Goal: Task Accomplishment & Management: Complete application form

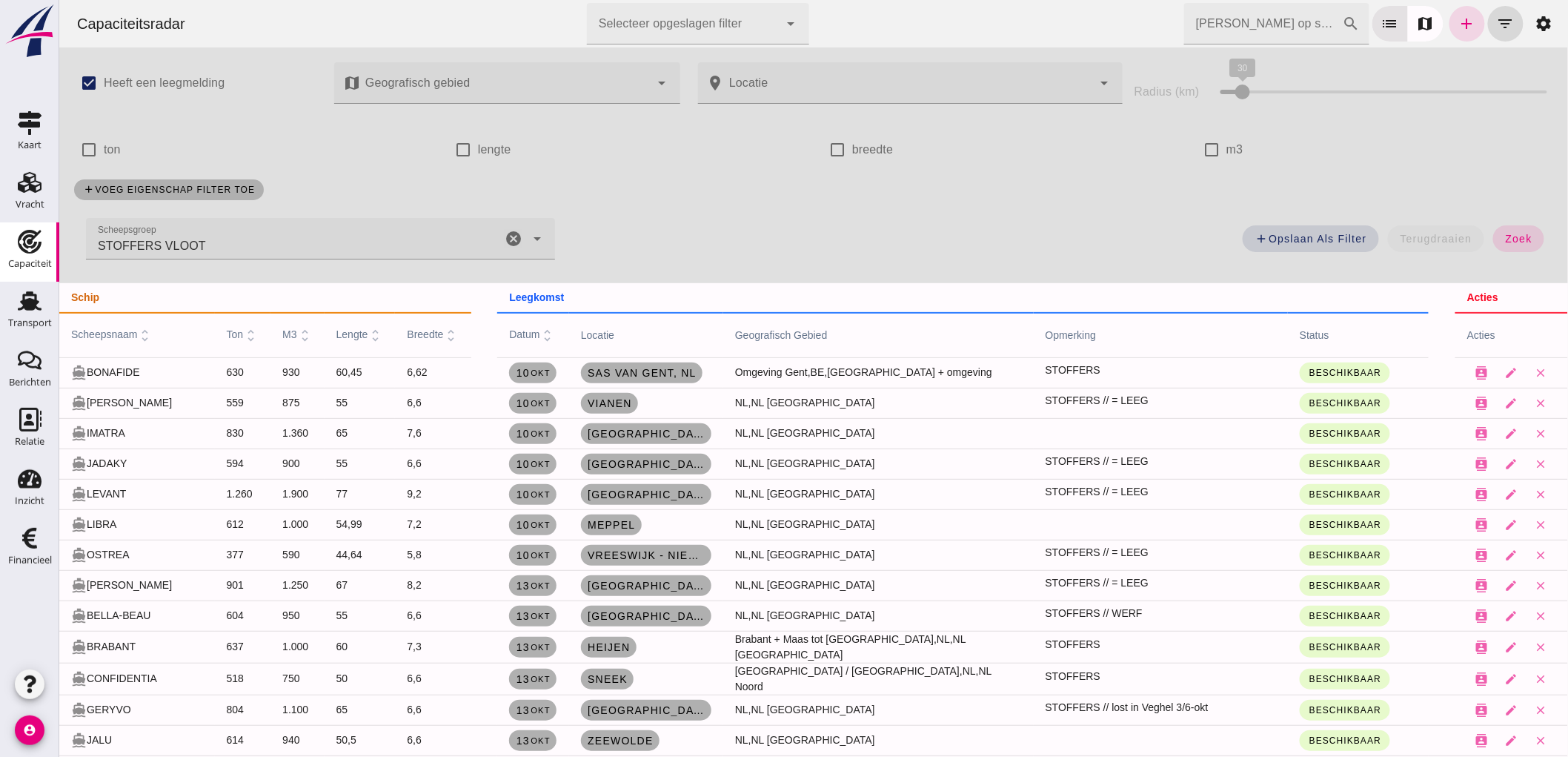
click at [1247, 25] on input "[PERSON_NAME] op scheepsnaam" at bounding box center [1262, 23] width 159 height 41
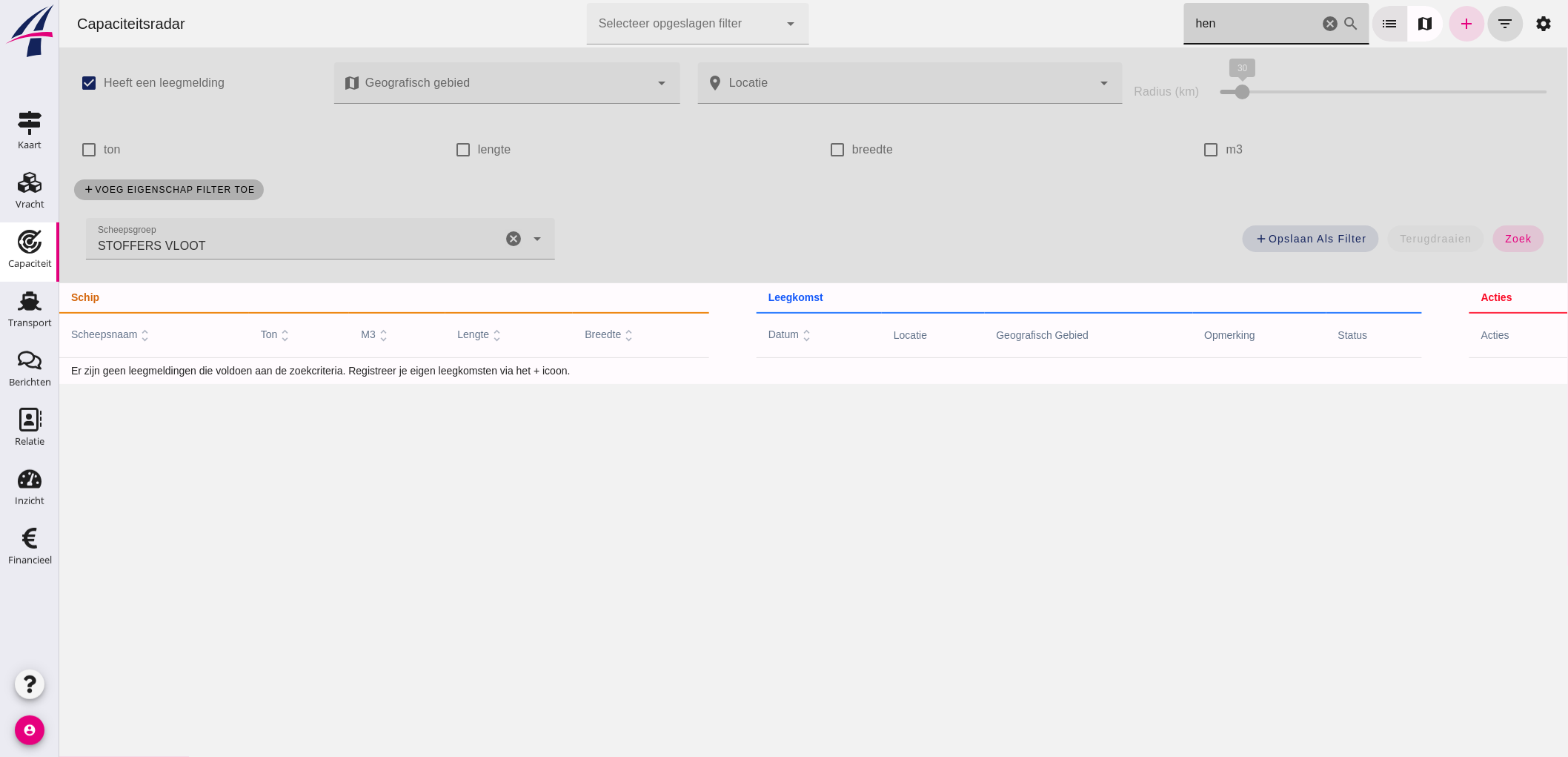
click at [513, 243] on icon "cancel" at bounding box center [512, 238] width 18 height 18
type input "hen"
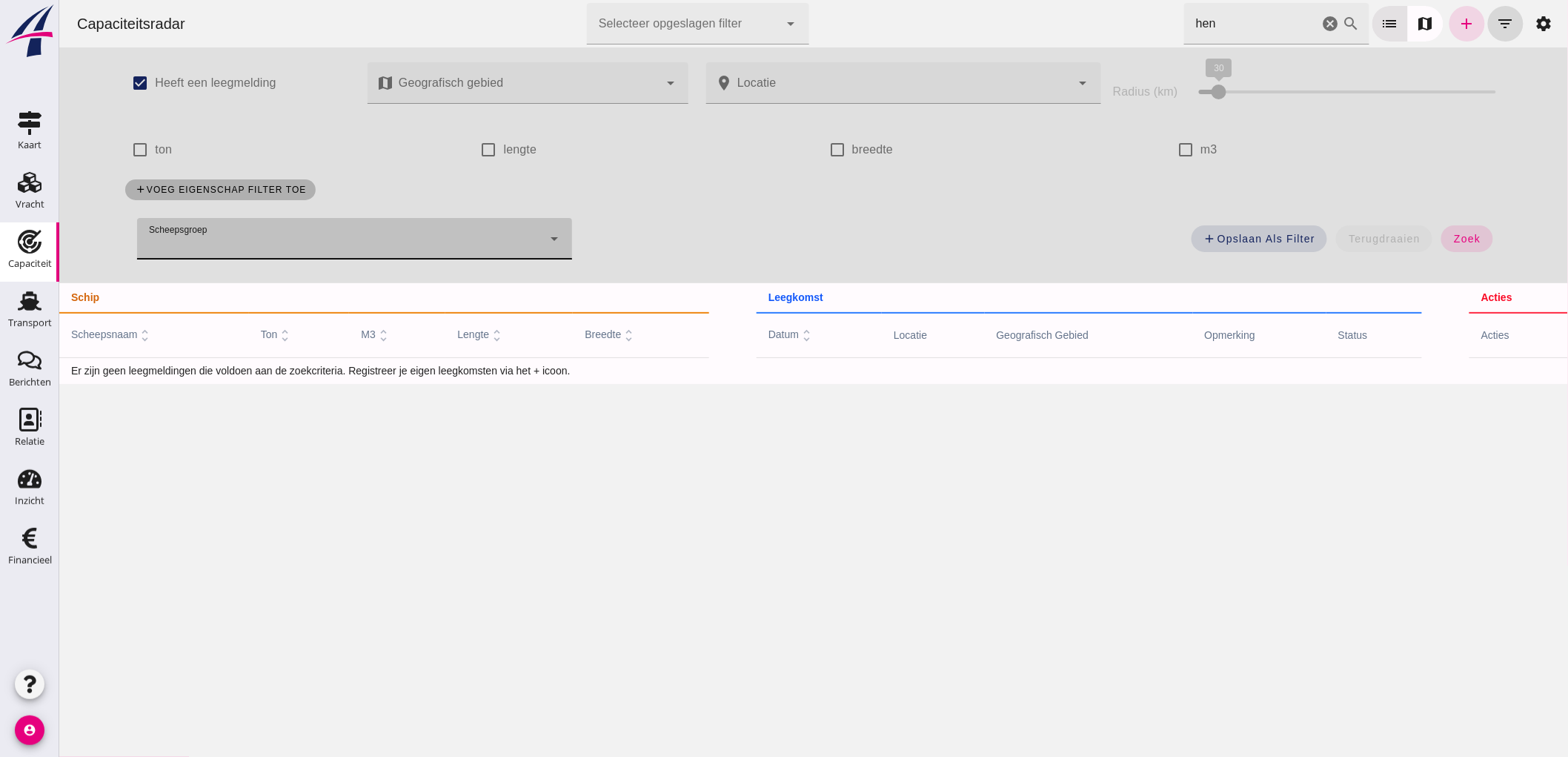
click at [1244, 34] on input "hen" at bounding box center [1250, 23] width 135 height 41
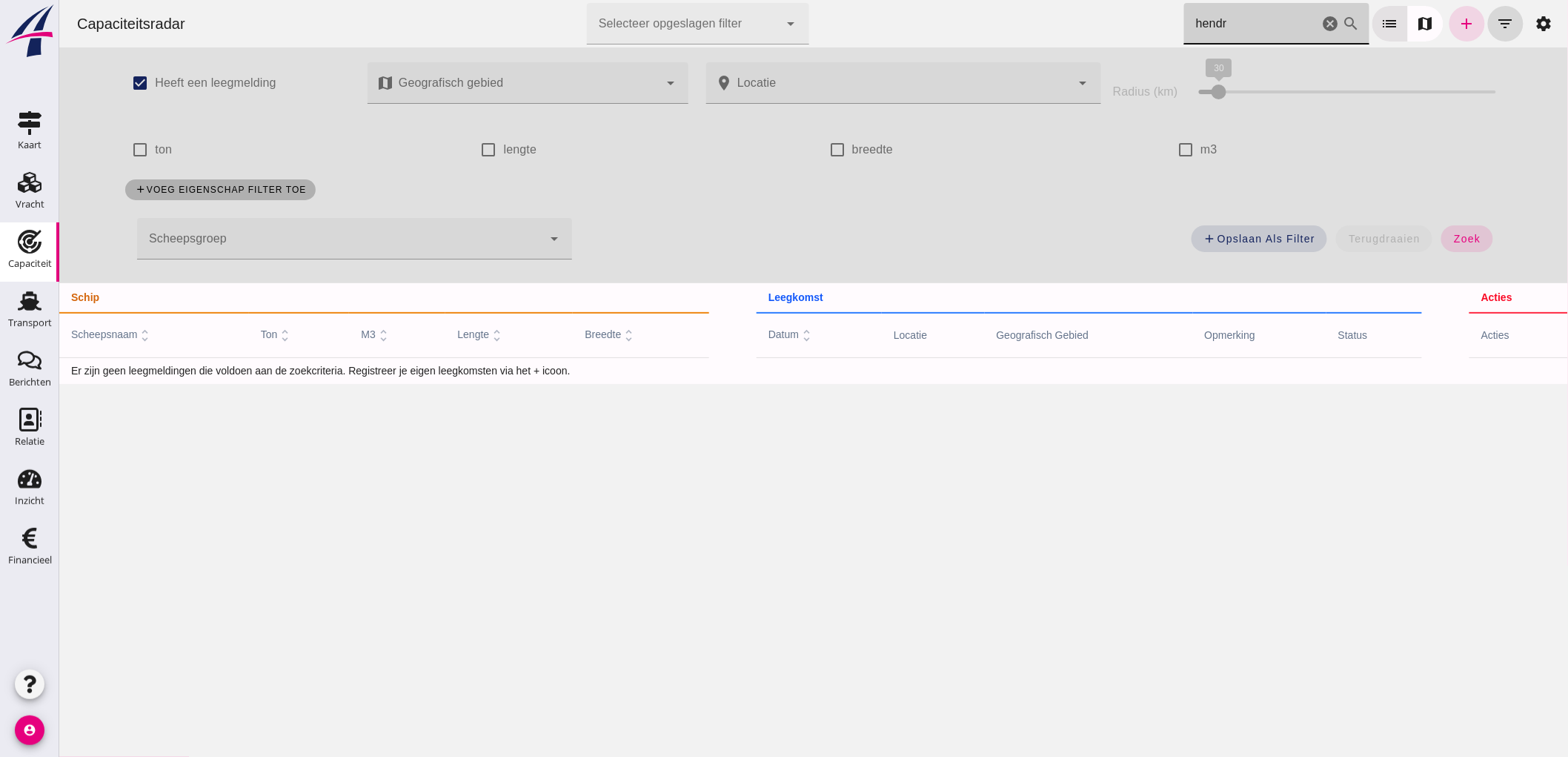
type input "hendri"
click at [1321, 15] on icon "cancel" at bounding box center [1330, 23] width 18 height 18
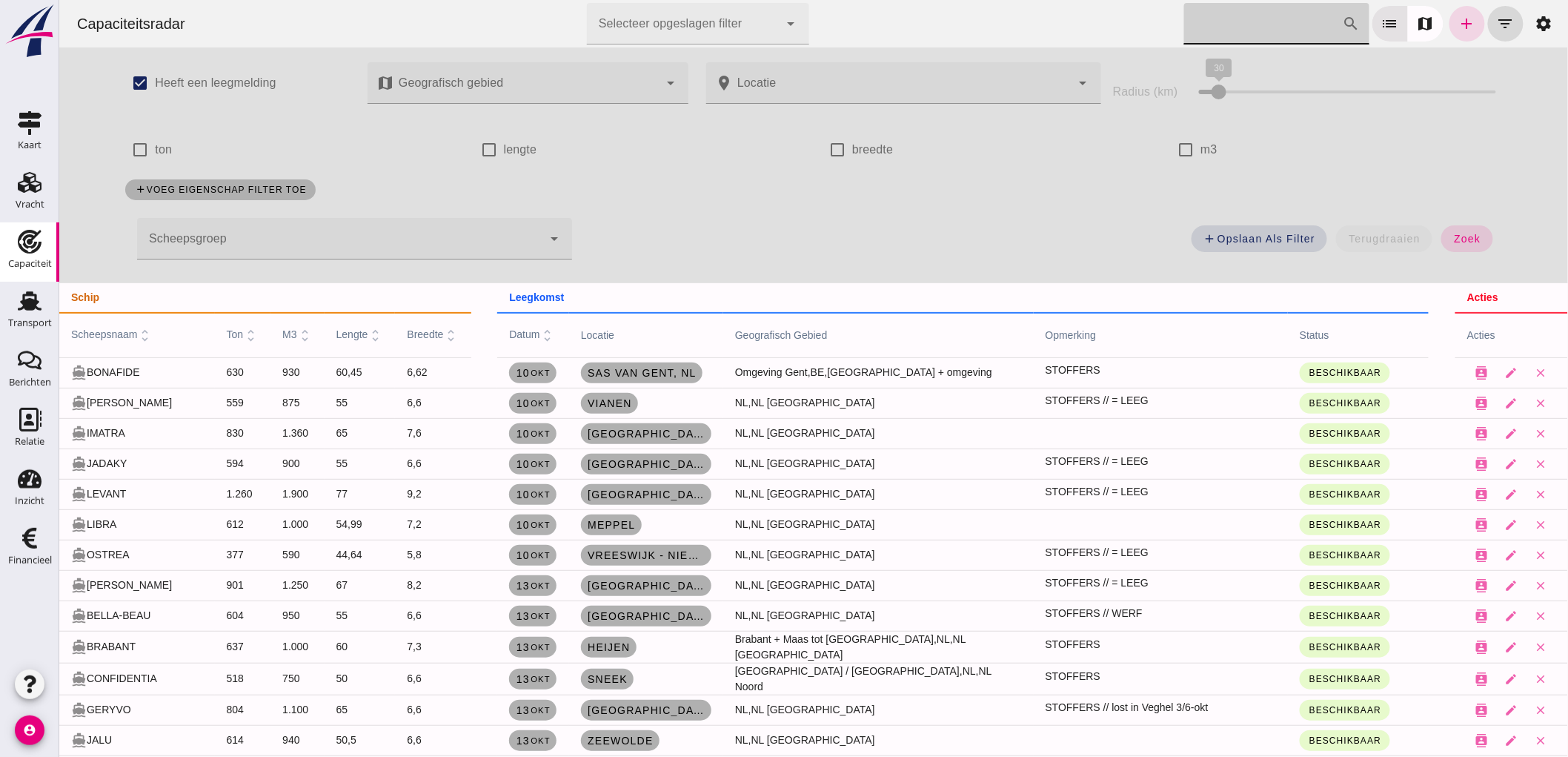
click at [1309, 27] on input "[PERSON_NAME] op scheepsnaam" at bounding box center [1262, 23] width 159 height 41
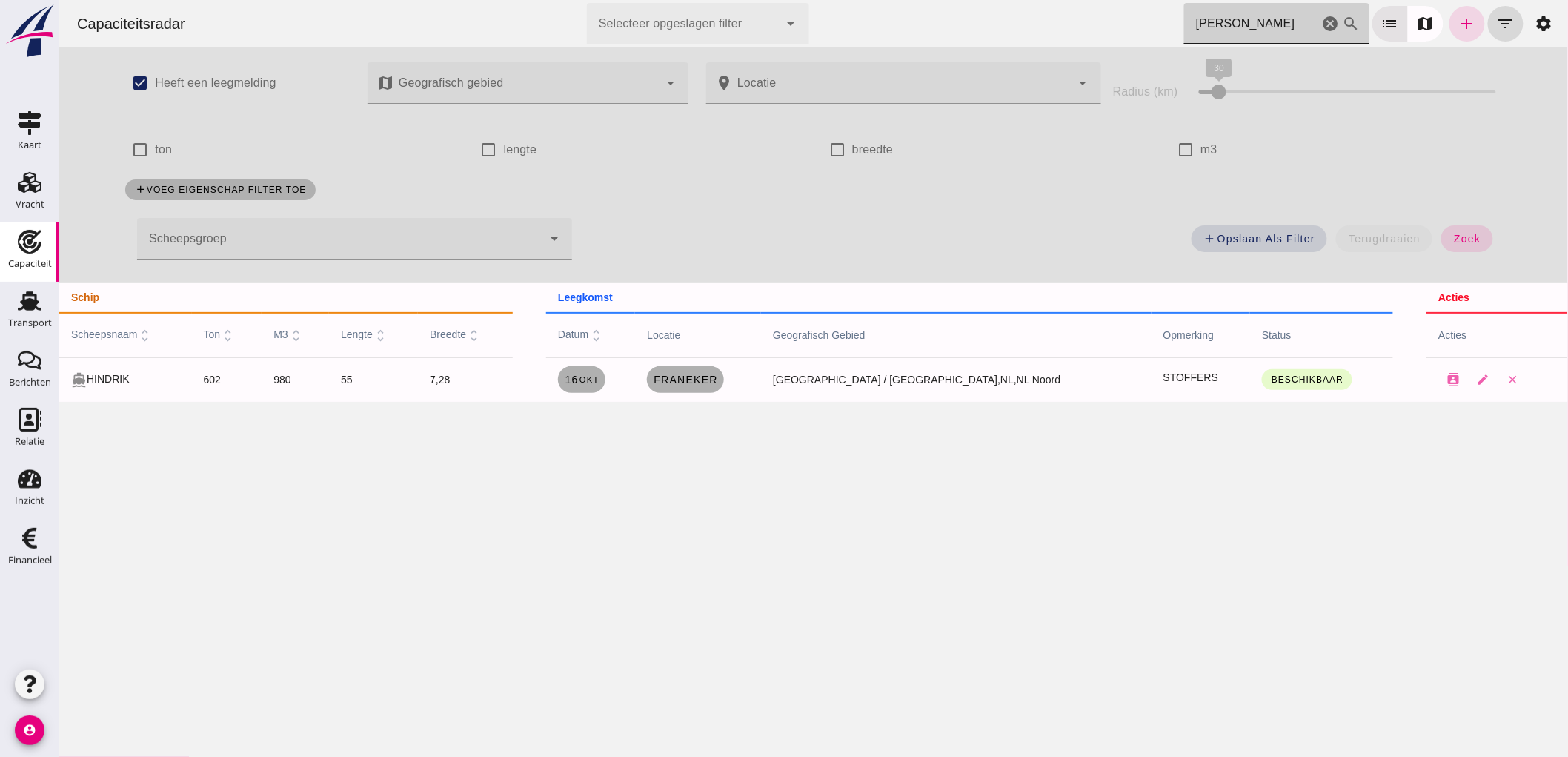
click at [1242, 21] on input "[PERSON_NAME]" at bounding box center [1250, 23] width 135 height 41
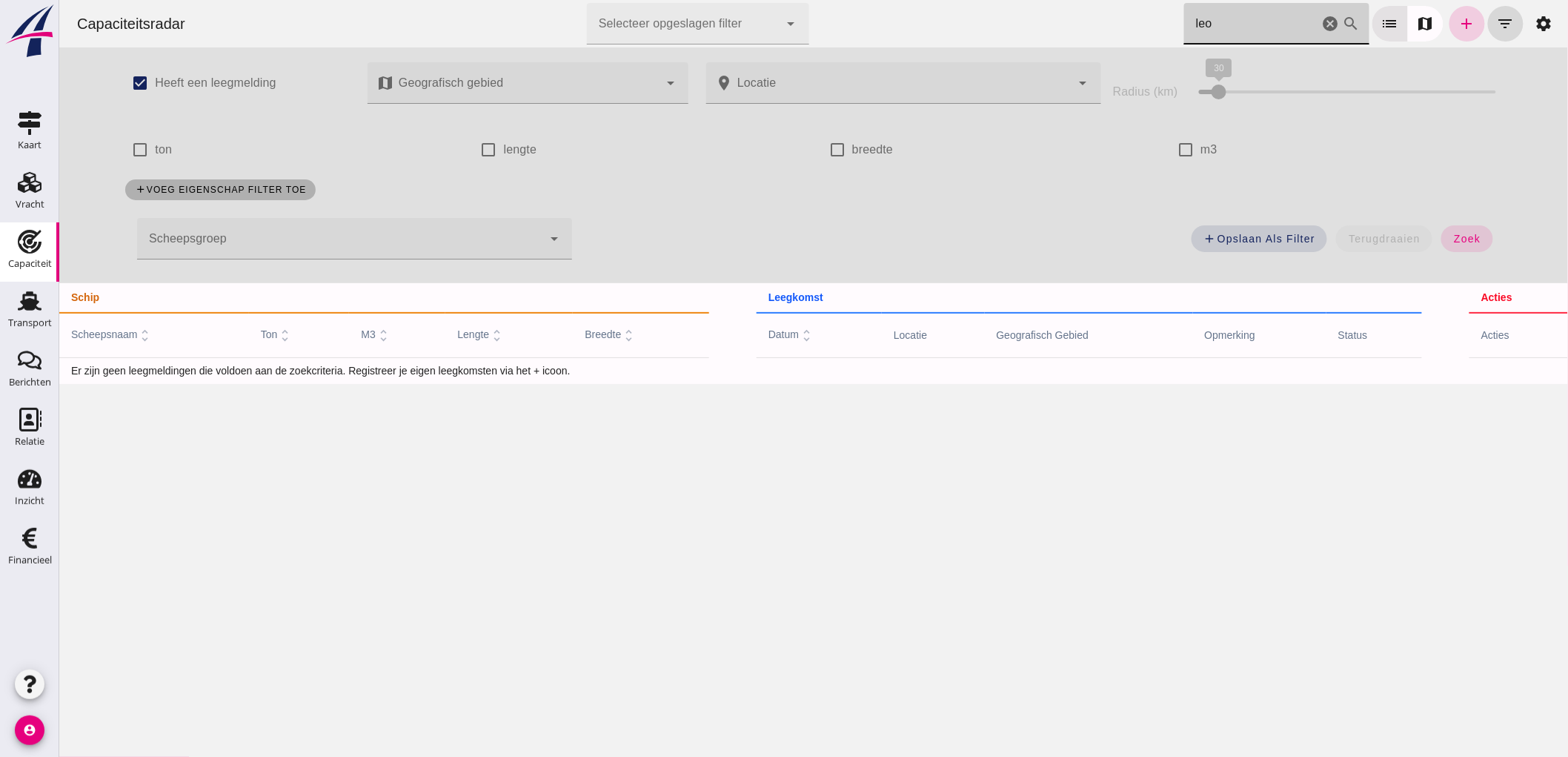
type input "leo"
click at [1457, 27] on icon "add" at bounding box center [1466, 23] width 18 height 18
type input "STOFFERS VLOOT"
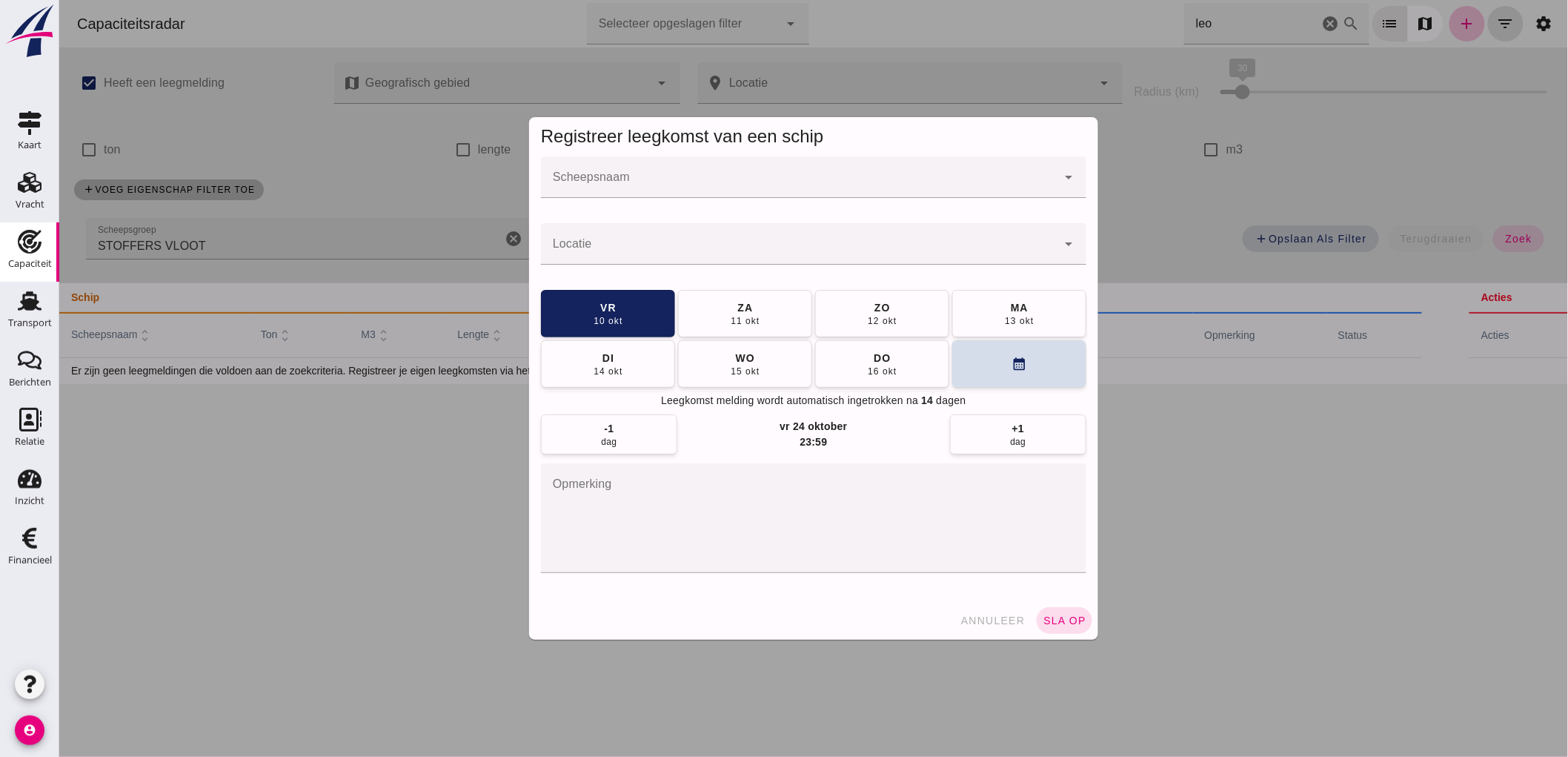
click at [771, 150] on div "Registreer leegkomst van een schip" at bounding box center [813, 137] width 569 height 39
click at [778, 182] on input "Scheepsnaam" at bounding box center [799, 184] width 516 height 18
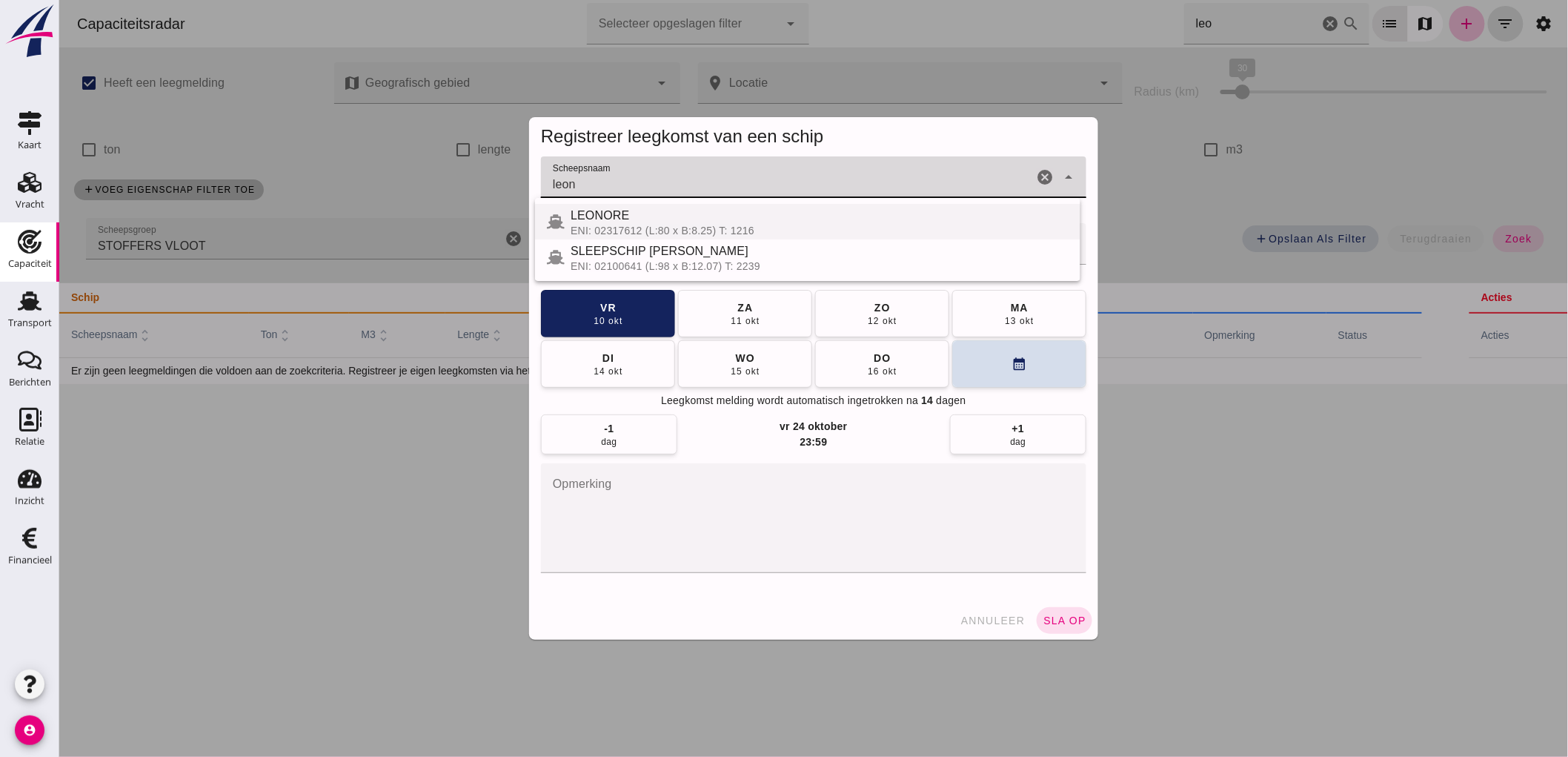
click at [610, 223] on div "LEONORE" at bounding box center [818, 215] width 498 height 18
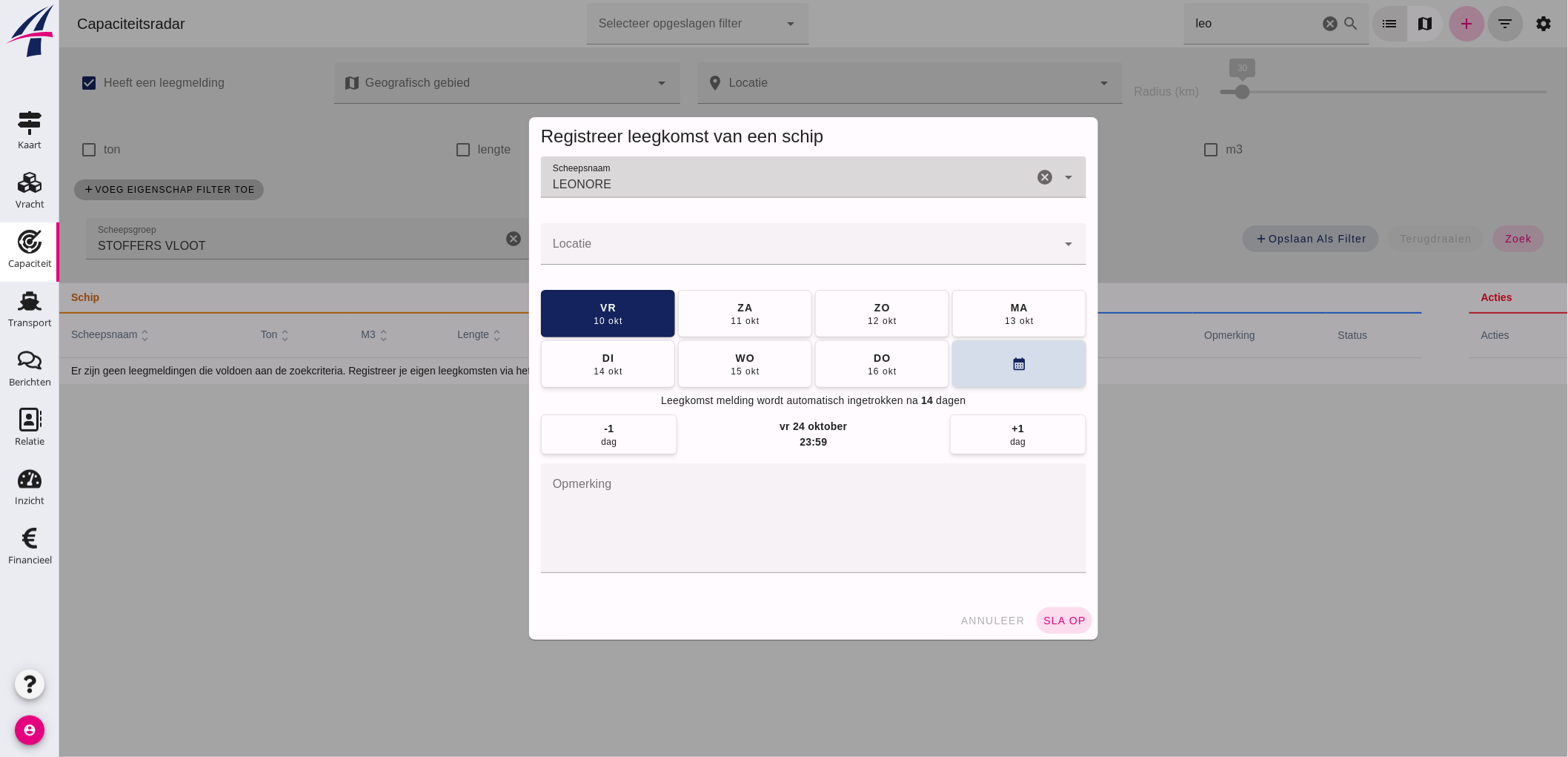
type input "LEONORE"
click at [585, 260] on input "Locatie" at bounding box center [799, 251] width 516 height 18
click at [595, 249] on input "Locatie" at bounding box center [799, 251] width 516 height 18
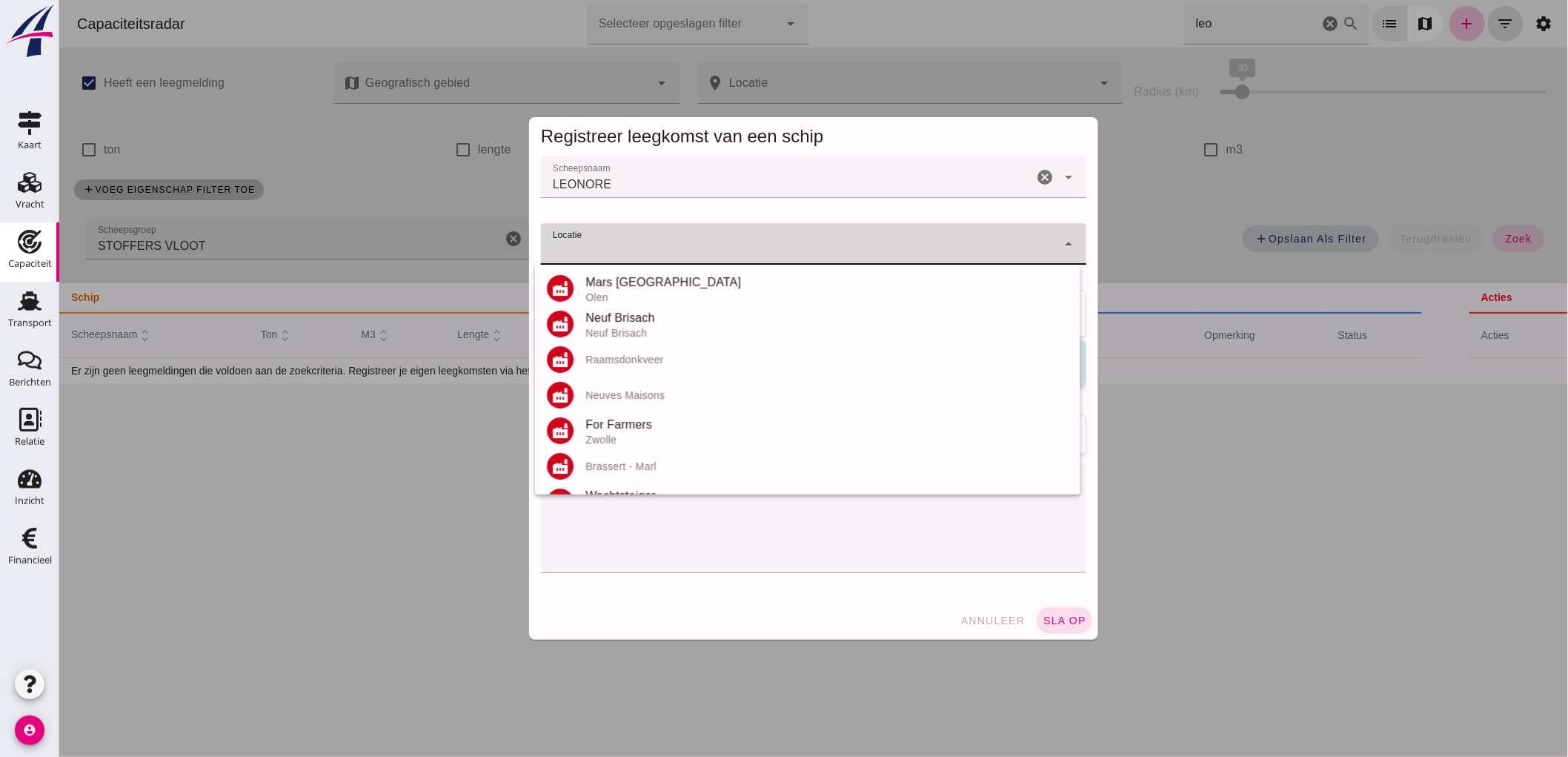
click at [566, 249] on input "Locatie" at bounding box center [799, 251] width 516 height 18
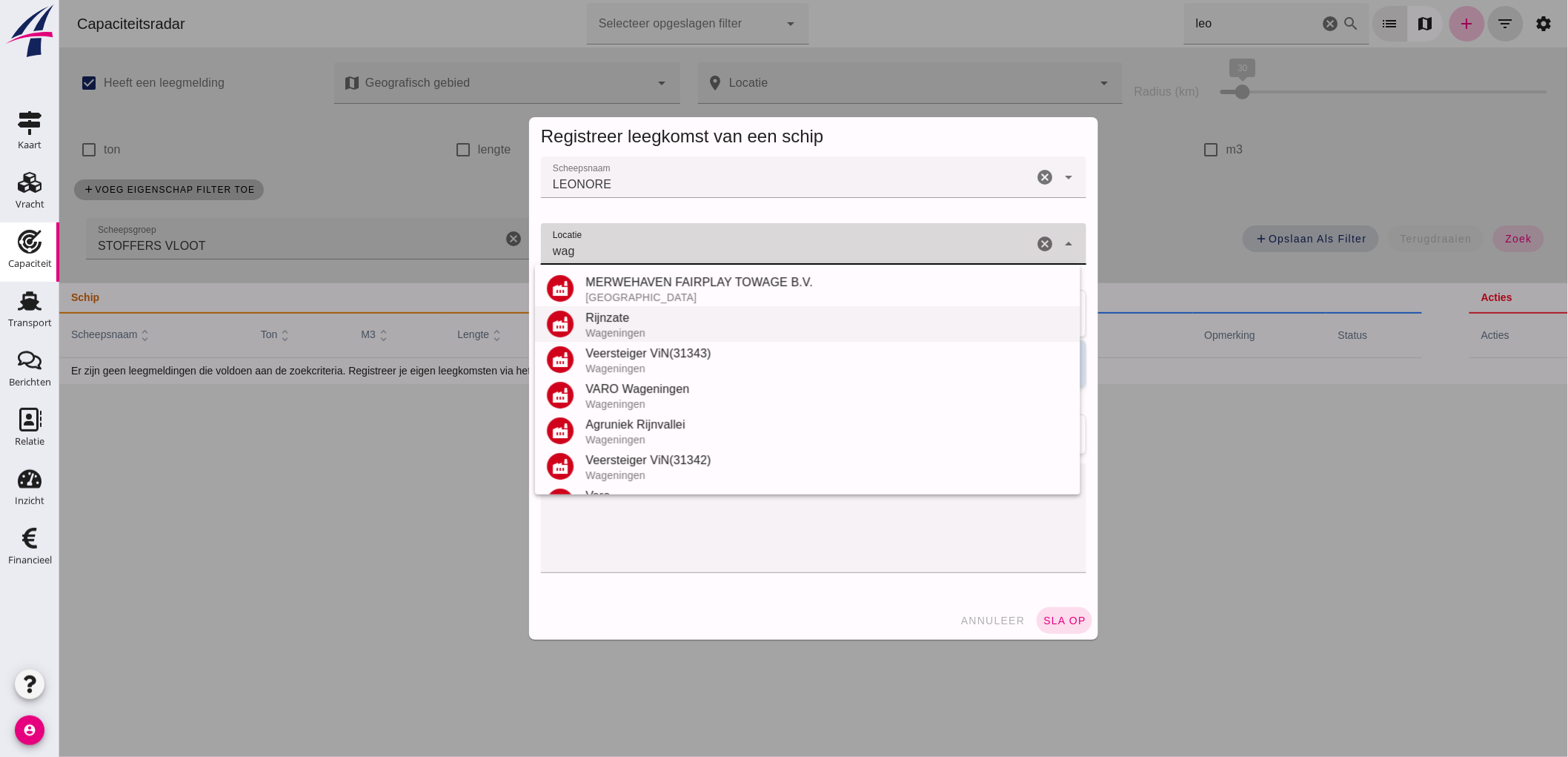
click at [662, 332] on div "Wageningen" at bounding box center [826, 333] width 483 height 12
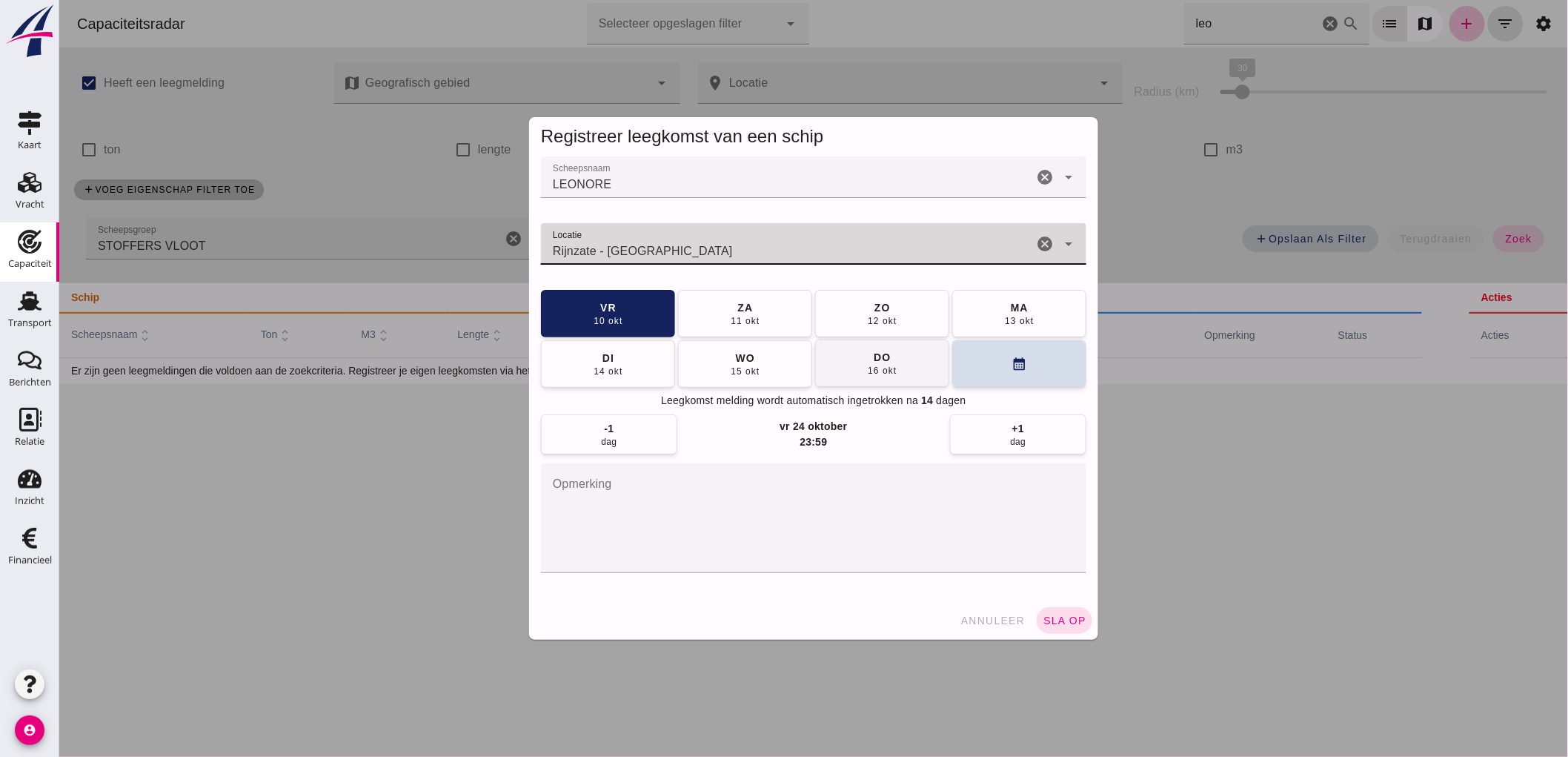
type input "Rijnzate - [GEOGRAPHIC_DATA]"
click at [1038, 317] on button "[DATE]" at bounding box center [1019, 313] width 135 height 47
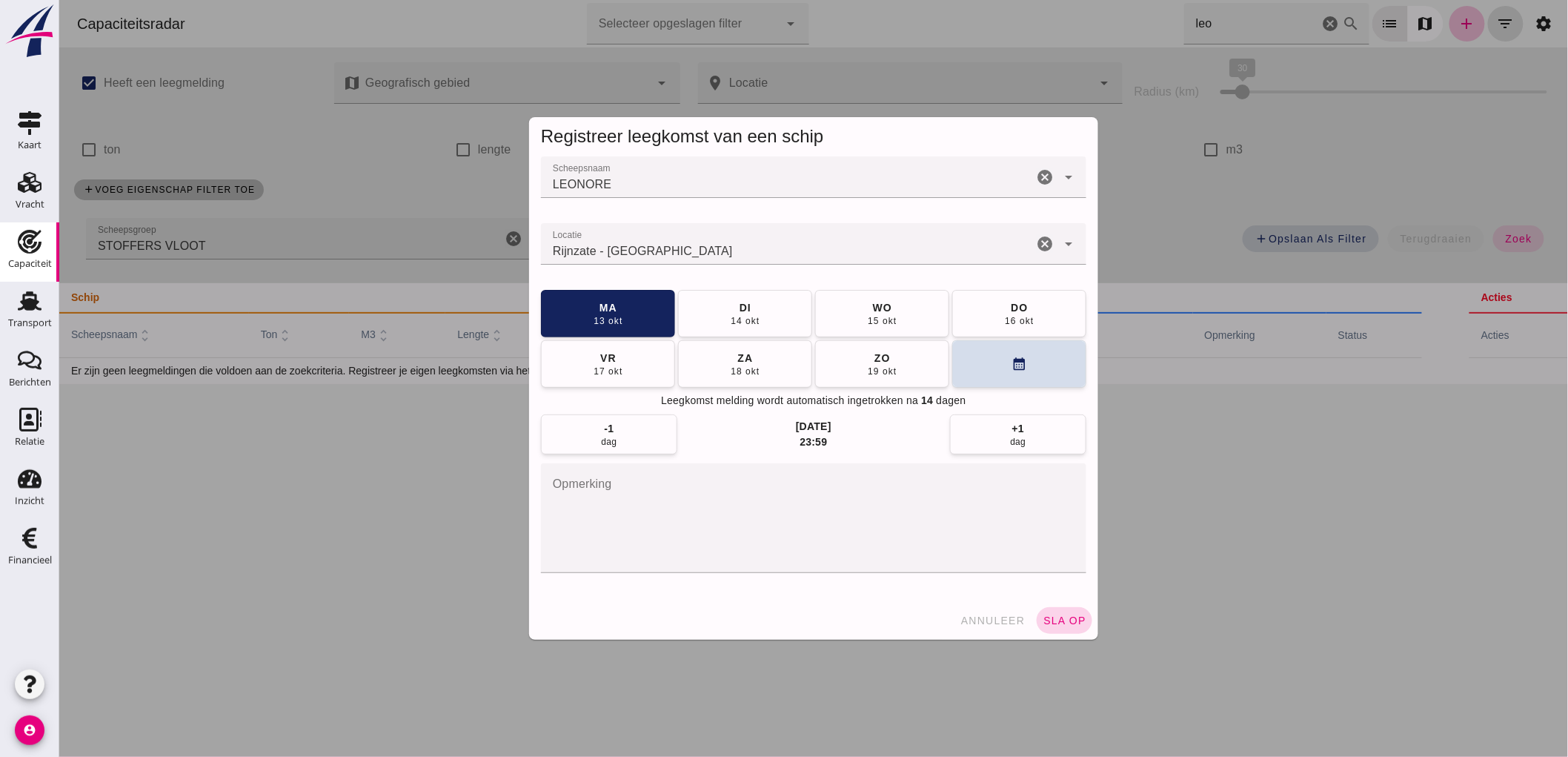
click at [1082, 619] on button "sla op" at bounding box center [1063, 620] width 56 height 27
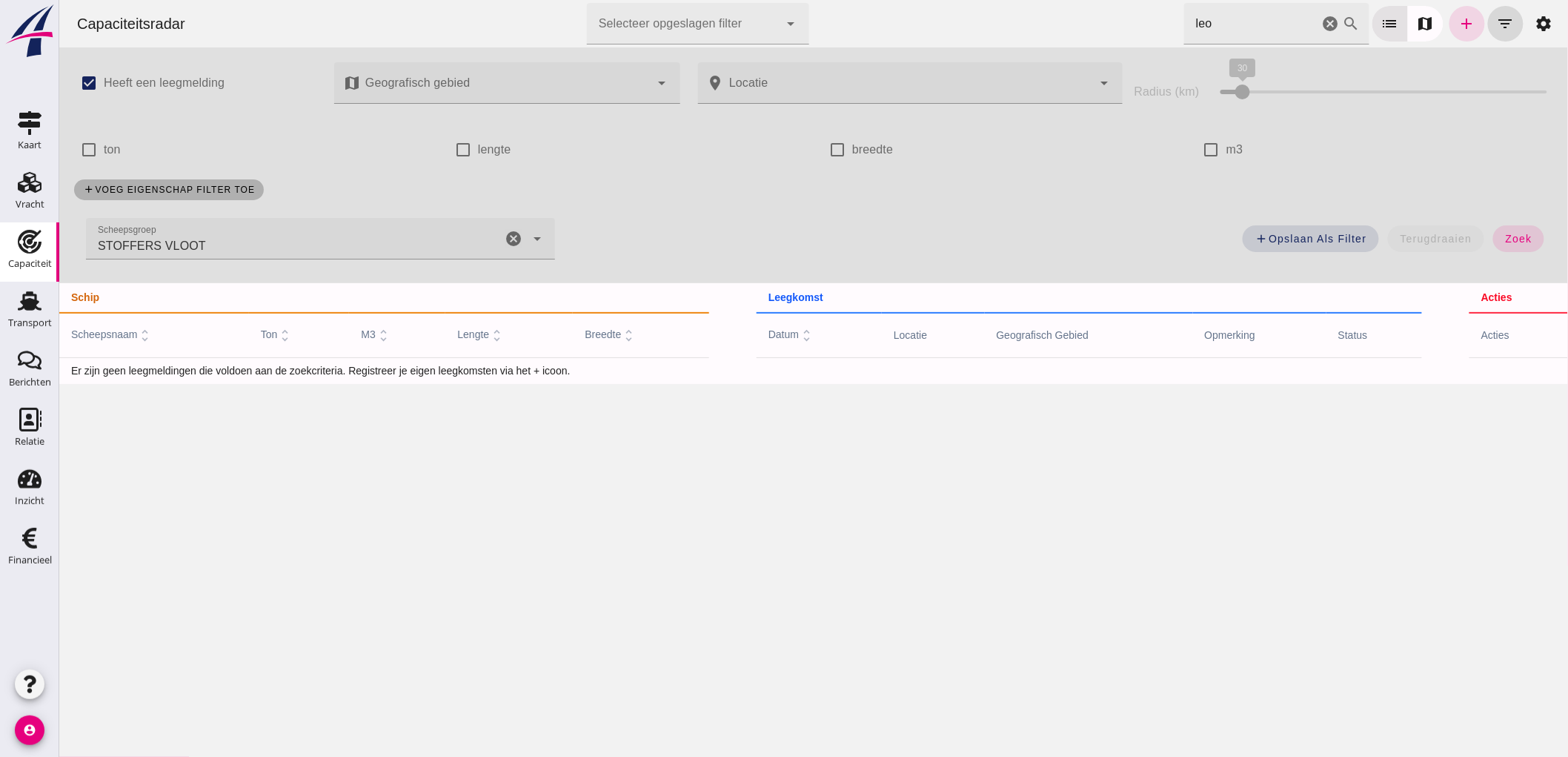
click at [1321, 15] on icon "cancel" at bounding box center [1330, 23] width 18 height 18
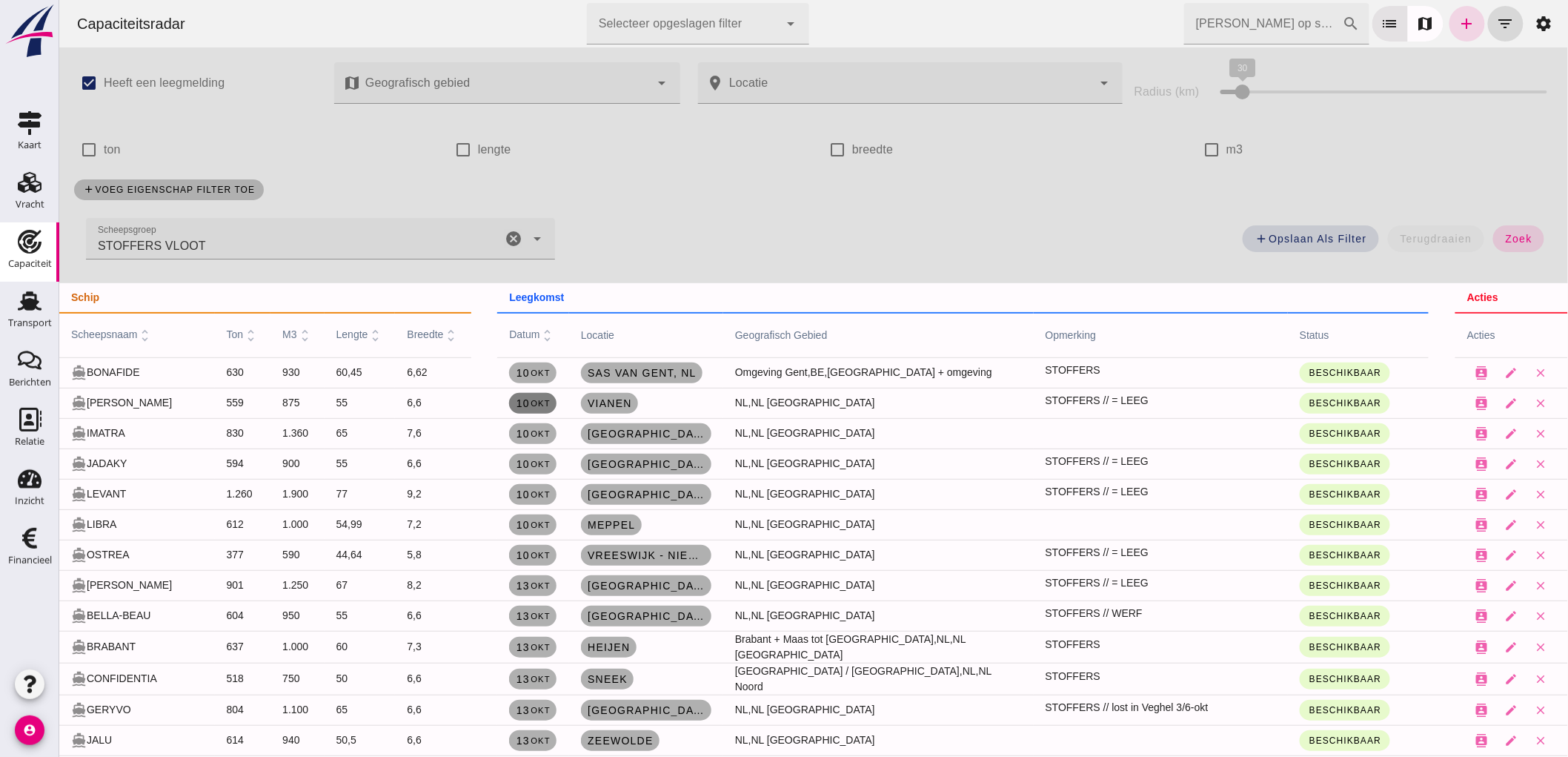
click at [530, 404] on small "okt" at bounding box center [540, 403] width 21 height 9
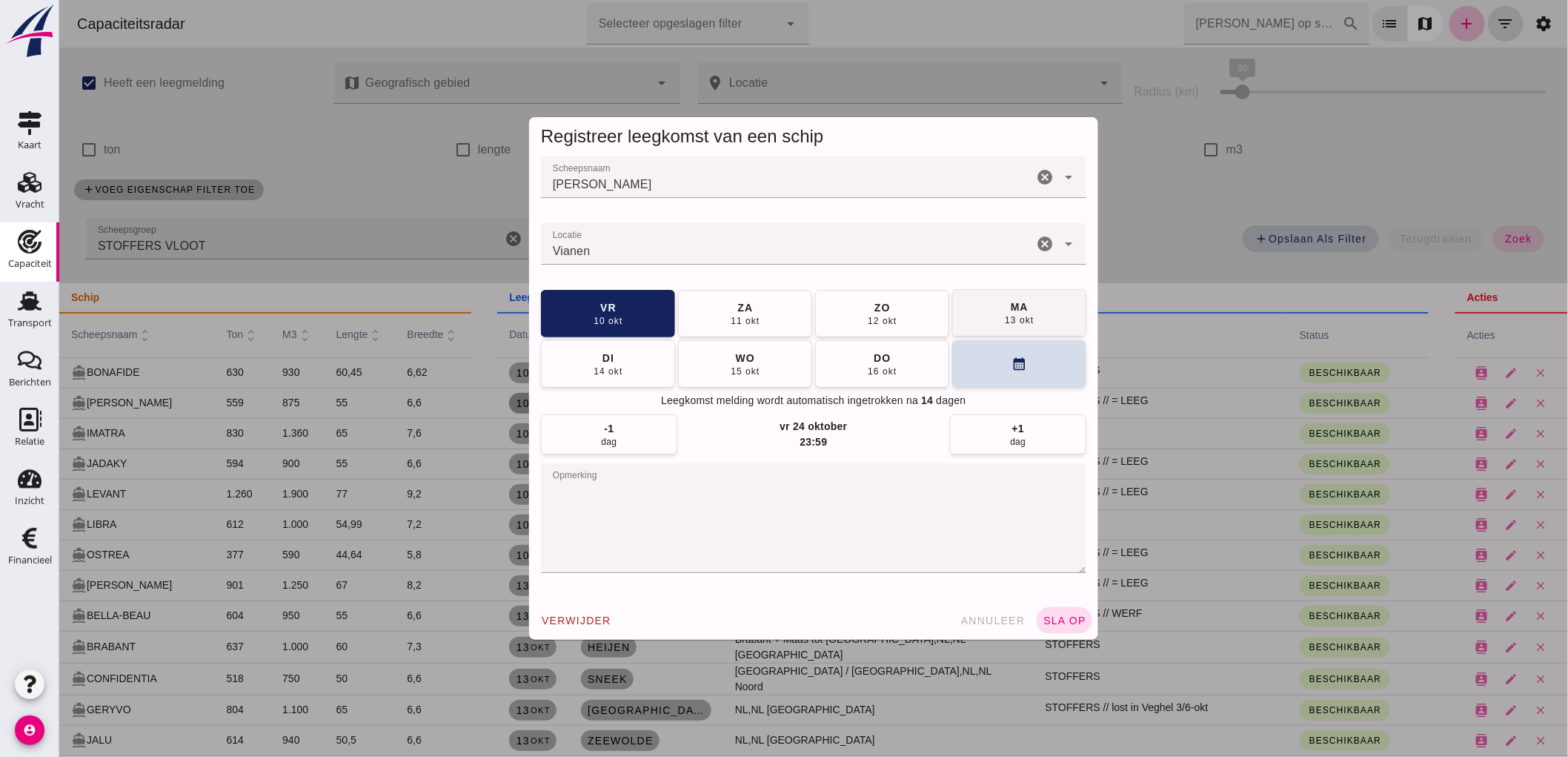
click at [1044, 313] on button "[DATE]" at bounding box center [1019, 312] width 135 height 47
click at [1078, 631] on button "sla op" at bounding box center [1063, 620] width 56 height 27
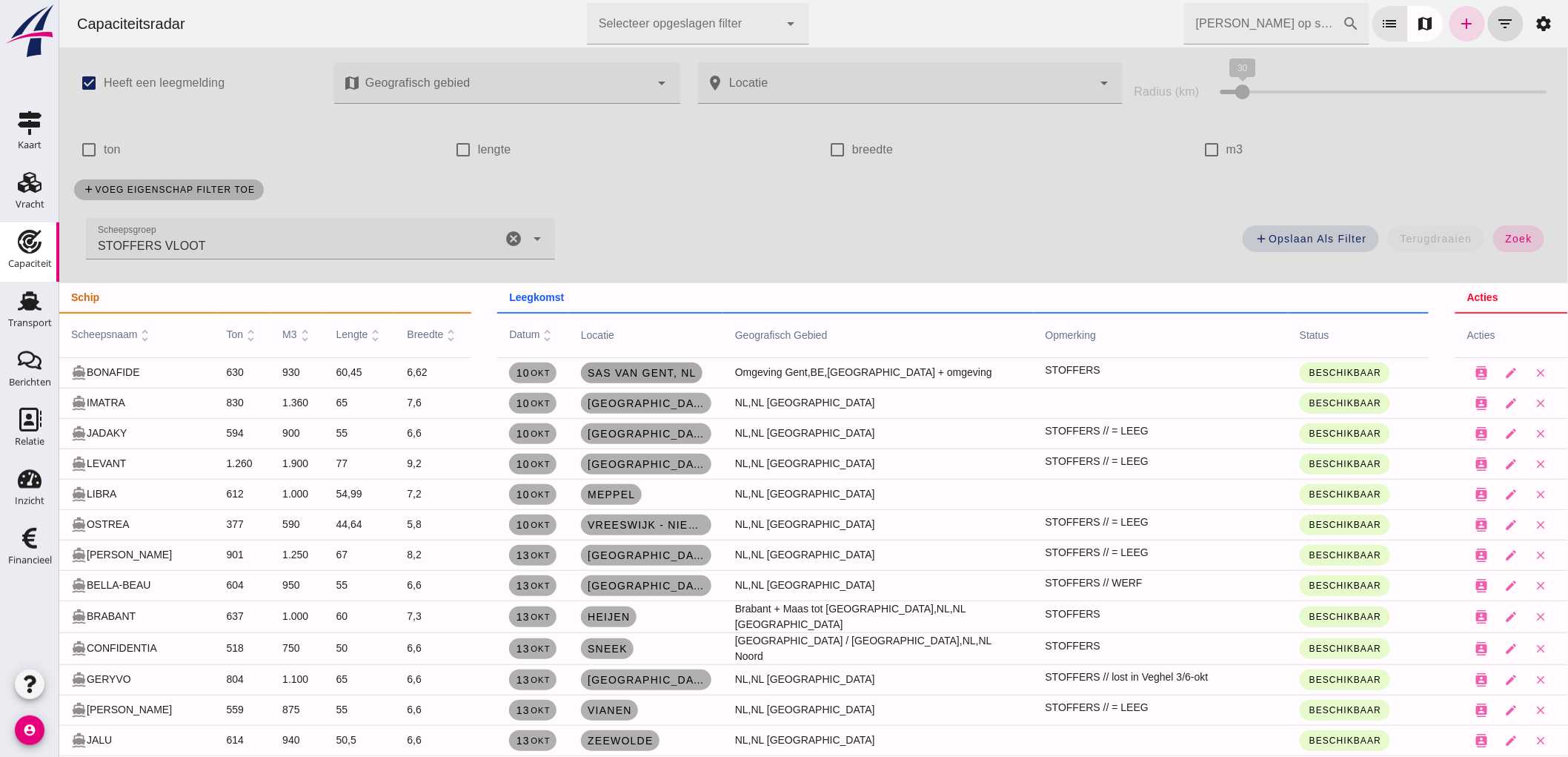
click at [618, 374] on span "Sas van Gent , [GEOGRAPHIC_DATA]" at bounding box center [641, 373] width 110 height 12
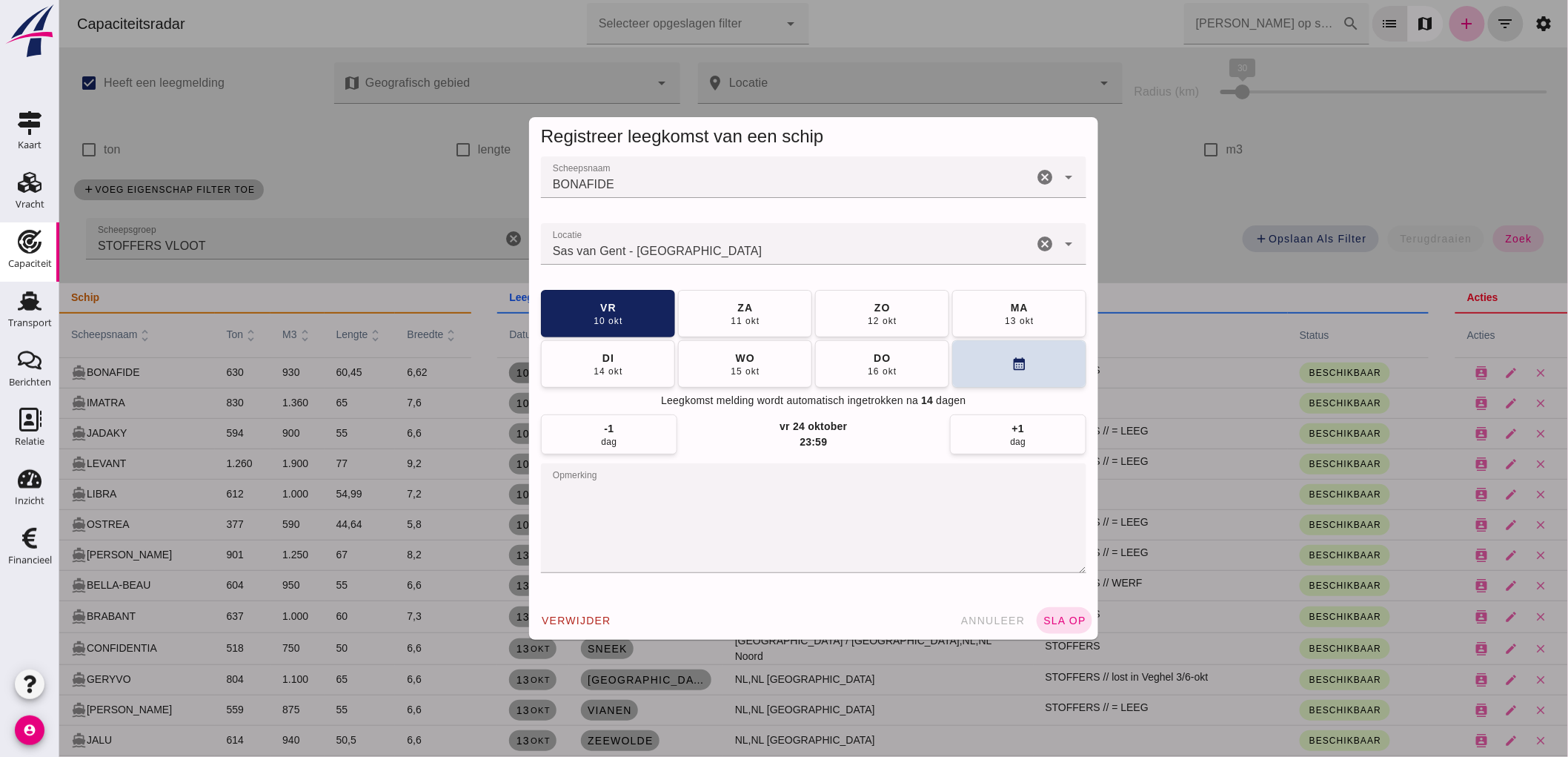
click at [663, 488] on textarea "opmerking" at bounding box center [813, 519] width 546 height 110
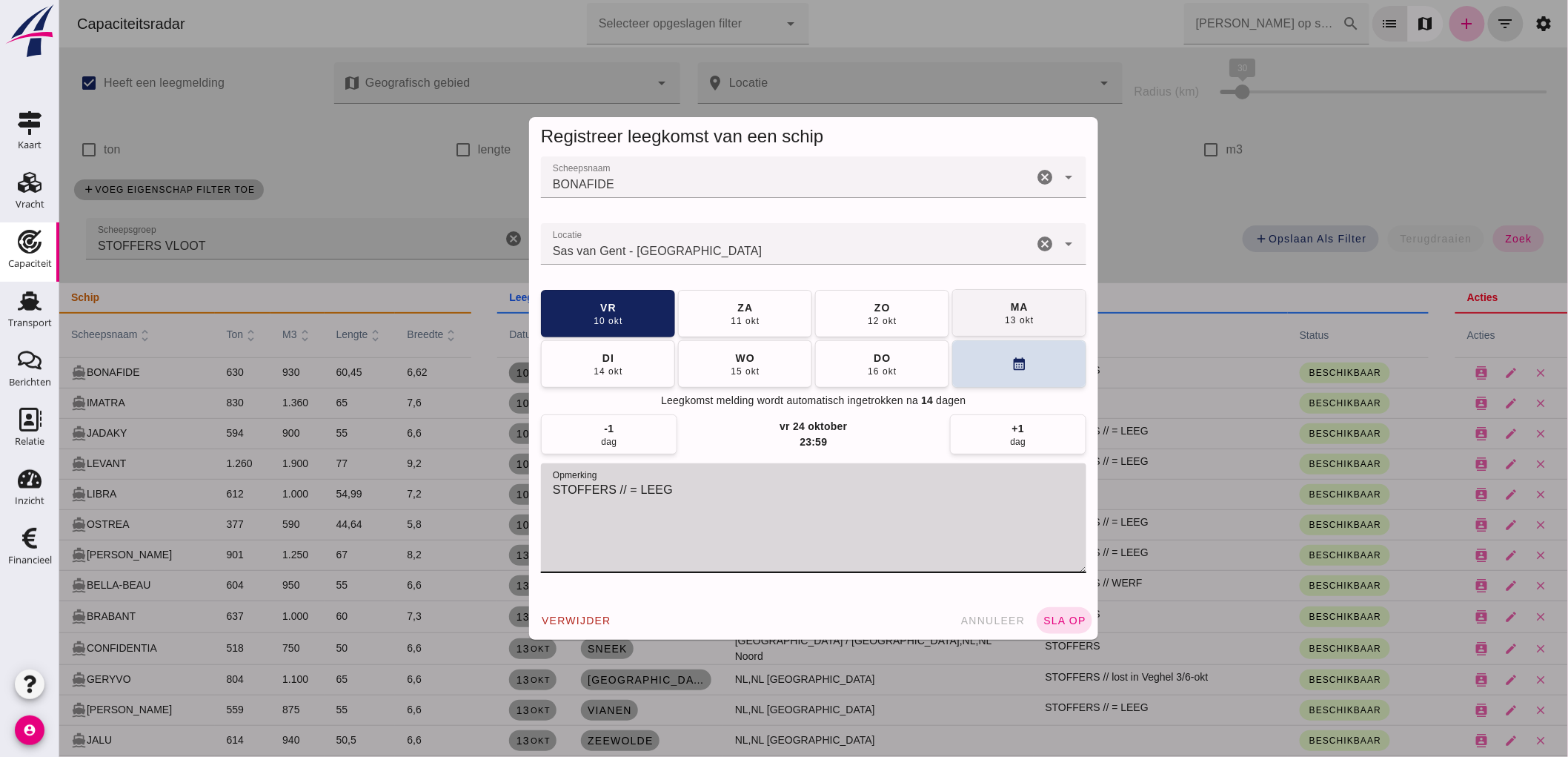
type textarea "STOFFERS // = LEEG"
click at [1018, 302] on div "ma" at bounding box center [1019, 306] width 19 height 15
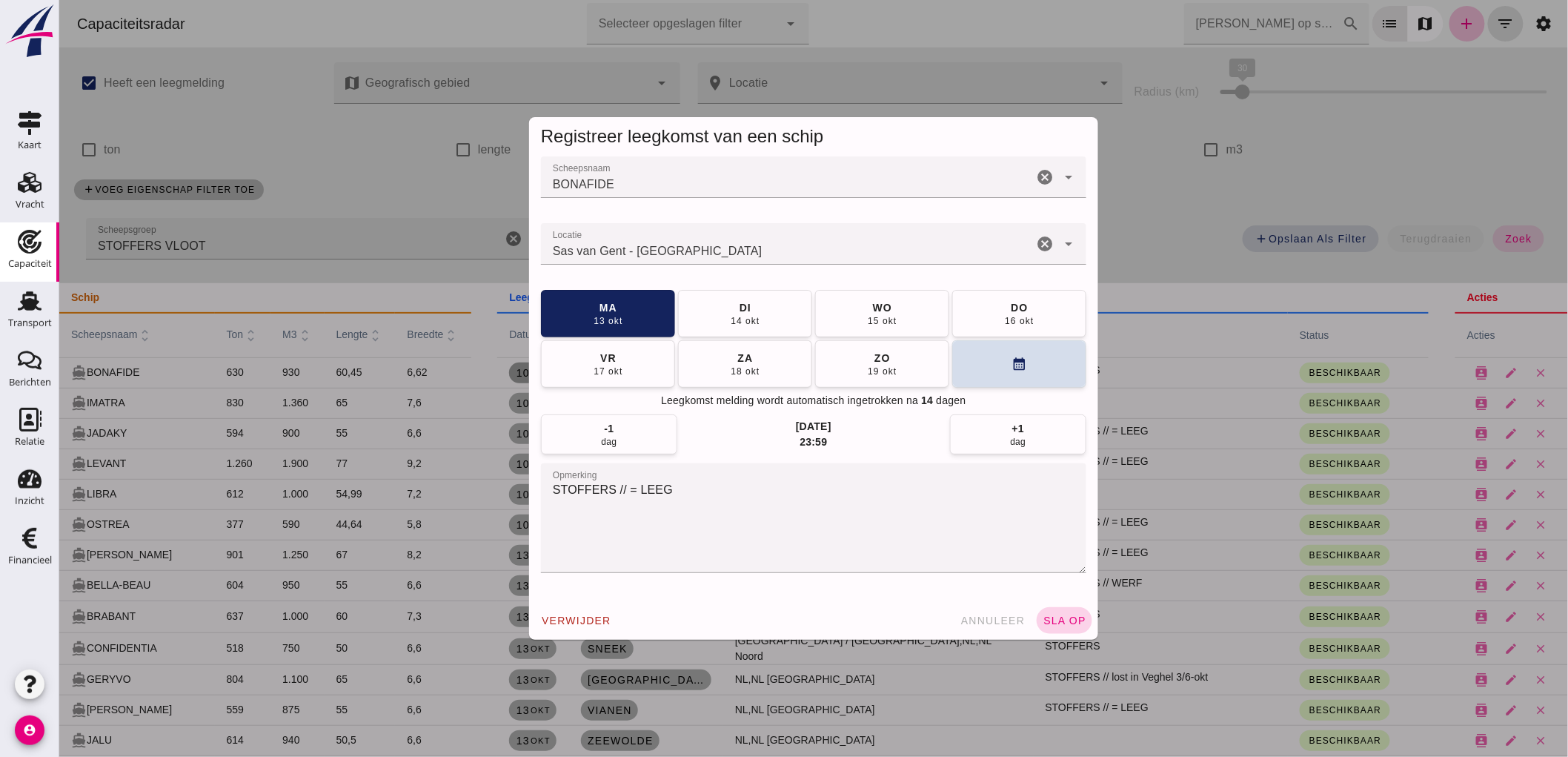
click at [1068, 616] on span "sla op" at bounding box center [1063, 621] width 44 height 12
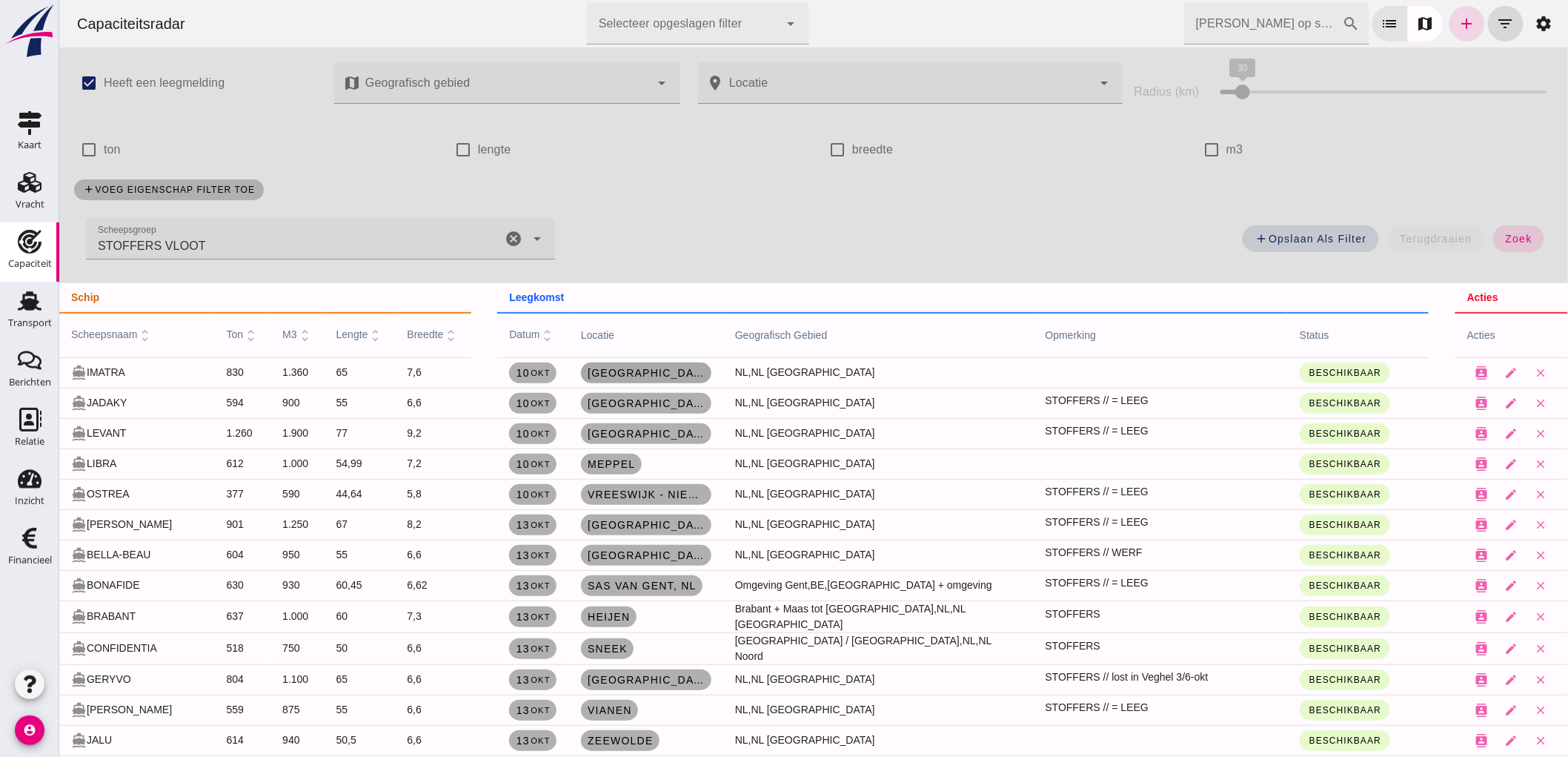
click at [580, 372] on link "[GEOGRAPHIC_DATA]" at bounding box center [645, 373] width 130 height 21
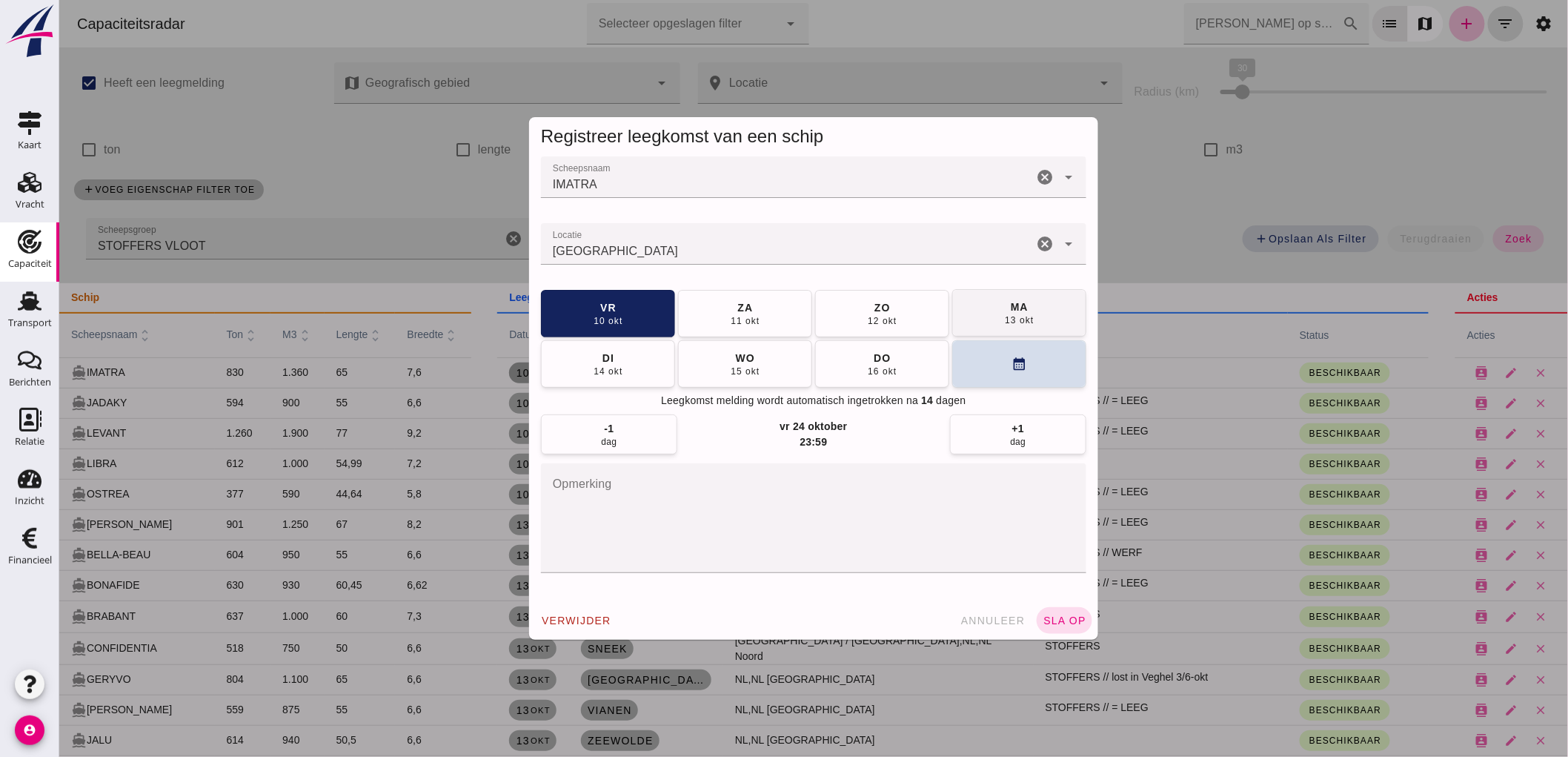
click at [978, 316] on button "[DATE]" at bounding box center [1019, 312] width 135 height 47
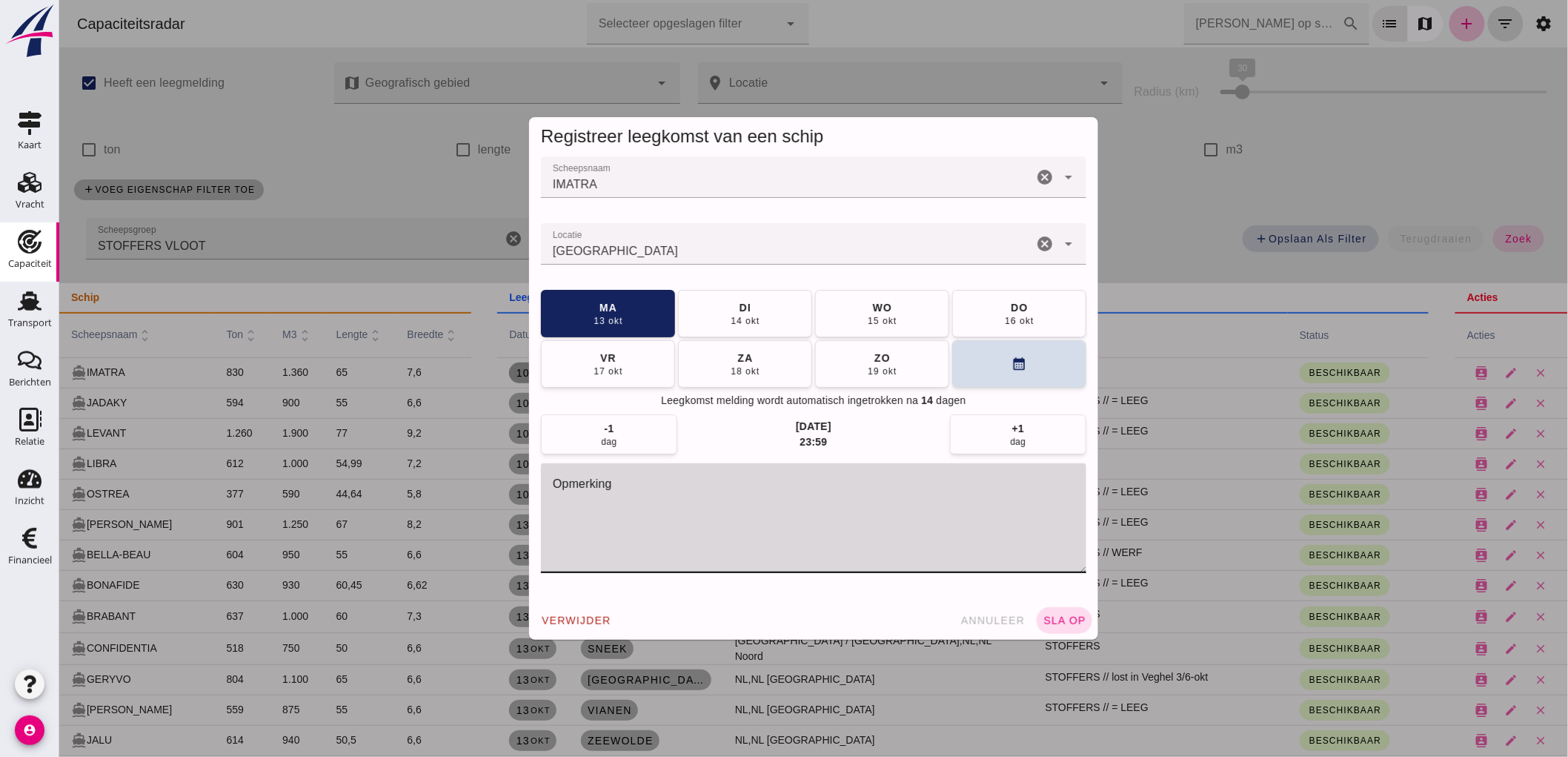
click at [694, 520] on textarea "opmerking" at bounding box center [813, 519] width 546 height 110
paste textarea "STOFFERS // = LEEG"
type textarea "STOFFERS // = LEEG"
click at [1063, 609] on button "sla op" at bounding box center [1063, 620] width 56 height 27
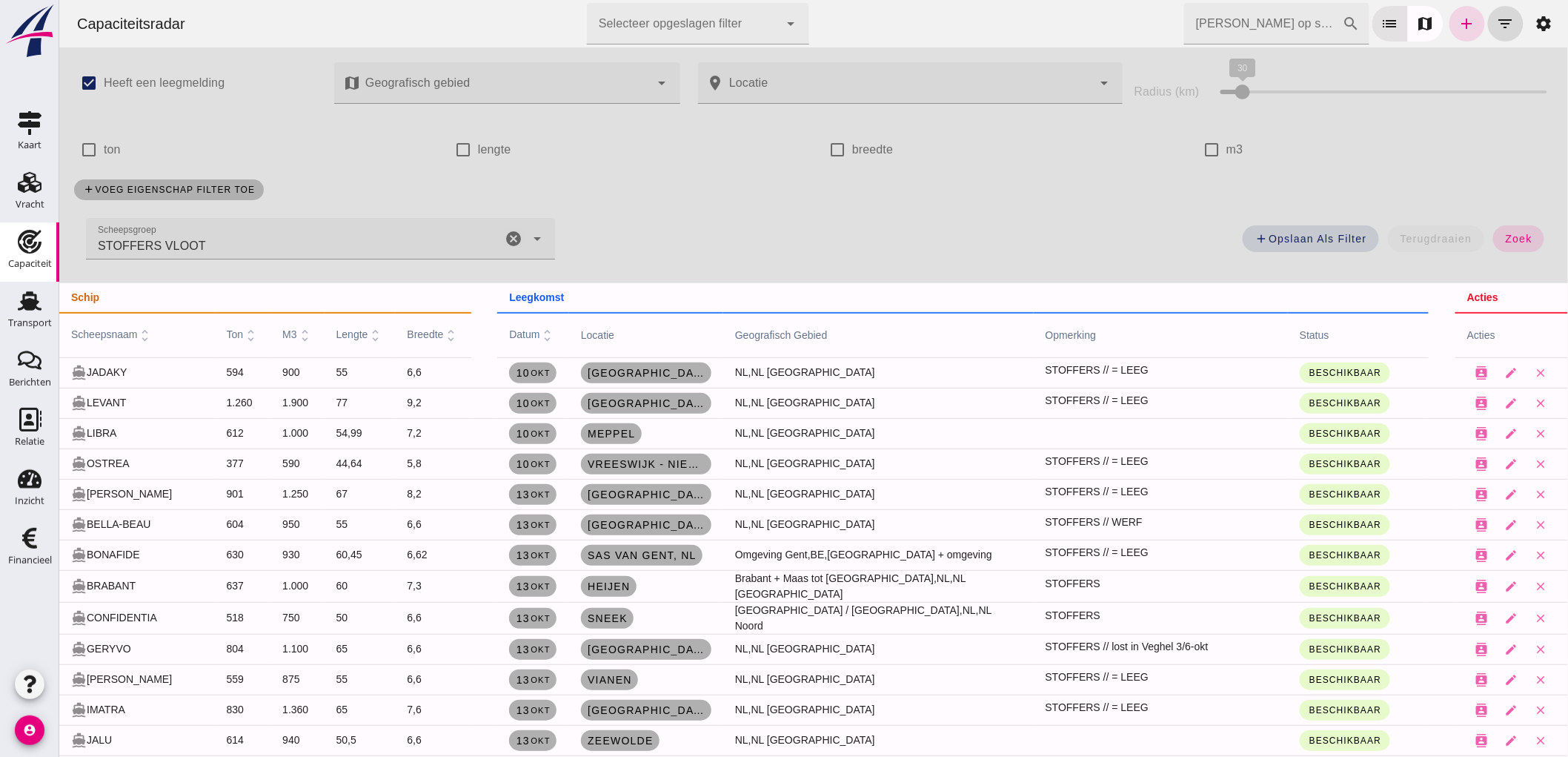
click at [520, 383] on td "[DATE]" at bounding box center [533, 372] width 72 height 30
click at [523, 375] on span "[DATE]" at bounding box center [532, 373] width 35 height 12
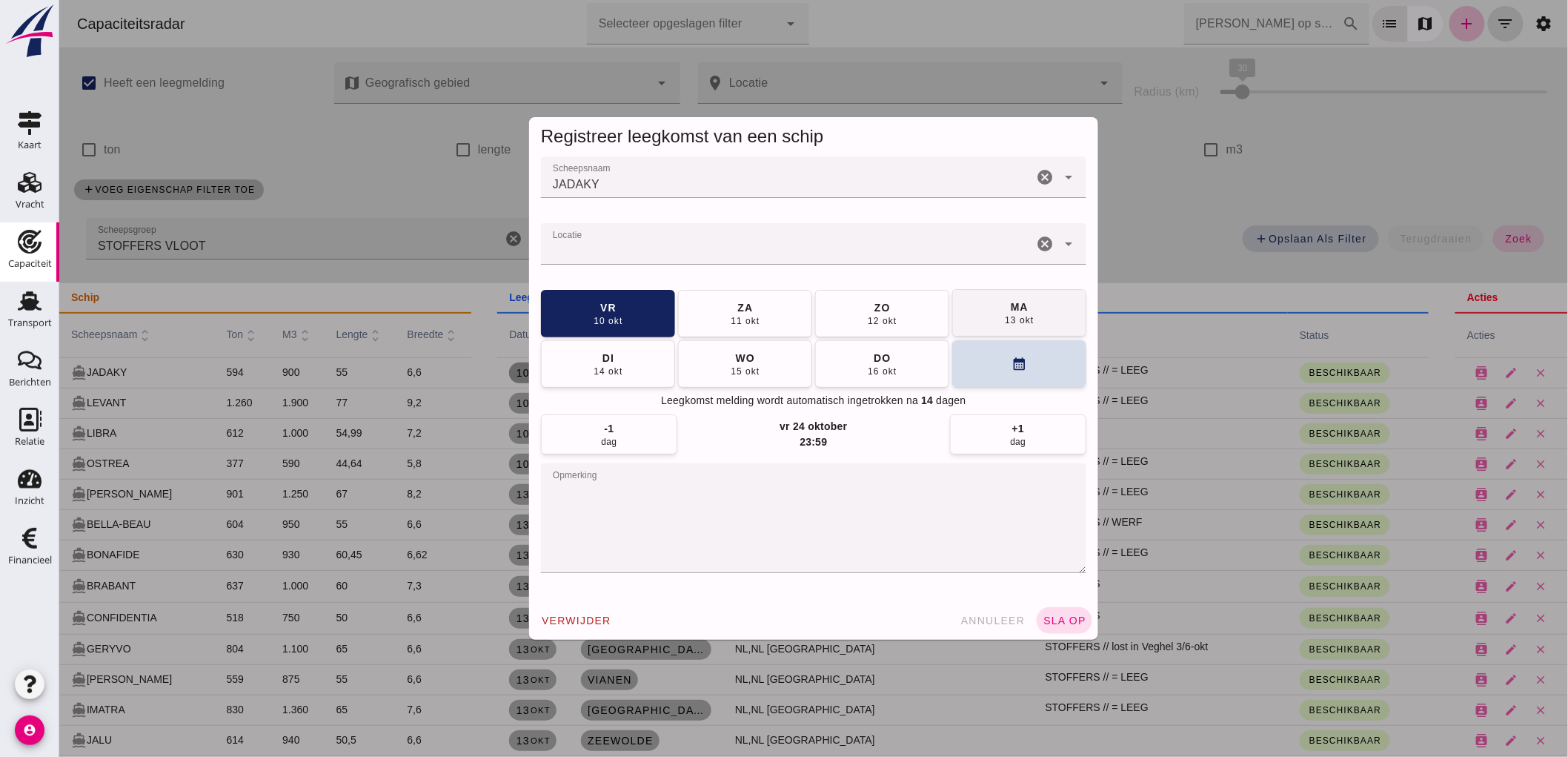
click at [1009, 311] on div "ma" at bounding box center [1019, 306] width 19 height 15
click at [1063, 616] on span "sla op" at bounding box center [1063, 621] width 44 height 12
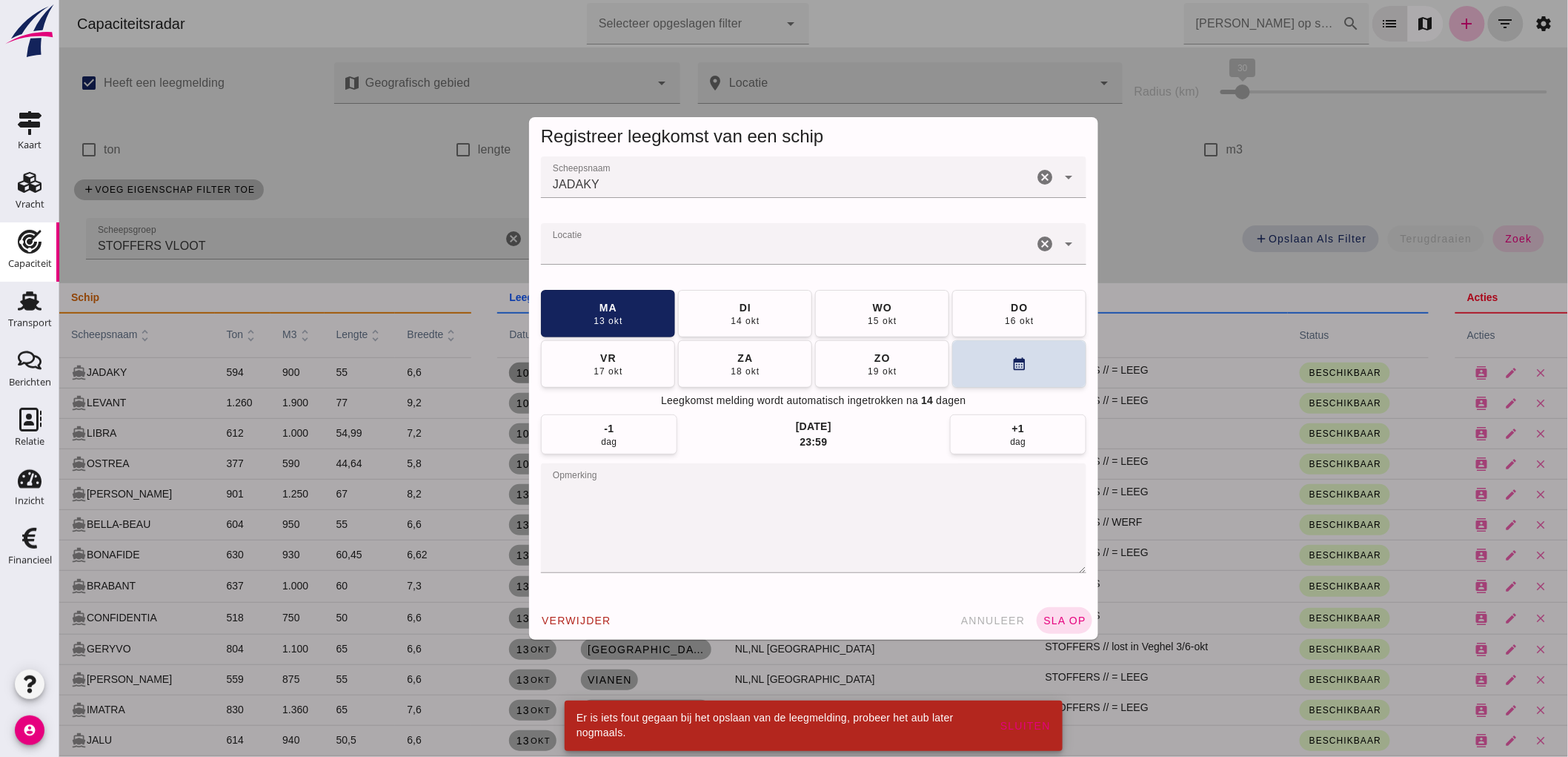
click at [706, 236] on div at bounding box center [787, 243] width 492 height 41
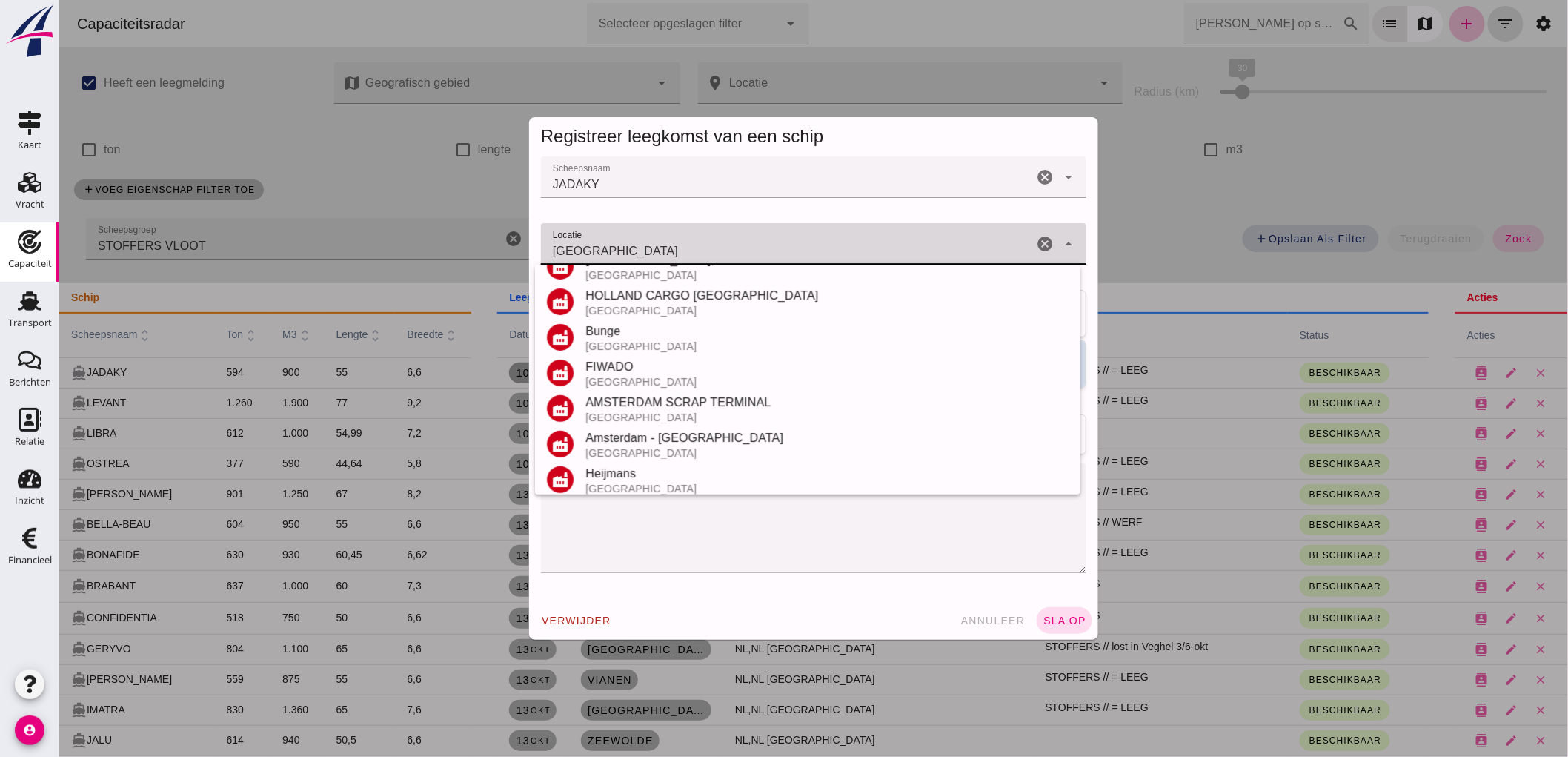
scroll to position [329, 0]
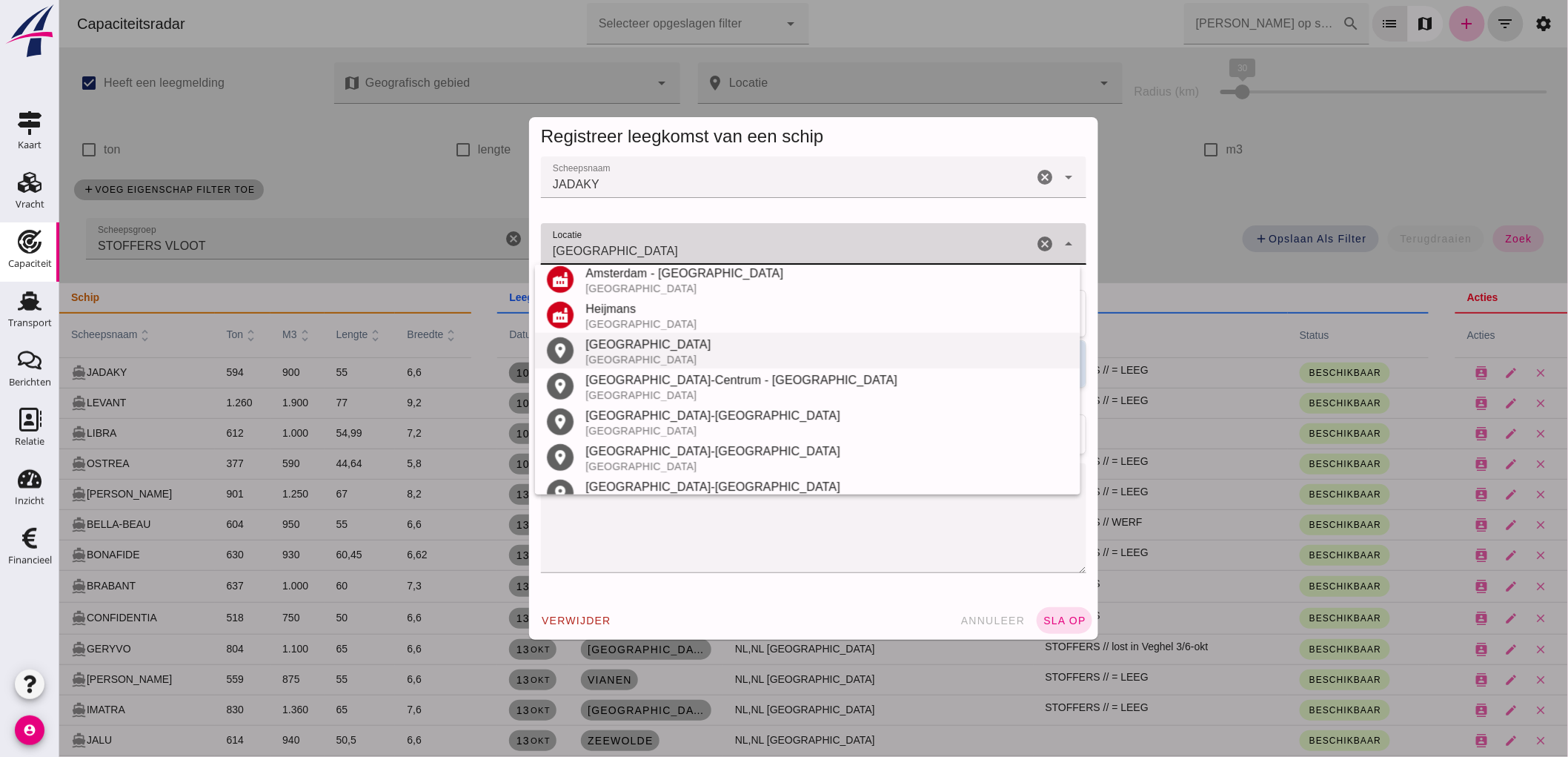
click at [650, 351] on div "[GEOGRAPHIC_DATA]" at bounding box center [826, 345] width 483 height 18
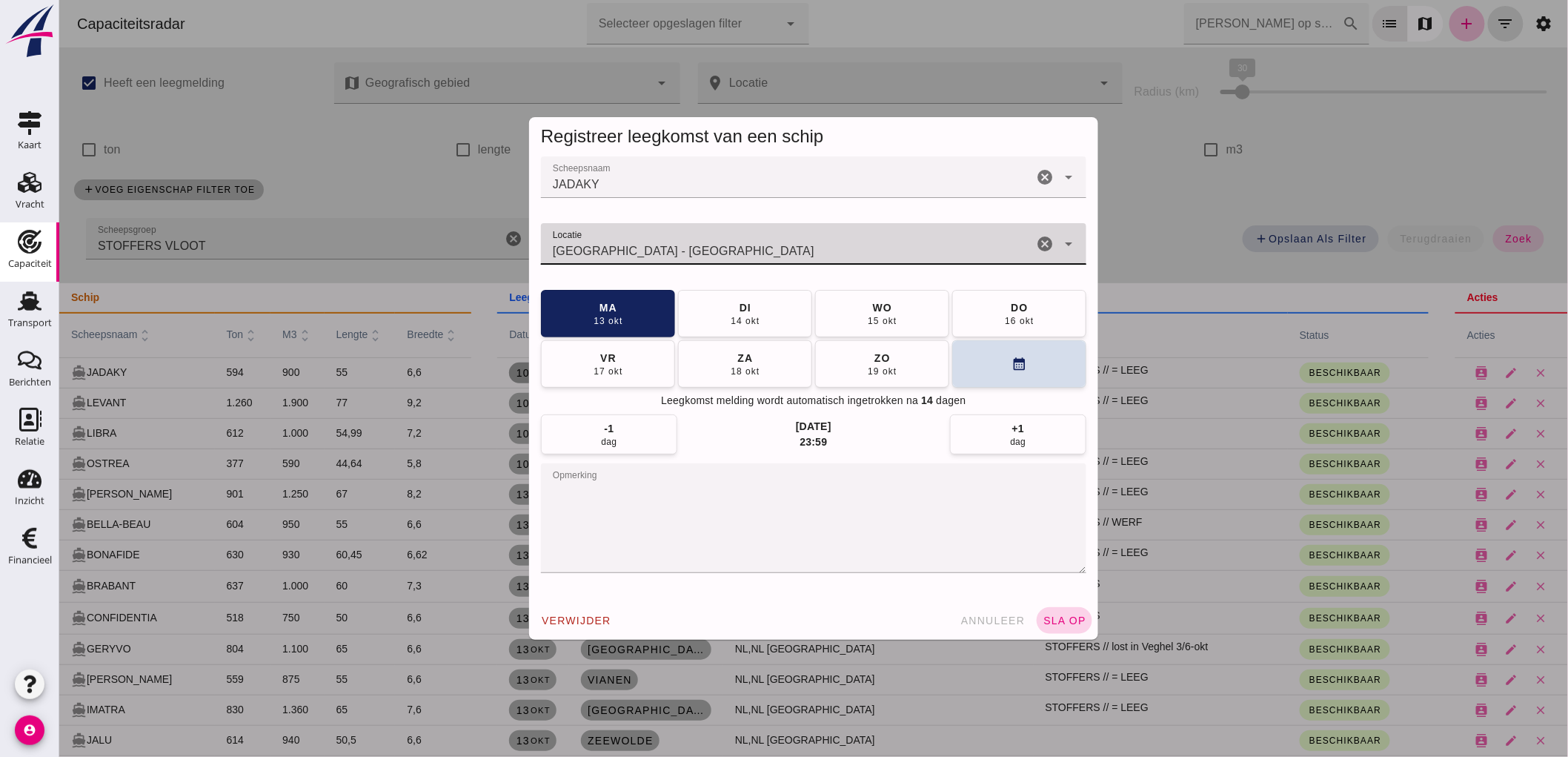
type input "[GEOGRAPHIC_DATA] - [GEOGRAPHIC_DATA]"
click at [1042, 617] on span "sla op" at bounding box center [1063, 621] width 44 height 12
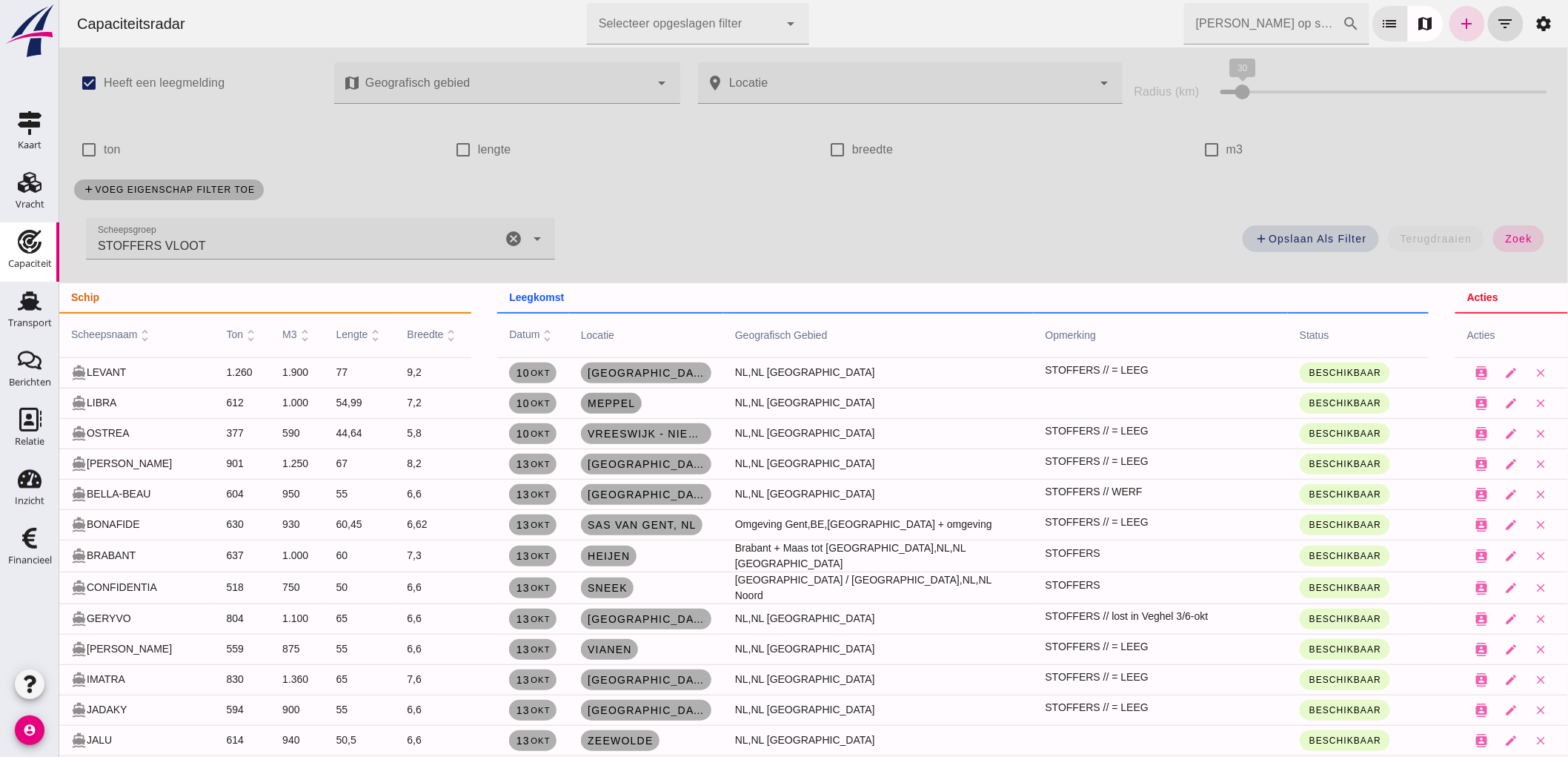
click at [624, 398] on span "Meppel" at bounding box center [610, 404] width 49 height 12
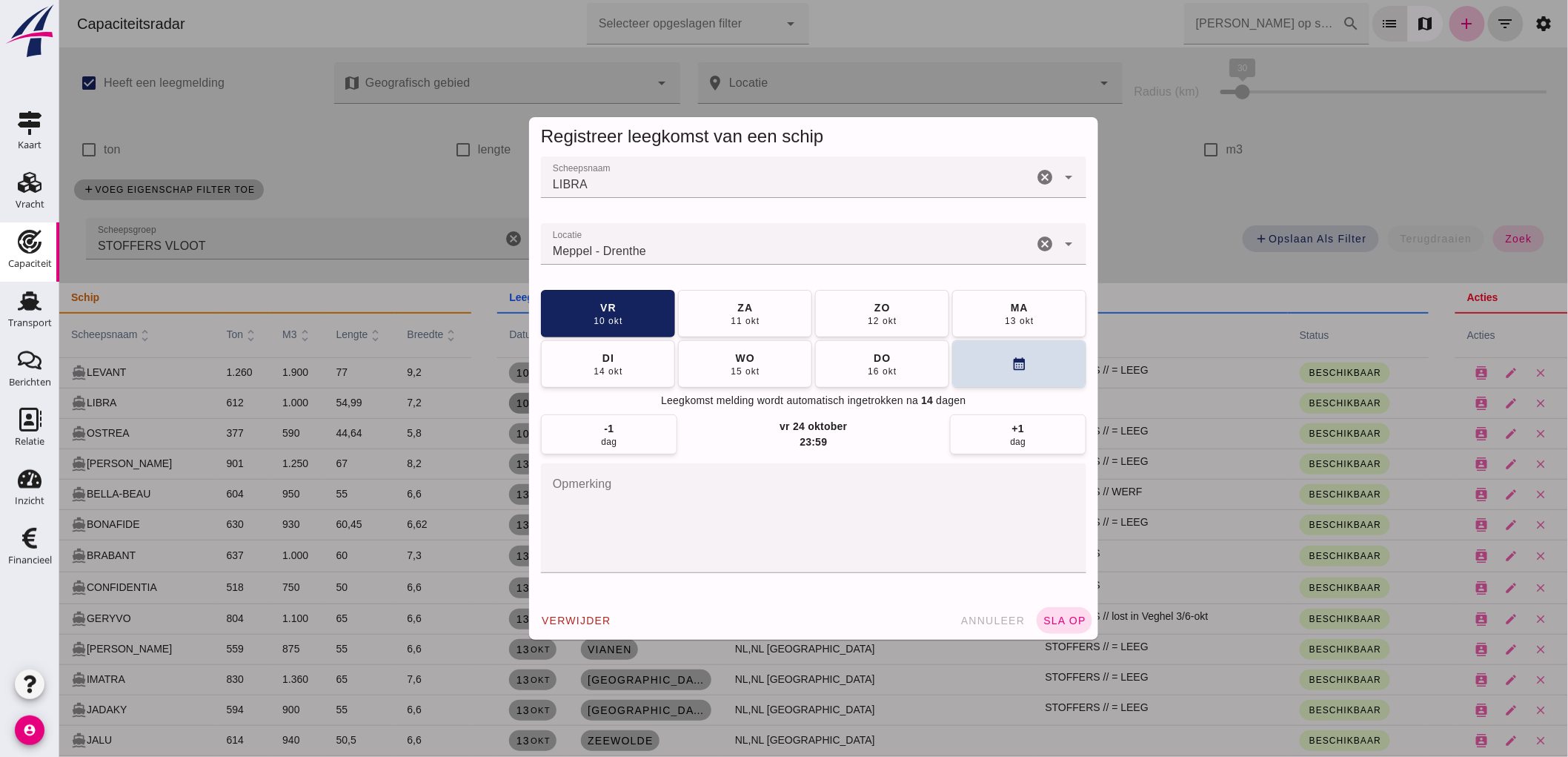
click at [735, 486] on textarea "opmerking" at bounding box center [813, 519] width 546 height 110
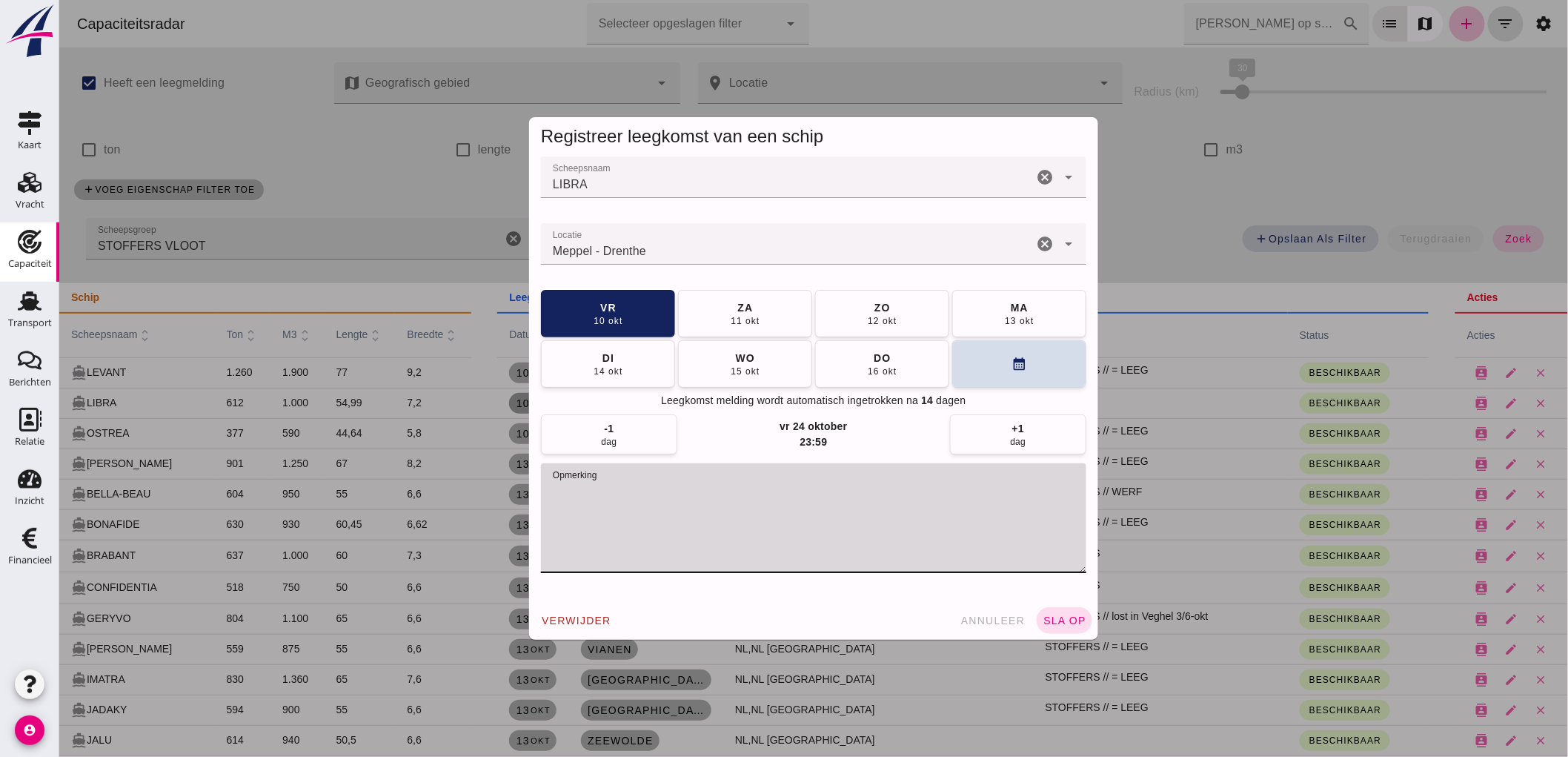
paste textarea "STOFFERS // = LEEG"
type textarea "STOFFERS // = LEEG"
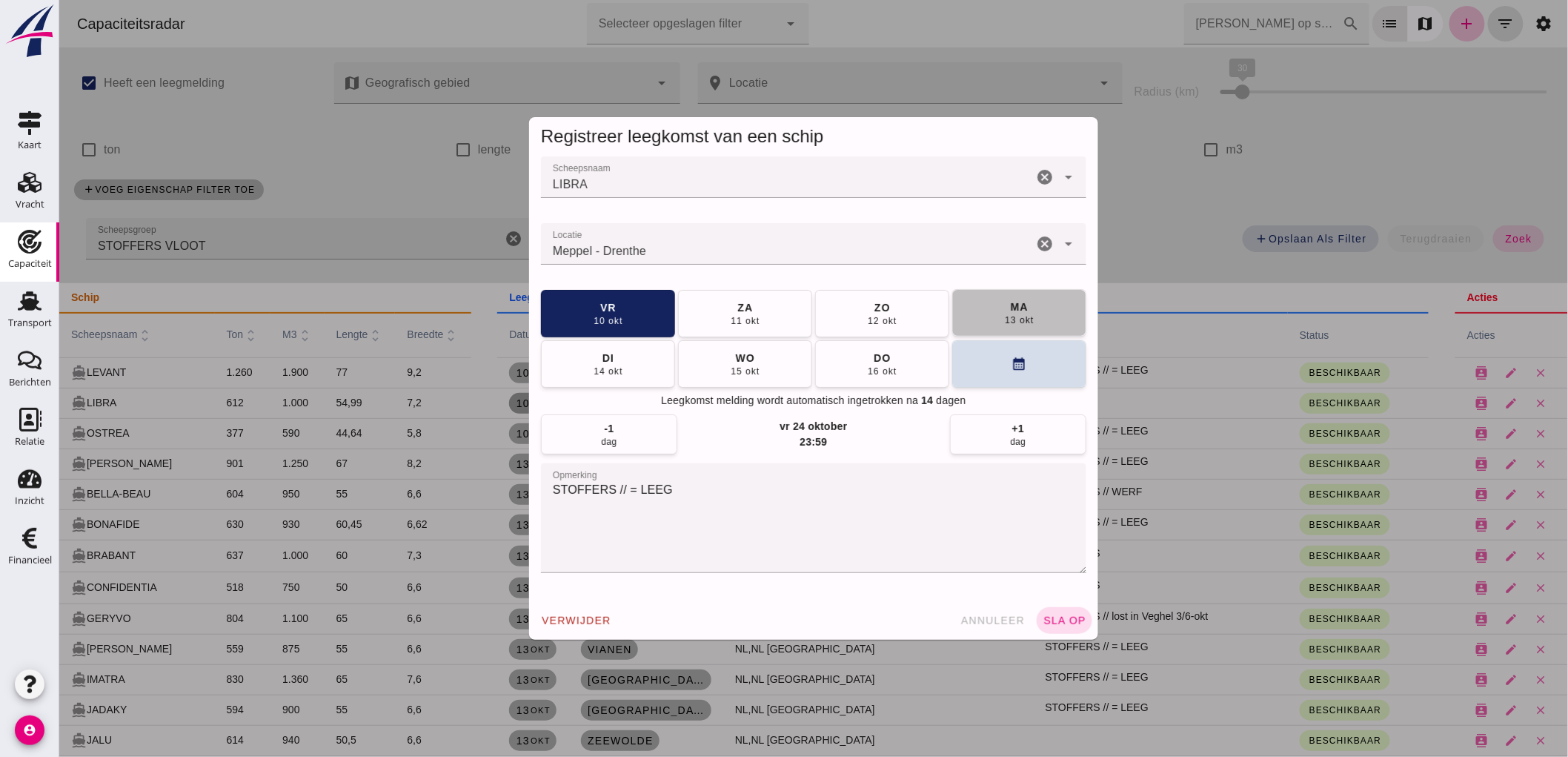
click at [970, 325] on button "[DATE]" at bounding box center [1019, 312] width 135 height 47
click at [1075, 623] on span "sla op" at bounding box center [1063, 621] width 44 height 12
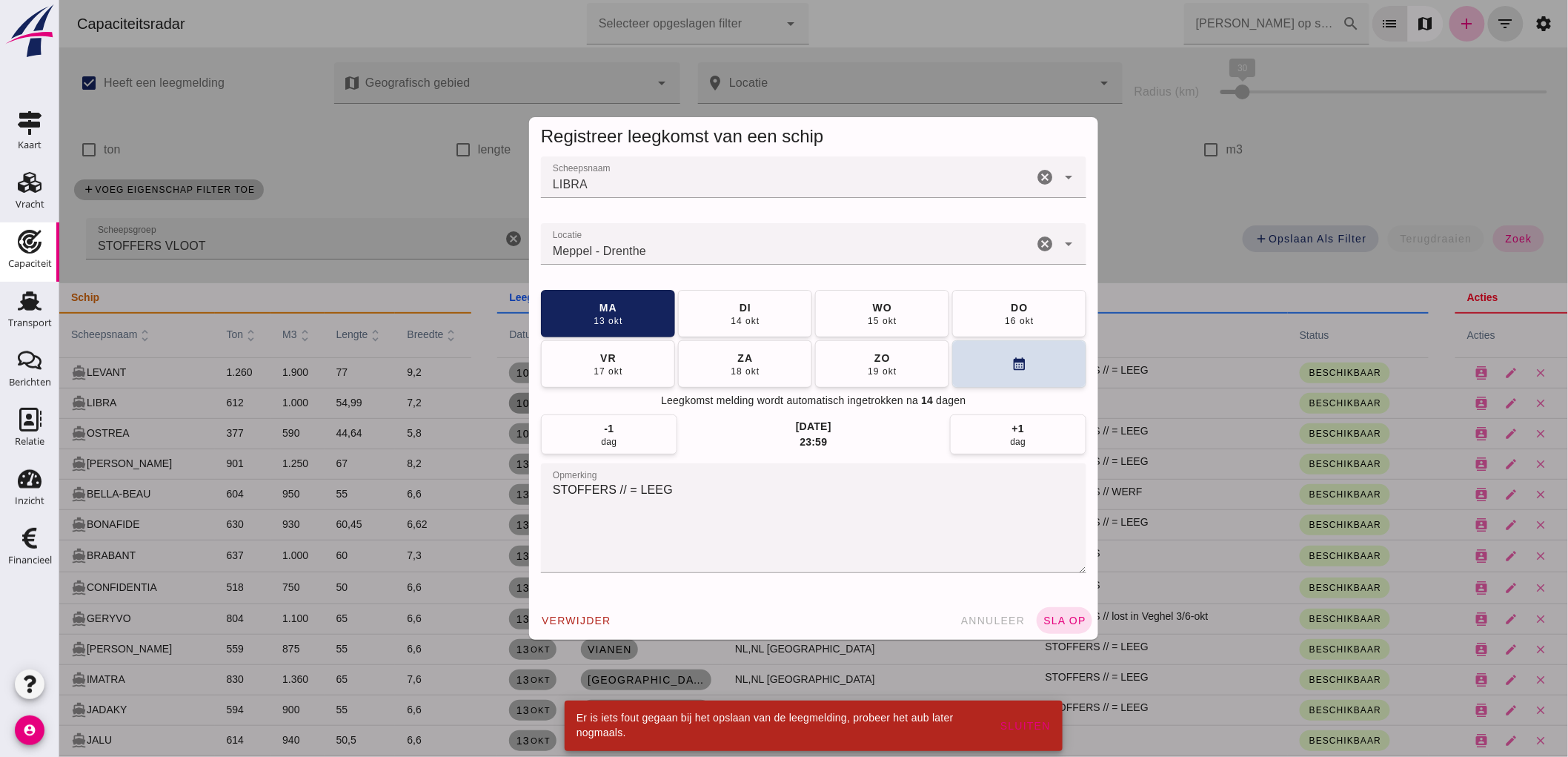
click at [685, 231] on div "Meppel - Drenthe" at bounding box center [787, 243] width 492 height 41
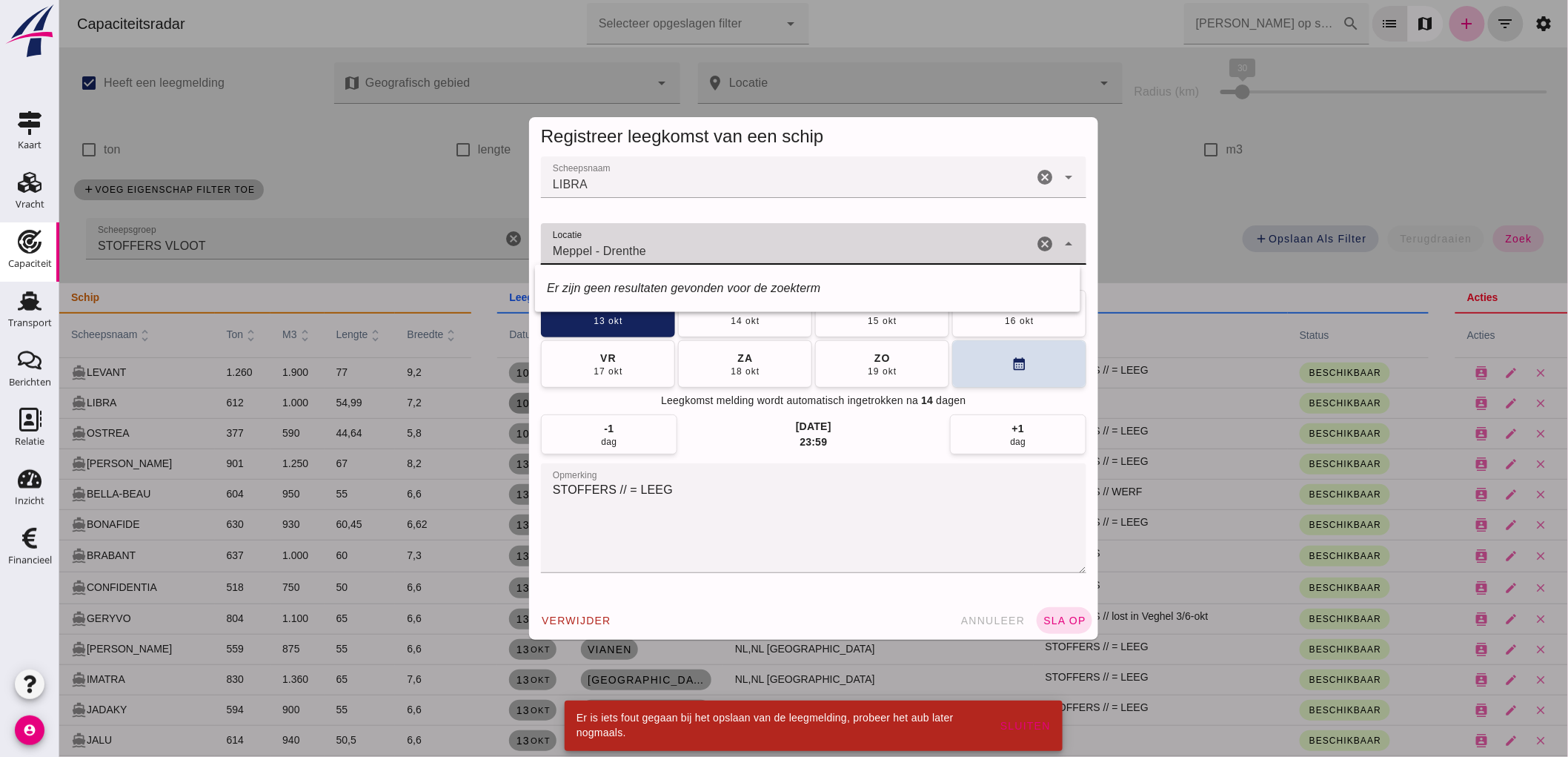
type input "Meppel - Drenthe"
click at [1054, 634] on div "verwijder annuleer sla op" at bounding box center [813, 620] width 569 height 39
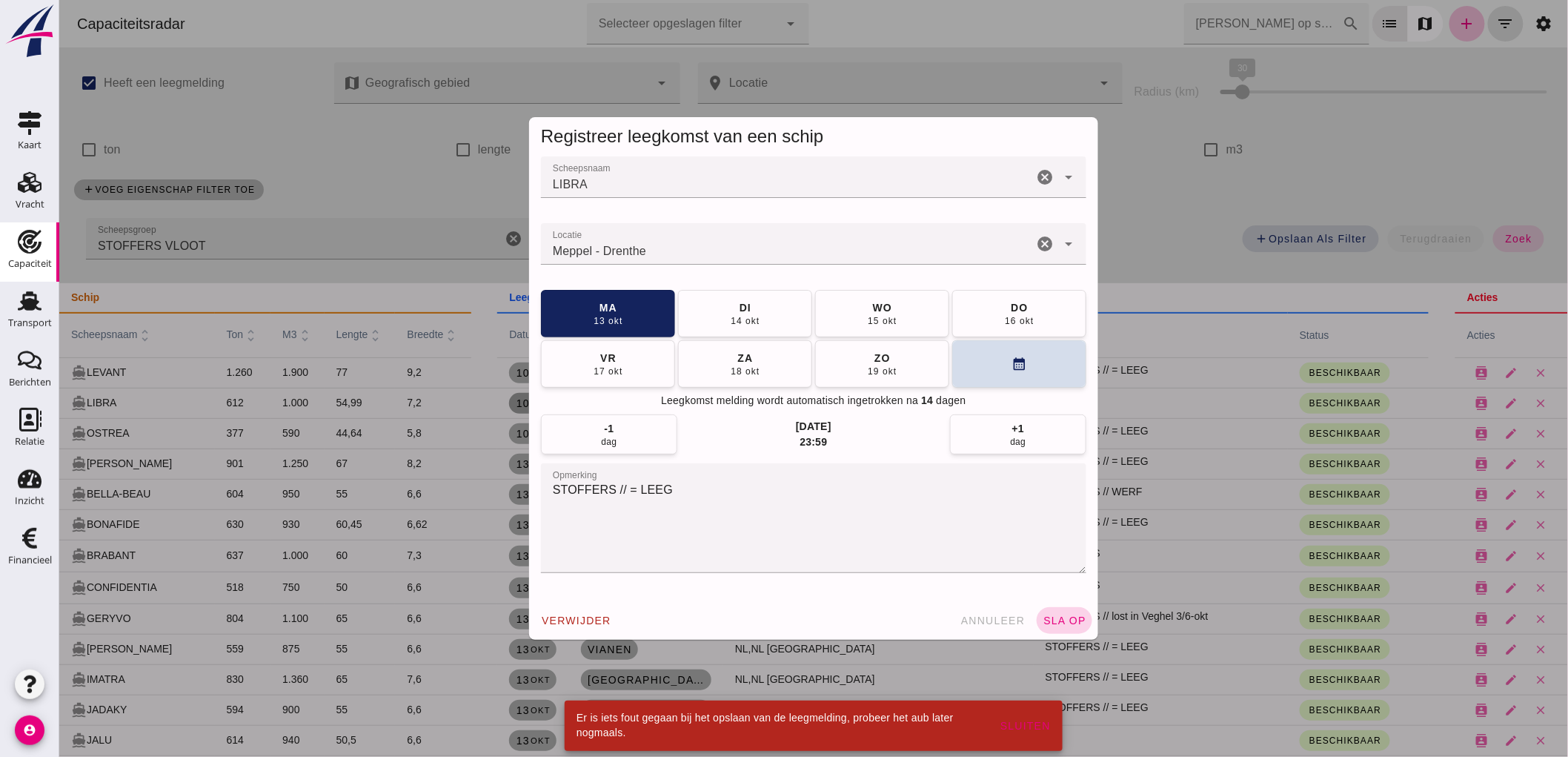
click at [1056, 626] on span "sla op" at bounding box center [1063, 621] width 44 height 12
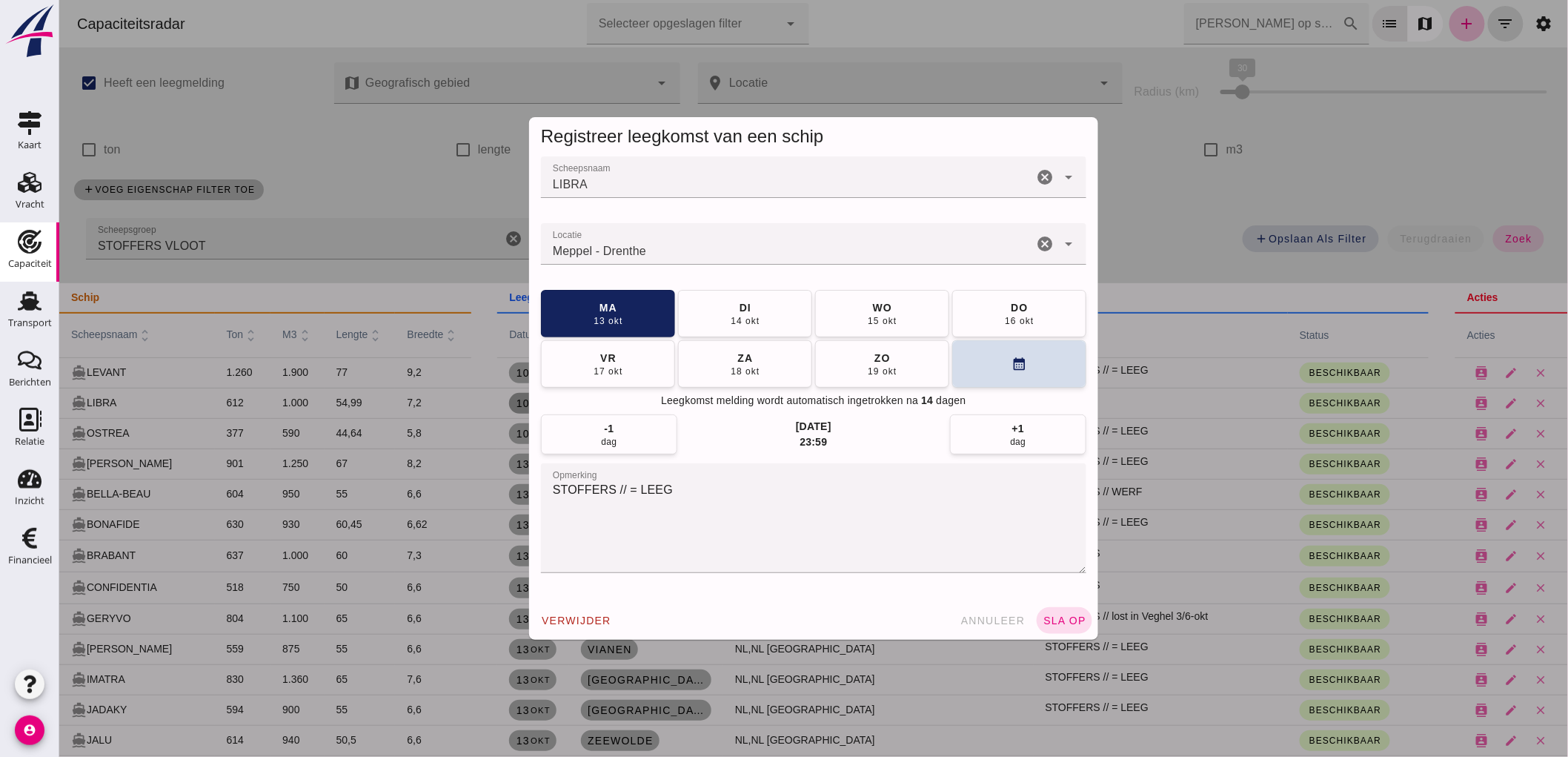
click at [669, 248] on input "Locatie" at bounding box center [787, 251] width 492 height 18
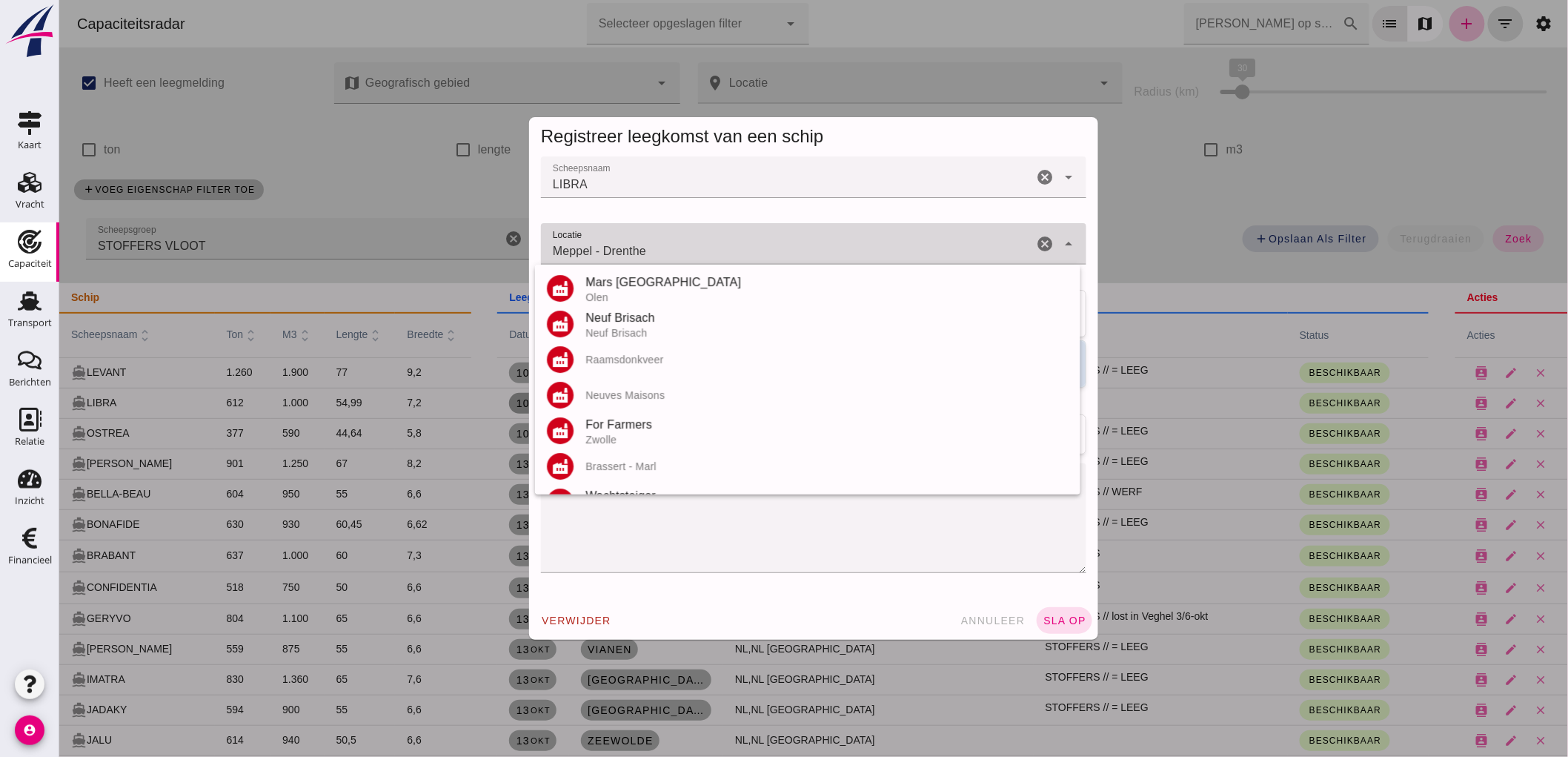
click at [669, 248] on input "Meppel - Drenthe" at bounding box center [787, 251] width 492 height 18
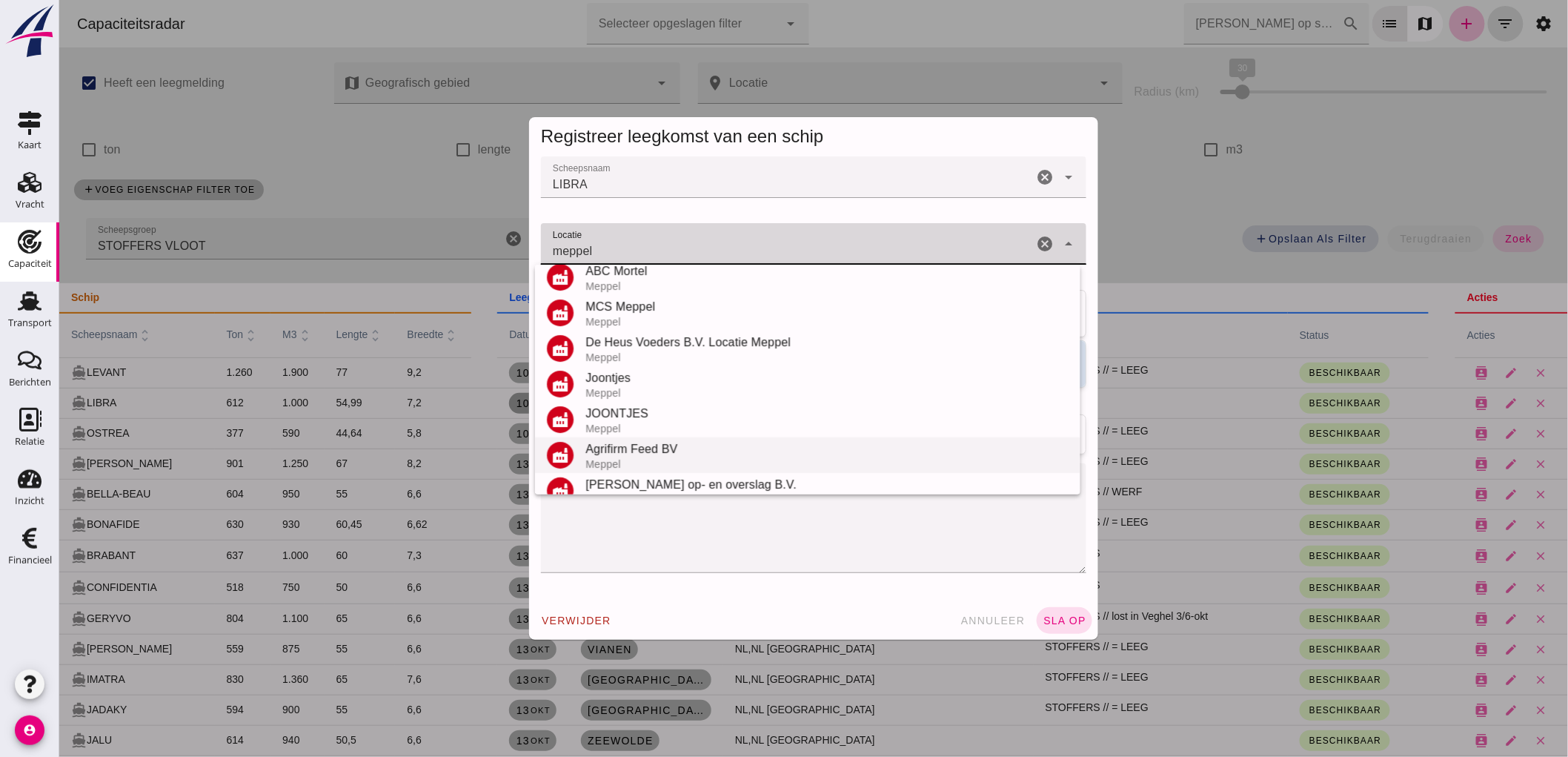
scroll to position [173, 0]
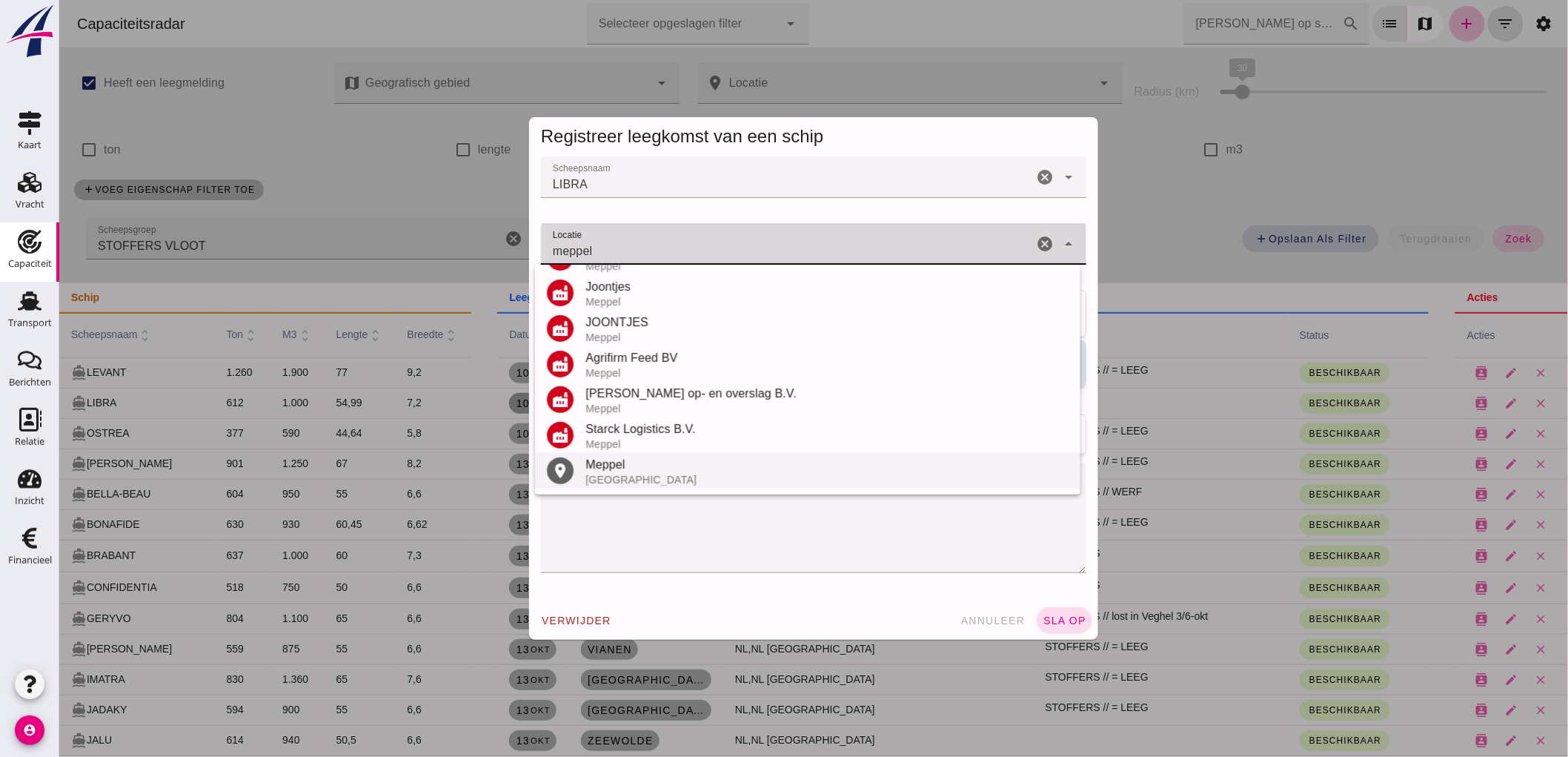
click at [611, 475] on div "[GEOGRAPHIC_DATA]" at bounding box center [826, 480] width 483 height 12
type input "Meppel - Drenthe"
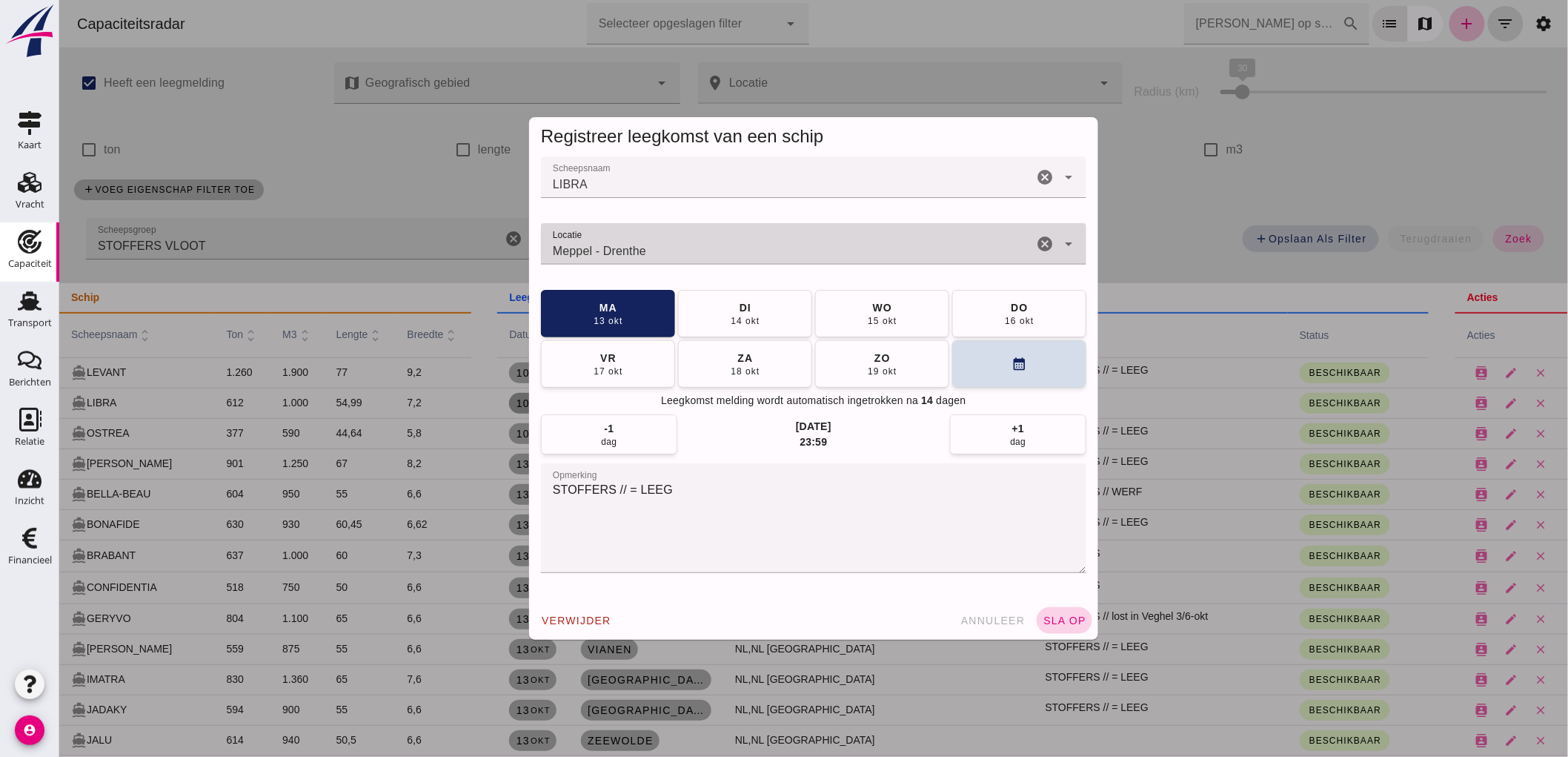
click at [1050, 622] on span "sla op" at bounding box center [1063, 621] width 44 height 12
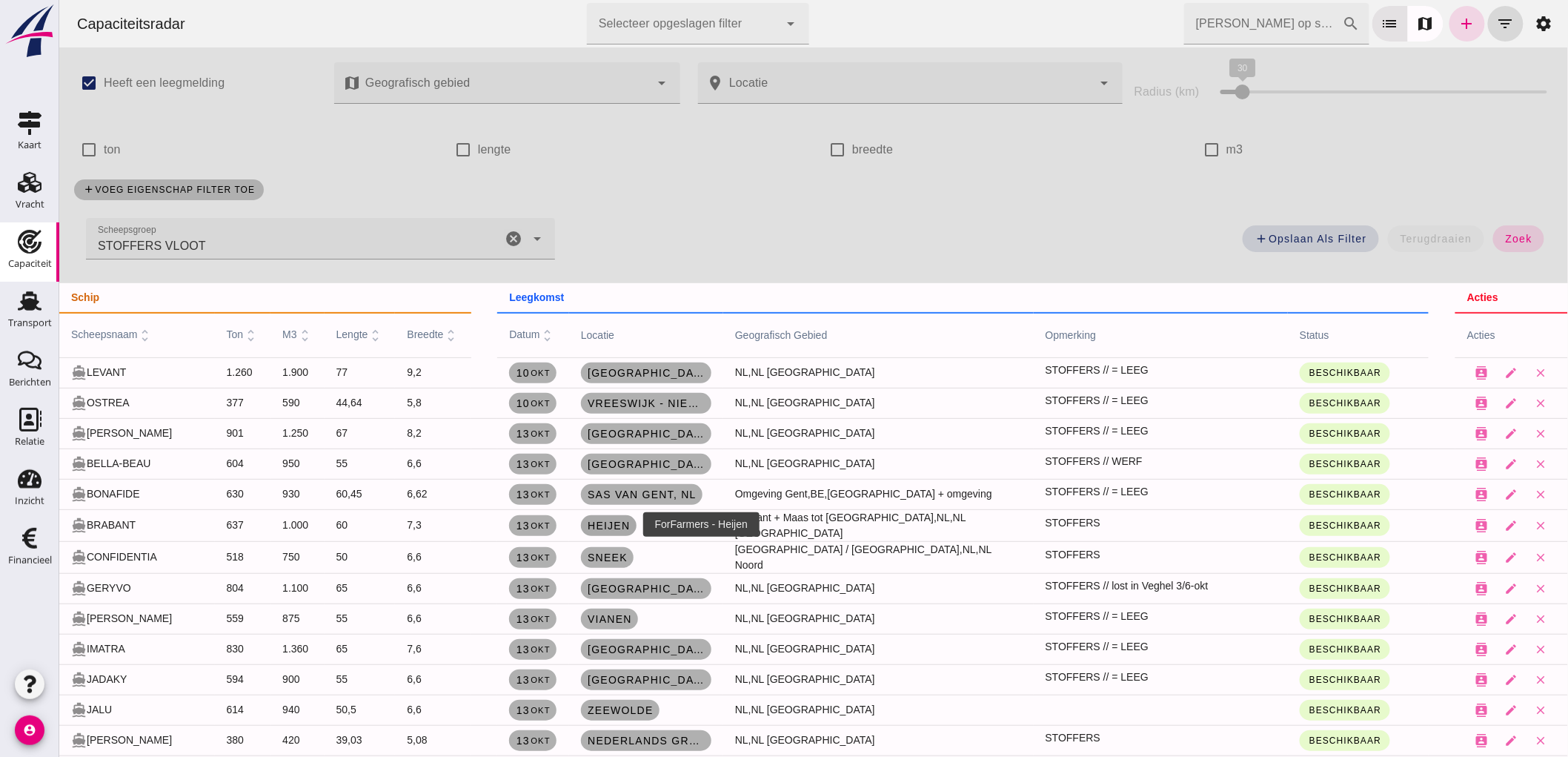
click at [600, 525] on span "Heijen" at bounding box center [607, 526] width 44 height 12
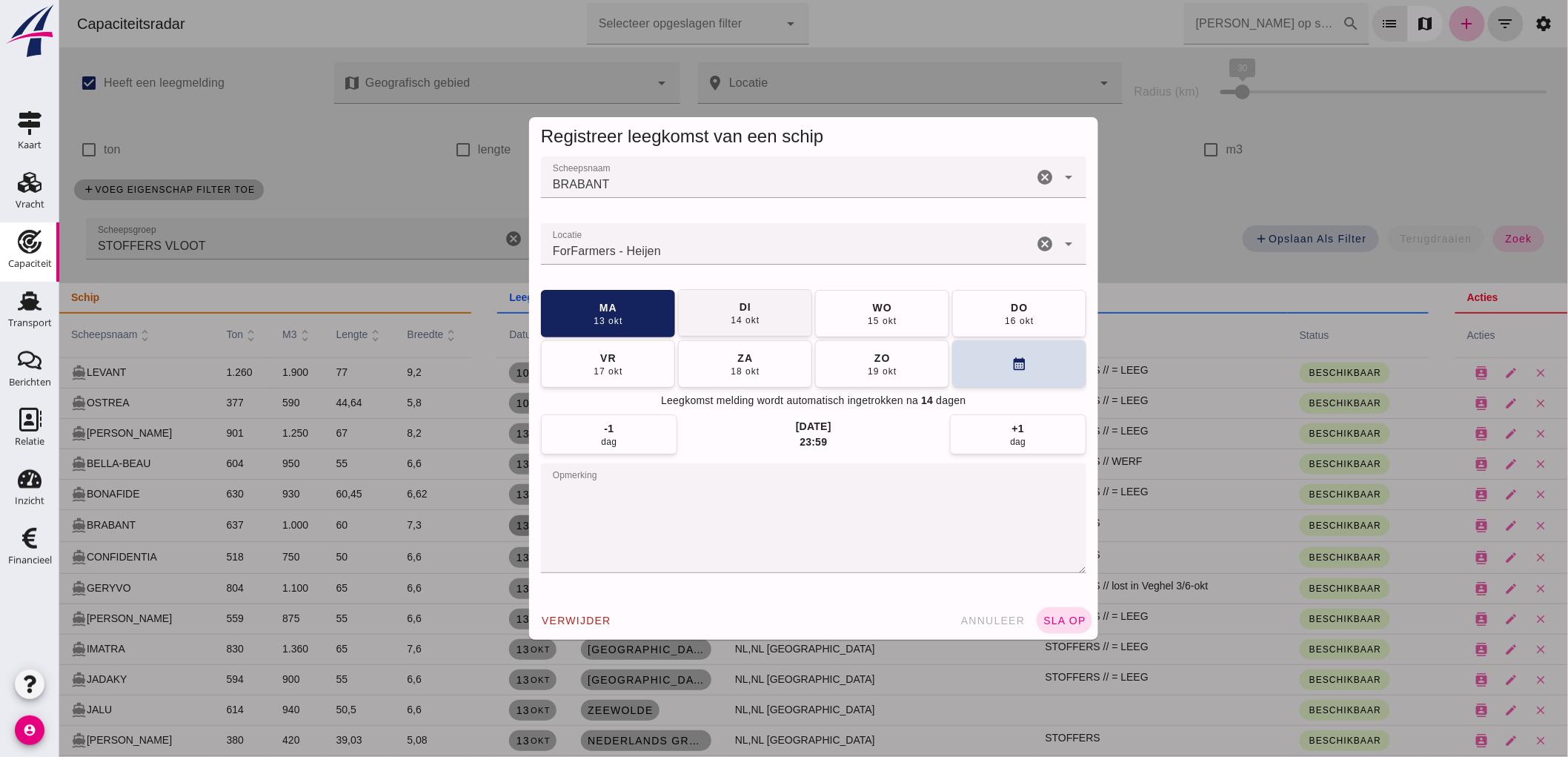
click at [729, 321] on div "14 okt" at bounding box center [744, 321] width 30 height 12
click at [1078, 632] on button "sla op" at bounding box center [1063, 620] width 56 height 27
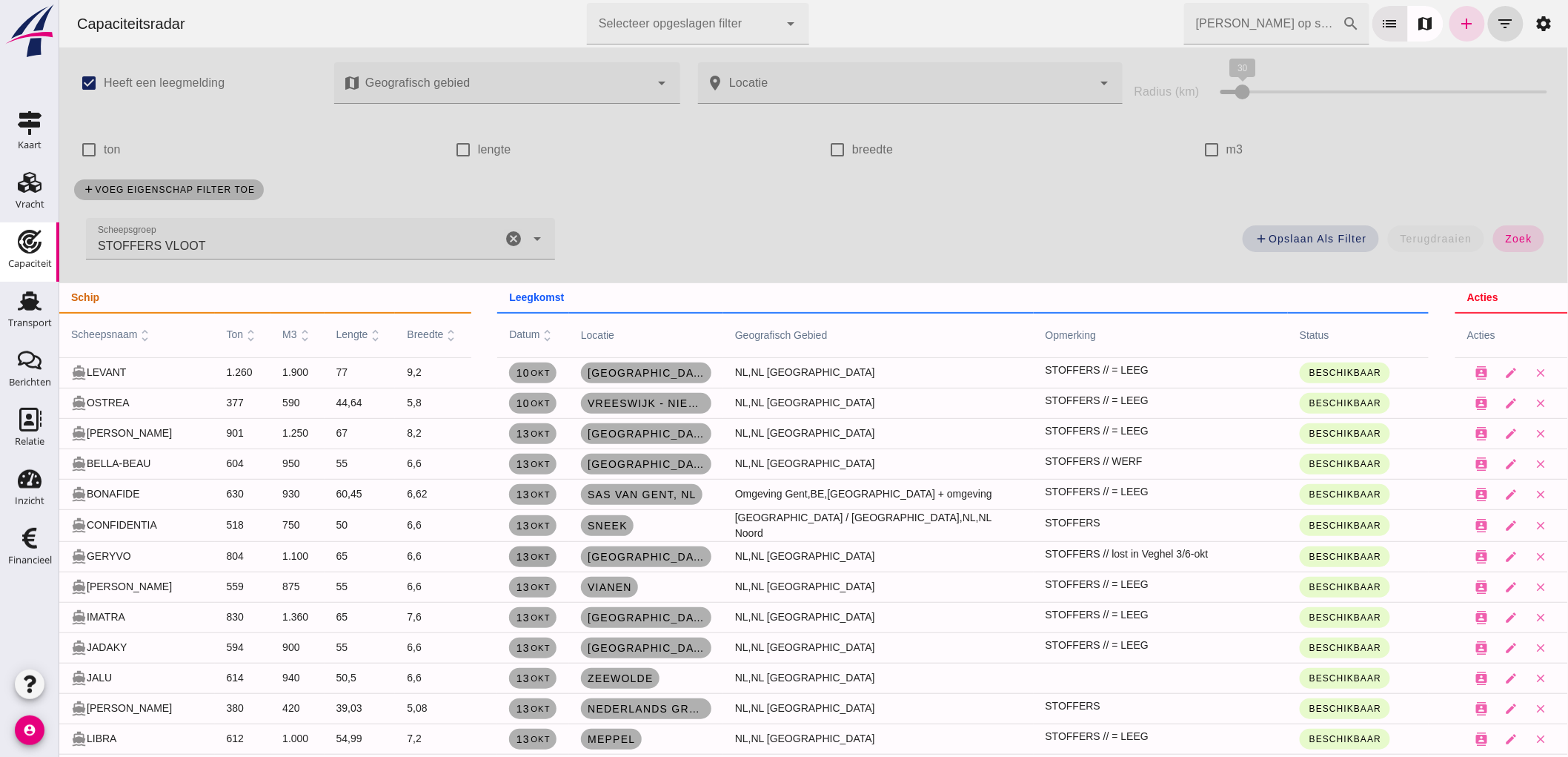
click at [522, 557] on span "[DATE]" at bounding box center [532, 557] width 35 height 12
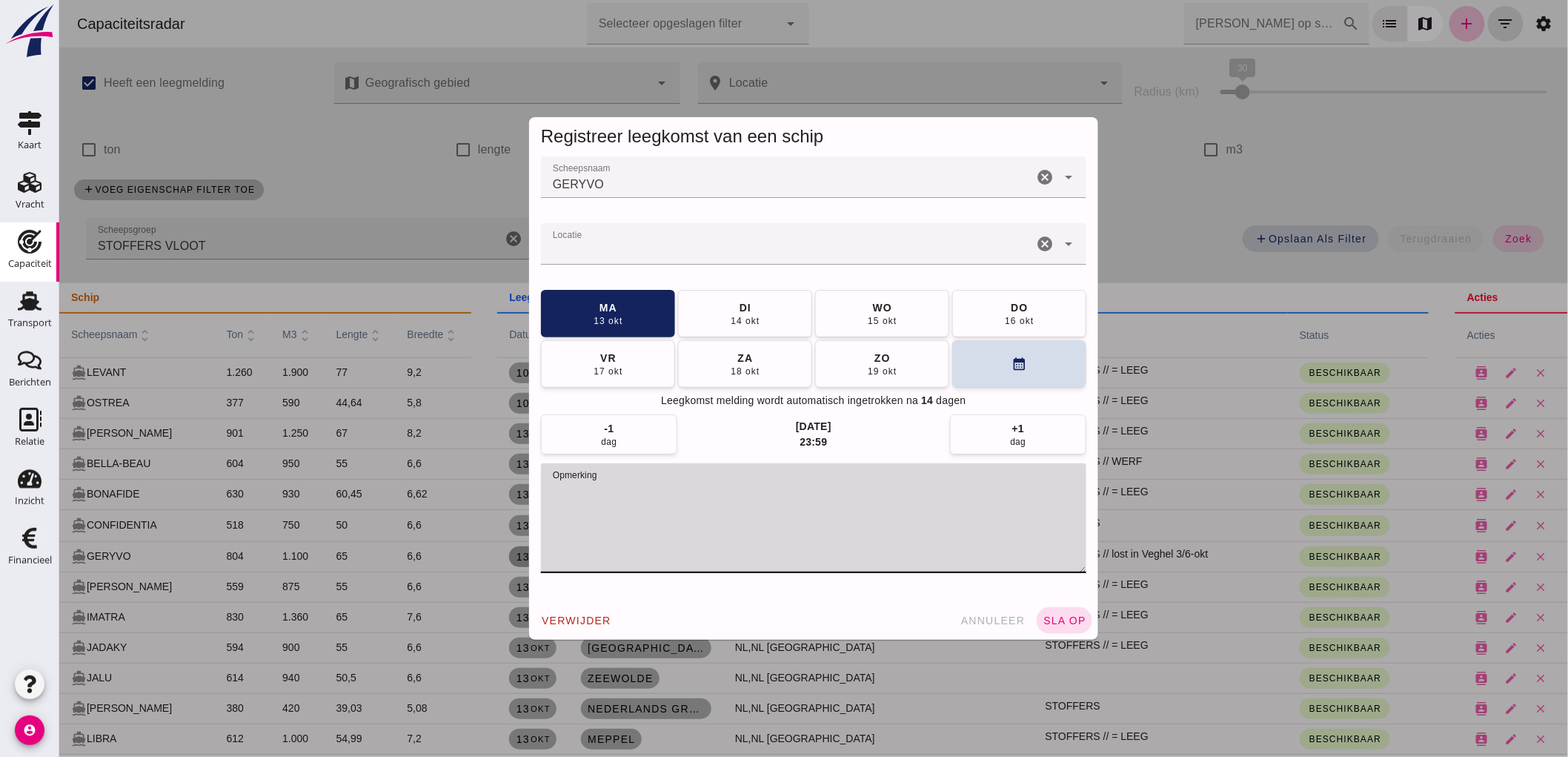
drag, startPoint x: 770, startPoint y: 492, endPoint x: 623, endPoint y: 507, distance: 147.8
click at [623, 507] on textarea "opmerking" at bounding box center [813, 519] width 546 height 110
type textarea "STOFFERS // prive dingen, datum ongeveer"
click at [1023, 310] on span "[DATE]" at bounding box center [1018, 312] width 30 height 27
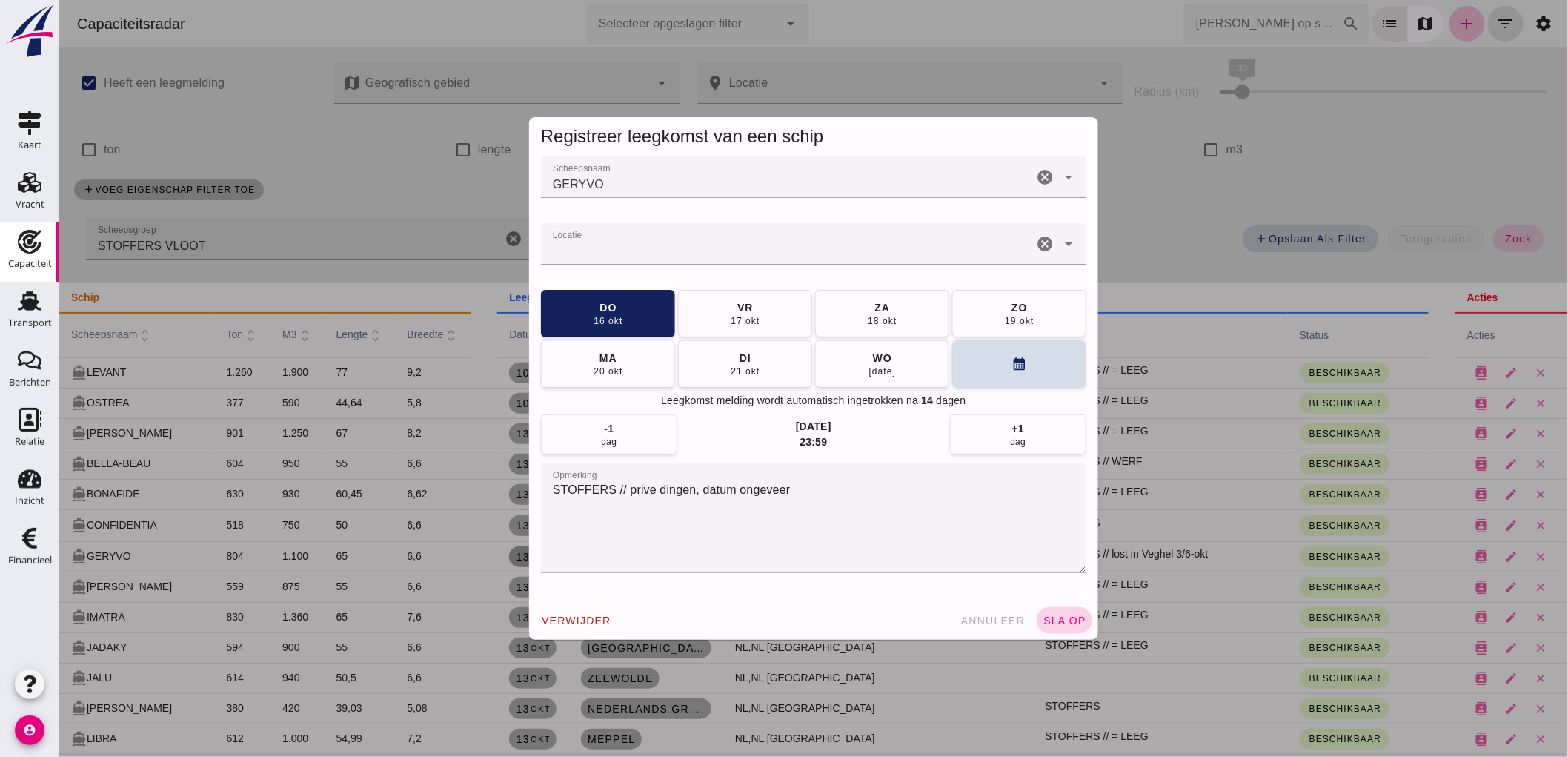
click at [1056, 618] on span "sla op" at bounding box center [1063, 621] width 44 height 12
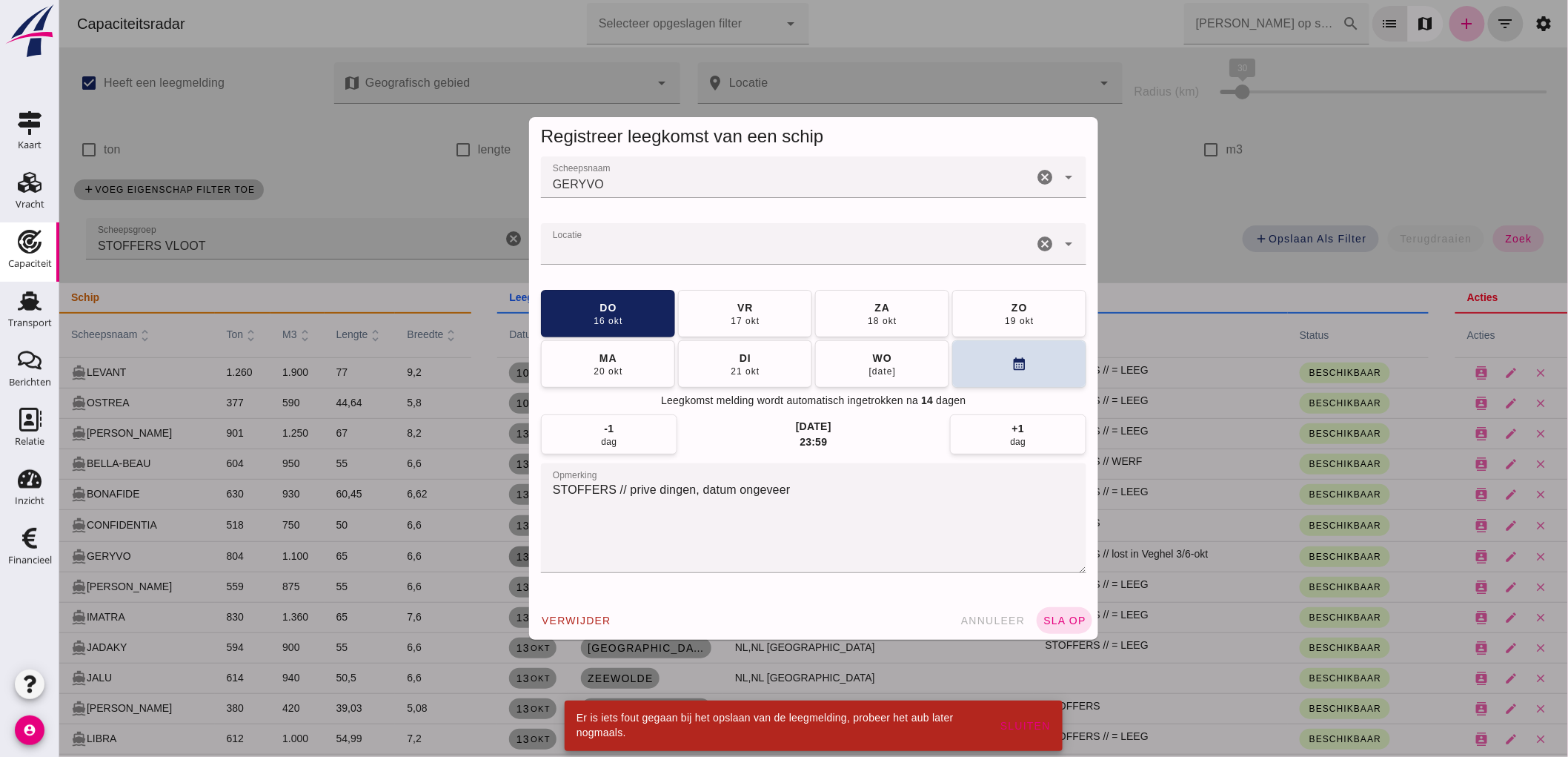
click at [802, 239] on div at bounding box center [787, 243] width 492 height 41
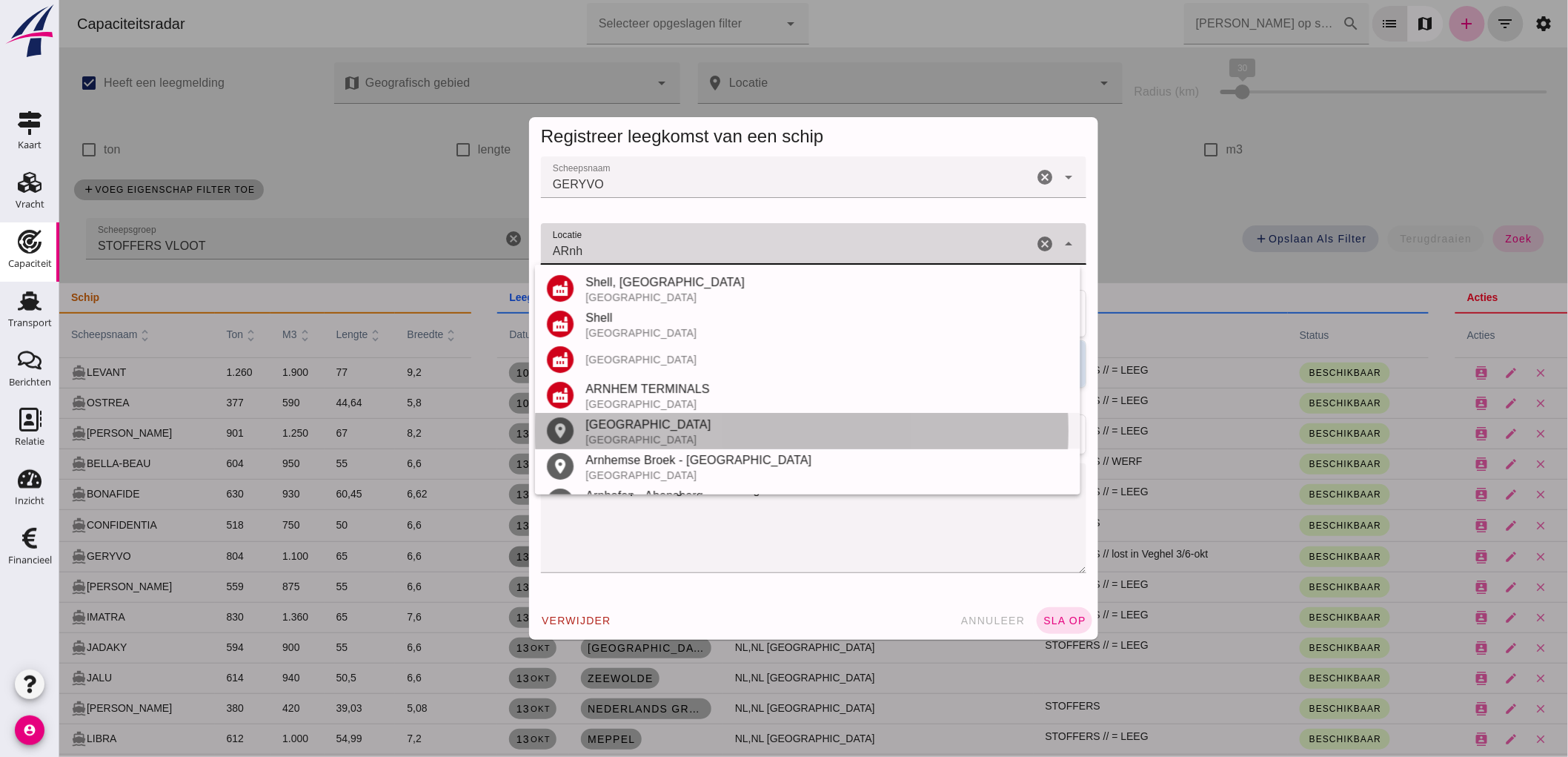
click at [634, 427] on div "[GEOGRAPHIC_DATA]" at bounding box center [826, 424] width 483 height 18
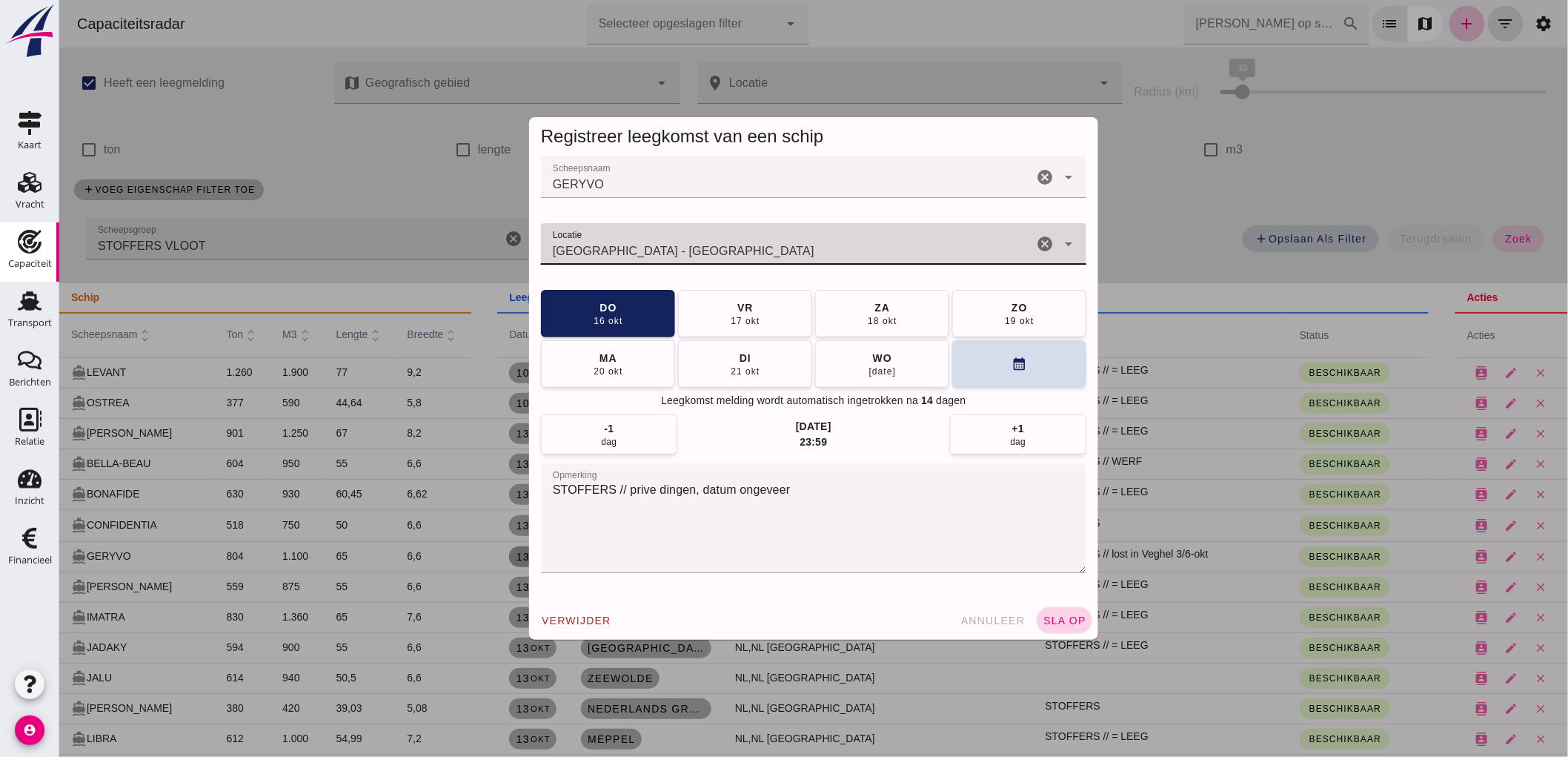
type input "[GEOGRAPHIC_DATA] - [GEOGRAPHIC_DATA]"
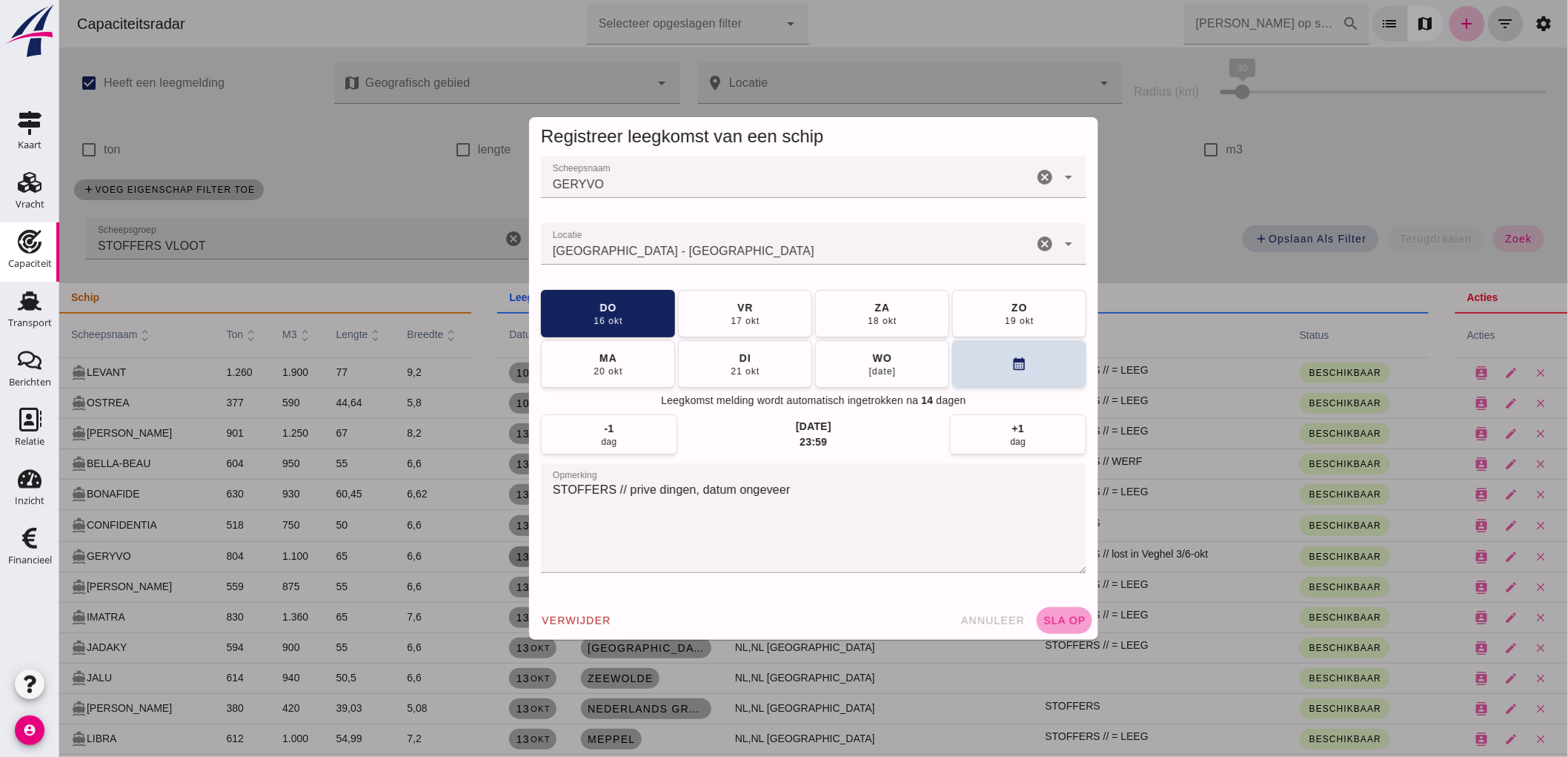
click at [1056, 624] on span "sla op" at bounding box center [1063, 621] width 44 height 12
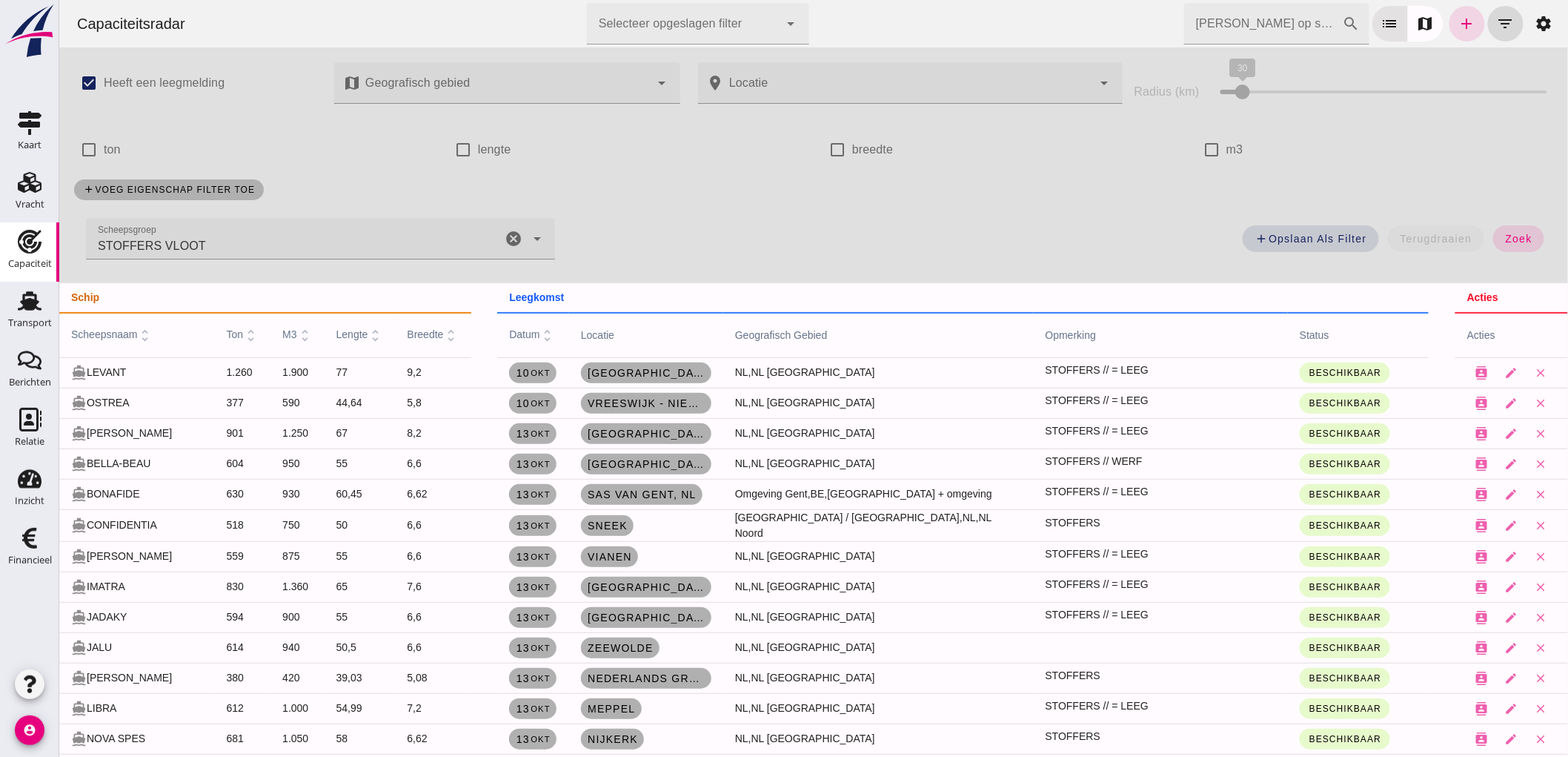
click at [657, 646] on td "Zeewolde" at bounding box center [645, 647] width 154 height 30
click at [647, 646] on span "Zeewolde" at bounding box center [619, 648] width 67 height 12
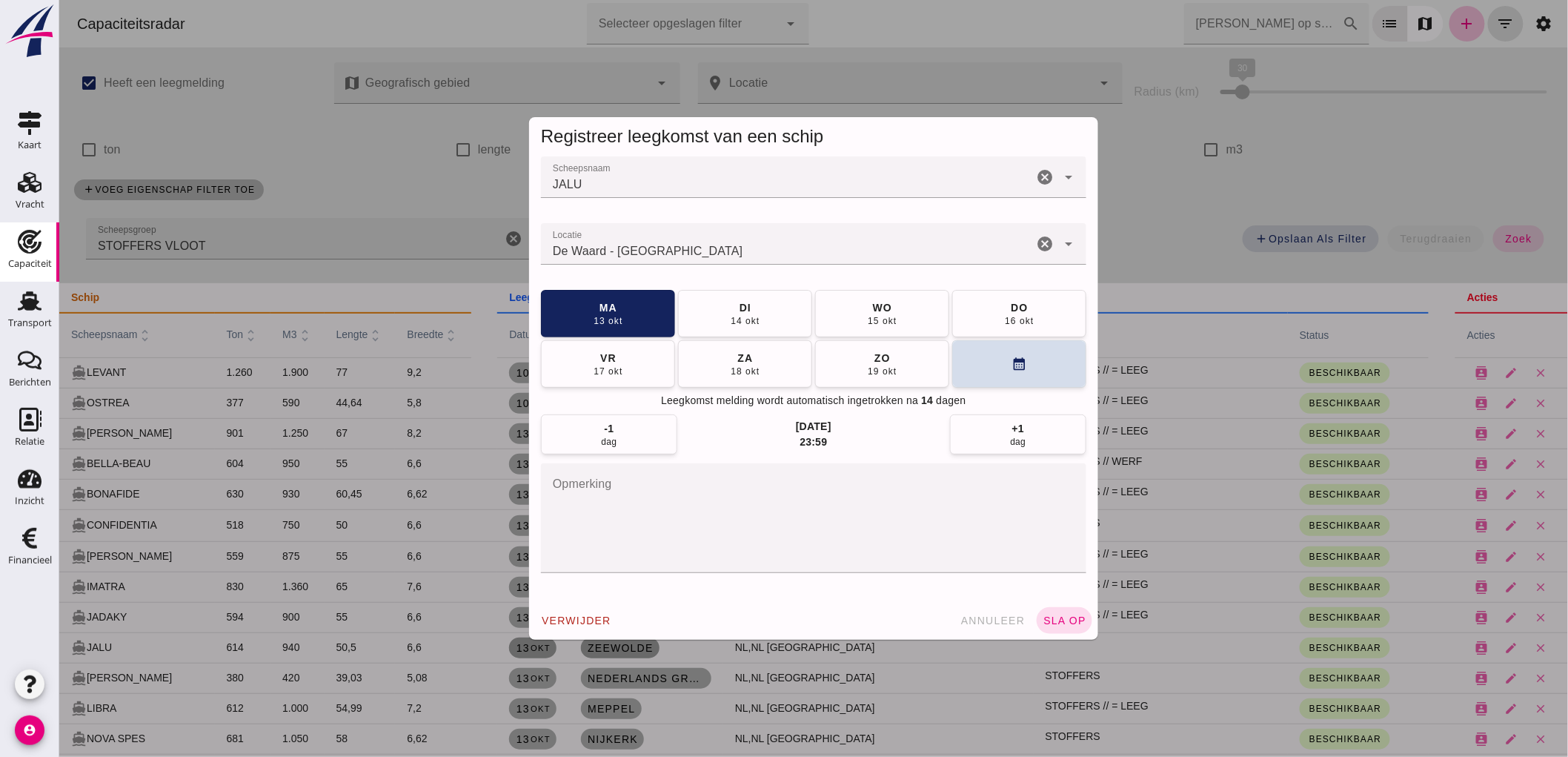
click at [715, 518] on textarea "opmerking" at bounding box center [813, 519] width 546 height 110
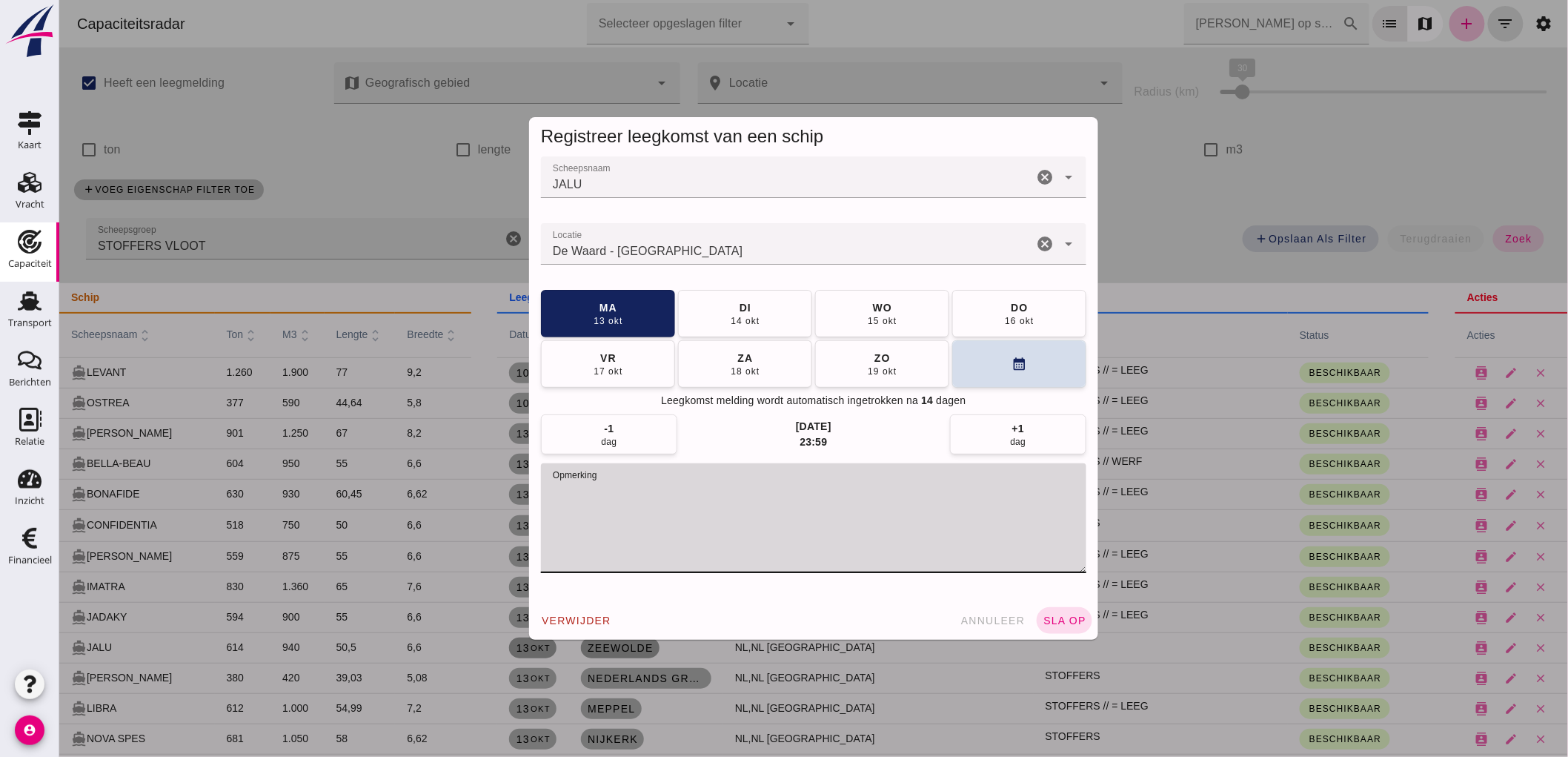
paste textarea "STOFFERS // = LEEG"
drag, startPoint x: 690, startPoint y: 490, endPoint x: 616, endPoint y: 500, distance: 74.7
click at [616, 500] on textarea "STOFFERS // = LEEG" at bounding box center [813, 519] width 546 height 110
drag, startPoint x: 611, startPoint y: 490, endPoint x: 542, endPoint y: 492, distance: 69.0
click at [542, 492] on textarea "STOFFERS" at bounding box center [813, 519] width 546 height 110
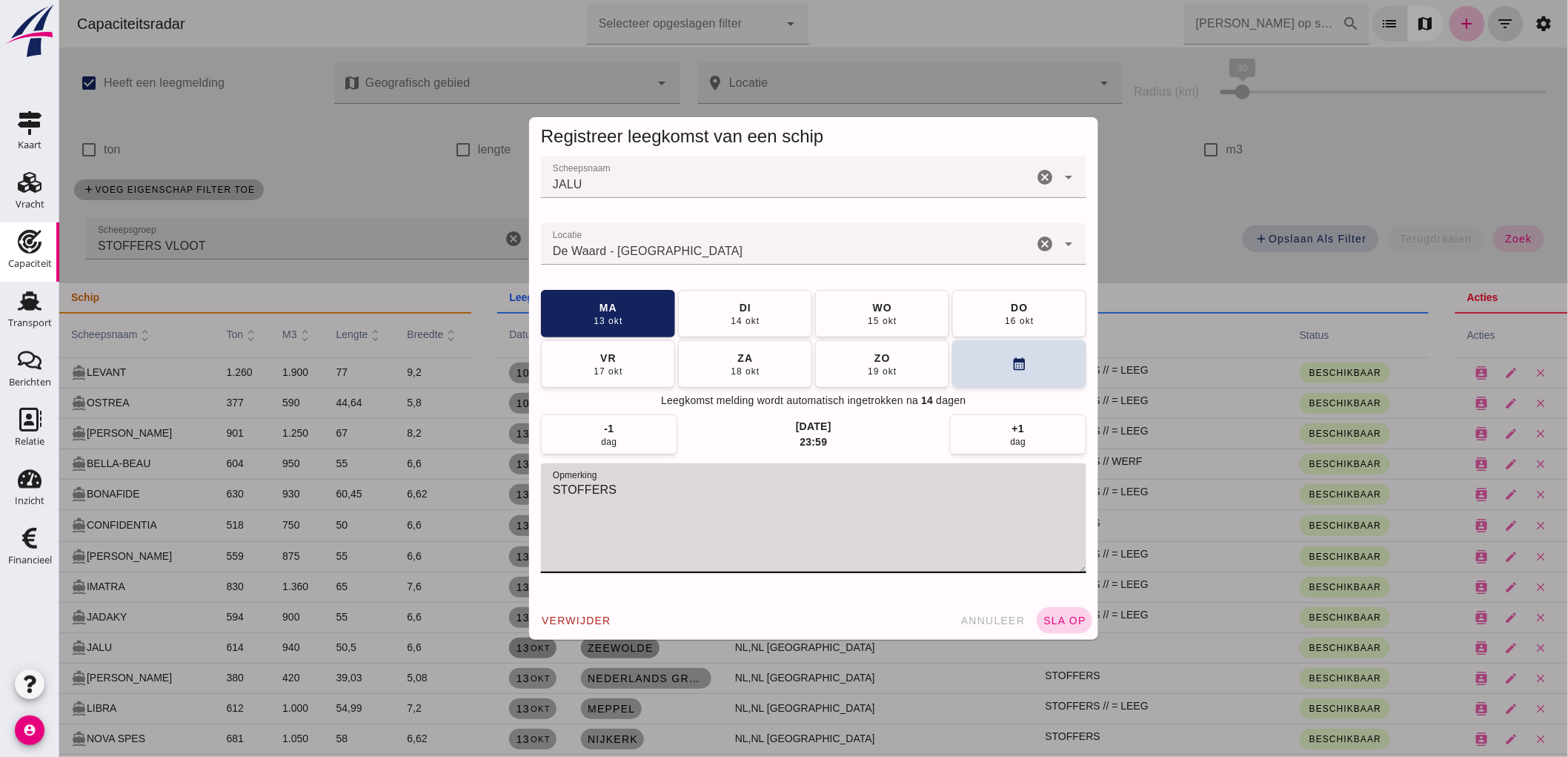
type textarea "STOFFERS"
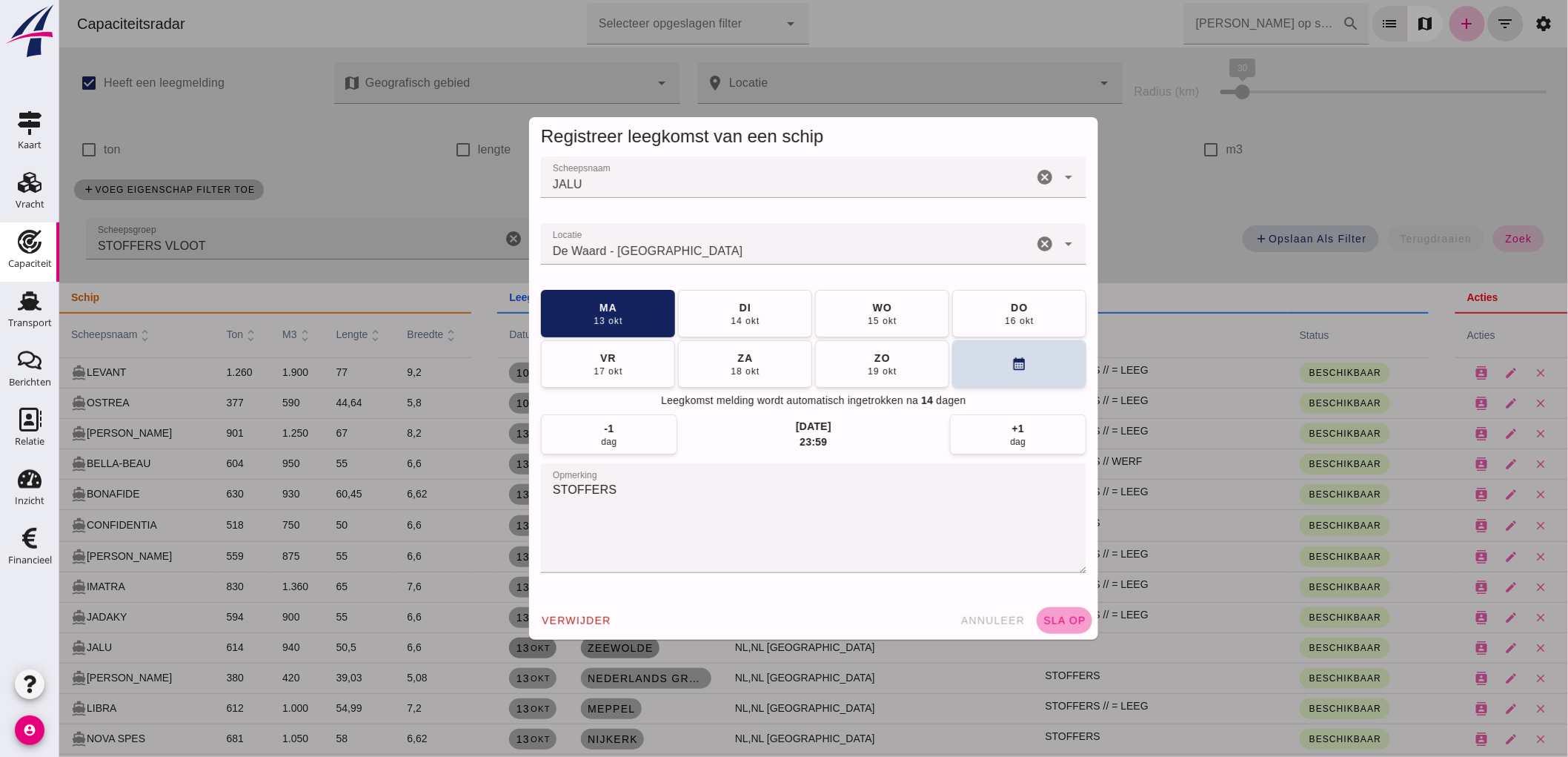
click at [1062, 624] on span "sla op" at bounding box center [1063, 621] width 44 height 12
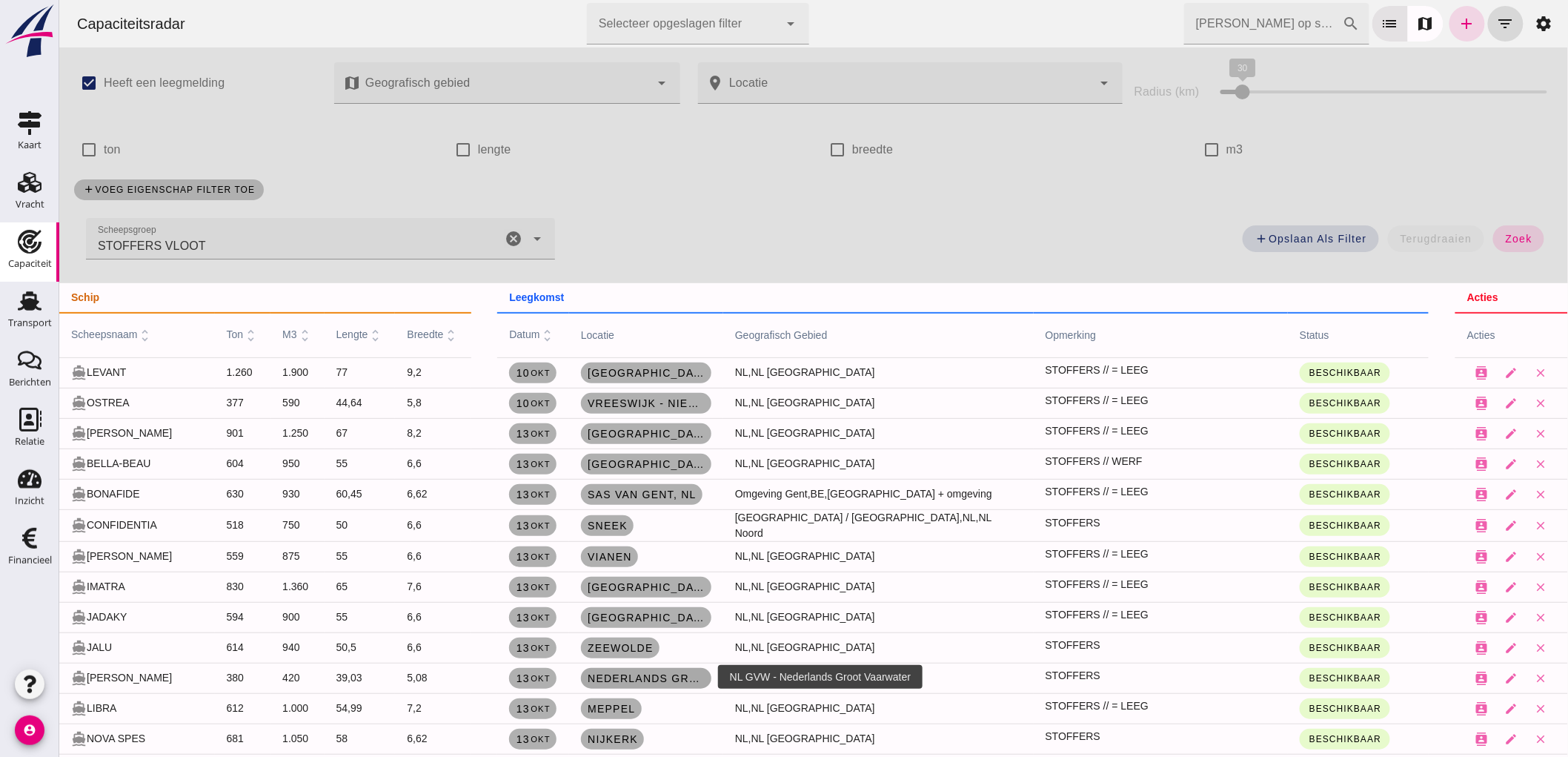
click at [625, 678] on span "Nederlands Groot Vaarwater" at bounding box center [645, 678] width 118 height 12
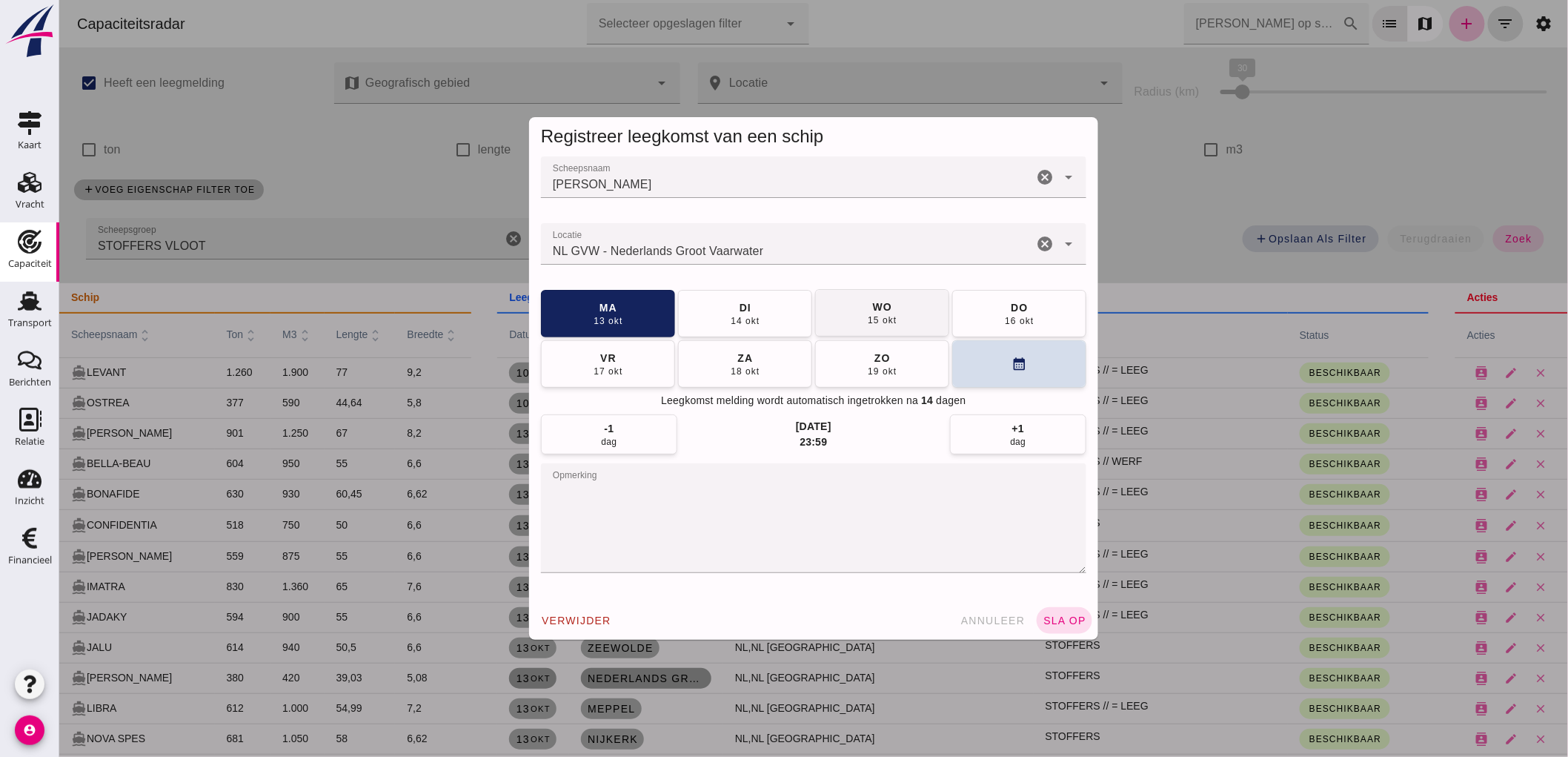
click at [847, 314] on button "[DATE]" at bounding box center [882, 312] width 135 height 47
click at [1056, 618] on span "sla op" at bounding box center [1063, 621] width 44 height 12
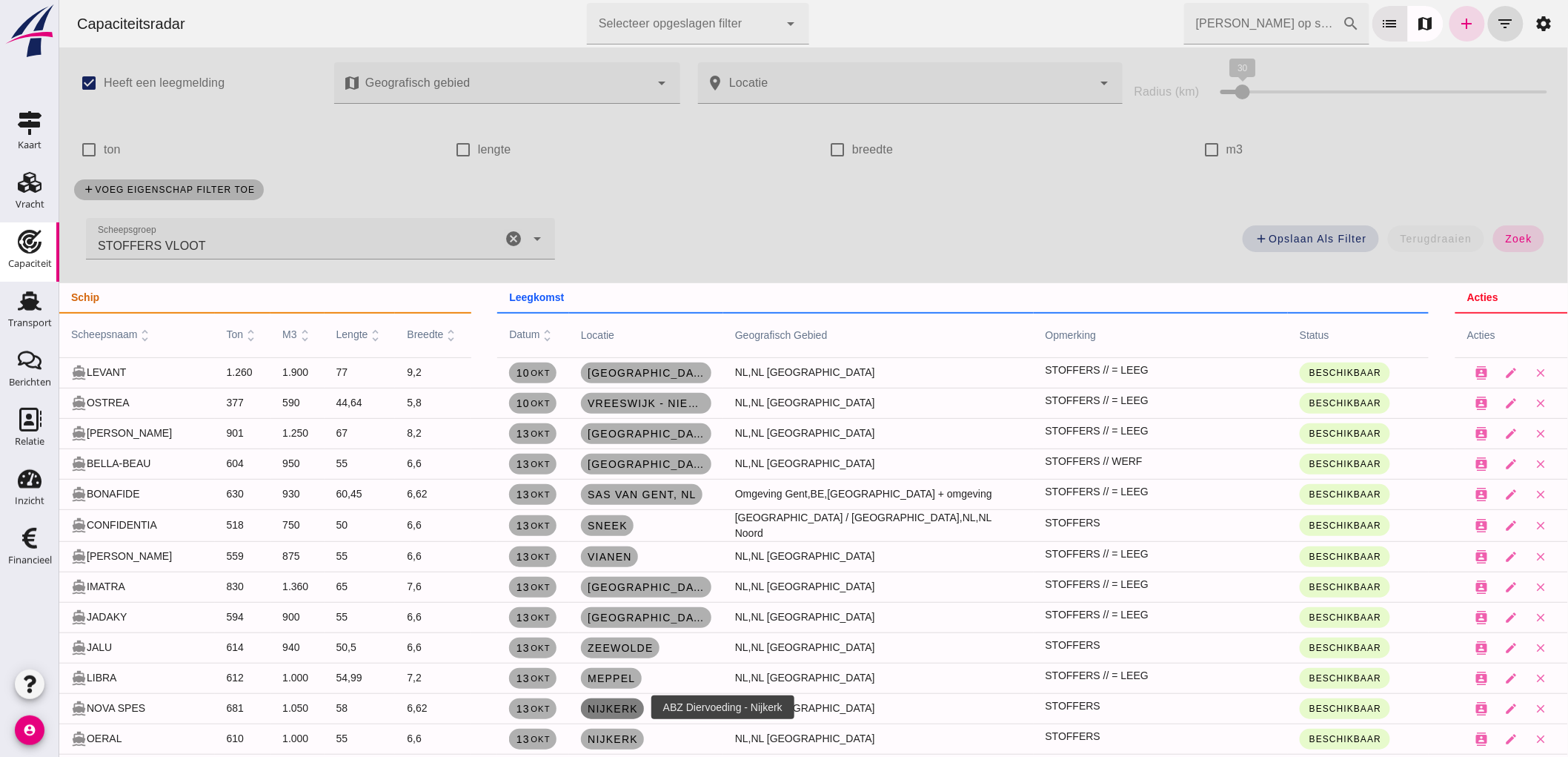
click at [618, 709] on span "Nijkerk" at bounding box center [612, 709] width 51 height 12
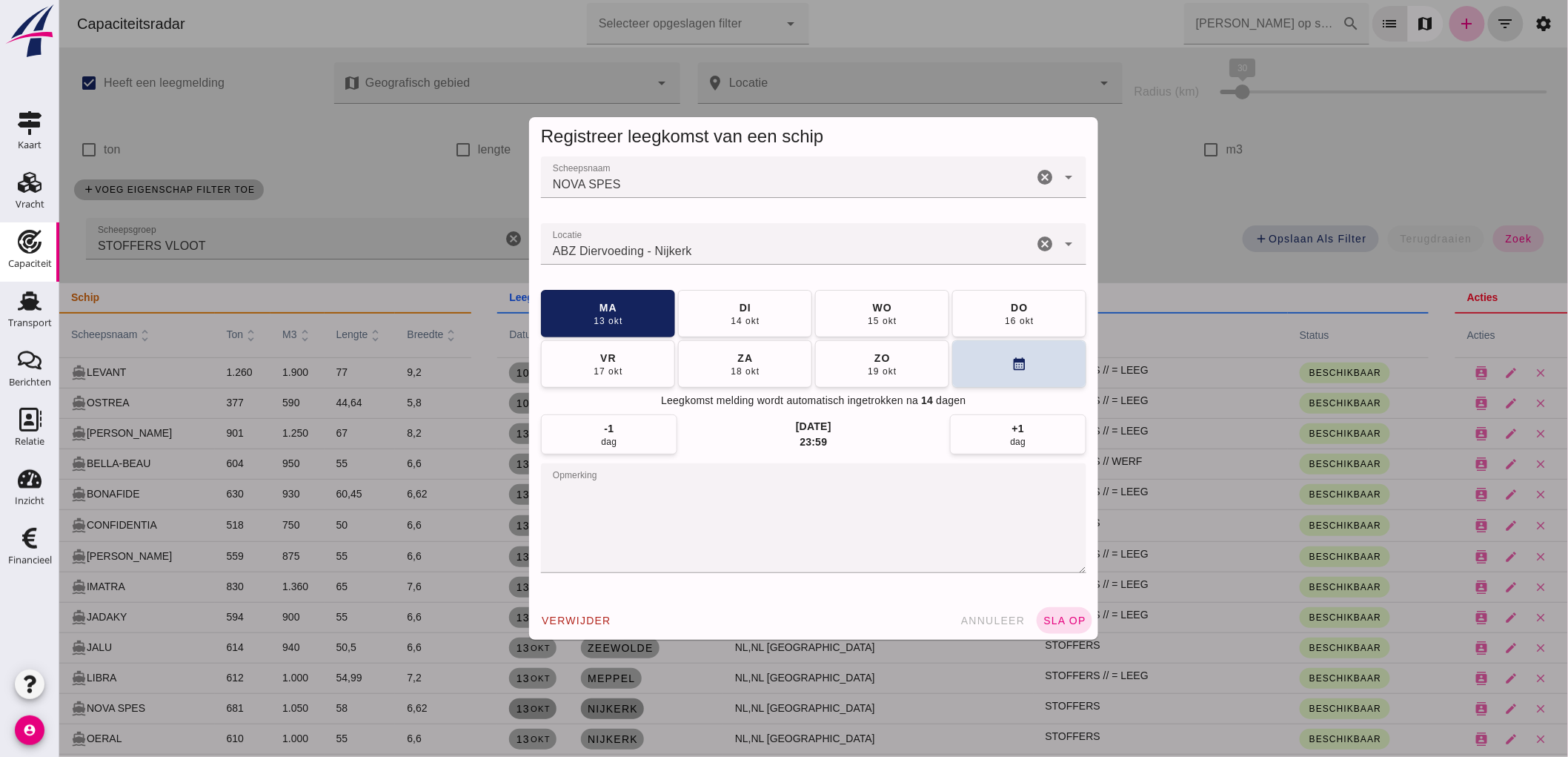
click at [662, 501] on textarea "opmerking" at bounding box center [813, 519] width 546 height 110
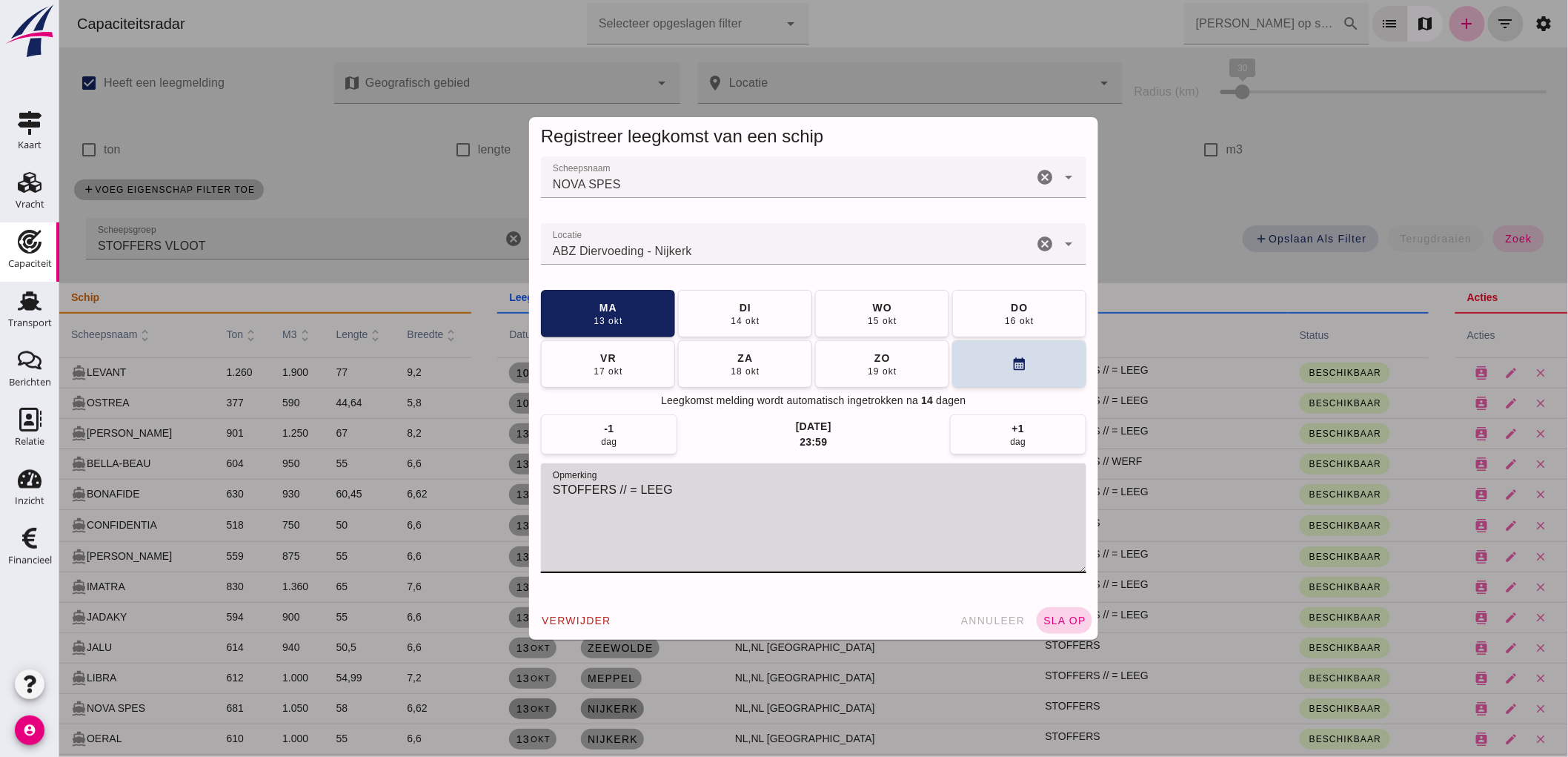
type textarea "STOFFERS // = LEEG"
click at [1065, 628] on button "sla op" at bounding box center [1063, 620] width 56 height 27
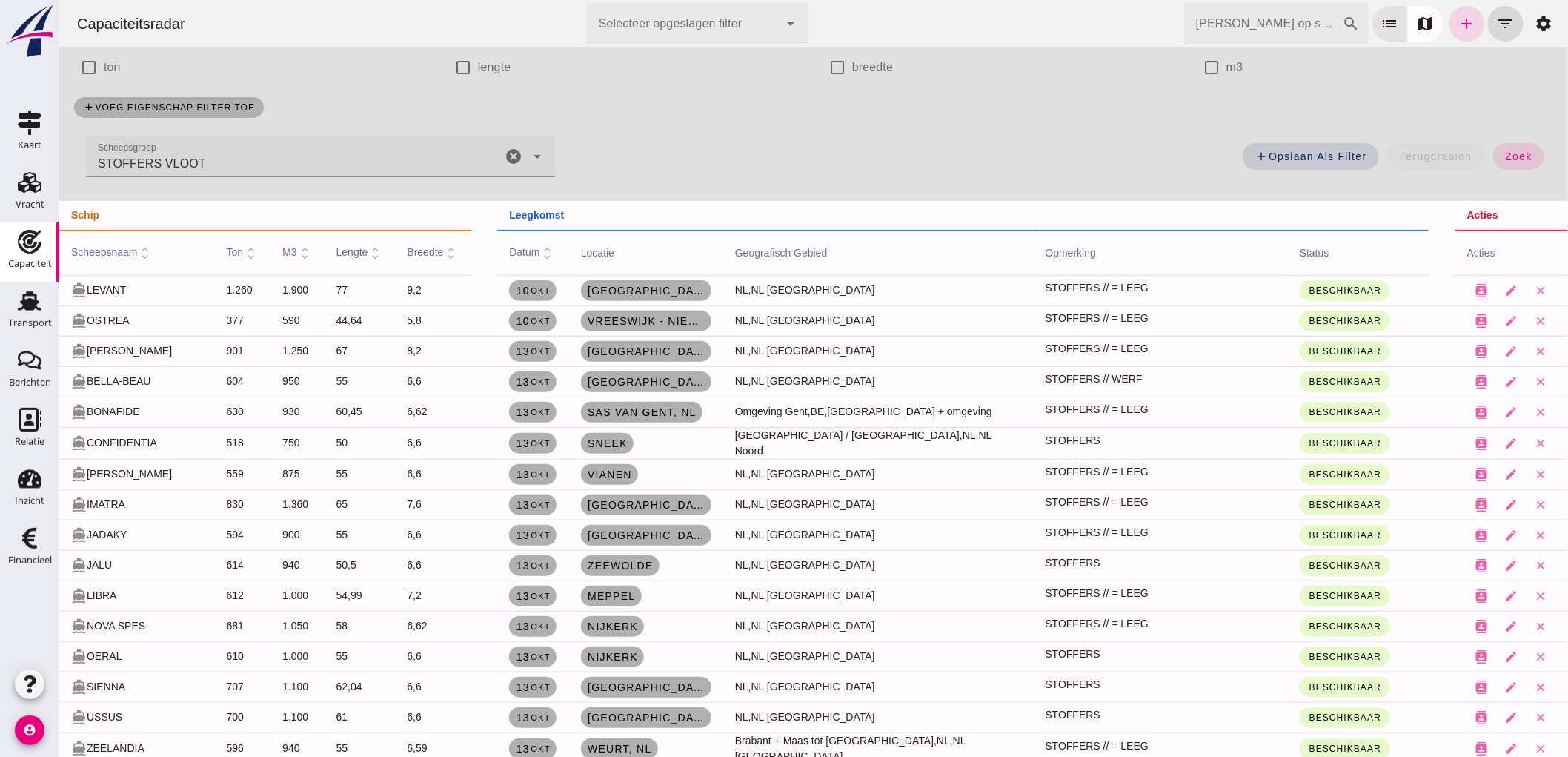
scroll to position [165, 0]
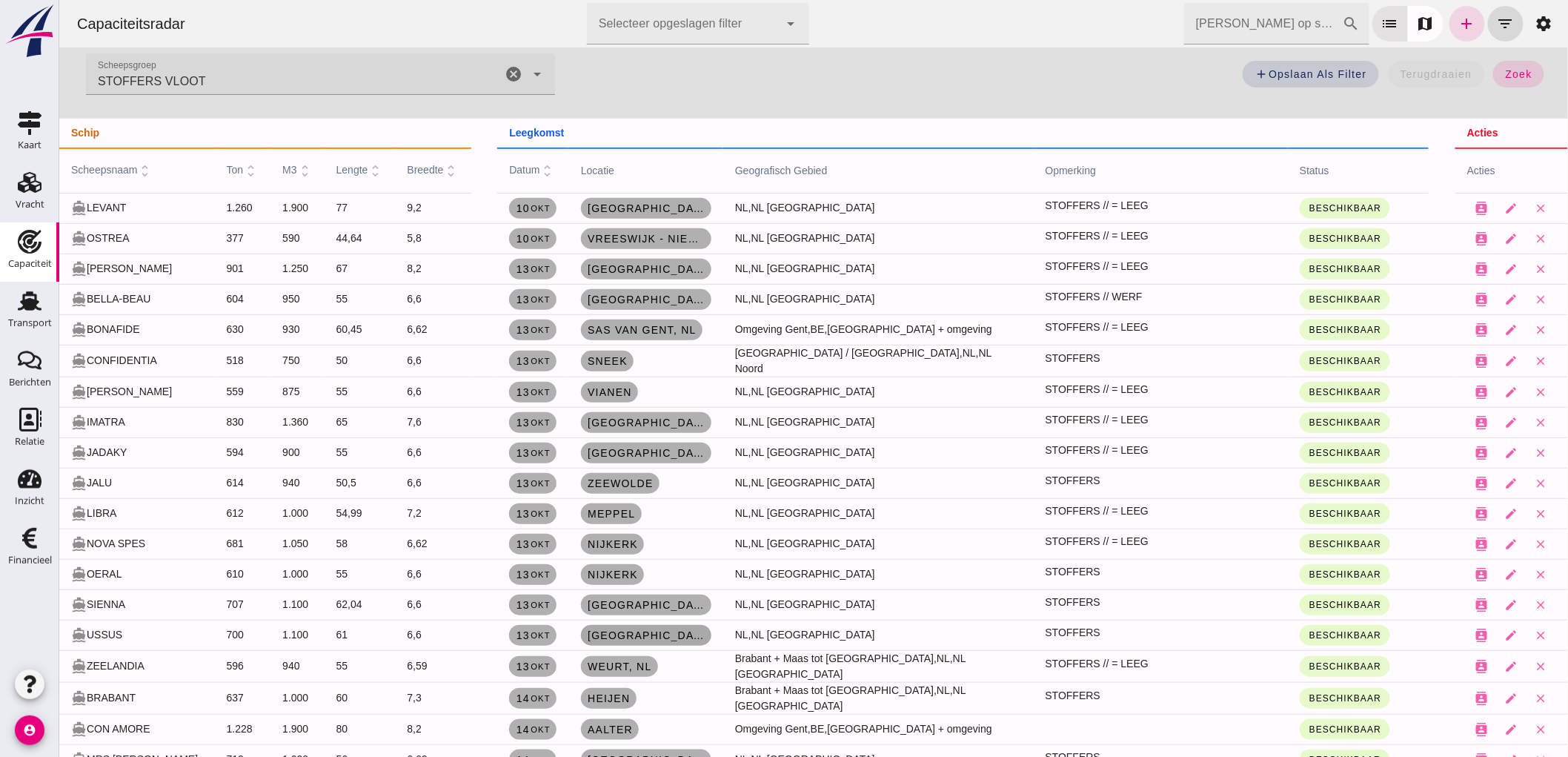
click at [629, 634] on span "[GEOGRAPHIC_DATA]" at bounding box center [645, 635] width 118 height 12
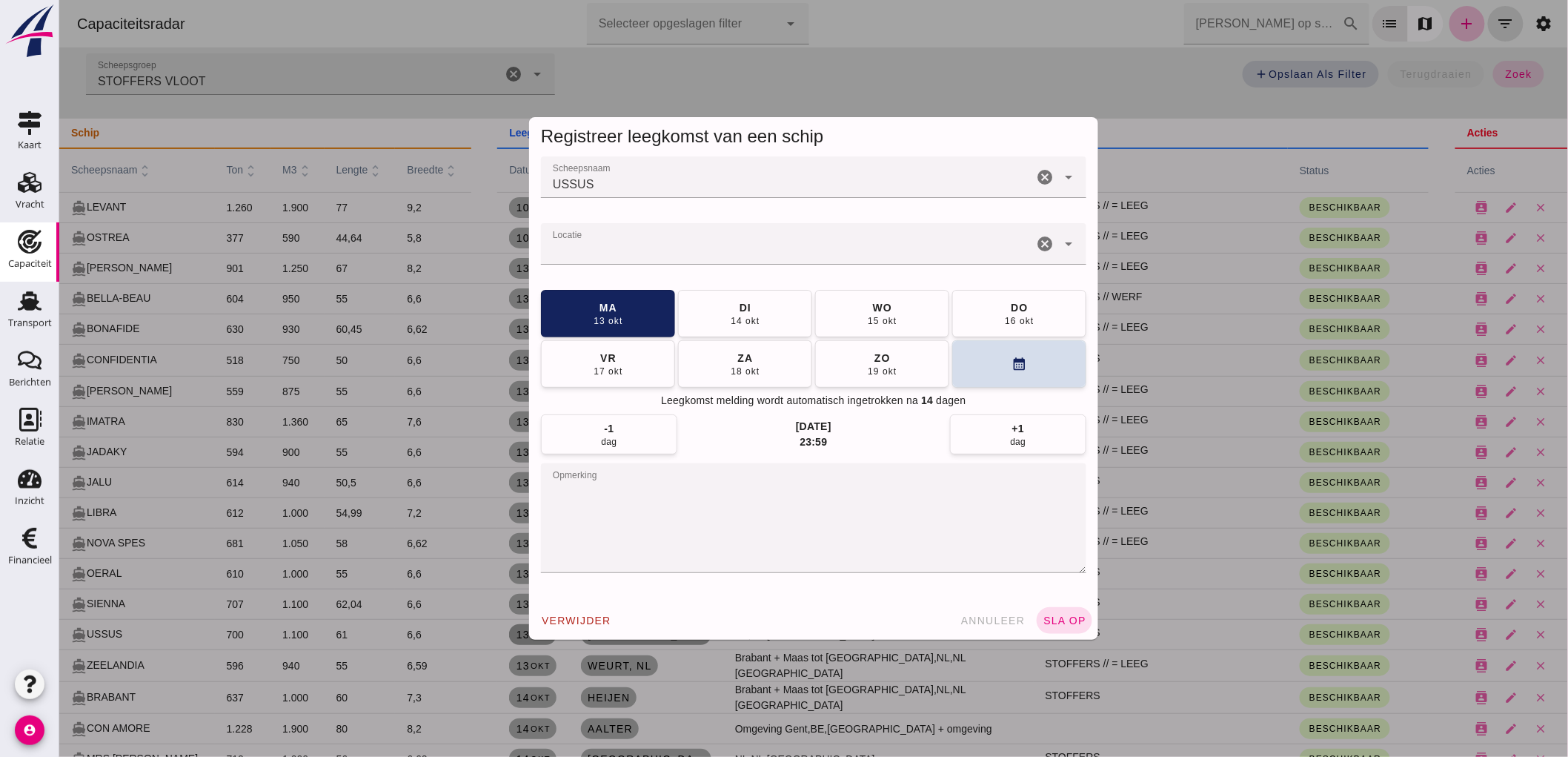
scroll to position [0, 0]
click at [651, 508] on textarea "opmerking" at bounding box center [813, 519] width 546 height 110
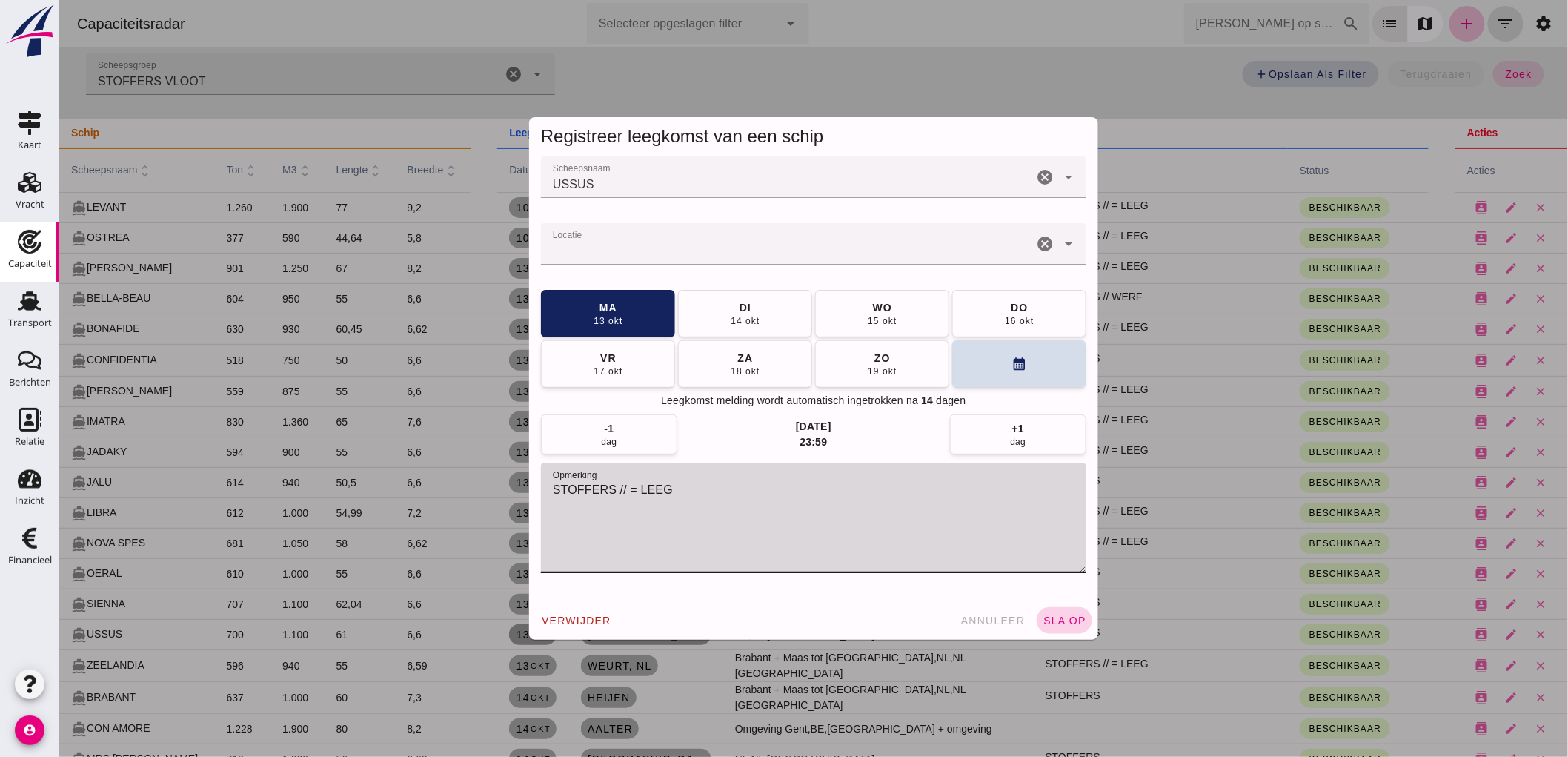
type textarea "STOFFERS // = LEEG"
click at [1081, 616] on button "sla op" at bounding box center [1063, 620] width 56 height 27
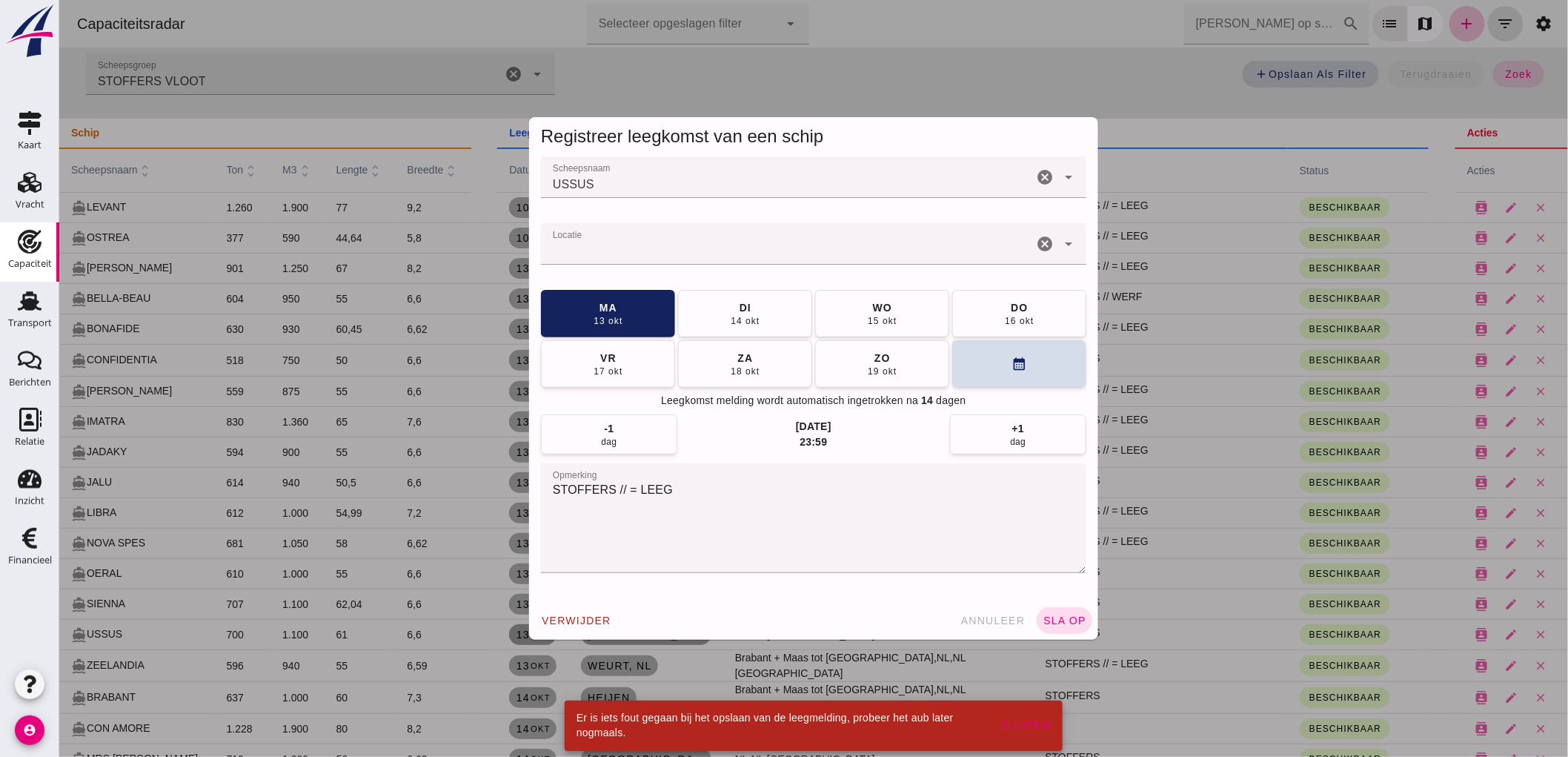
click at [789, 234] on div at bounding box center [787, 243] width 492 height 41
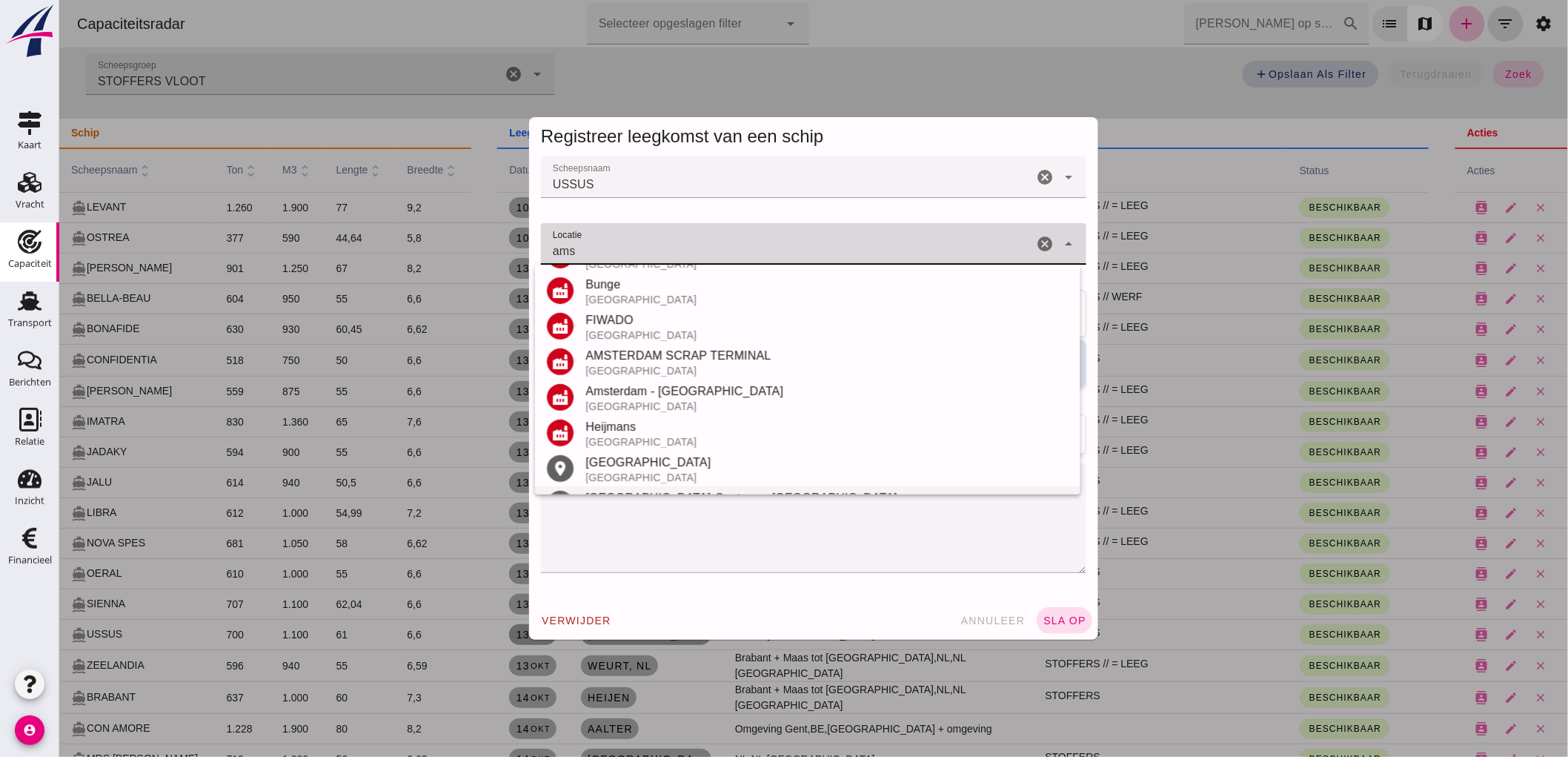
scroll to position [329, 0]
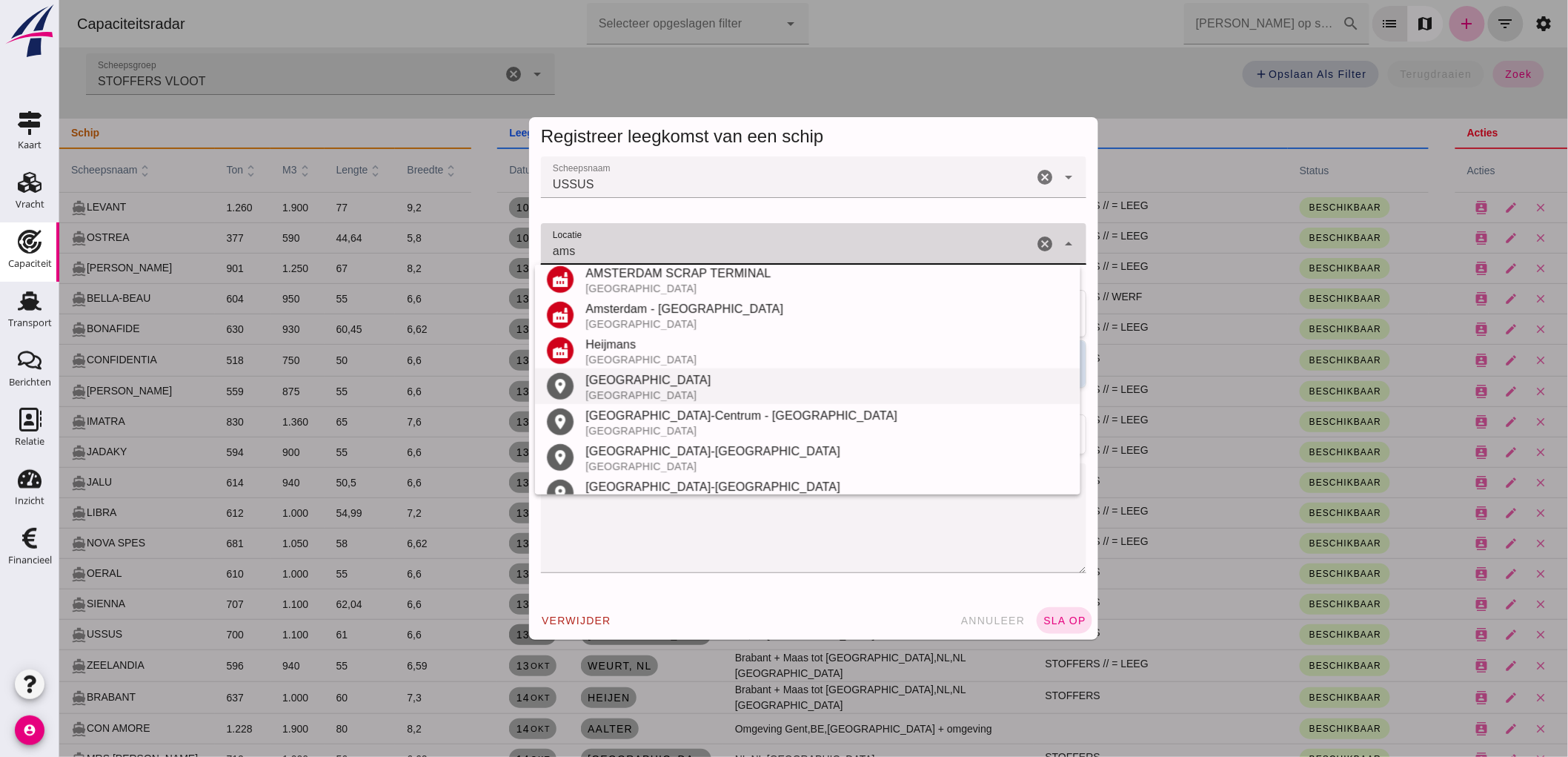
click at [647, 394] on div "[GEOGRAPHIC_DATA]" at bounding box center [826, 395] width 483 height 12
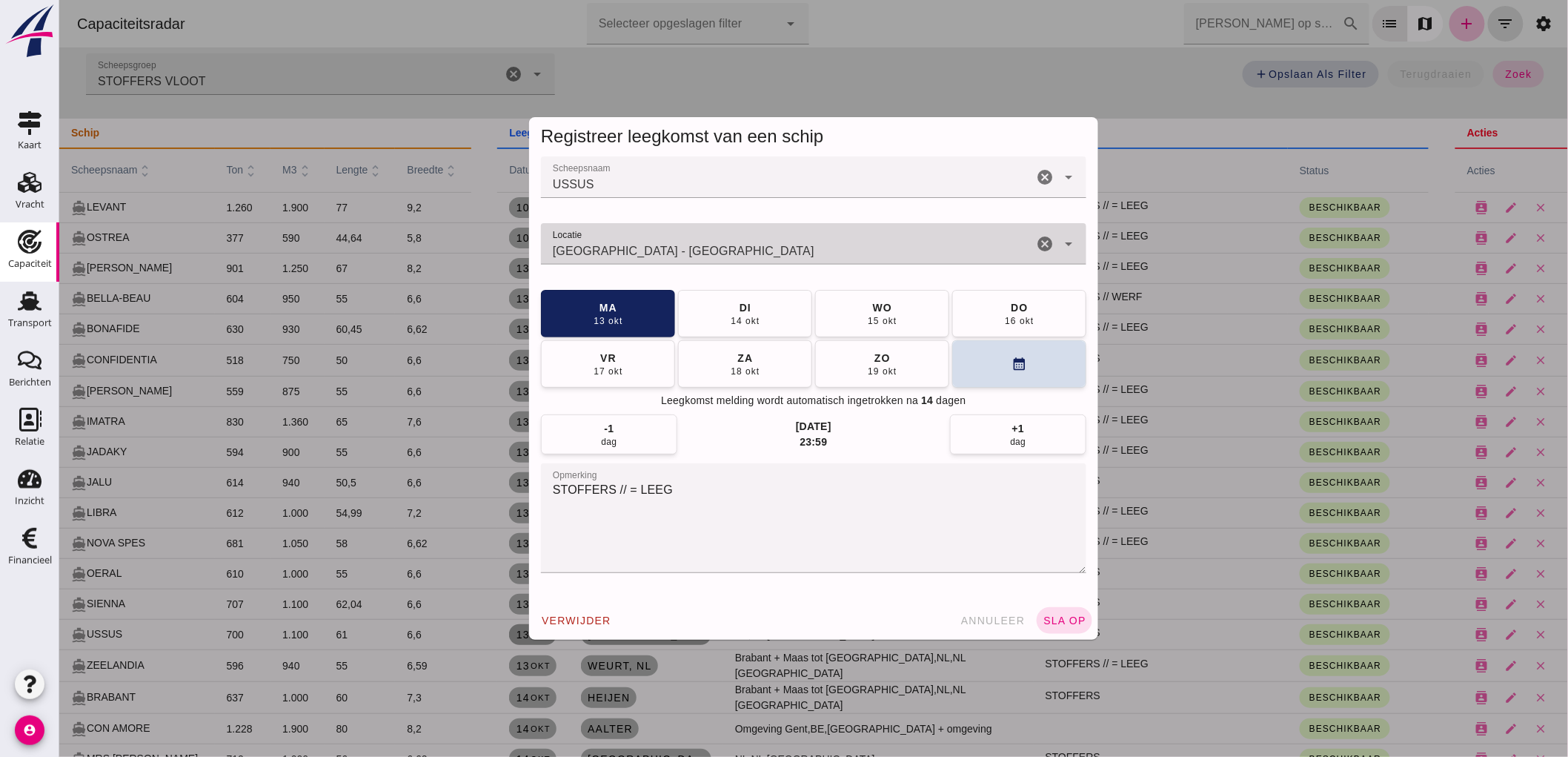
type input "[GEOGRAPHIC_DATA] - [GEOGRAPHIC_DATA]"
click at [1025, 621] on div "verwijder annuleer sla op" at bounding box center [813, 620] width 569 height 39
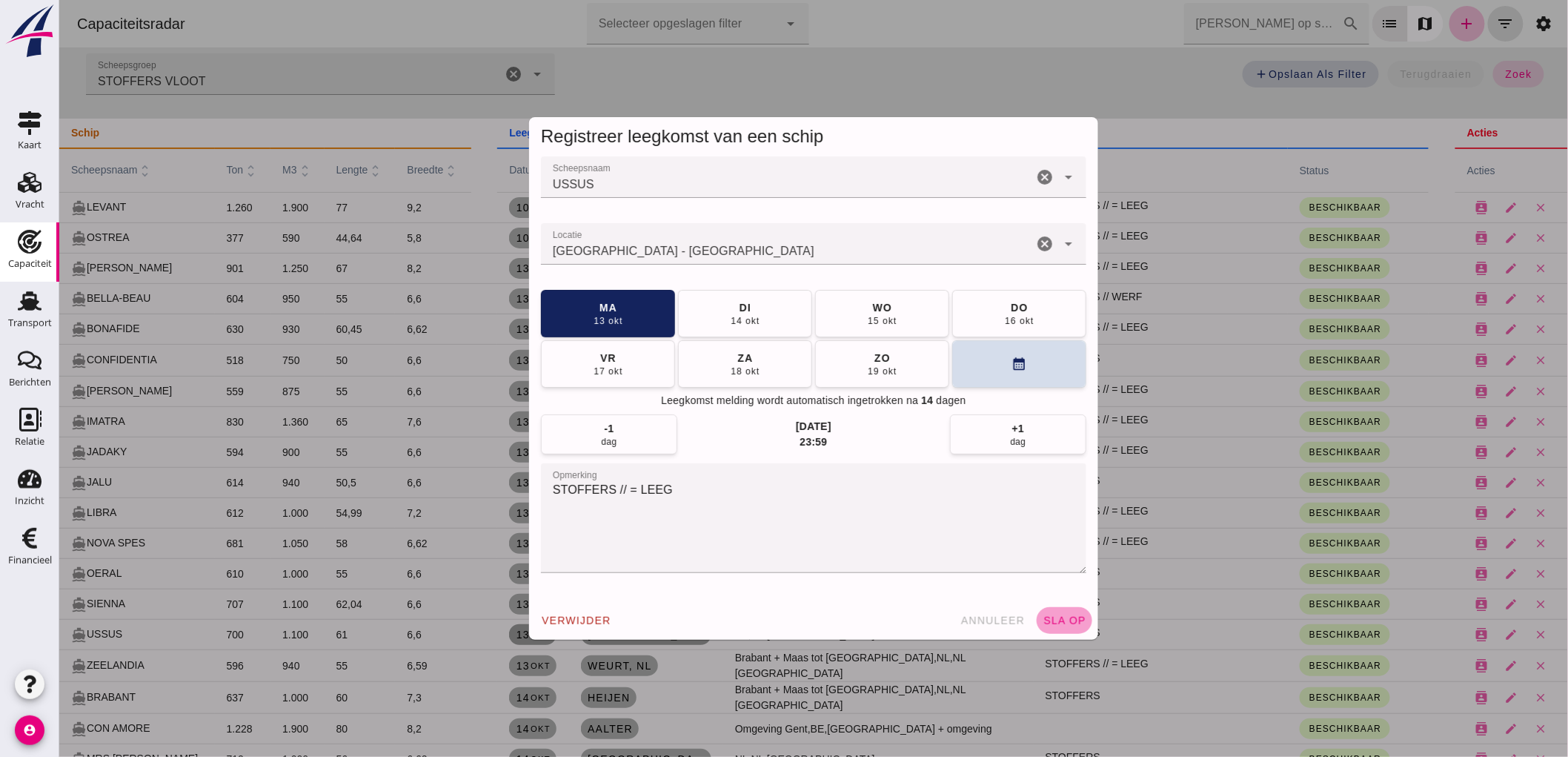
click at [1042, 621] on span "sla op" at bounding box center [1063, 621] width 44 height 12
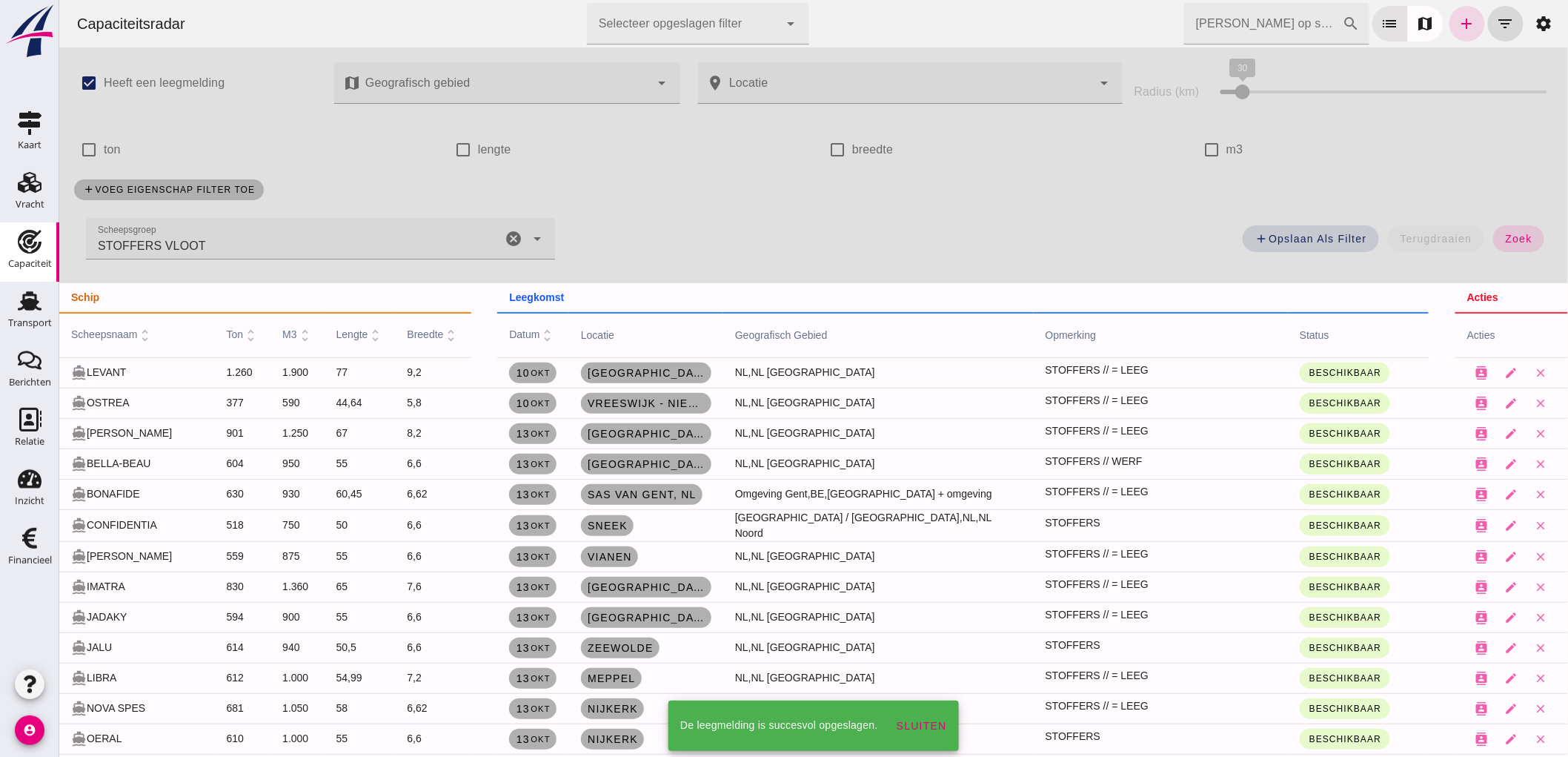
scroll to position [165, 0]
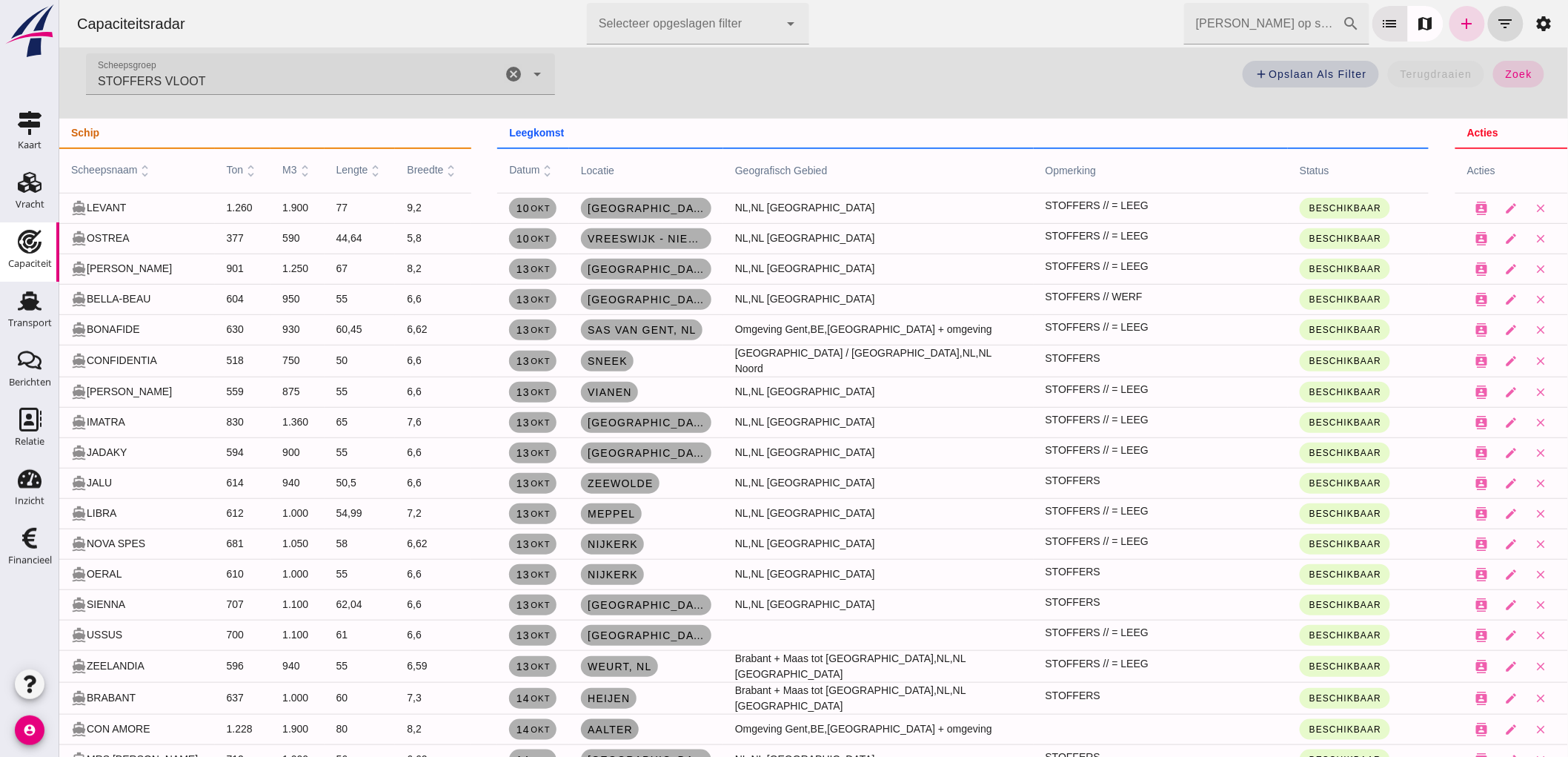
click at [628, 719] on link "Aalter" at bounding box center [608, 730] width 57 height 21
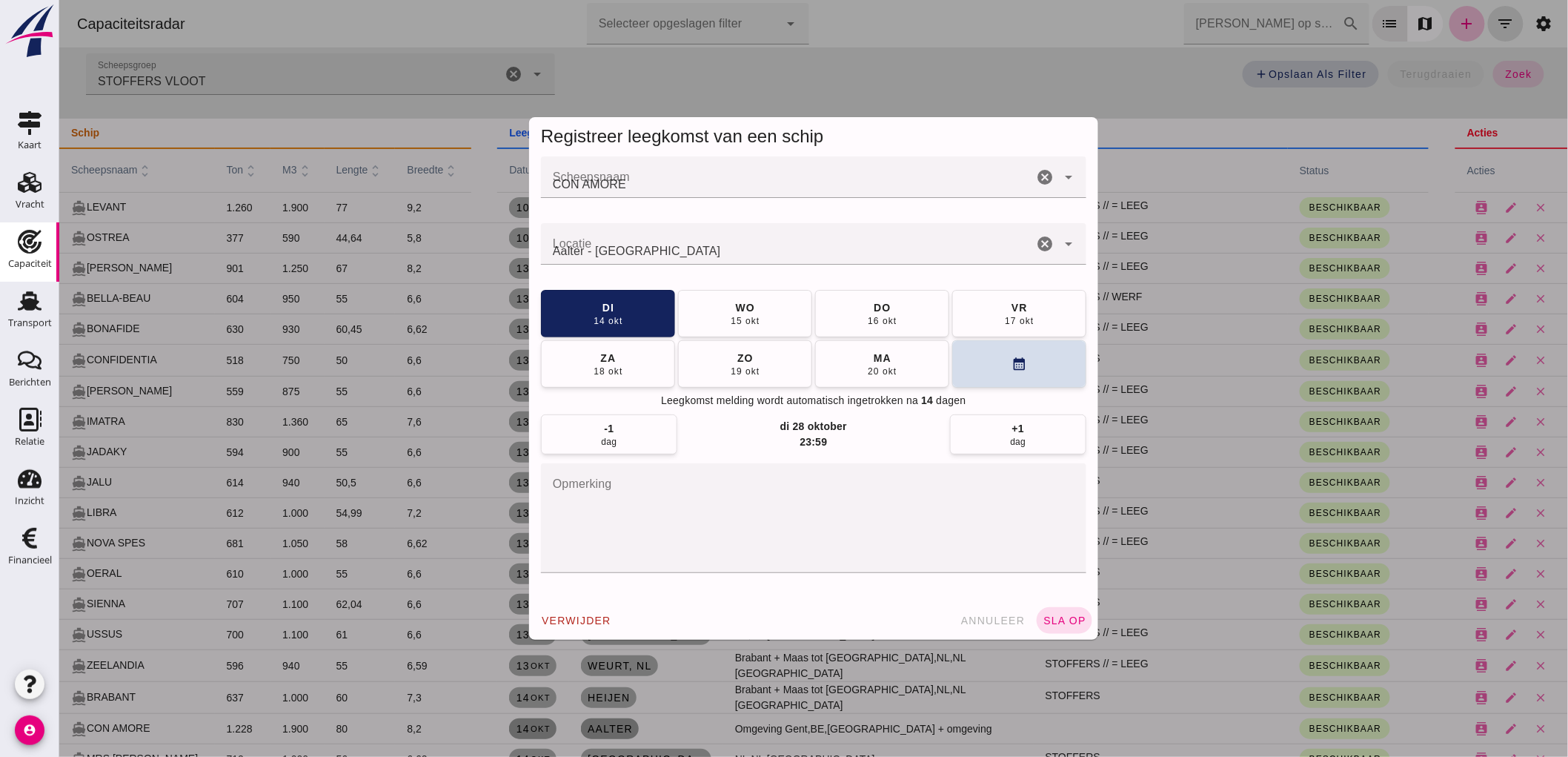
scroll to position [0, 0]
click at [850, 369] on button "[DATE]" at bounding box center [882, 363] width 135 height 47
click at [1069, 622] on span "sla op" at bounding box center [1063, 621] width 44 height 12
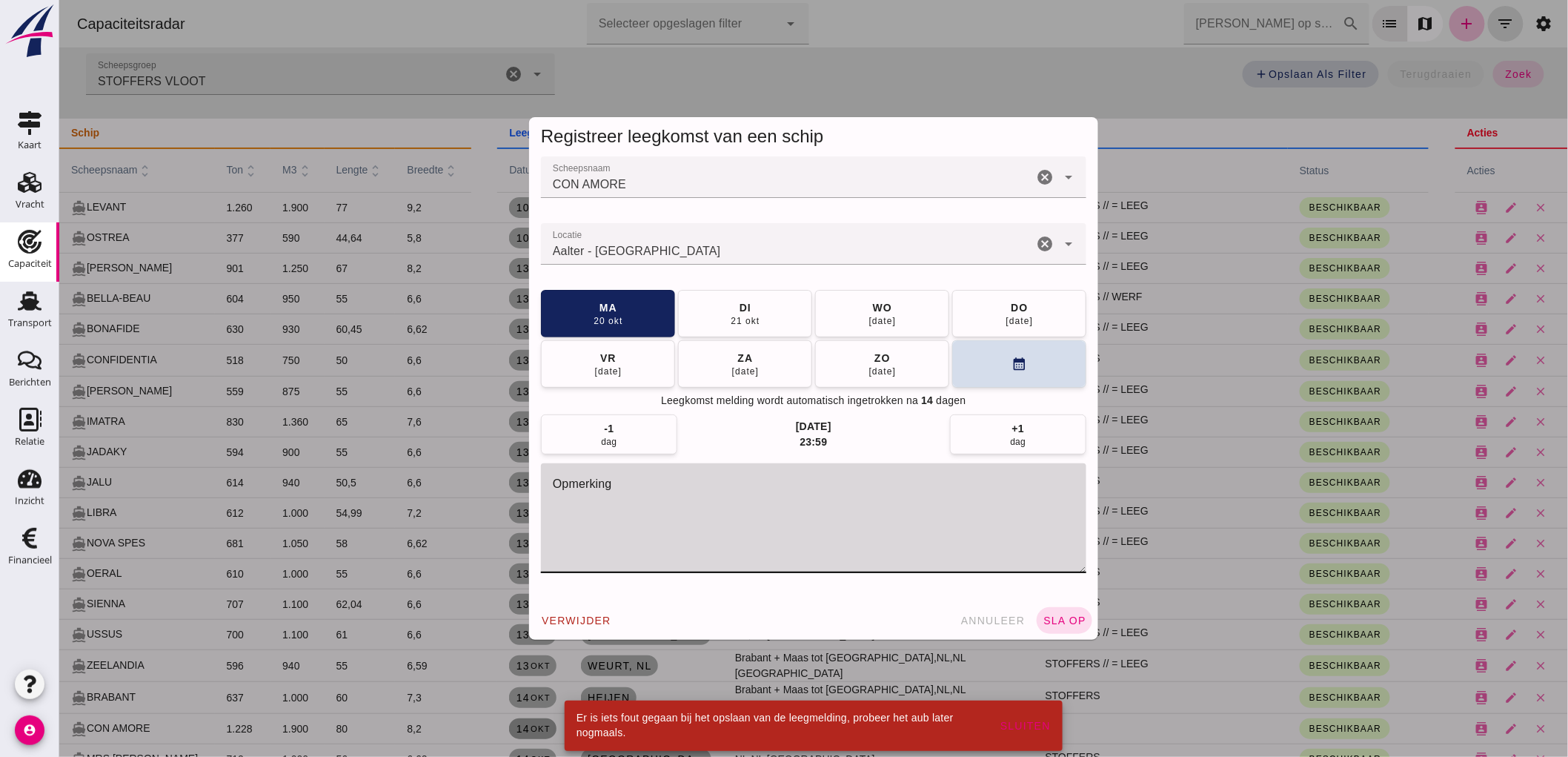
click at [796, 536] on textarea "opmerking" at bounding box center [813, 519] width 546 height 110
click at [805, 237] on div "Aalter - [GEOGRAPHIC_DATA]" at bounding box center [787, 243] width 492 height 41
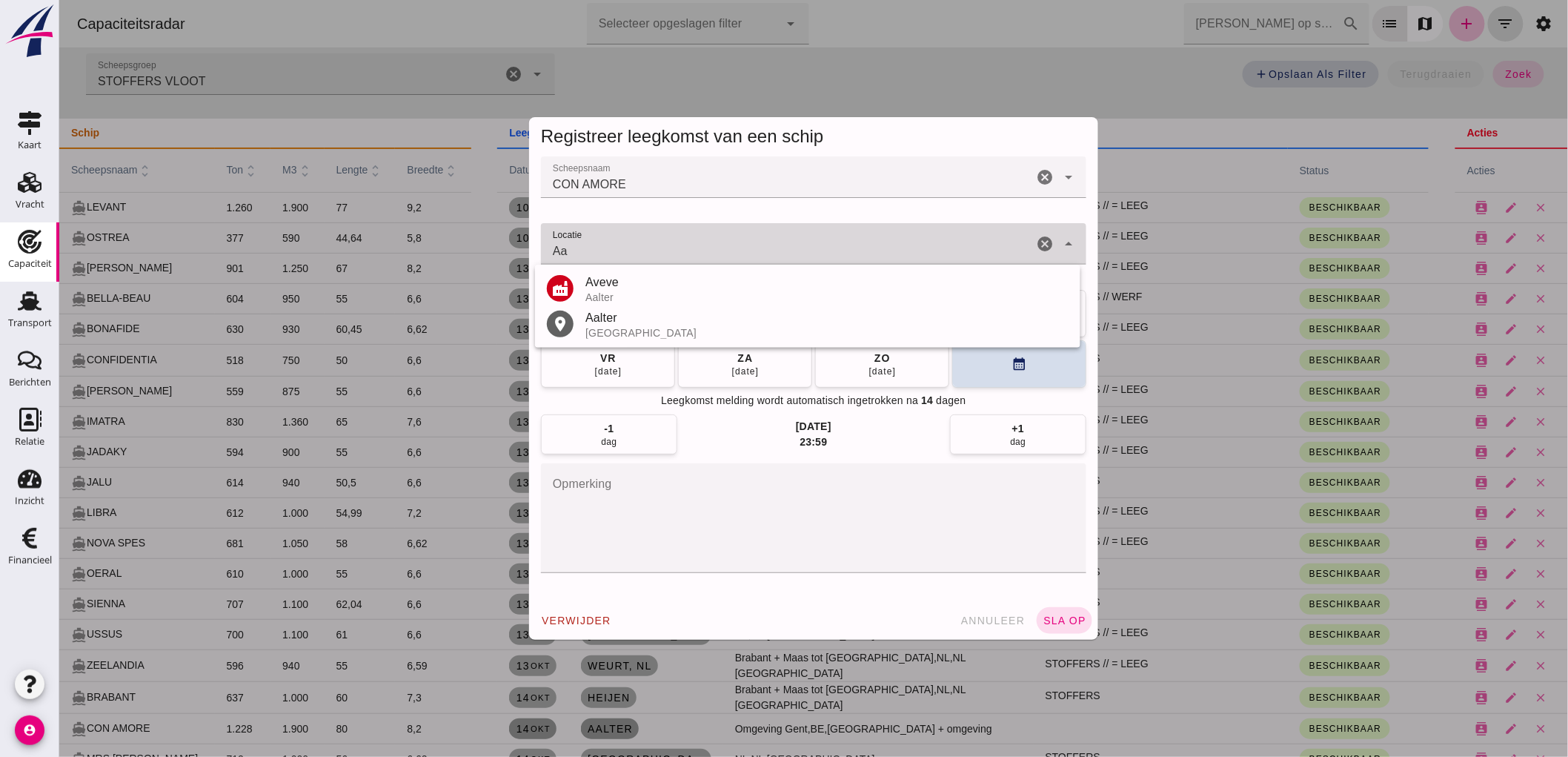
type input "A"
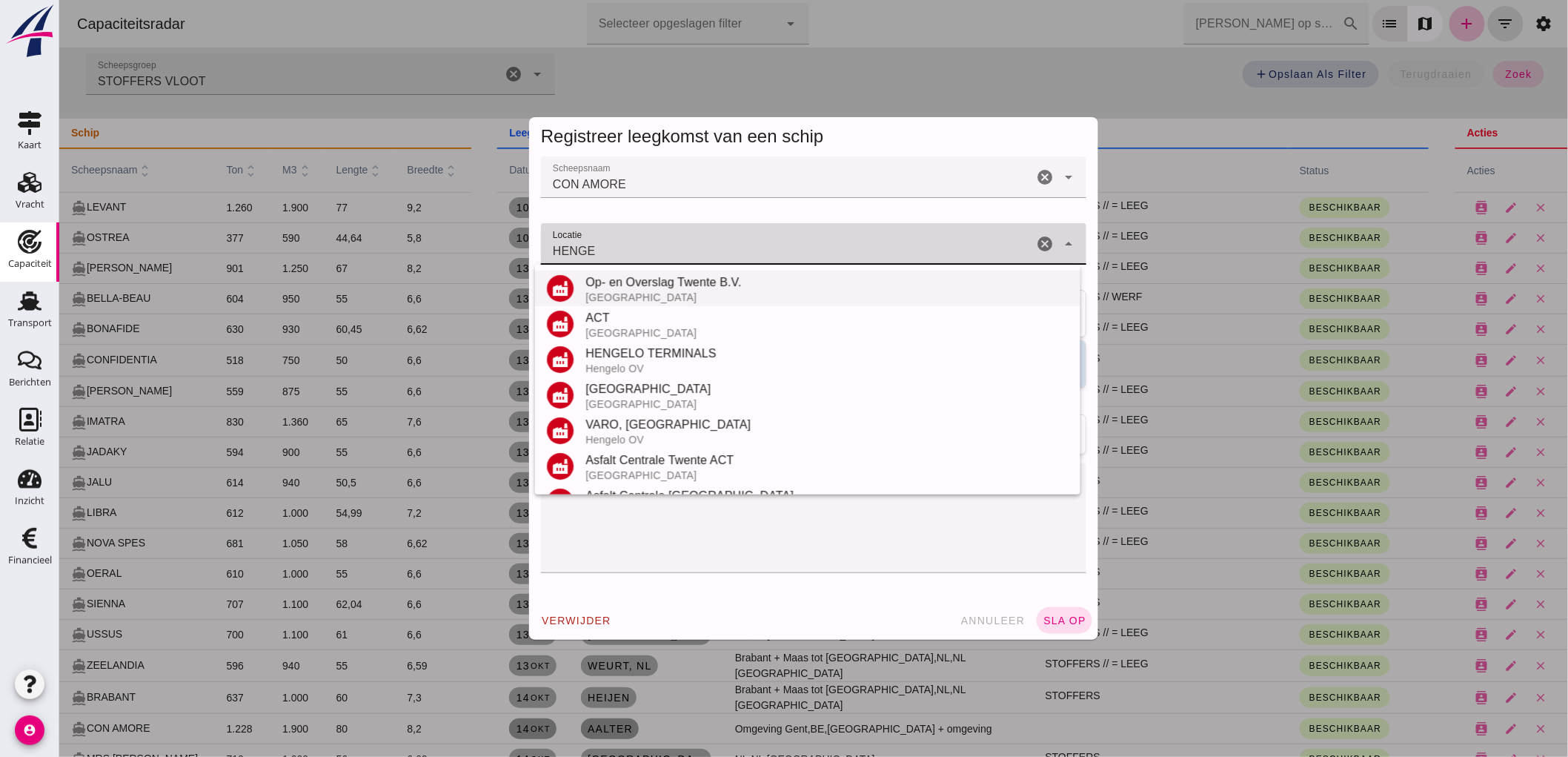
click at [694, 280] on div "Op- en Overslag Twente B.V." at bounding box center [826, 282] width 483 height 18
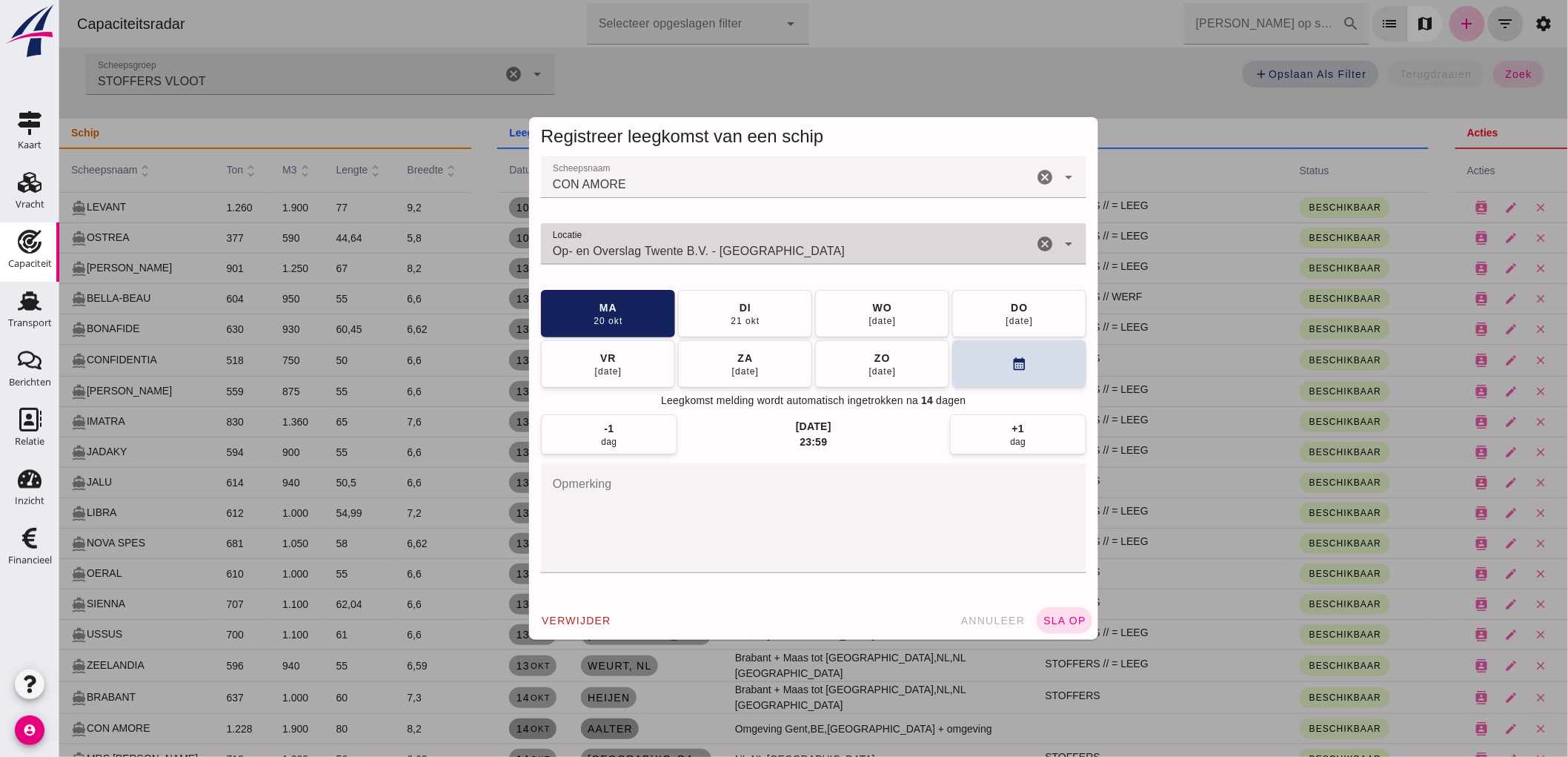
type input "Op- en Overslag Twente B.V. - [GEOGRAPHIC_DATA]"
click at [637, 516] on textarea "opmerking" at bounding box center [813, 519] width 546 height 110
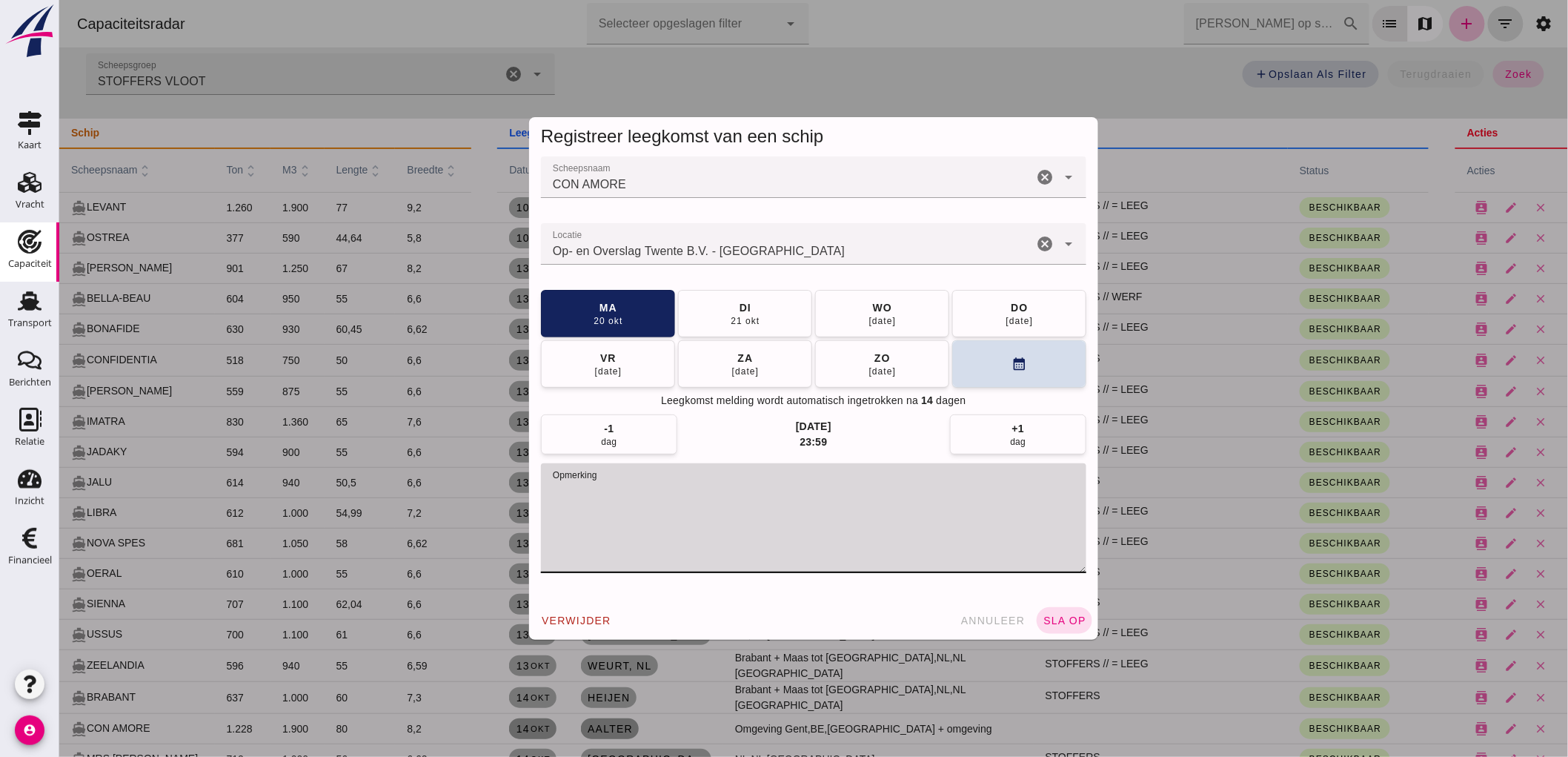
paste textarea "STOFFERS"
type textarea "STOFFERS // = LEEG"
click at [1042, 616] on span "sla op" at bounding box center [1063, 621] width 44 height 12
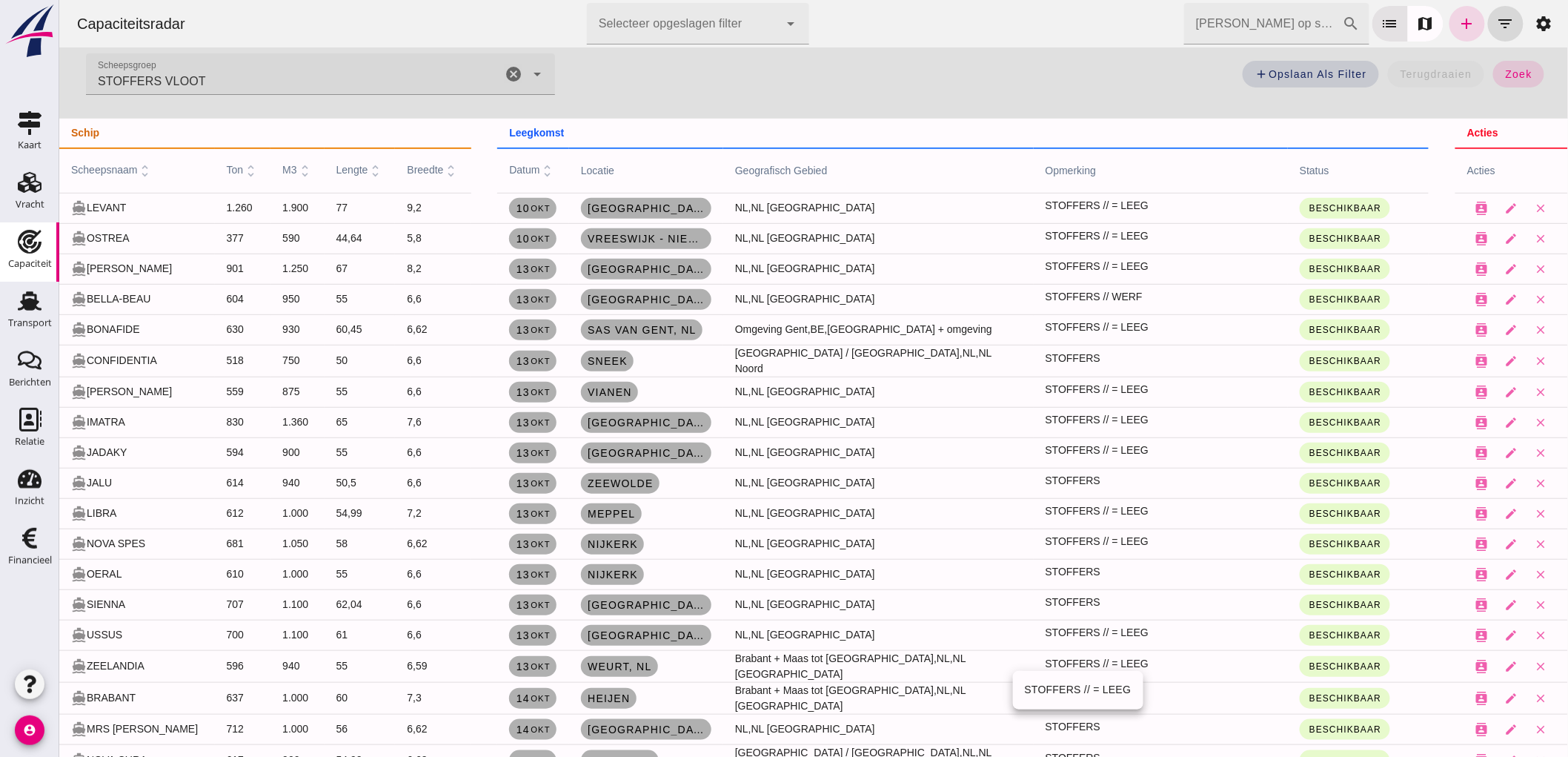
scroll to position [247, 0]
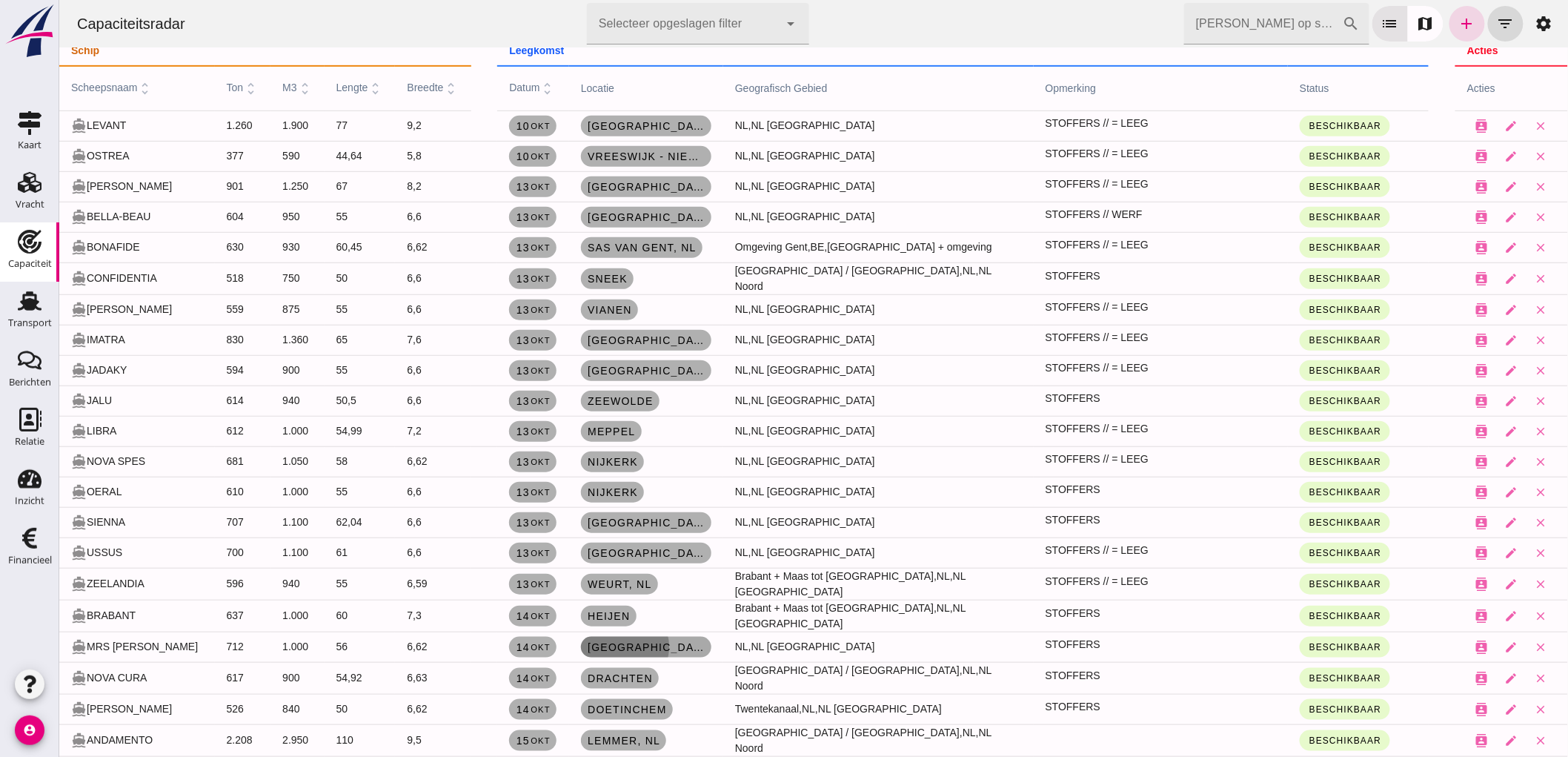
click at [615, 646] on span "[GEOGRAPHIC_DATA]" at bounding box center [645, 647] width 118 height 12
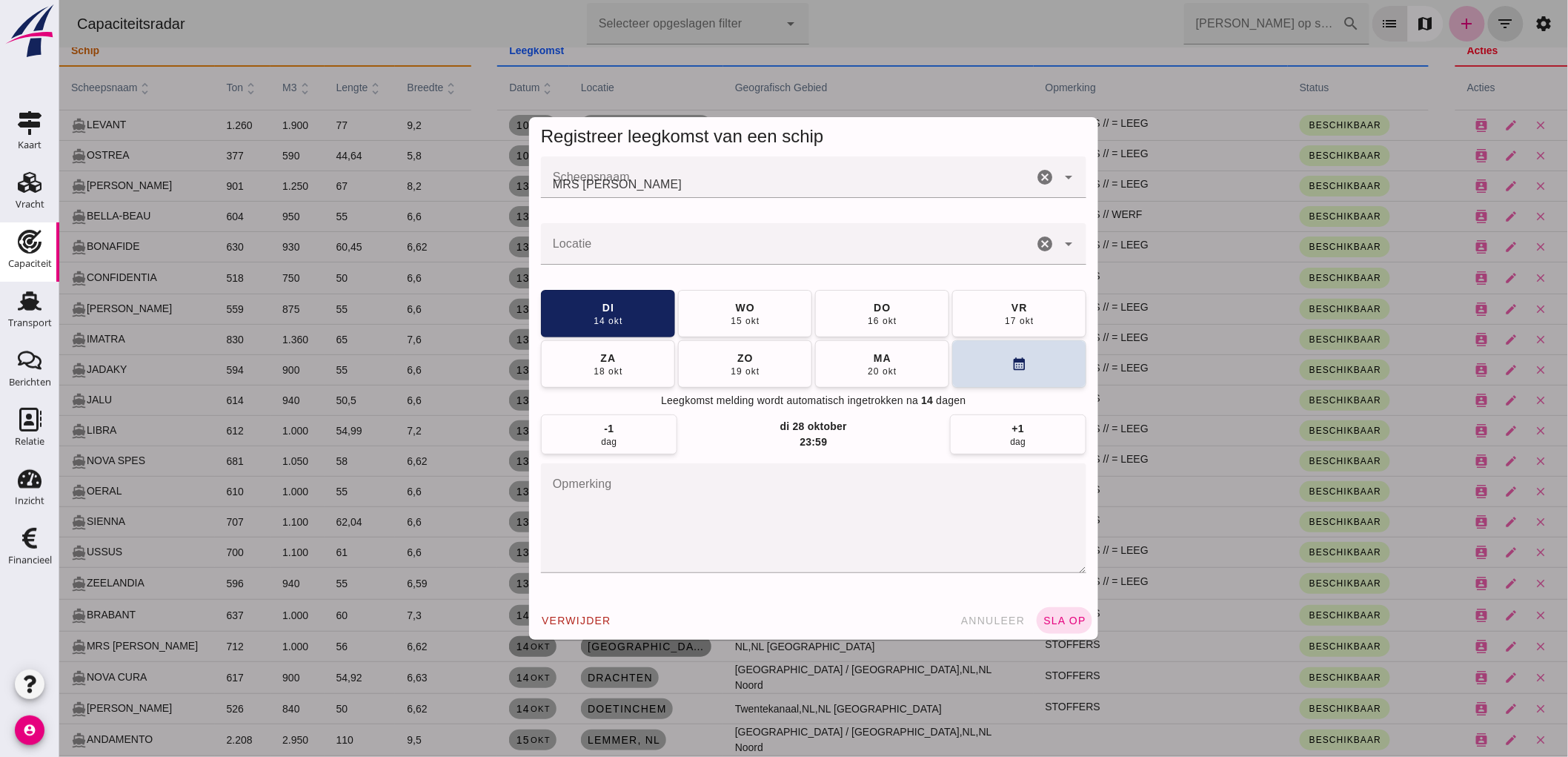
scroll to position [0, 0]
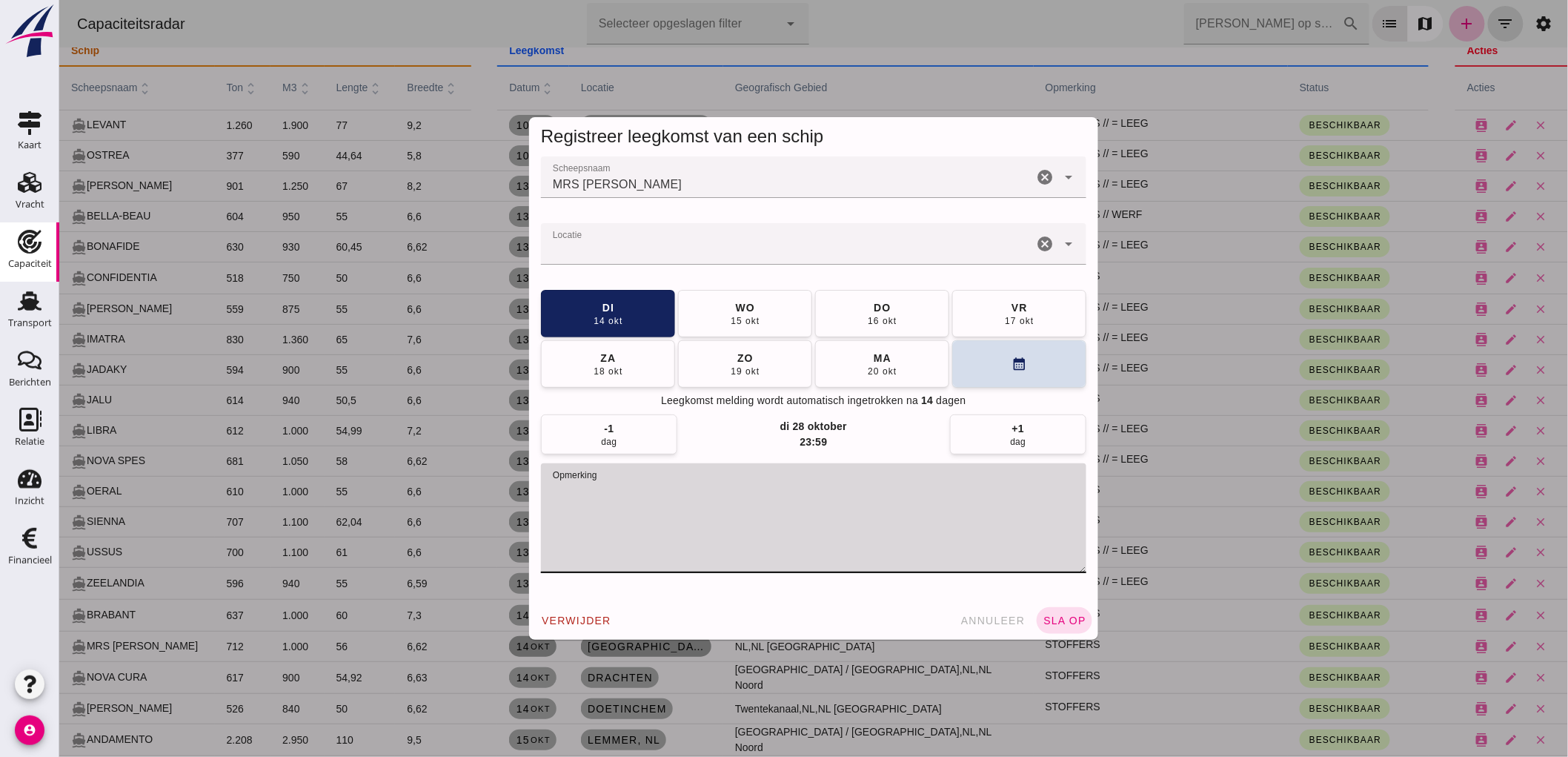
click at [660, 507] on textarea "opmerking" at bounding box center [813, 519] width 546 height 110
type textarea "STOFFERS // = LEEG"
click at [1043, 618] on span "sla op" at bounding box center [1063, 621] width 44 height 12
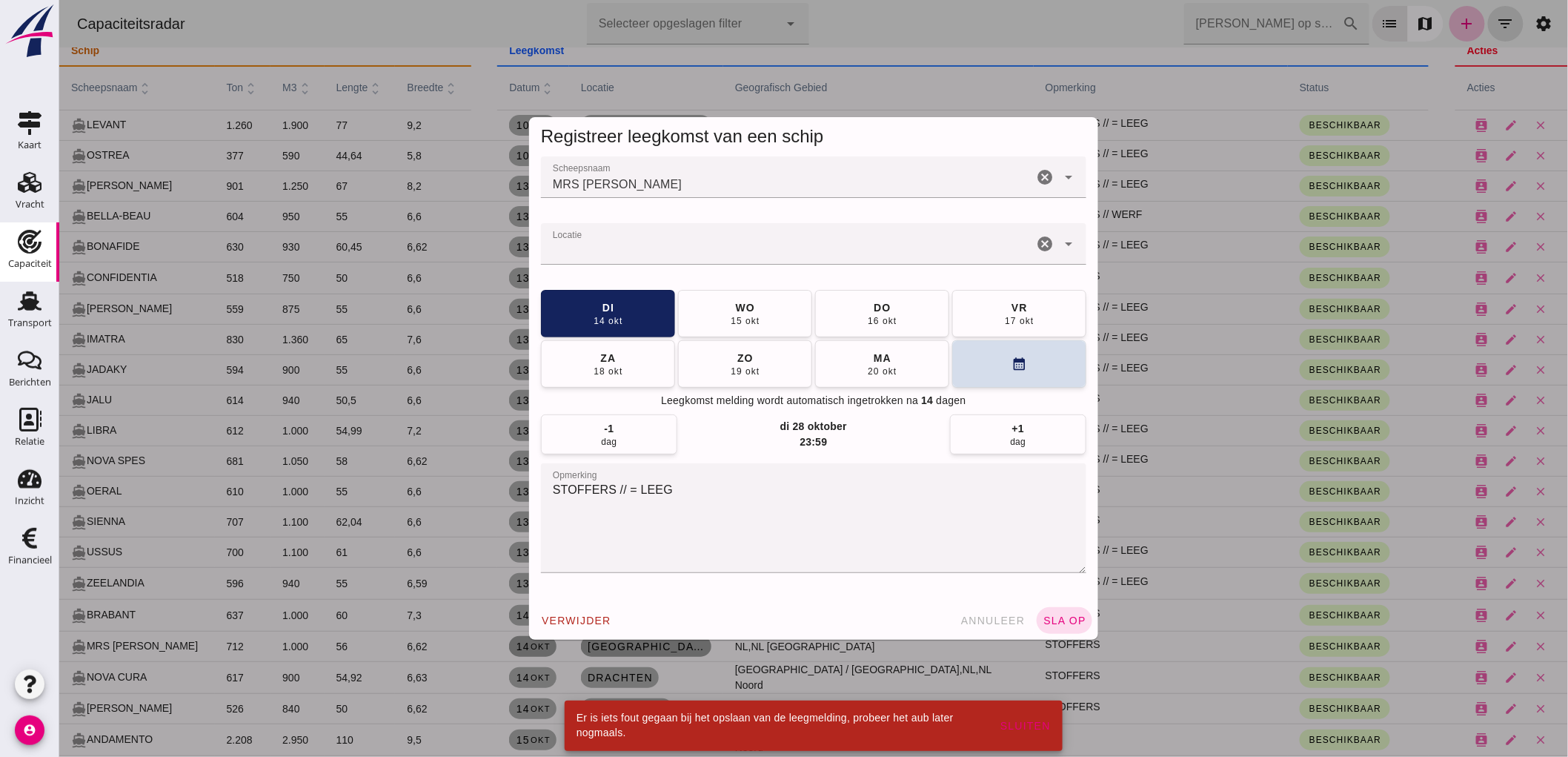
click at [597, 244] on input "Locatie" at bounding box center [787, 251] width 492 height 18
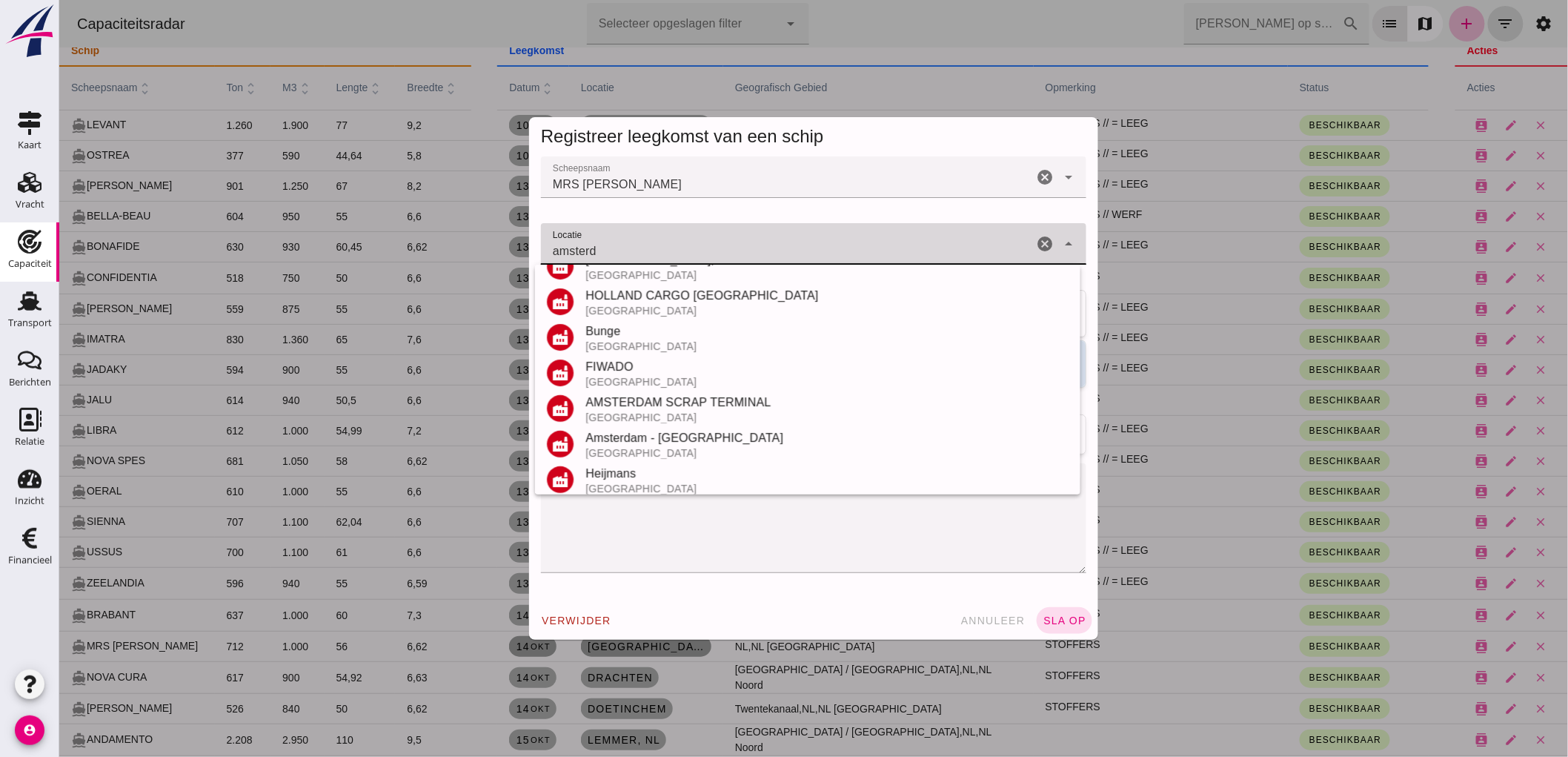
scroll to position [351, 0]
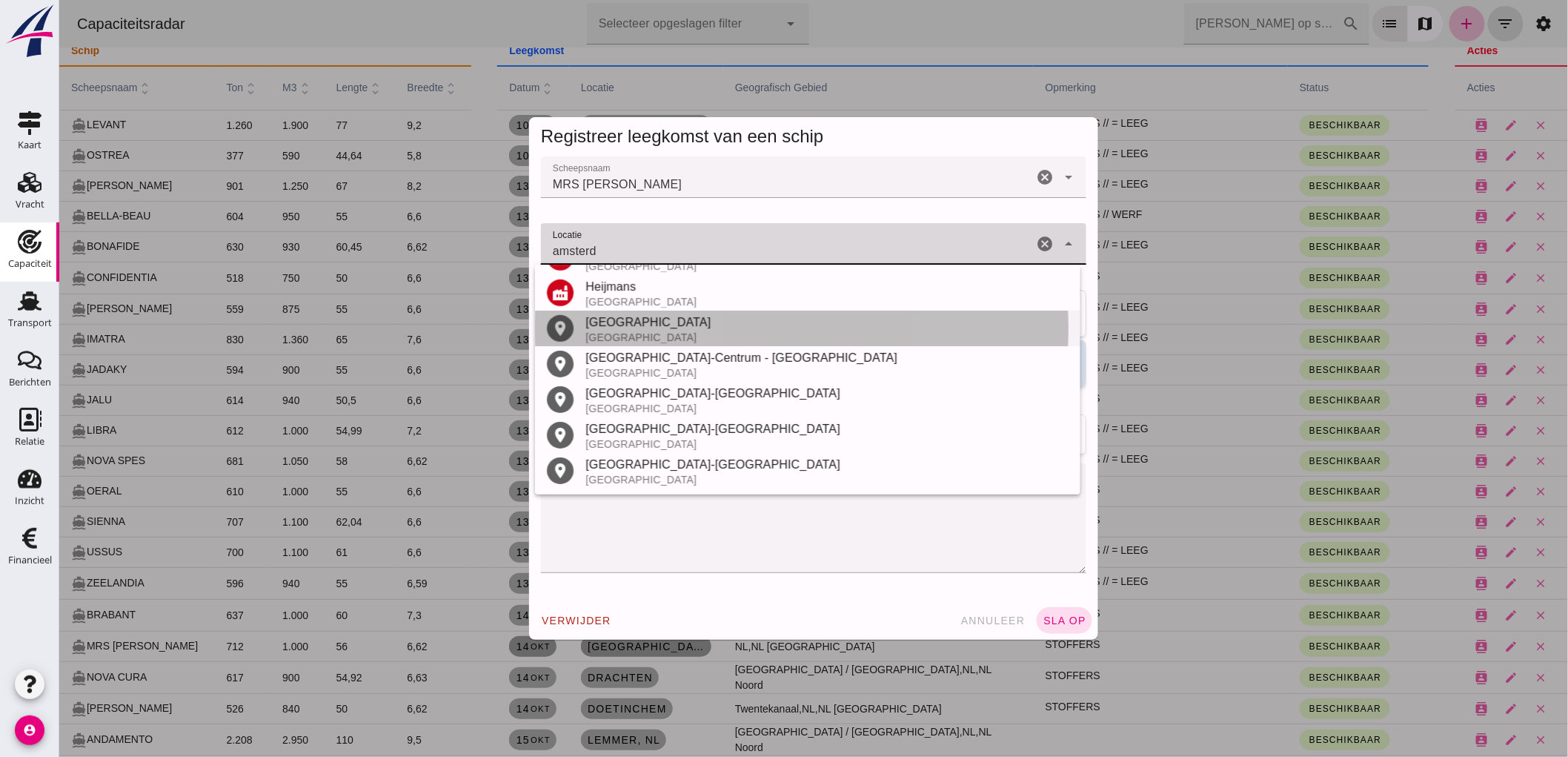
click at [661, 332] on div "[GEOGRAPHIC_DATA]" at bounding box center [826, 338] width 483 height 12
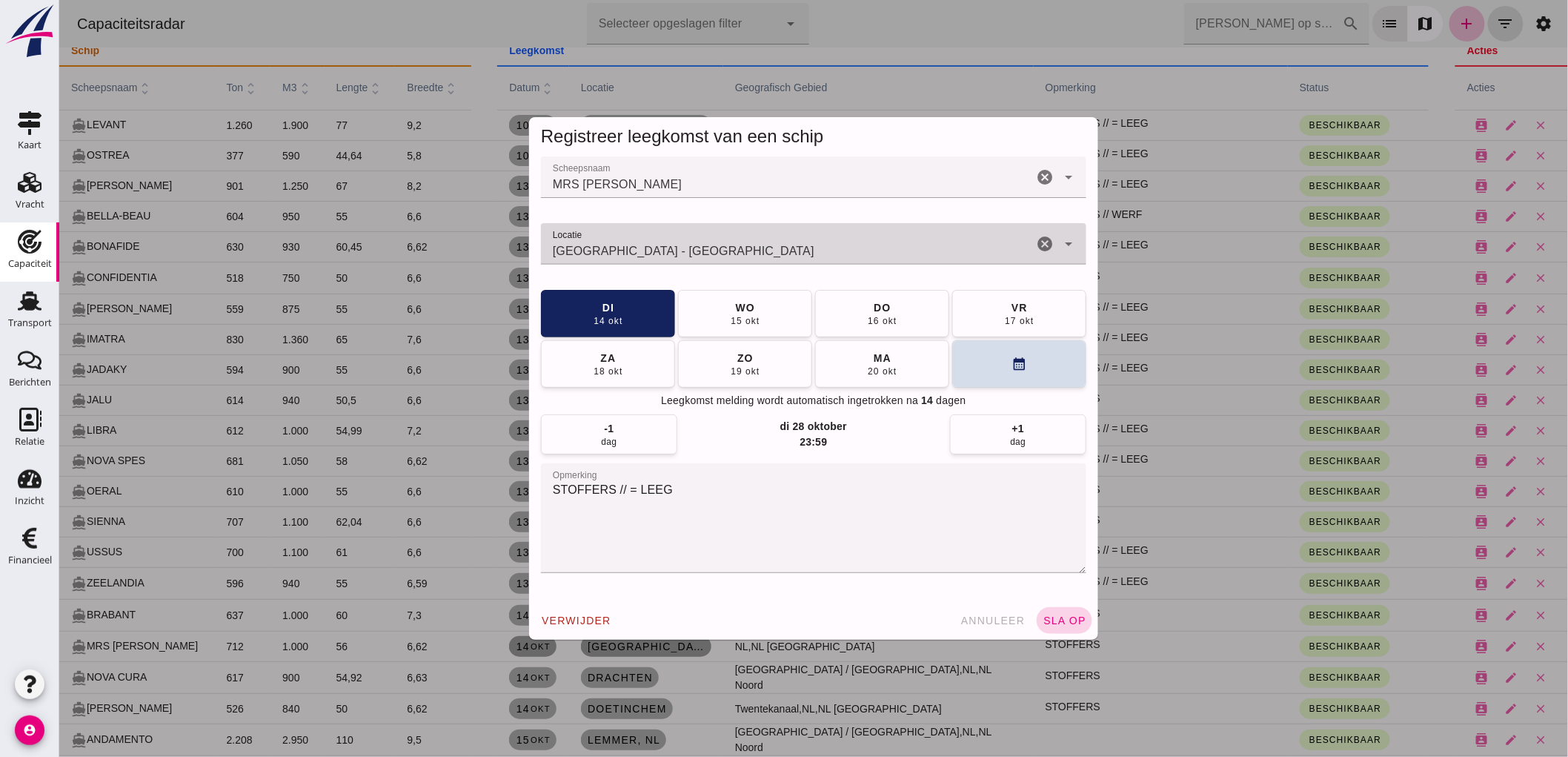
type input "[GEOGRAPHIC_DATA] - [GEOGRAPHIC_DATA]"
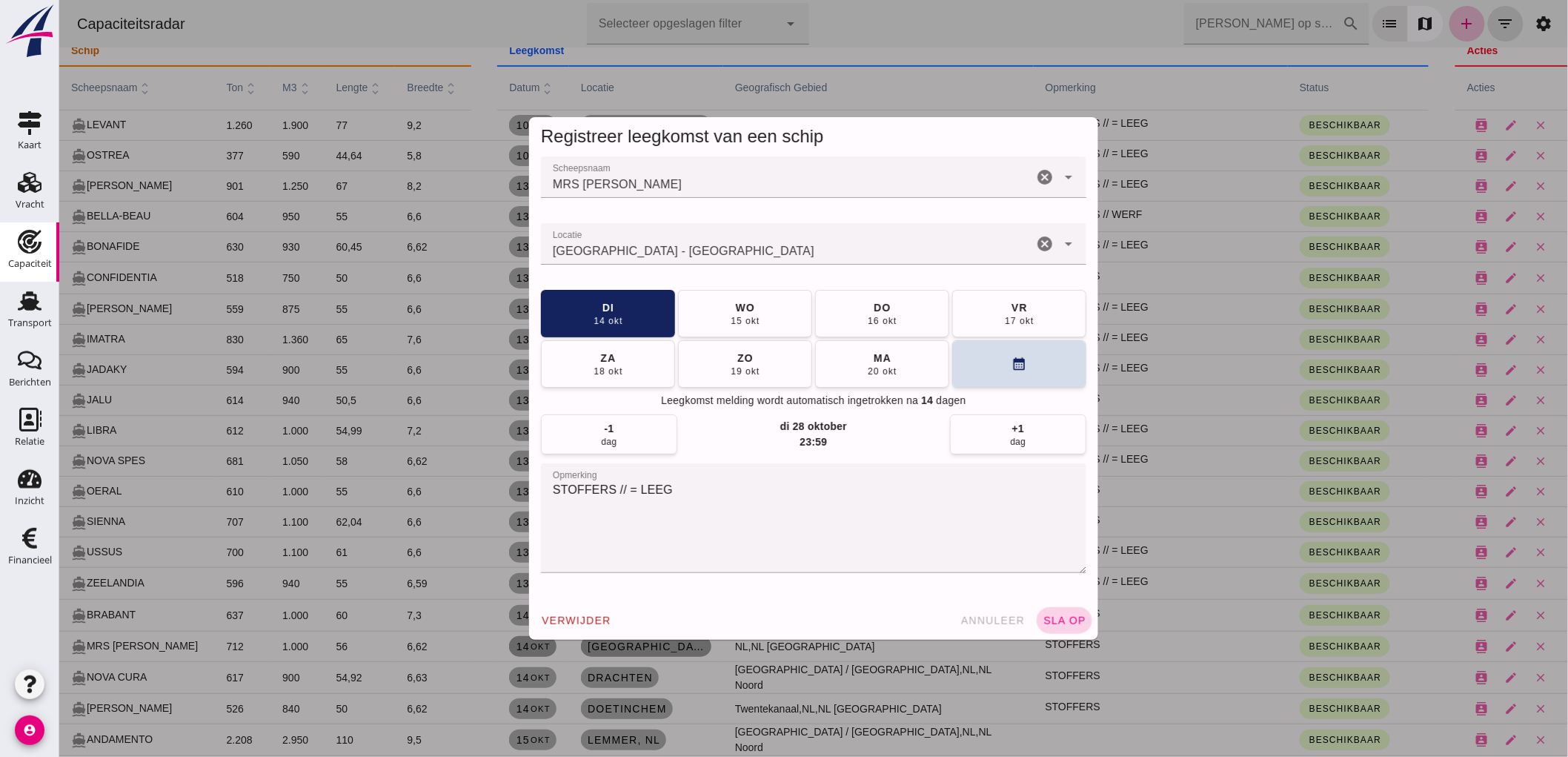
click at [1054, 630] on button "sla op" at bounding box center [1063, 620] width 56 height 27
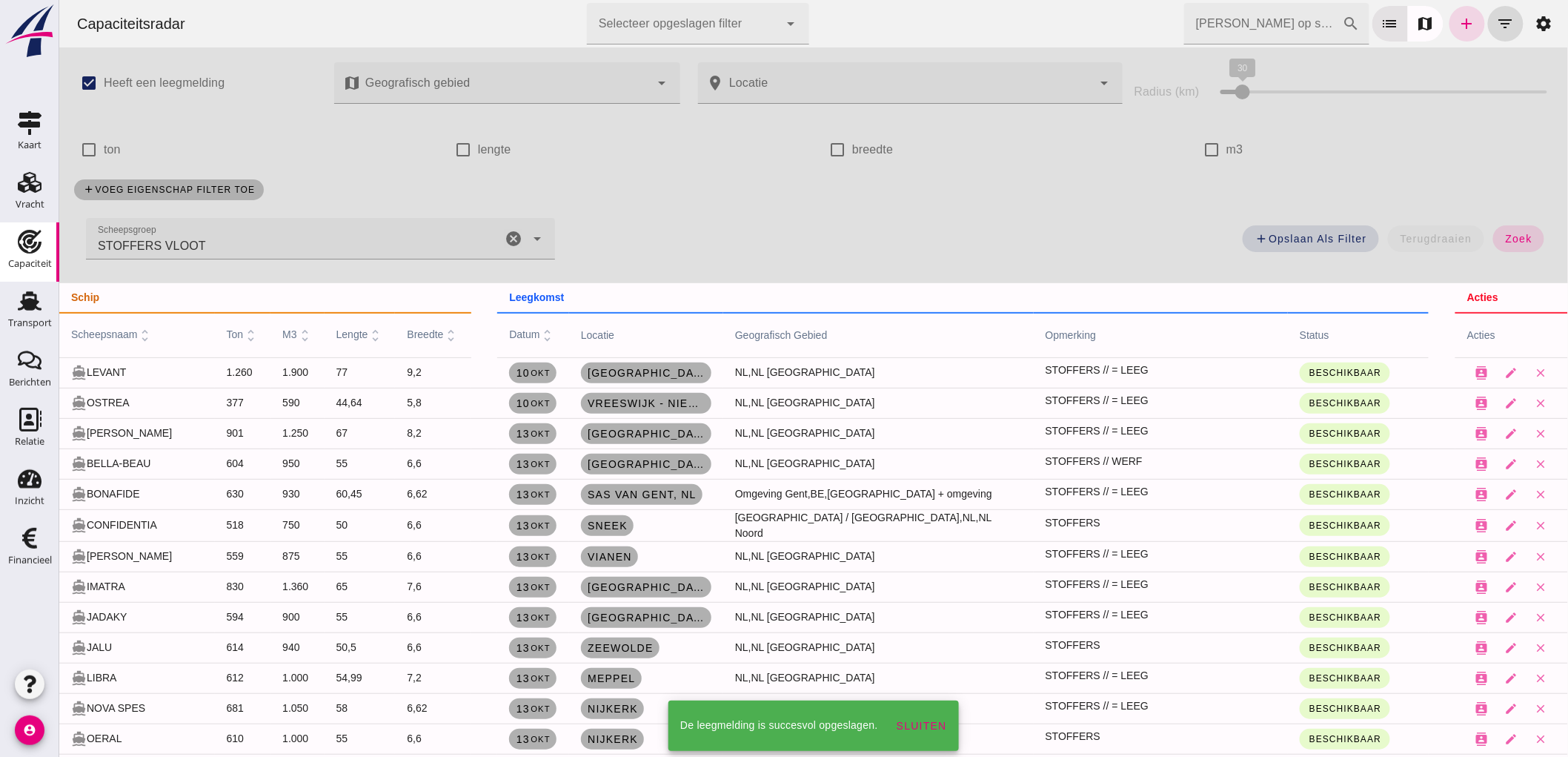
scroll to position [247, 0]
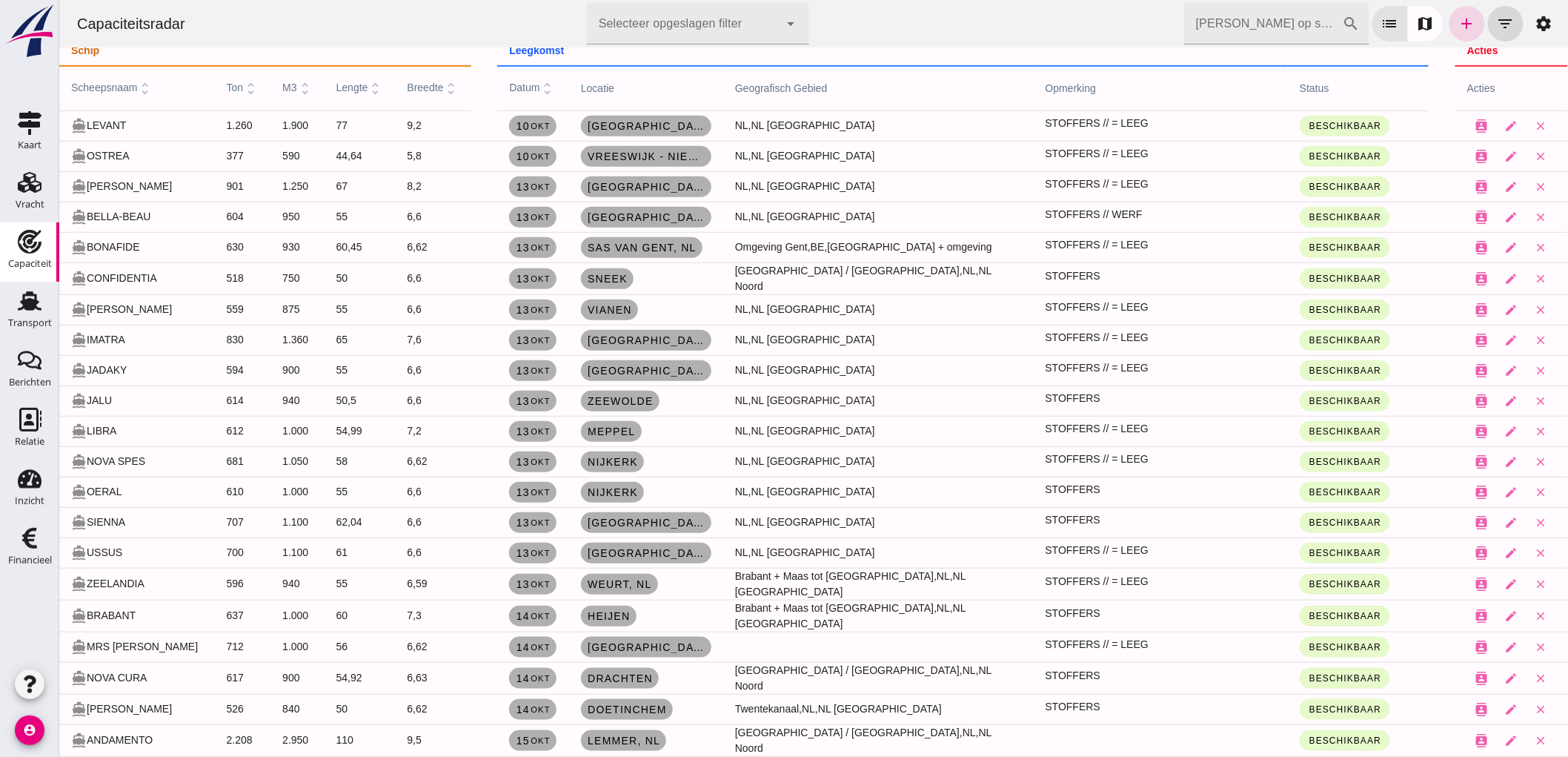
click at [632, 672] on span "Drachten" at bounding box center [619, 678] width 66 height 12
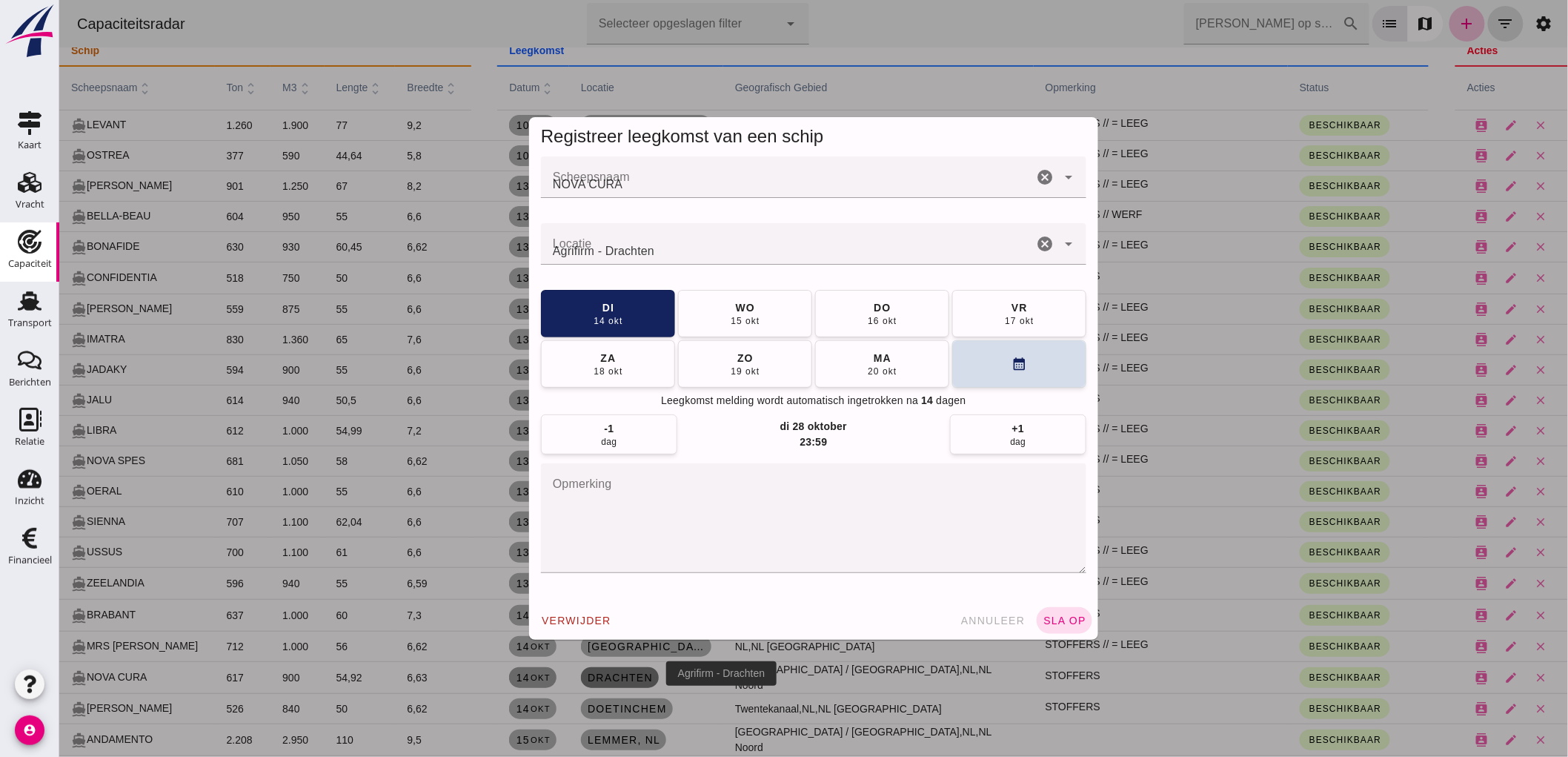
scroll to position [0, 0]
click at [683, 509] on textarea "opmerking" at bounding box center [813, 519] width 546 height 110
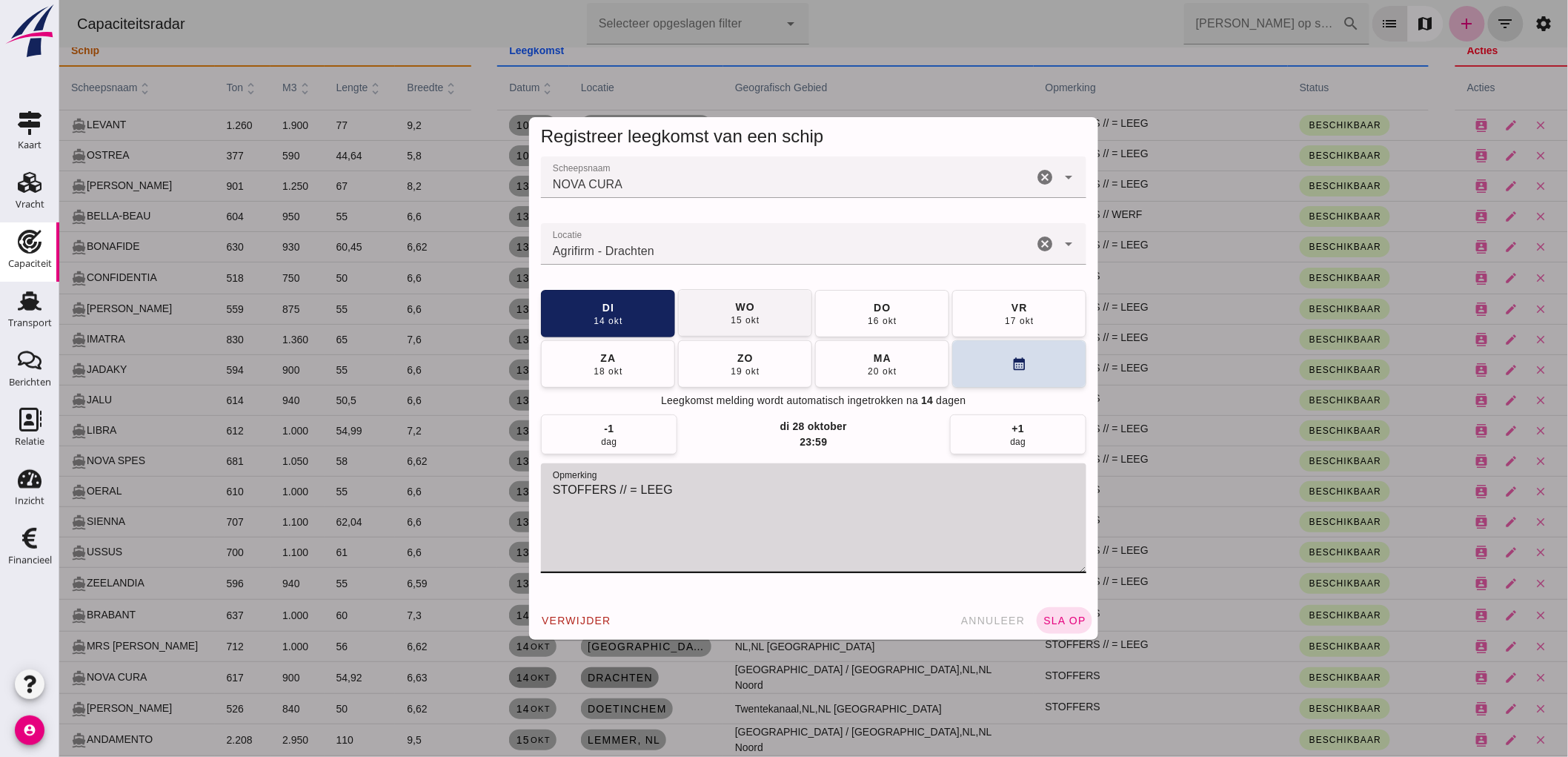
type textarea "STOFFERS // = LEEG"
click at [769, 328] on button "[DATE]" at bounding box center [745, 312] width 135 height 47
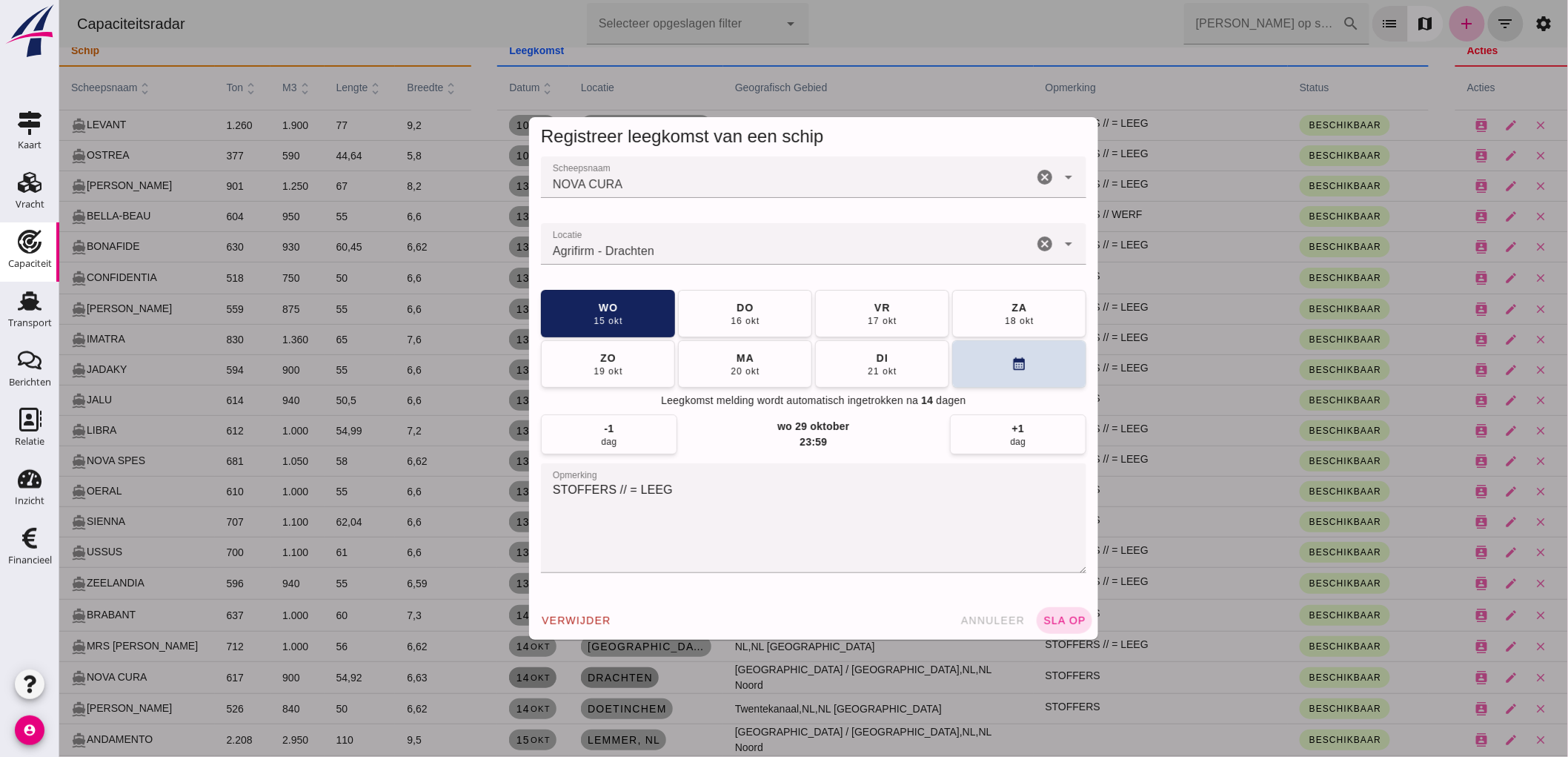
click at [1042, 623] on span "sla op" at bounding box center [1063, 621] width 44 height 12
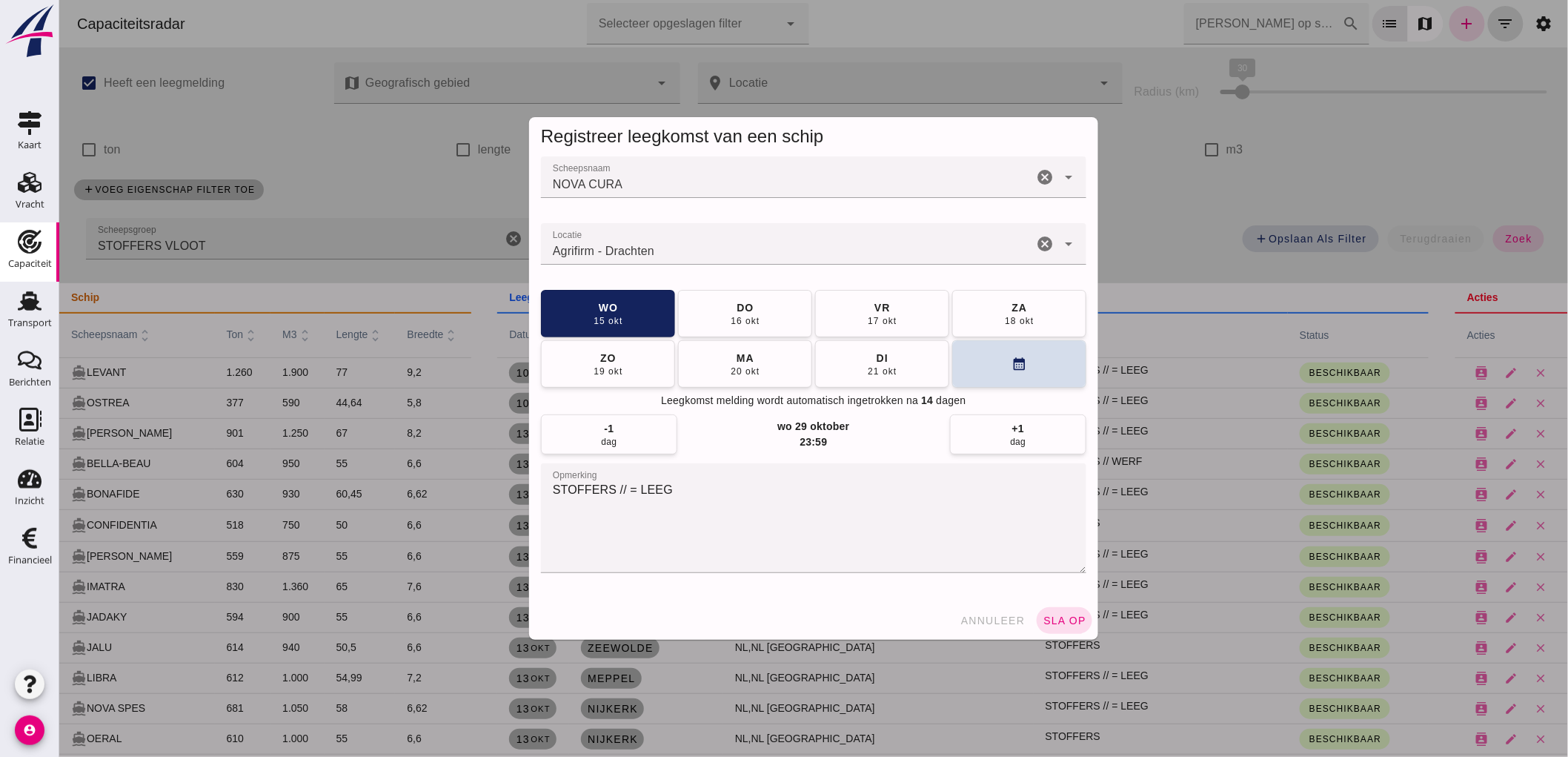
scroll to position [247, 0]
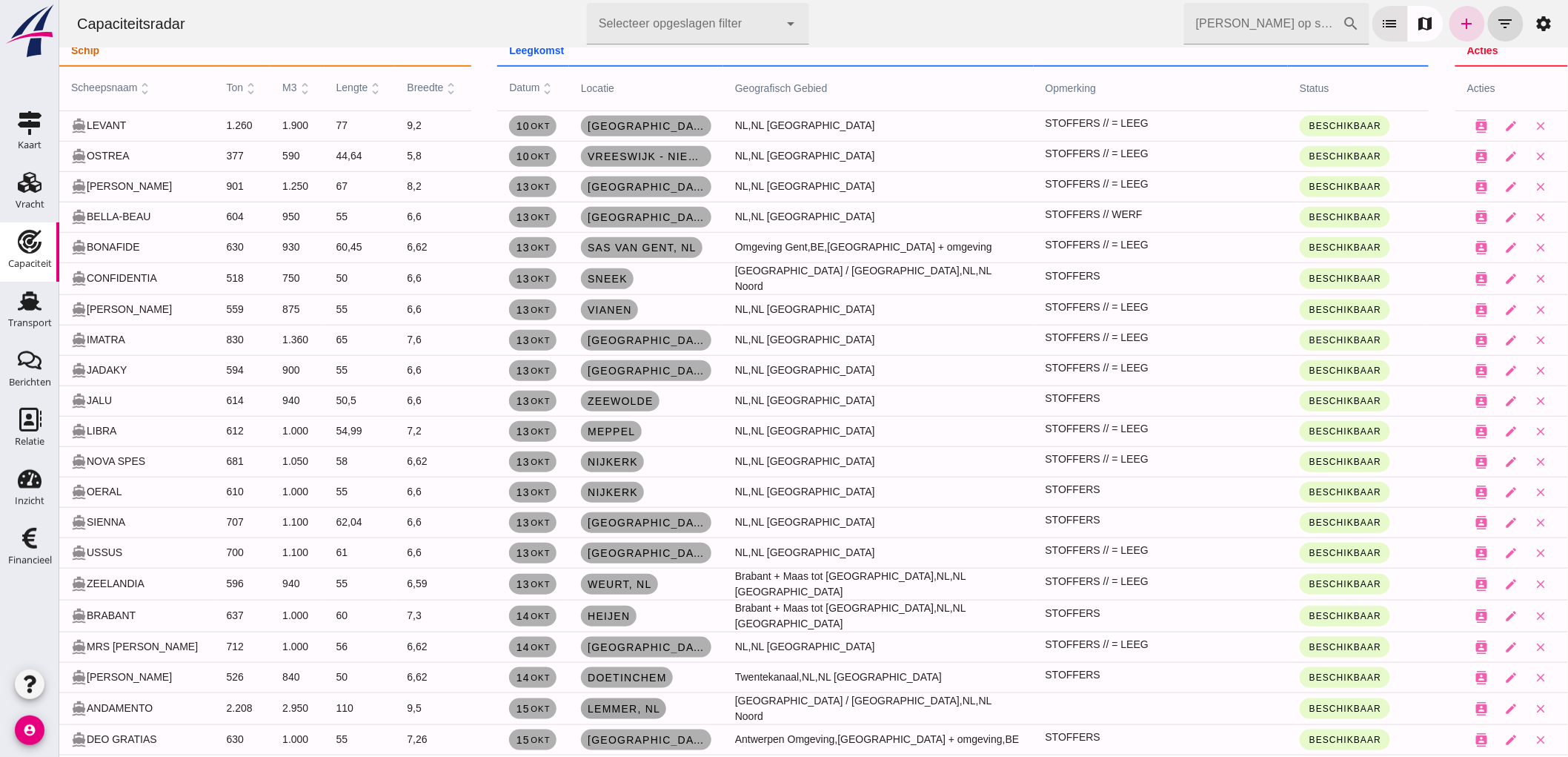
click at [606, 703] on span "Lemmer , nl" at bounding box center [623, 709] width 74 height 12
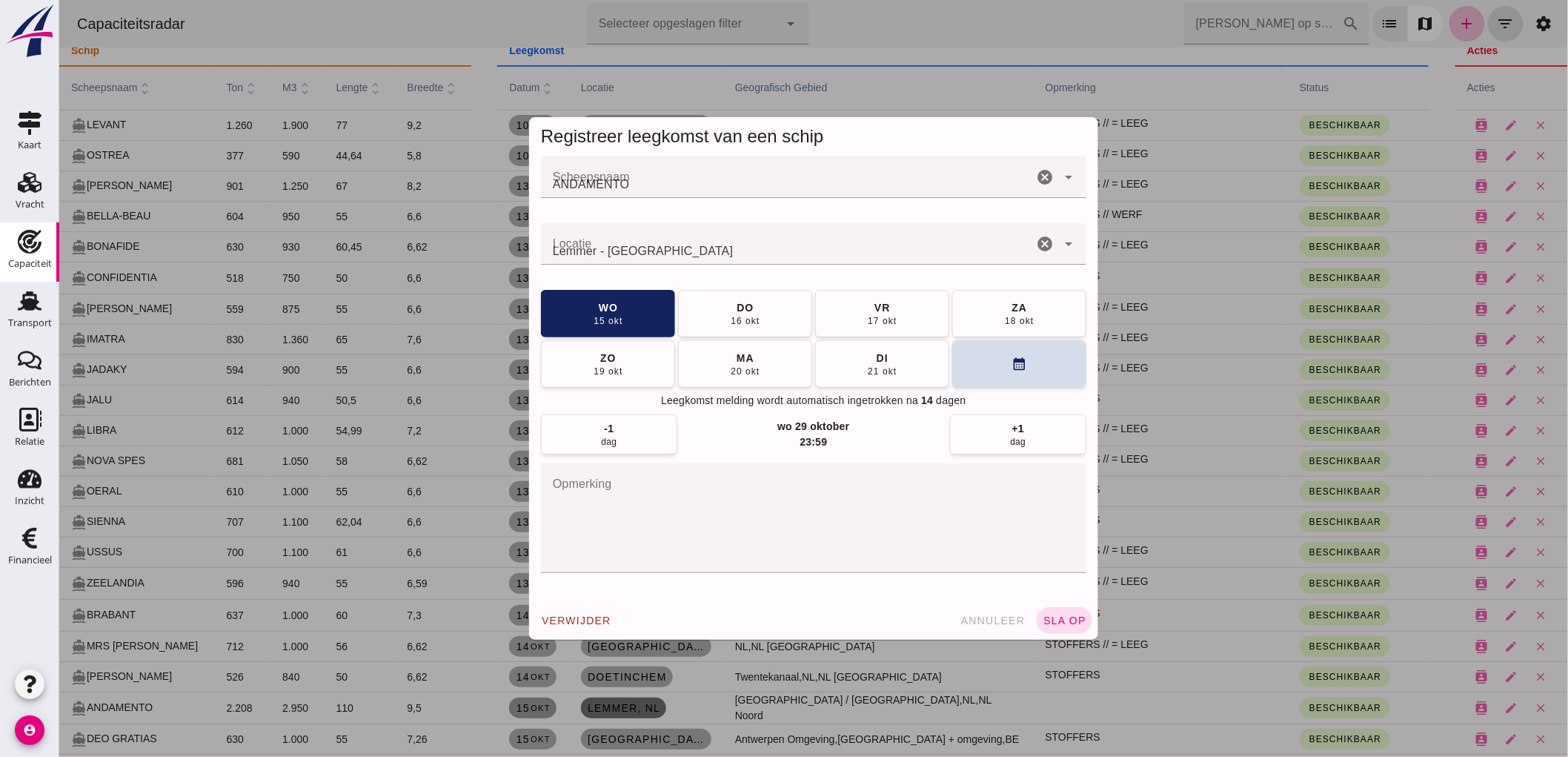
scroll to position [0, 0]
click at [749, 568] on textarea "opmerking" at bounding box center [813, 519] width 546 height 110
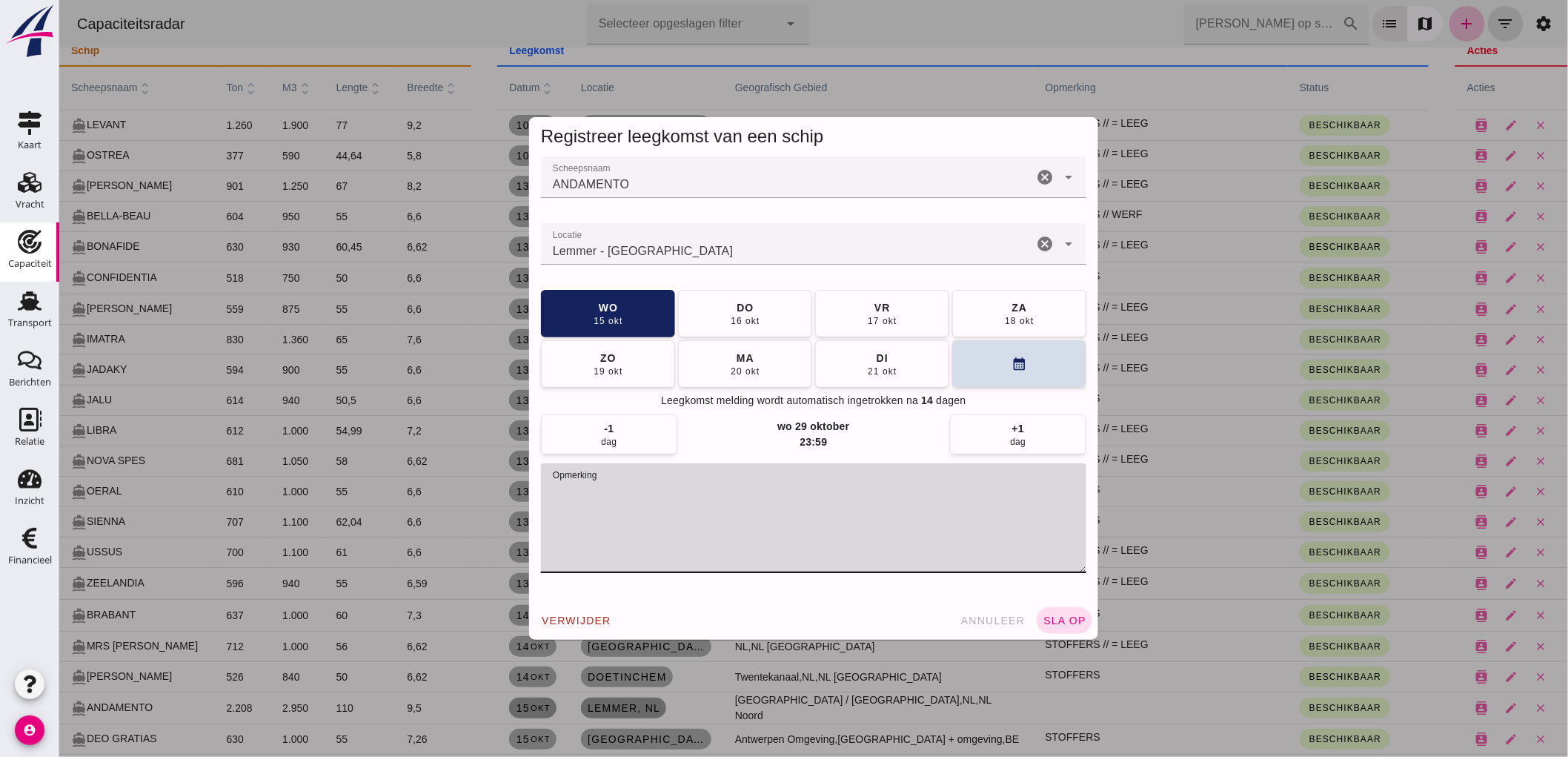
paste textarea "STOFFERS"
type textarea "STOFFERS"
click at [1062, 624] on span "sla op" at bounding box center [1063, 621] width 44 height 12
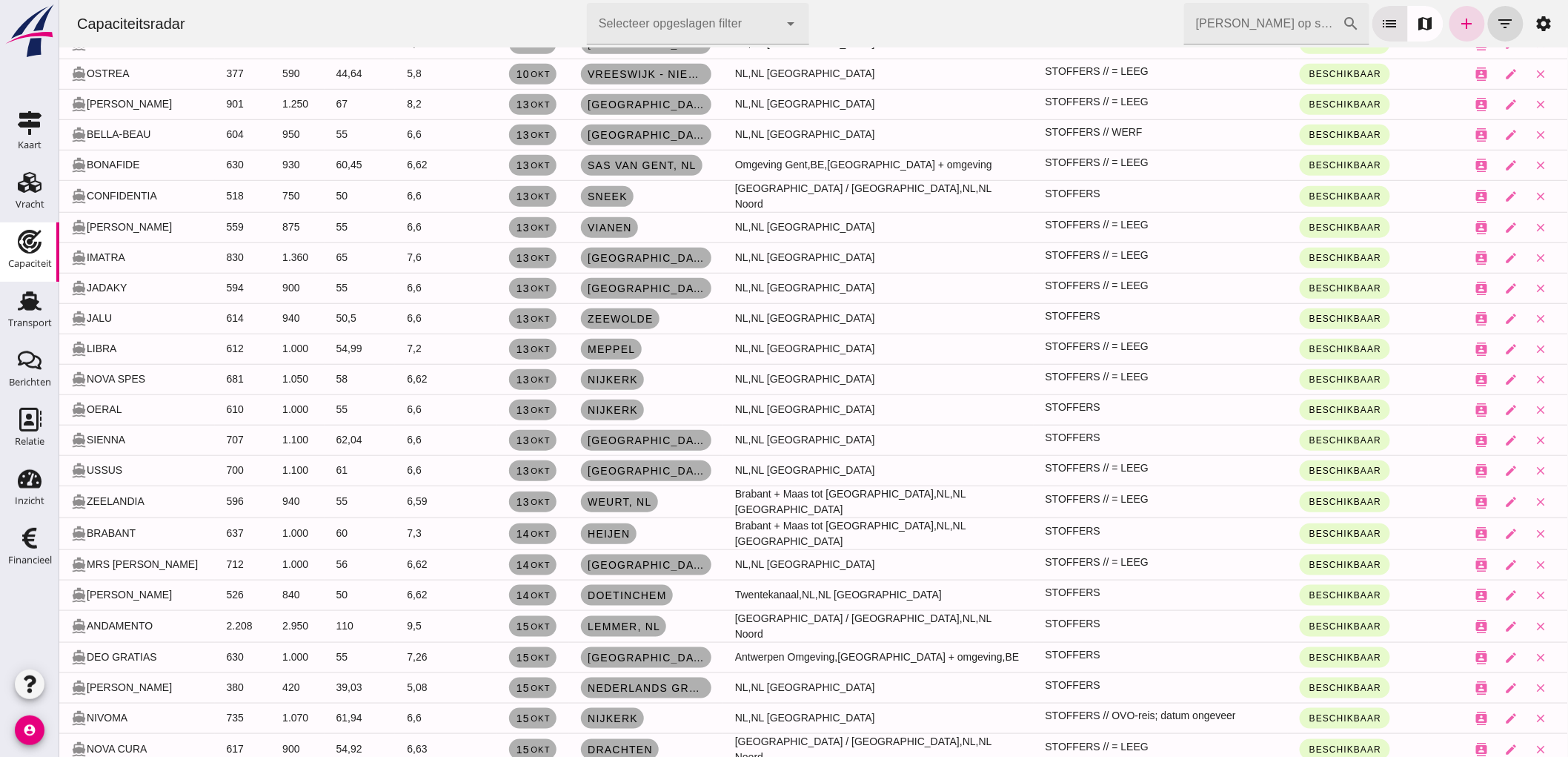
scroll to position [412, 0]
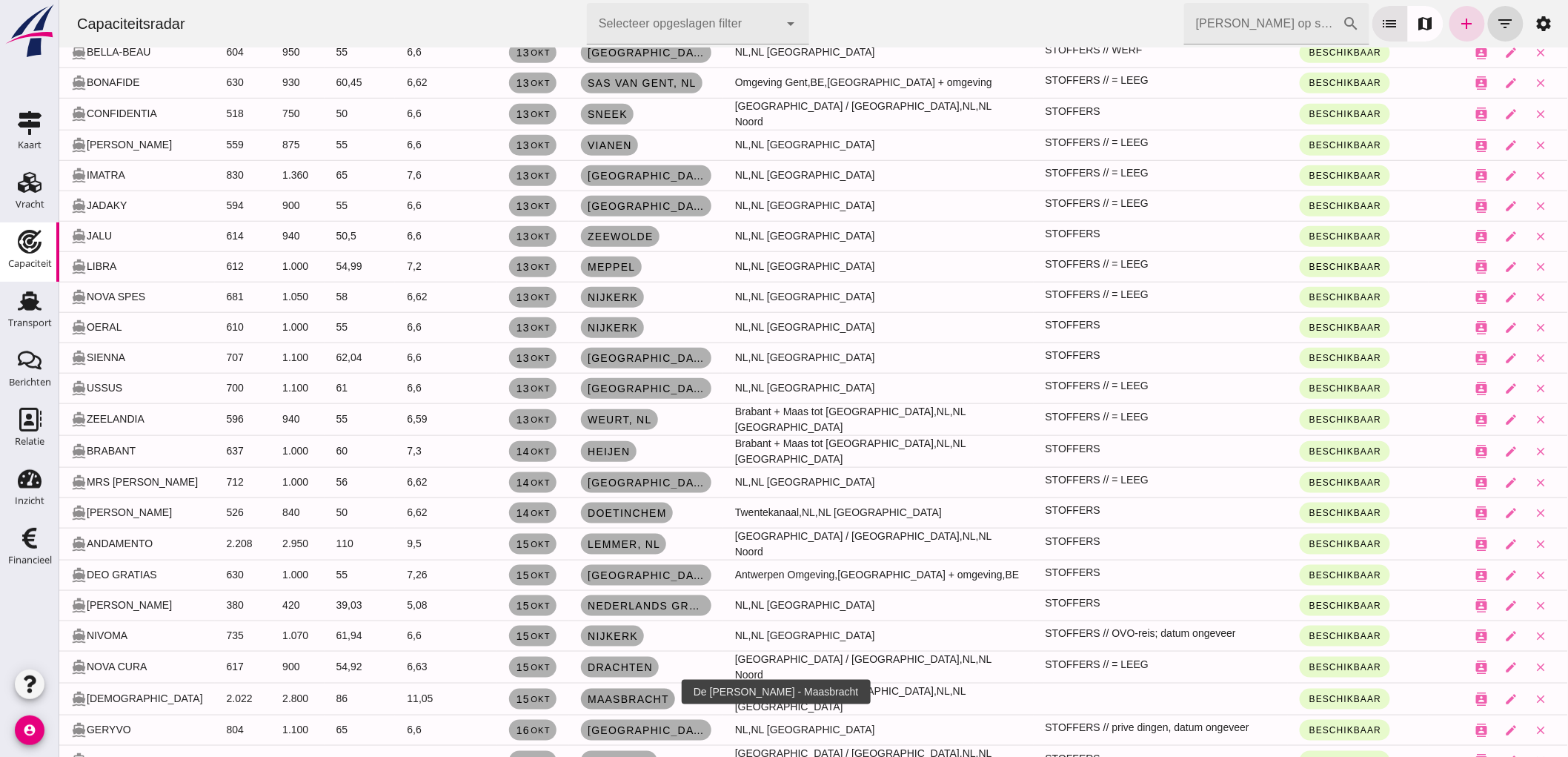
click at [642, 694] on span "Maasbracht" at bounding box center [627, 700] width 82 height 12
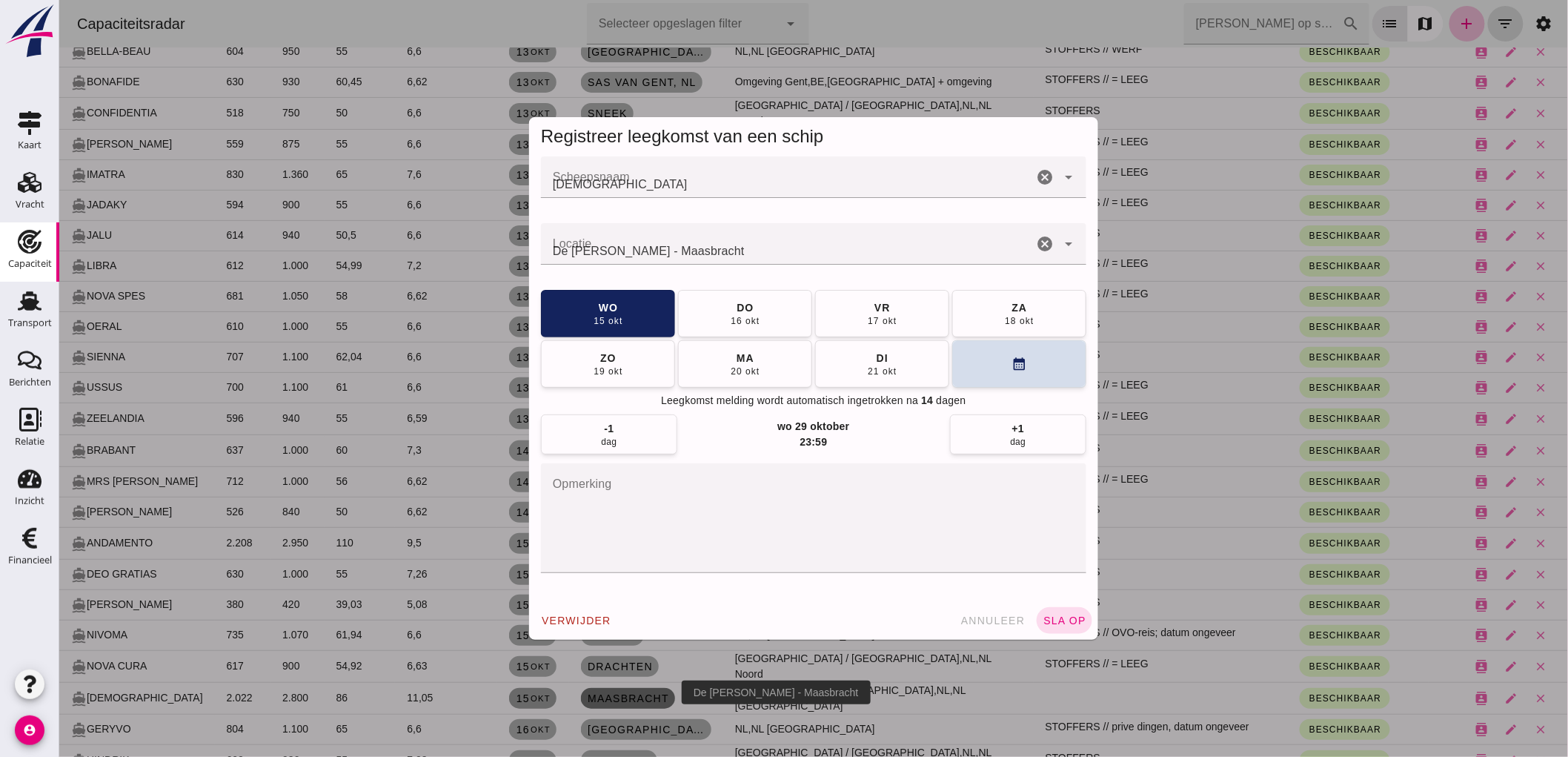
scroll to position [0, 0]
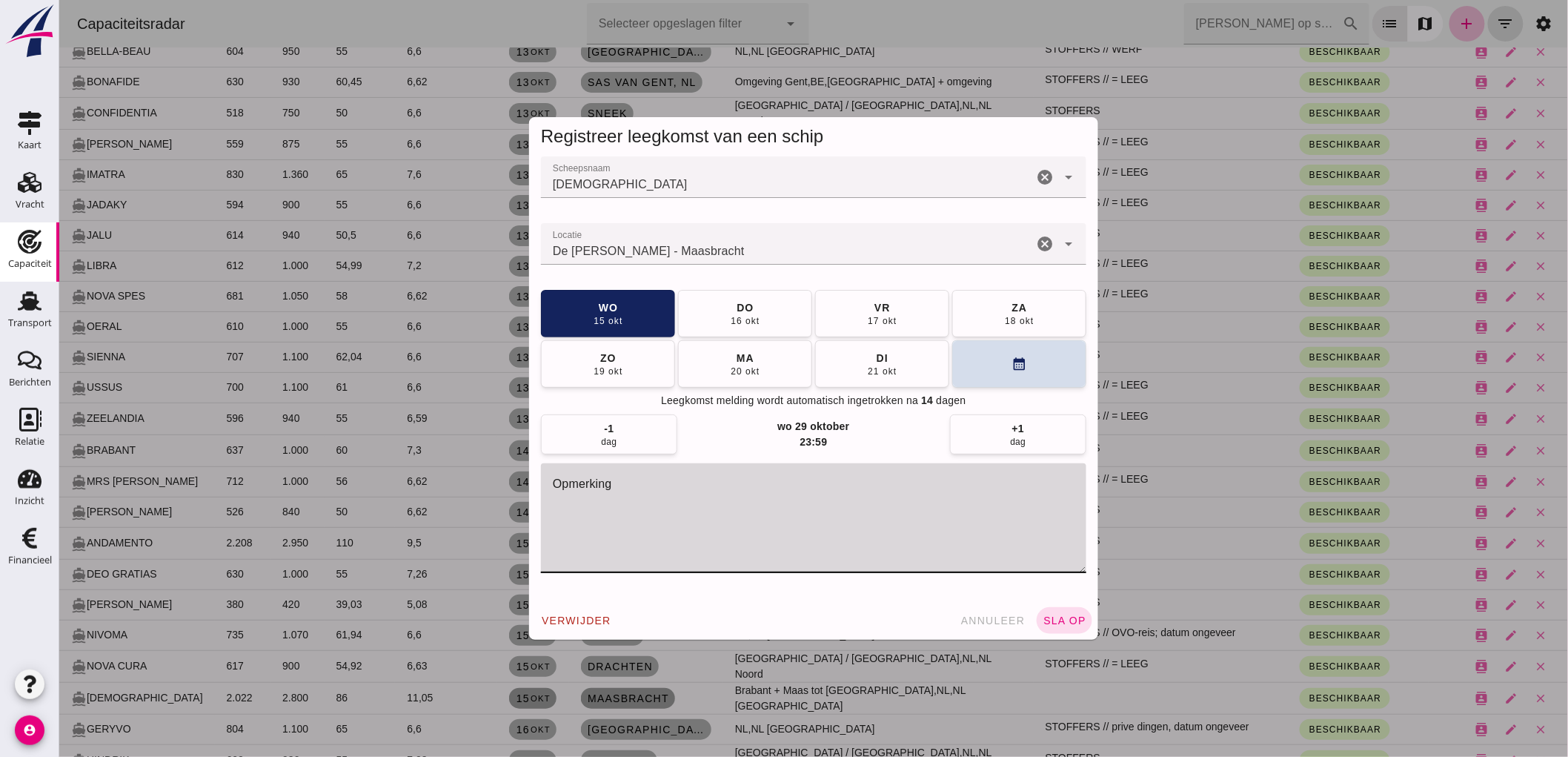
click at [812, 514] on textarea "opmerking" at bounding box center [813, 519] width 546 height 110
paste textarea "STOFFERS"
type textarea "STOFFERS"
click at [1055, 617] on span "sla op" at bounding box center [1063, 621] width 44 height 12
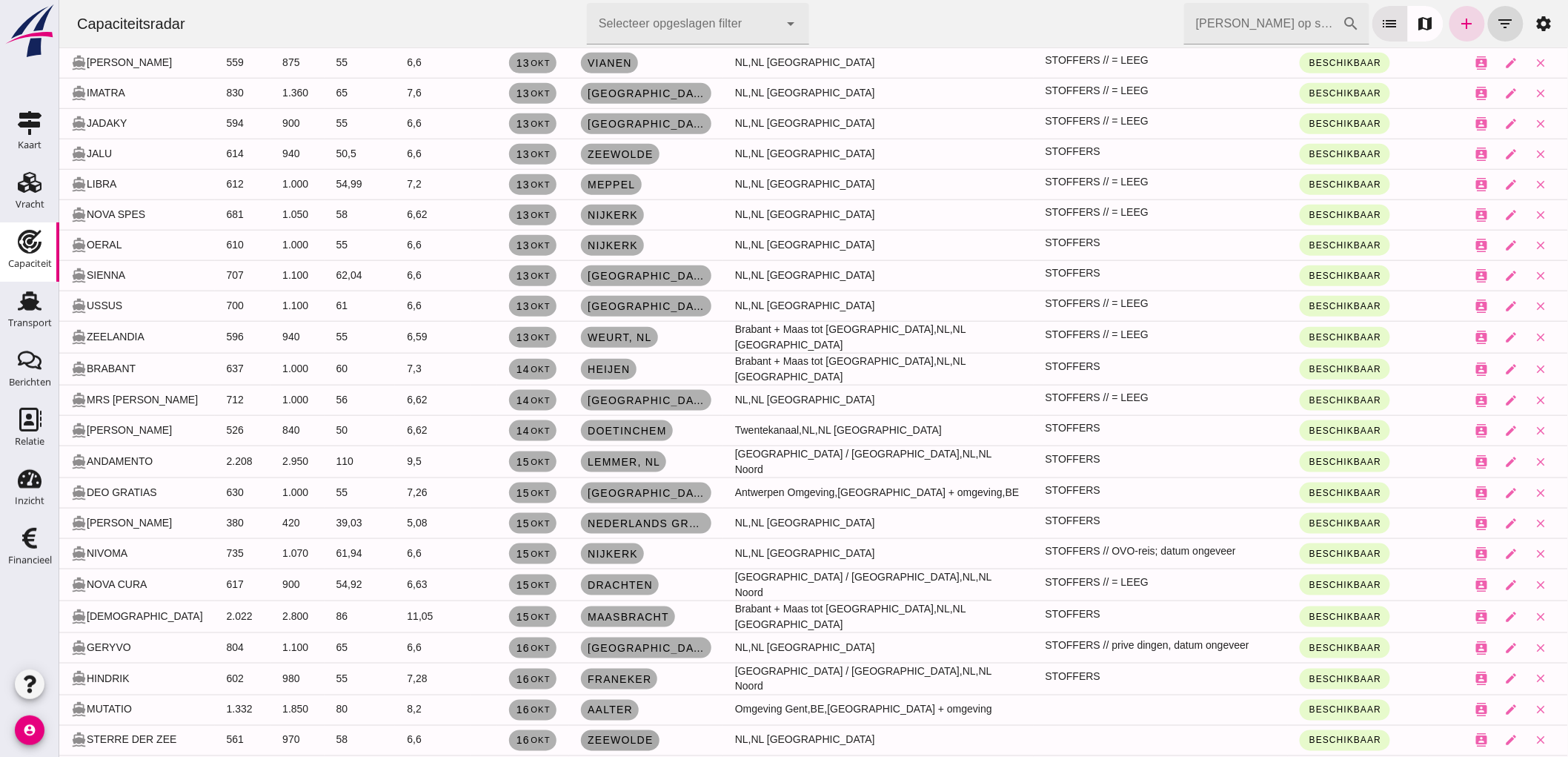
scroll to position [658, 0]
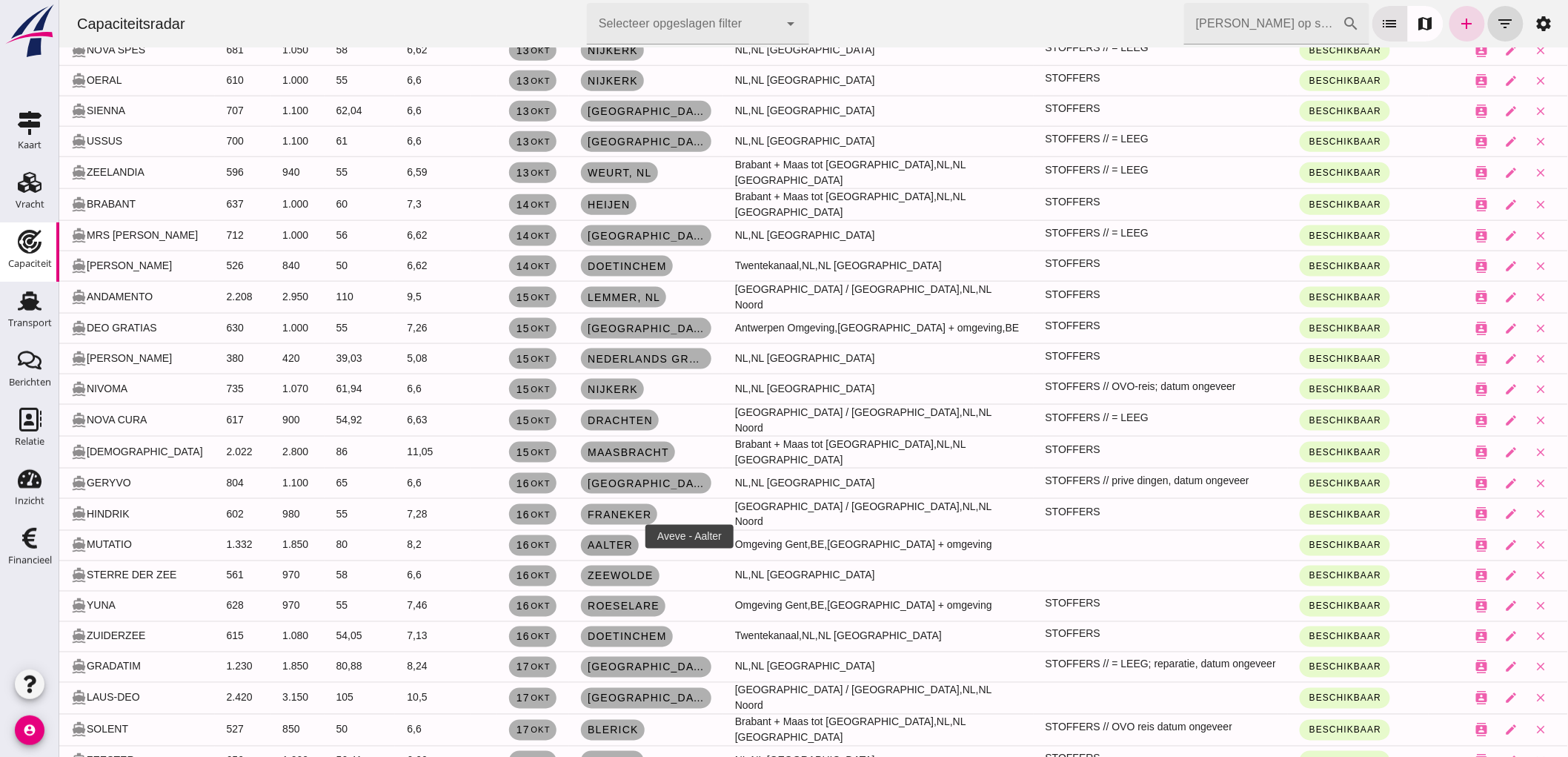
click at [601, 544] on link "Aalter" at bounding box center [608, 545] width 57 height 21
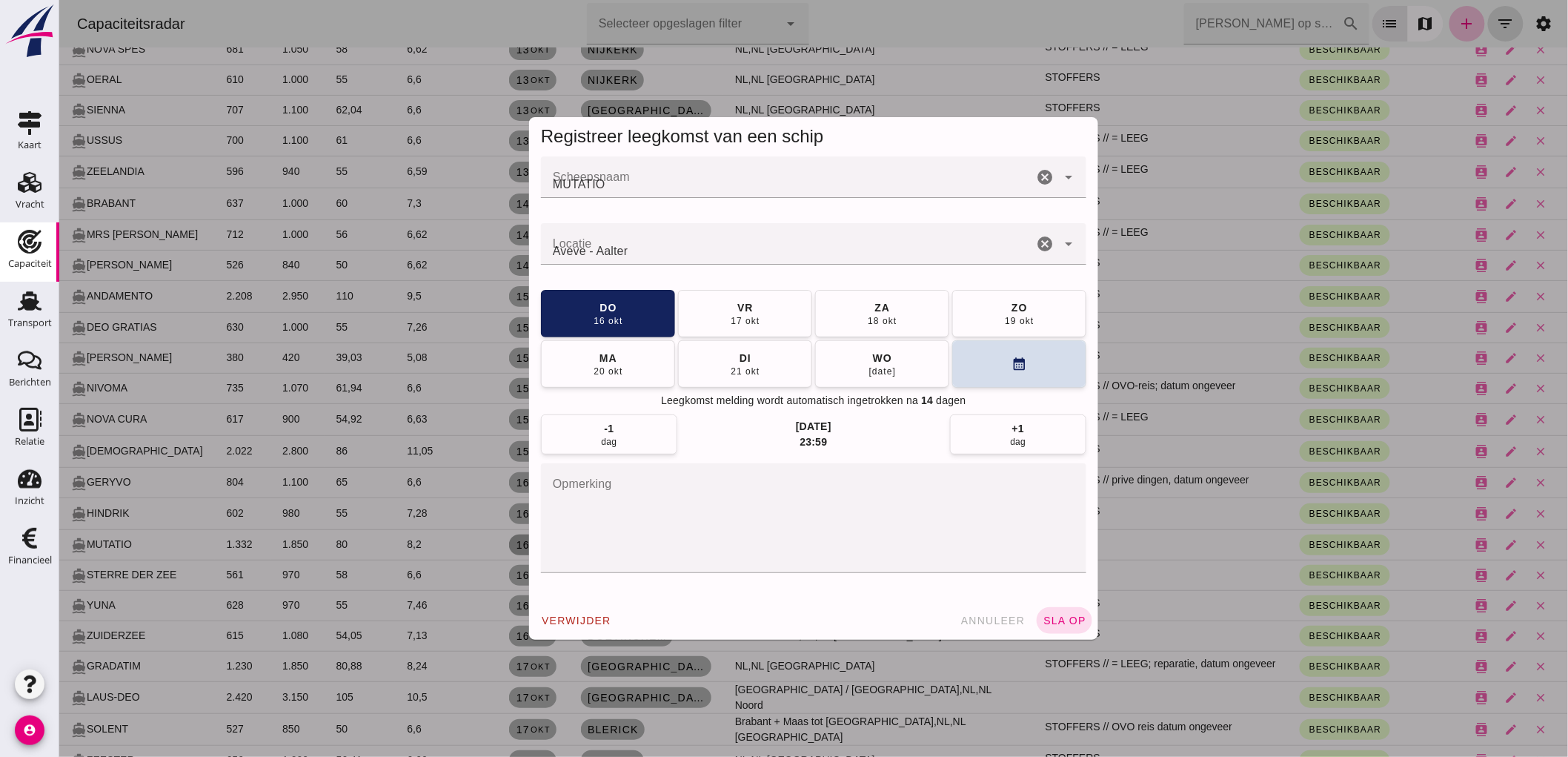
scroll to position [0, 0]
click at [799, 502] on textarea "opmerking" at bounding box center [813, 519] width 546 height 110
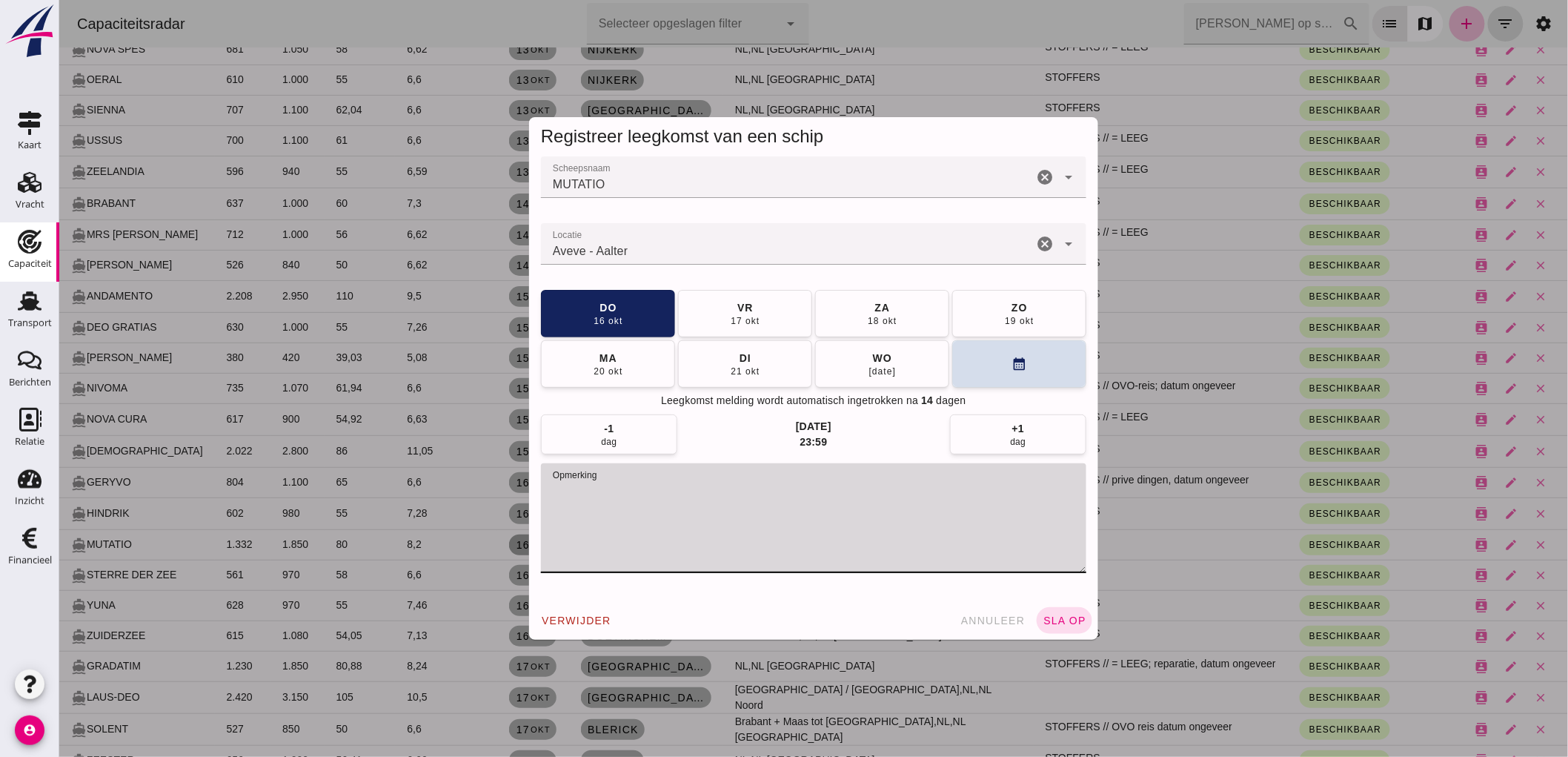
paste textarea "STOFFERS"
type textarea "STOFFERS"
click at [1060, 627] on button "sla op" at bounding box center [1063, 620] width 56 height 27
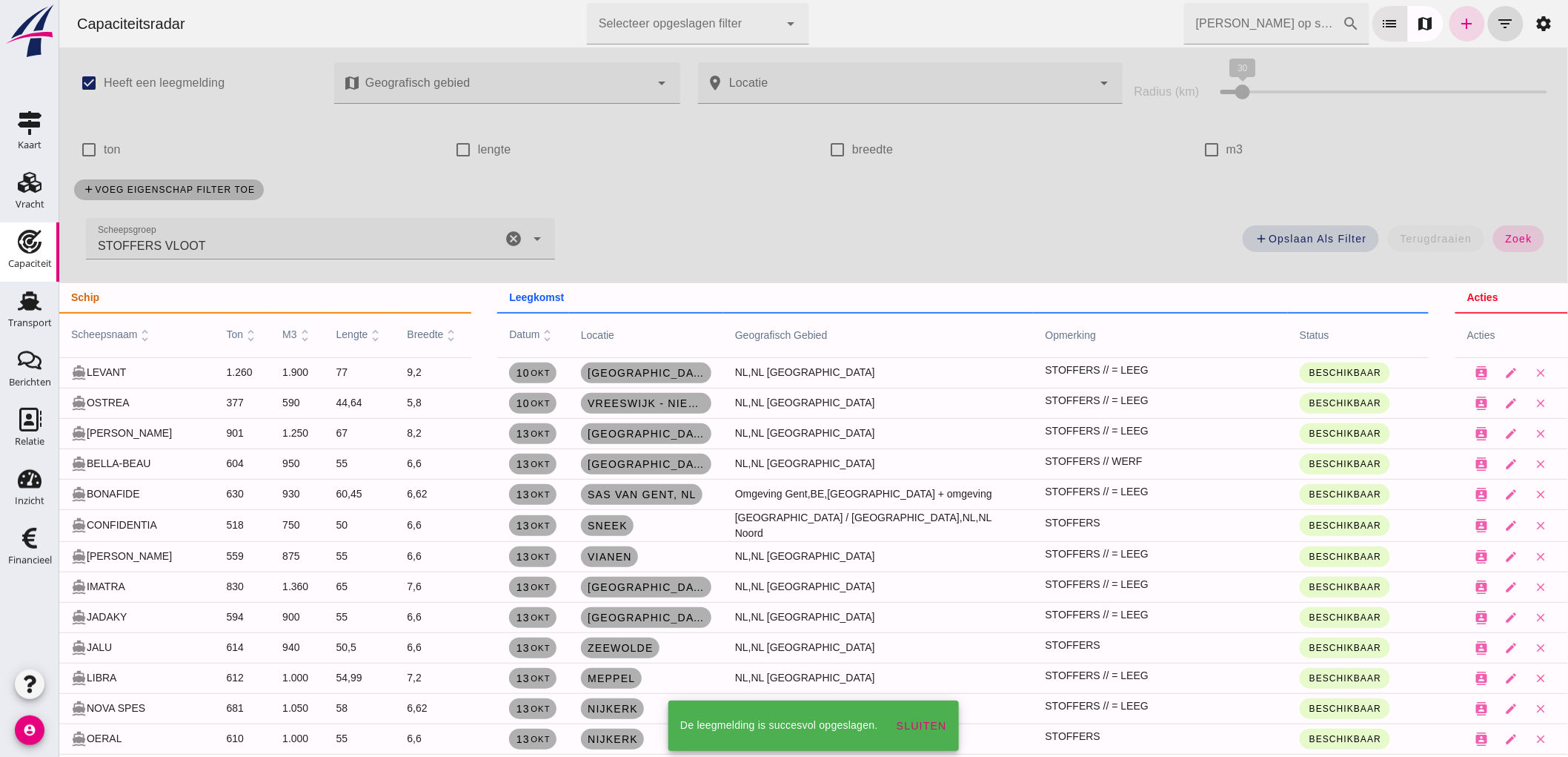
scroll to position [658, 0]
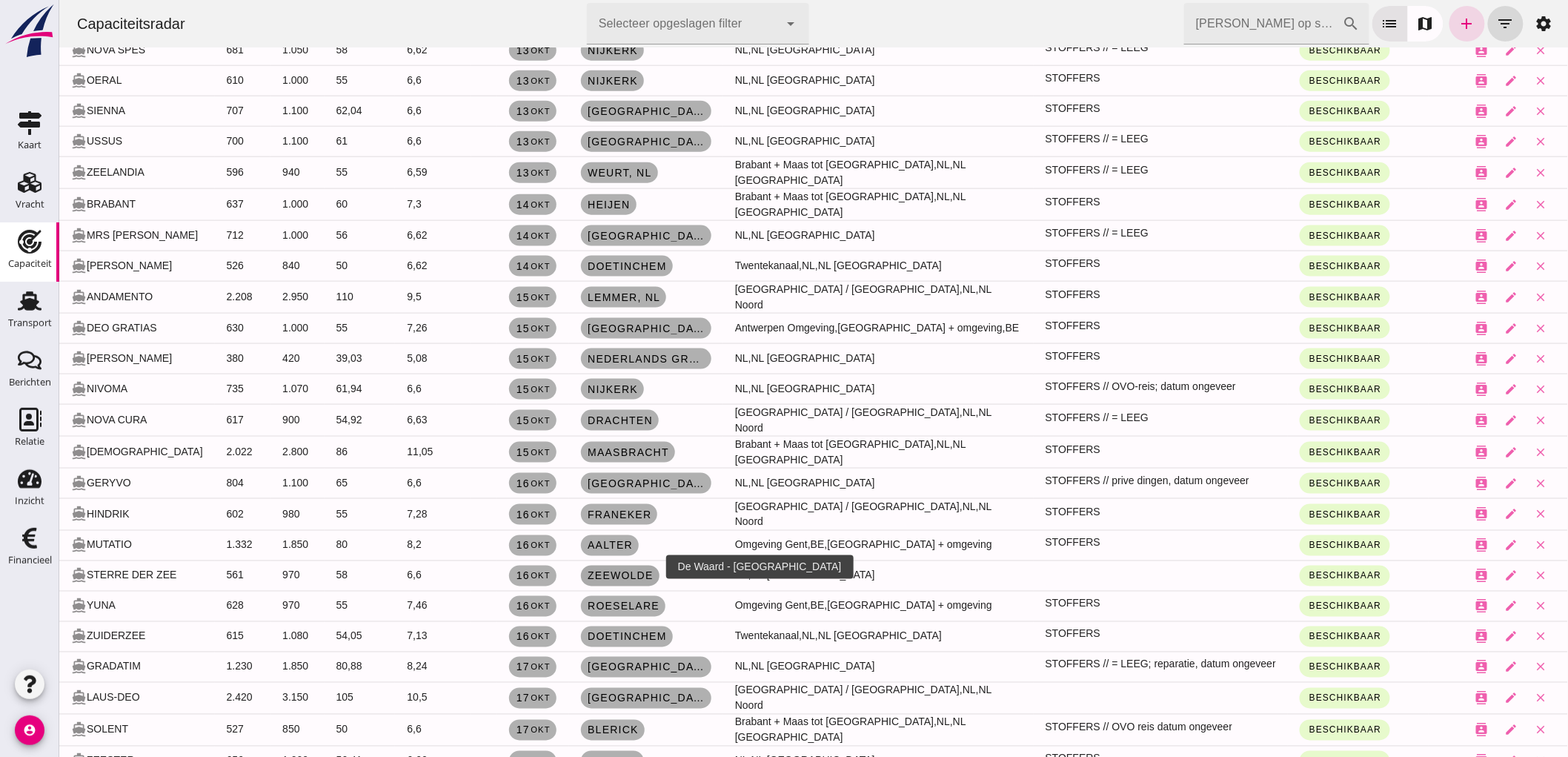
click at [611, 570] on span "Zeewolde" at bounding box center [619, 576] width 67 height 12
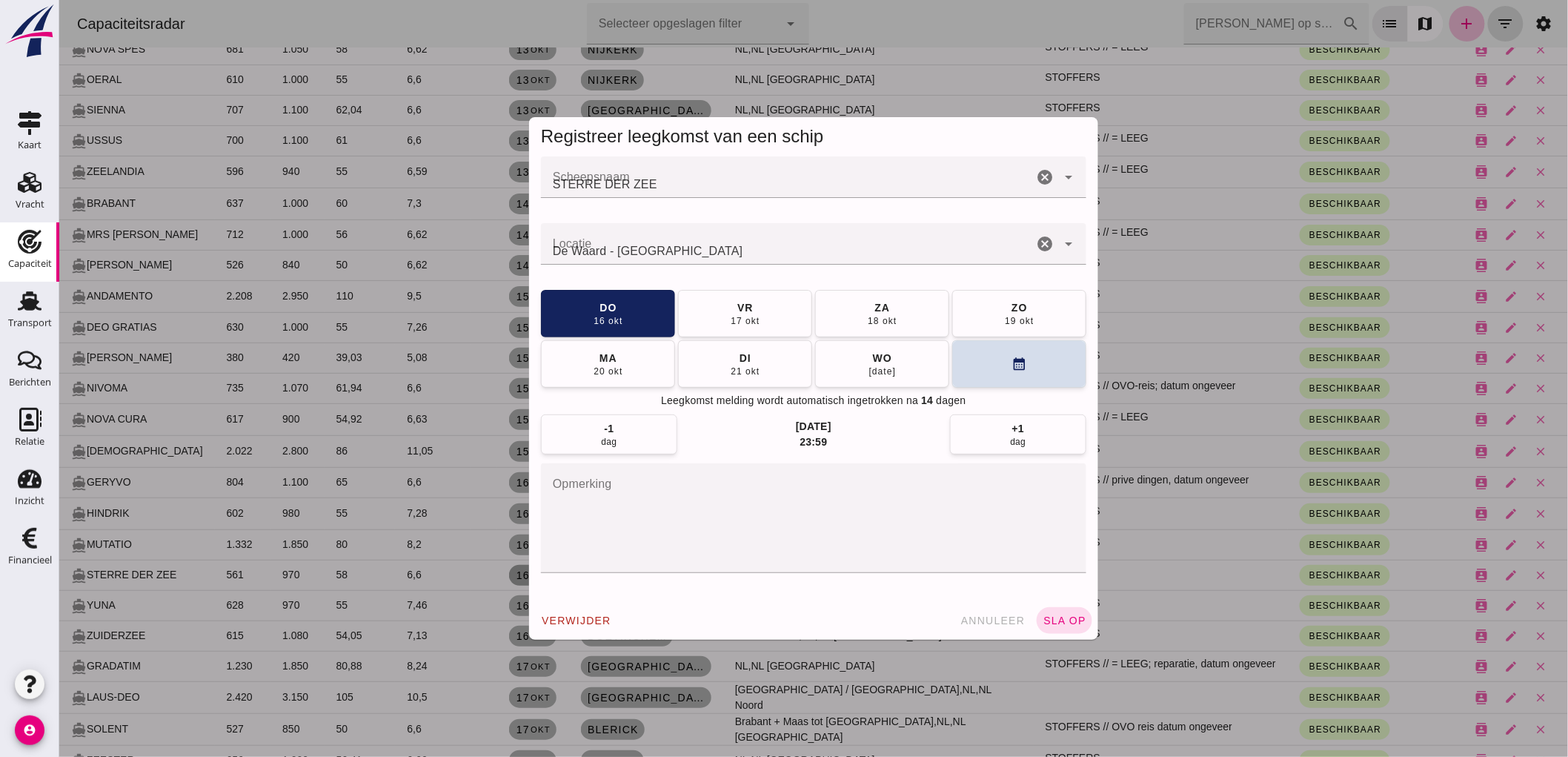
scroll to position [0, 0]
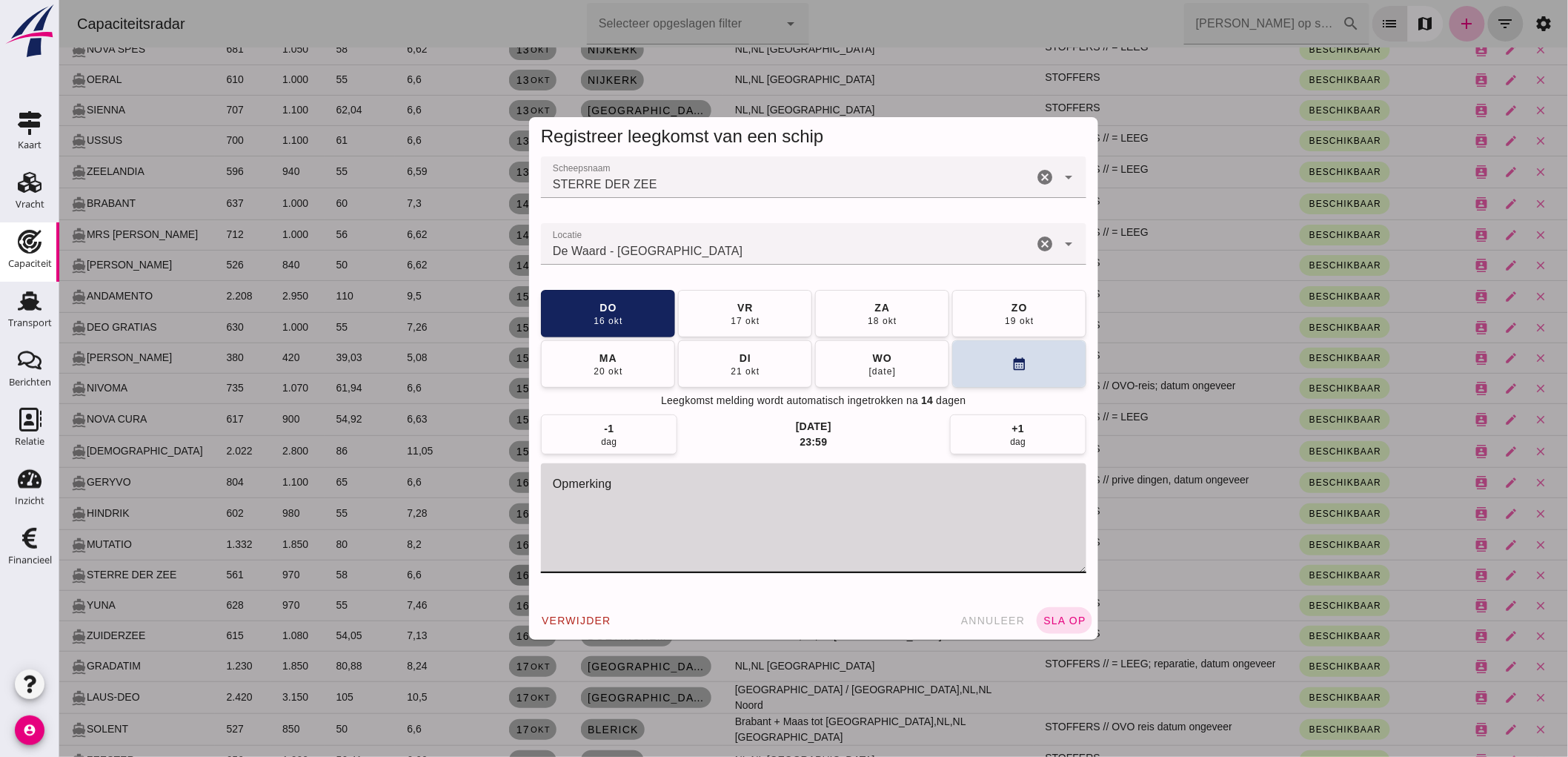
click at [739, 502] on textarea "opmerking" at bounding box center [813, 519] width 546 height 110
paste textarea "STOFFERS"
type textarea "STOFFERS"
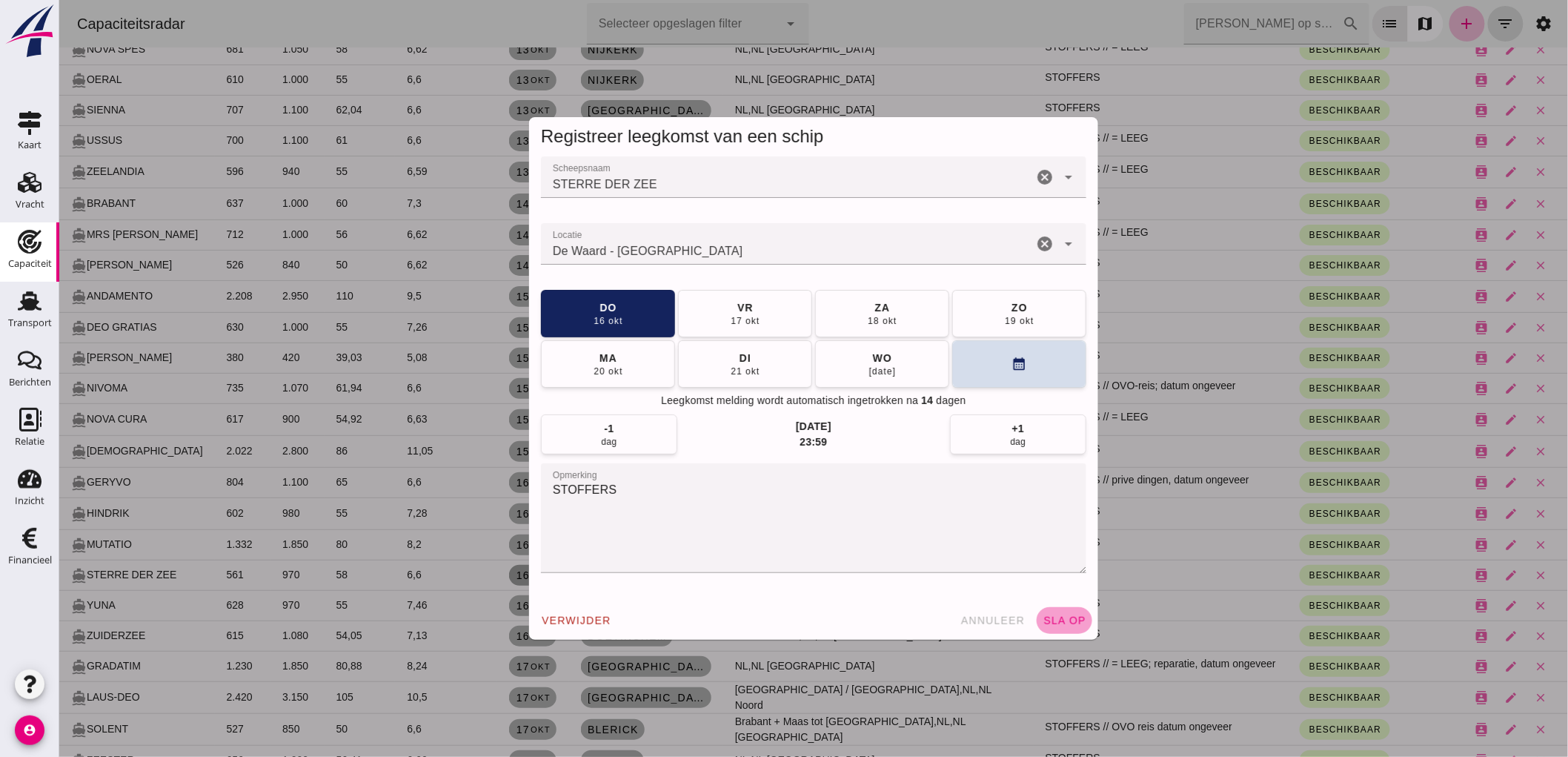
click at [1071, 619] on span "sla op" at bounding box center [1063, 621] width 44 height 12
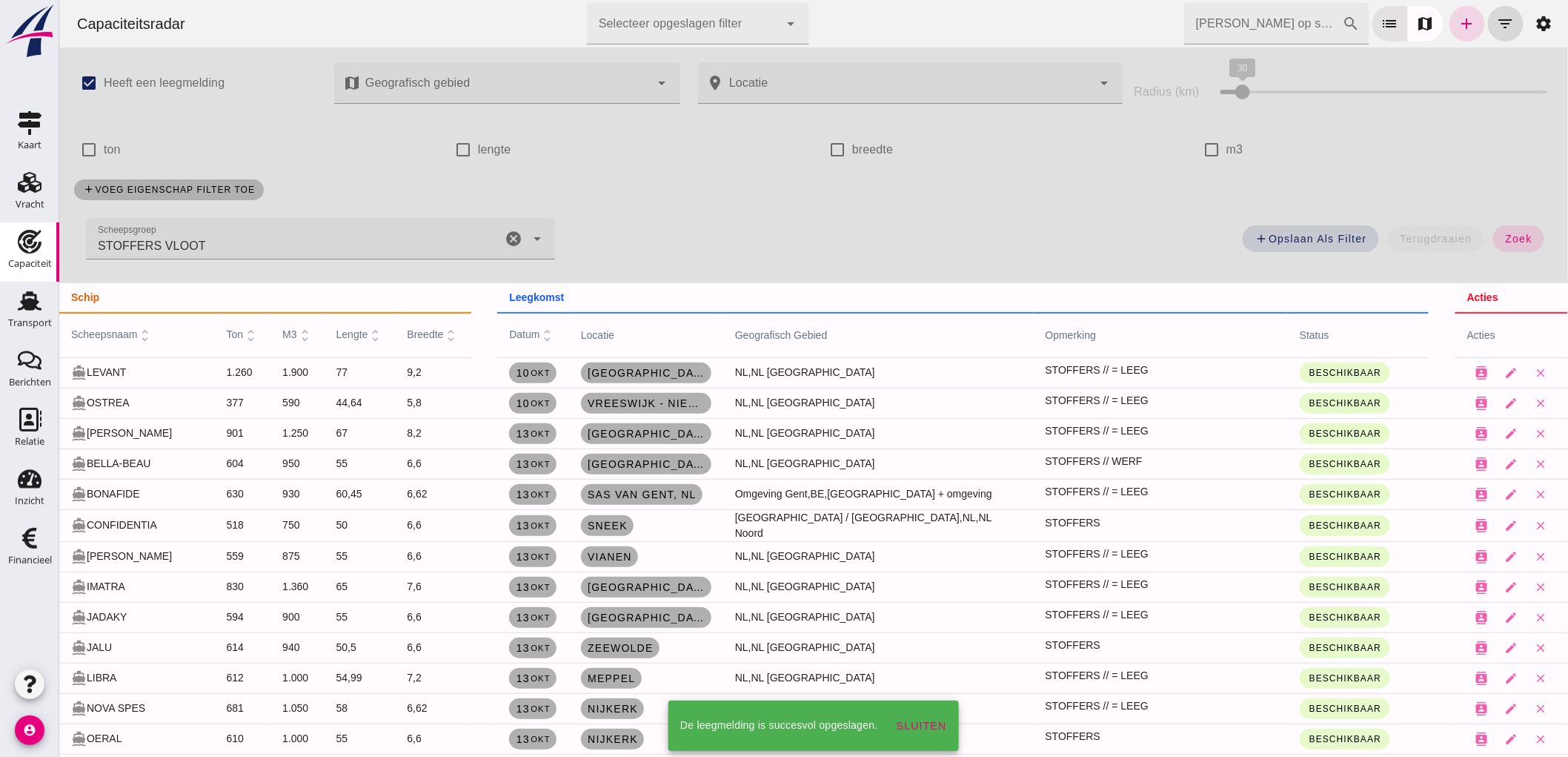
scroll to position [658, 0]
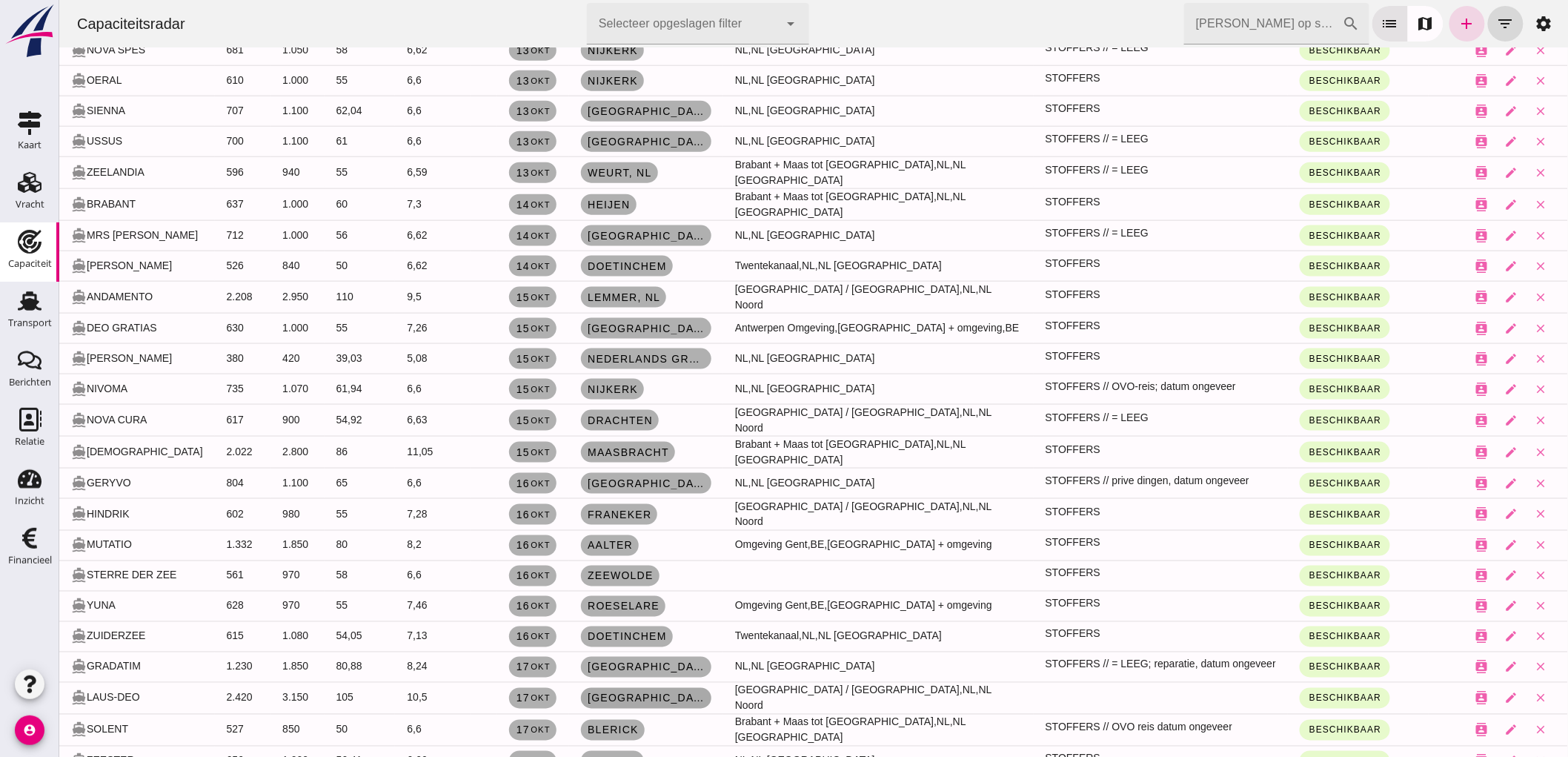
click at [651, 688] on link "[GEOGRAPHIC_DATA]" at bounding box center [645, 699] width 130 height 21
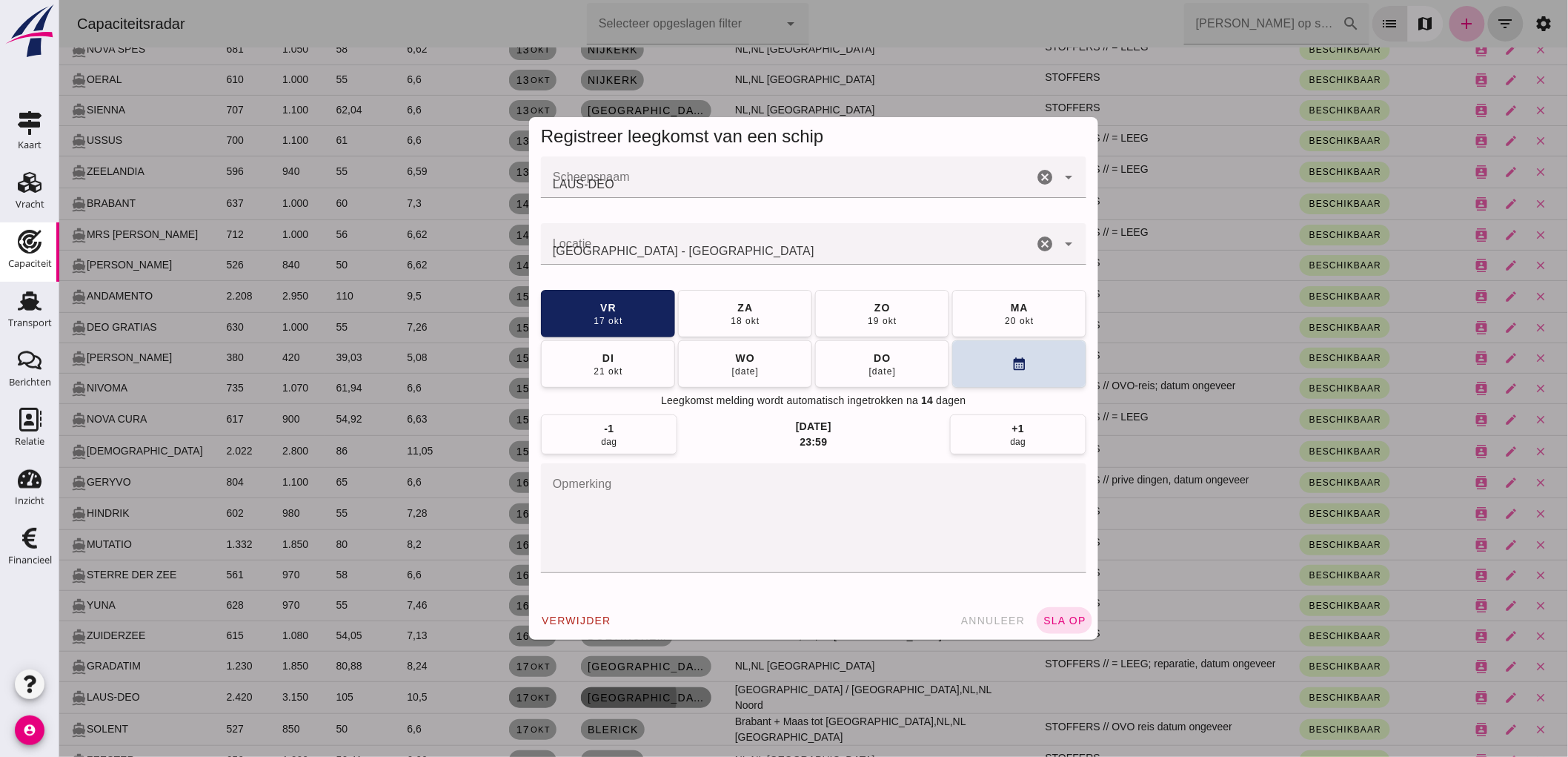
scroll to position [0, 0]
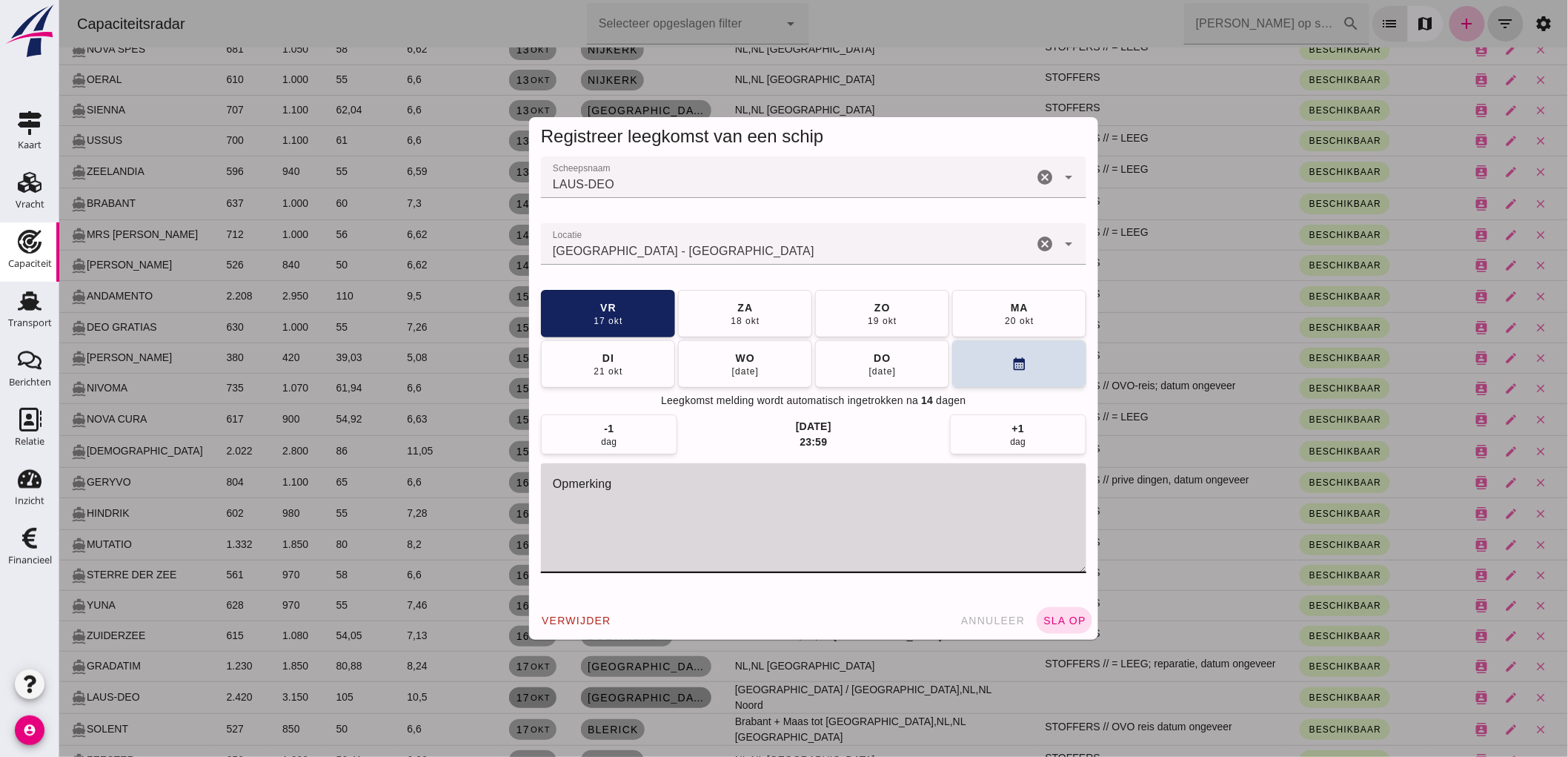
click at [787, 516] on textarea "opmerking" at bounding box center [813, 519] width 546 height 110
paste textarea "STOFFERS"
type textarea "STOFFERS"
click at [1063, 621] on span "sla op" at bounding box center [1063, 621] width 44 height 12
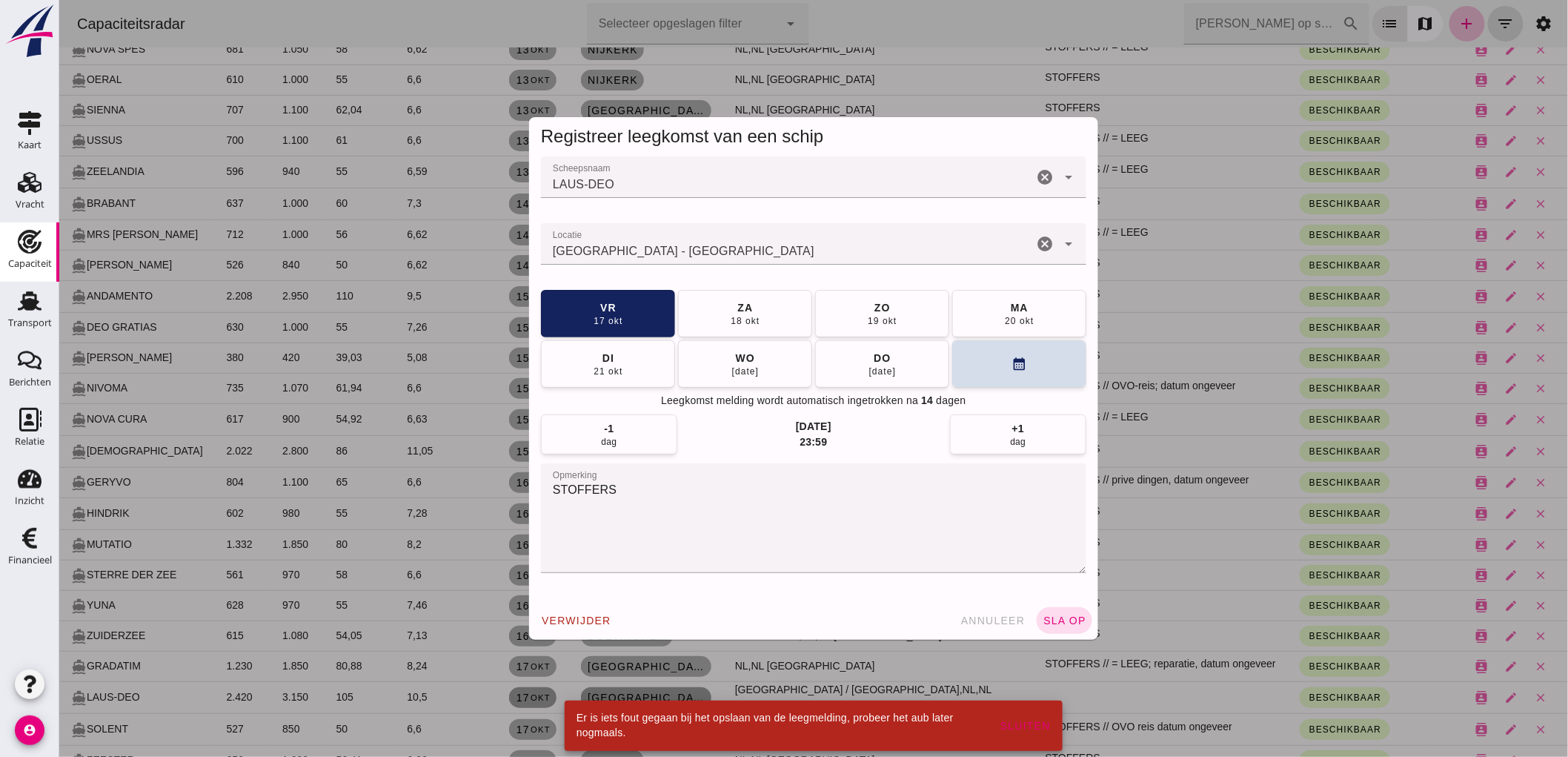
click at [701, 248] on input "Locatie" at bounding box center [787, 251] width 492 height 18
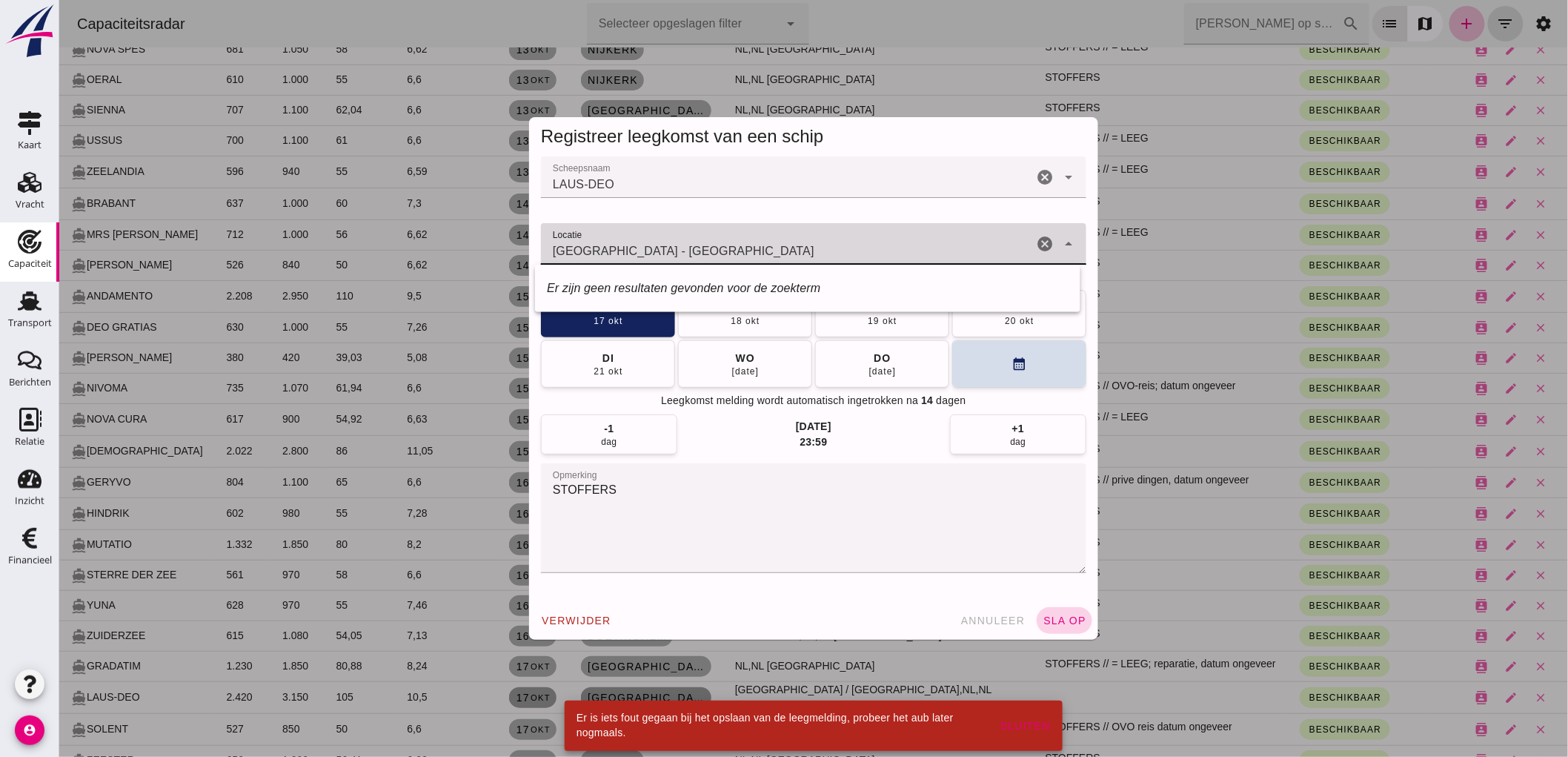
type input "[GEOGRAPHIC_DATA] - [GEOGRAPHIC_DATA]"
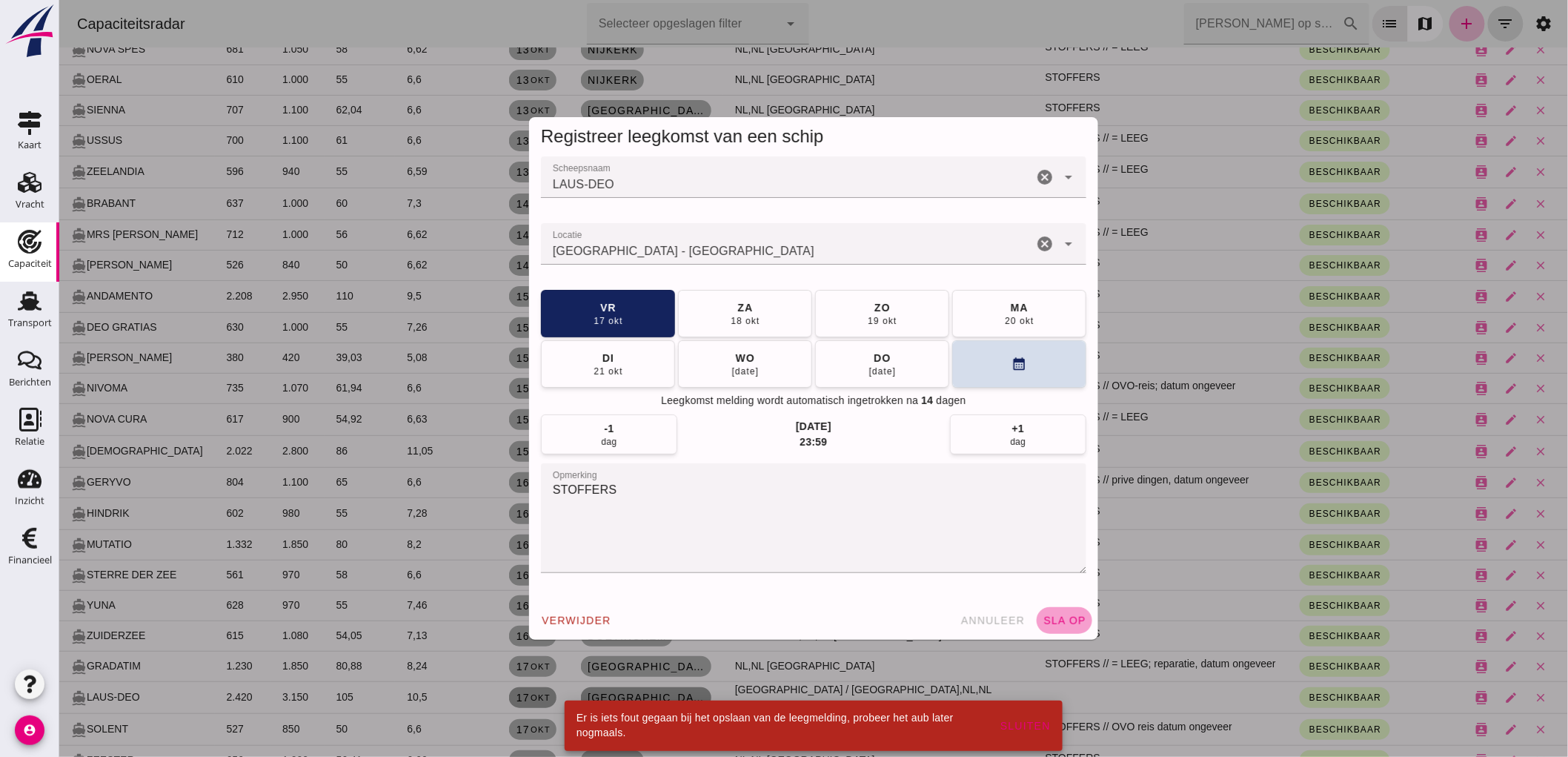
click at [1074, 622] on span "sla op" at bounding box center [1063, 621] width 44 height 12
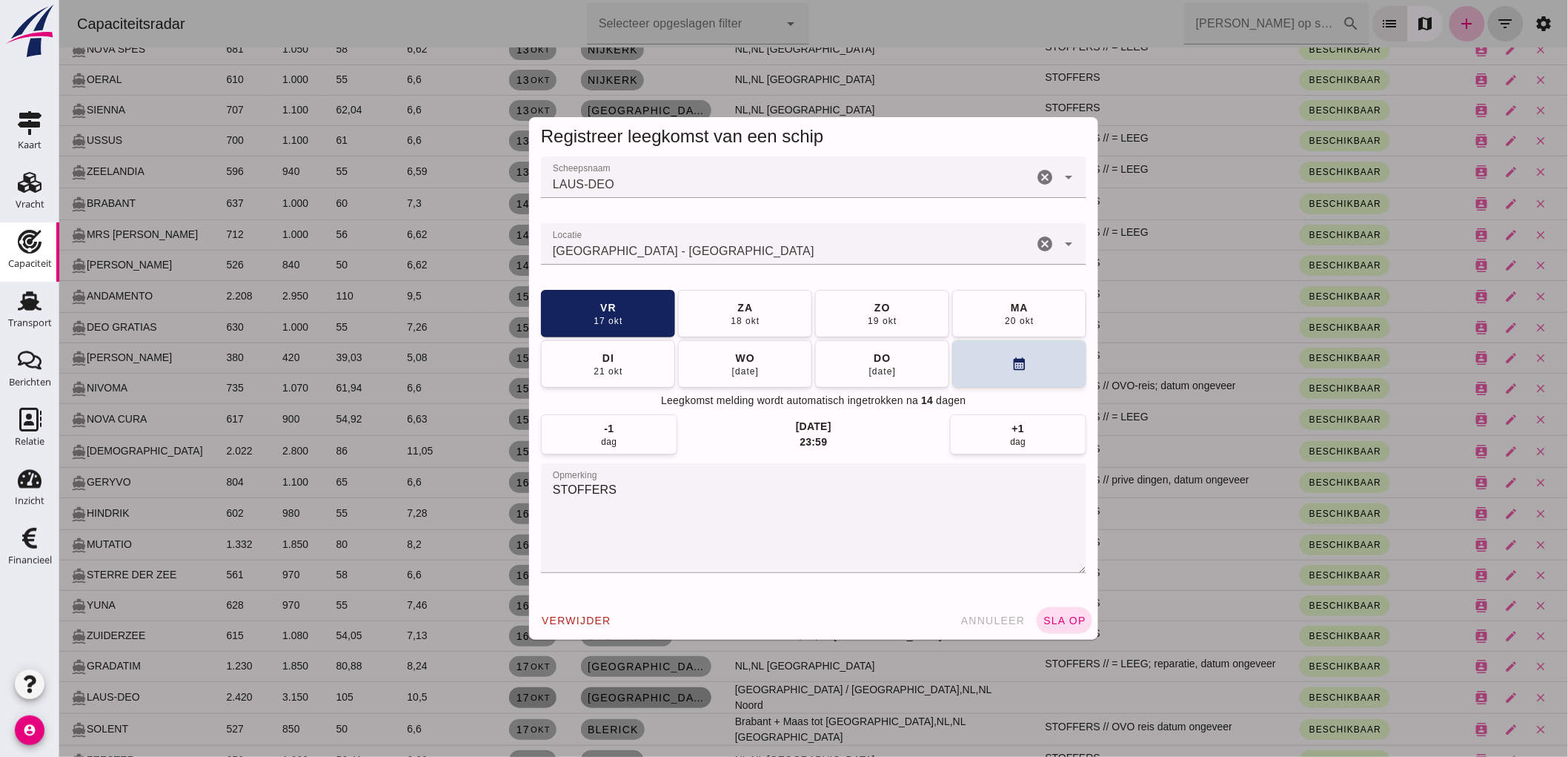
click at [1035, 247] on icon "cancel" at bounding box center [1044, 243] width 18 height 18
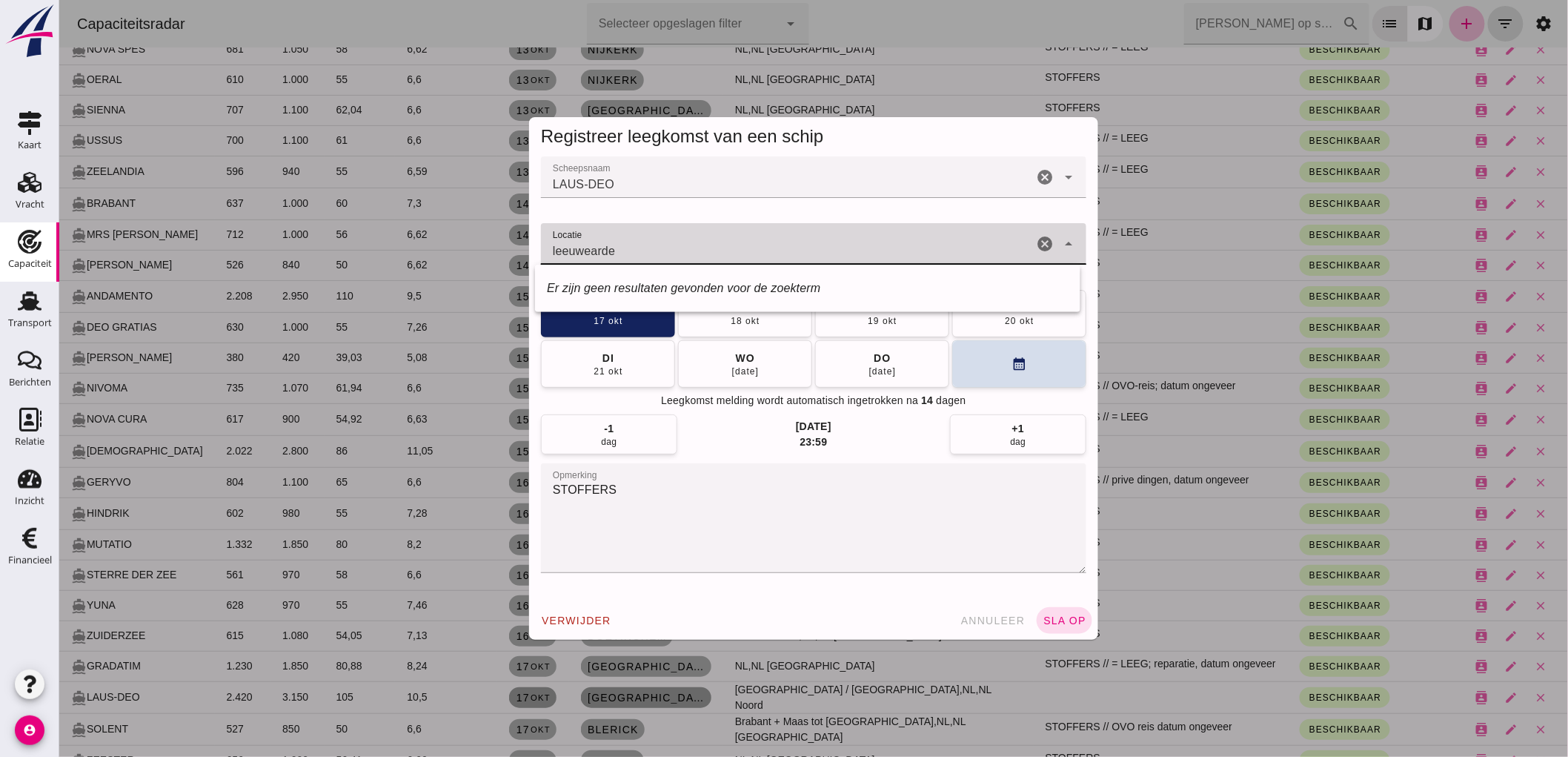
click at [649, 250] on input "leeuwearde" at bounding box center [787, 251] width 492 height 18
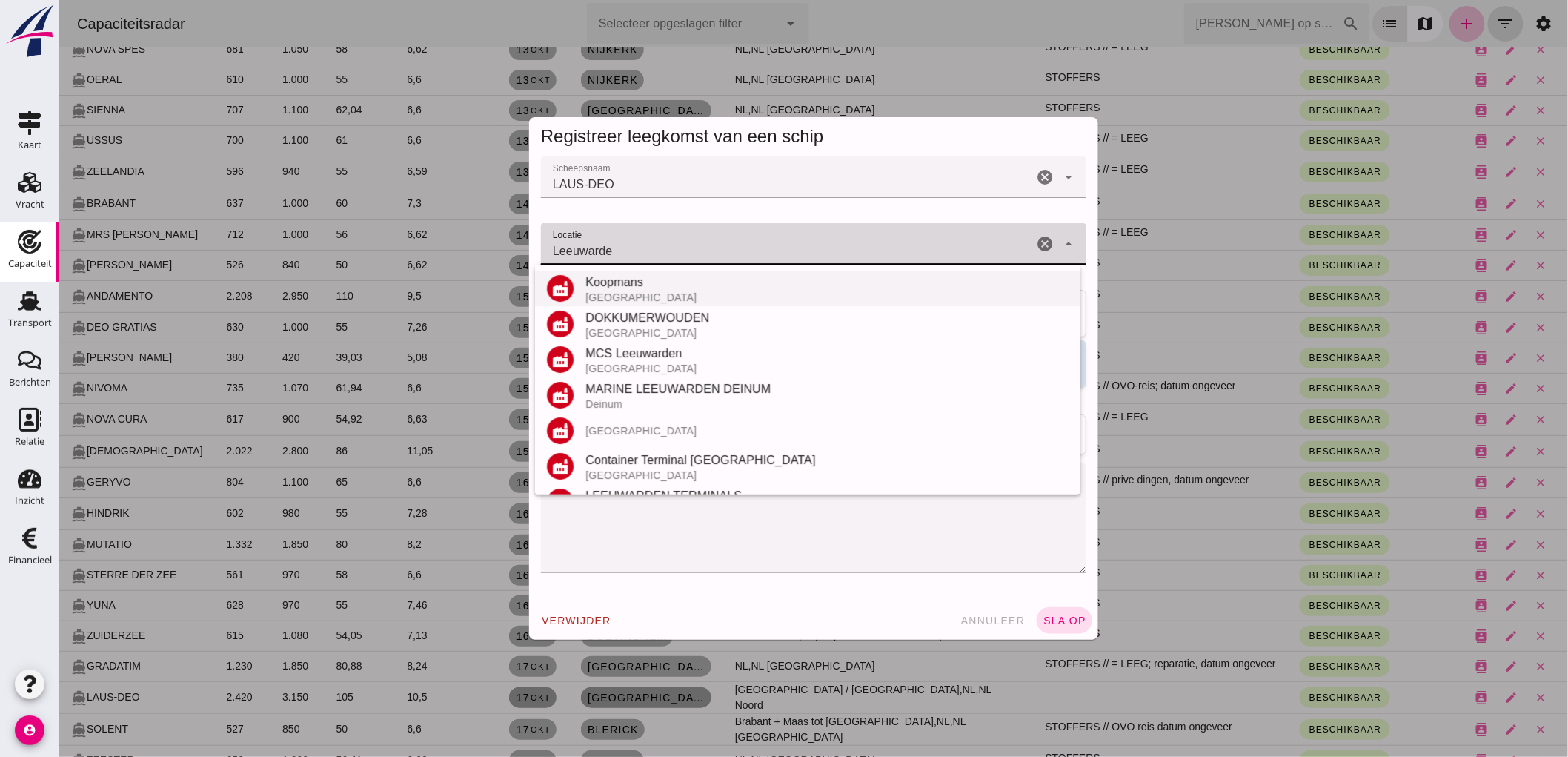
click at [639, 285] on div "Koopmans" at bounding box center [826, 282] width 483 height 18
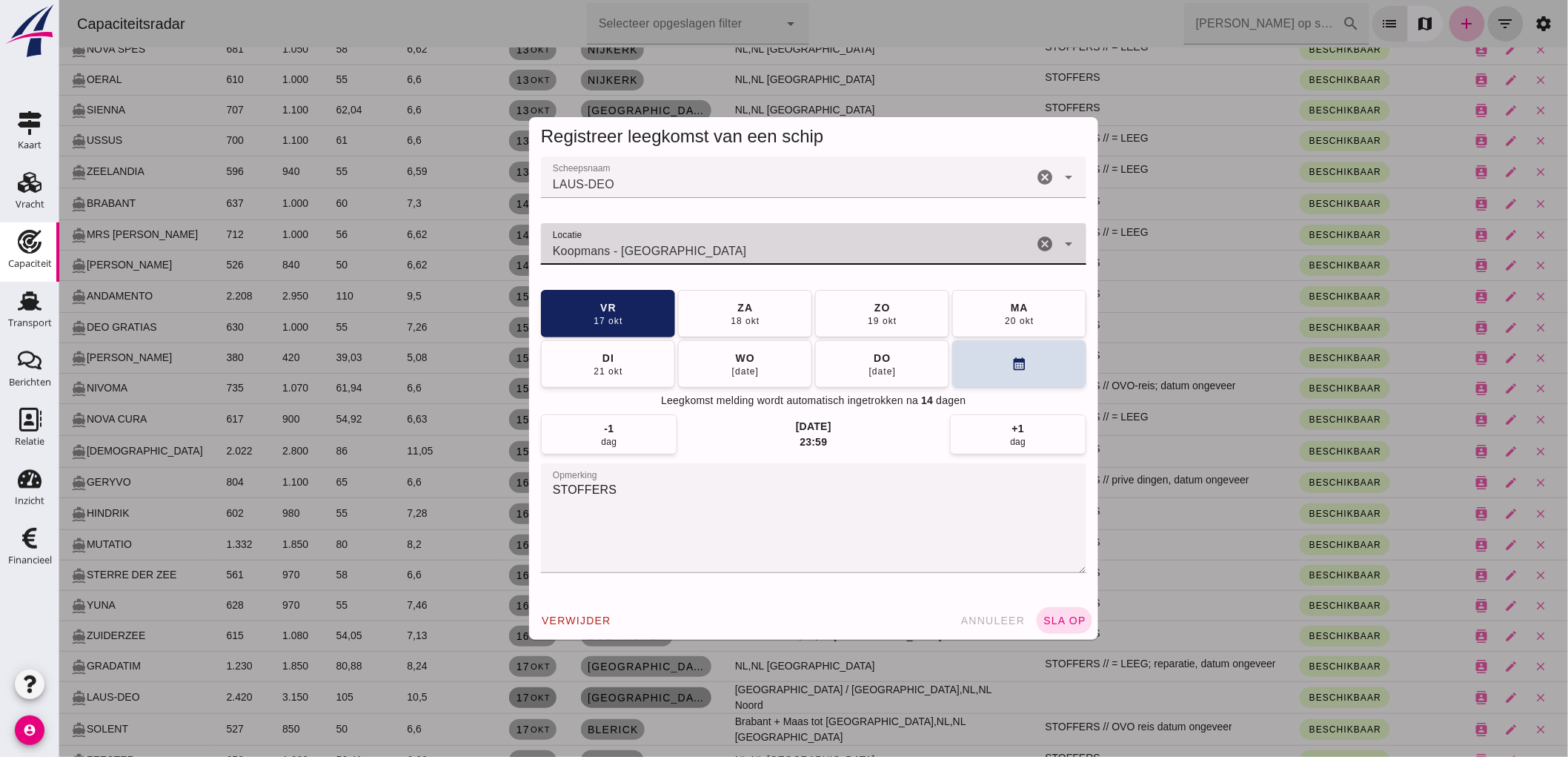
click at [708, 245] on input "Koopmans - [GEOGRAPHIC_DATA]" at bounding box center [787, 251] width 492 height 18
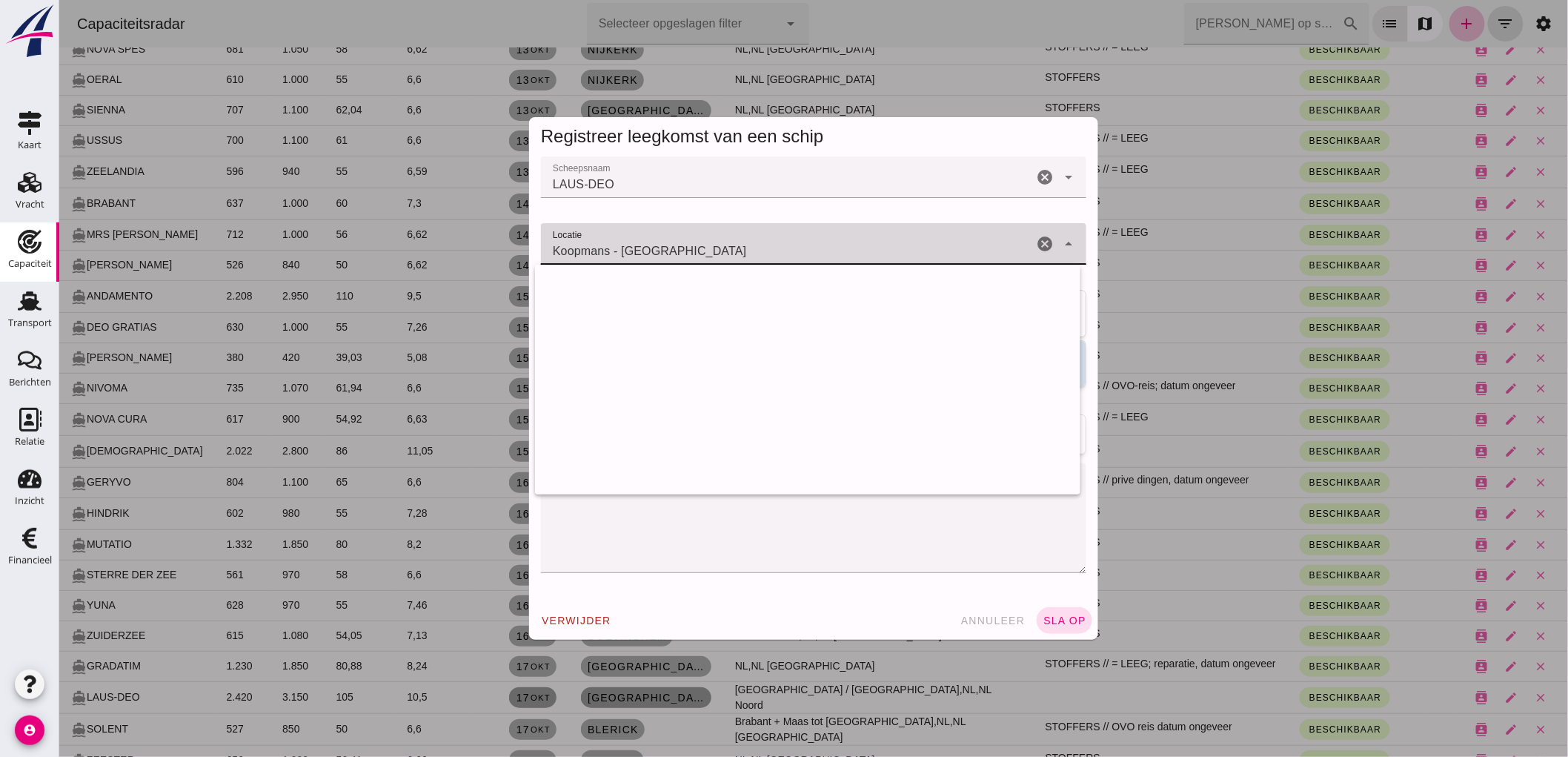
scroll to position [4200, 0]
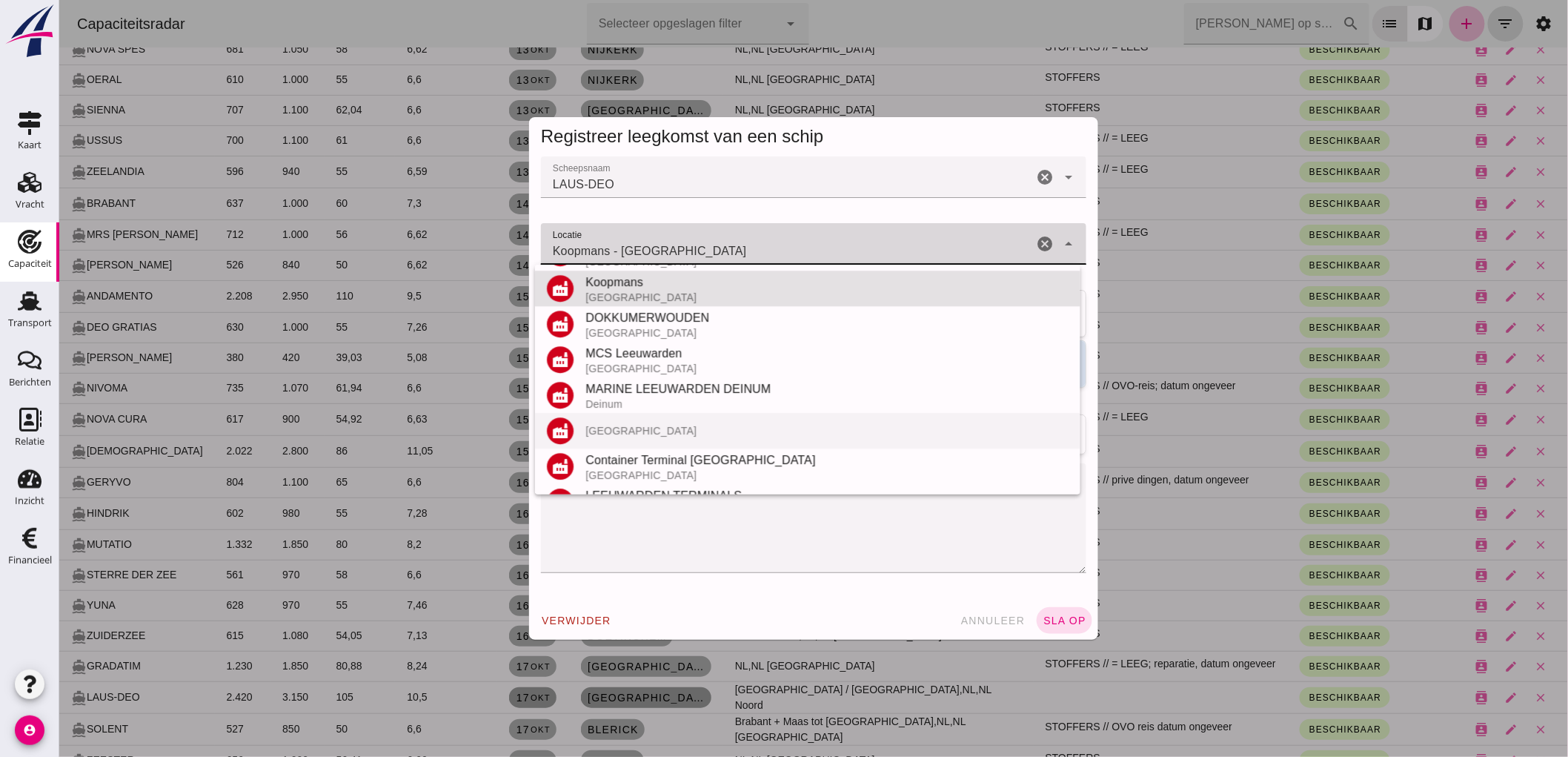
click at [678, 433] on div "[GEOGRAPHIC_DATA]" at bounding box center [826, 431] width 483 height 12
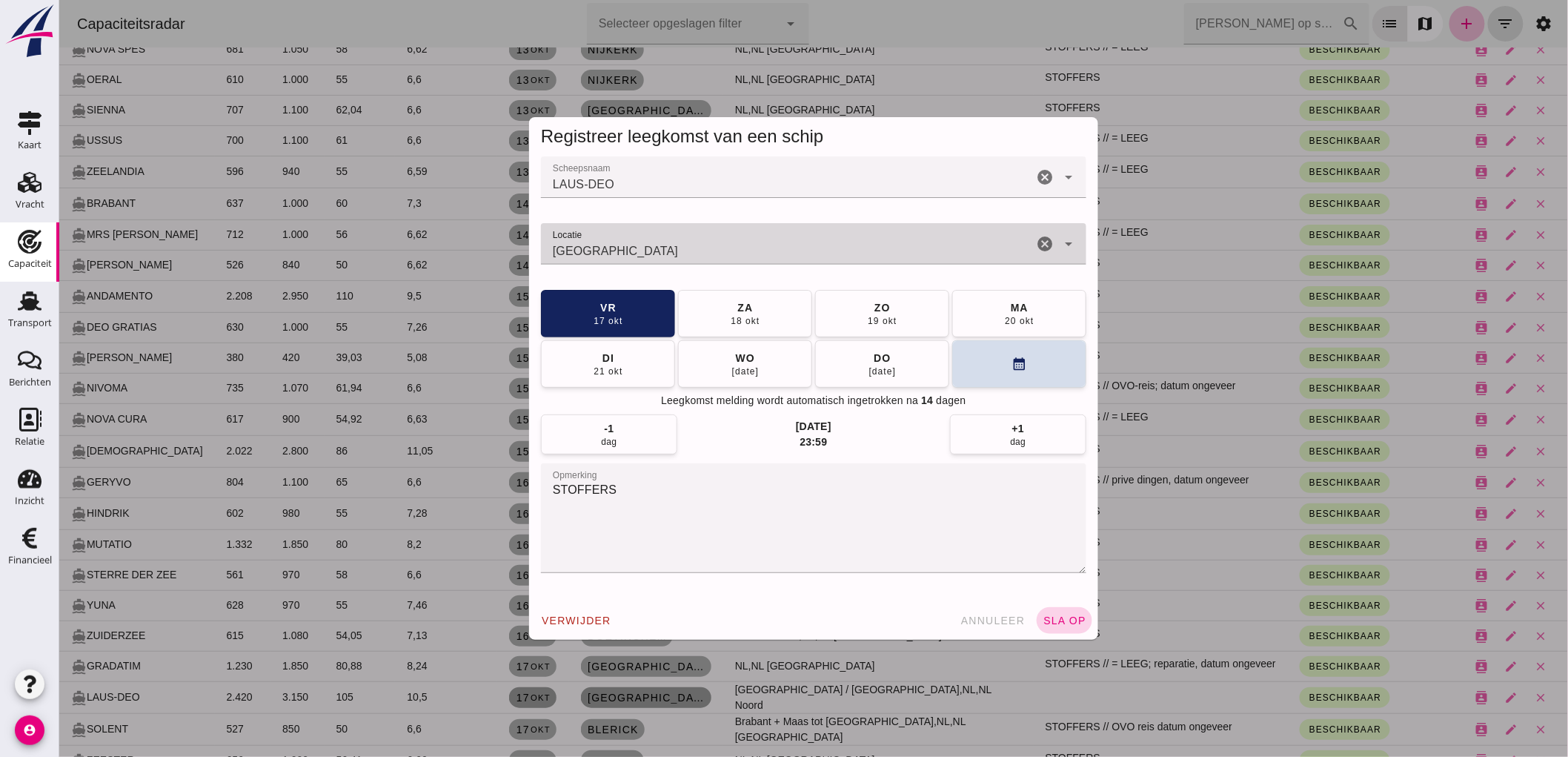
type input "[GEOGRAPHIC_DATA]"
click at [1086, 622] on div "verwijder annuleer sla op" at bounding box center [813, 620] width 569 height 39
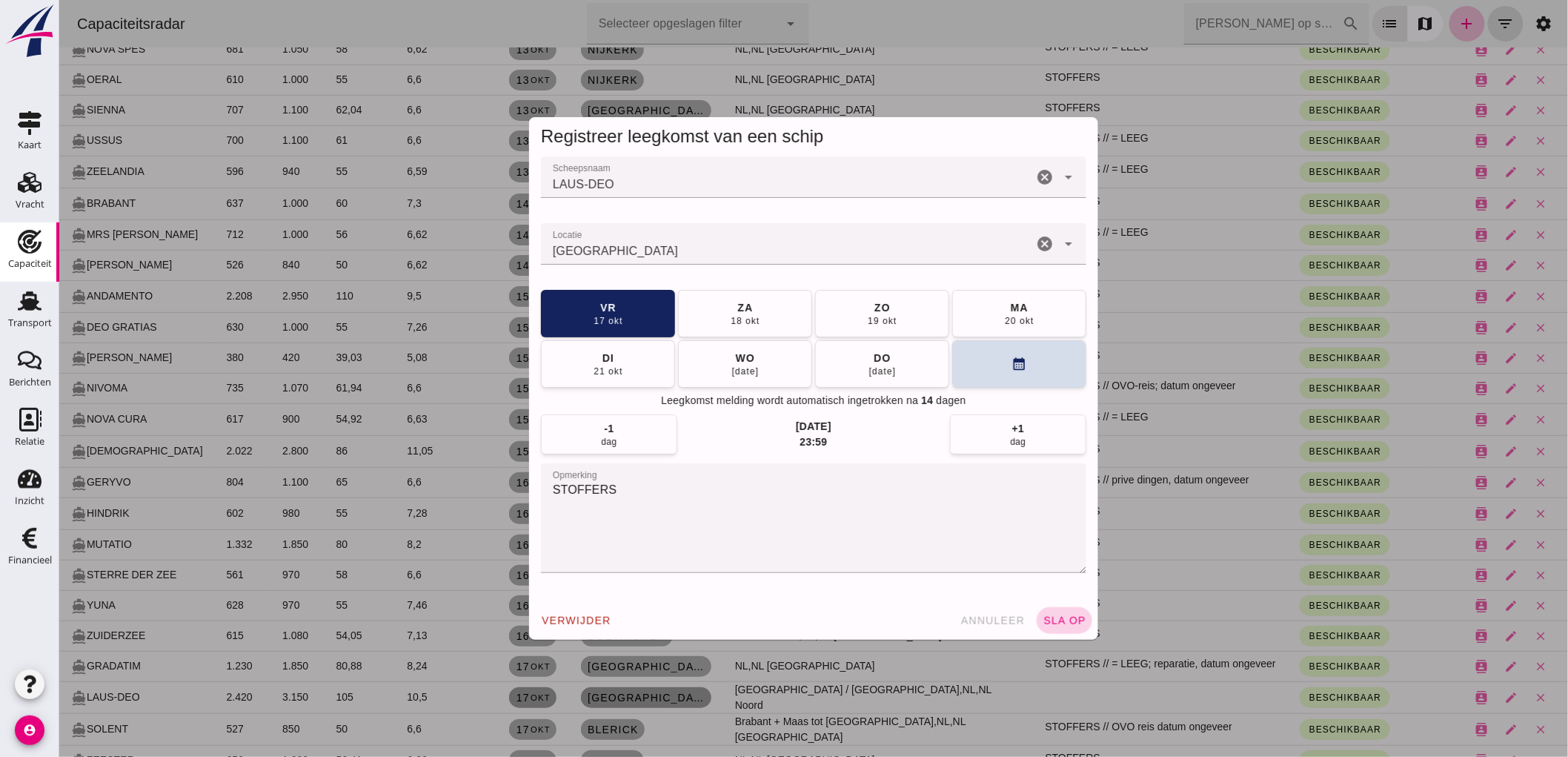
click at [1056, 625] on span "sla op" at bounding box center [1063, 621] width 44 height 12
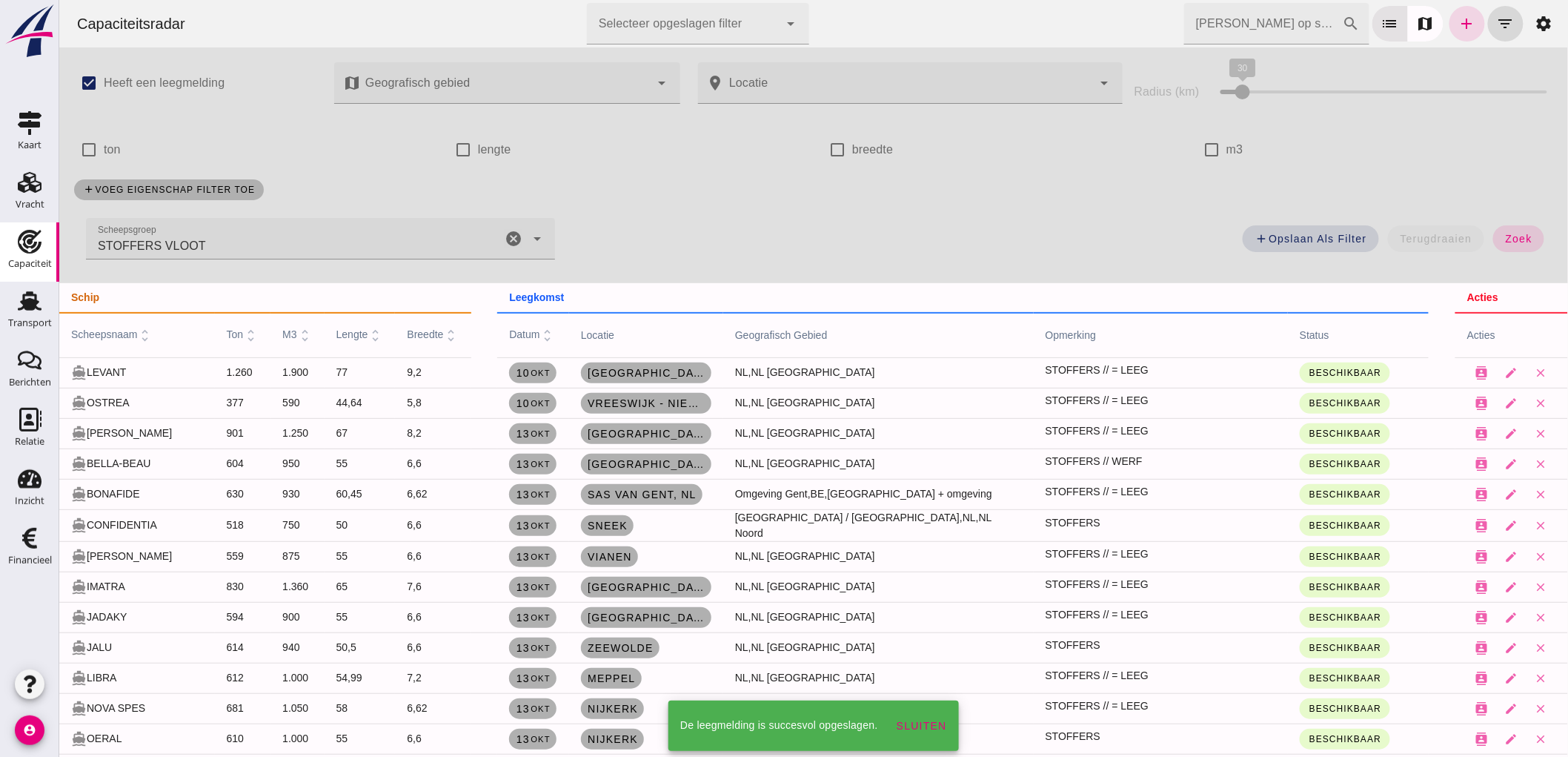
scroll to position [658, 0]
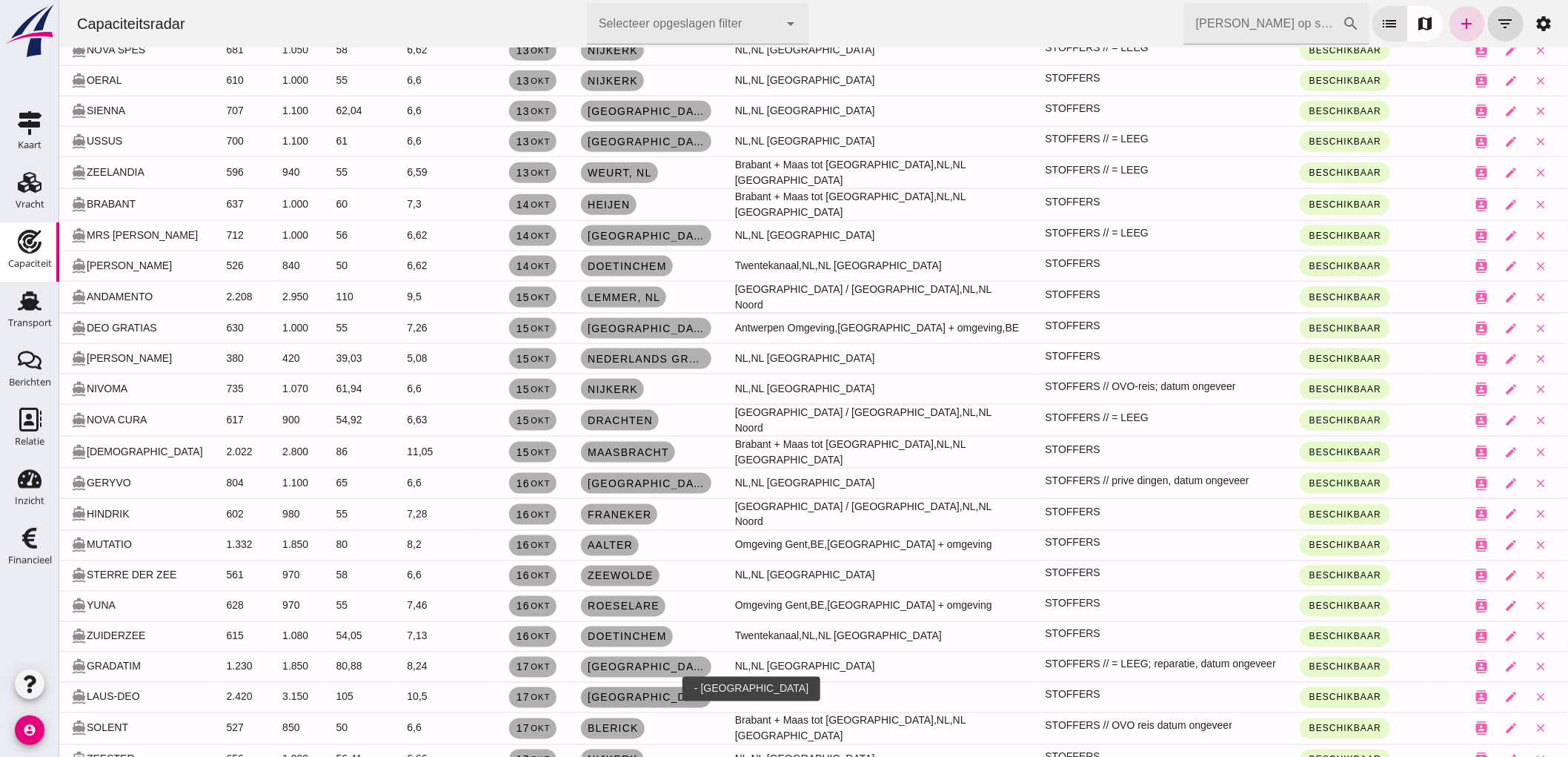
click at [625, 692] on span "[GEOGRAPHIC_DATA]" at bounding box center [645, 698] width 118 height 12
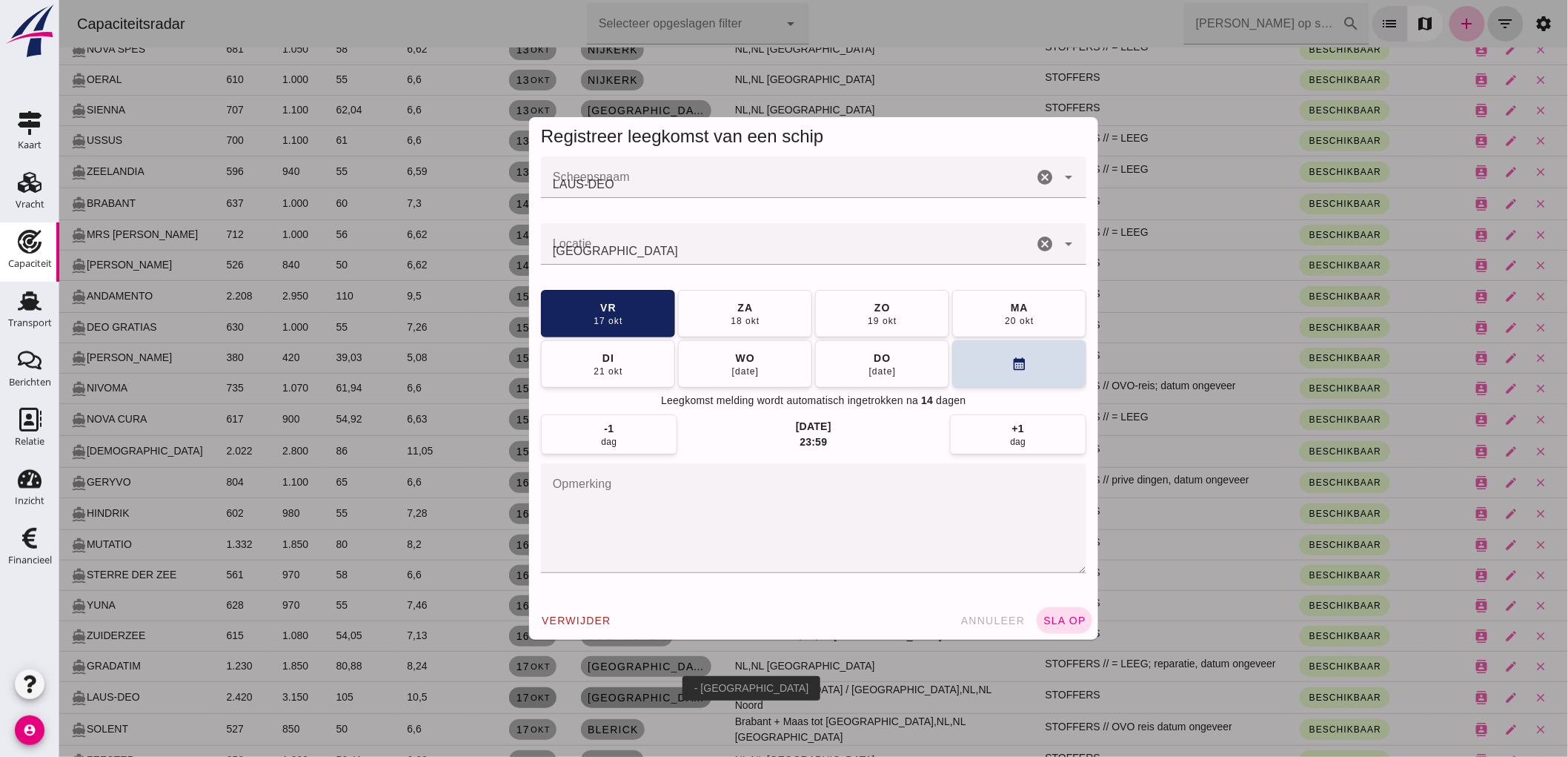
scroll to position [0, 0]
drag, startPoint x: 974, startPoint y: 620, endPoint x: 1087, endPoint y: 610, distance: 113.4
click at [974, 619] on span "annuleer" at bounding box center [992, 621] width 65 height 12
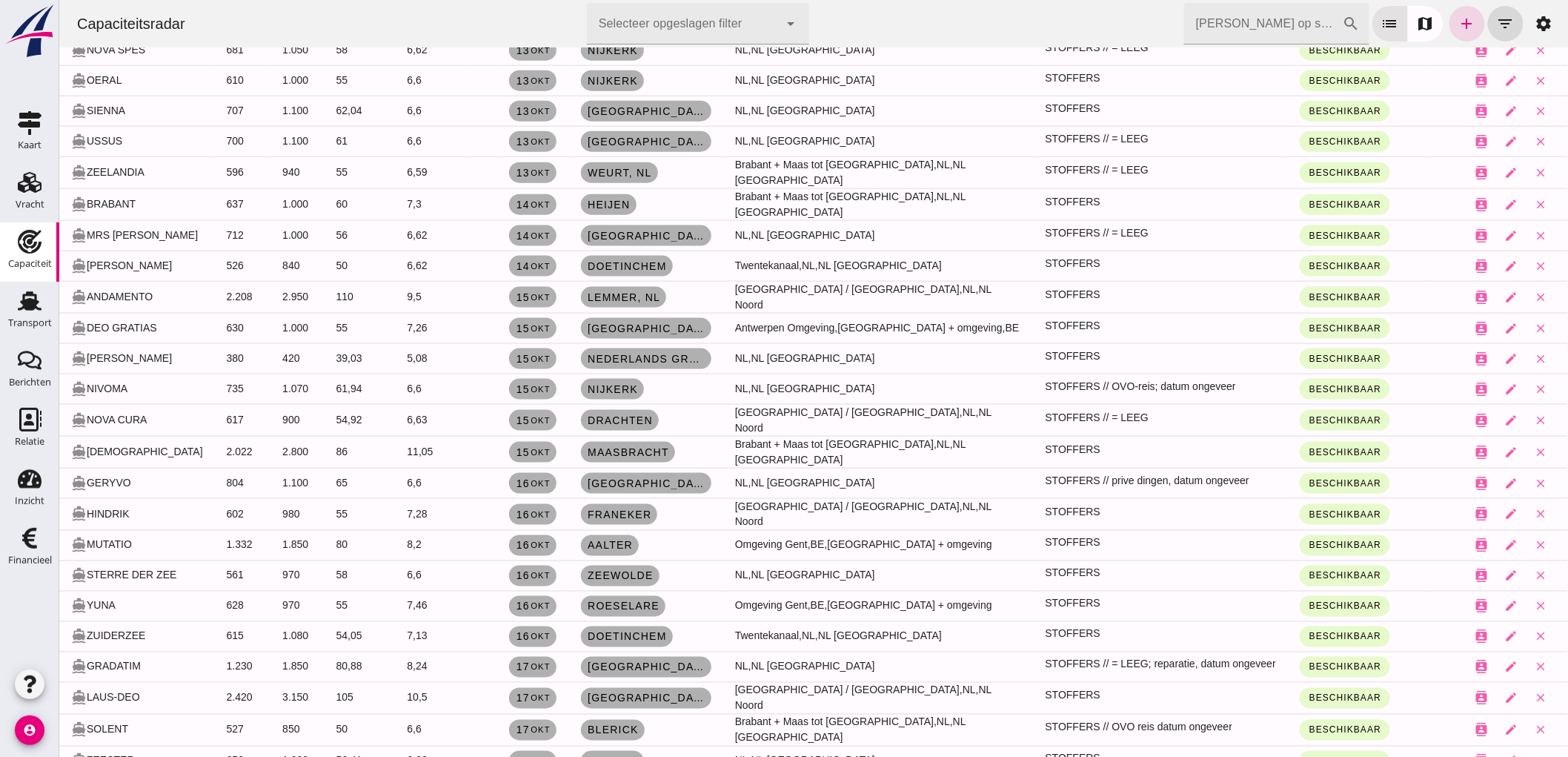
scroll to position [988, 0]
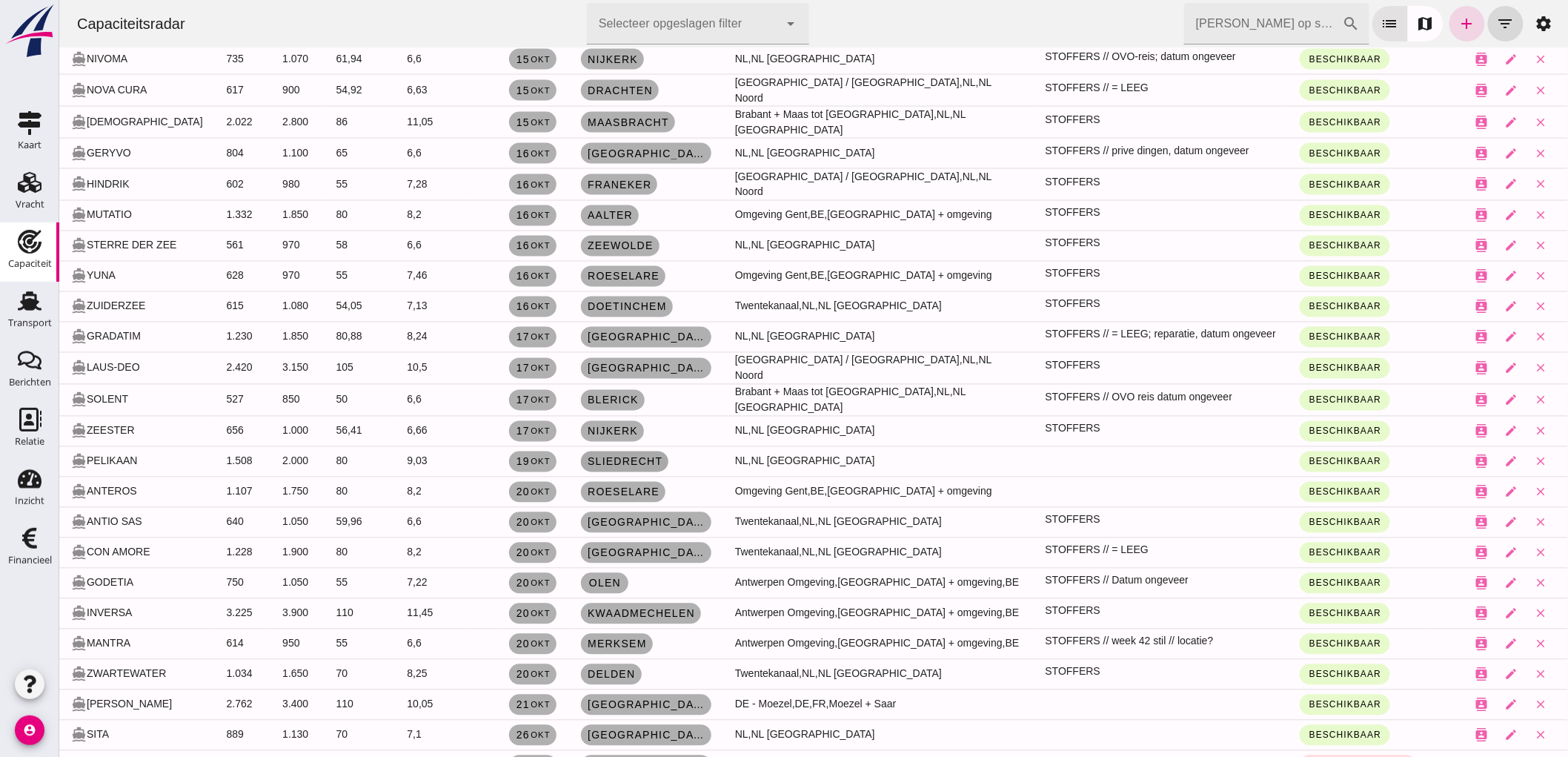
click at [634, 456] on span "Sliedrecht" at bounding box center [624, 462] width 75 height 12
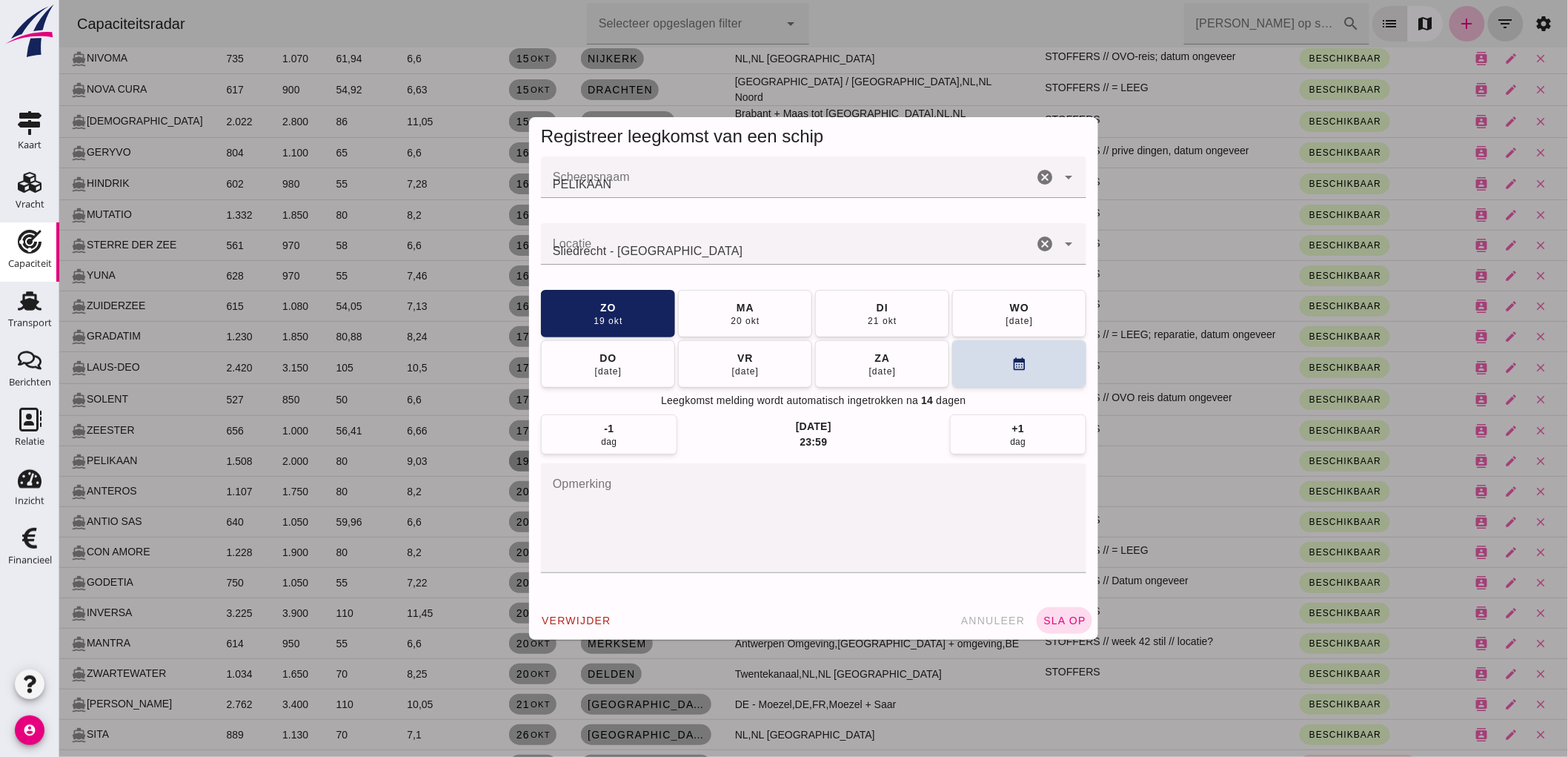
scroll to position [0, 0]
click at [964, 461] on div "Scheepsnaam Scheepsnaam PELIKAAN cancel arrow_drop_down Locatie Locatie Sliedre…" at bounding box center [813, 379] width 569 height 445
click at [968, 477] on textarea "opmerking" at bounding box center [813, 519] width 546 height 110
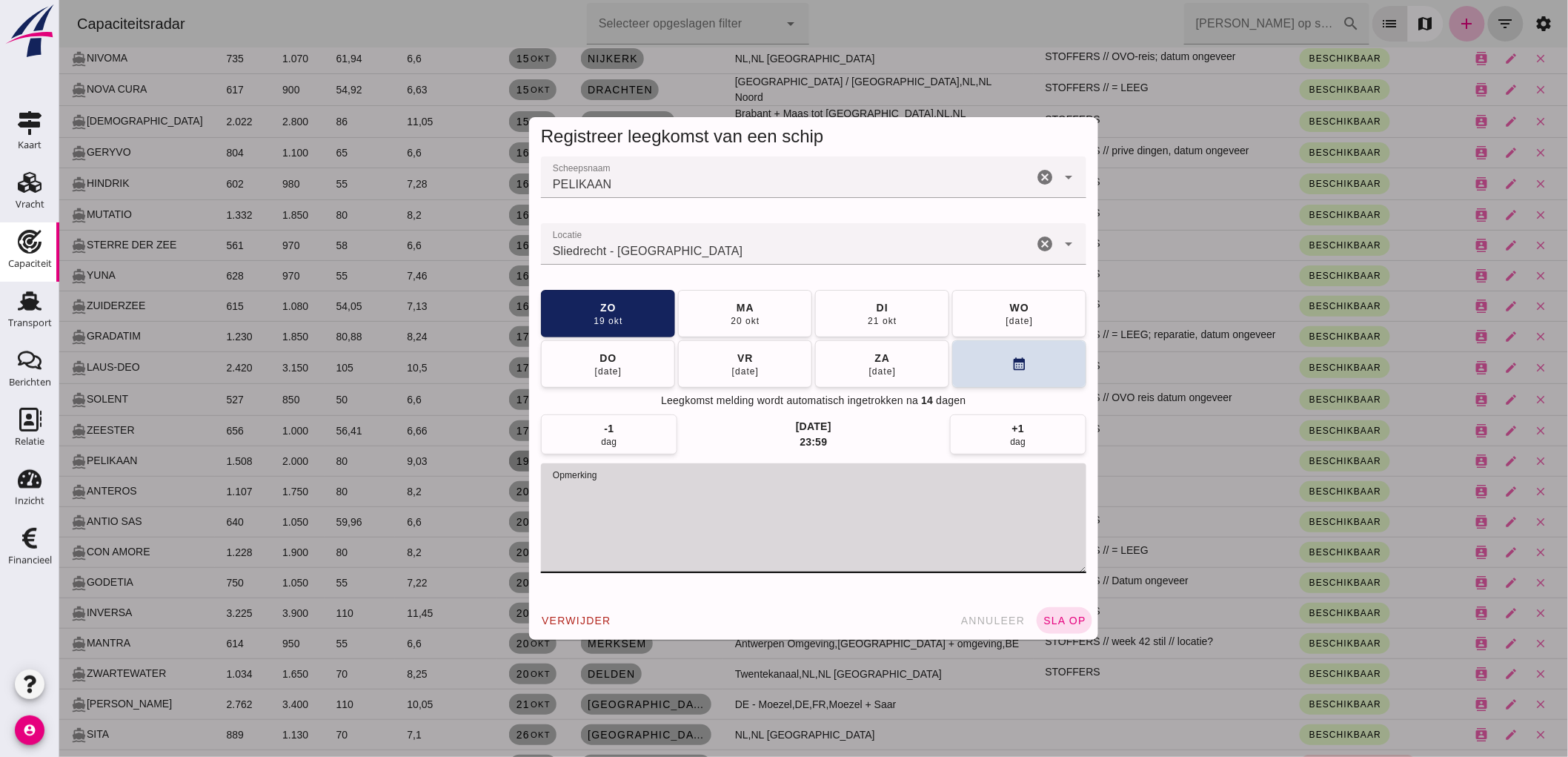
paste textarea "STOFFERS"
type textarea "STOFFERS"
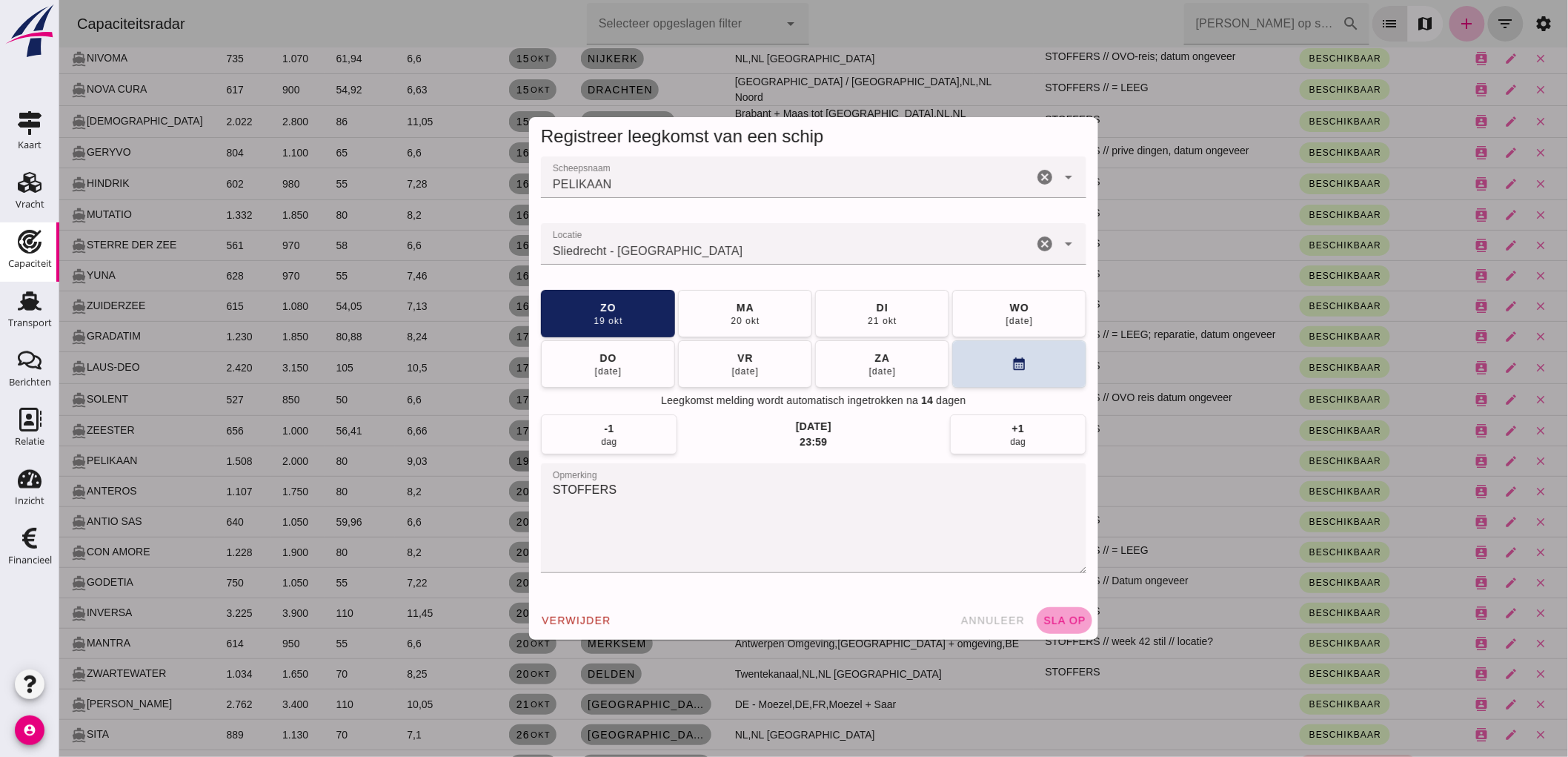
click at [1068, 627] on button "sla op" at bounding box center [1063, 620] width 56 height 27
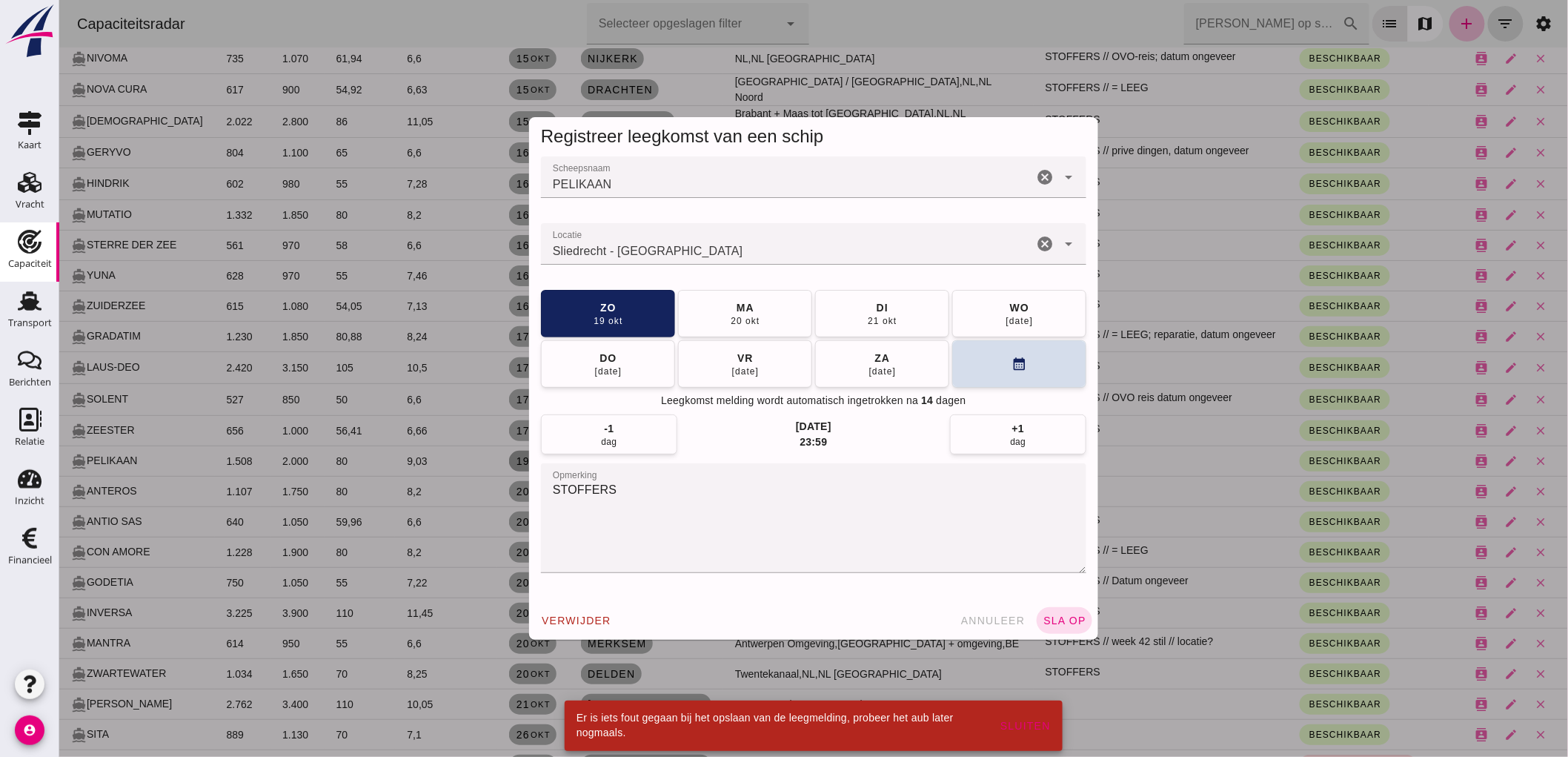
click at [597, 256] on input "Locatie" at bounding box center [787, 251] width 492 height 18
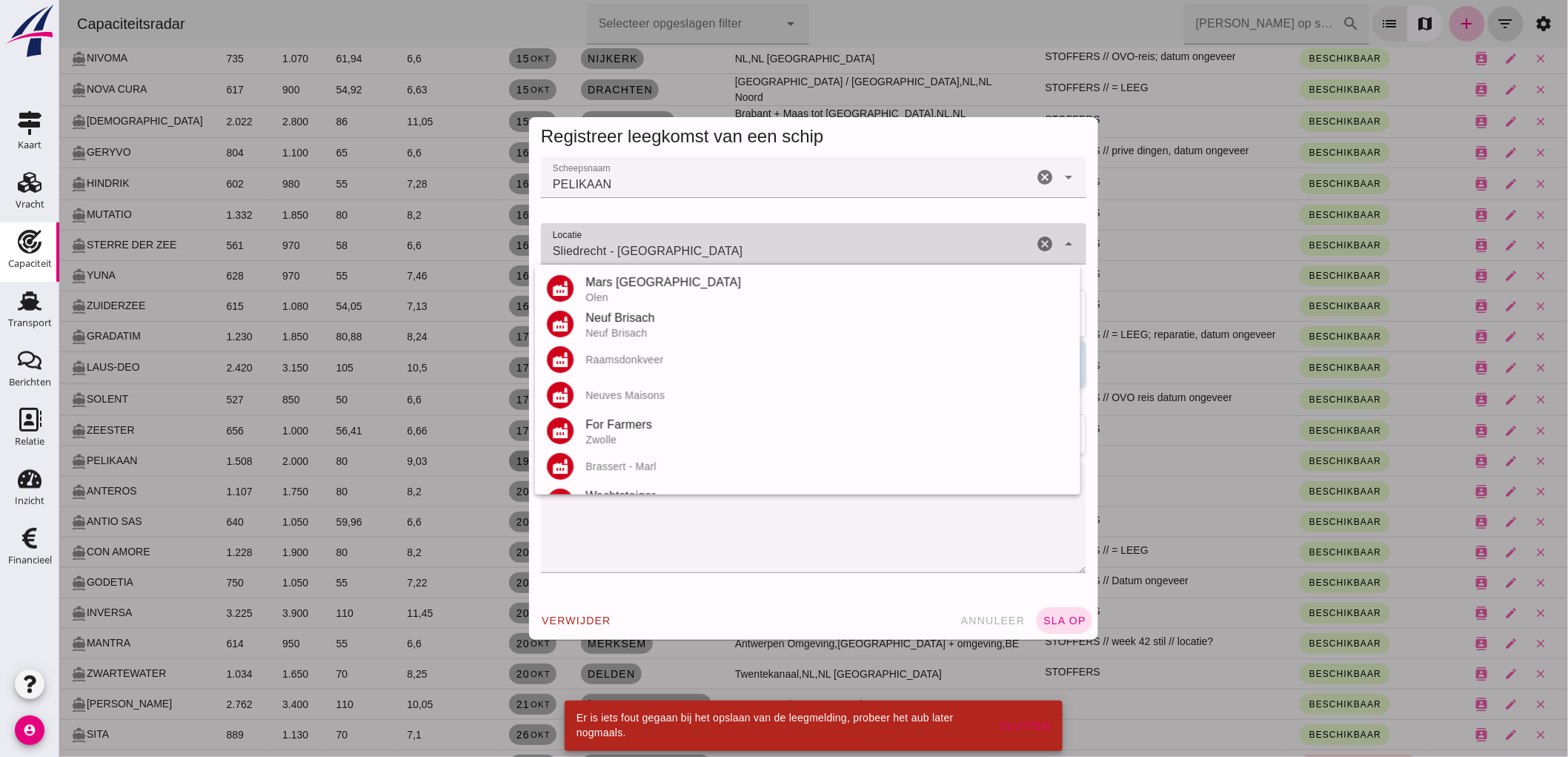
click at [596, 256] on input "Sliedrecht - [GEOGRAPHIC_DATA]" at bounding box center [787, 251] width 492 height 18
click at [595, 257] on input "Sliedrecht - [GEOGRAPHIC_DATA]" at bounding box center [787, 251] width 492 height 18
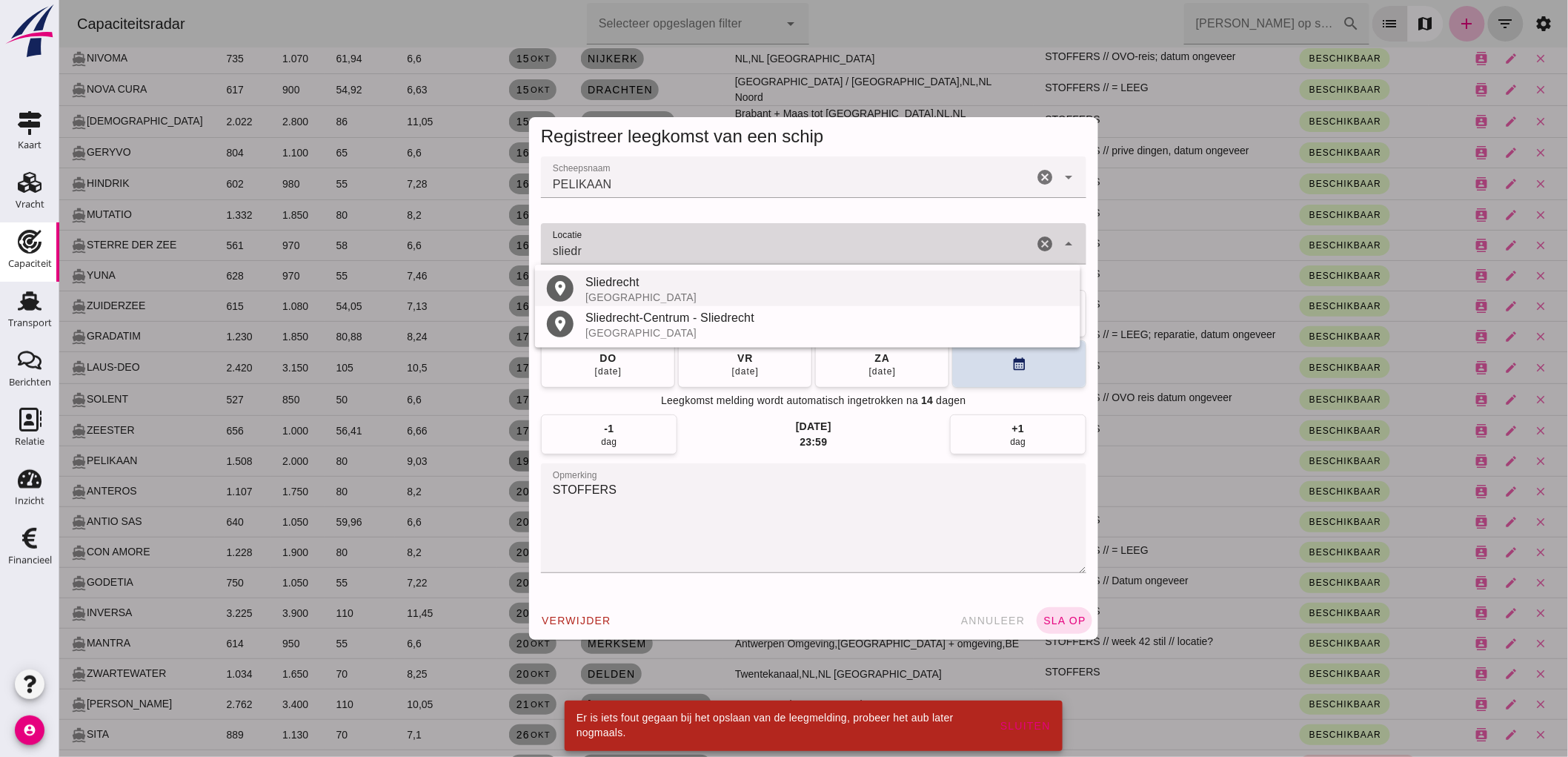
click at [661, 280] on div "Sliedrecht" at bounding box center [826, 282] width 483 height 18
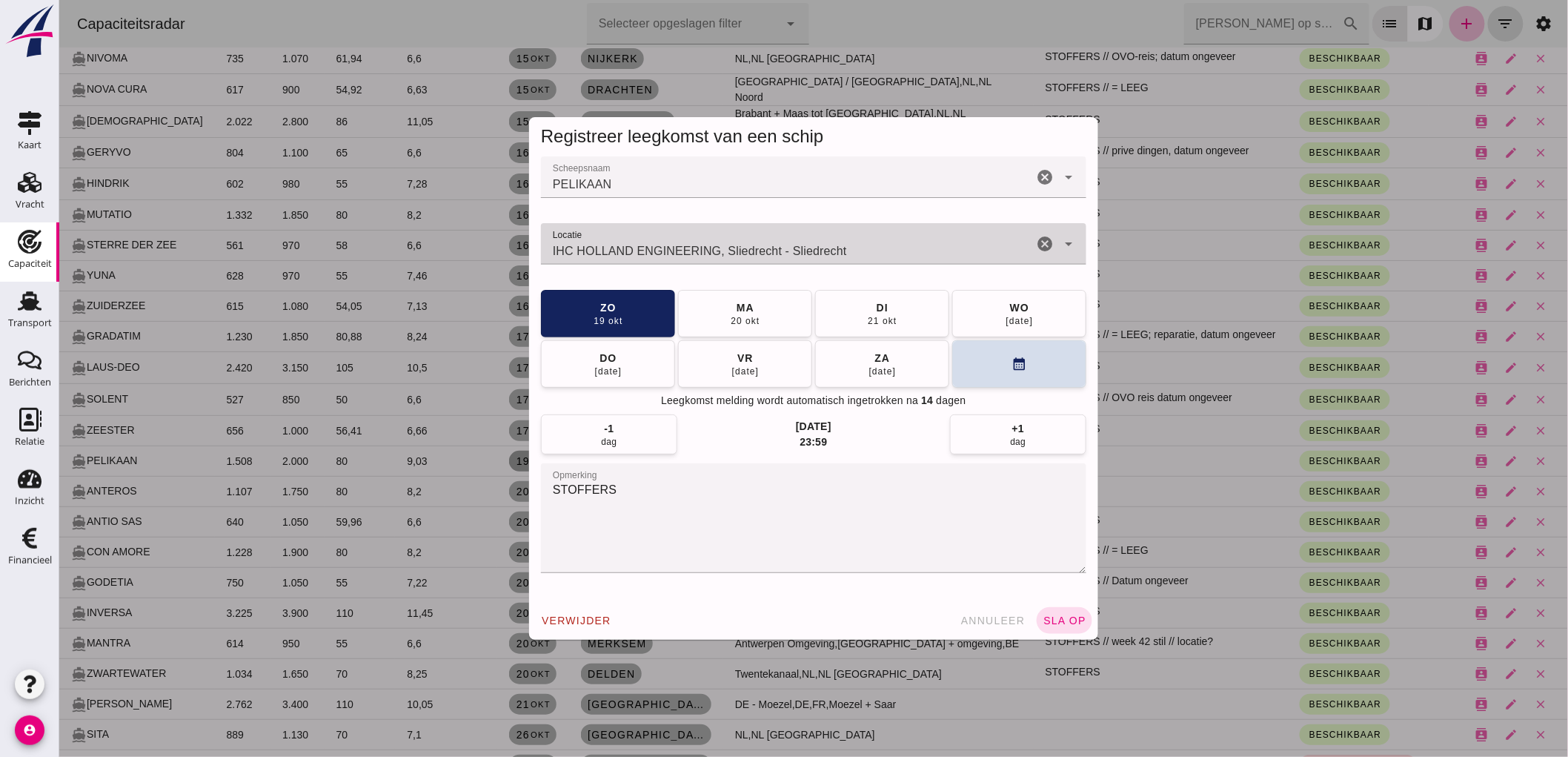
click at [763, 238] on div "IHC HOLLAND ENGINEERING, Sliedrecht - Sliedrecht IHC HOLLAND ENGINEERING, Slied…" at bounding box center [787, 243] width 492 height 41
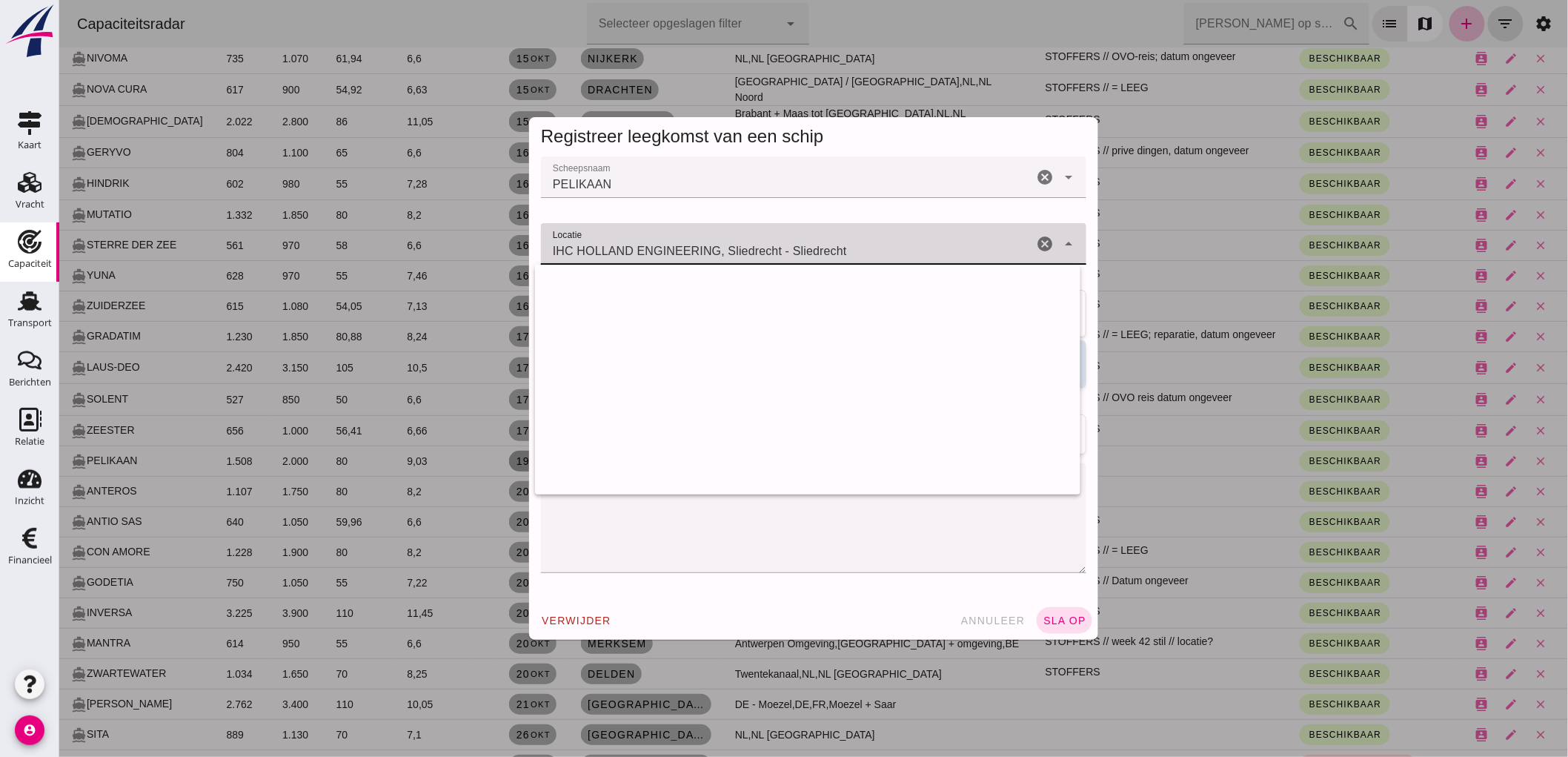
scroll to position [4521, 0]
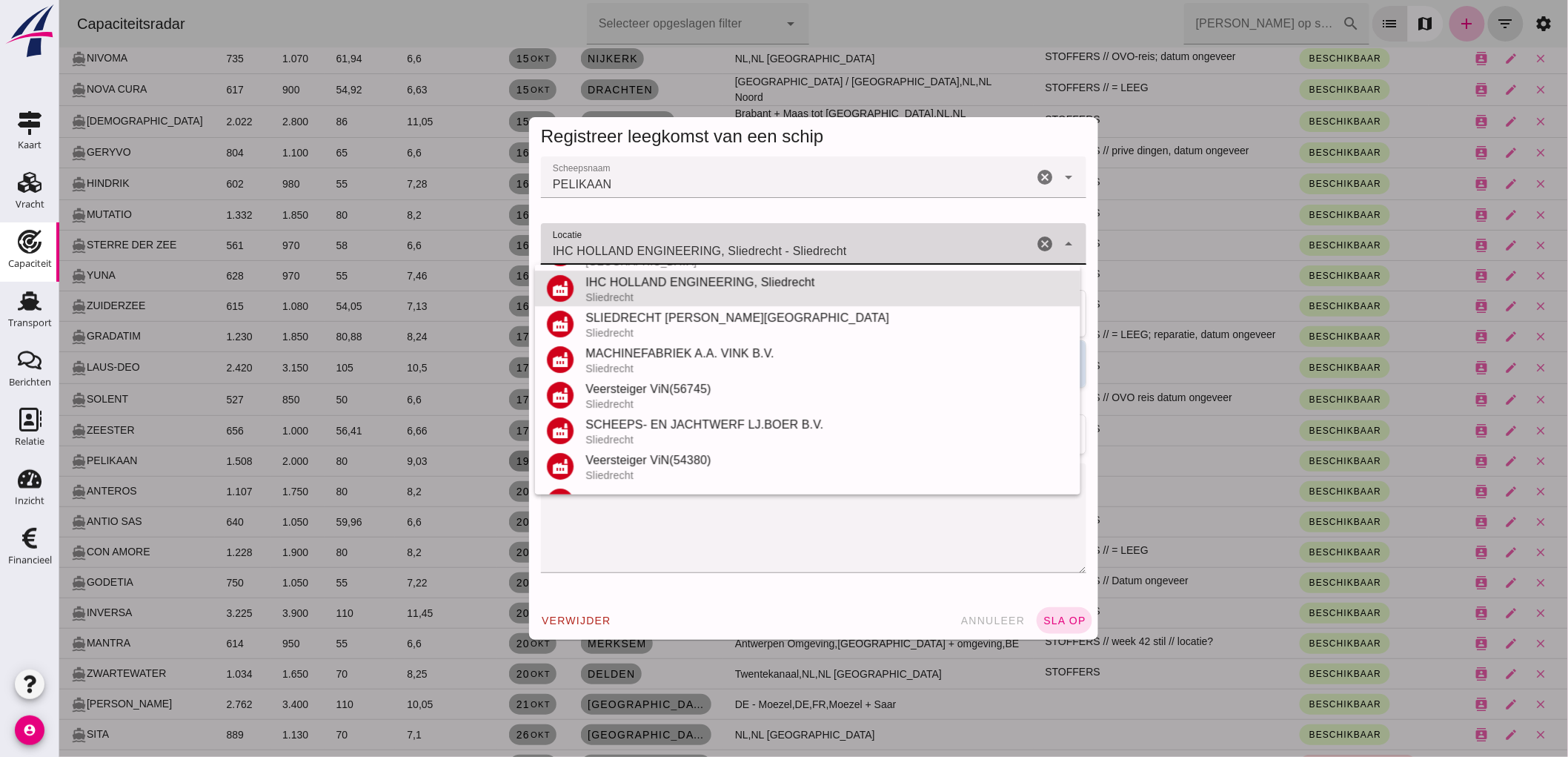
click at [588, 246] on input "IHC HOLLAND ENGINEERING, Sliedrecht - Sliedrecht" at bounding box center [787, 251] width 492 height 18
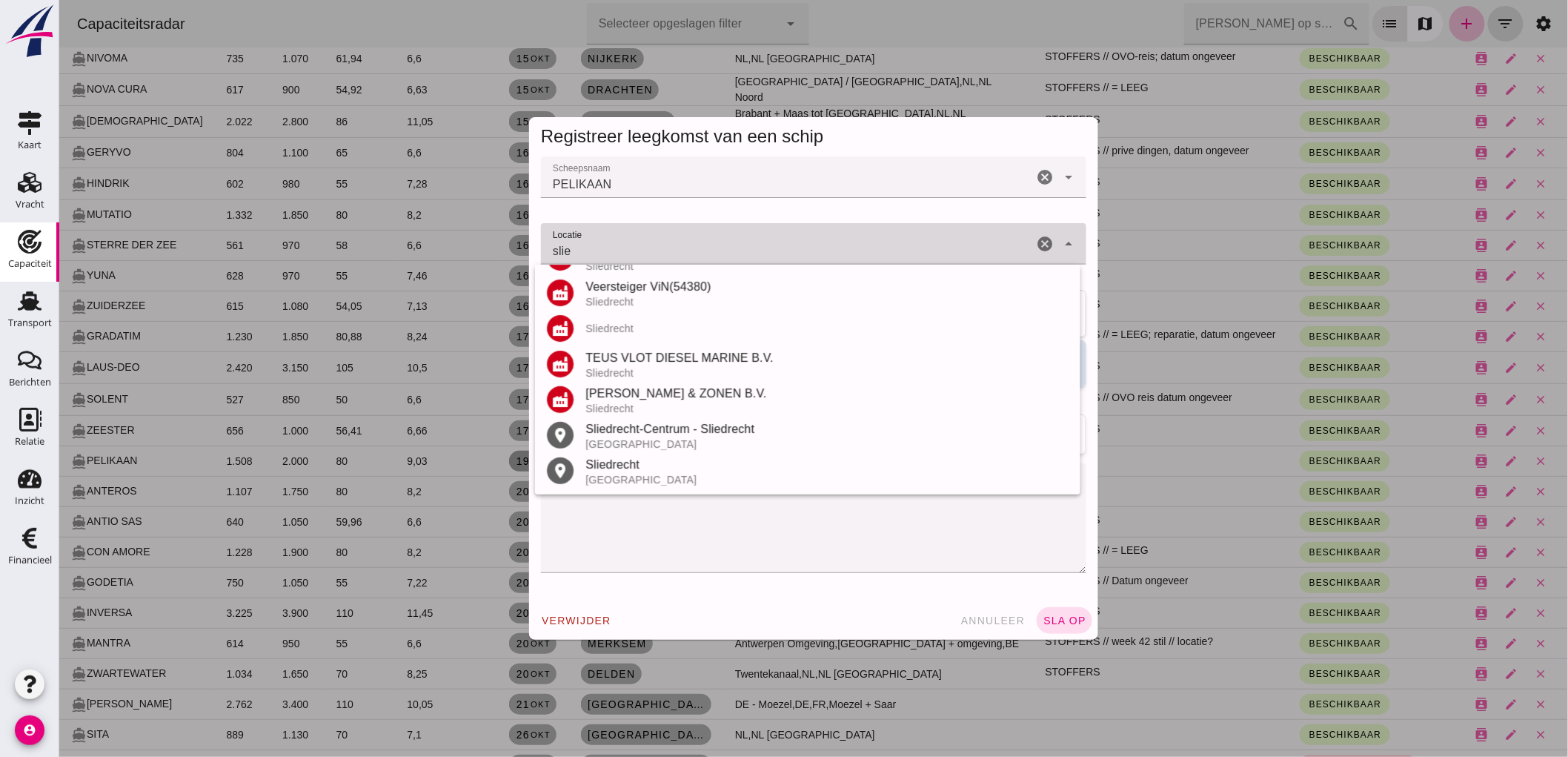
scroll to position [173, 0]
click at [612, 329] on div "Sliedrecht" at bounding box center [826, 329] width 483 height 12
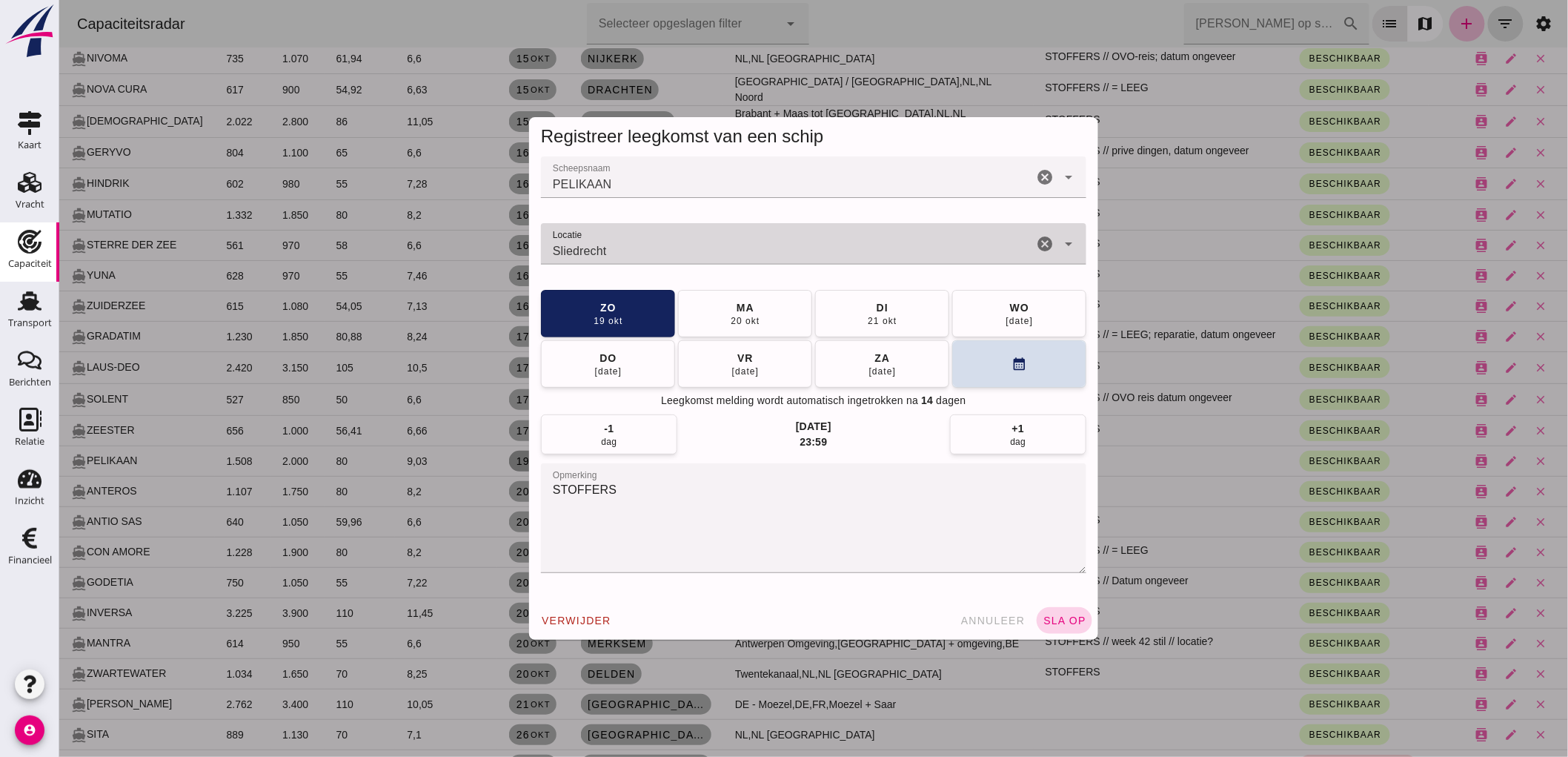
type input "Sliedrecht"
click at [1054, 616] on span "sla op" at bounding box center [1063, 621] width 44 height 12
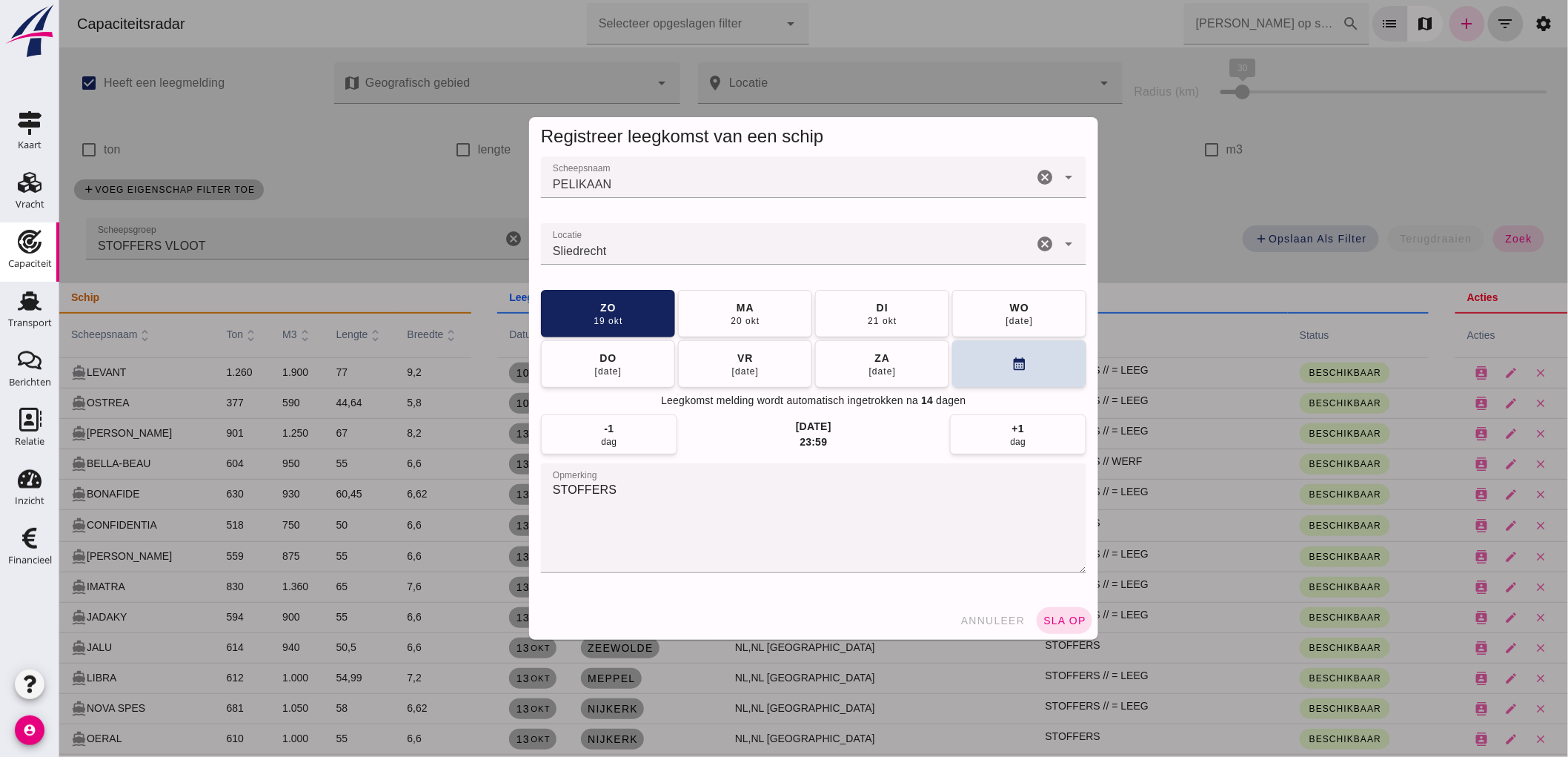
scroll to position [988, 0]
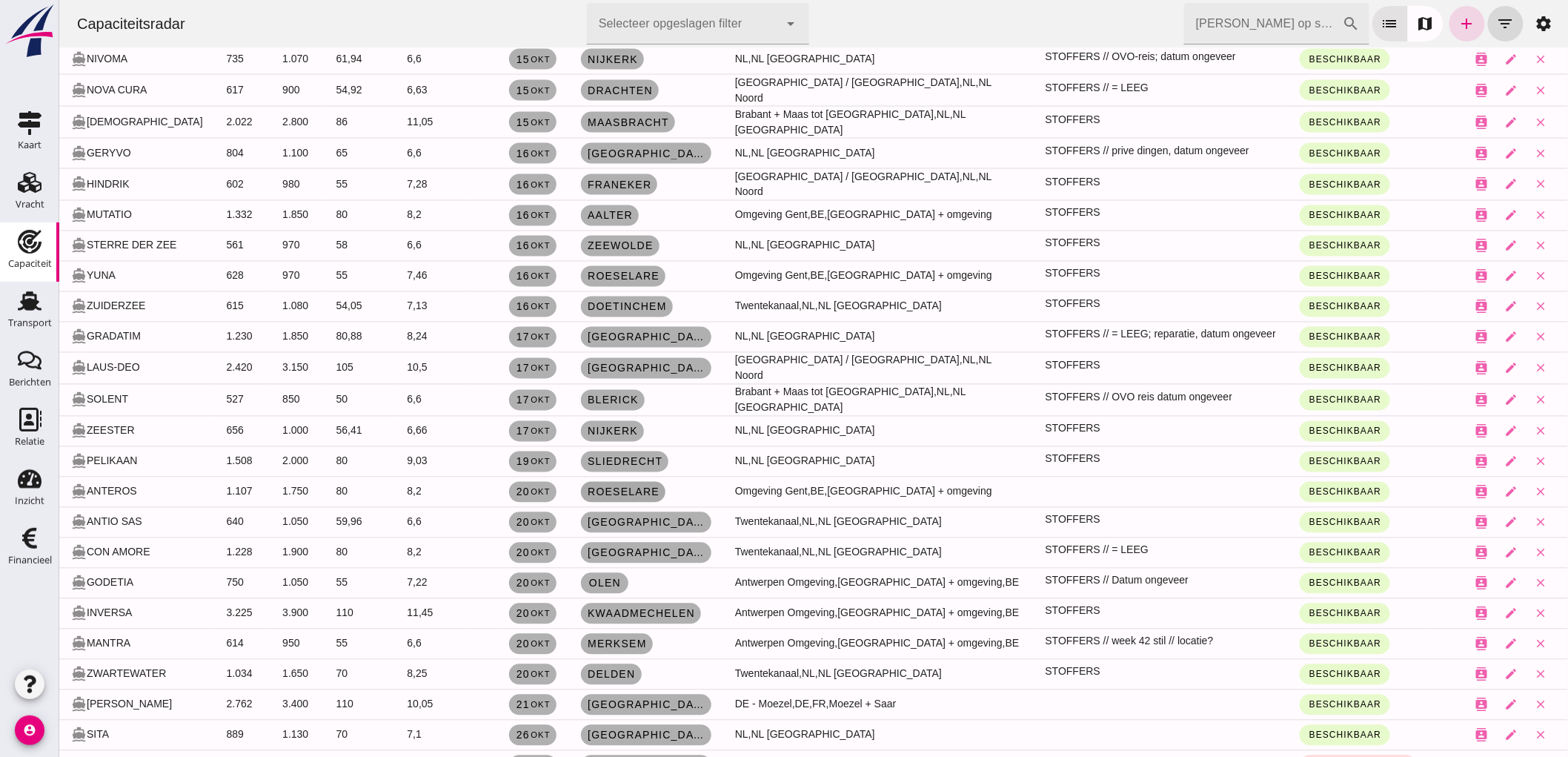
click at [637, 486] on span "Roeselare" at bounding box center [622, 492] width 73 height 12
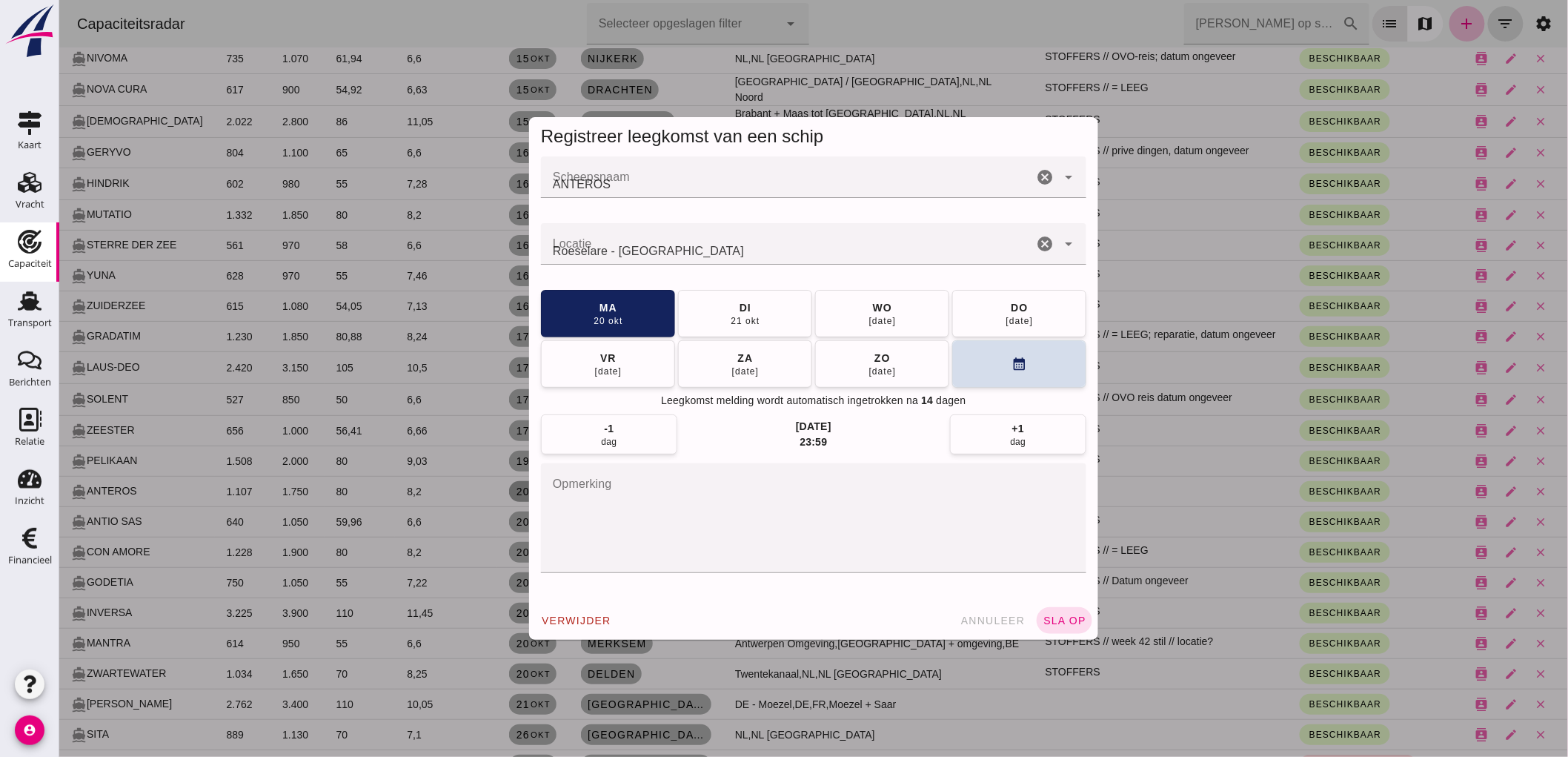
scroll to position [0, 0]
click at [653, 497] on textarea "opmerking" at bounding box center [813, 519] width 546 height 110
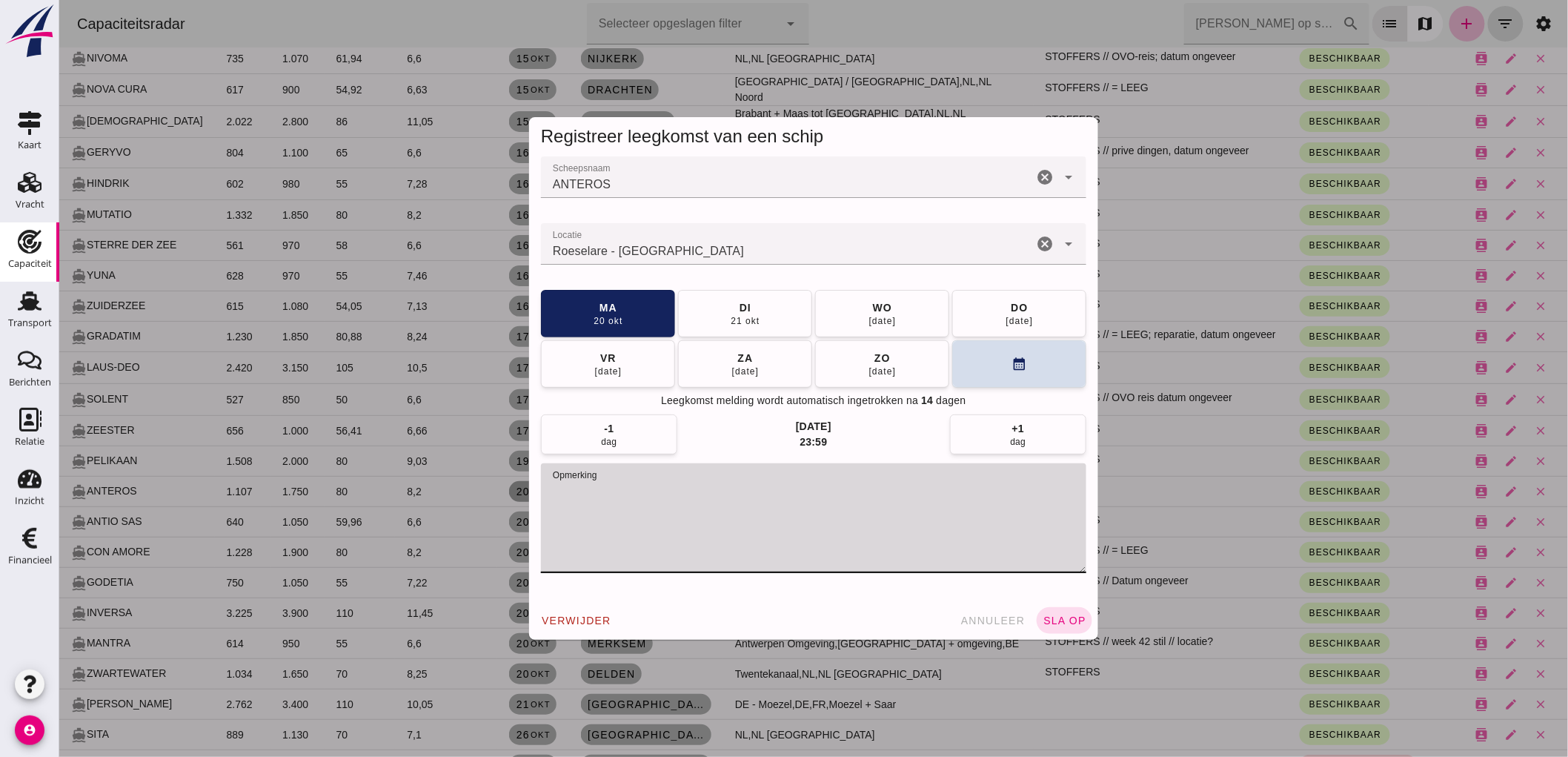
paste textarea "STOFFERS"
type textarea "STOFFERS"
click at [1053, 621] on span "sla op" at bounding box center [1063, 621] width 44 height 12
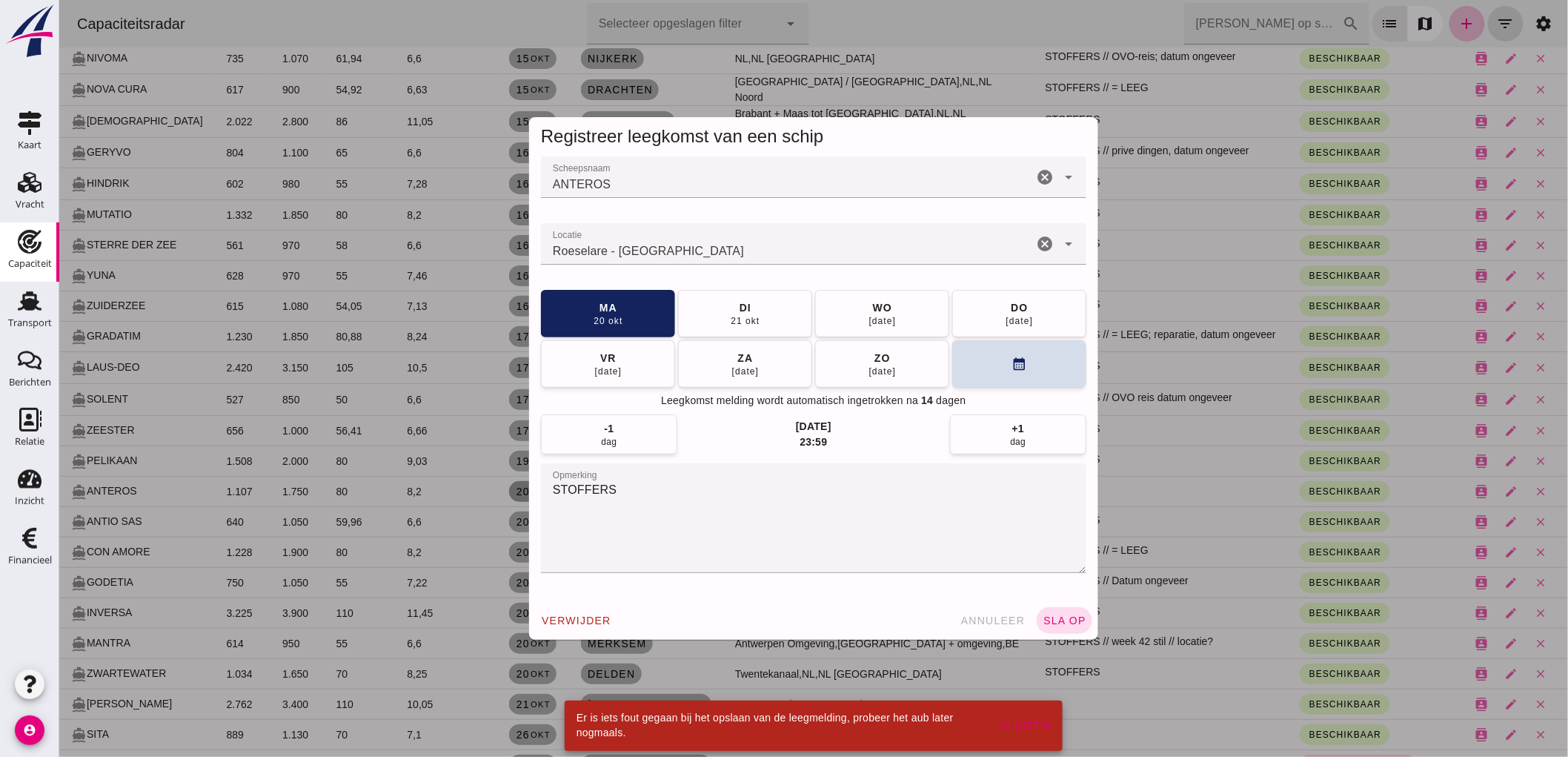
click at [733, 249] on input "Locatie" at bounding box center [787, 251] width 492 height 18
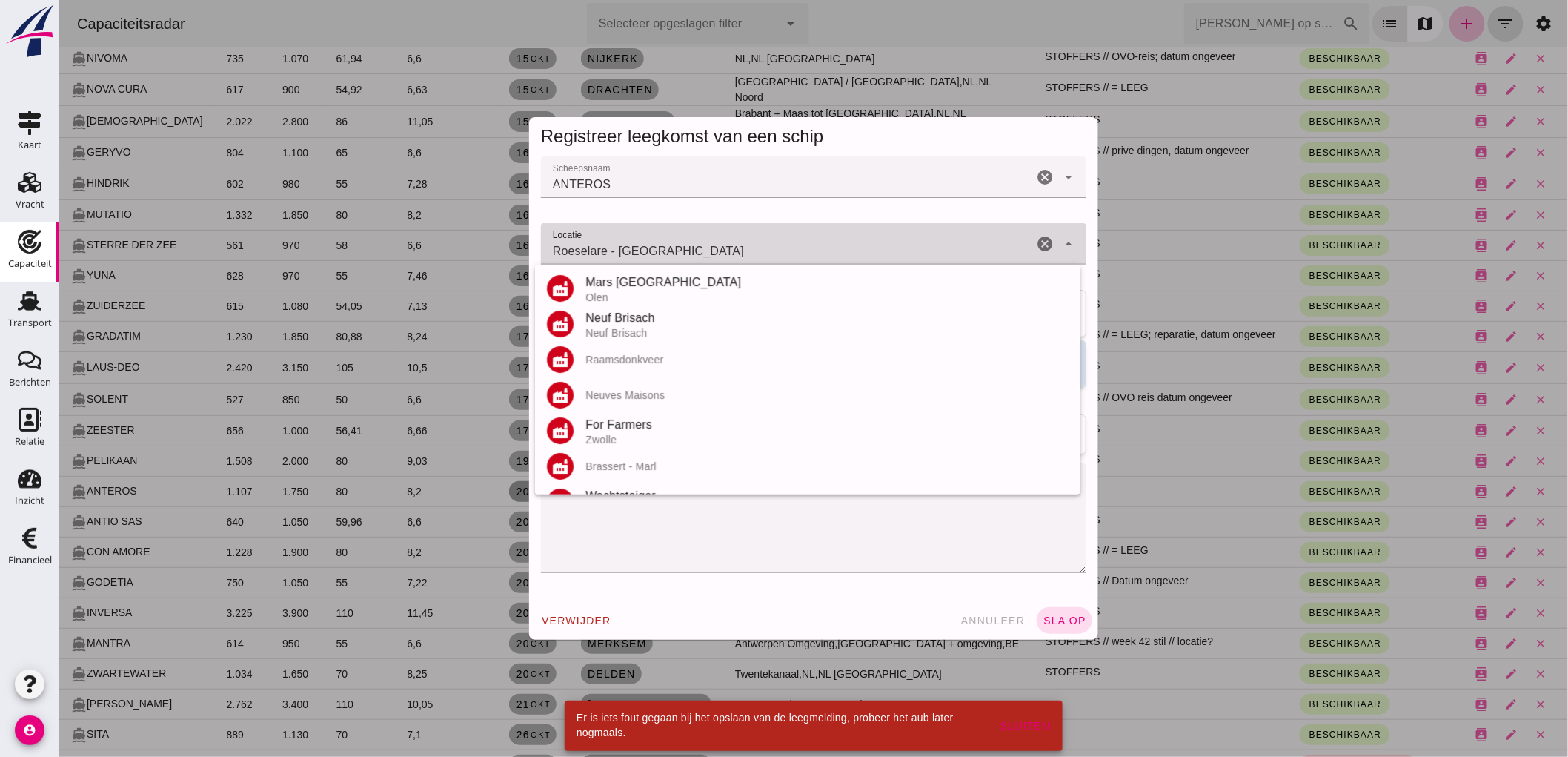
click at [733, 249] on input "Roeselare - [GEOGRAPHIC_DATA]" at bounding box center [787, 251] width 492 height 18
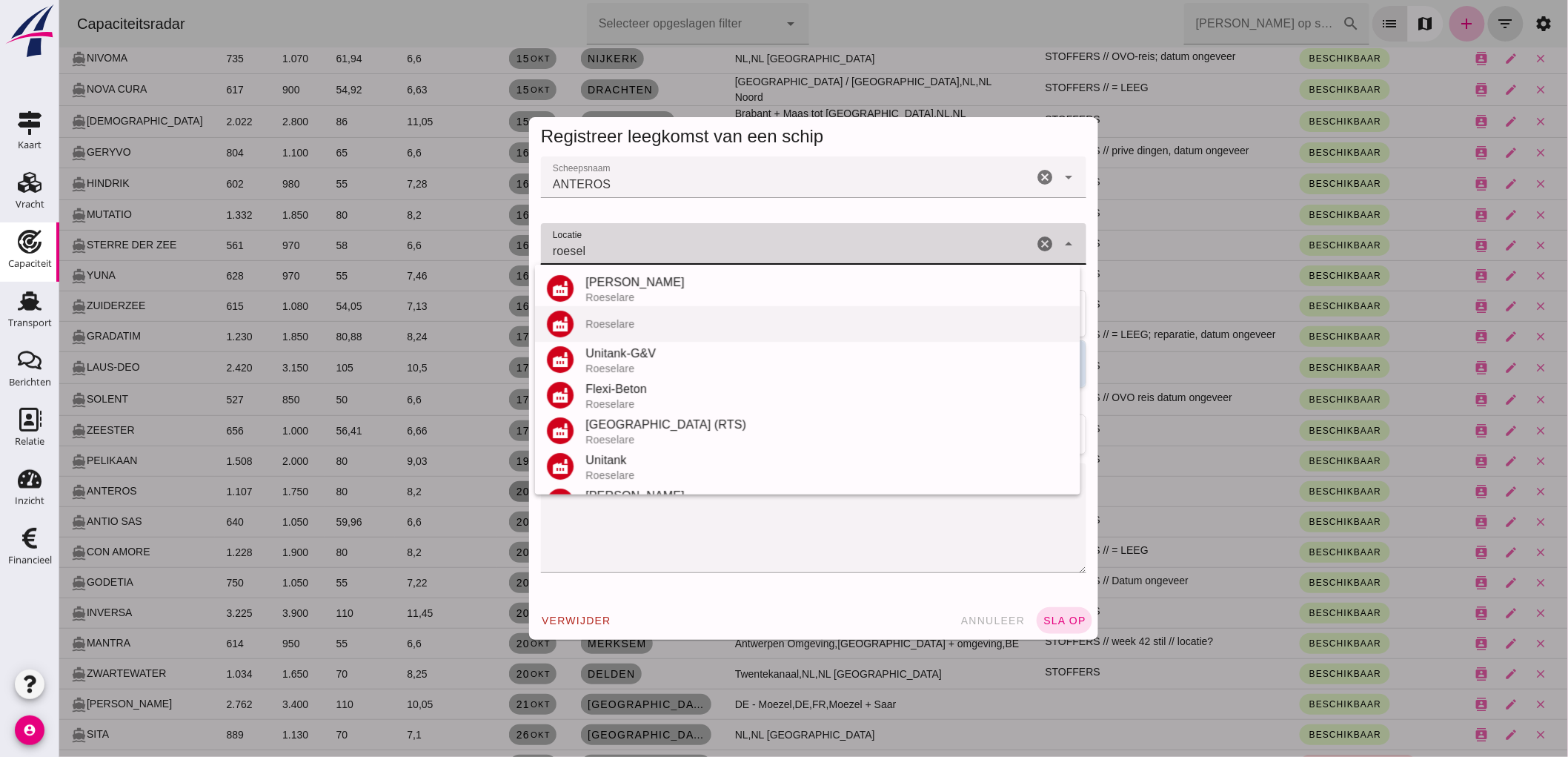
click at [628, 332] on div "factory [GEOGRAPHIC_DATA]" at bounding box center [807, 324] width 546 height 36
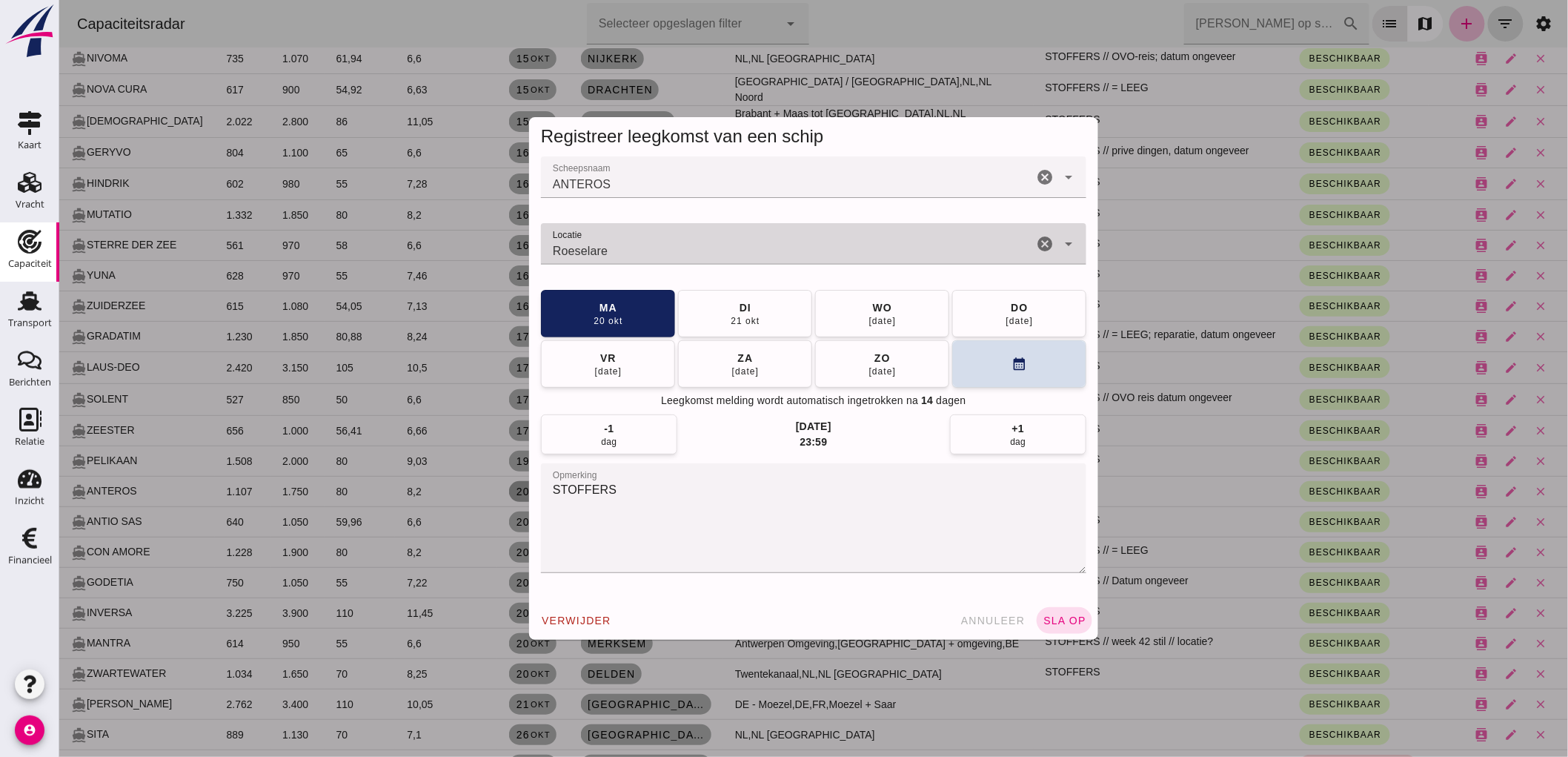
type input "Roeselare"
click at [1042, 616] on span "sla op" at bounding box center [1063, 621] width 44 height 12
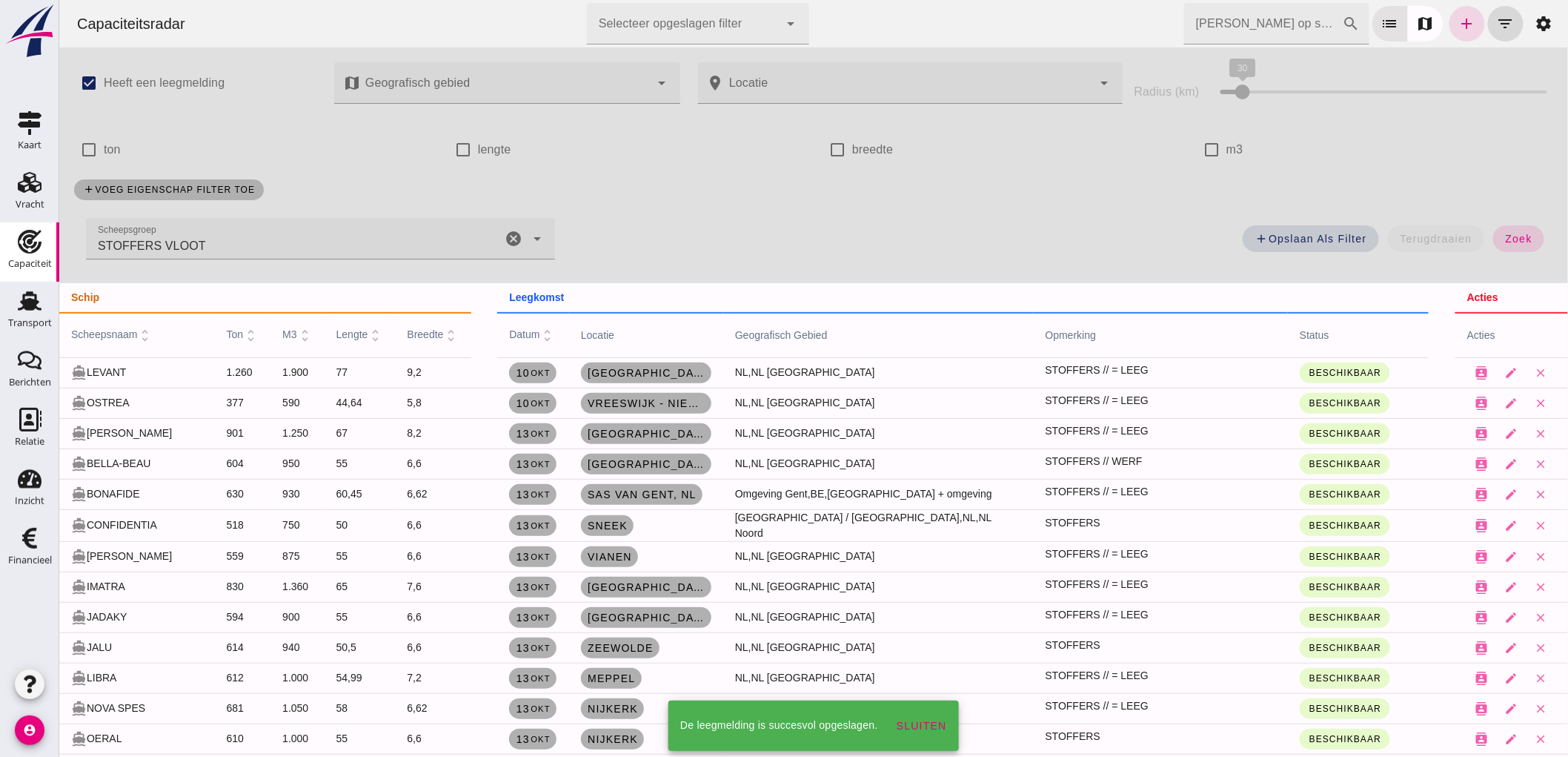
scroll to position [1002, 0]
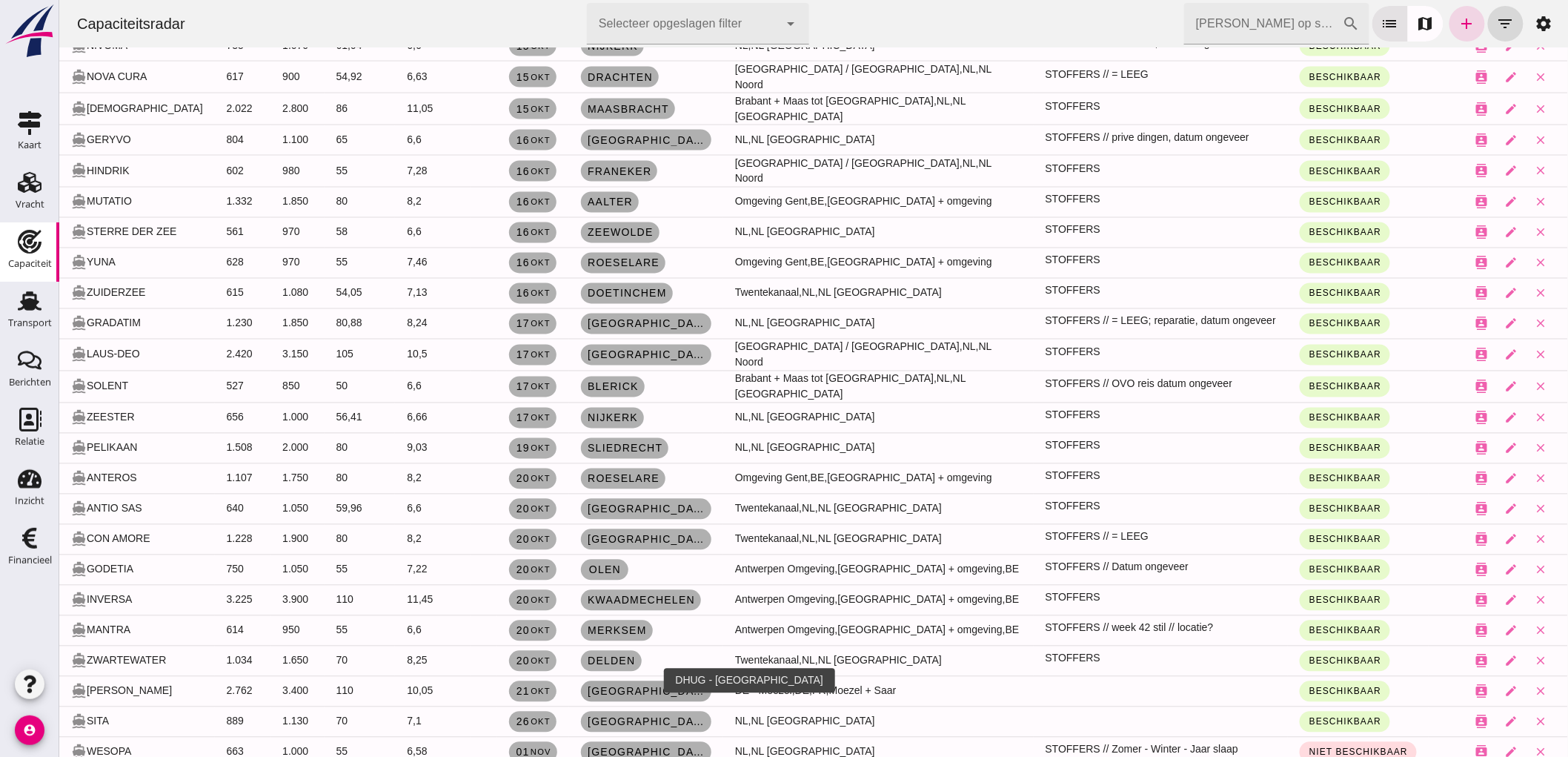
click at [602, 686] on span "[GEOGRAPHIC_DATA]" at bounding box center [645, 692] width 118 height 12
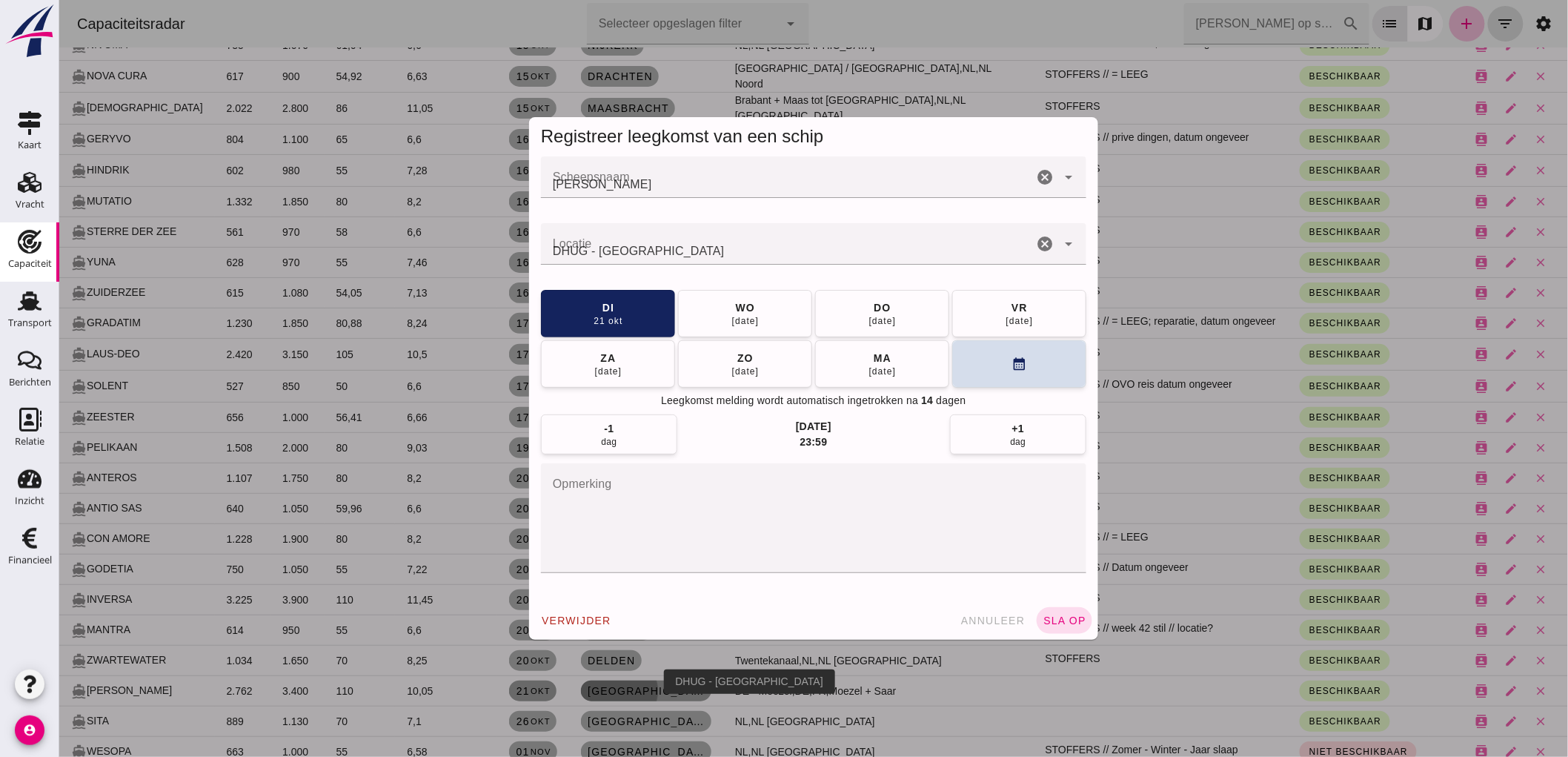
scroll to position [0, 0]
click at [672, 498] on textarea "opmerking" at bounding box center [813, 519] width 546 height 110
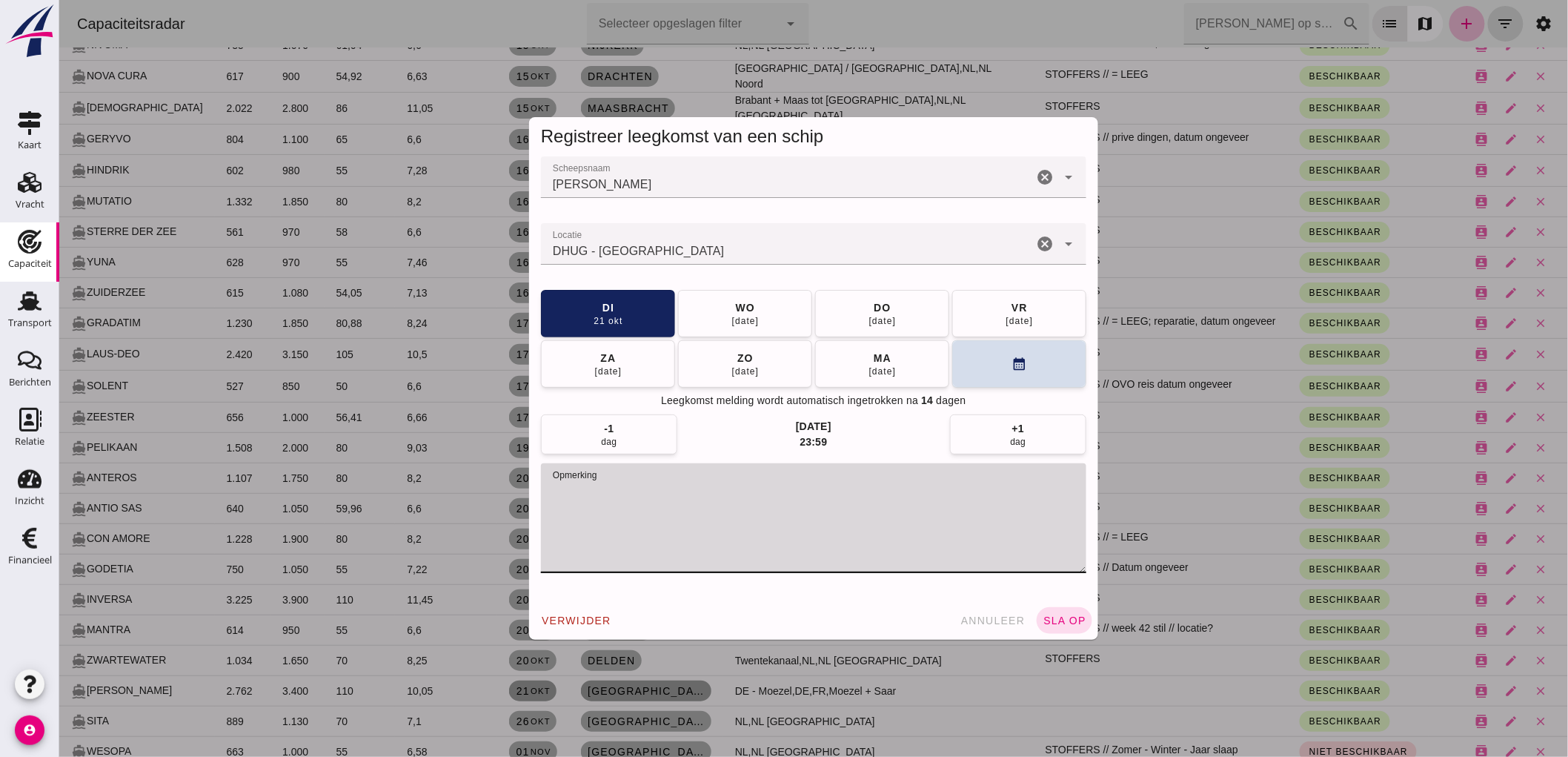
paste textarea "STOFFERS"
type textarea "STOFFERS"
click at [1074, 617] on span "sla op" at bounding box center [1063, 621] width 44 height 12
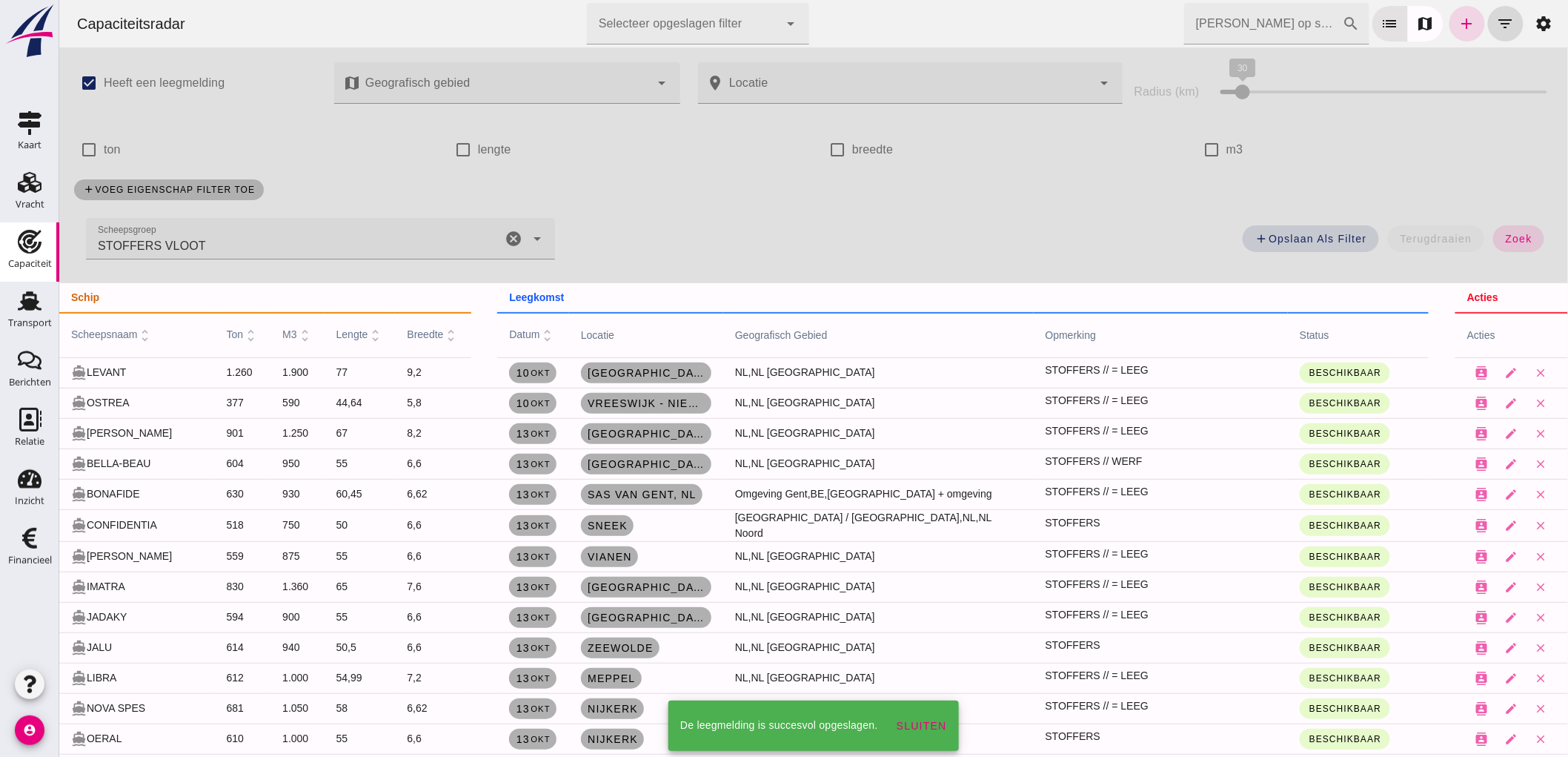
scroll to position [1002, 0]
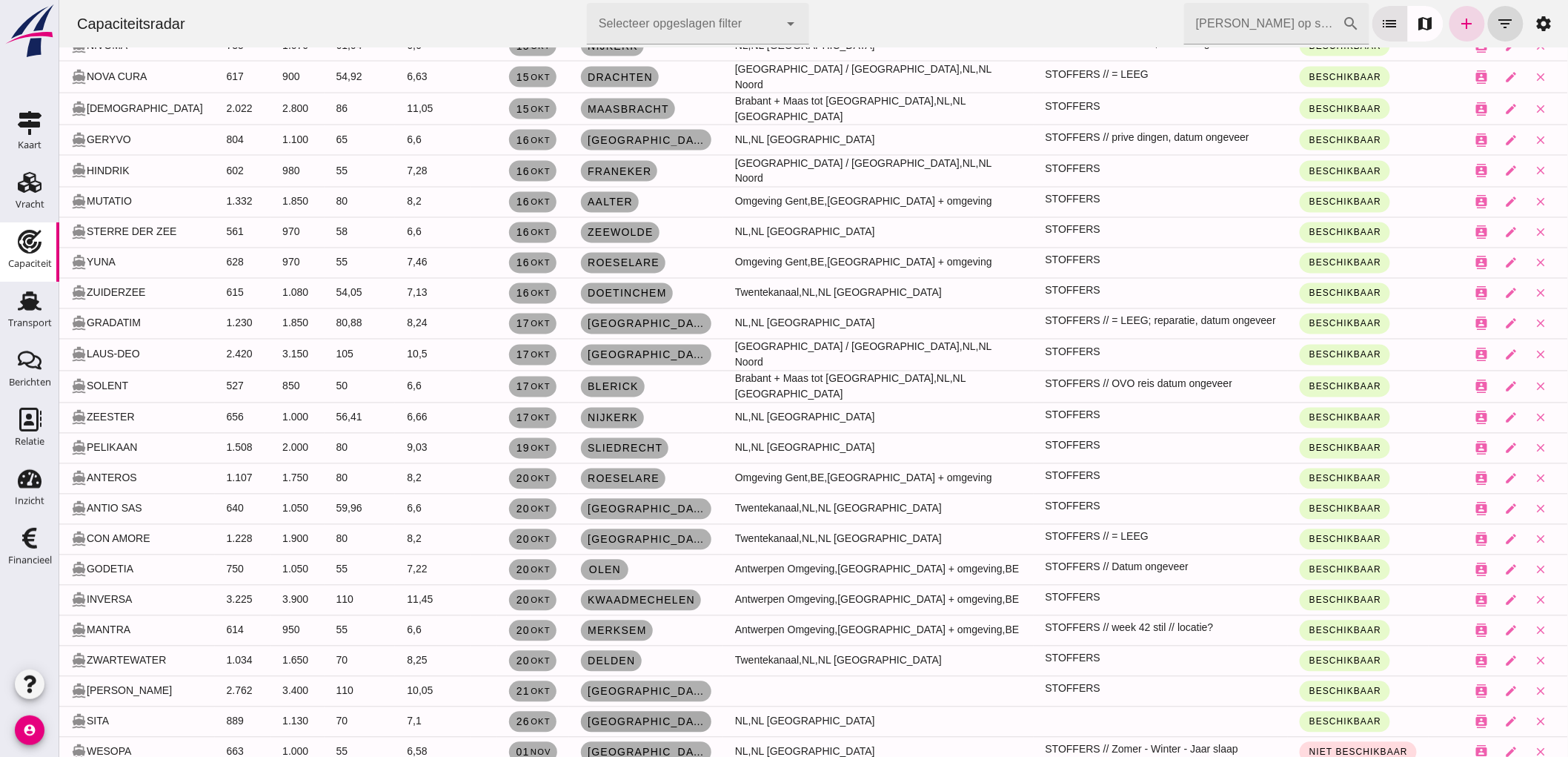
click at [630, 717] on span "[GEOGRAPHIC_DATA] , [GEOGRAPHIC_DATA]" at bounding box center [645, 723] width 118 height 12
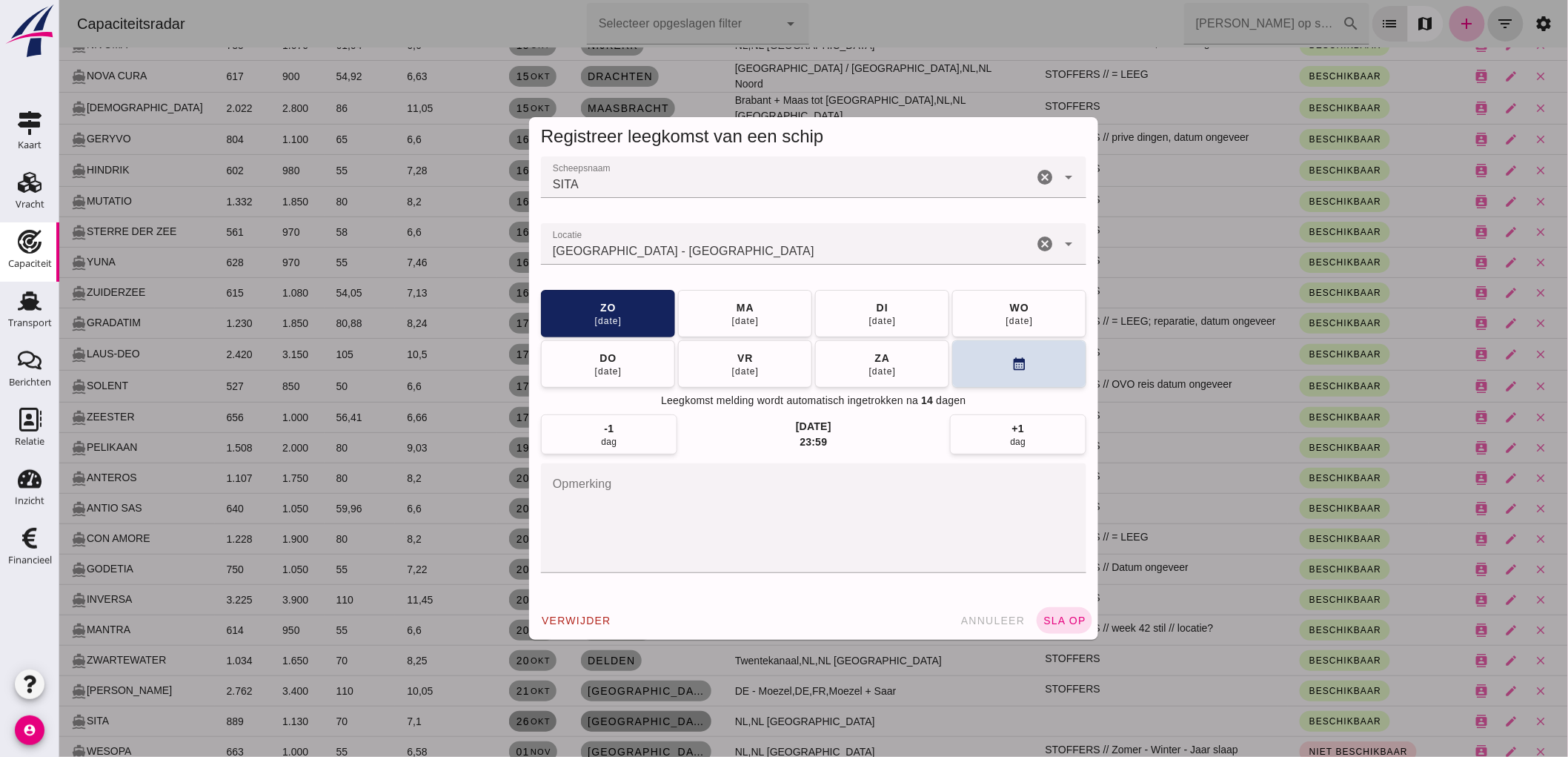
scroll to position [0, 0]
click at [765, 532] on textarea "opmerking" at bounding box center [813, 519] width 546 height 110
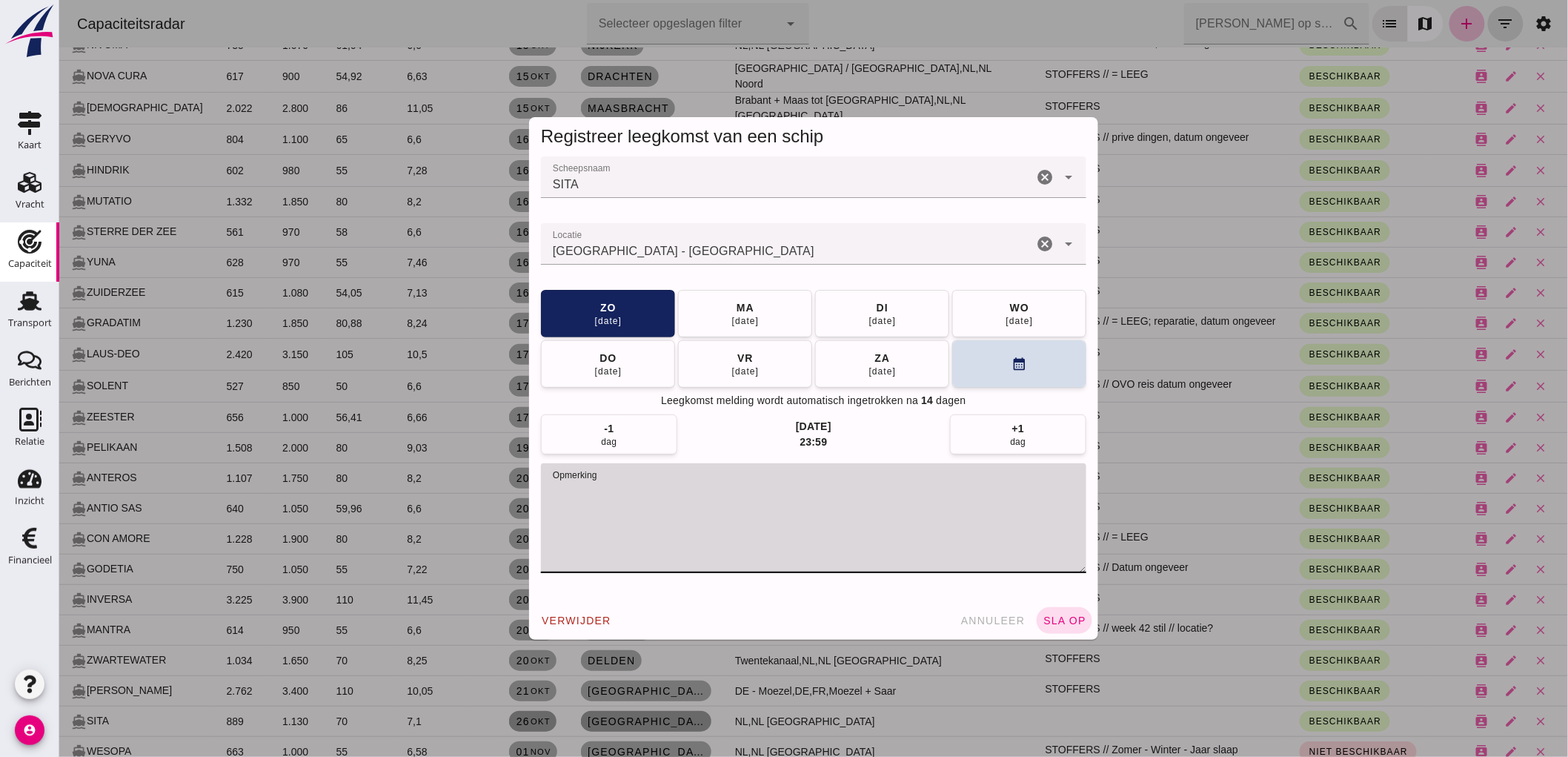
paste textarea "STOFFERS"
type textarea "STOFFERS"
click at [1051, 617] on span "sla op" at bounding box center [1063, 621] width 44 height 12
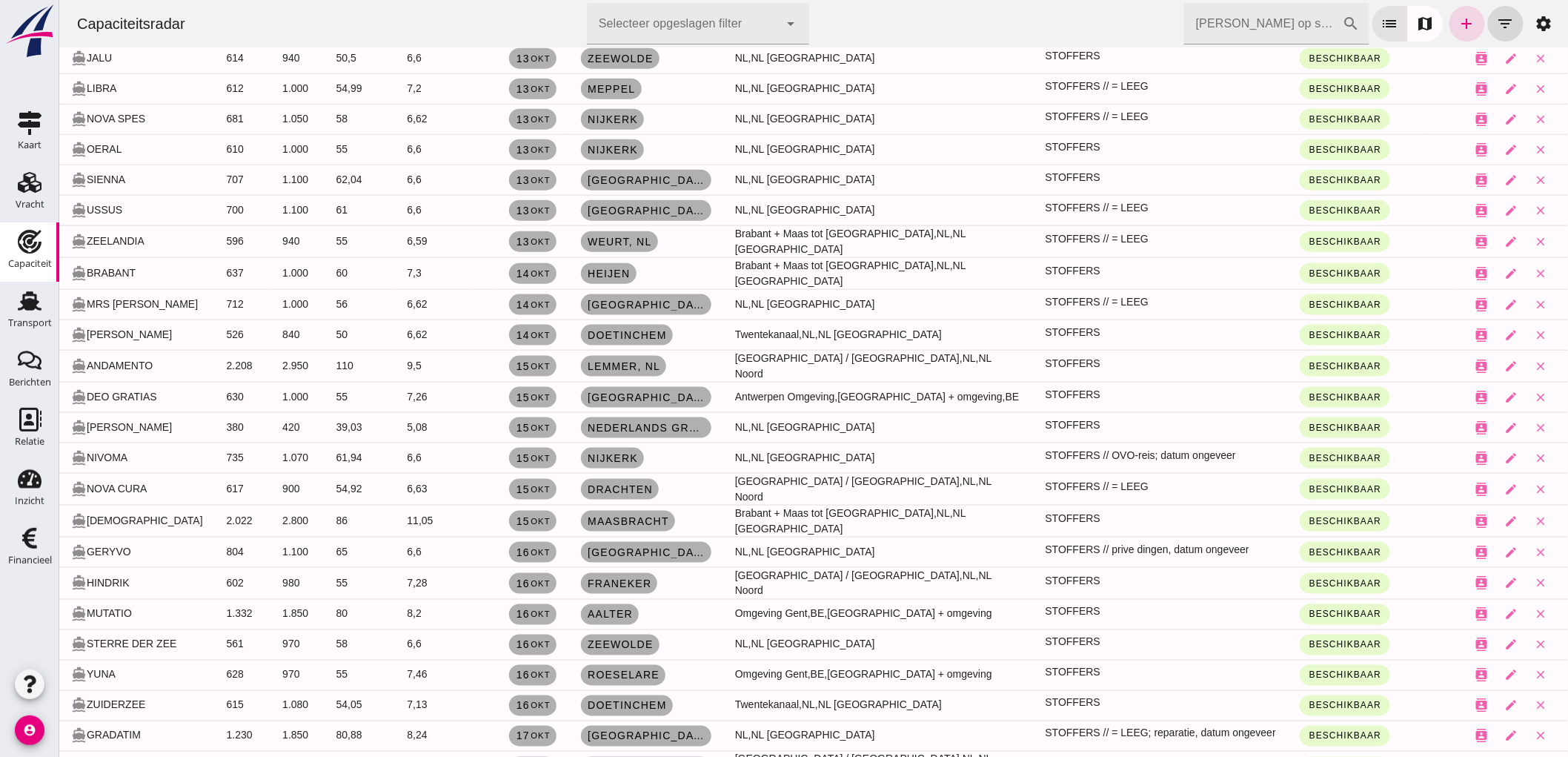
scroll to position [13, 0]
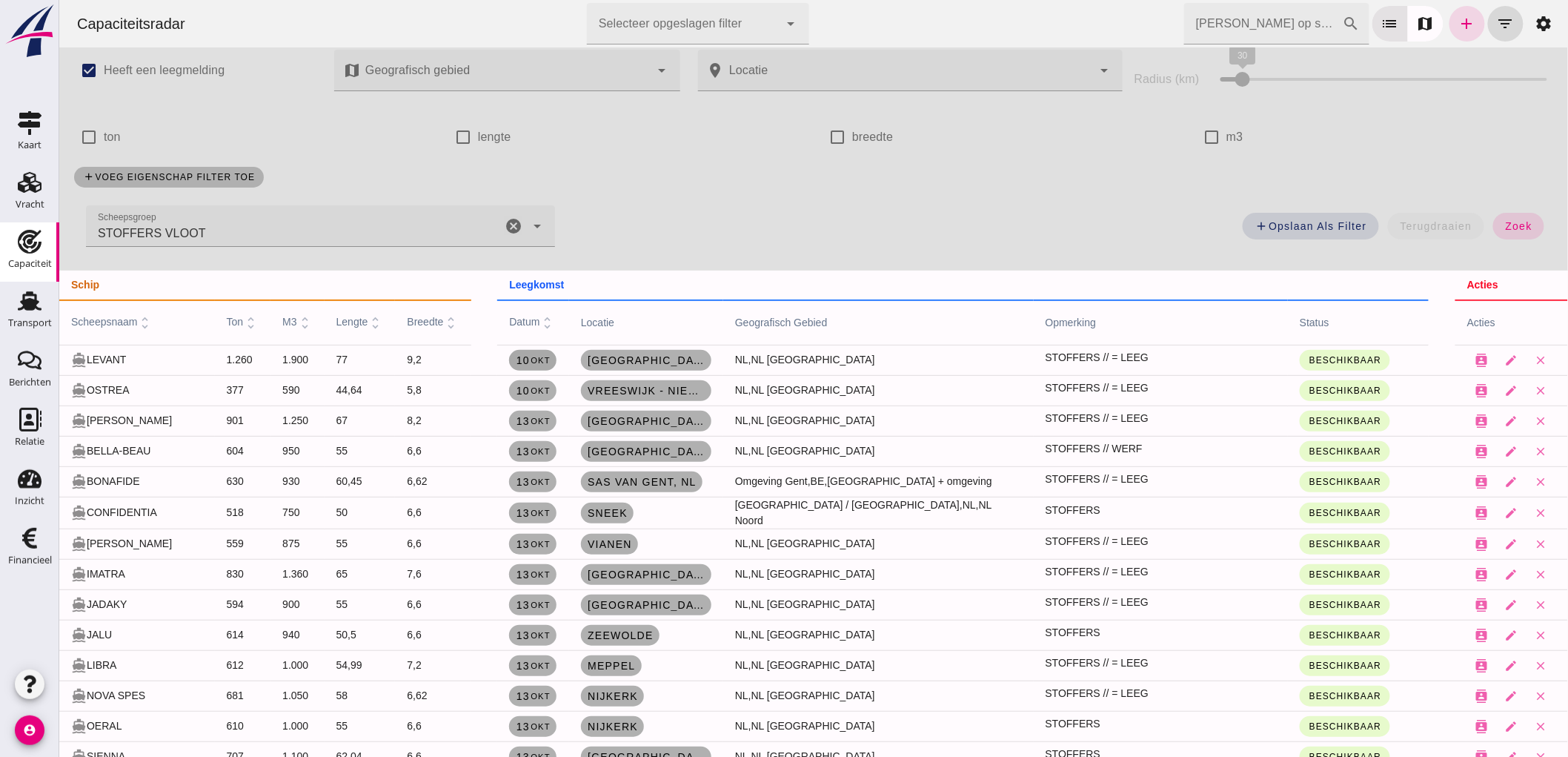
click at [523, 359] on span "[DATE]" at bounding box center [532, 360] width 35 height 12
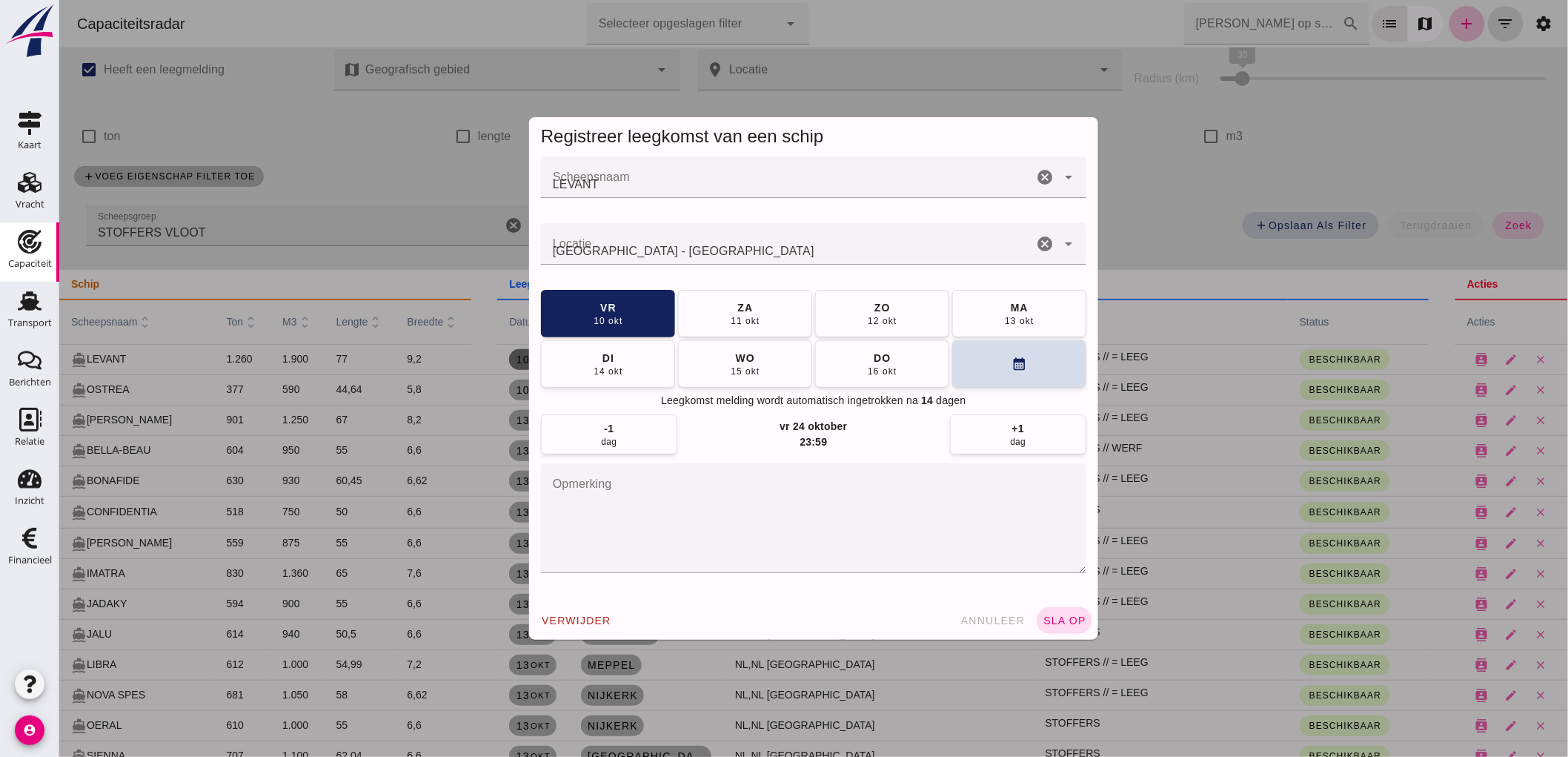
scroll to position [0, 0]
click at [990, 308] on button "[DATE]" at bounding box center [1019, 312] width 135 height 47
click at [1068, 616] on span "sla op" at bounding box center [1063, 621] width 44 height 12
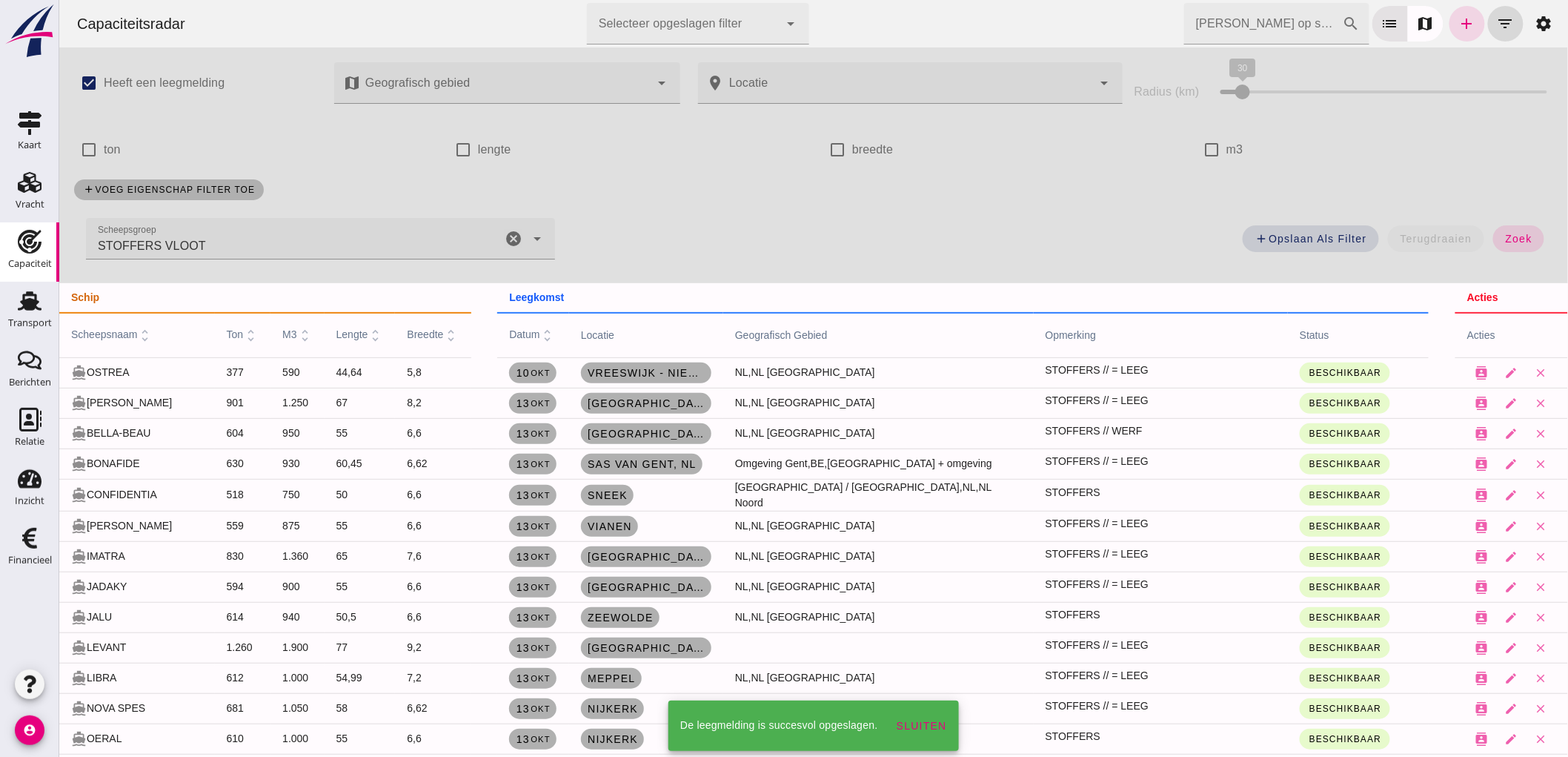
scroll to position [13, 0]
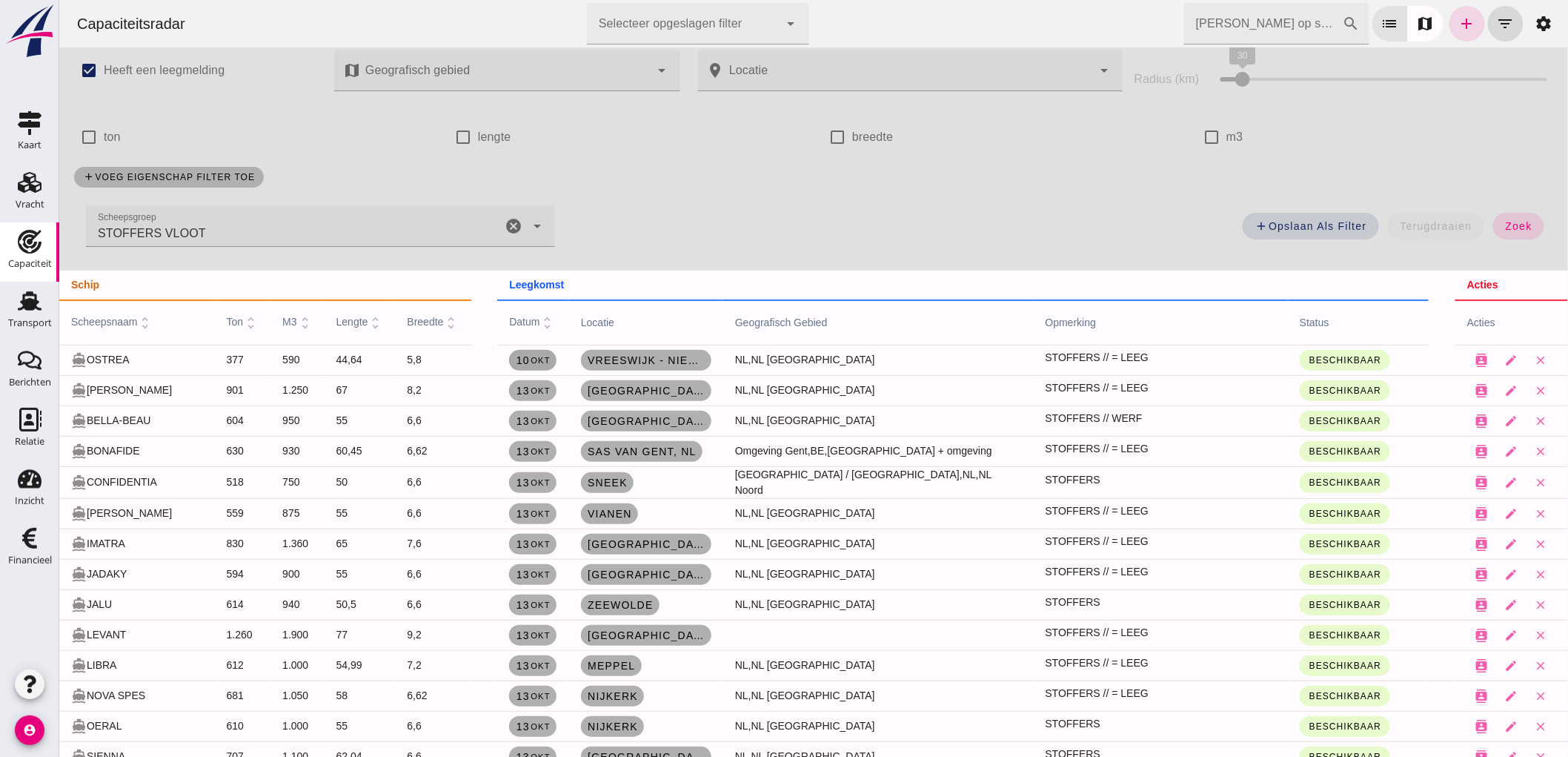
click at [519, 354] on span "[DATE]" at bounding box center [532, 360] width 35 height 12
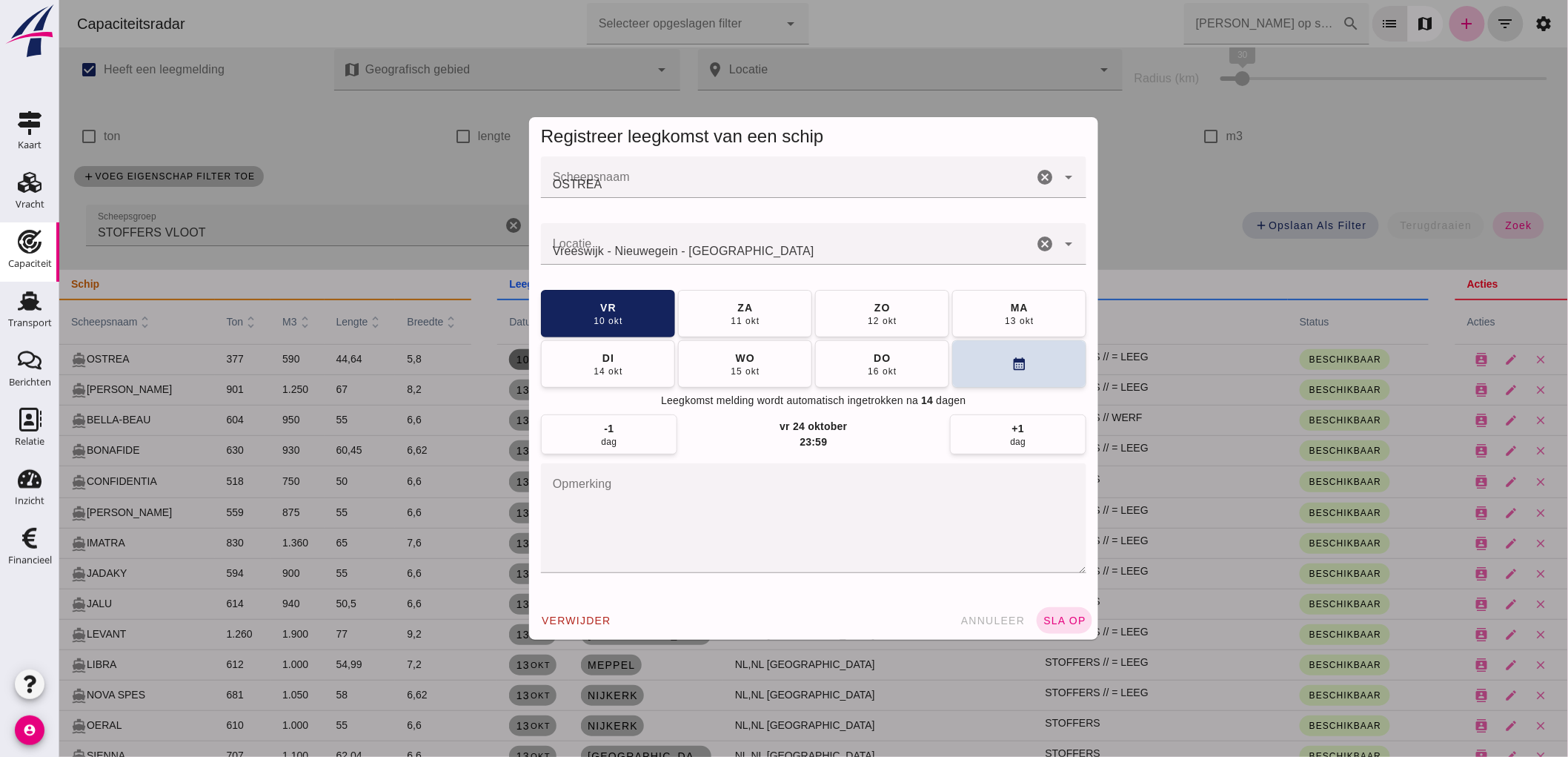
scroll to position [0, 0]
click at [1009, 315] on div "13 okt" at bounding box center [1018, 321] width 30 height 12
click at [1045, 616] on span "sla op" at bounding box center [1063, 621] width 44 height 12
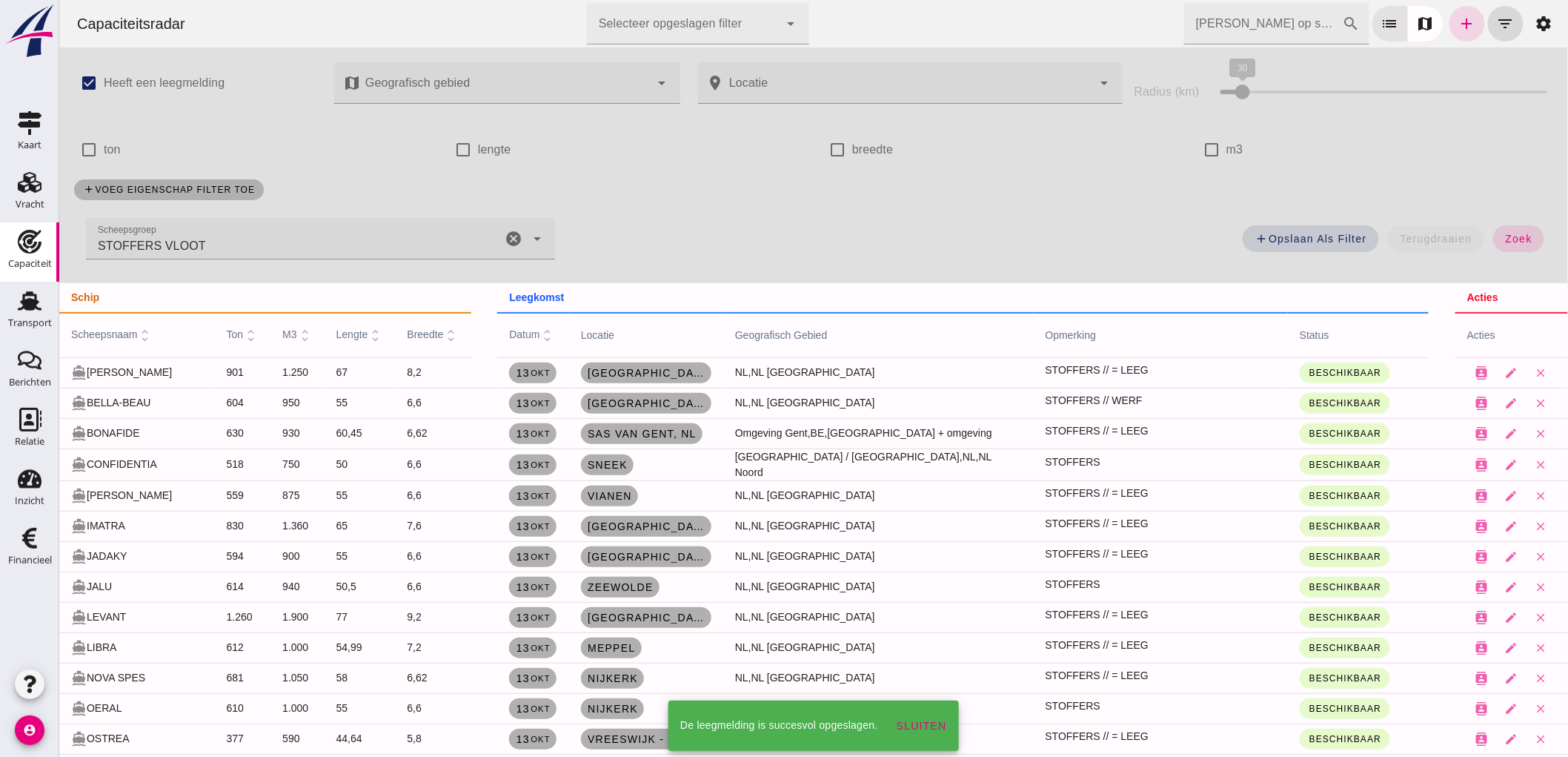
scroll to position [13, 0]
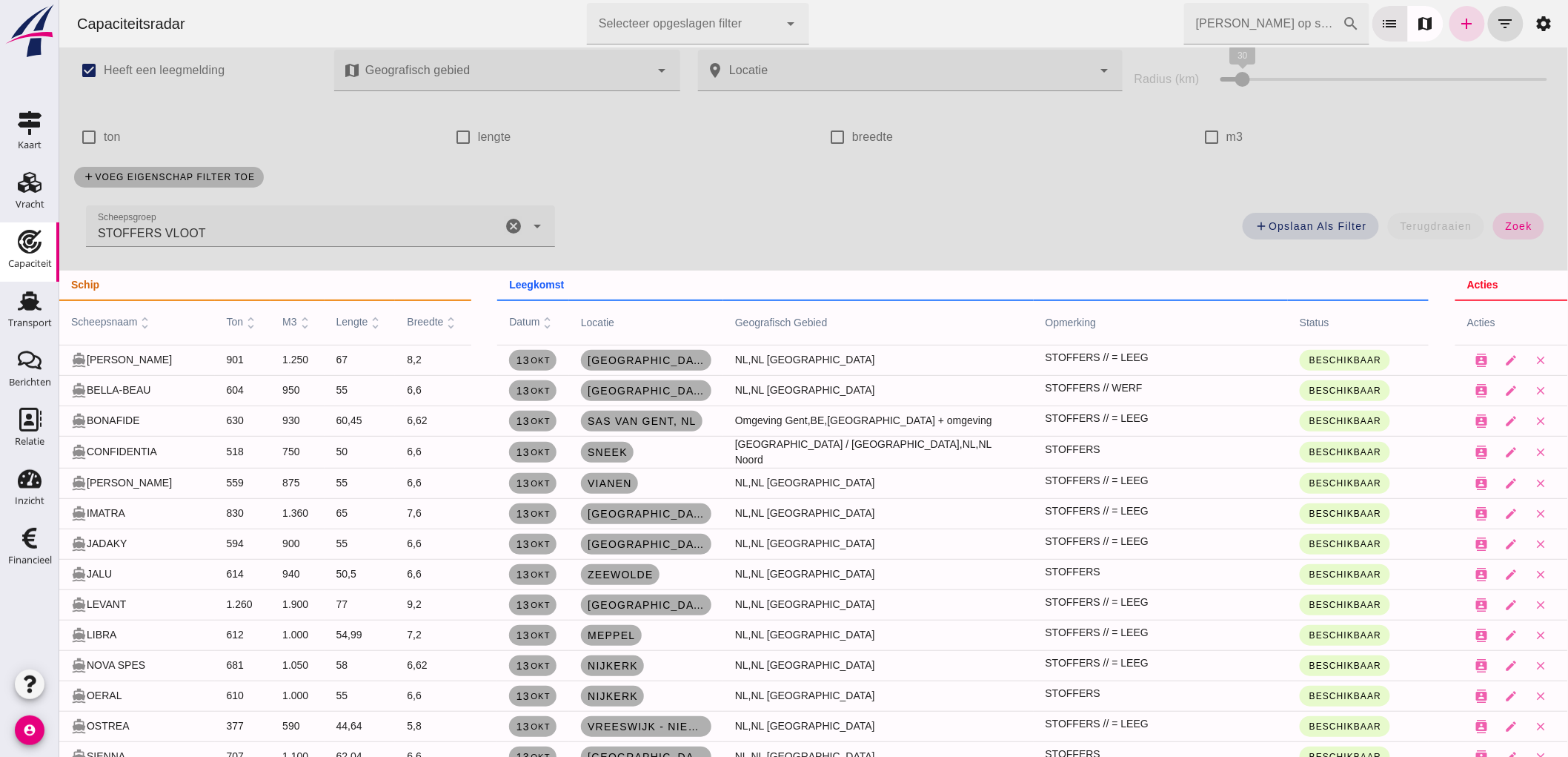
click at [507, 226] on icon "cancel" at bounding box center [512, 225] width 18 height 18
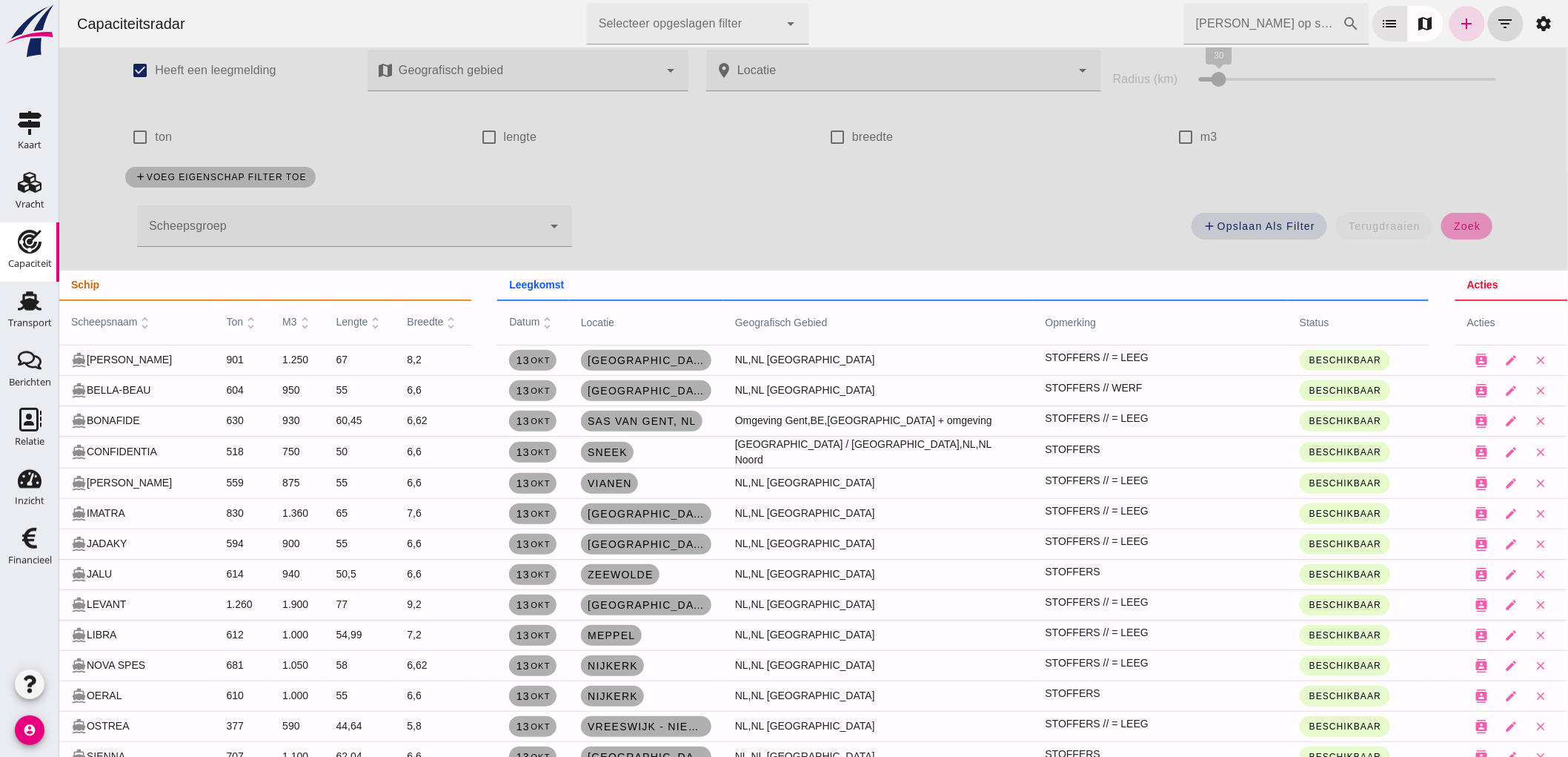
click at [1452, 220] on span "zoek" at bounding box center [1466, 226] width 27 height 12
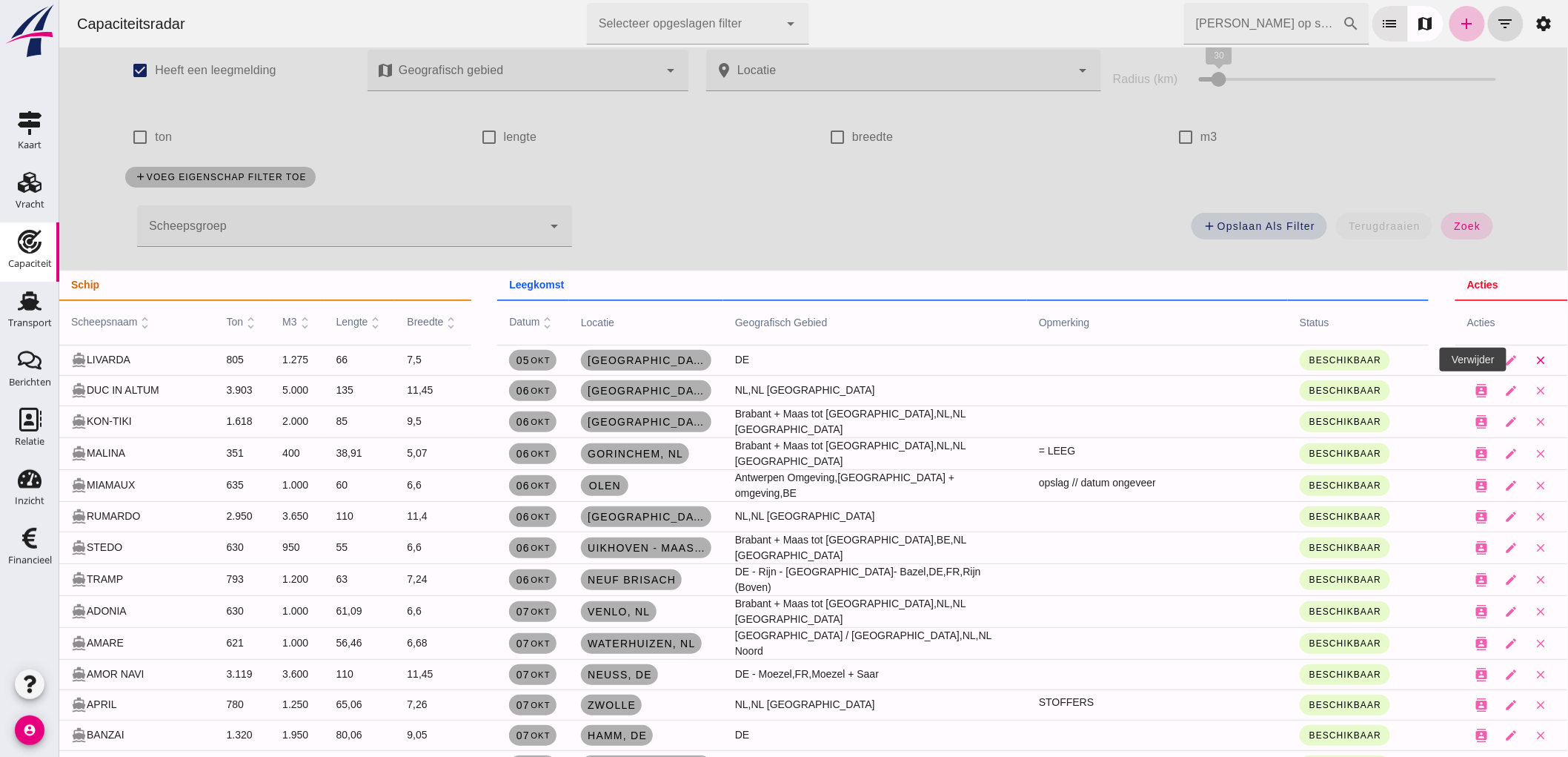
click at [1534, 357] on icon "close" at bounding box center [1541, 361] width 14 height 14
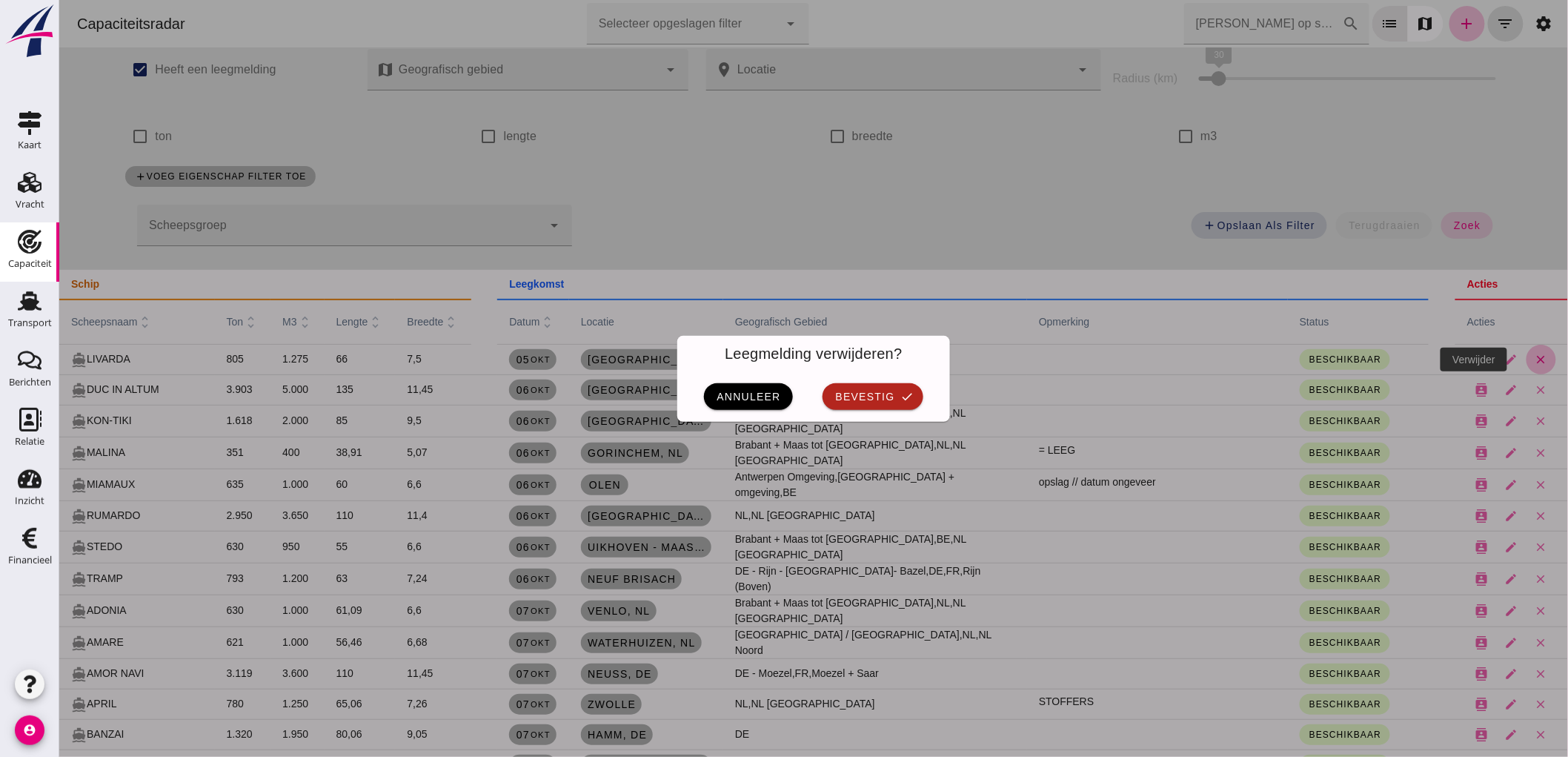
scroll to position [0, 0]
click at [860, 383] on button "bevestig check" at bounding box center [871, 396] width 100 height 27
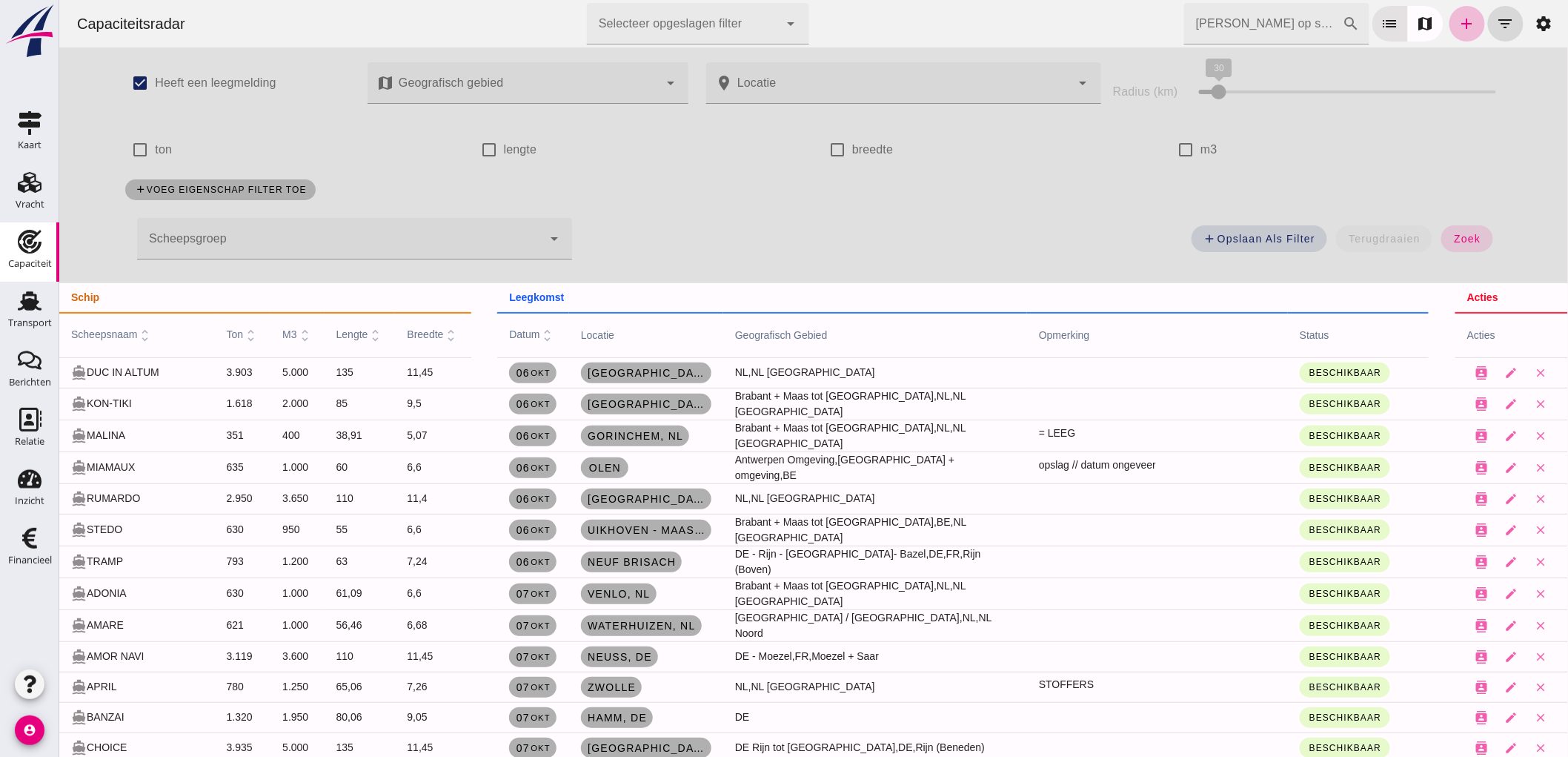
scroll to position [13, 0]
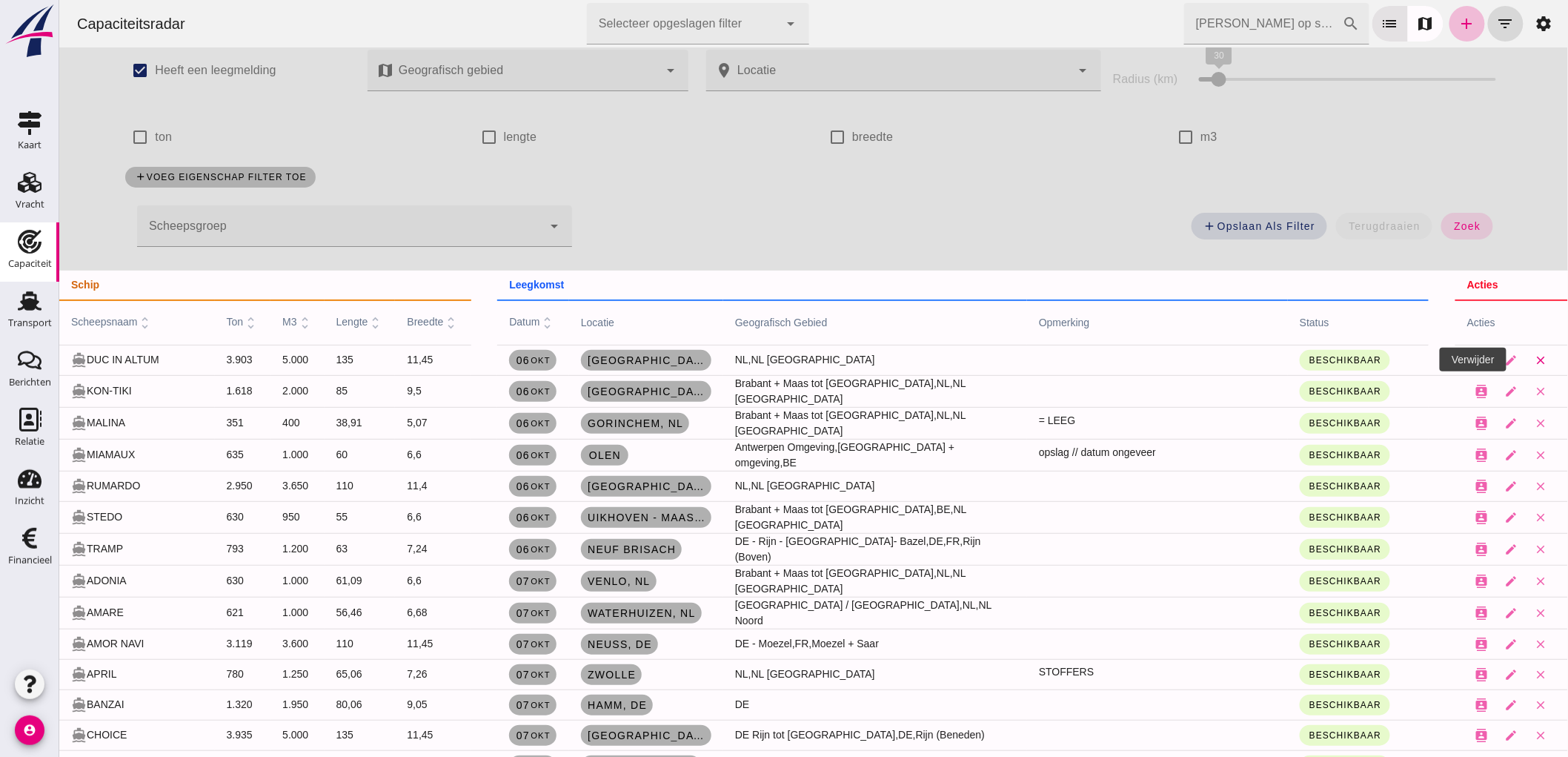
click at [1526, 366] on button "close" at bounding box center [1541, 360] width 30 height 30
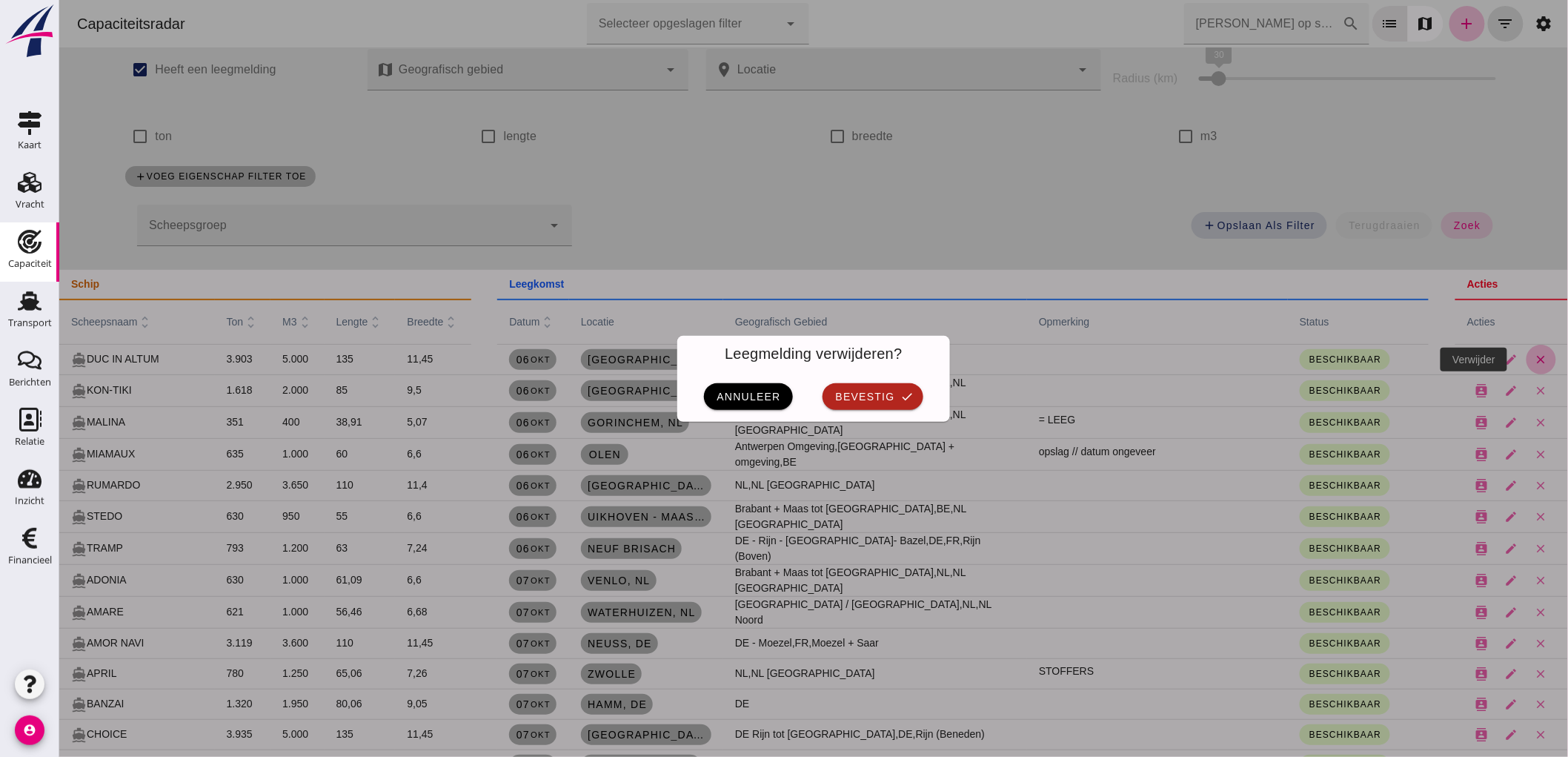
scroll to position [0, 0]
click at [841, 392] on span "bevestig" at bounding box center [864, 397] width 60 height 12
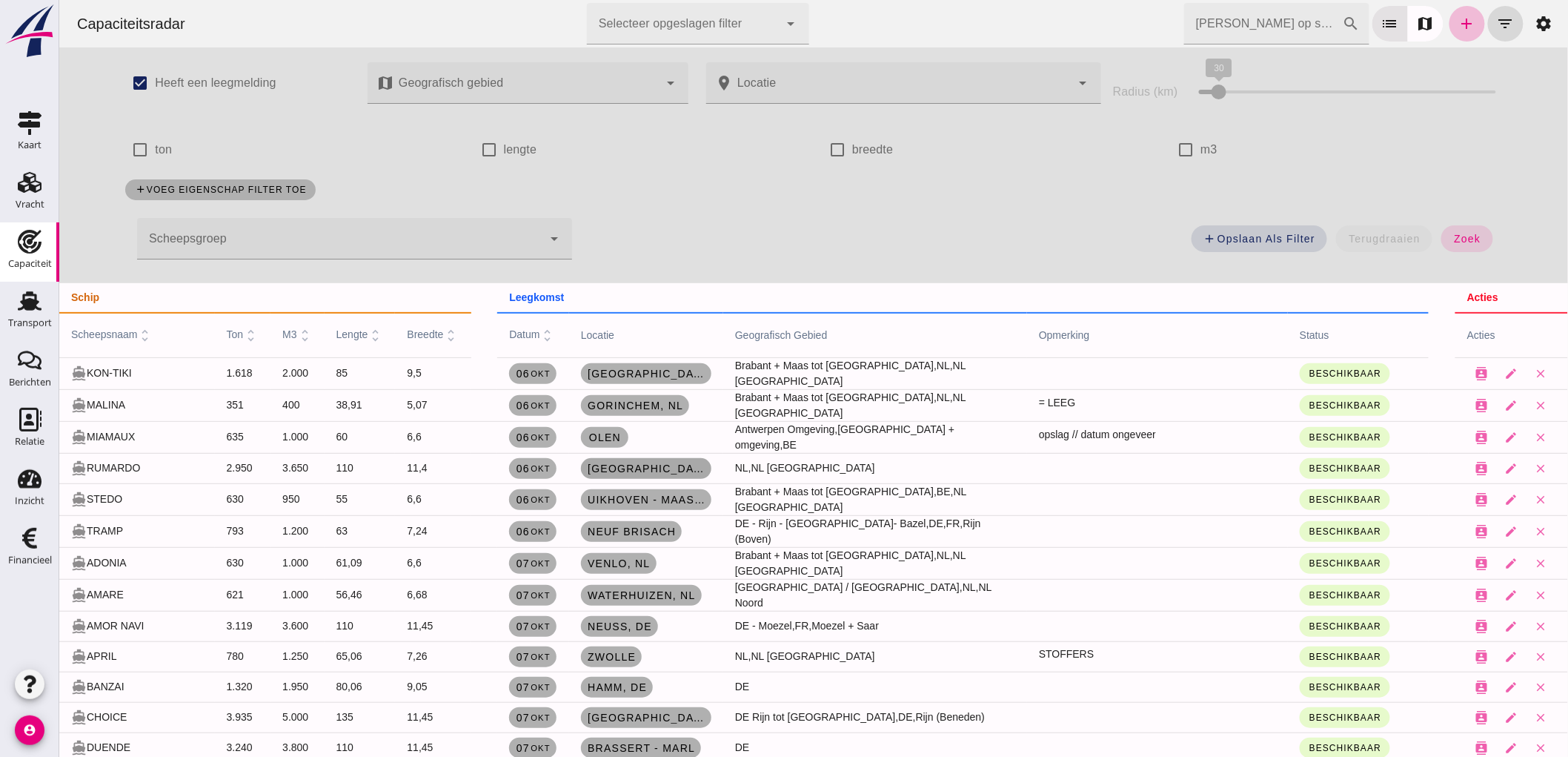
scroll to position [13, 0]
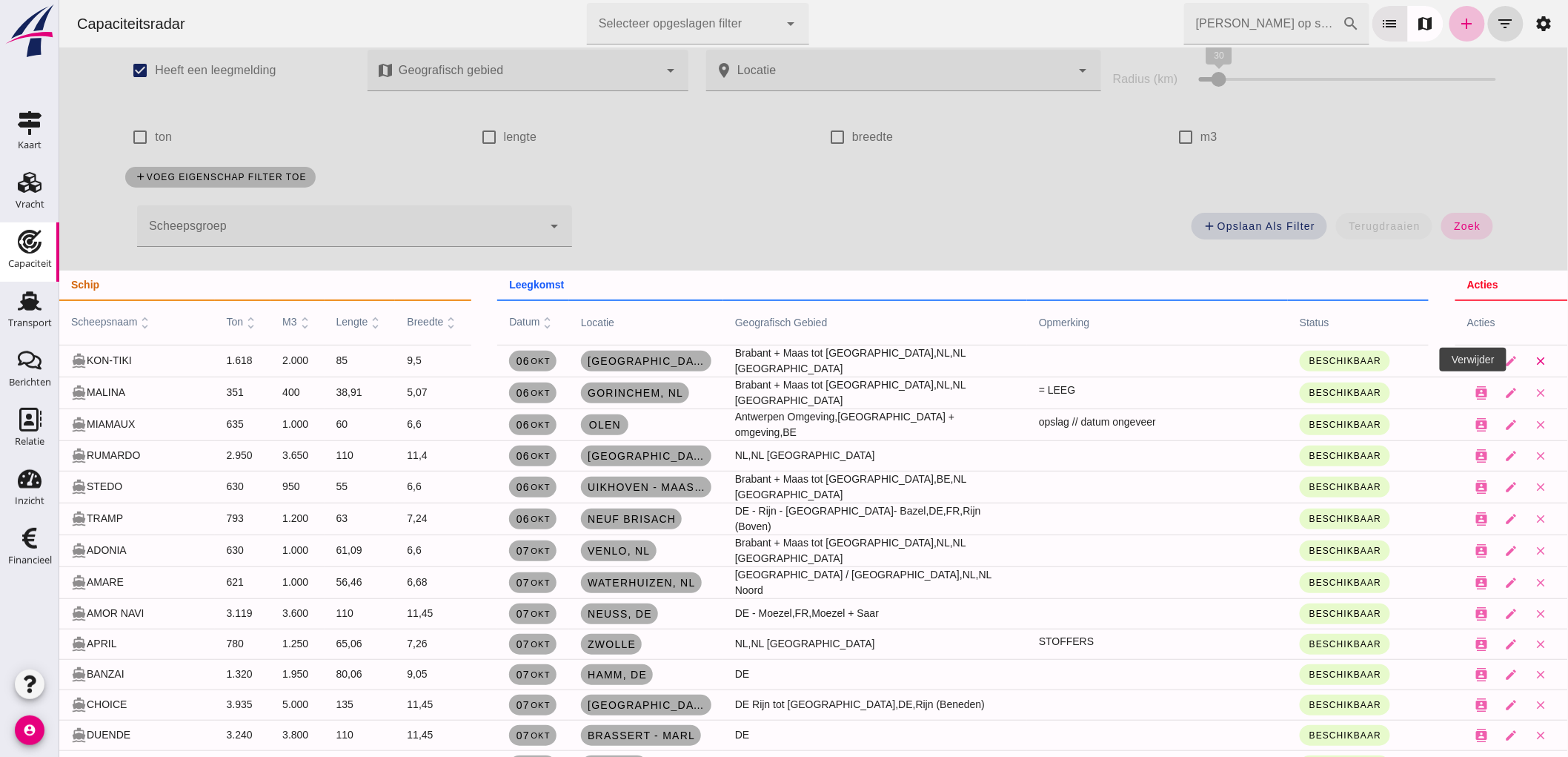
click at [1534, 358] on icon "close" at bounding box center [1541, 361] width 14 height 14
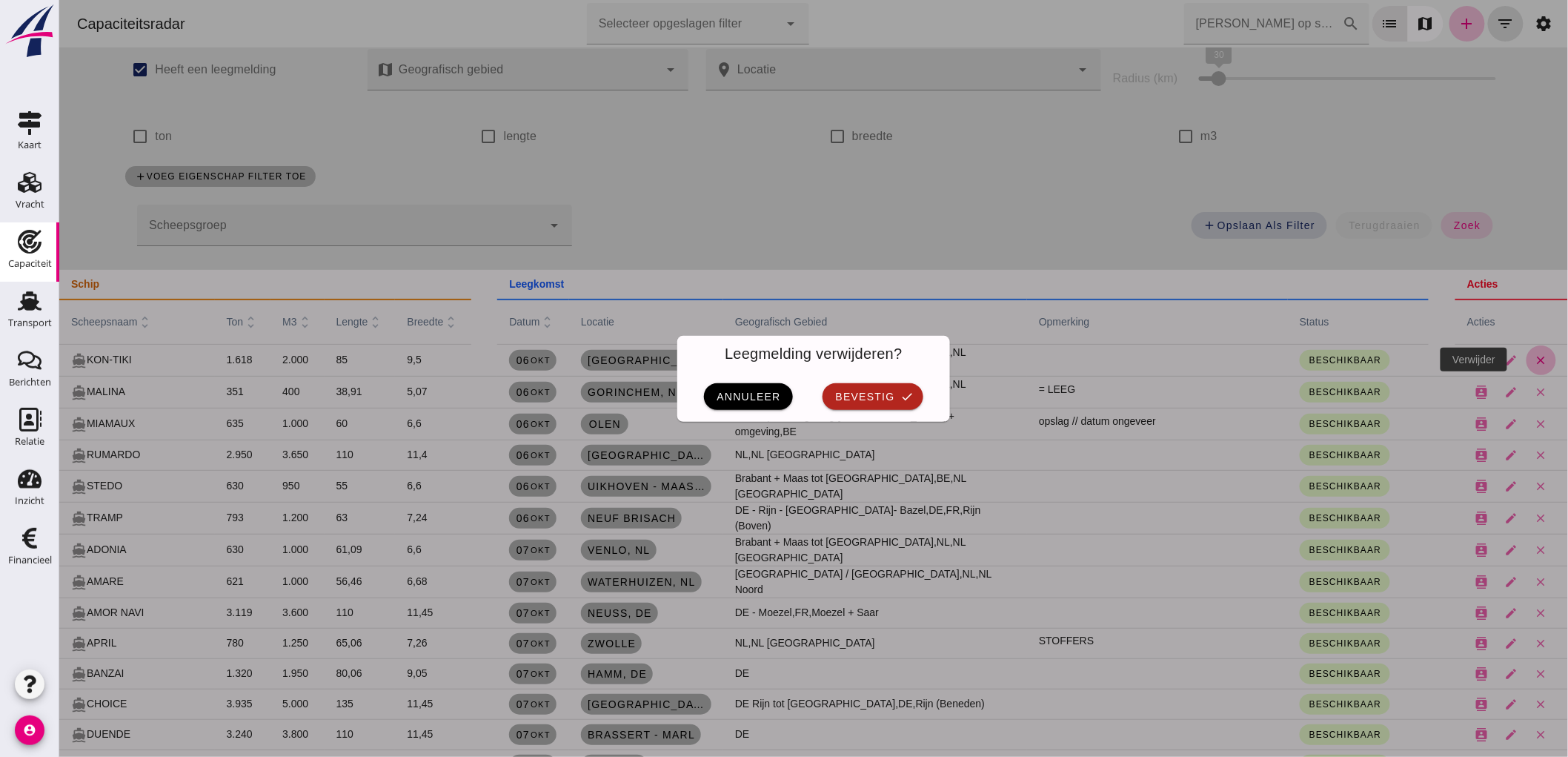
scroll to position [0, 0]
click at [848, 400] on span "bevestig" at bounding box center [864, 397] width 60 height 12
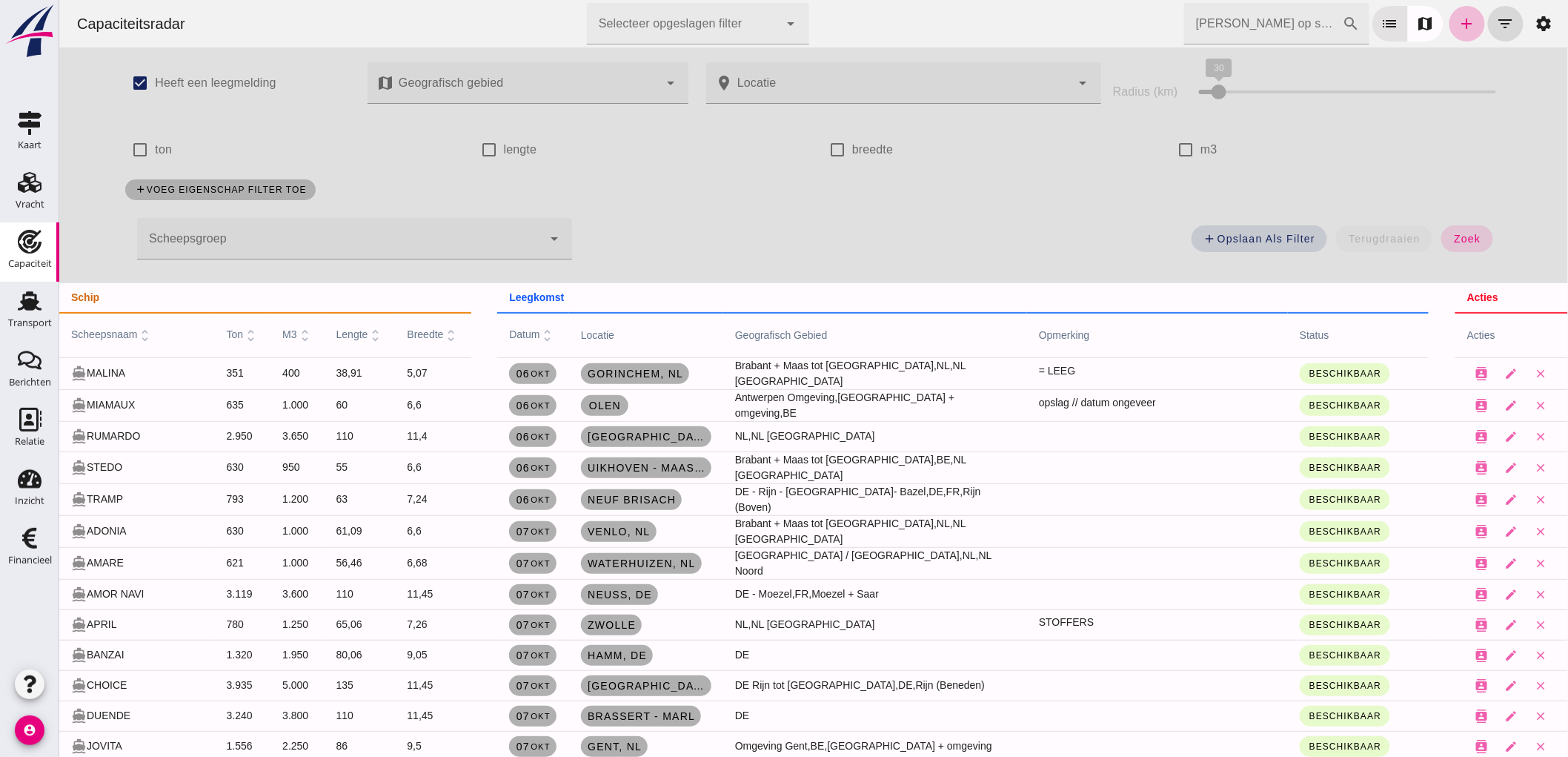
scroll to position [13, 0]
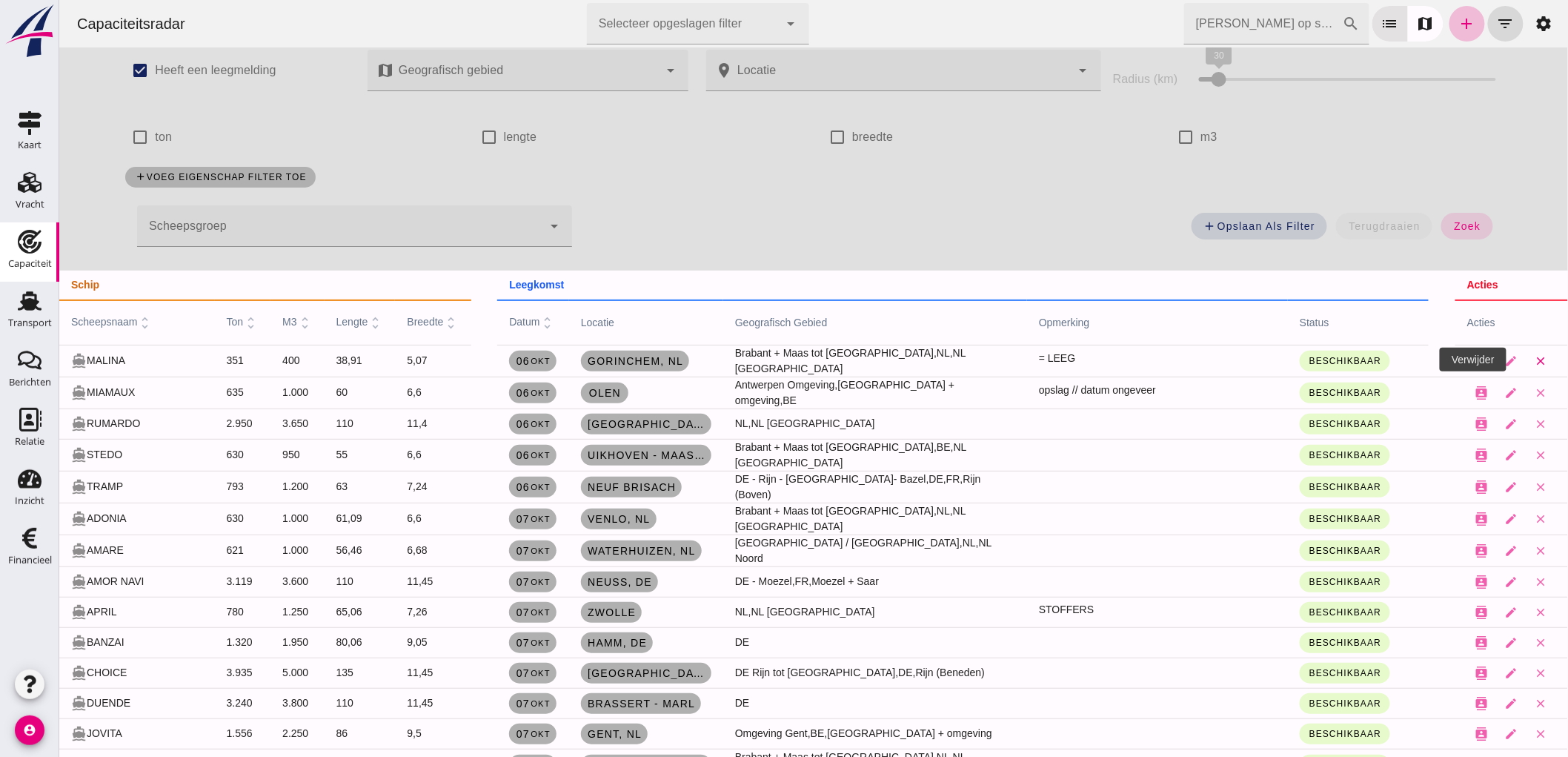
click at [1534, 361] on icon "close" at bounding box center [1541, 361] width 14 height 14
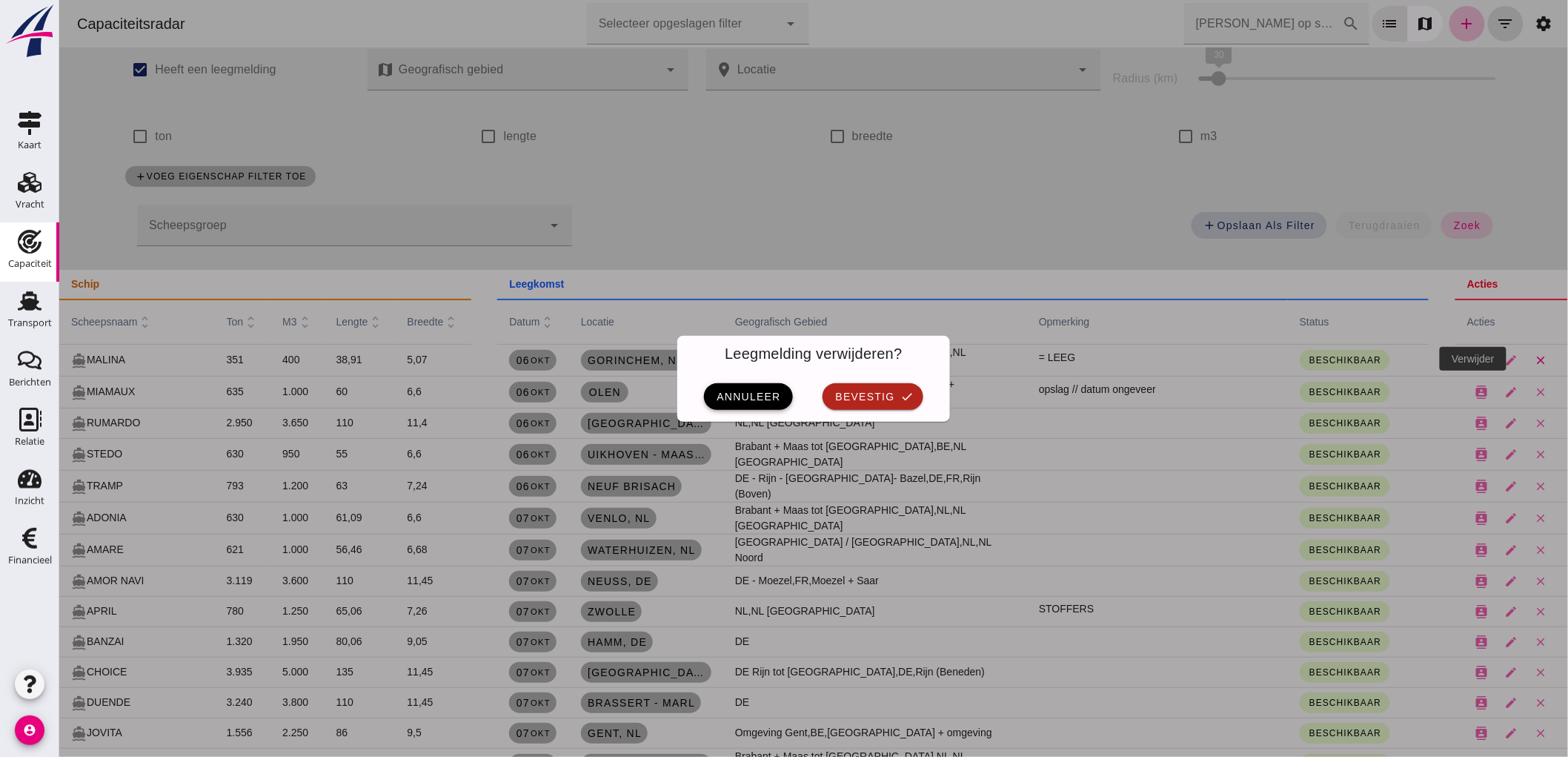
scroll to position [0, 0]
click at [870, 398] on span "bevestig" at bounding box center [864, 397] width 60 height 12
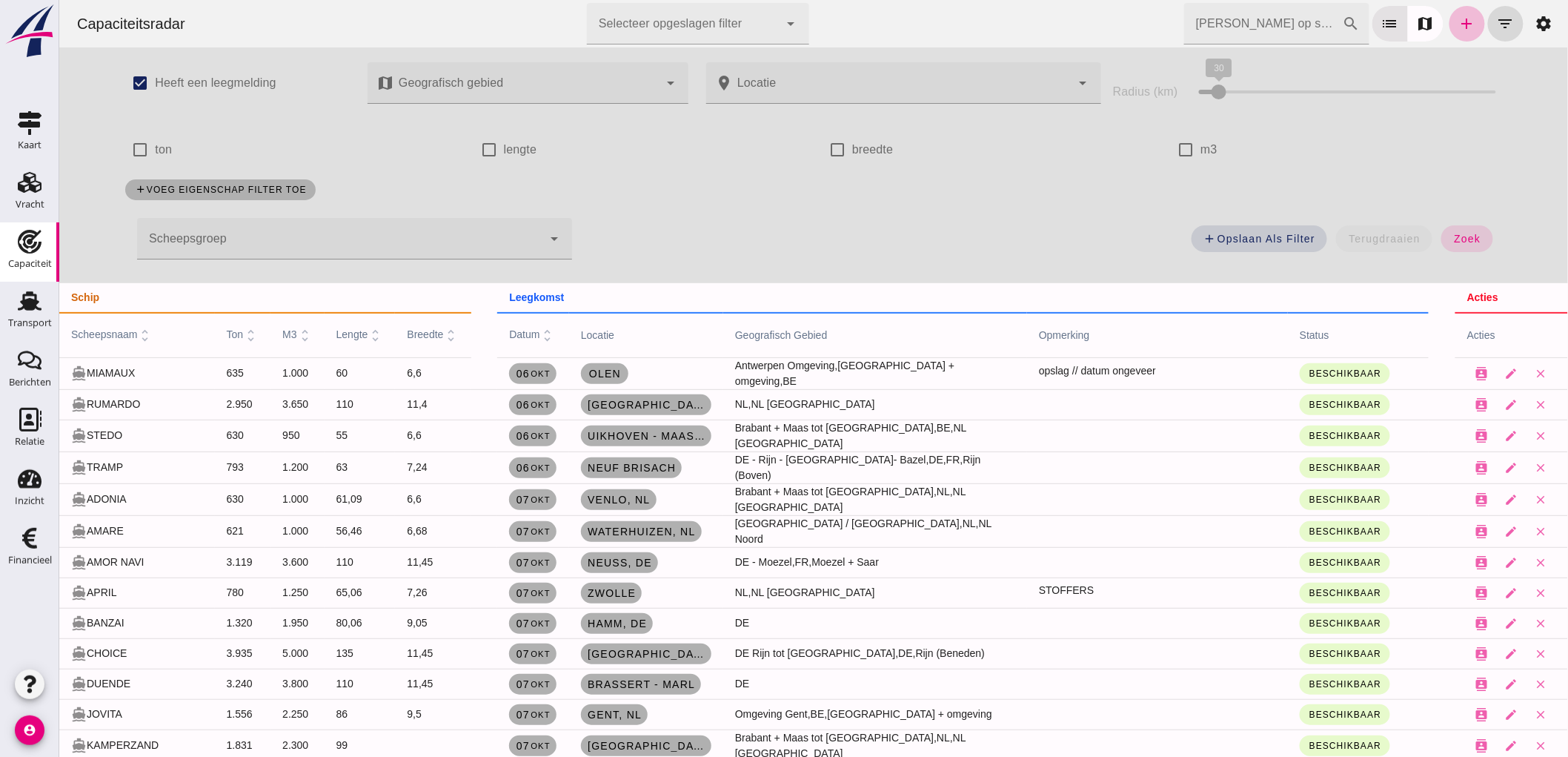
scroll to position [13, 0]
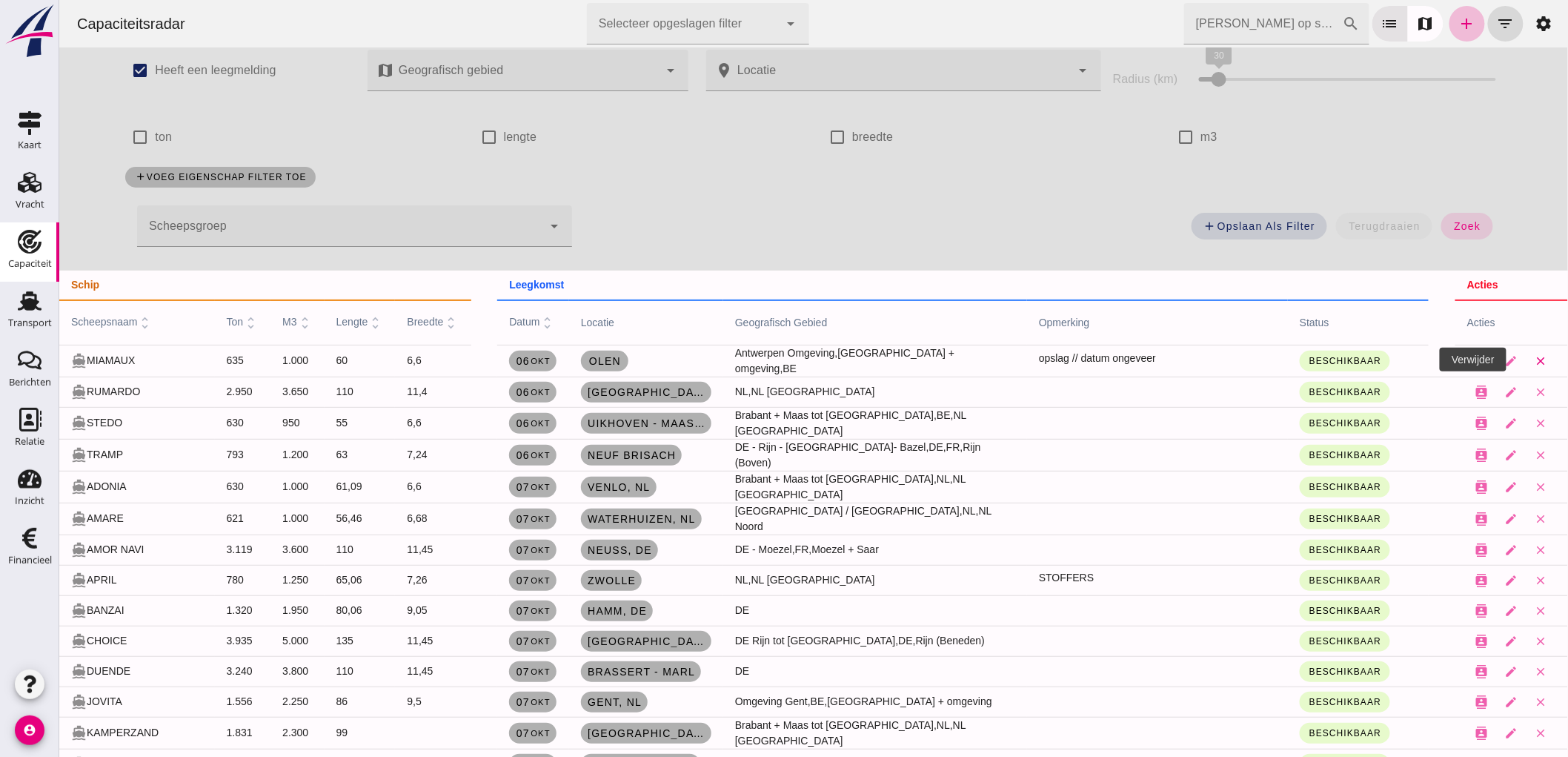
click at [1534, 356] on icon "close" at bounding box center [1541, 361] width 14 height 14
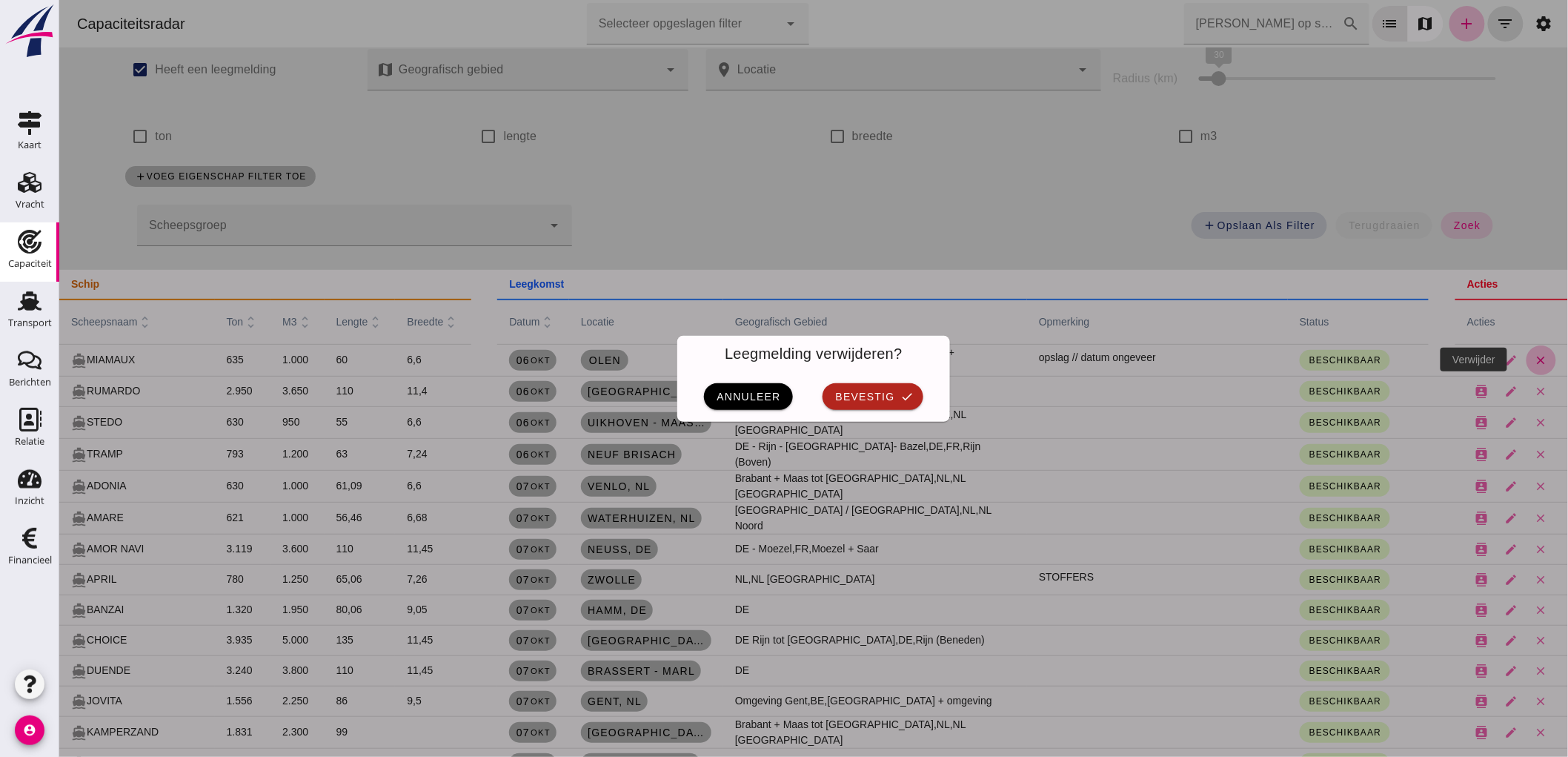
scroll to position [0, 0]
click at [863, 409] on button "bevestig check" at bounding box center [871, 396] width 100 height 27
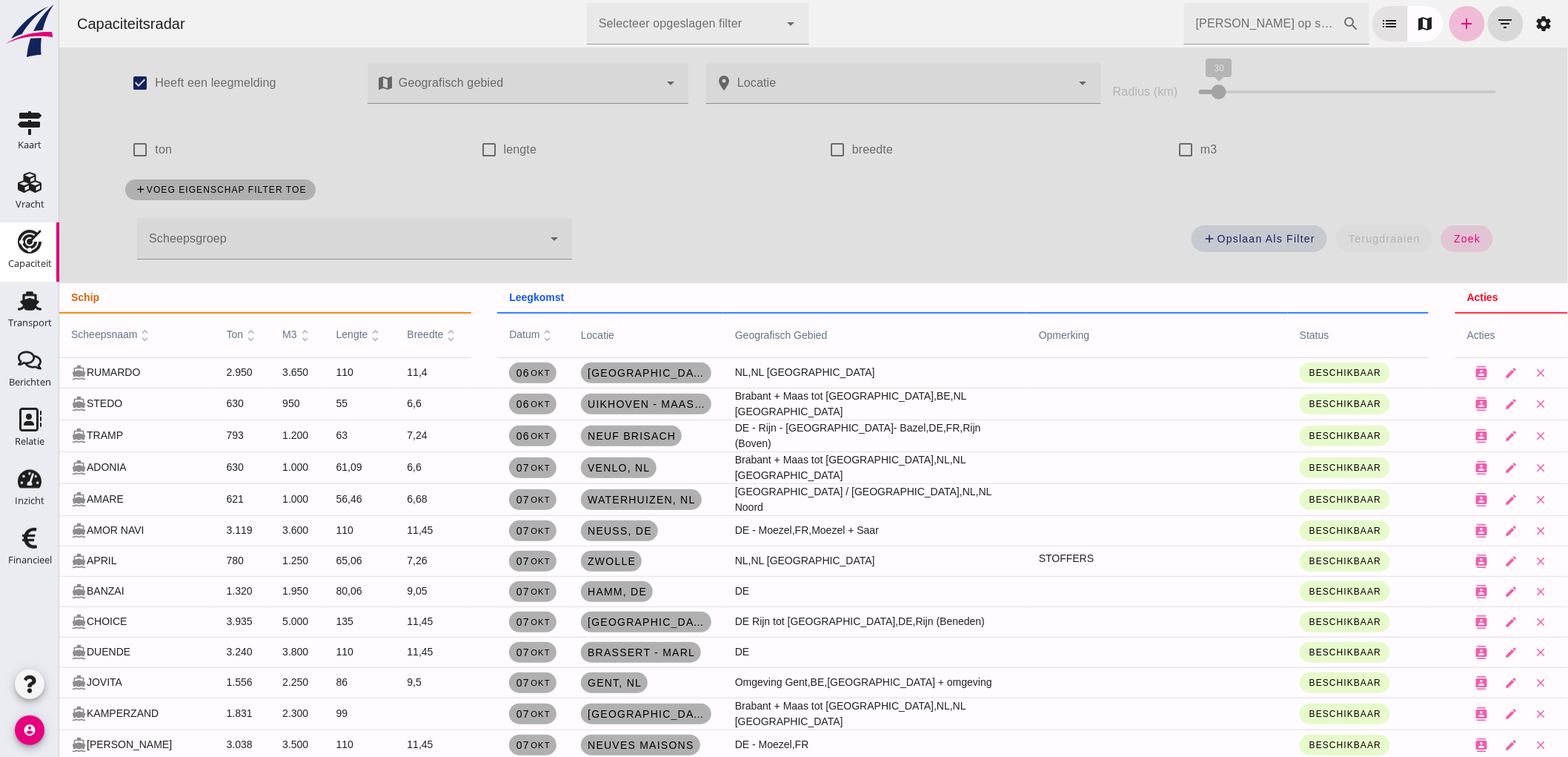
scroll to position [13, 0]
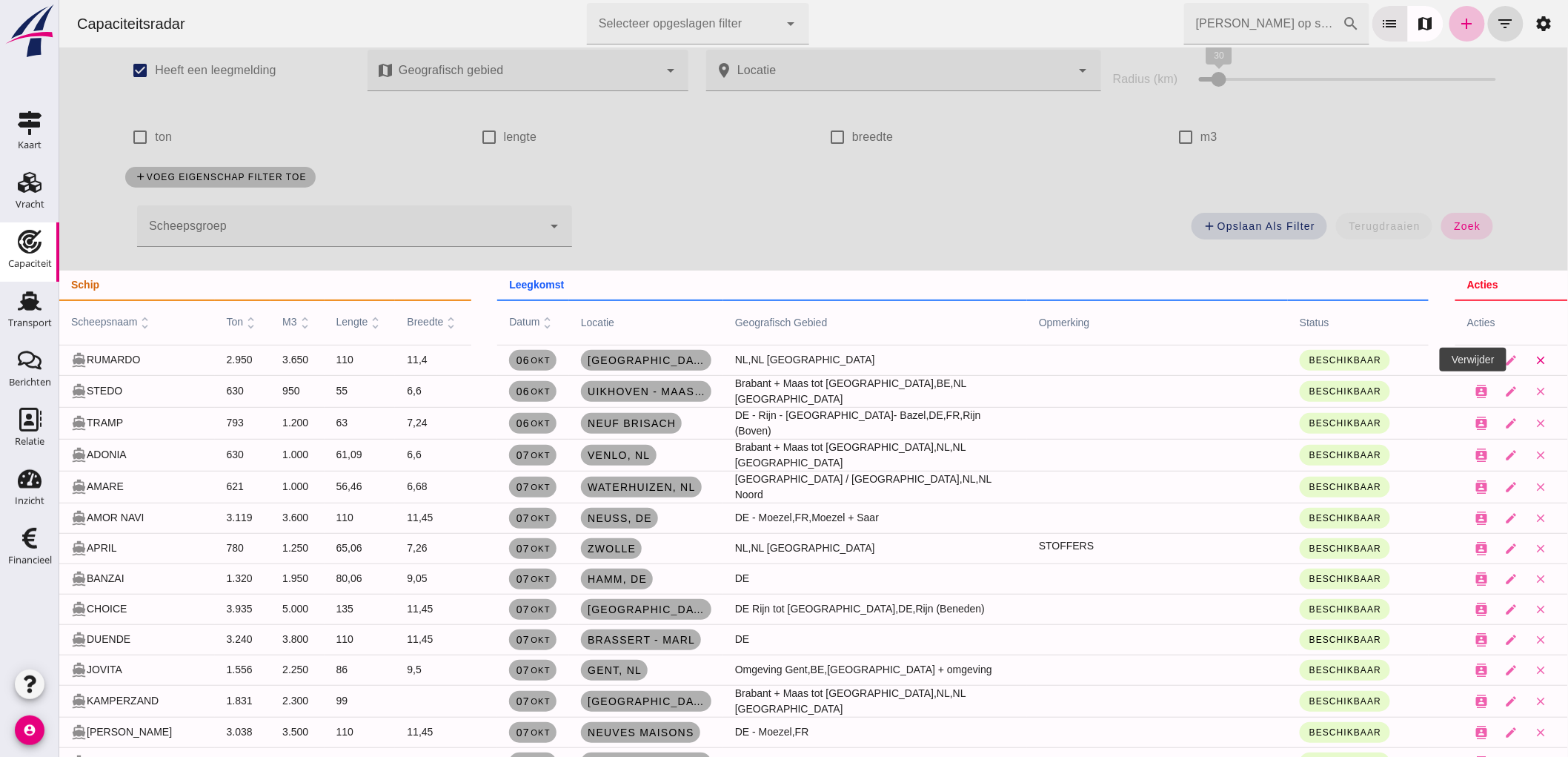
click at [1534, 362] on icon "close" at bounding box center [1541, 361] width 14 height 14
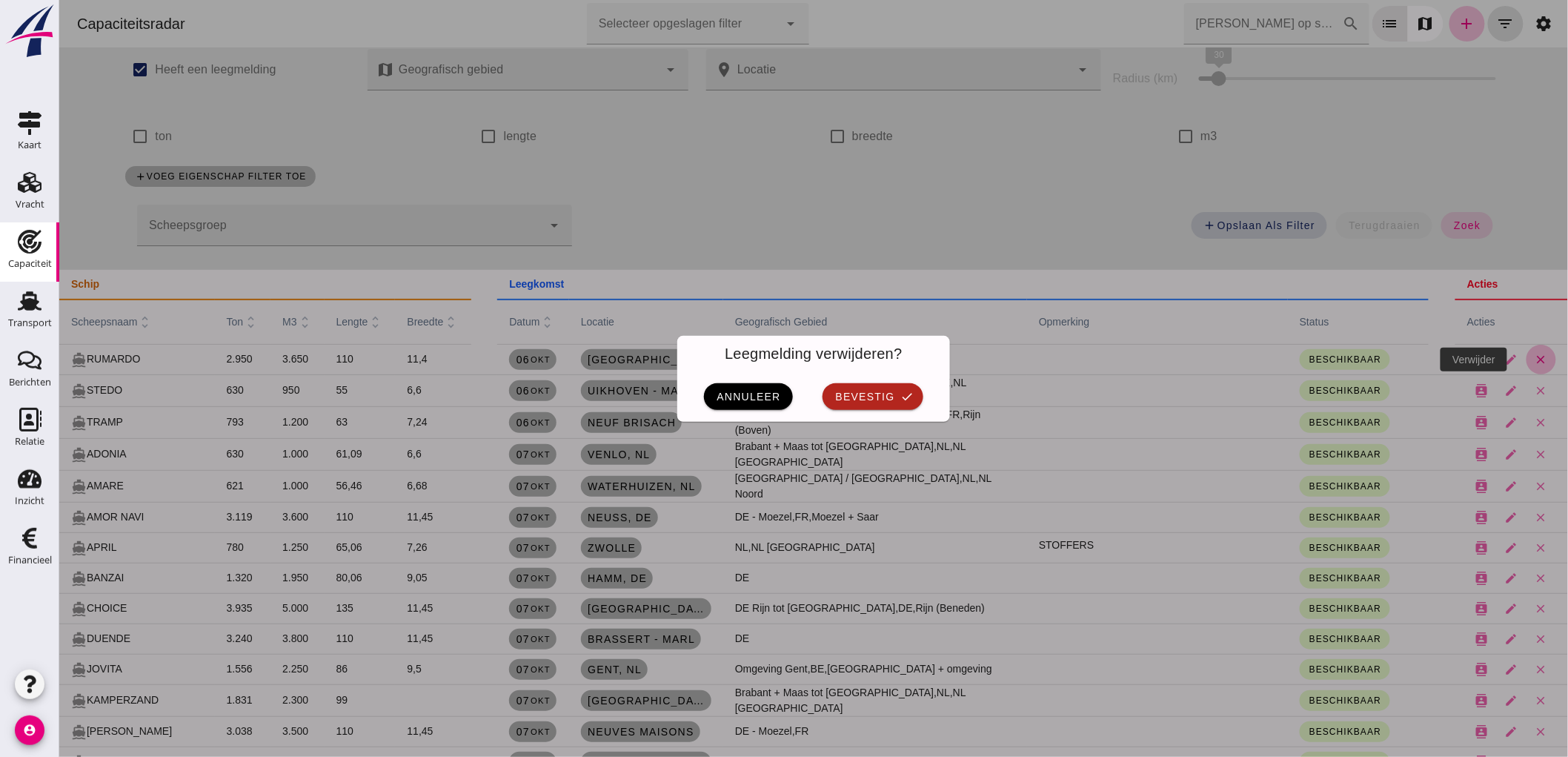
scroll to position [0, 0]
click at [903, 404] on button "bevestig check" at bounding box center [871, 396] width 100 height 27
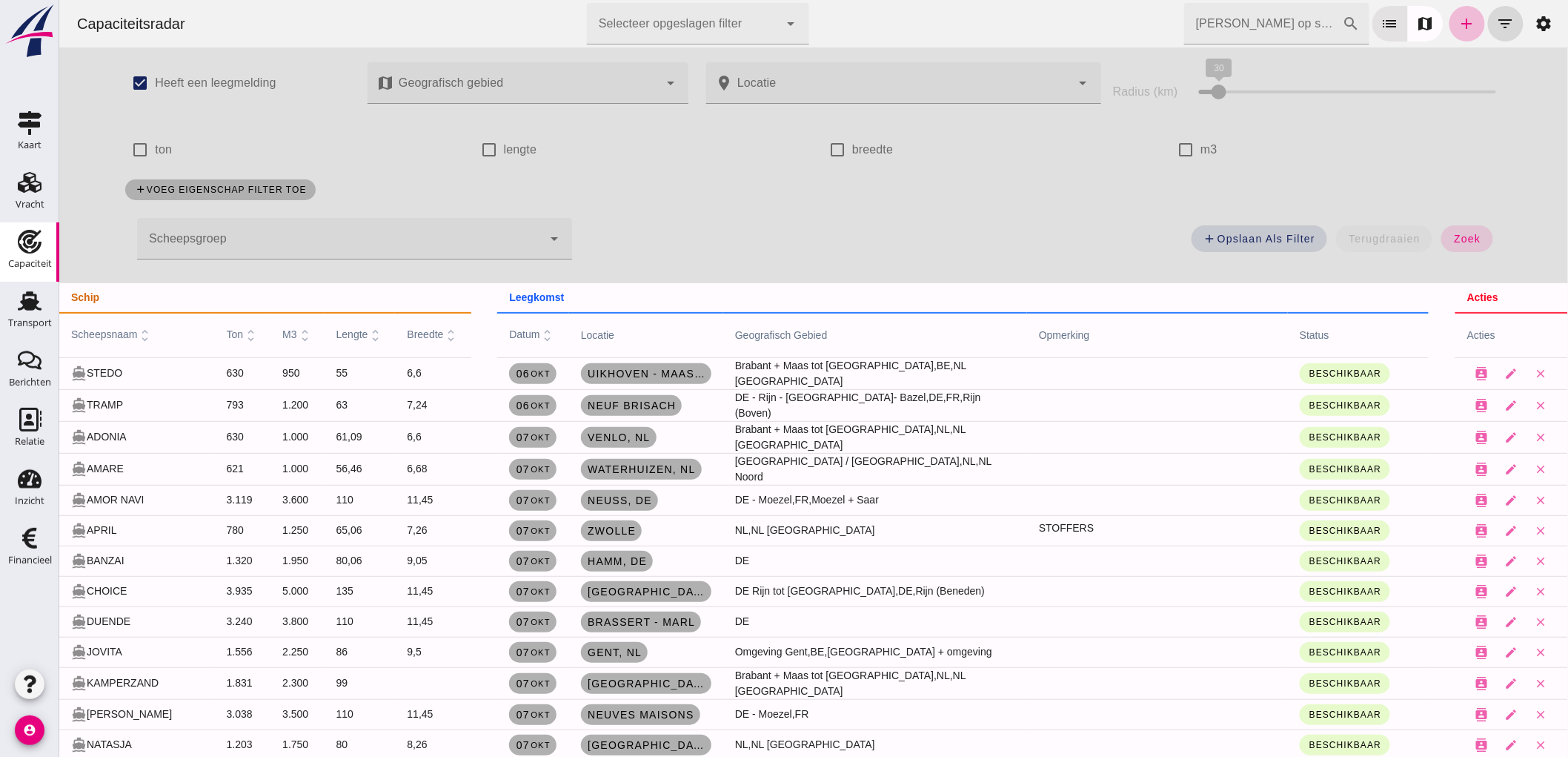
scroll to position [13, 0]
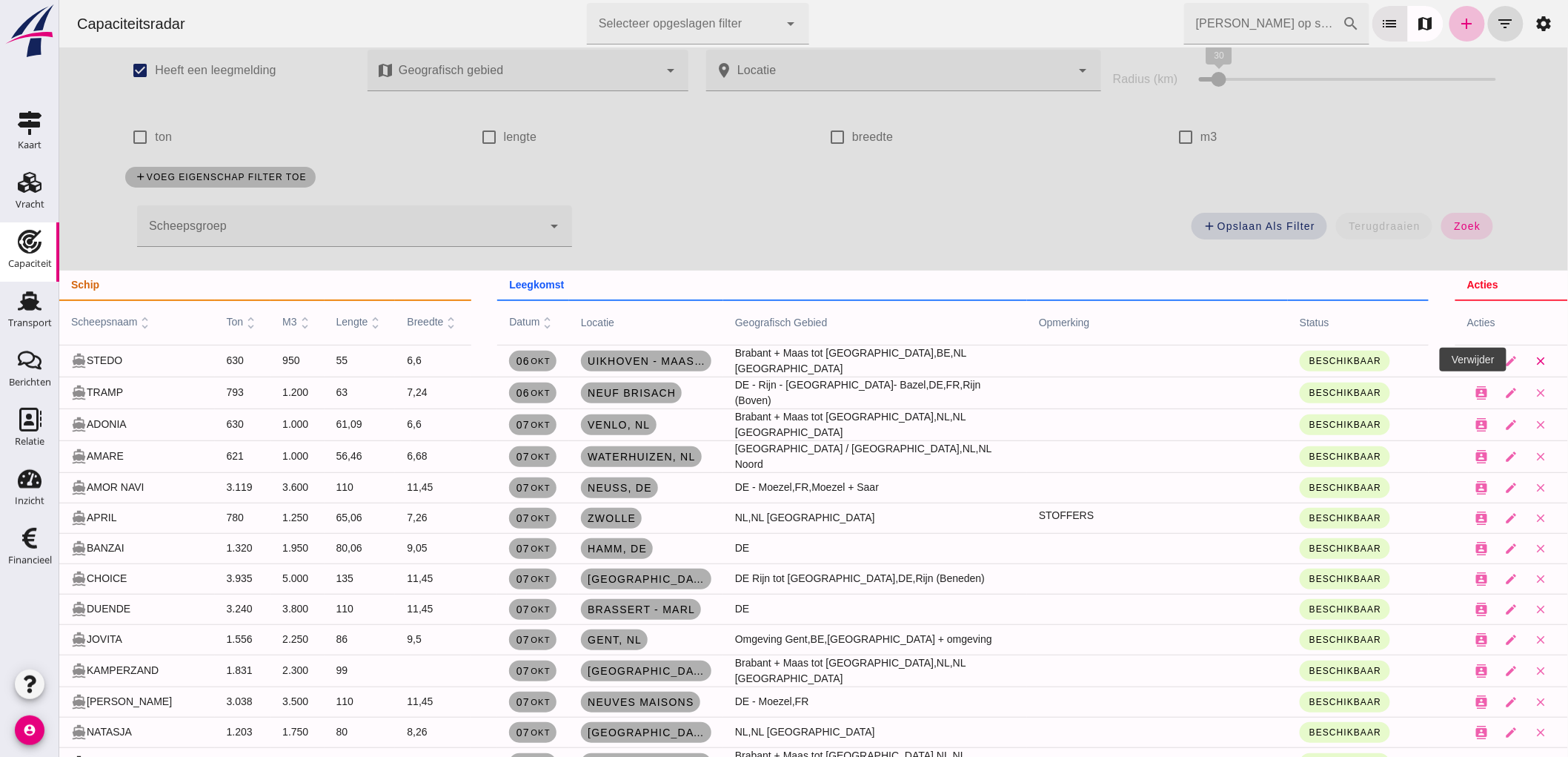
click at [1534, 363] on icon "close" at bounding box center [1541, 361] width 14 height 14
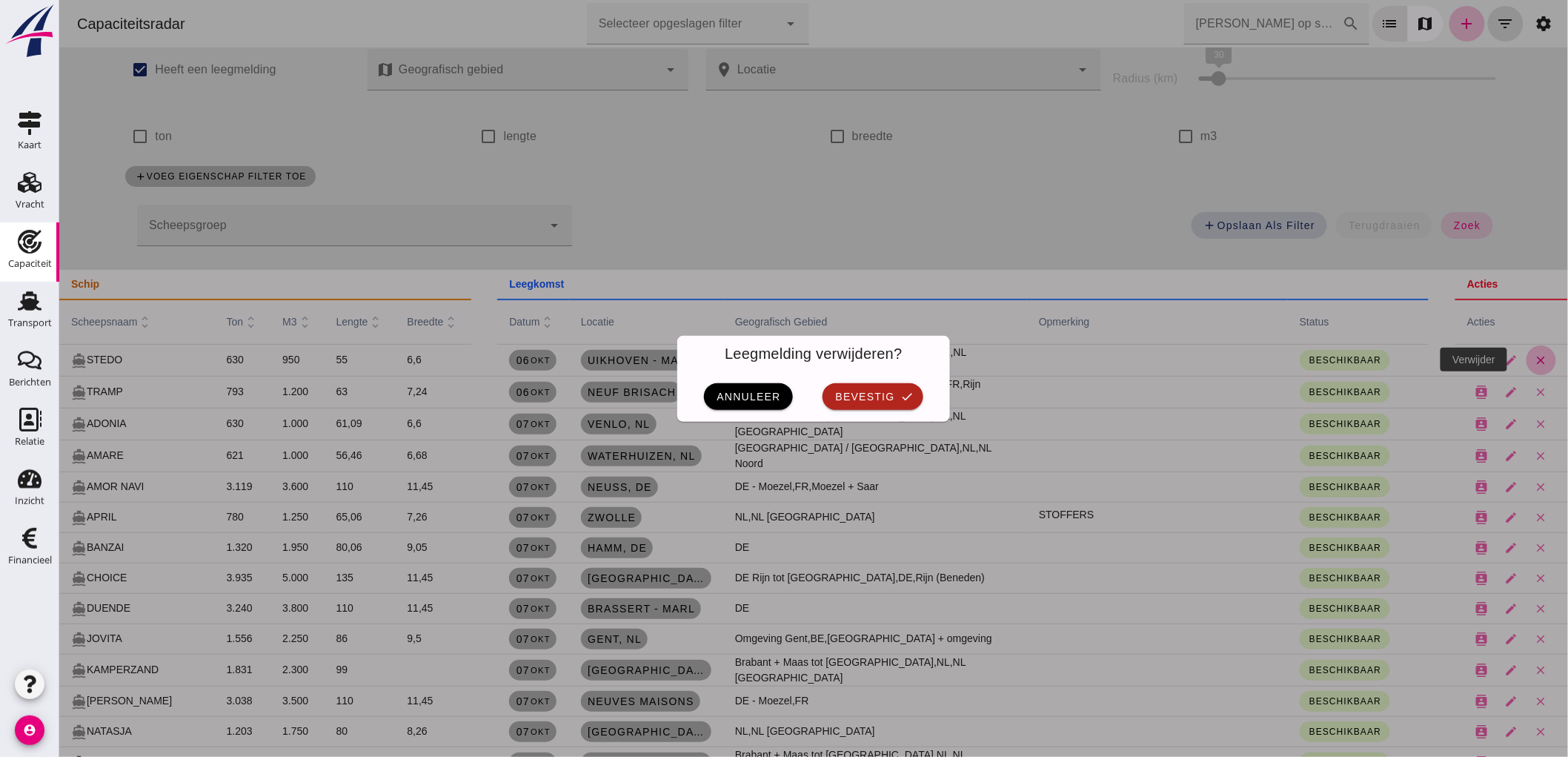
scroll to position [0, 0]
click at [887, 398] on button "bevestig check" at bounding box center [871, 396] width 100 height 27
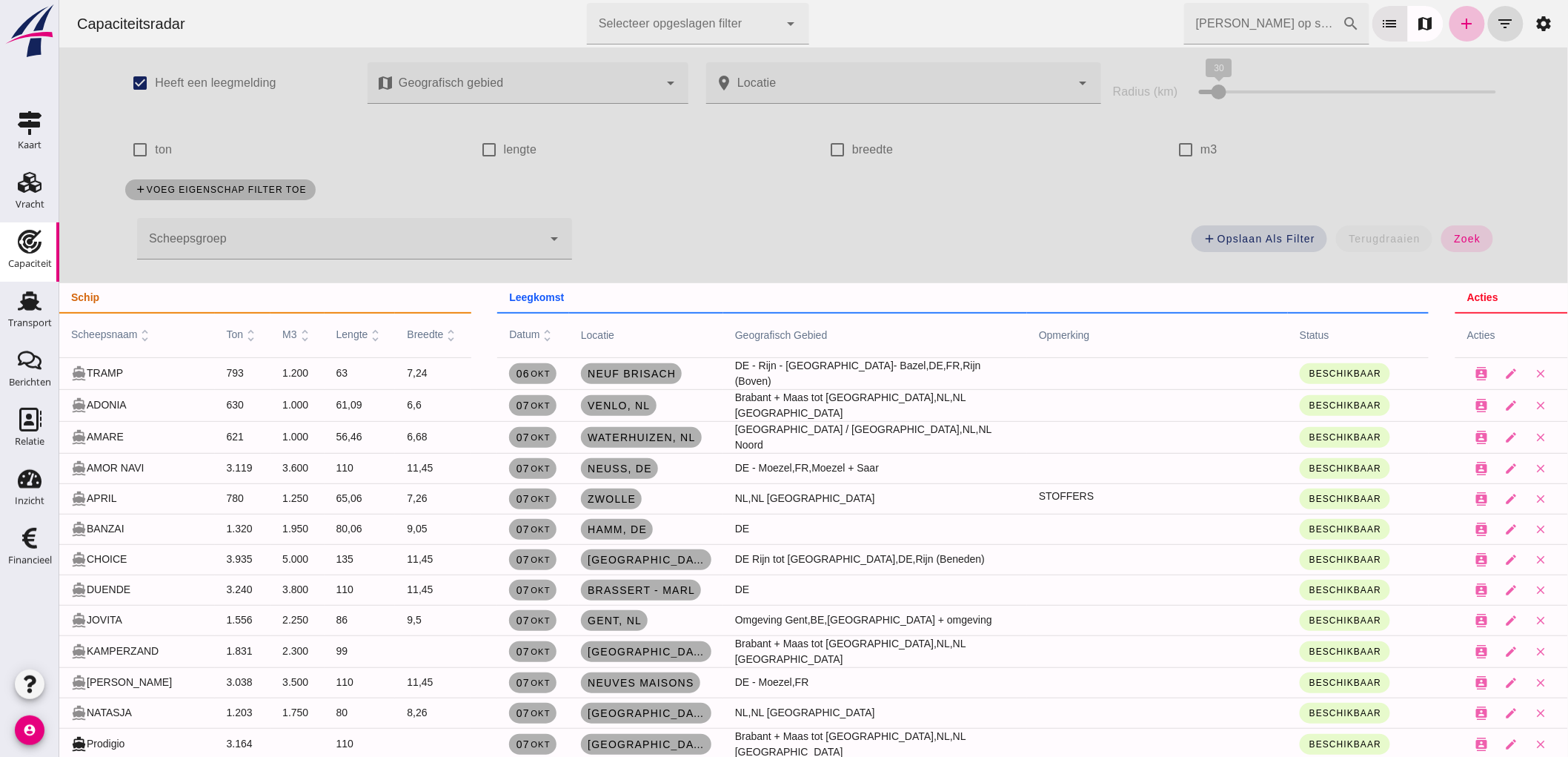
scroll to position [13, 0]
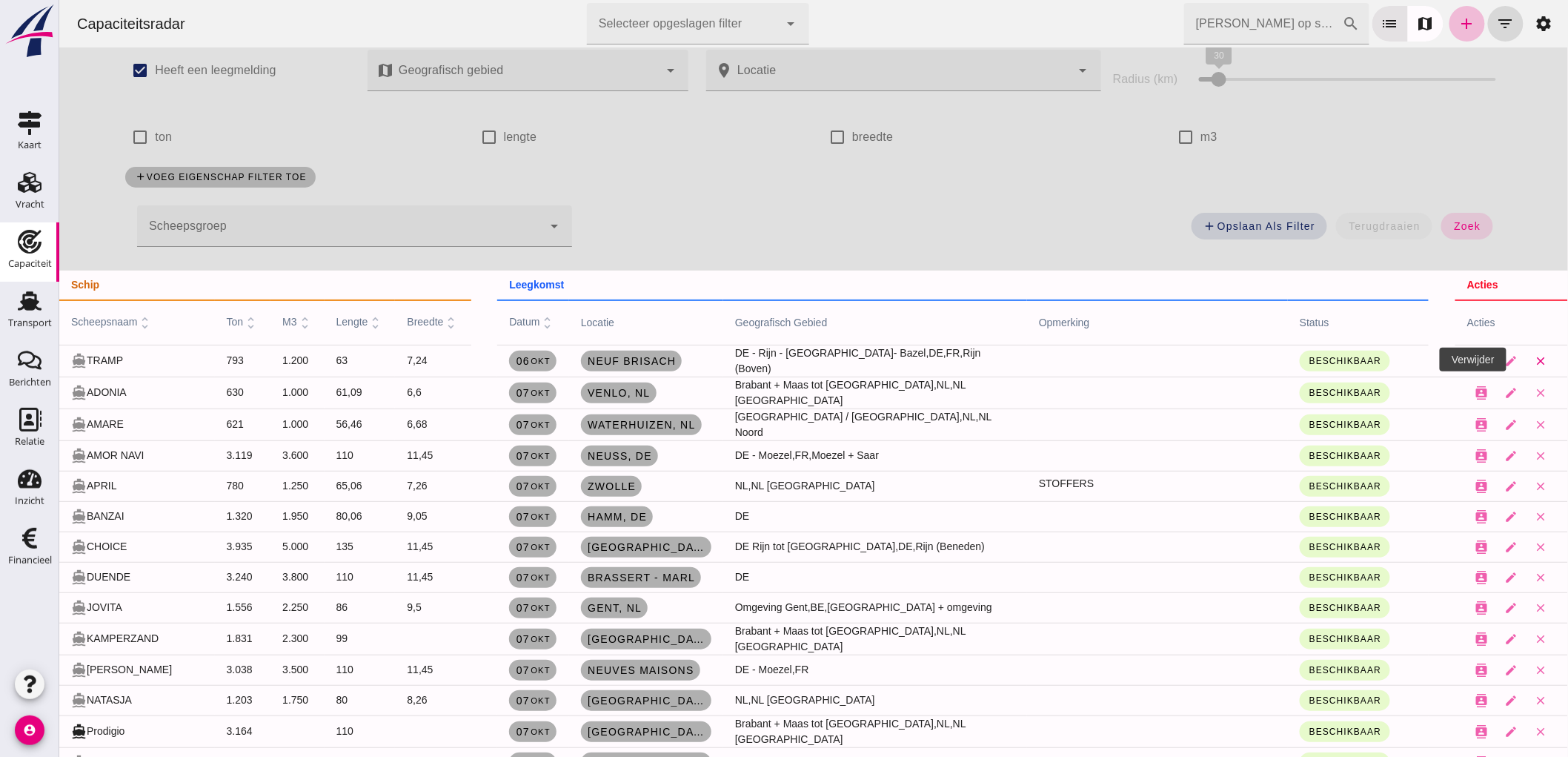
click at [1526, 359] on button "close" at bounding box center [1541, 361] width 30 height 30
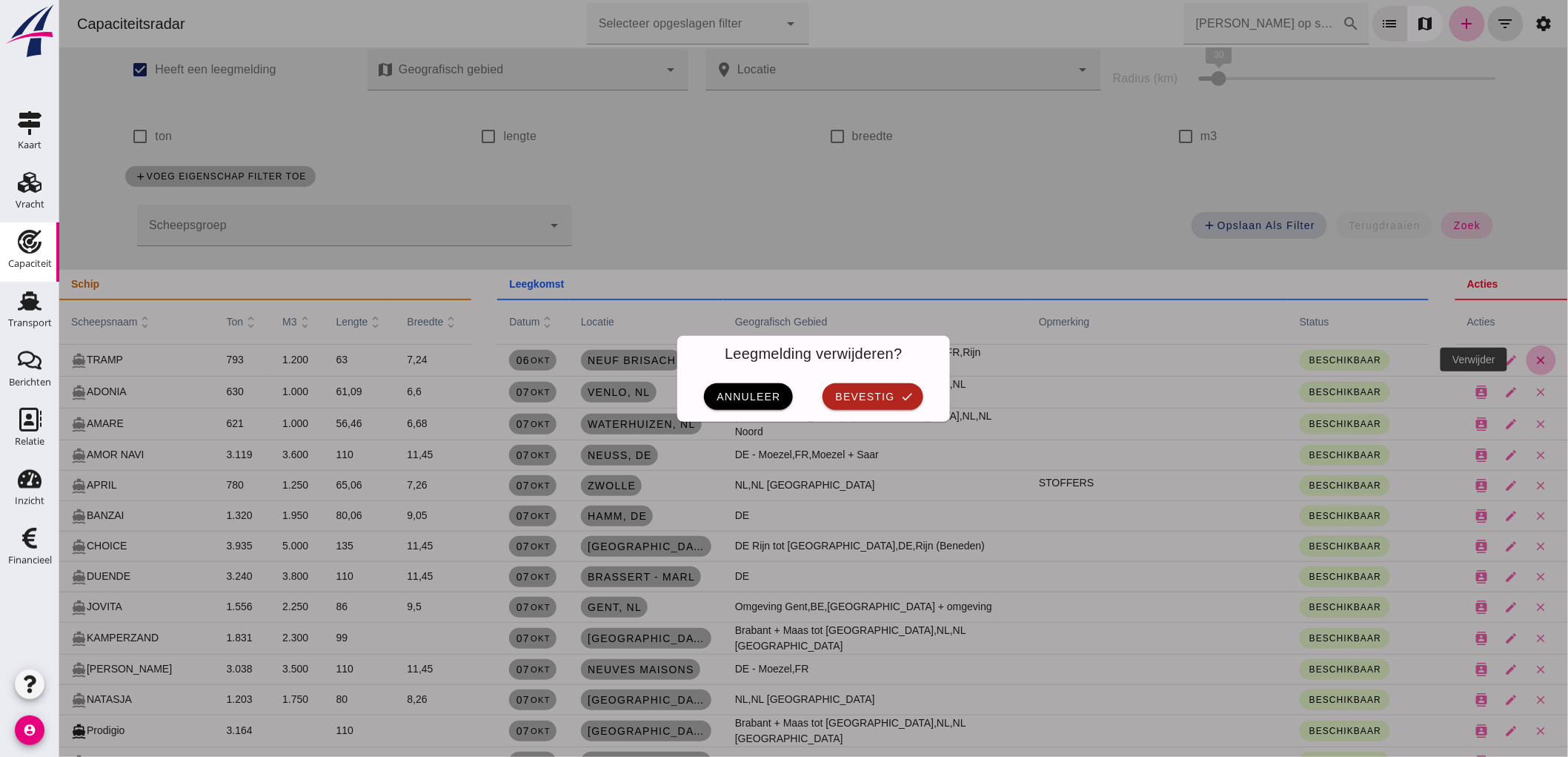
scroll to position [0, 0]
click at [907, 388] on button "bevestig check" at bounding box center [871, 396] width 100 height 27
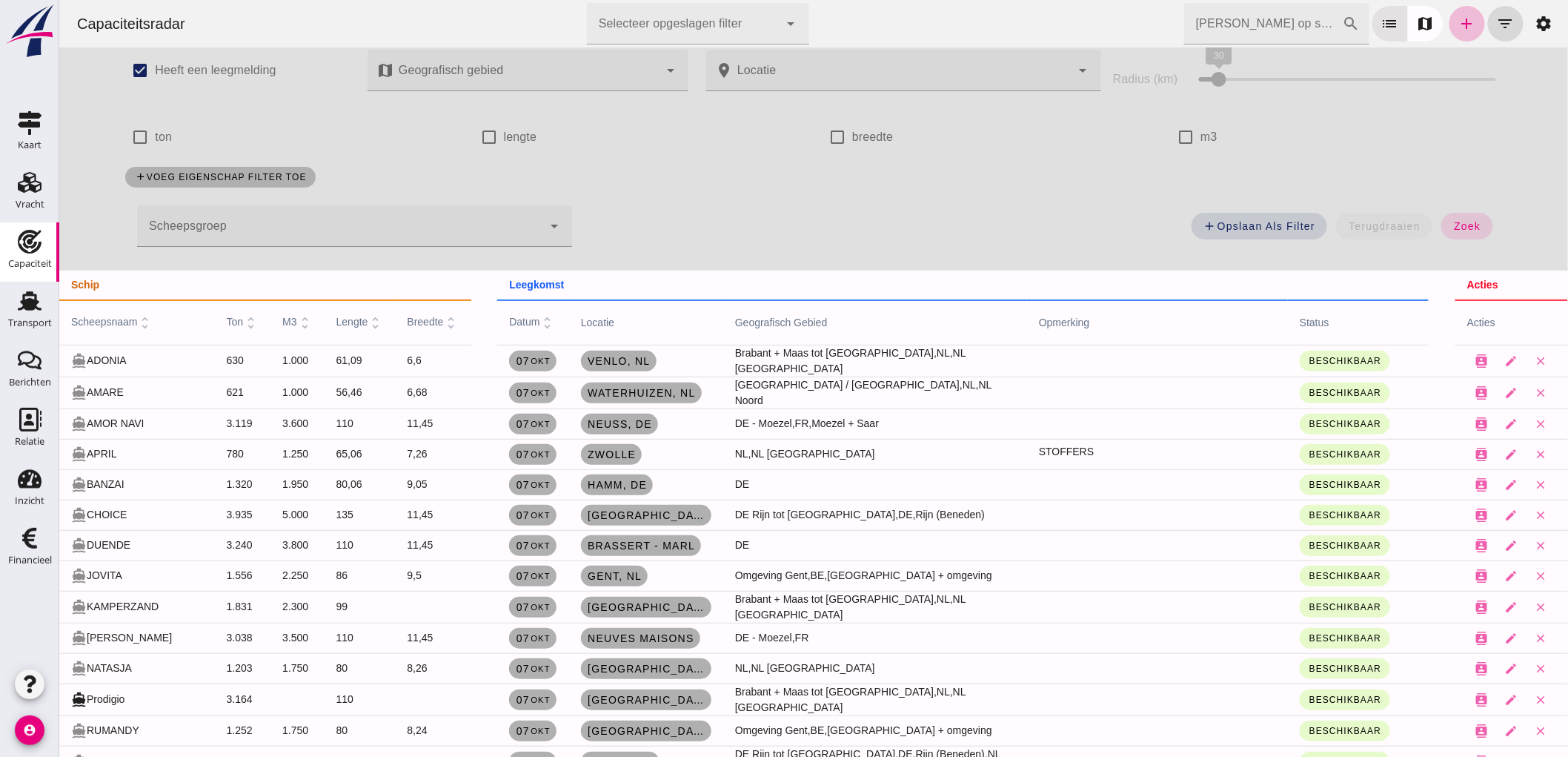
scroll to position [178, 0]
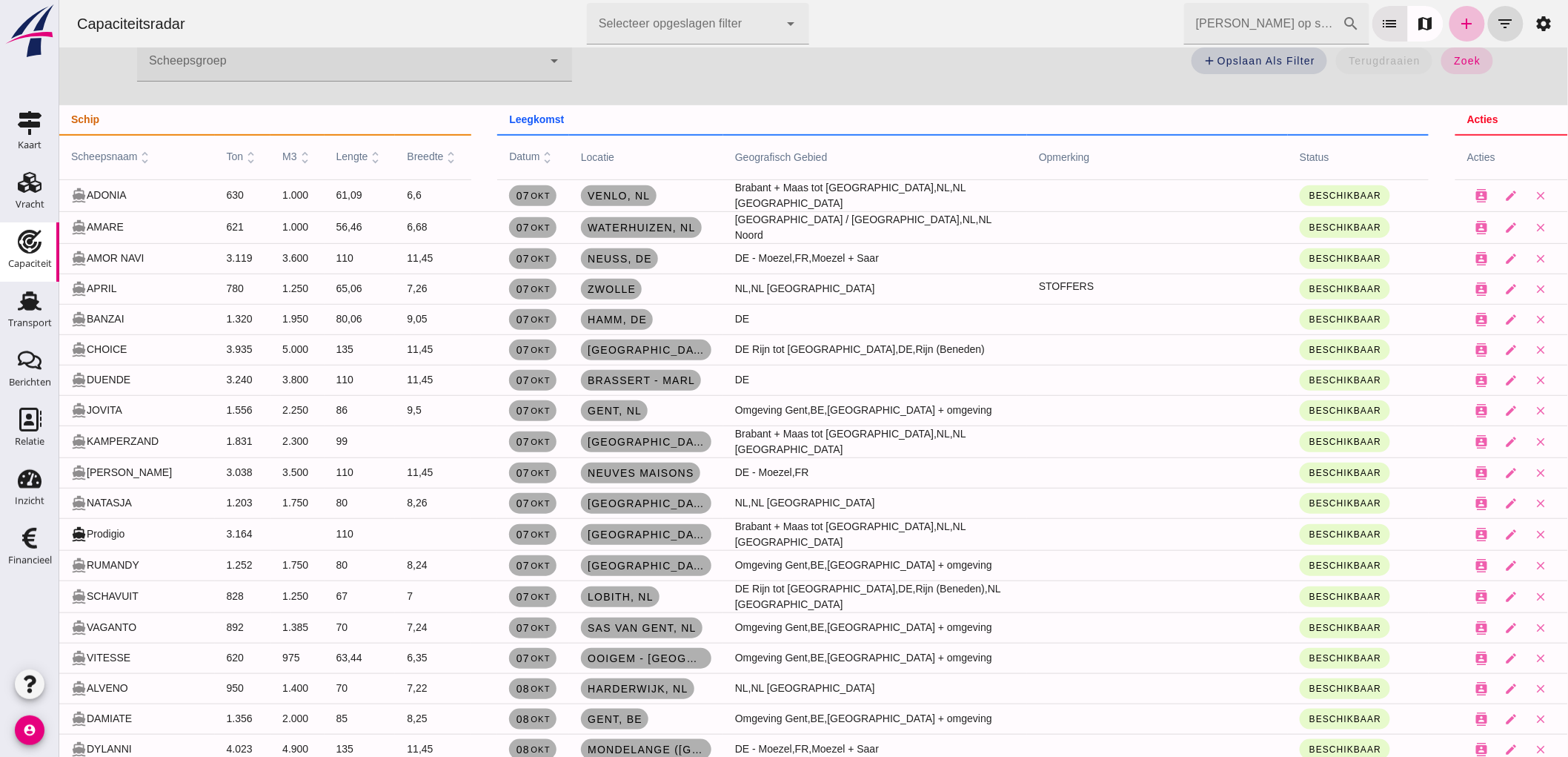
drag, startPoint x: 116, startPoint y: 616, endPoint x: 117, endPoint y: 630, distance: 14.0
click at [1534, 194] on icon "close" at bounding box center [1541, 196] width 14 height 14
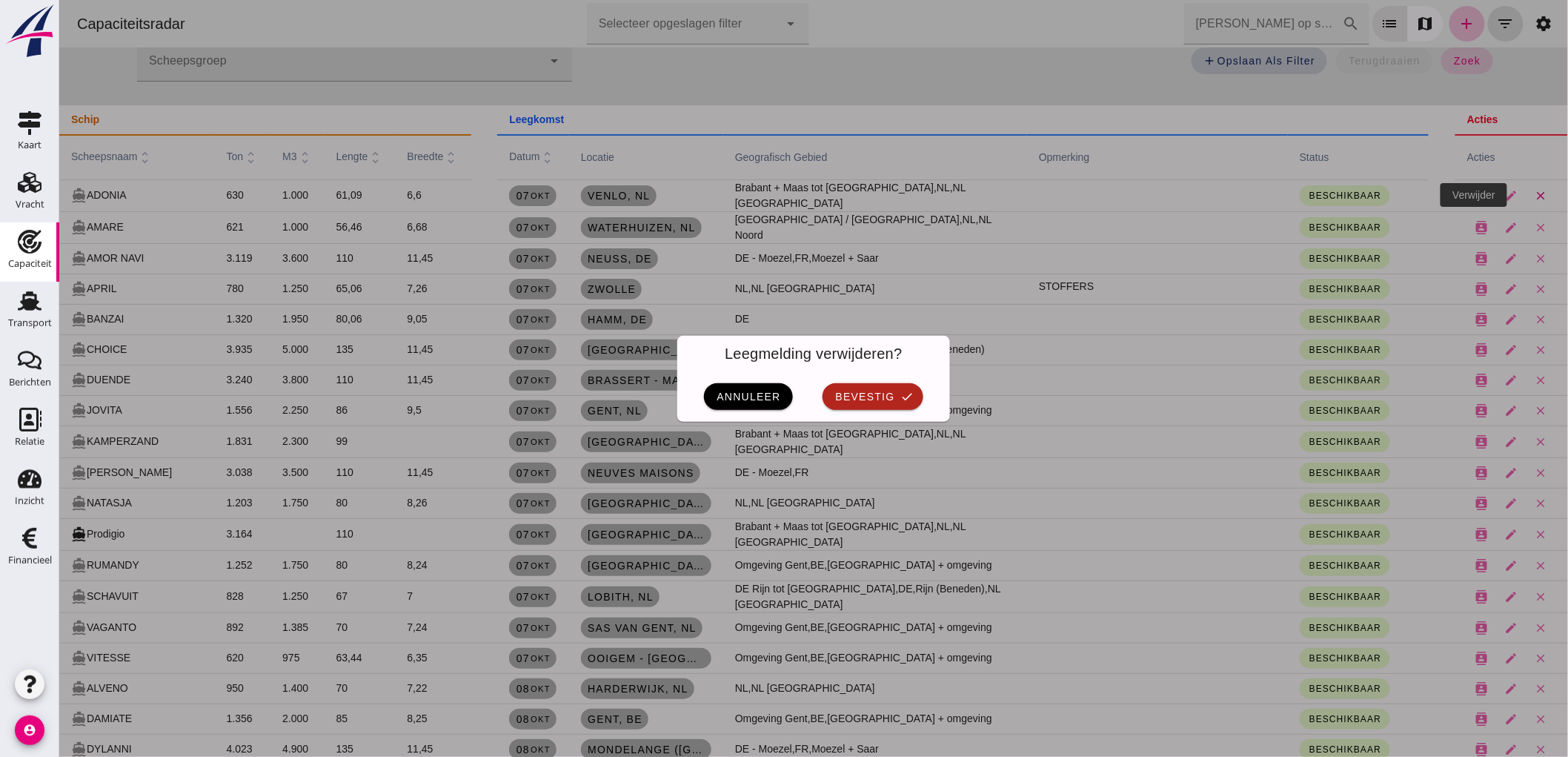
scroll to position [0, 0]
click at [892, 404] on button "bevestig check" at bounding box center [871, 396] width 100 height 27
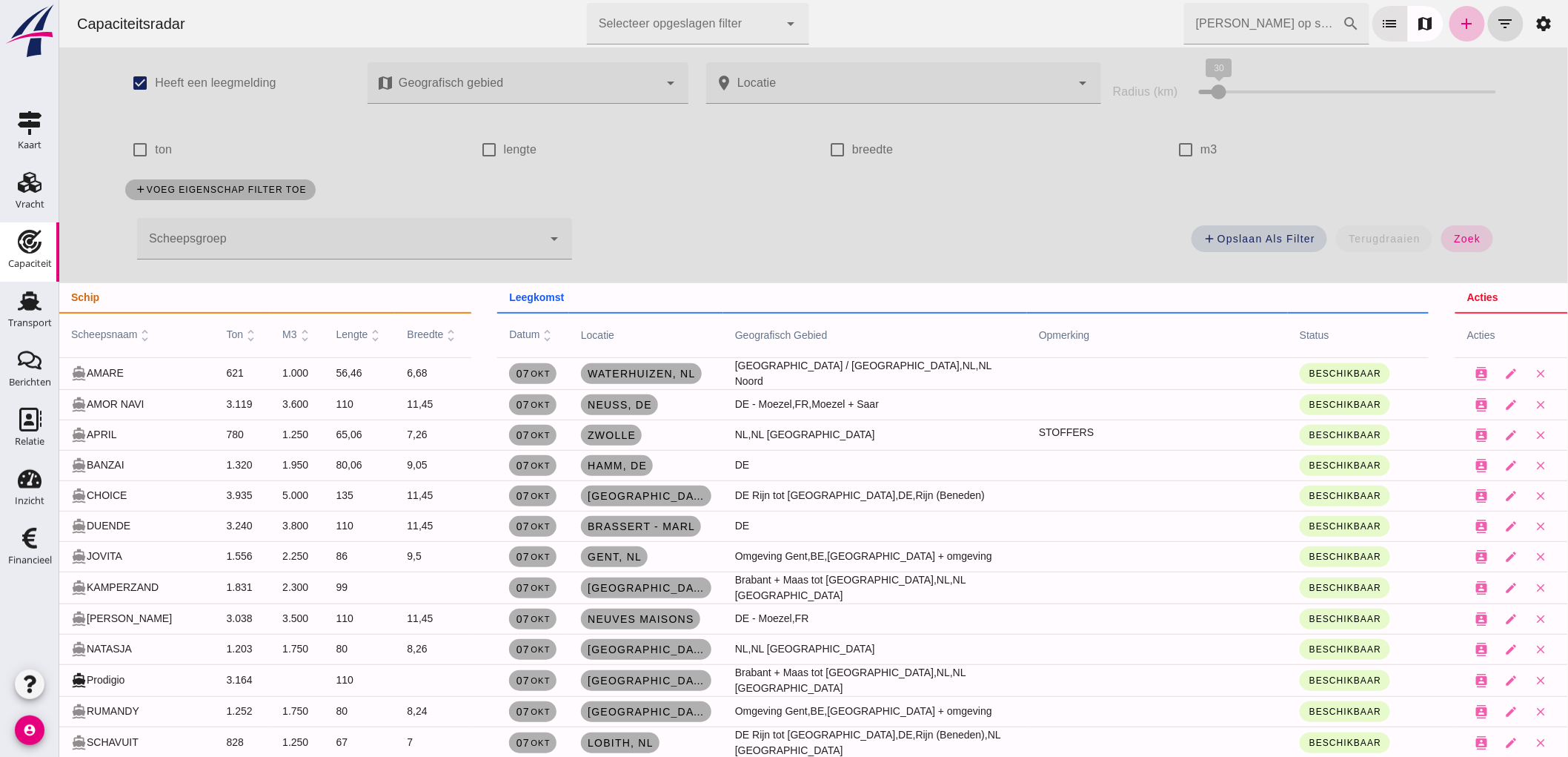
scroll to position [178, 0]
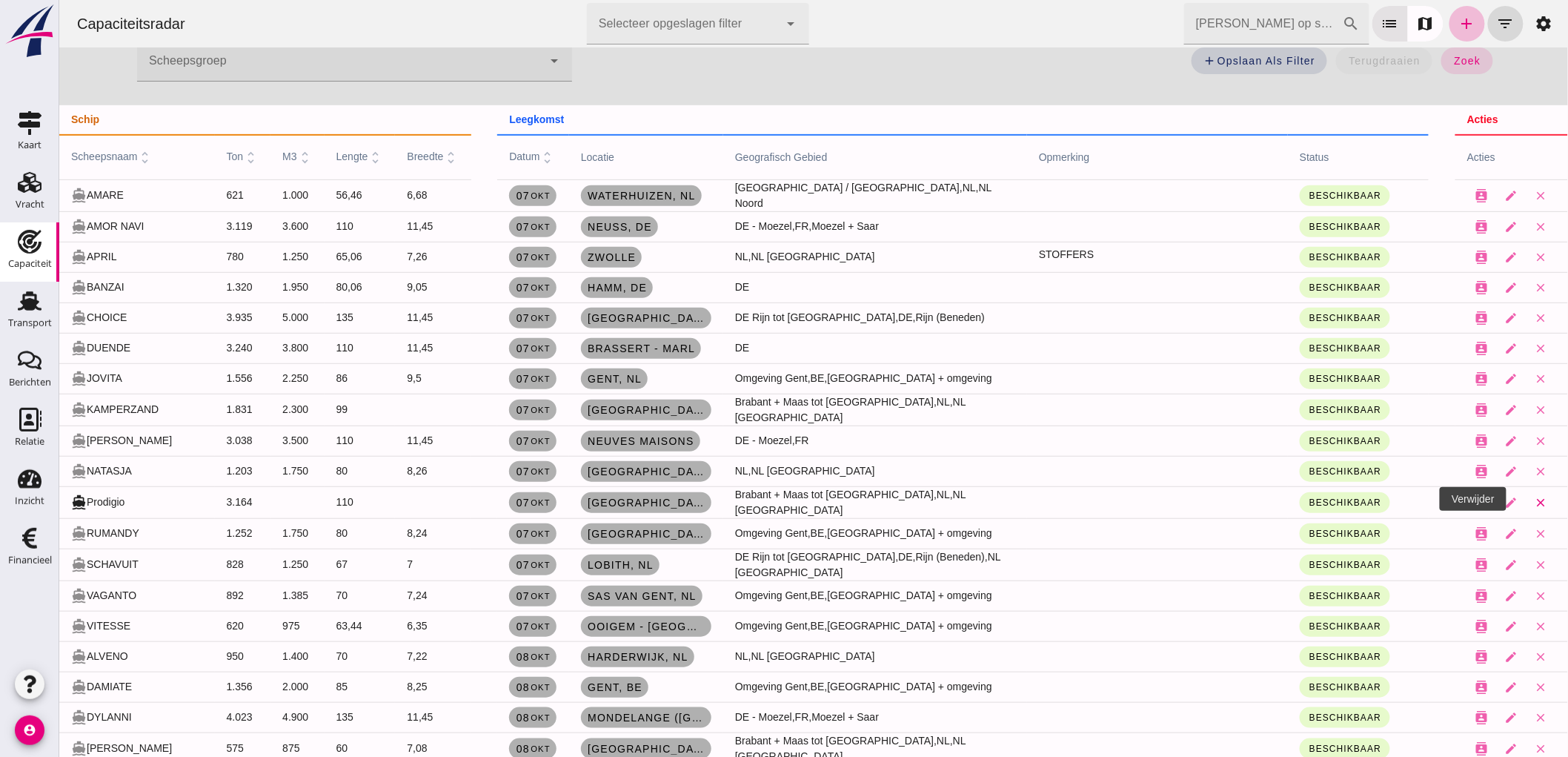
click at [1534, 502] on icon "close" at bounding box center [1541, 503] width 14 height 14
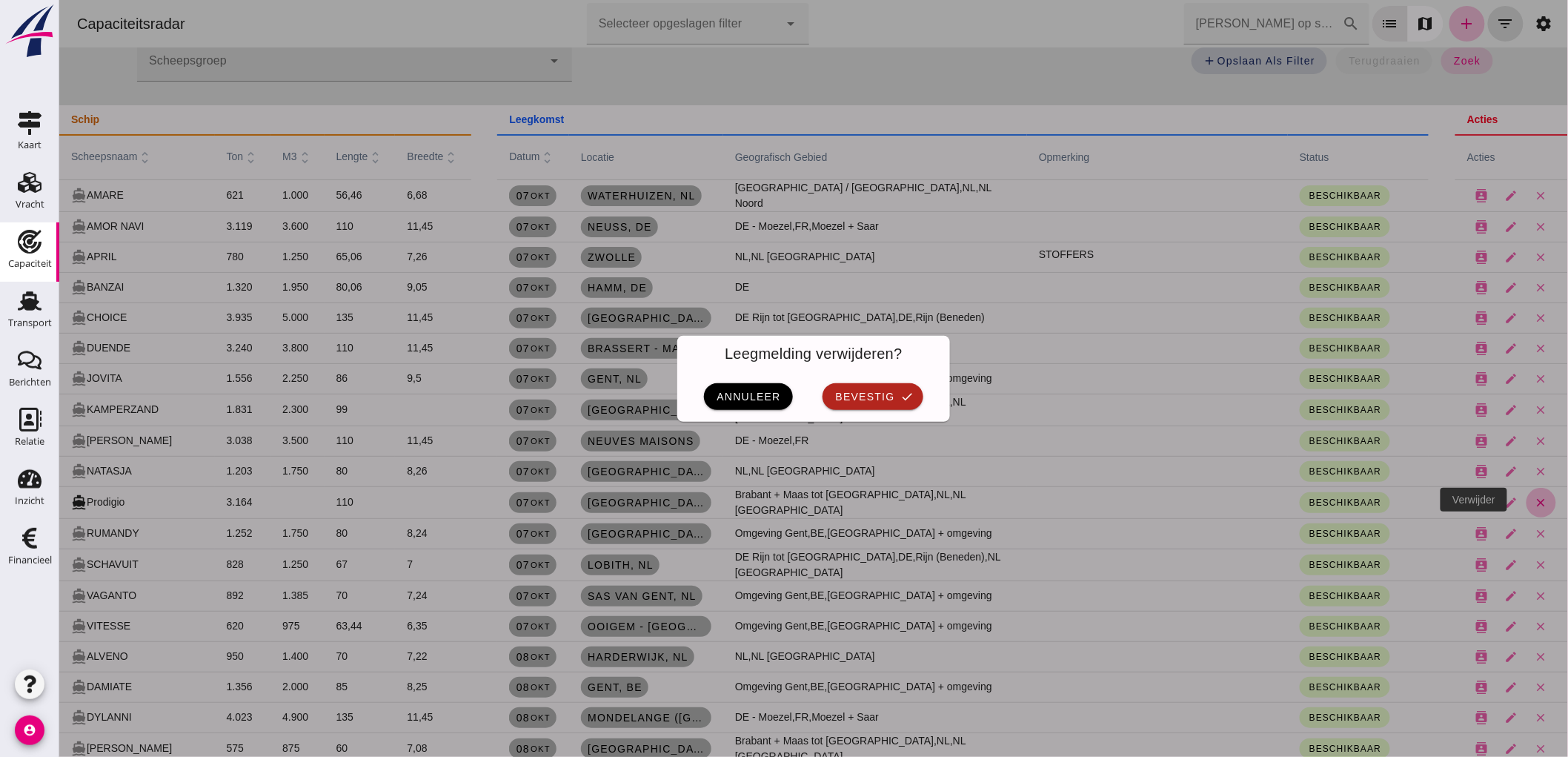
scroll to position [0, 0]
click at [857, 399] on span "bevestig" at bounding box center [864, 397] width 60 height 12
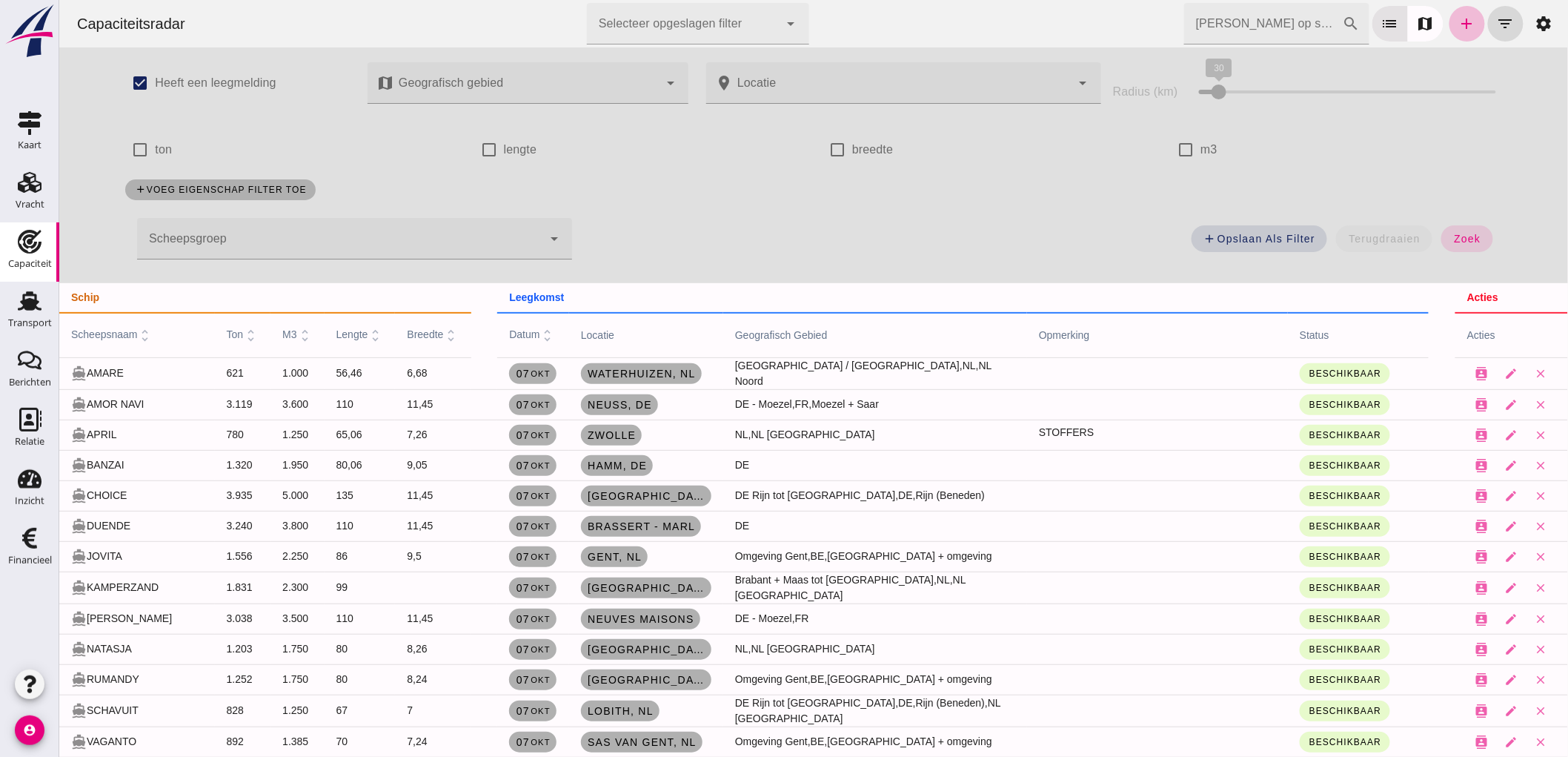
scroll to position [178, 0]
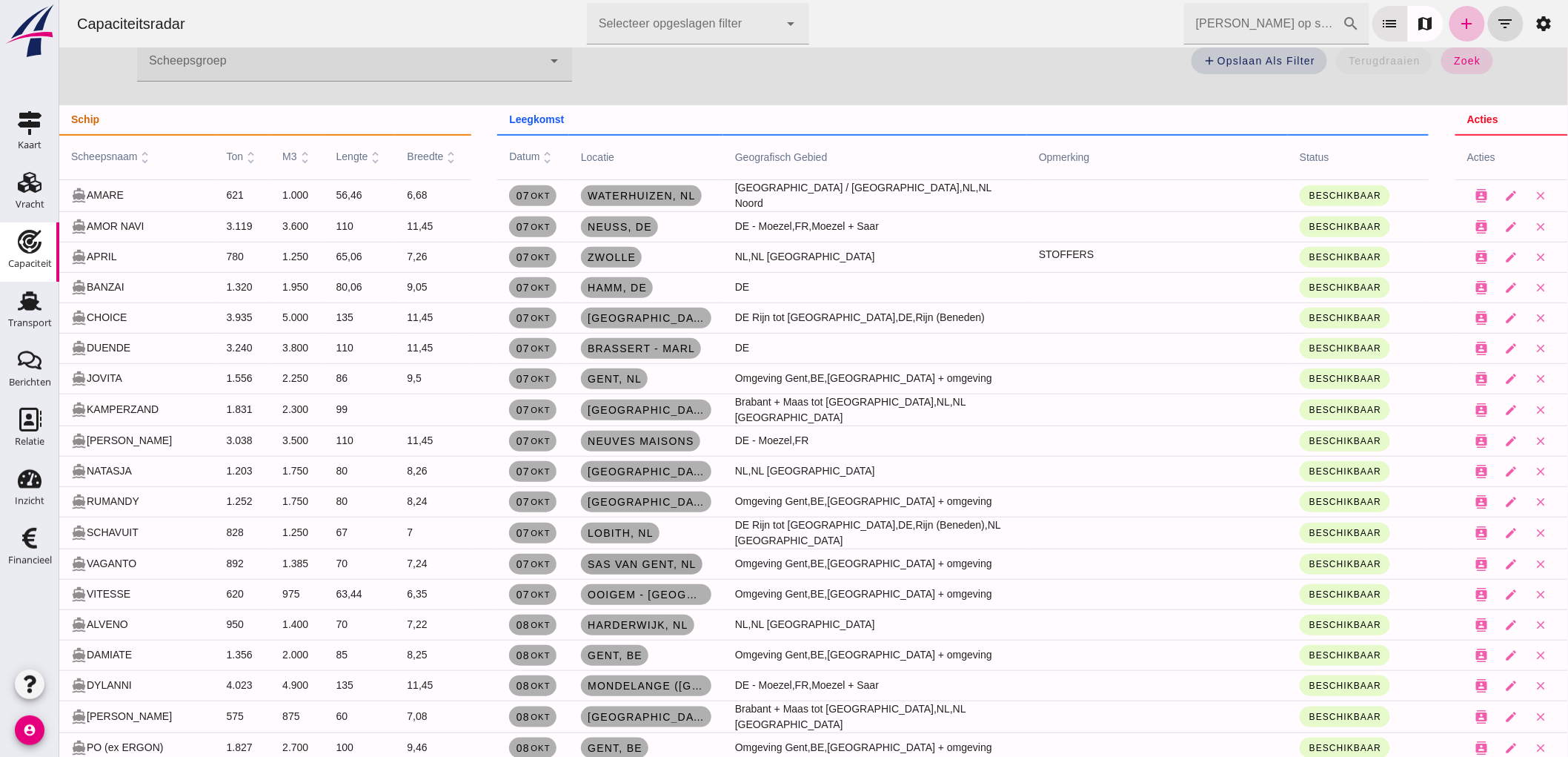
click at [606, 558] on span "Sas van Gent , [GEOGRAPHIC_DATA]" at bounding box center [641, 564] width 110 height 12
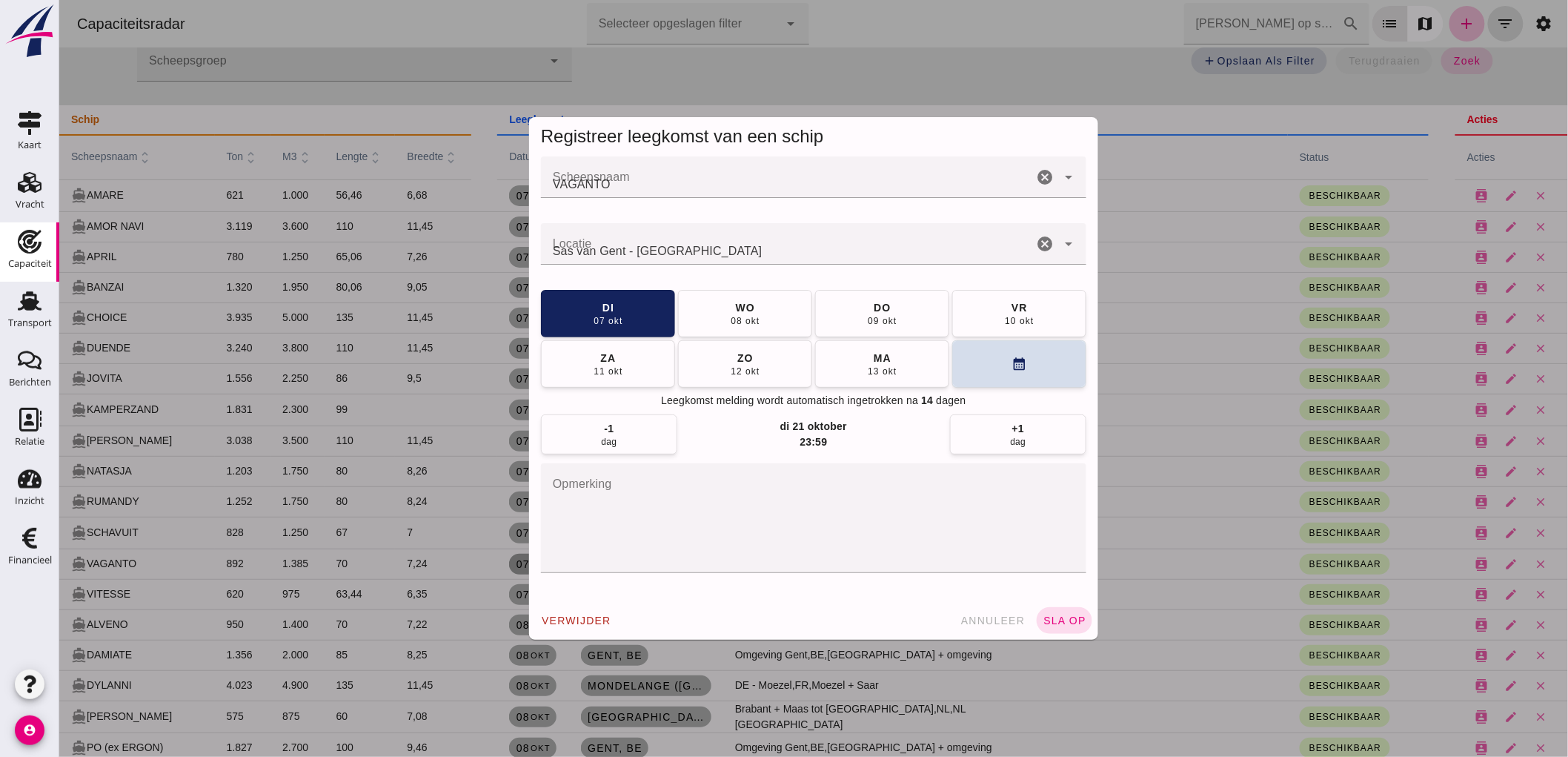
scroll to position [0, 0]
click at [1040, 243] on icon "cancel" at bounding box center [1044, 243] width 18 height 18
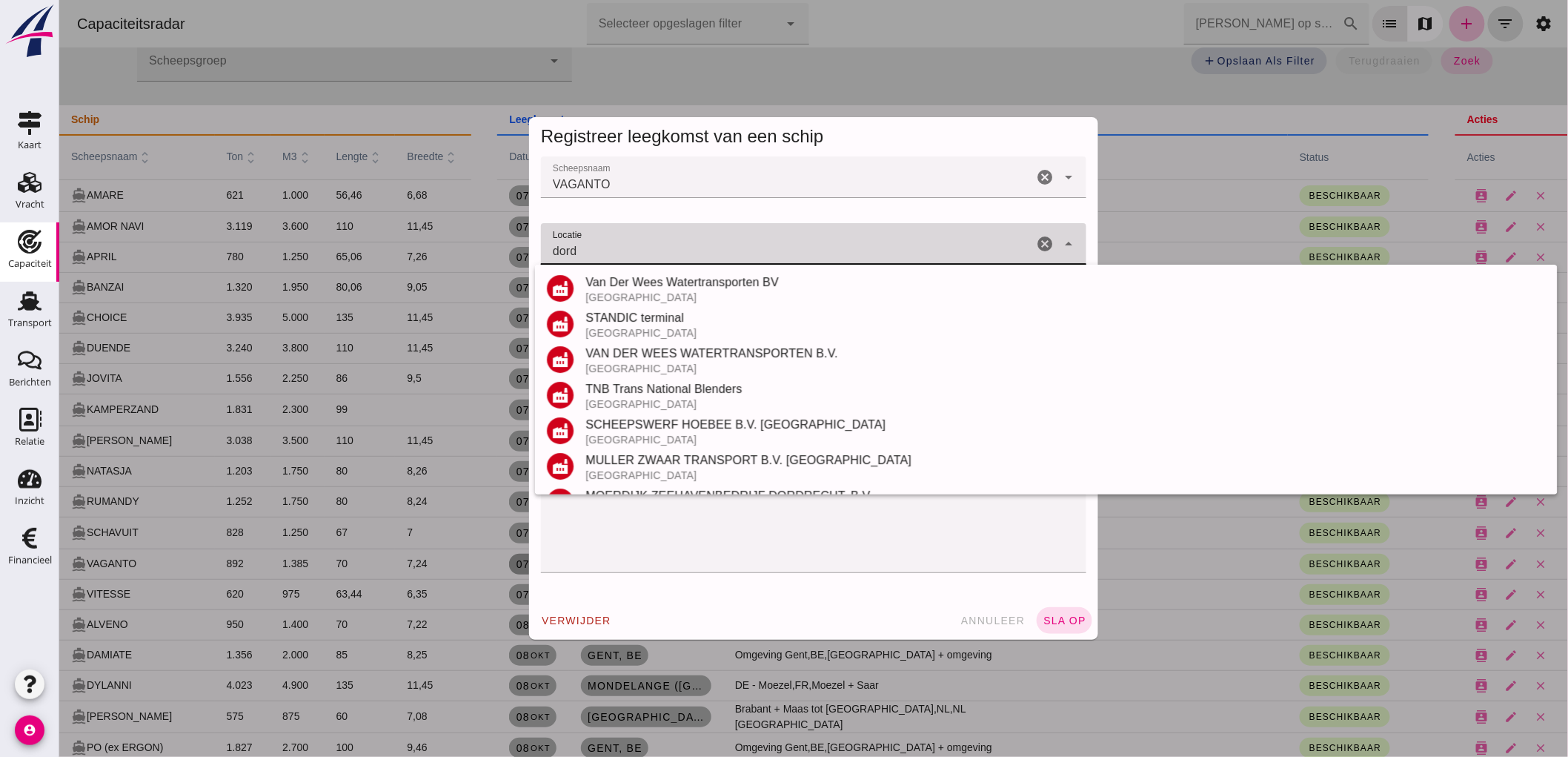
scroll to position [315, 0]
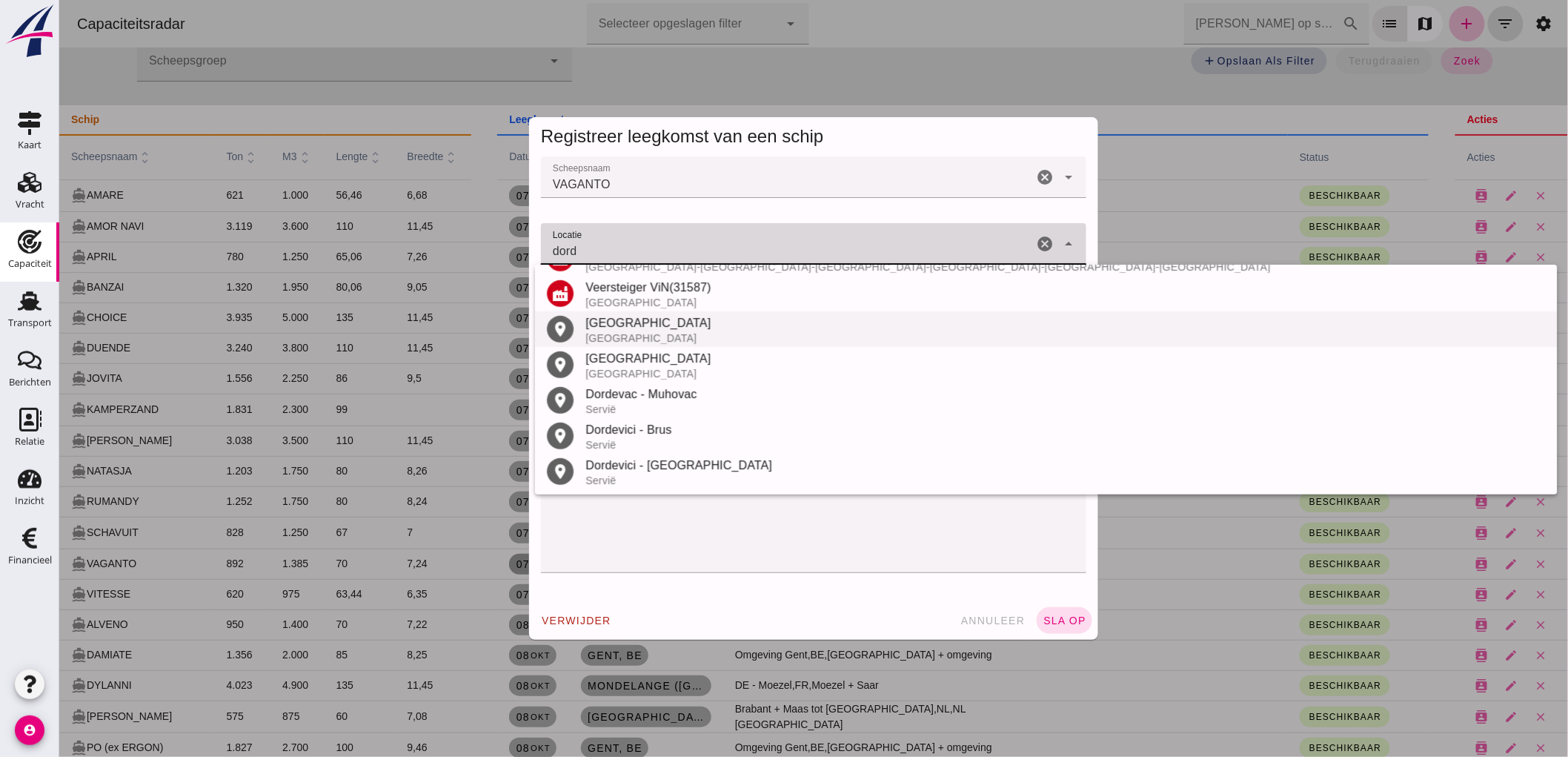
click at [667, 327] on div "[GEOGRAPHIC_DATA]" at bounding box center [1064, 323] width 960 height 18
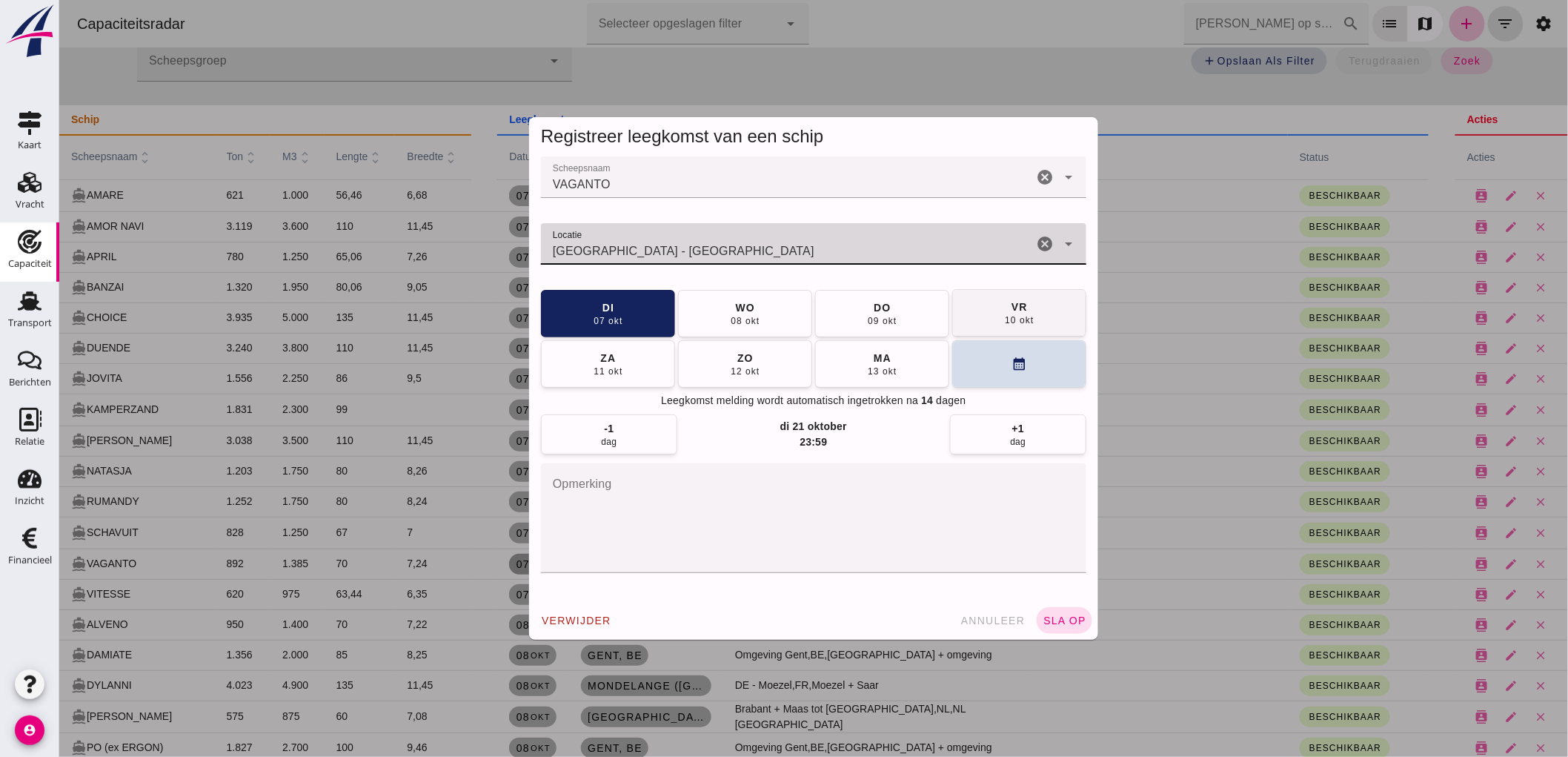
type input "[GEOGRAPHIC_DATA] - [GEOGRAPHIC_DATA]"
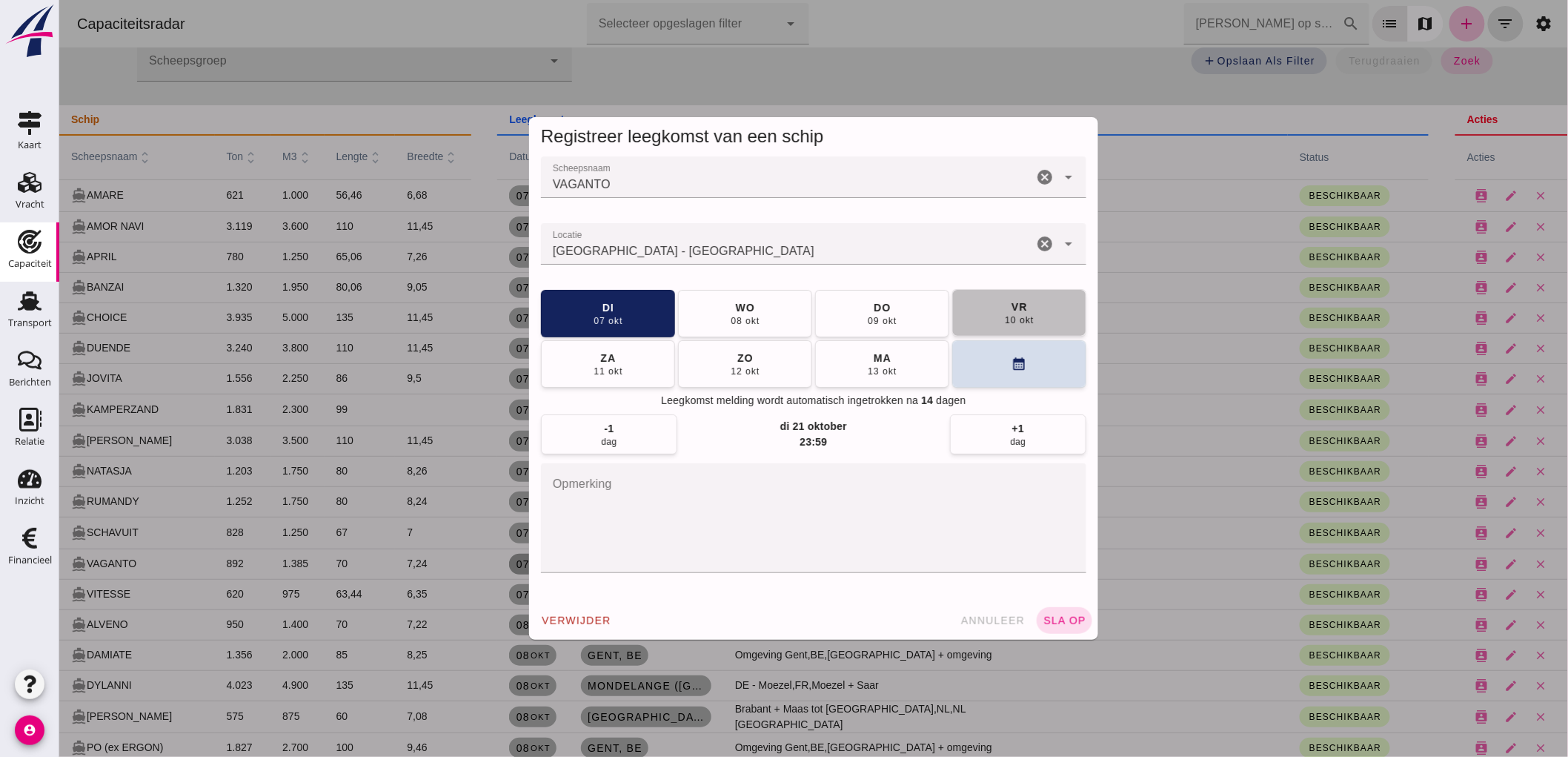
click at [1011, 315] on div "10 okt" at bounding box center [1018, 321] width 30 height 12
click at [1059, 615] on span "sla op" at bounding box center [1063, 621] width 44 height 12
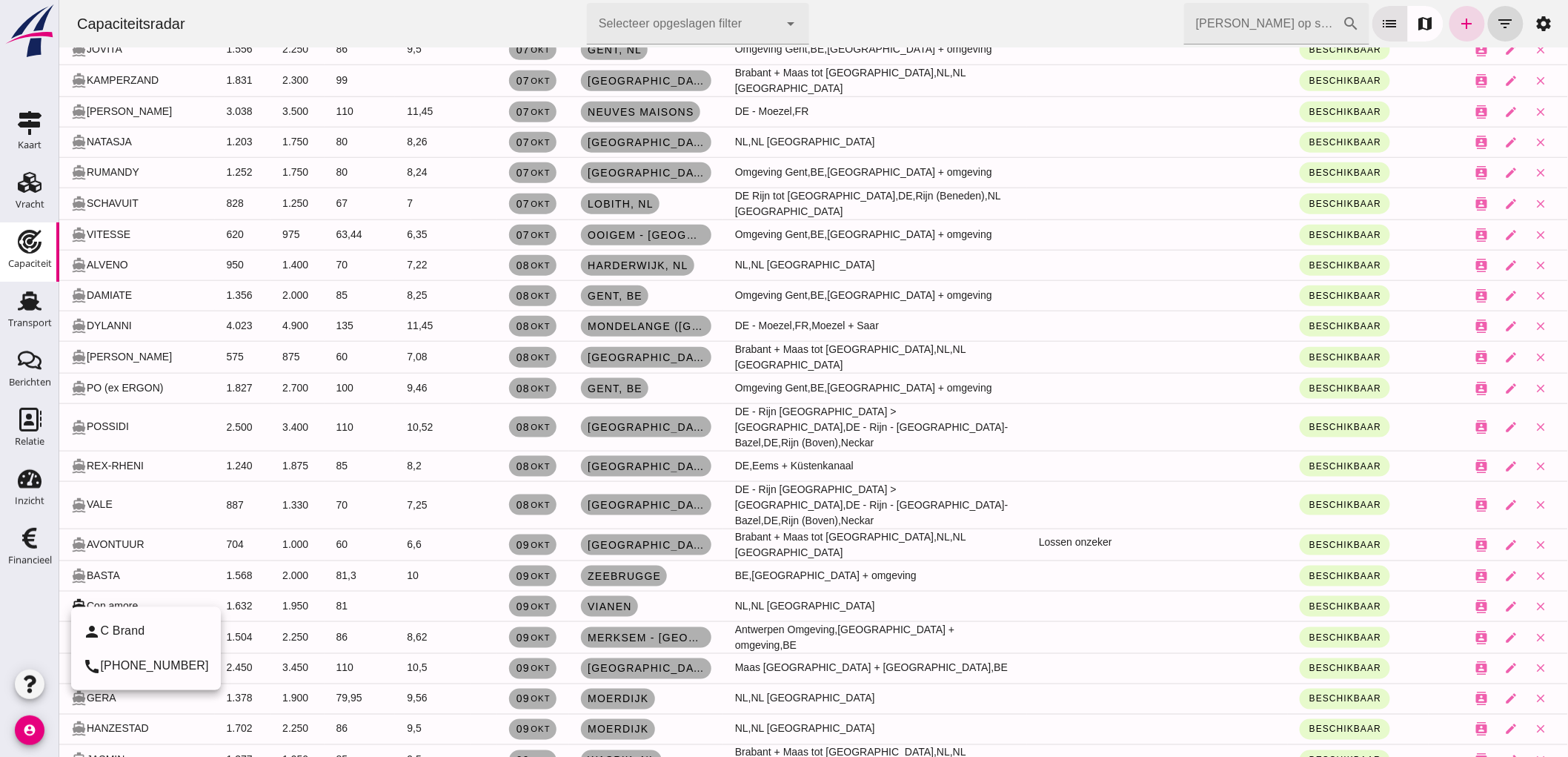
scroll to position [672, 0]
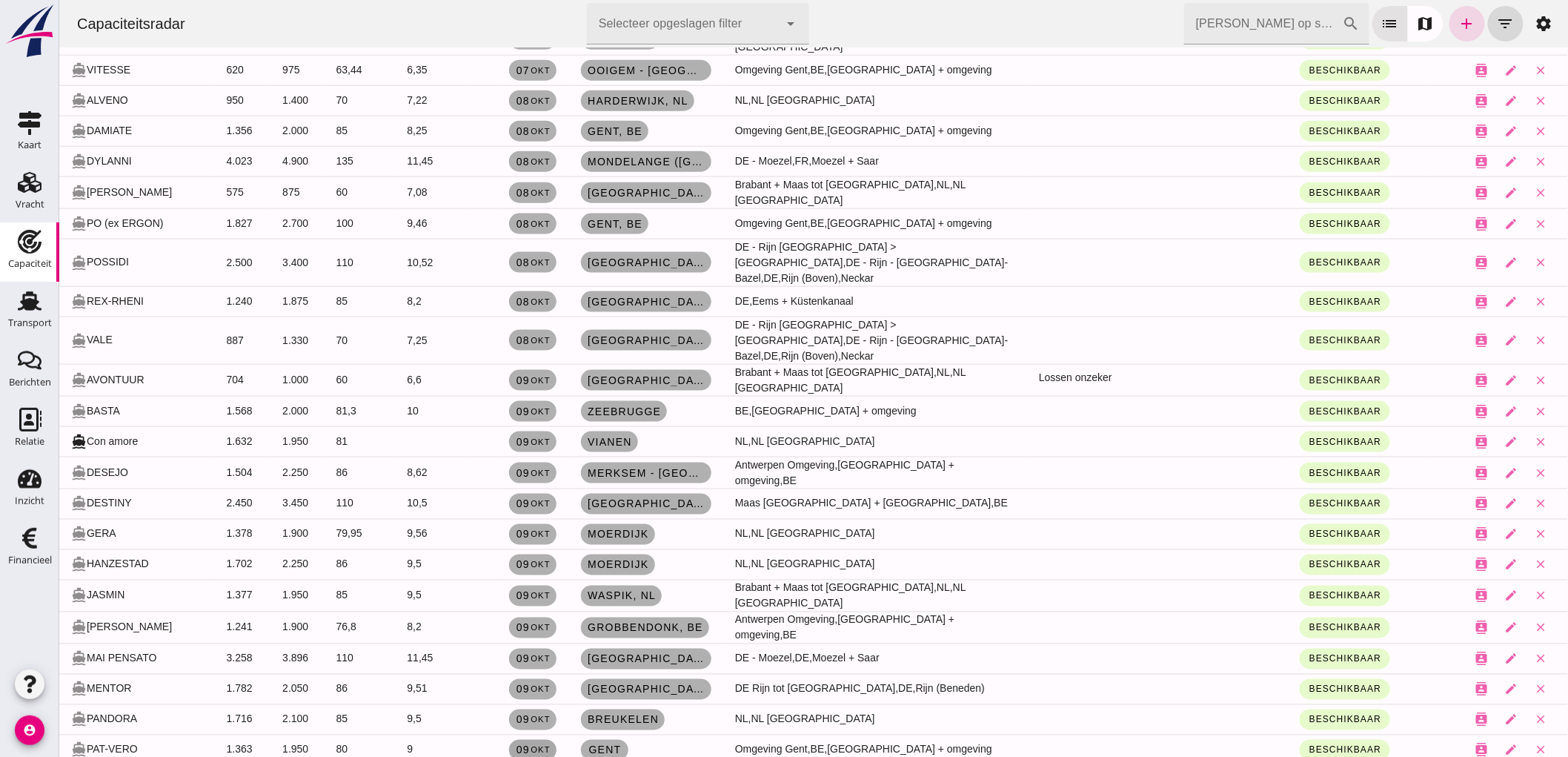
click at [508, 740] on link "[DATE]" at bounding box center [531, 750] width 47 height 21
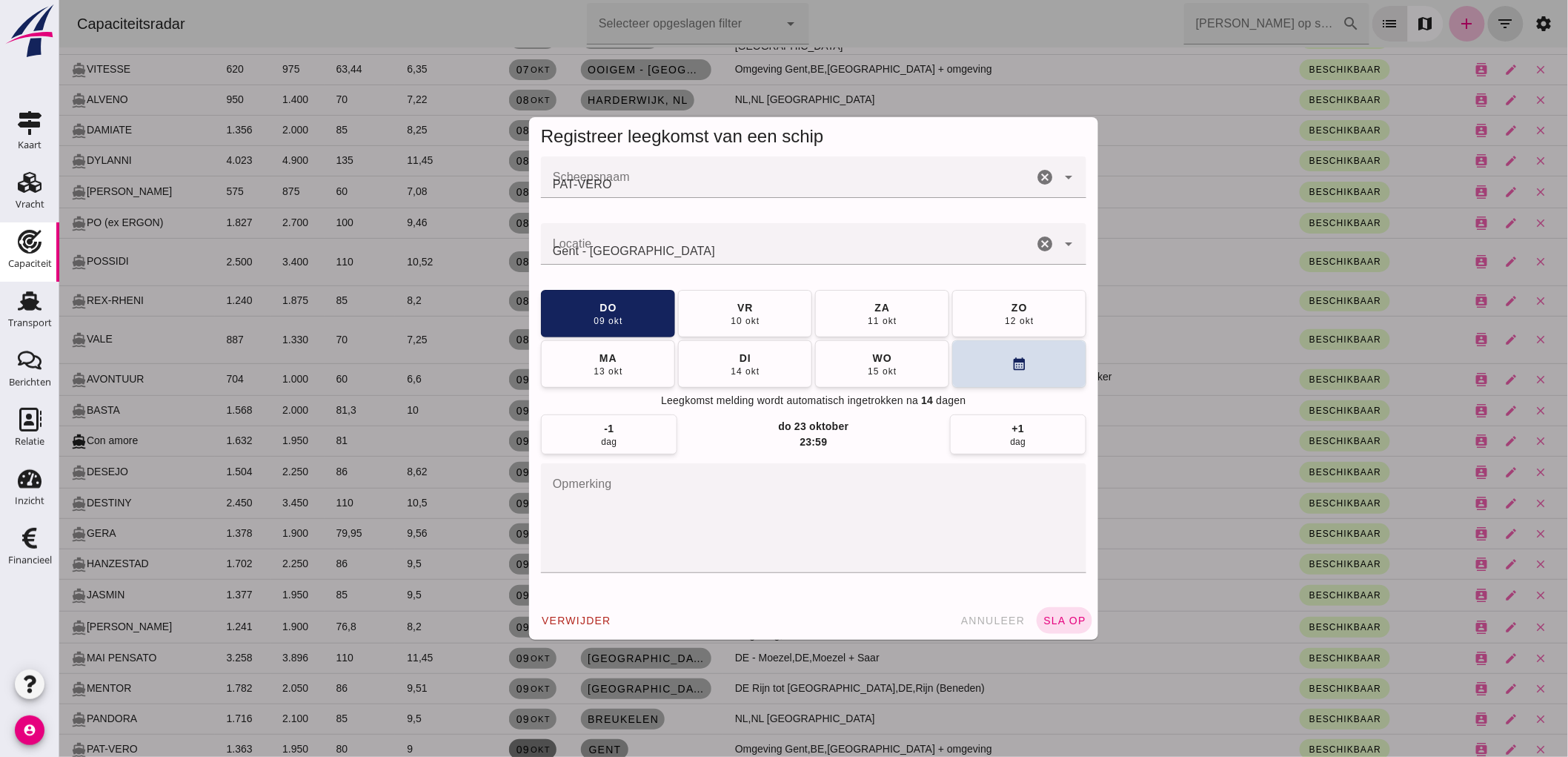
scroll to position [0, 0]
click at [737, 305] on div "vr" at bounding box center [745, 306] width 17 height 15
click at [1065, 630] on button "sla op" at bounding box center [1063, 620] width 56 height 27
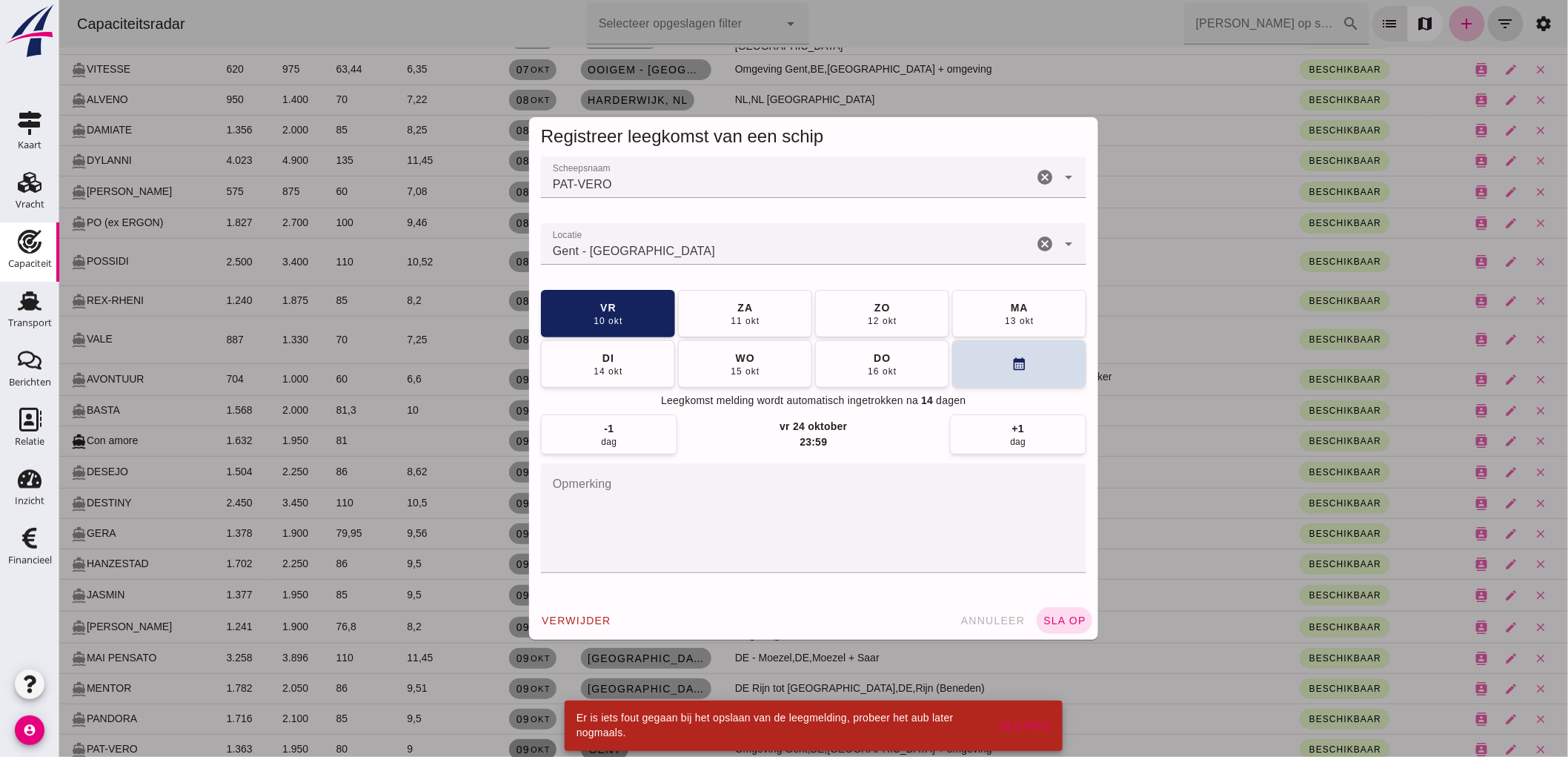
click at [728, 238] on div "Gent - [GEOGRAPHIC_DATA]" at bounding box center [787, 243] width 492 height 41
type input "Gent - [GEOGRAPHIC_DATA]"
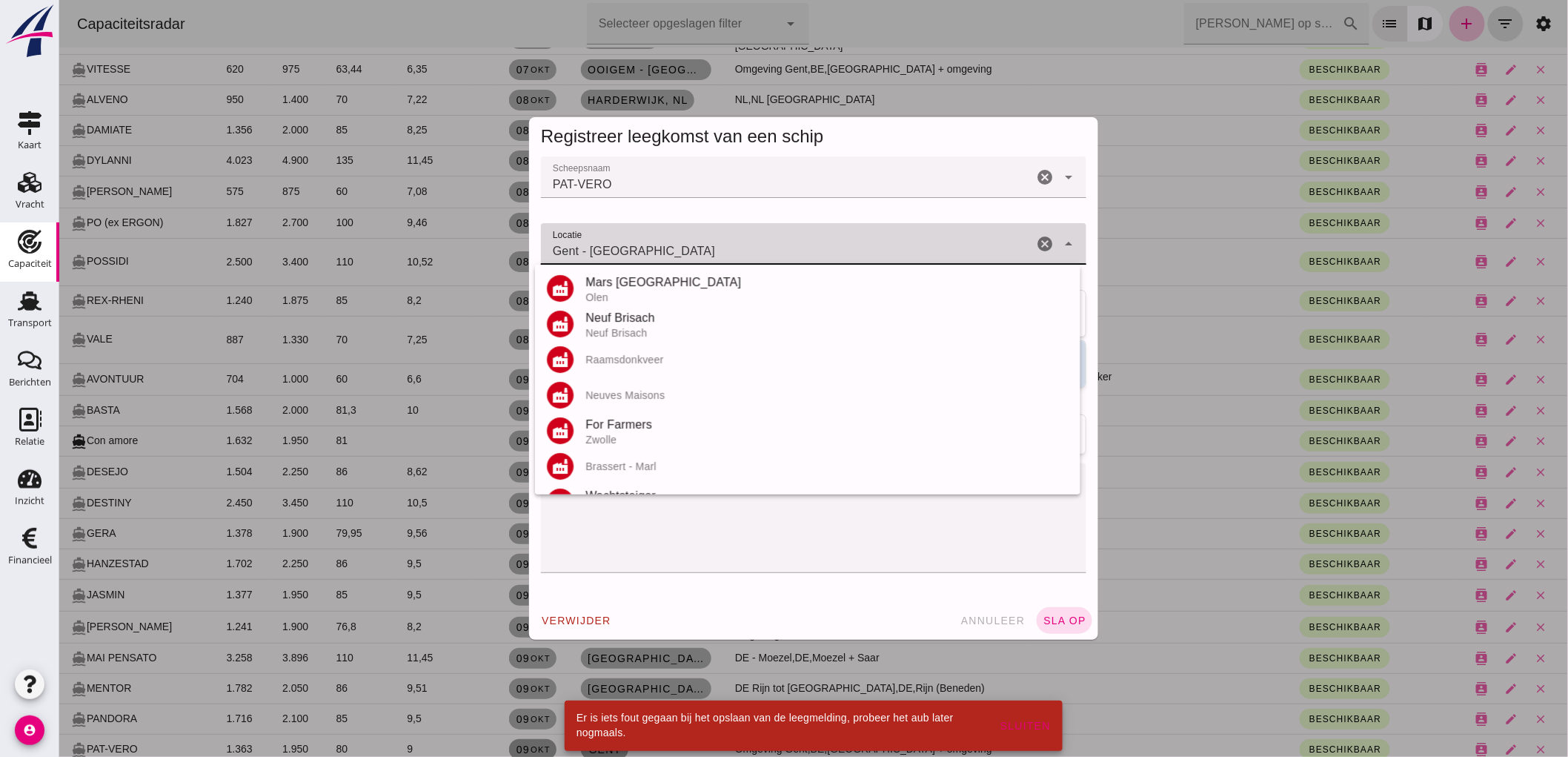
click at [1037, 237] on icon "cancel" at bounding box center [1044, 243] width 18 height 18
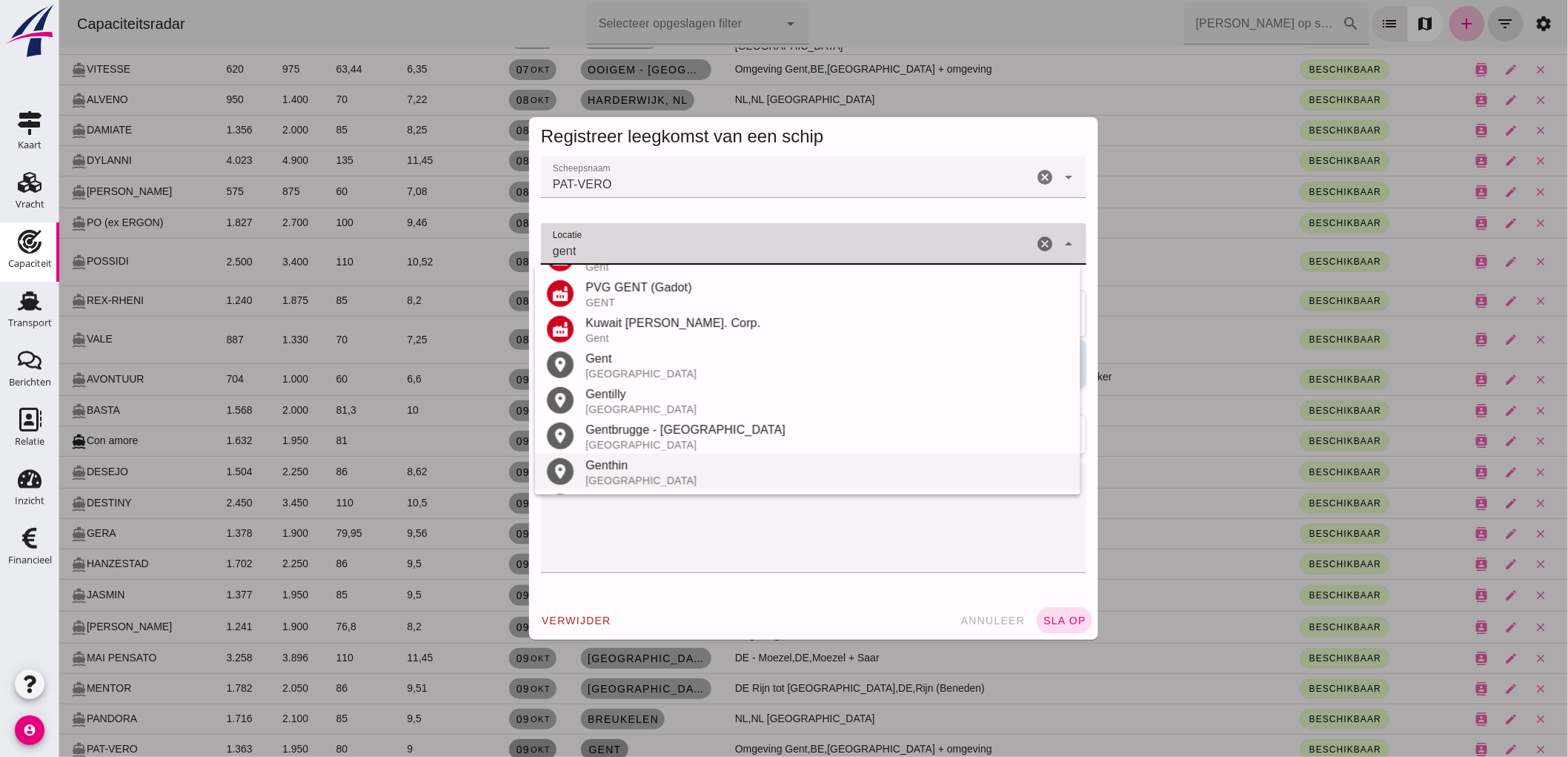
scroll to position [351, 0]
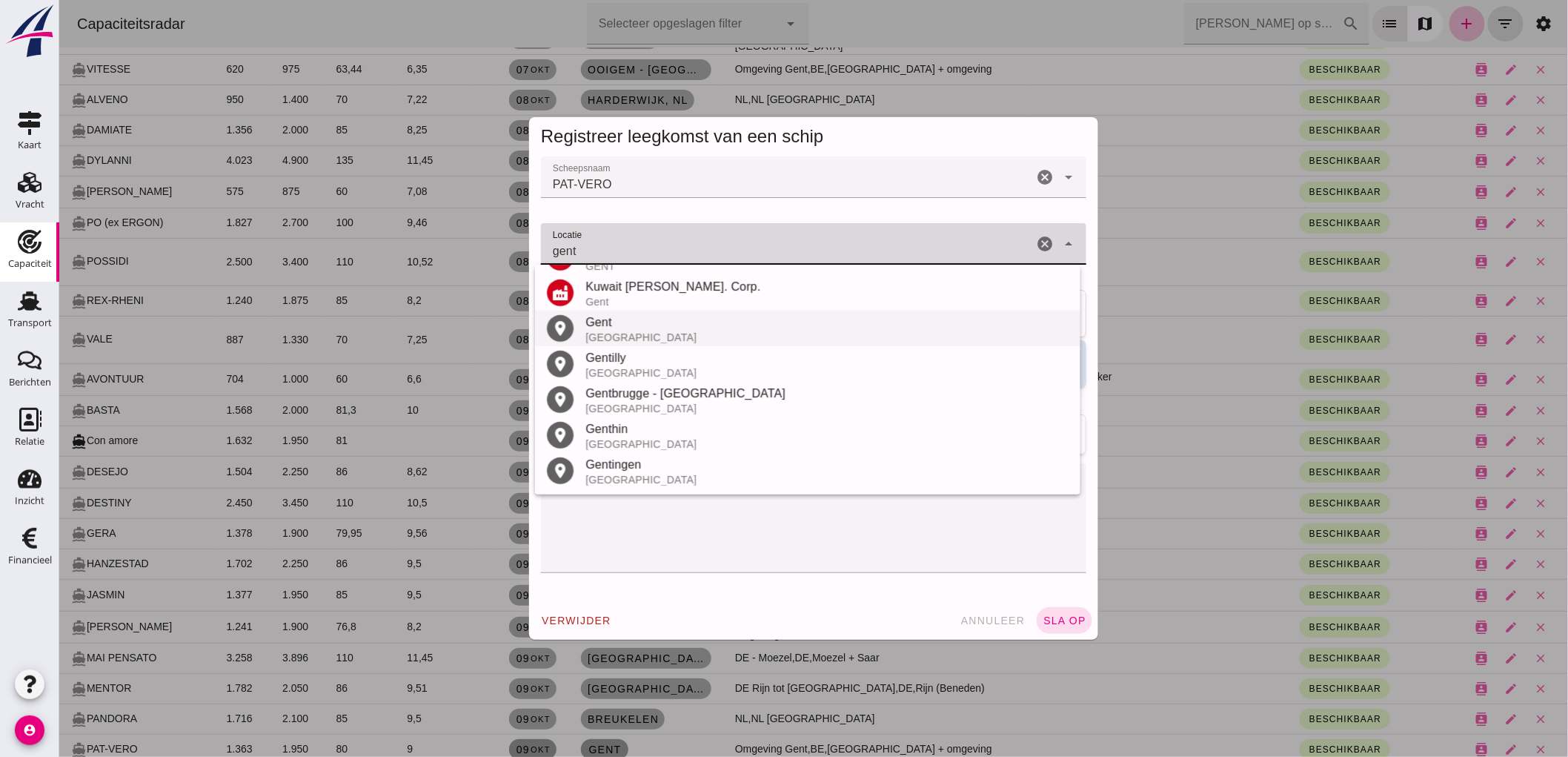
click at [634, 332] on div "[GEOGRAPHIC_DATA]" at bounding box center [826, 338] width 483 height 12
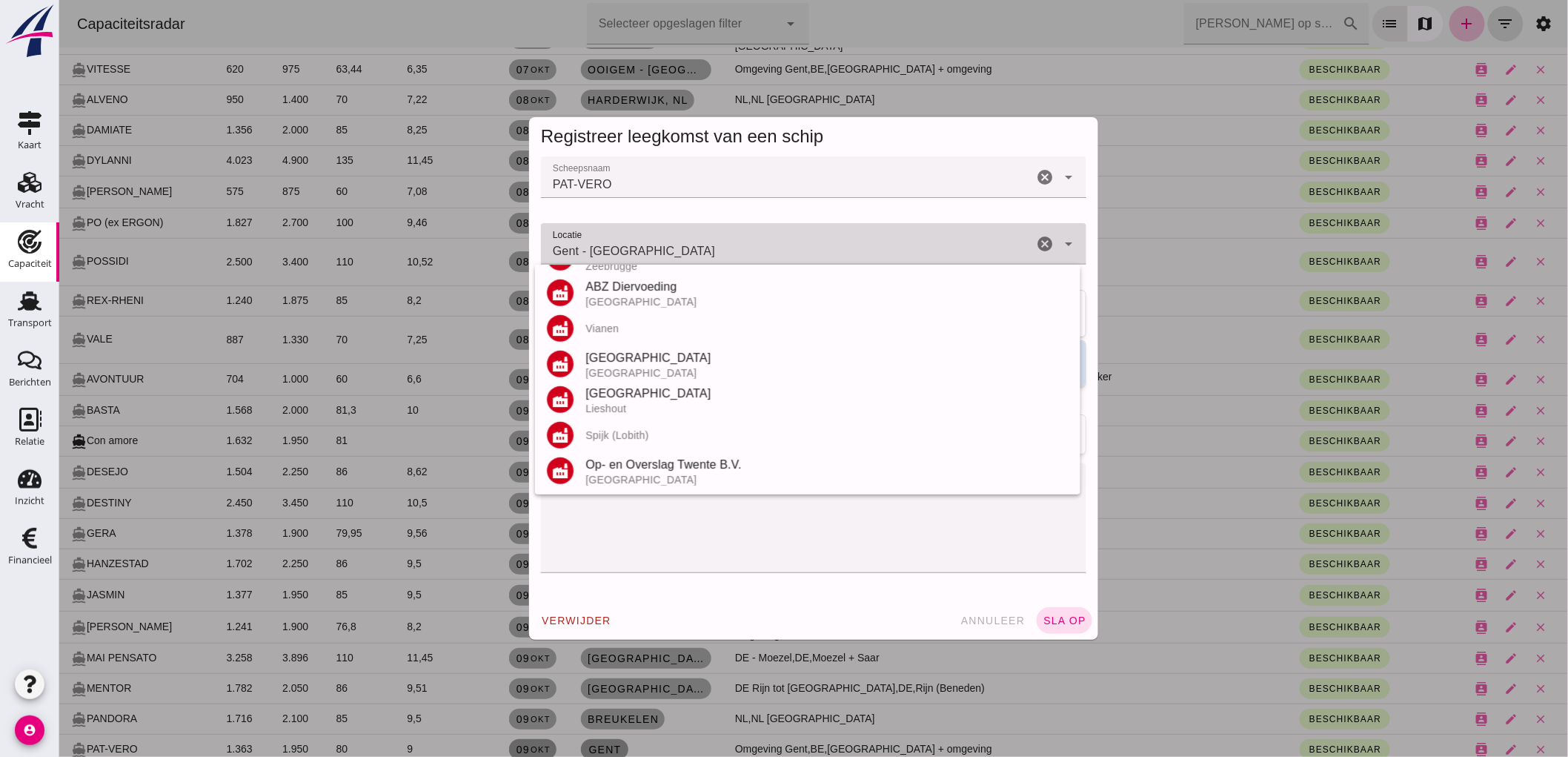
scroll to position [0, 0]
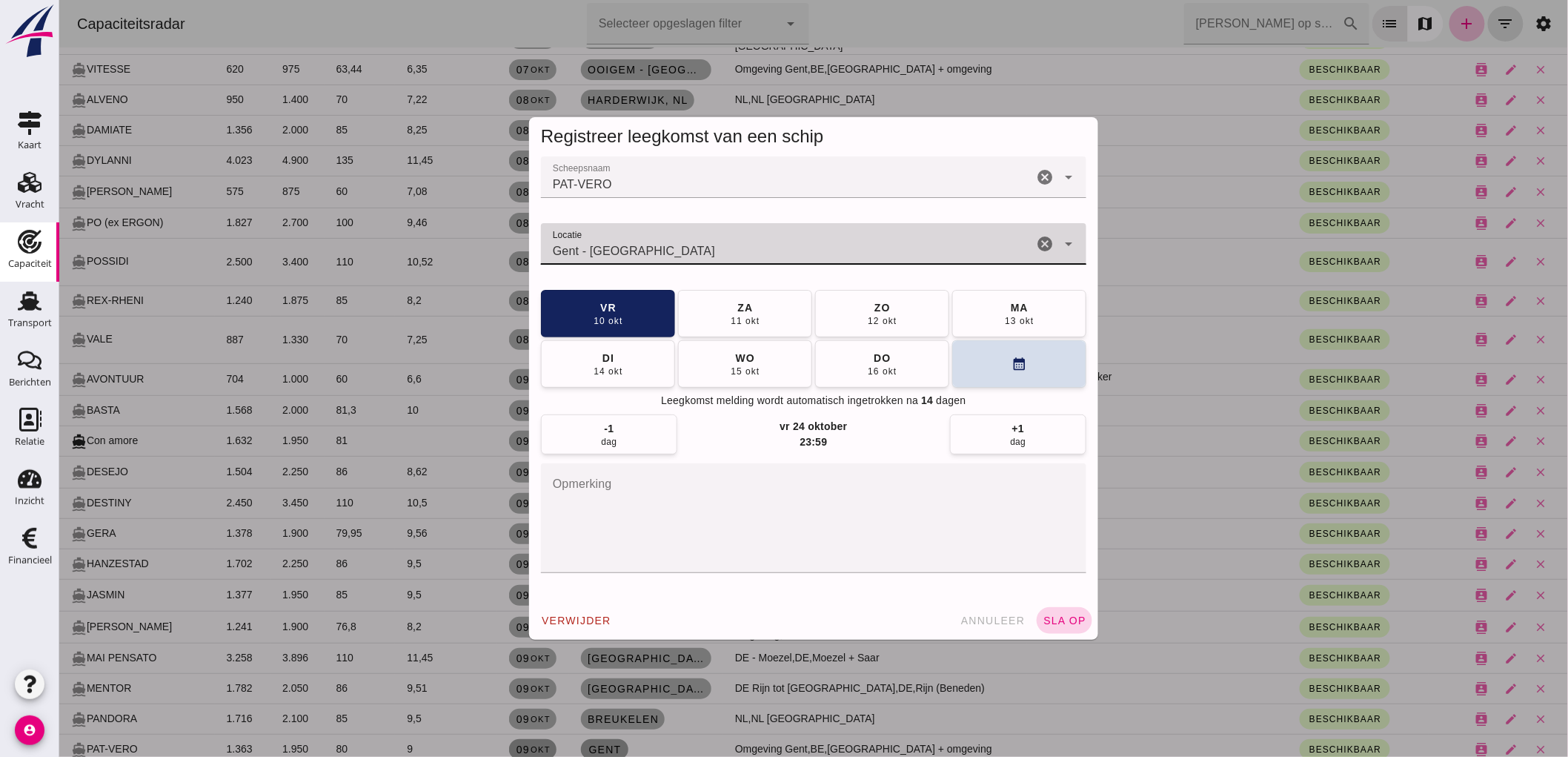
type input "Gent - [GEOGRAPHIC_DATA]"
click at [1060, 621] on span "sla op" at bounding box center [1063, 621] width 44 height 12
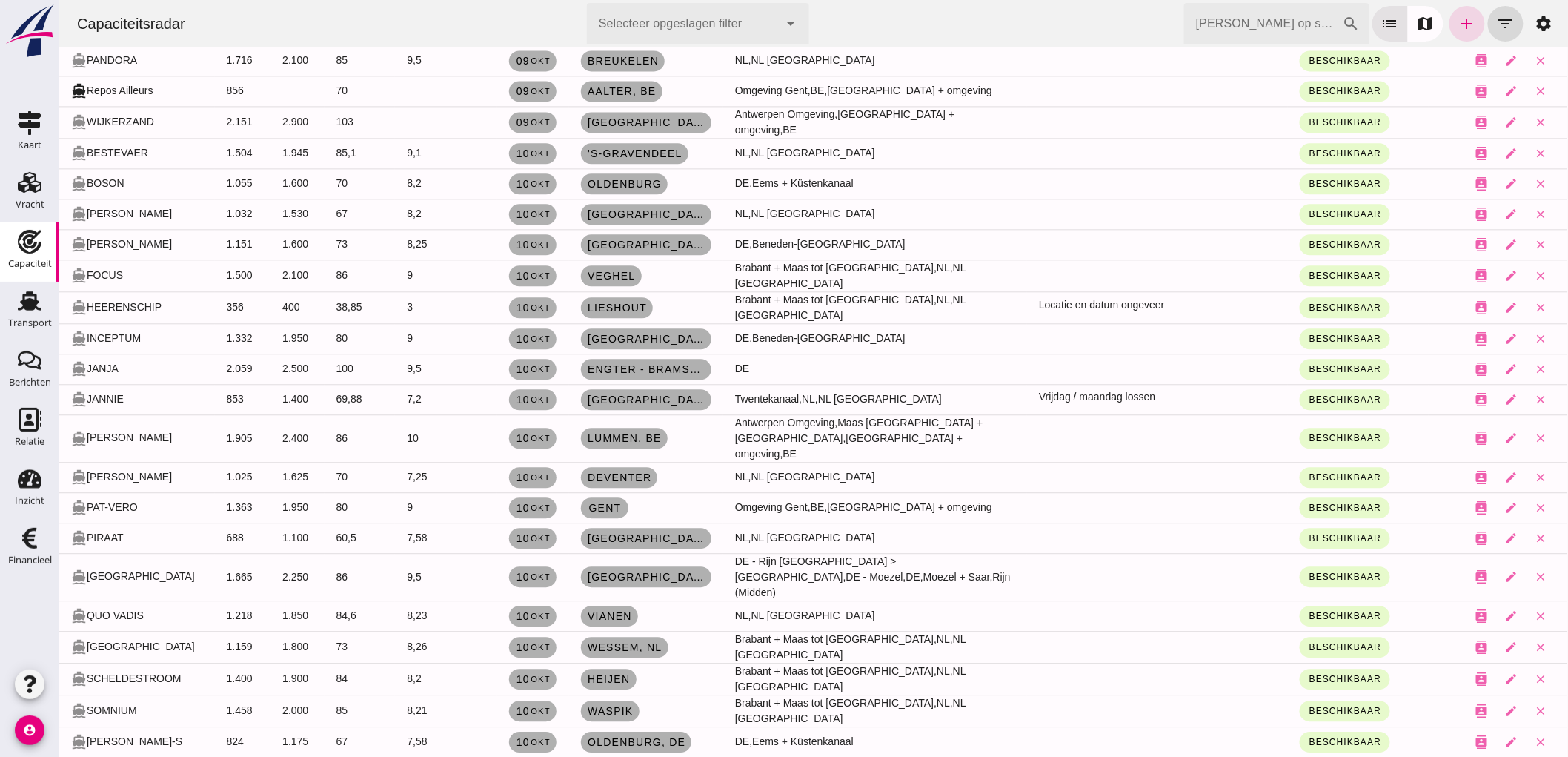
scroll to position [1496, 0]
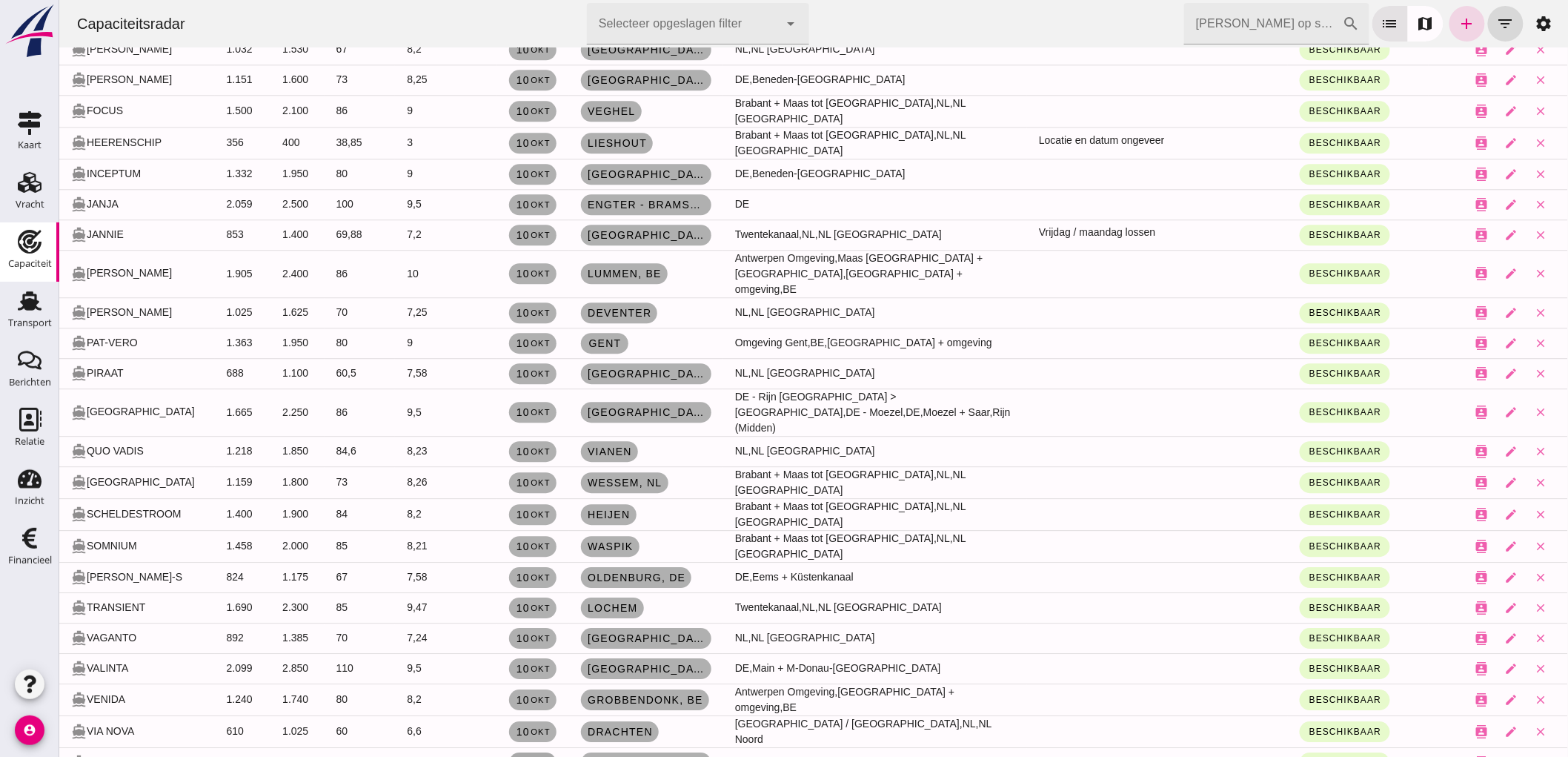
click at [518, 756] on span "[DATE]" at bounding box center [532, 763] width 35 height 12
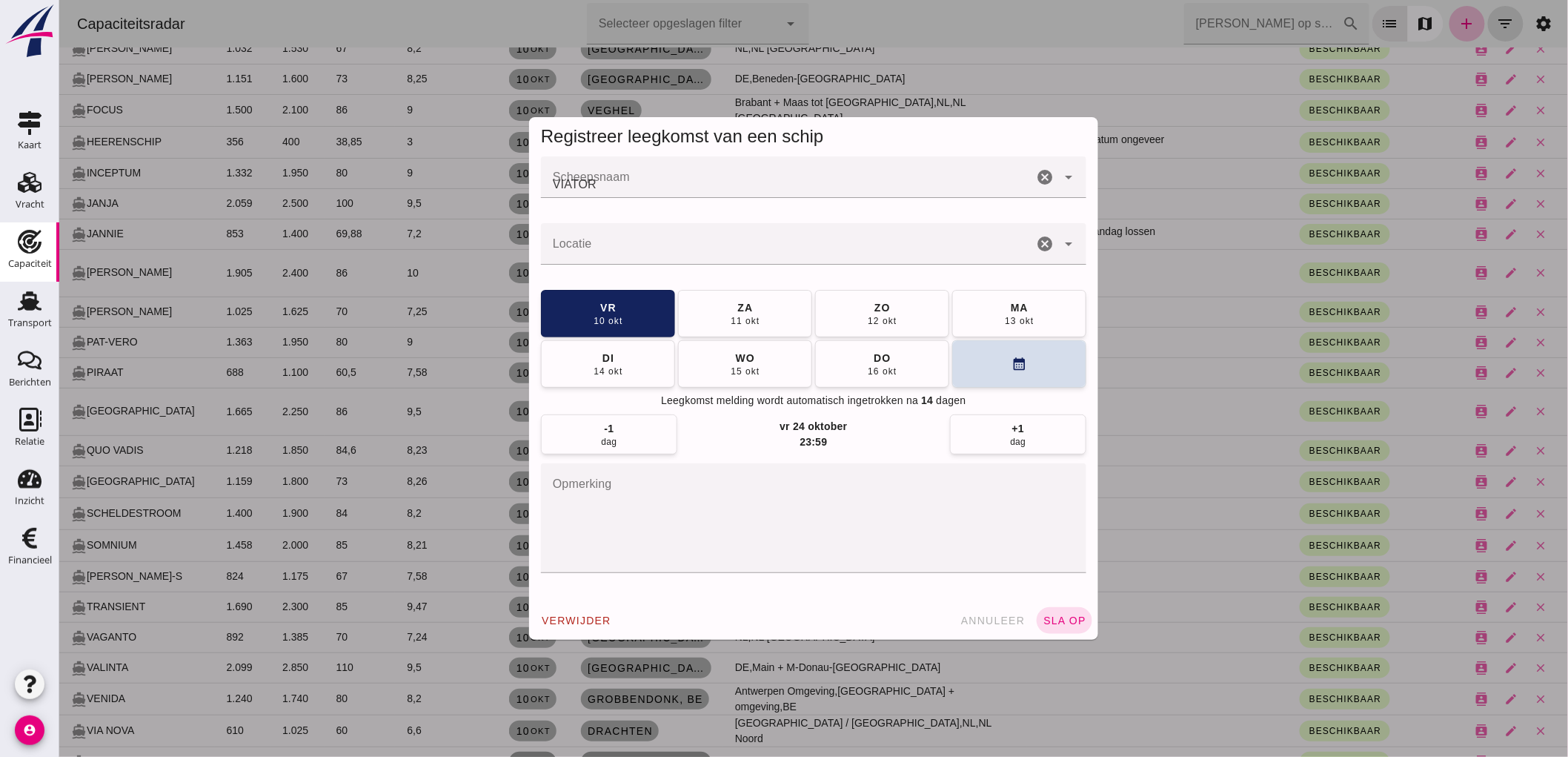
scroll to position [0, 0]
click at [1018, 308] on div "ma" at bounding box center [1019, 306] width 19 height 15
click at [1060, 623] on span "sla op" at bounding box center [1063, 621] width 44 height 12
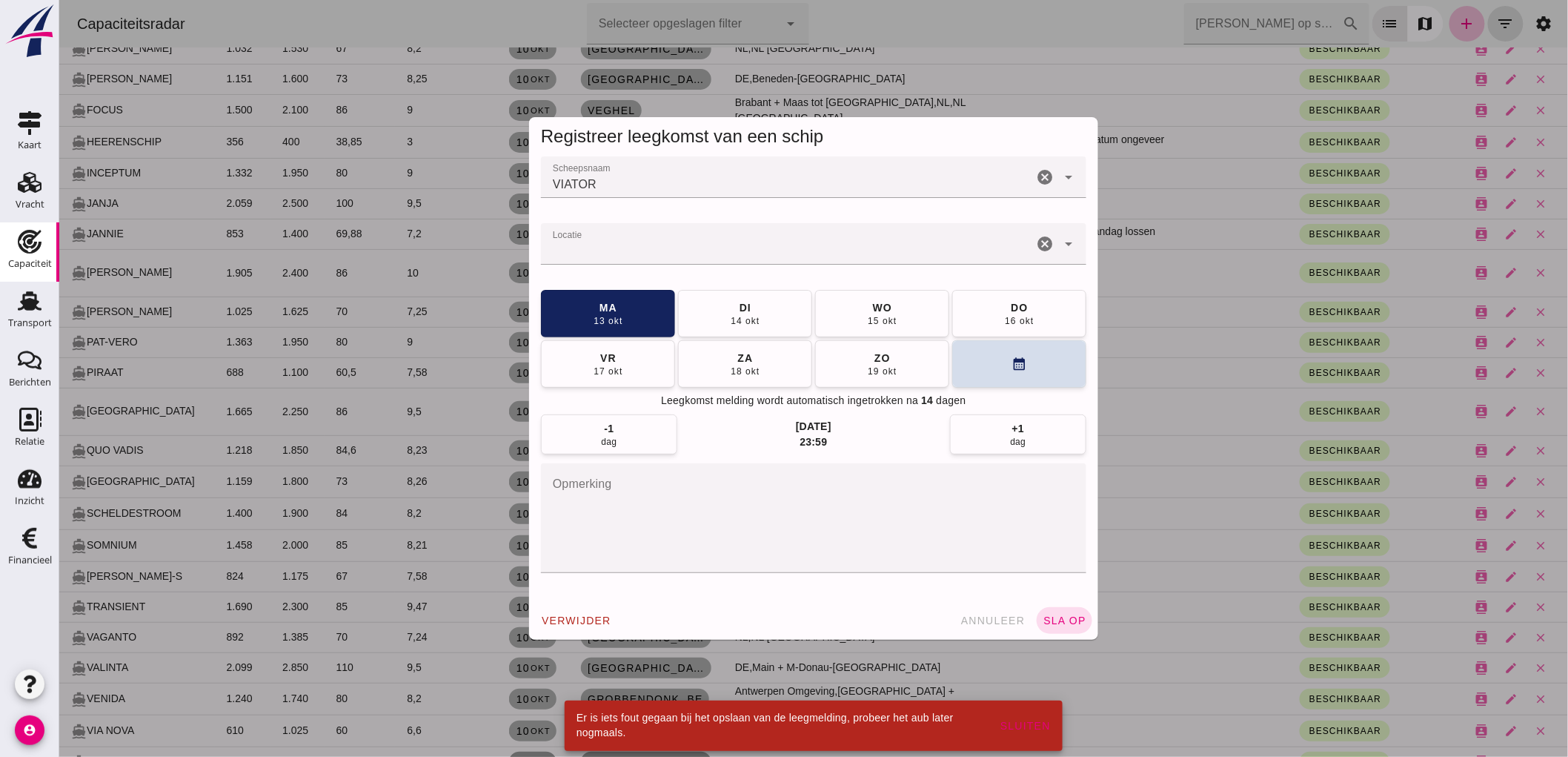
click at [626, 240] on div at bounding box center [787, 243] width 492 height 41
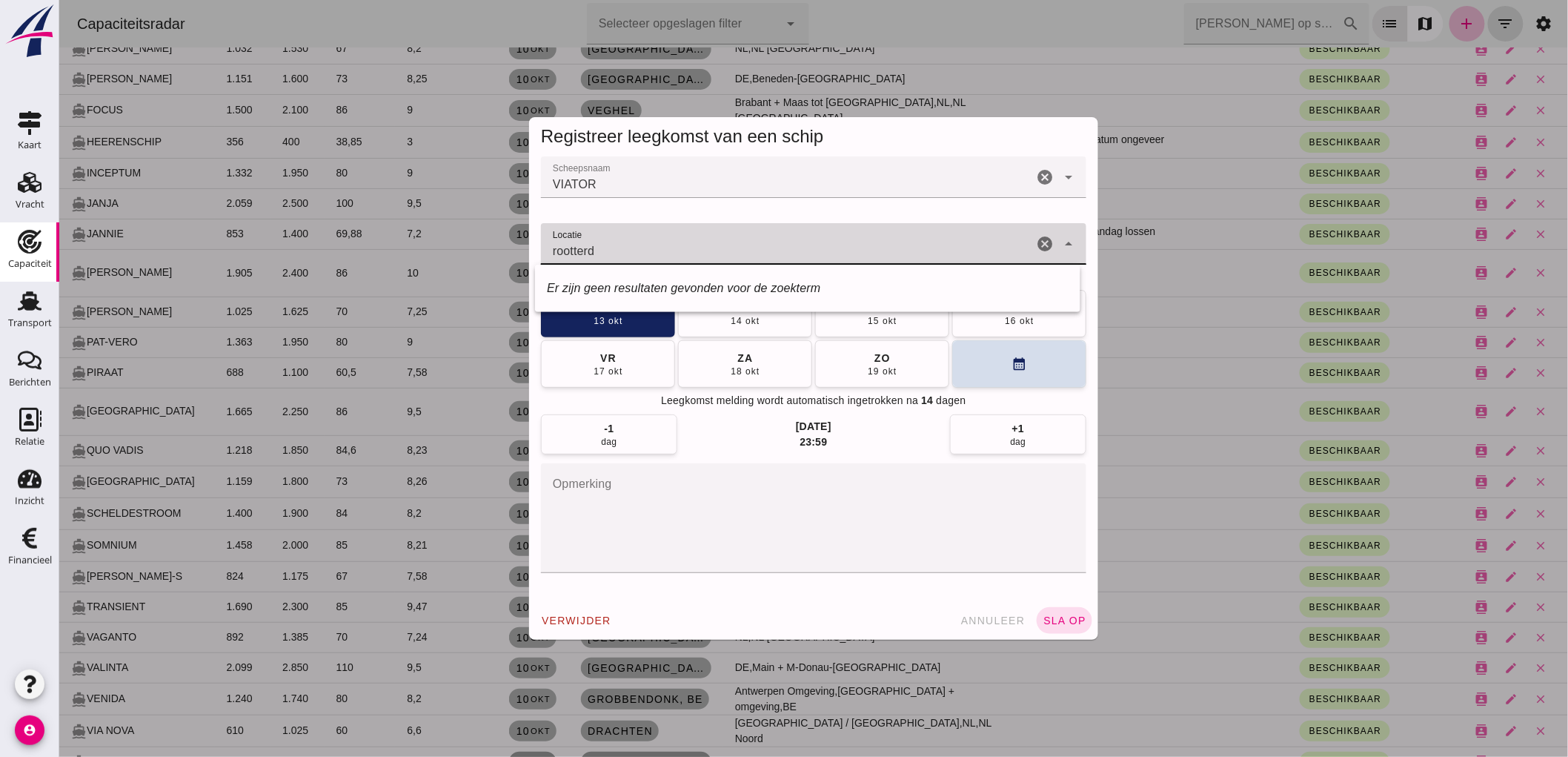
click at [562, 249] on input "rootterd" at bounding box center [787, 251] width 492 height 18
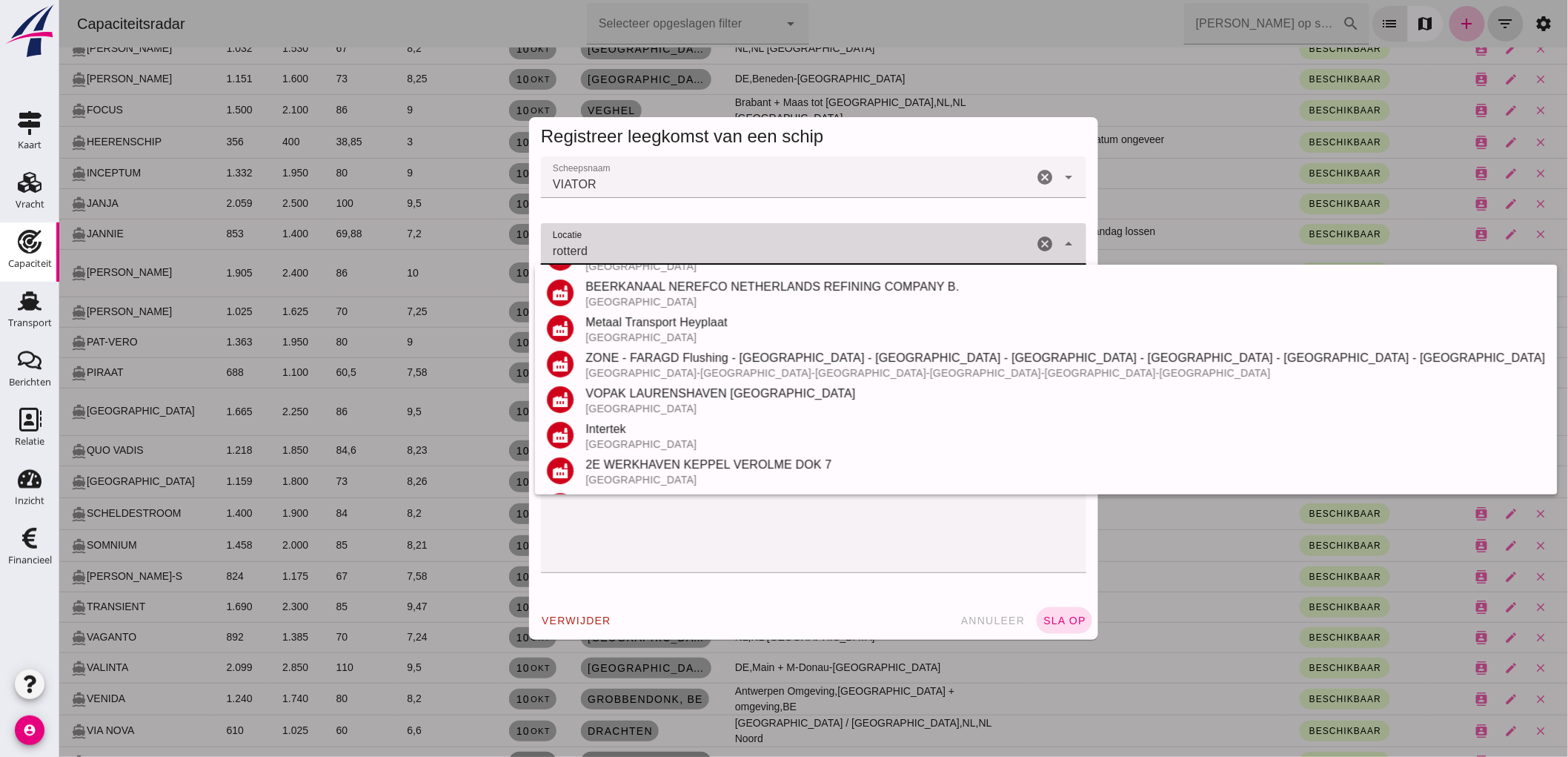
scroll to position [387, 0]
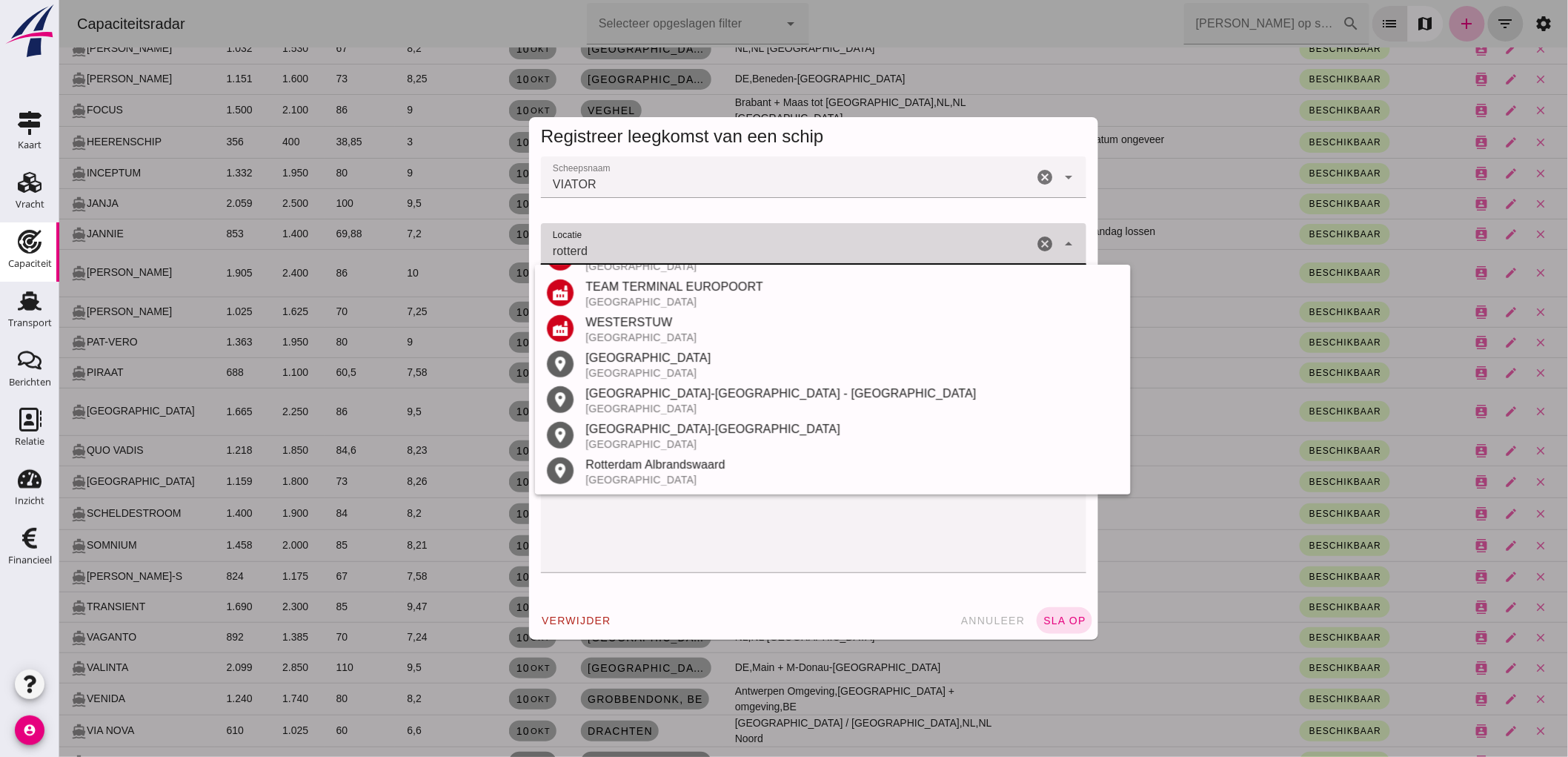
click at [664, 373] on div "[GEOGRAPHIC_DATA]" at bounding box center [851, 373] width 534 height 12
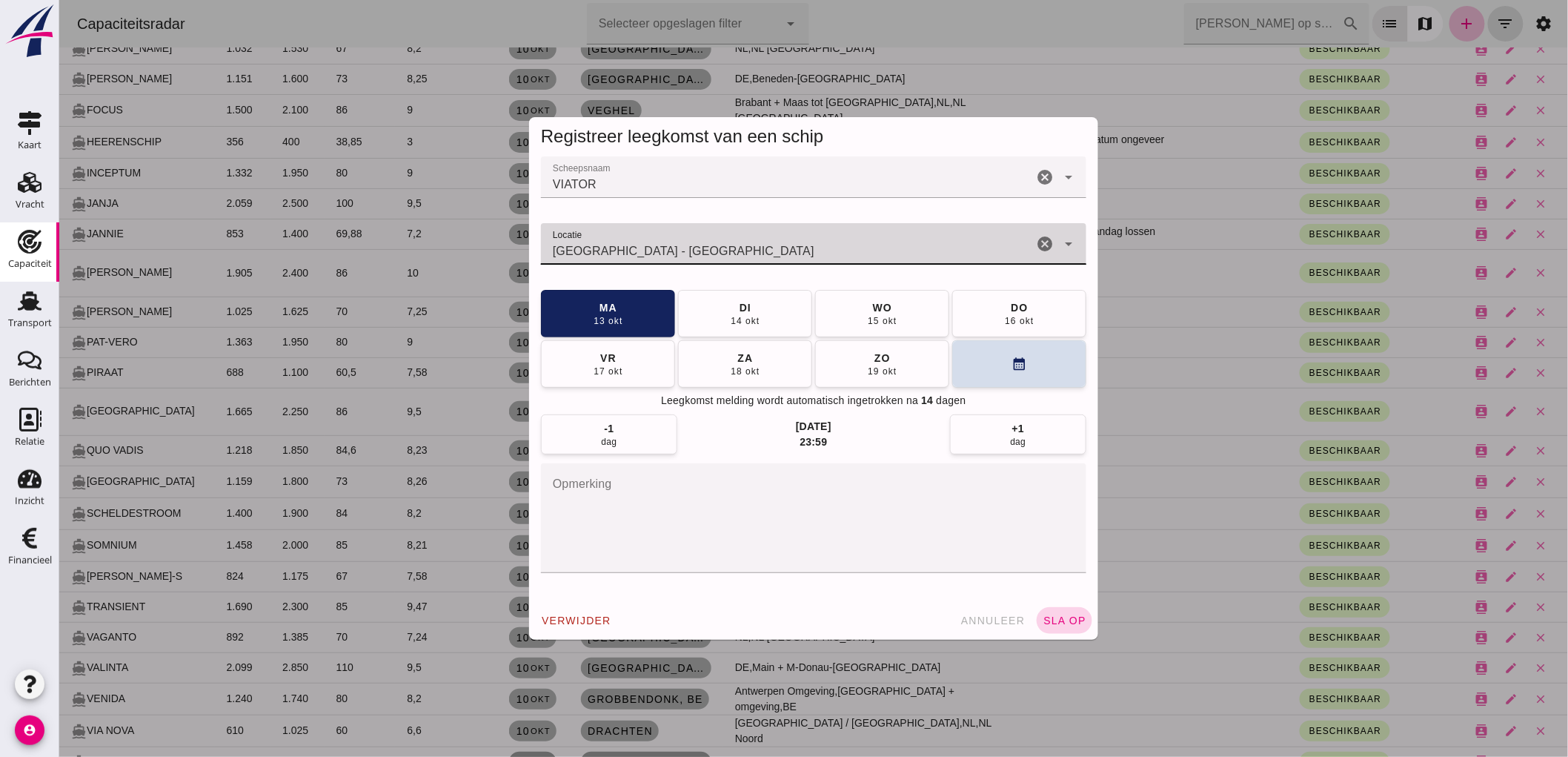
type input "[GEOGRAPHIC_DATA] - [GEOGRAPHIC_DATA]"
click at [1062, 620] on span "sla op" at bounding box center [1063, 621] width 44 height 12
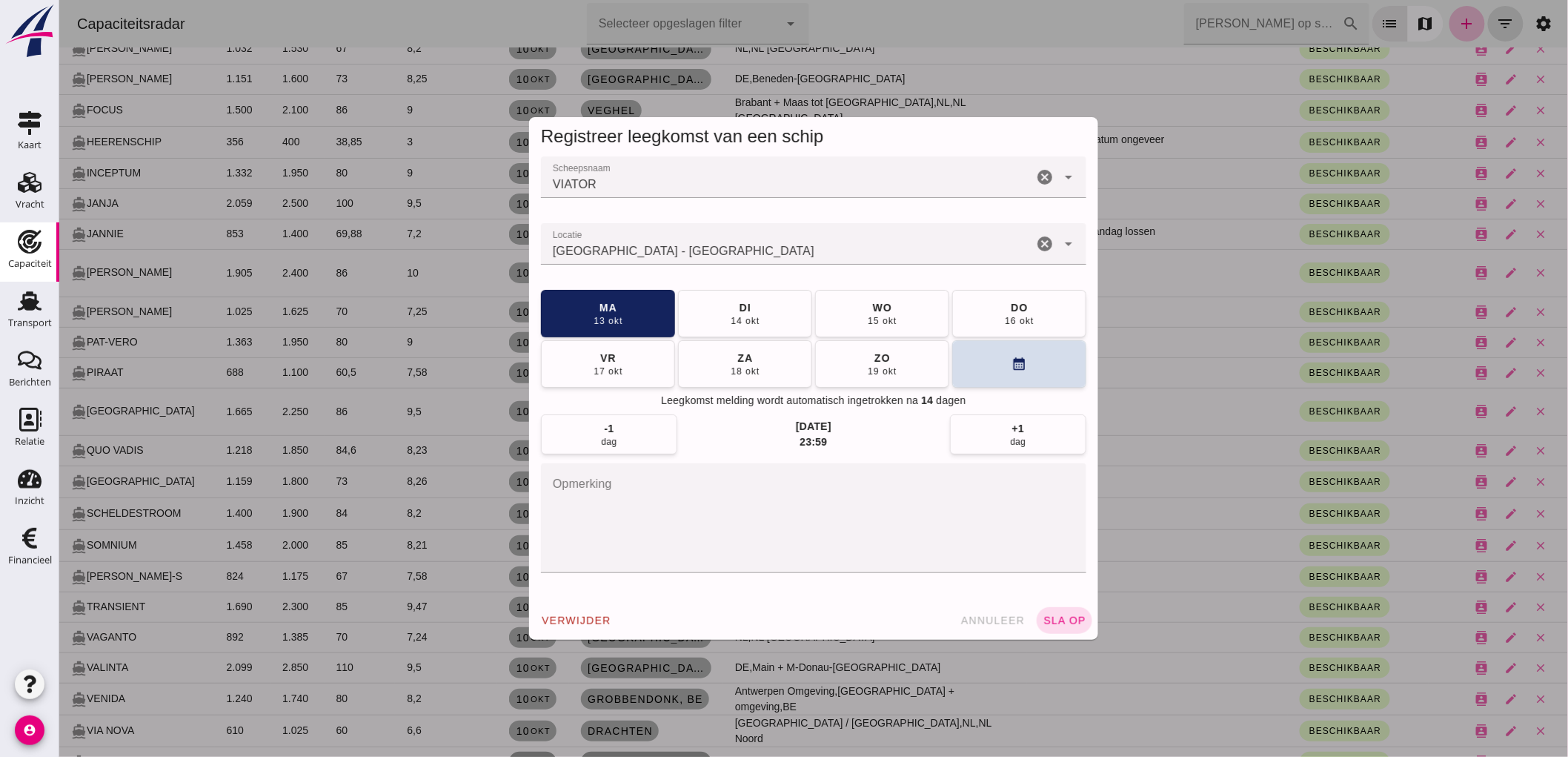
drag, startPoint x: 1090, startPoint y: 557, endPoint x: 1042, endPoint y: 616, distance: 76.1
click at [929, 573] on div at bounding box center [812, 378] width 1509 height 757
click at [1074, 618] on div at bounding box center [812, 378] width 1509 height 757
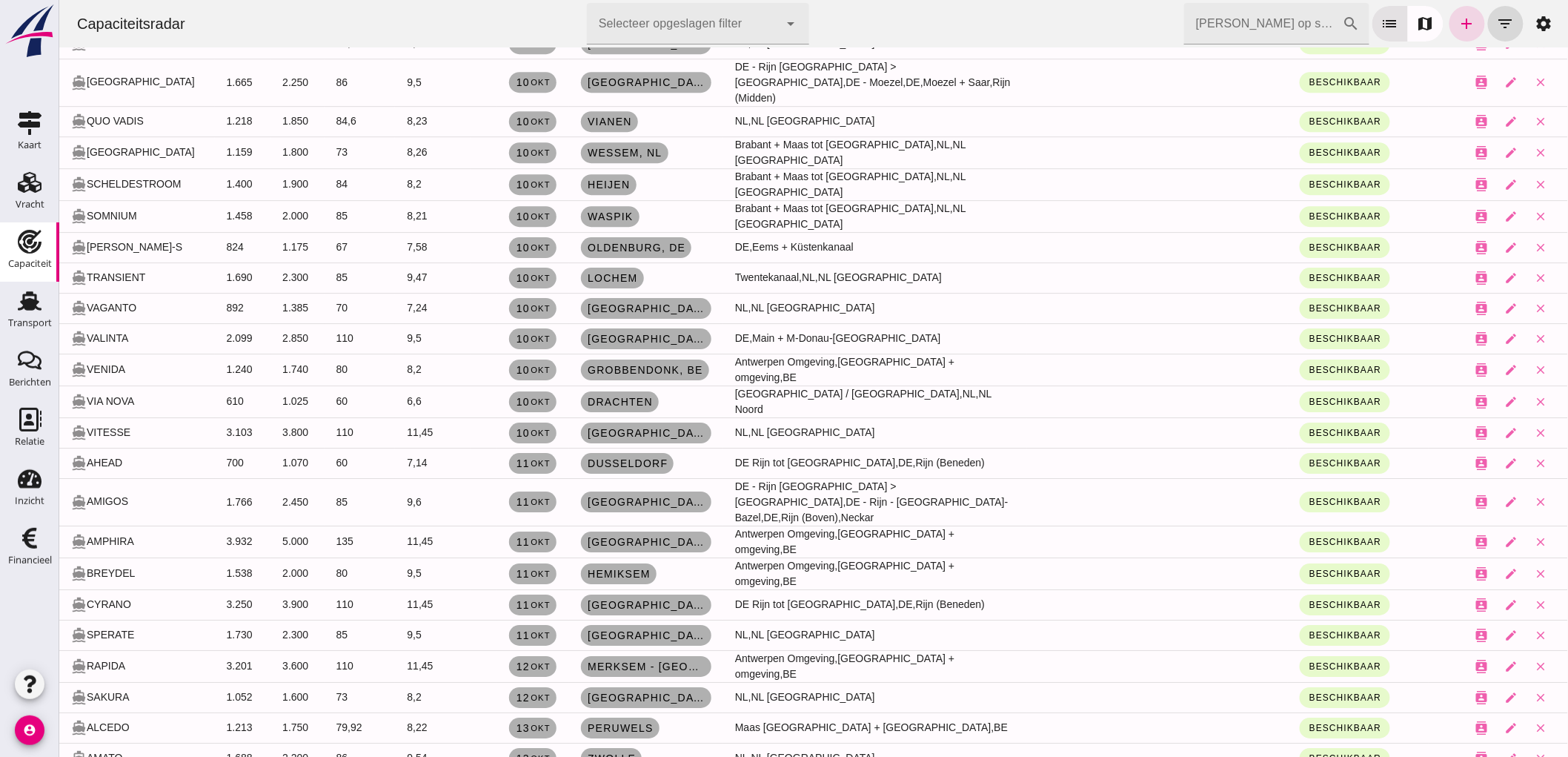
scroll to position [1908, 0]
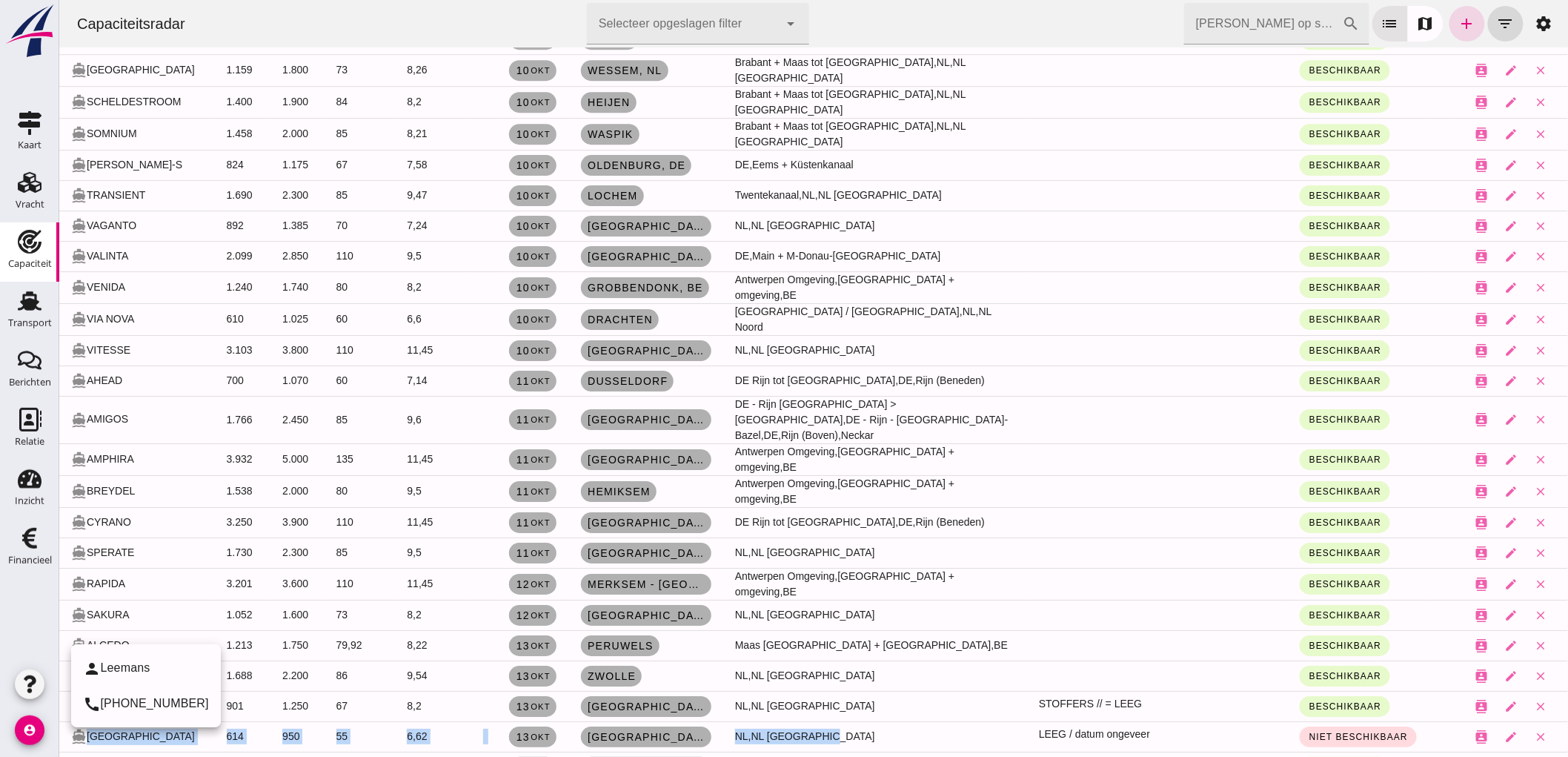
drag, startPoint x: 922, startPoint y: 633, endPoint x: 71, endPoint y: 628, distance: 851.0
click at [72, 722] on tr "directions_boat [GEOGRAPHIC_DATA] 614 950 55 6,62 [DATE] [GEOGRAPHIC_DATA] , [G…" at bounding box center [812, 736] width 1509 height 30
click at [897, 722] on td "NL, [GEOGRAPHIC_DATA]" at bounding box center [874, 736] width 304 height 30
drag, startPoint x: 897, startPoint y: 631, endPoint x: 101, endPoint y: 621, distance: 796.1
click at [107, 722] on tr "directions_boat [GEOGRAPHIC_DATA] 614 950 55 6,62 [DATE] [GEOGRAPHIC_DATA] , [G…" at bounding box center [812, 736] width 1509 height 30
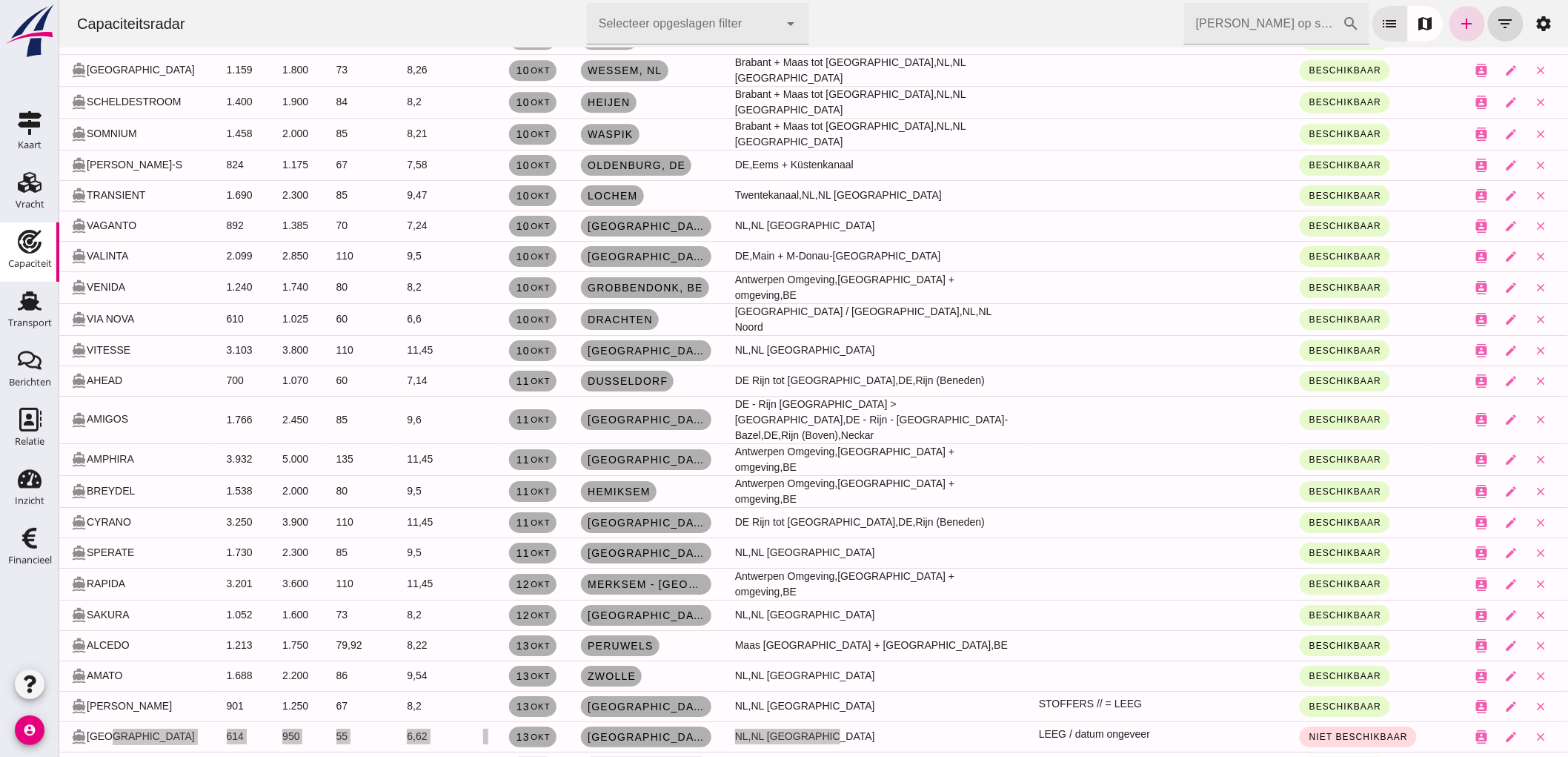
click at [0, 621] on div at bounding box center [29, 623] width 59 height 84
click at [171, 729] on div "directions_boat [GEOGRAPHIC_DATA]" at bounding box center [136, 736] width 132 height 16
click at [0, 632] on div at bounding box center [29, 623] width 59 height 84
click at [985, 661] on td "NL, [GEOGRAPHIC_DATA]" at bounding box center [874, 676] width 304 height 30
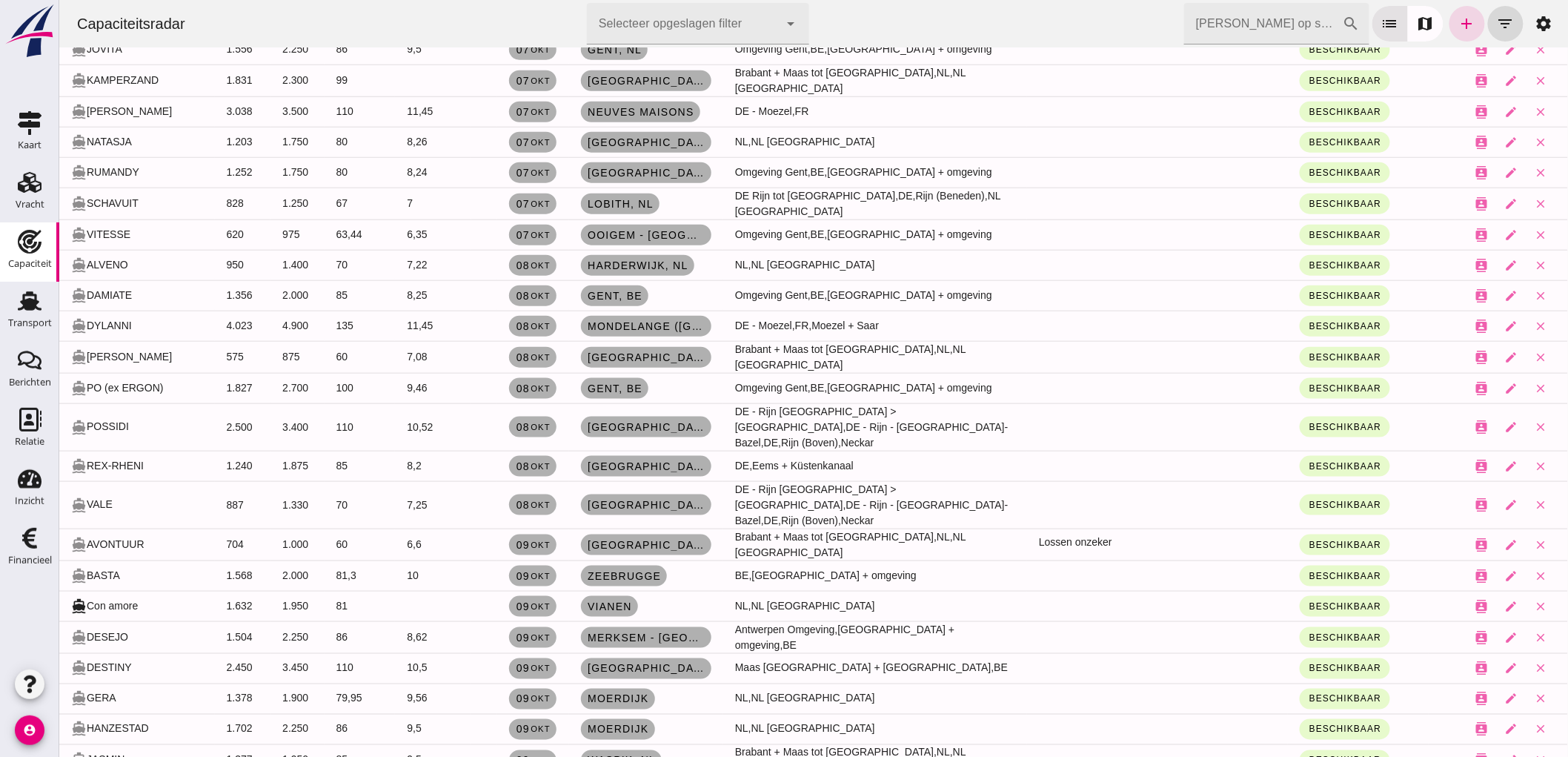
scroll to position [0, 0]
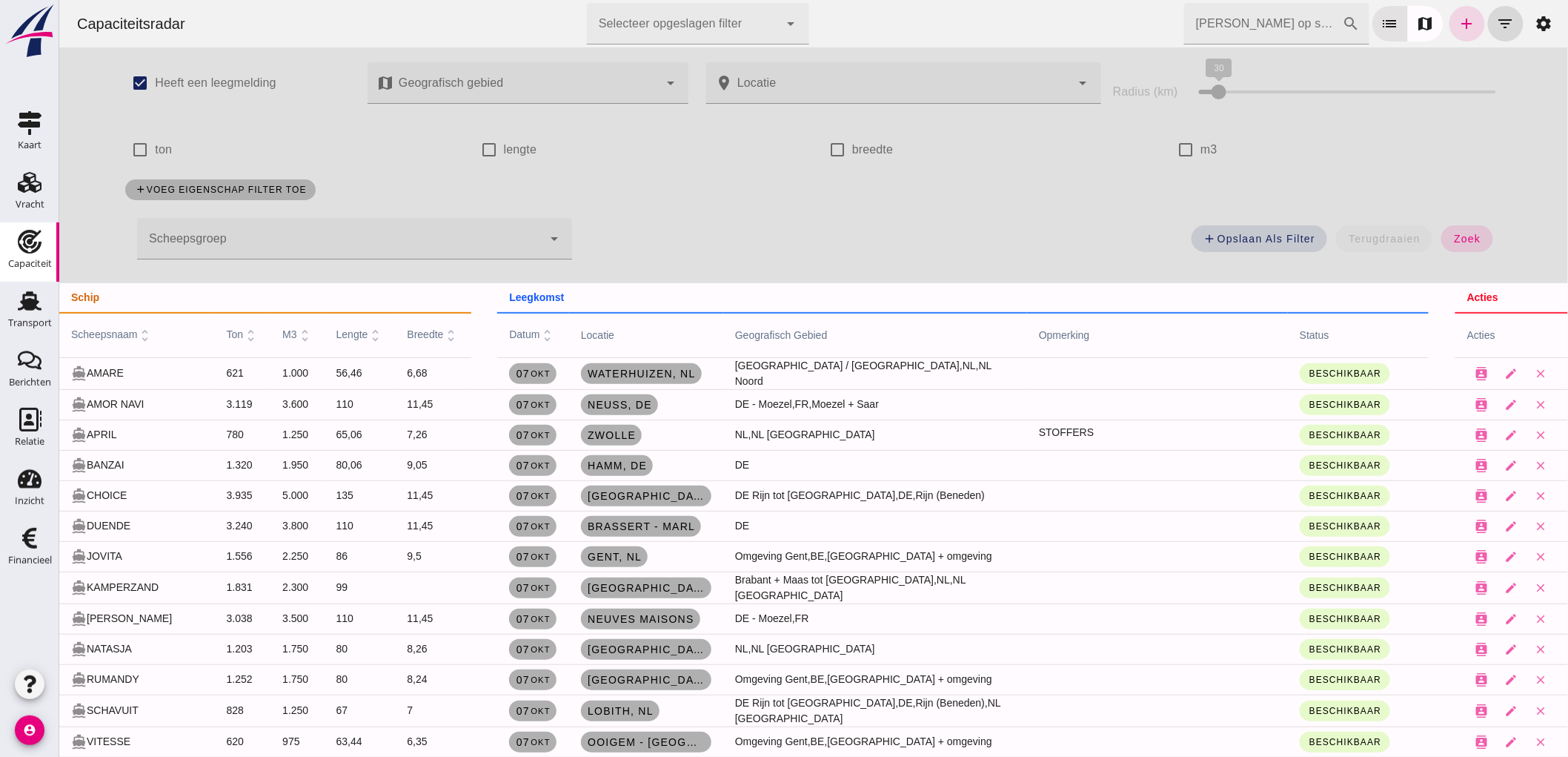
click at [1230, 28] on input "[PERSON_NAME] op scheepsnaam" at bounding box center [1262, 23] width 159 height 41
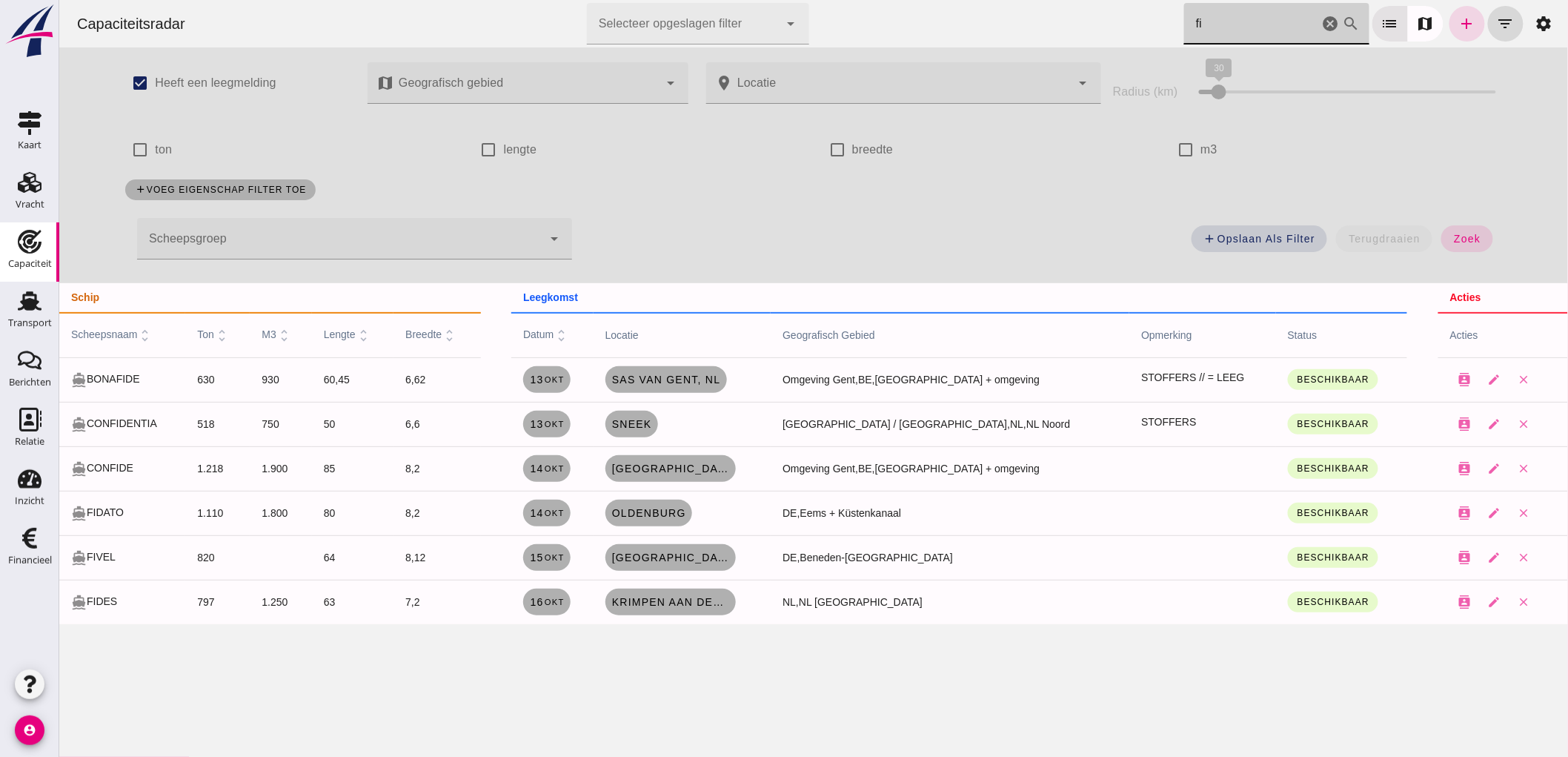
type input "fid"
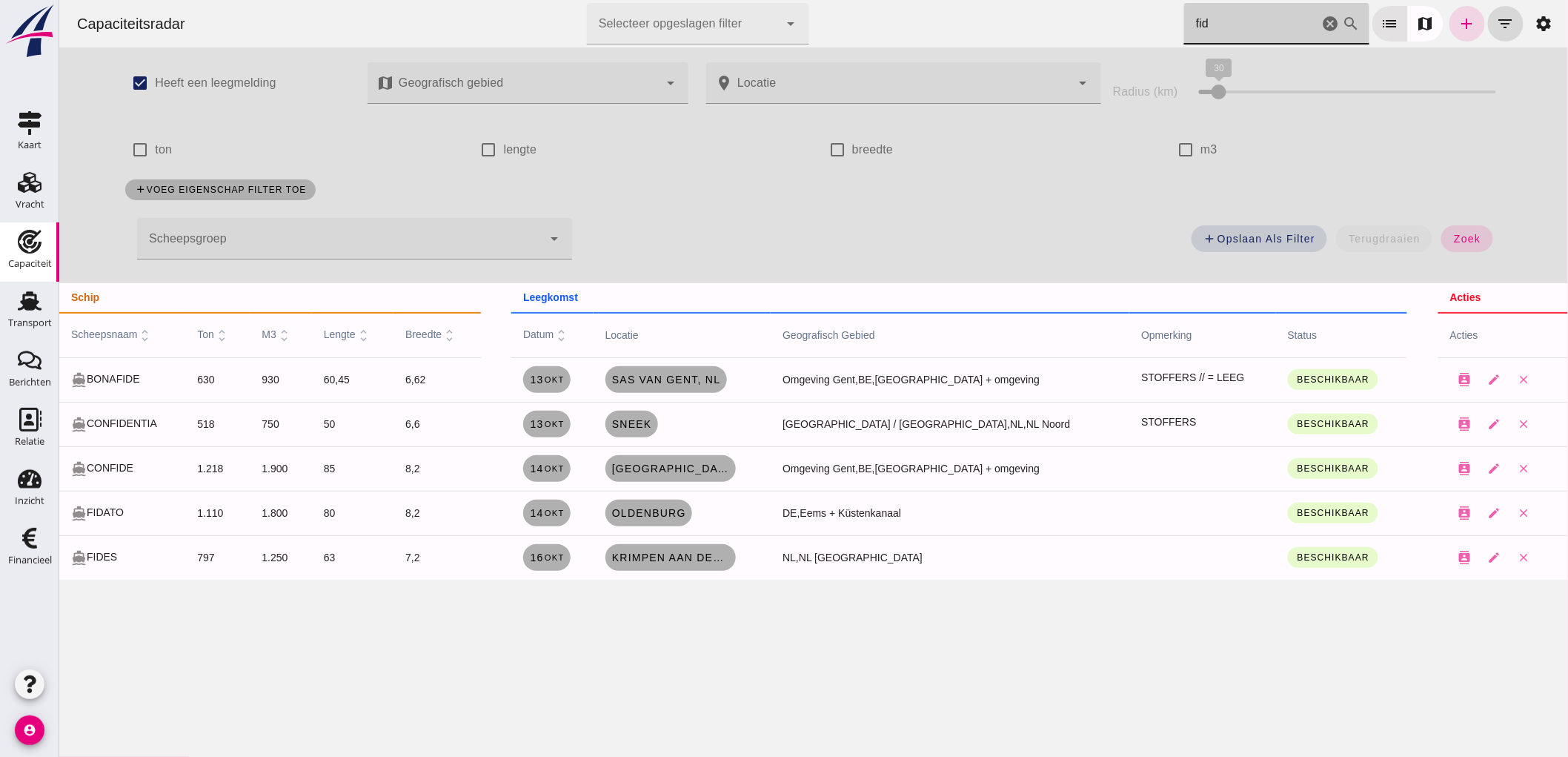
drag, startPoint x: 1316, startPoint y: 22, endPoint x: 1637, endPoint y: 85, distance: 327.1
click at [1321, 22] on icon "cancel" at bounding box center [1330, 23] width 18 height 18
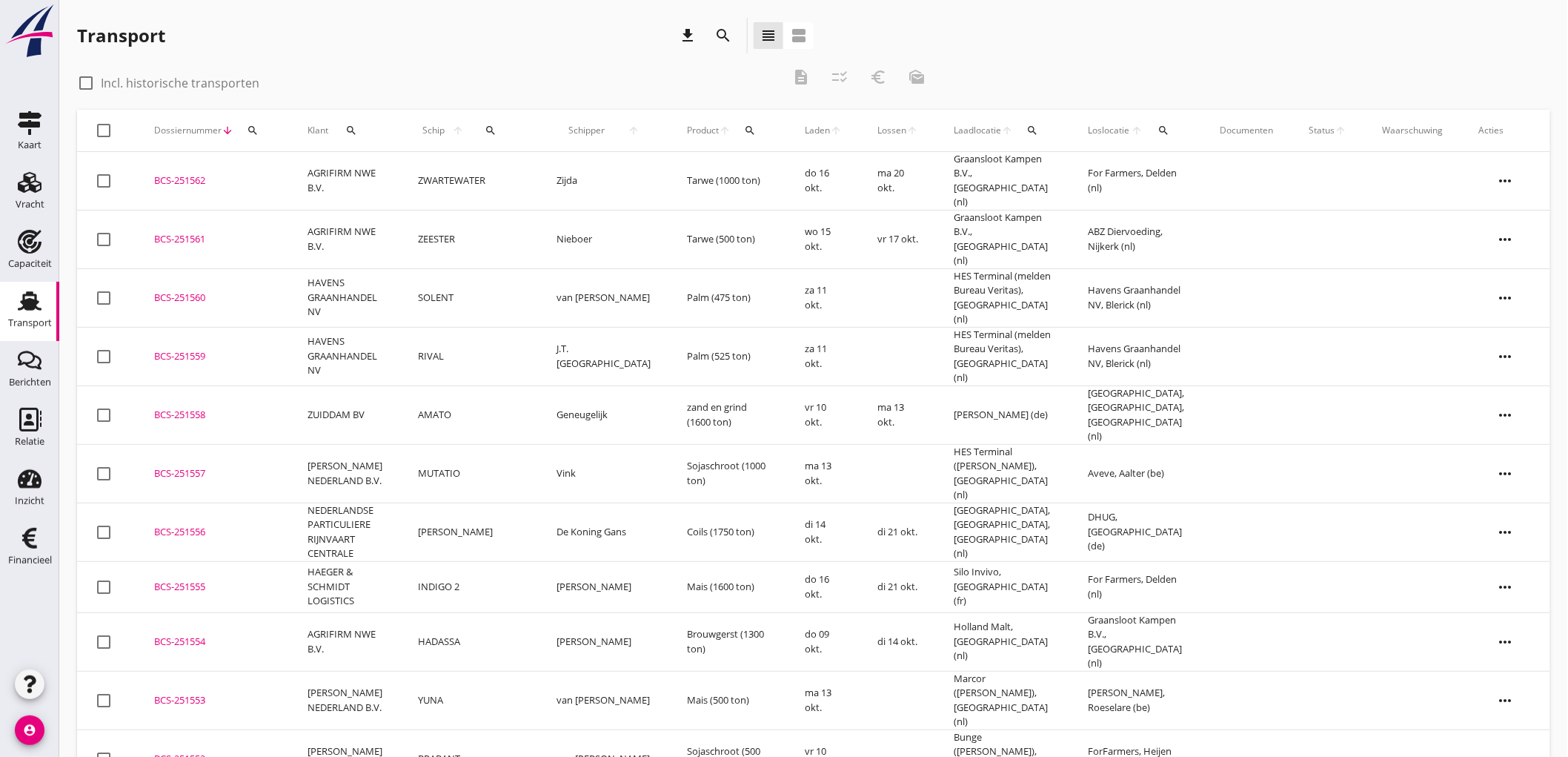
click at [394, 329] on td "HAVENS GRAANHANDEL NV" at bounding box center [345, 356] width 111 height 58
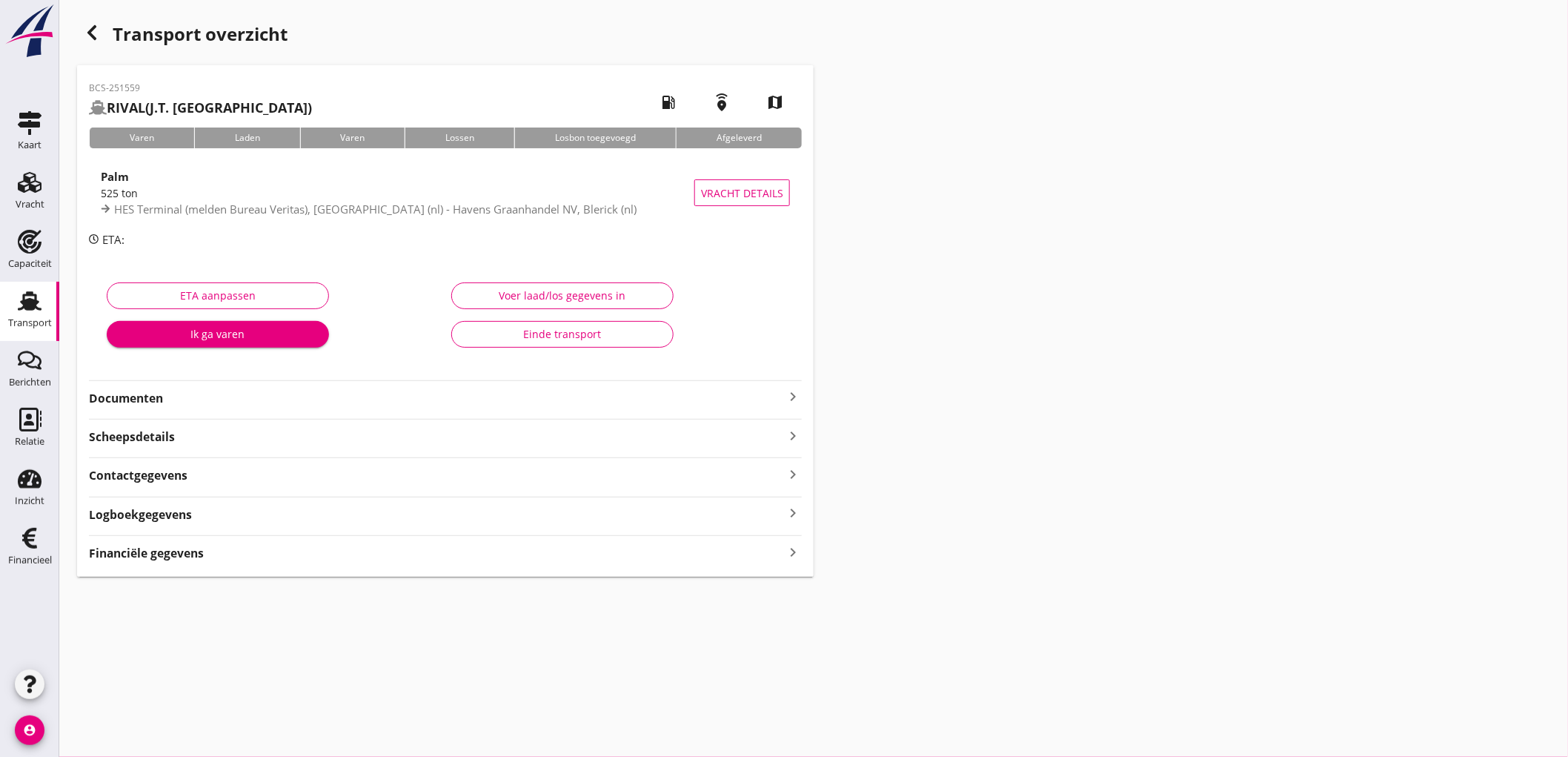
click at [223, 558] on div "Financiële gegevens keyboard_arrow_right" at bounding box center [446, 551] width 713 height 20
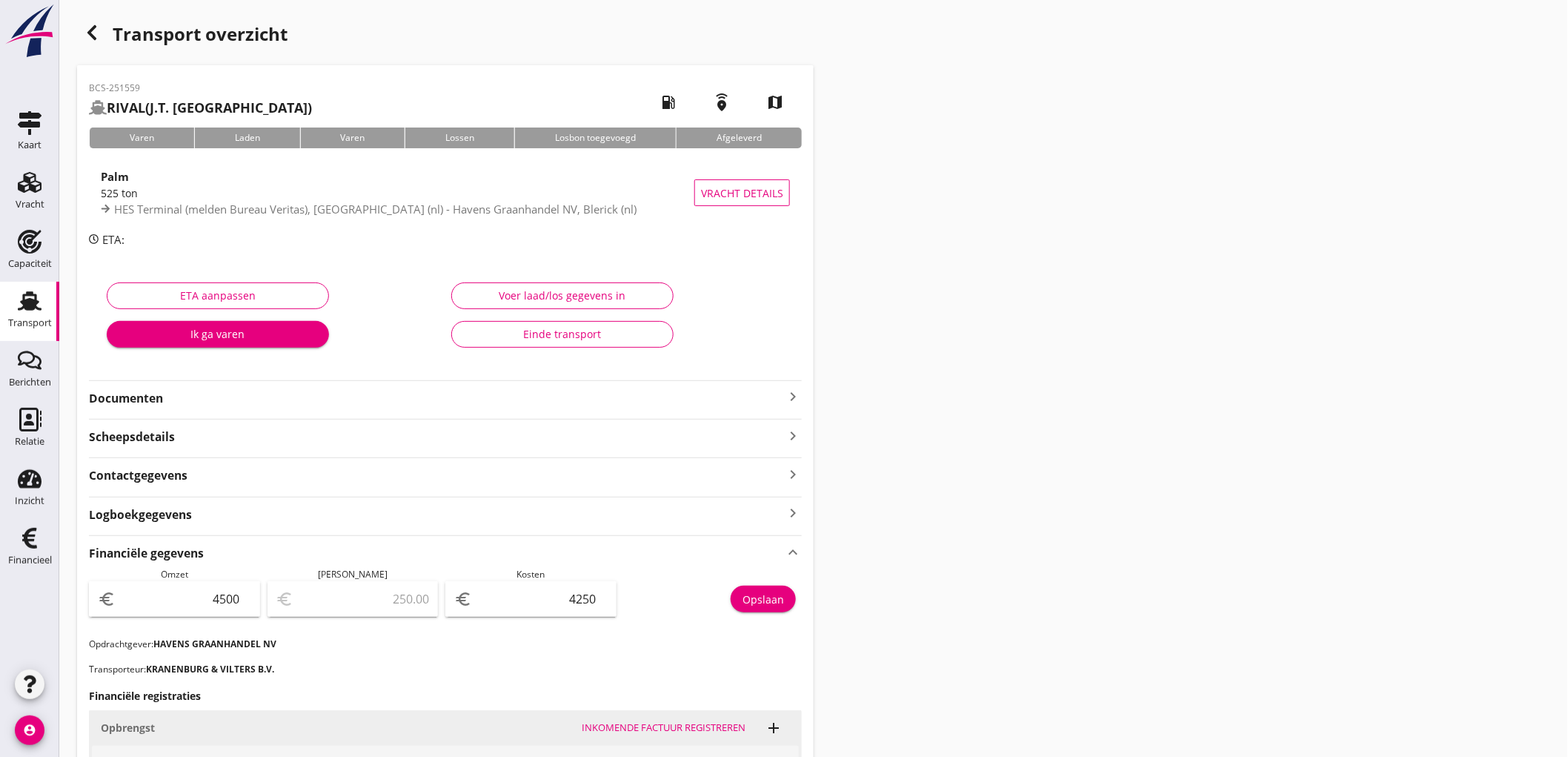
scroll to position [247, 0]
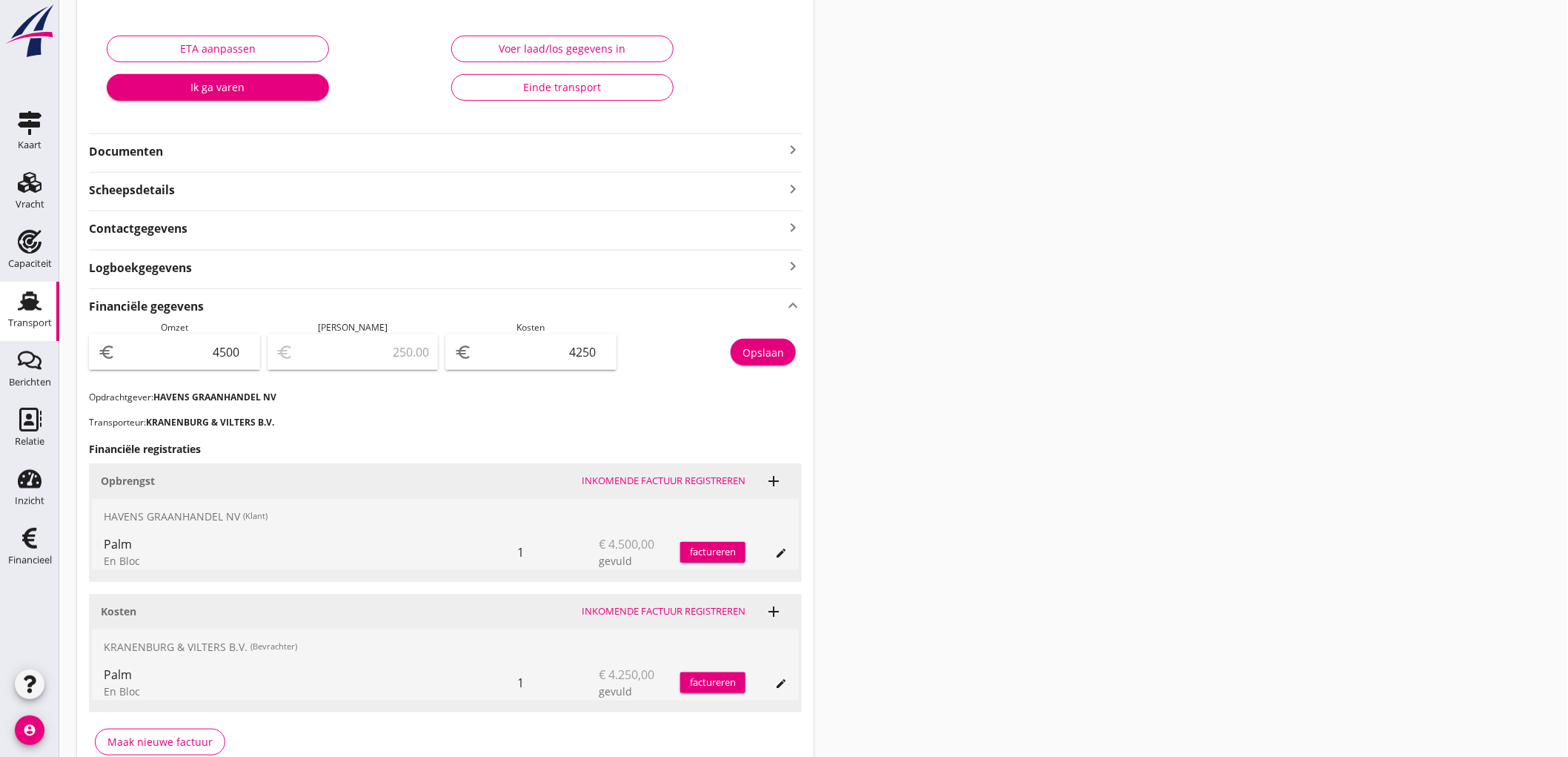
click at [41, 284] on link "Transport Transport" at bounding box center [29, 311] width 59 height 59
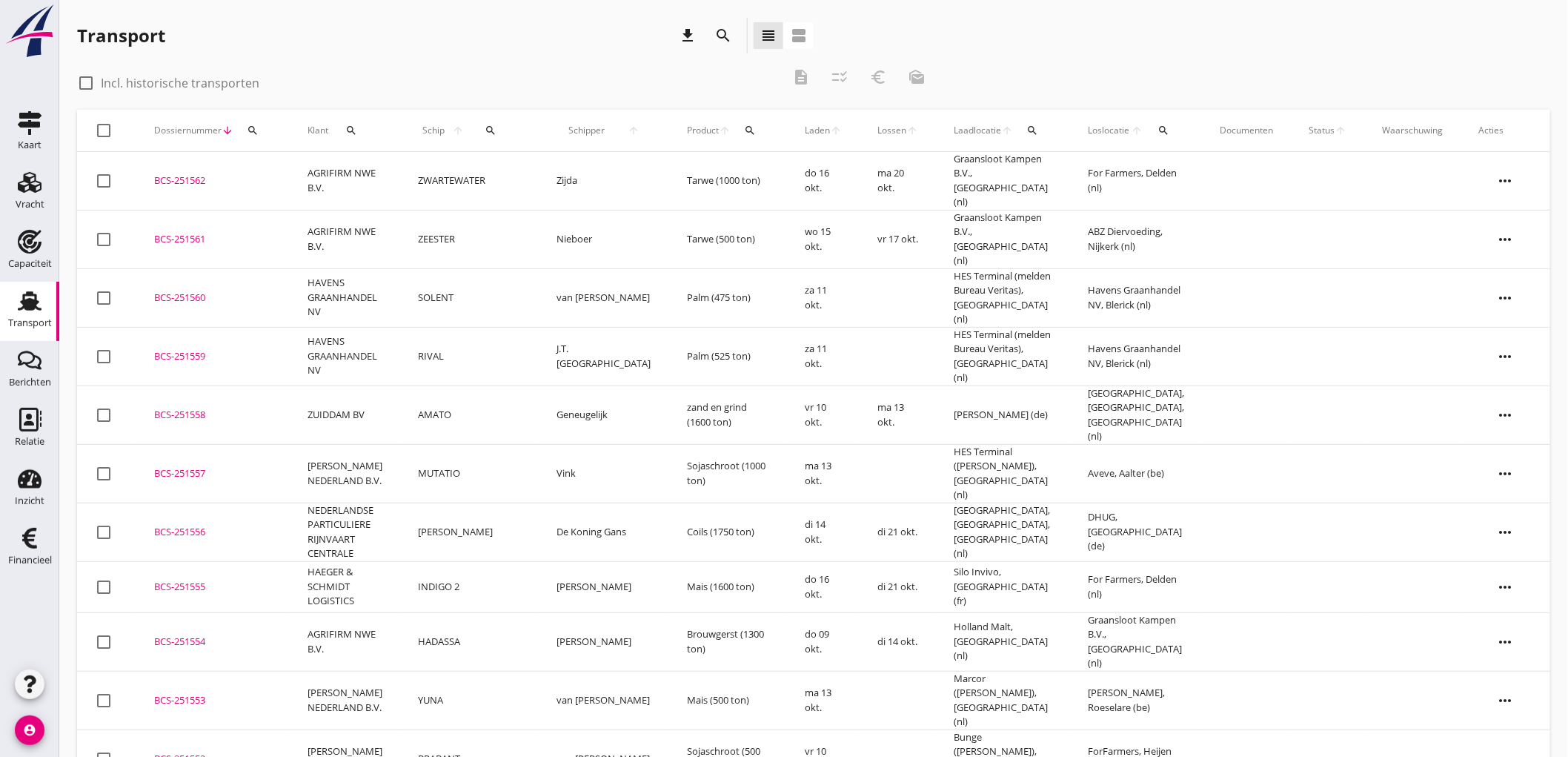
click at [287, 277] on td "BCS-251560 upload_file Drop hier uw bestand om het aan het dossier toe te voegen" at bounding box center [212, 297] width 153 height 58
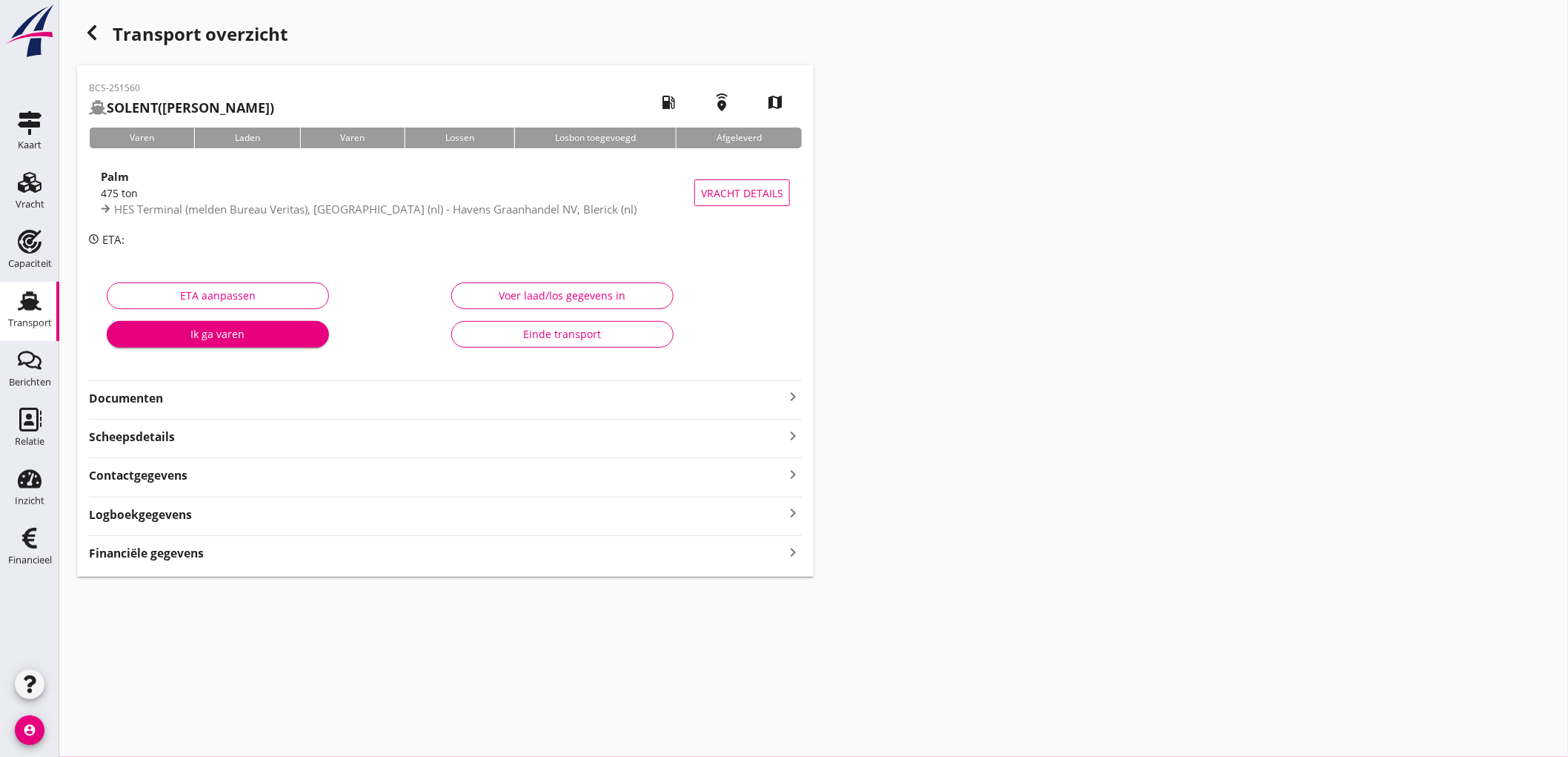
click at [183, 557] on strong "Financiële gegevens" at bounding box center [147, 554] width 115 height 17
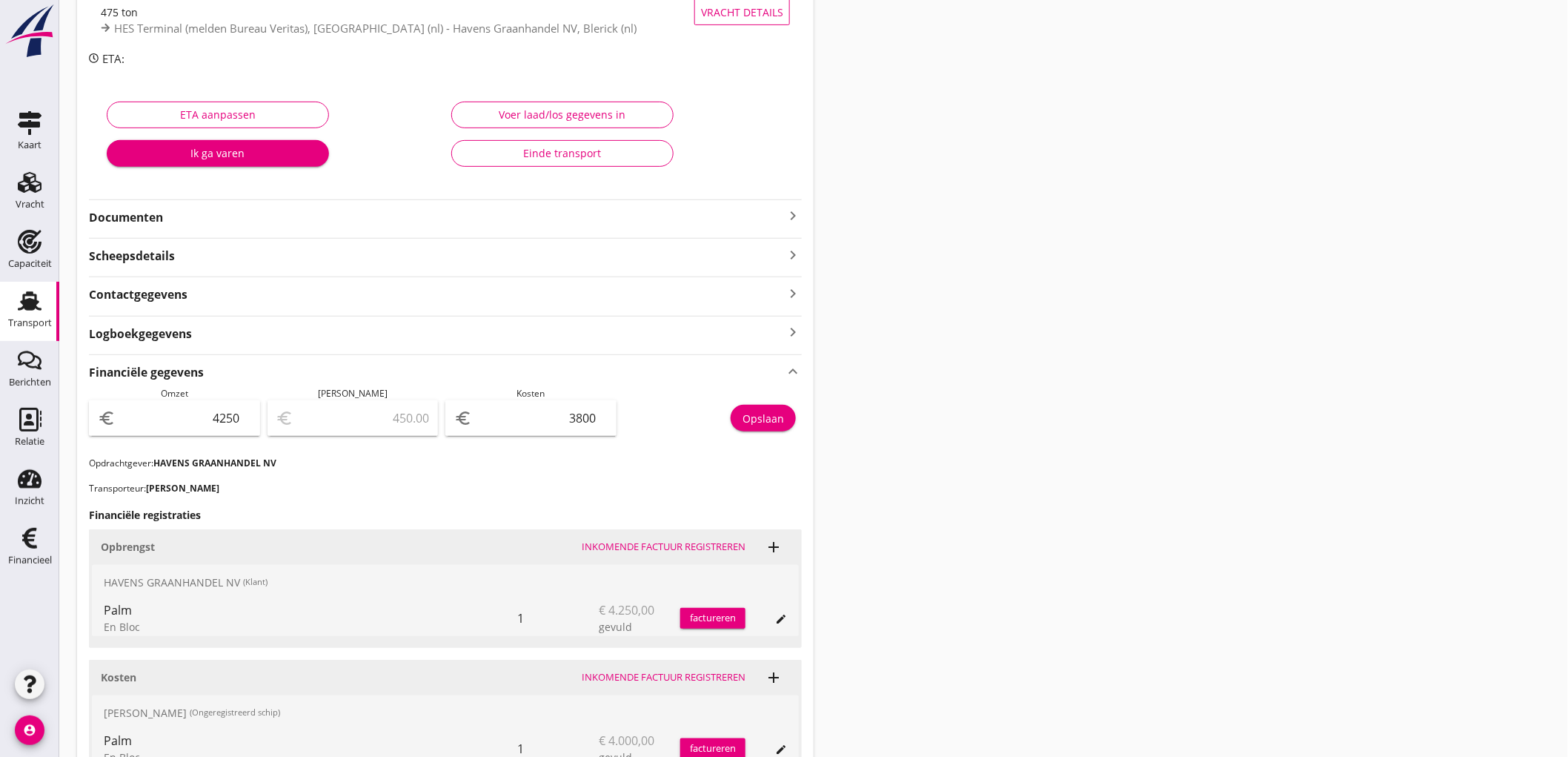
scroll to position [361, 0]
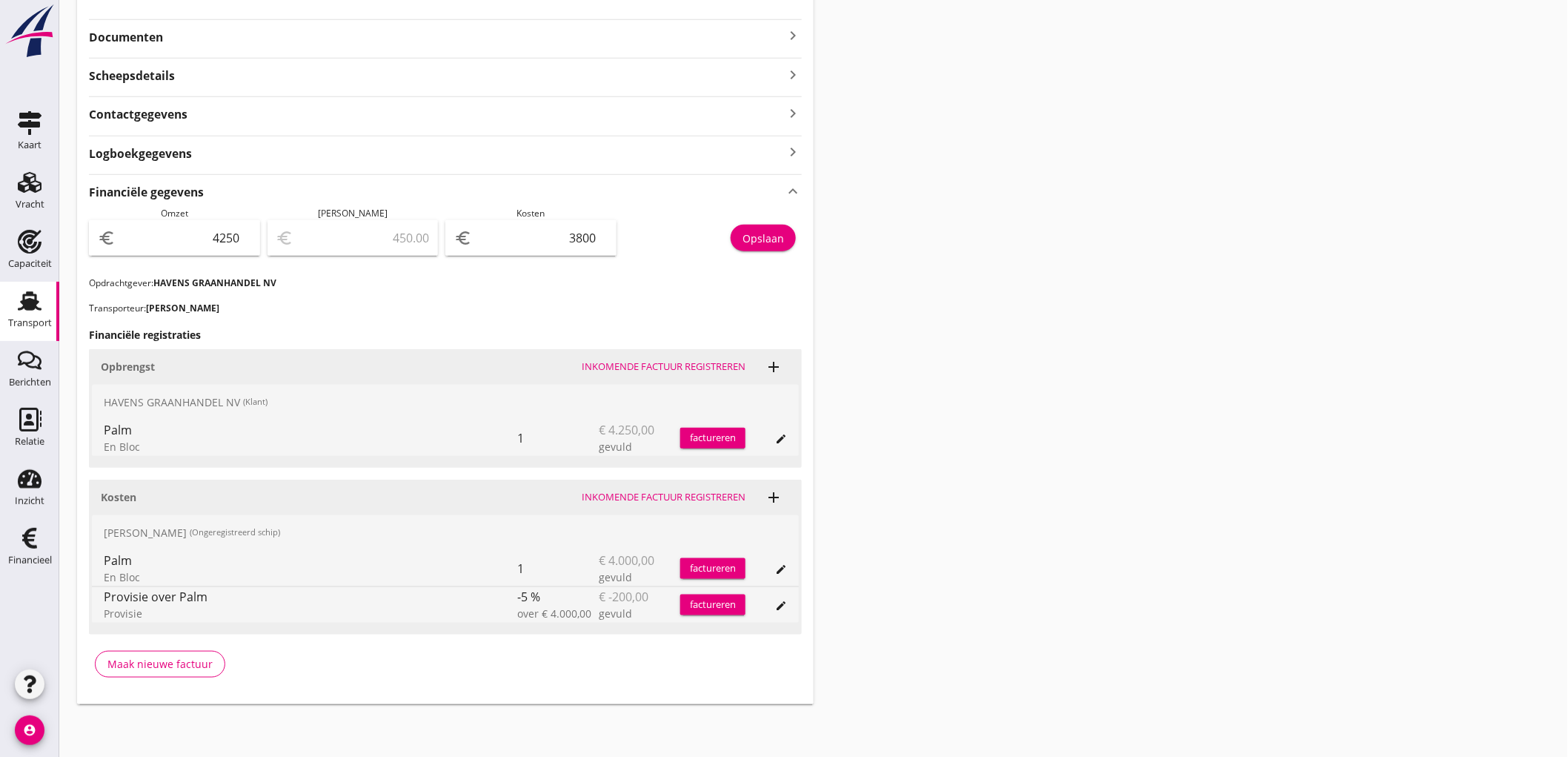
click at [215, 224] on div "euro 4250" at bounding box center [175, 238] width 171 height 36
type input "425"
type input "-3375.00"
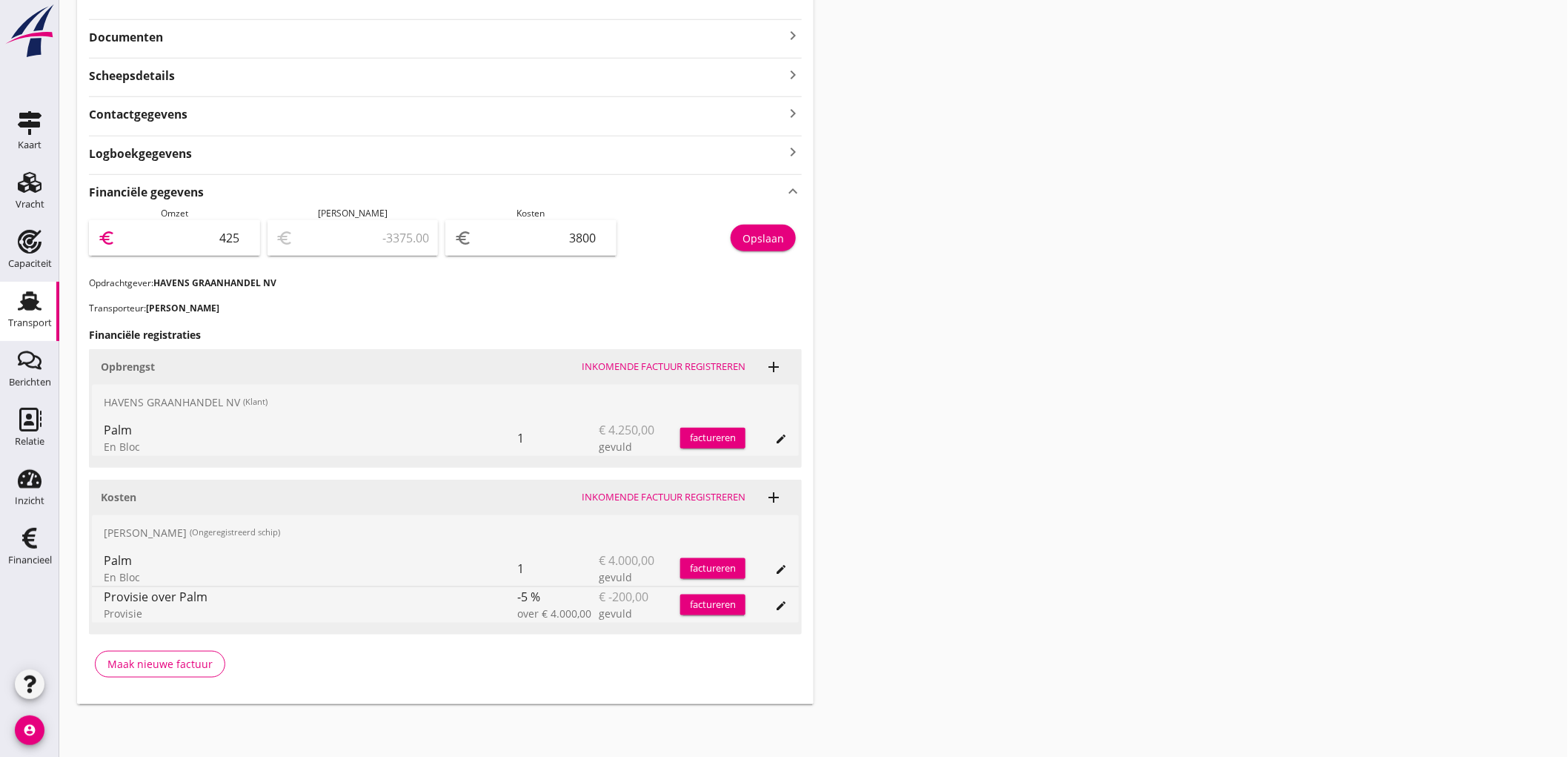
type input "42"
type input "-3758.00"
type input "4"
type input "-3796.00"
type input "5"
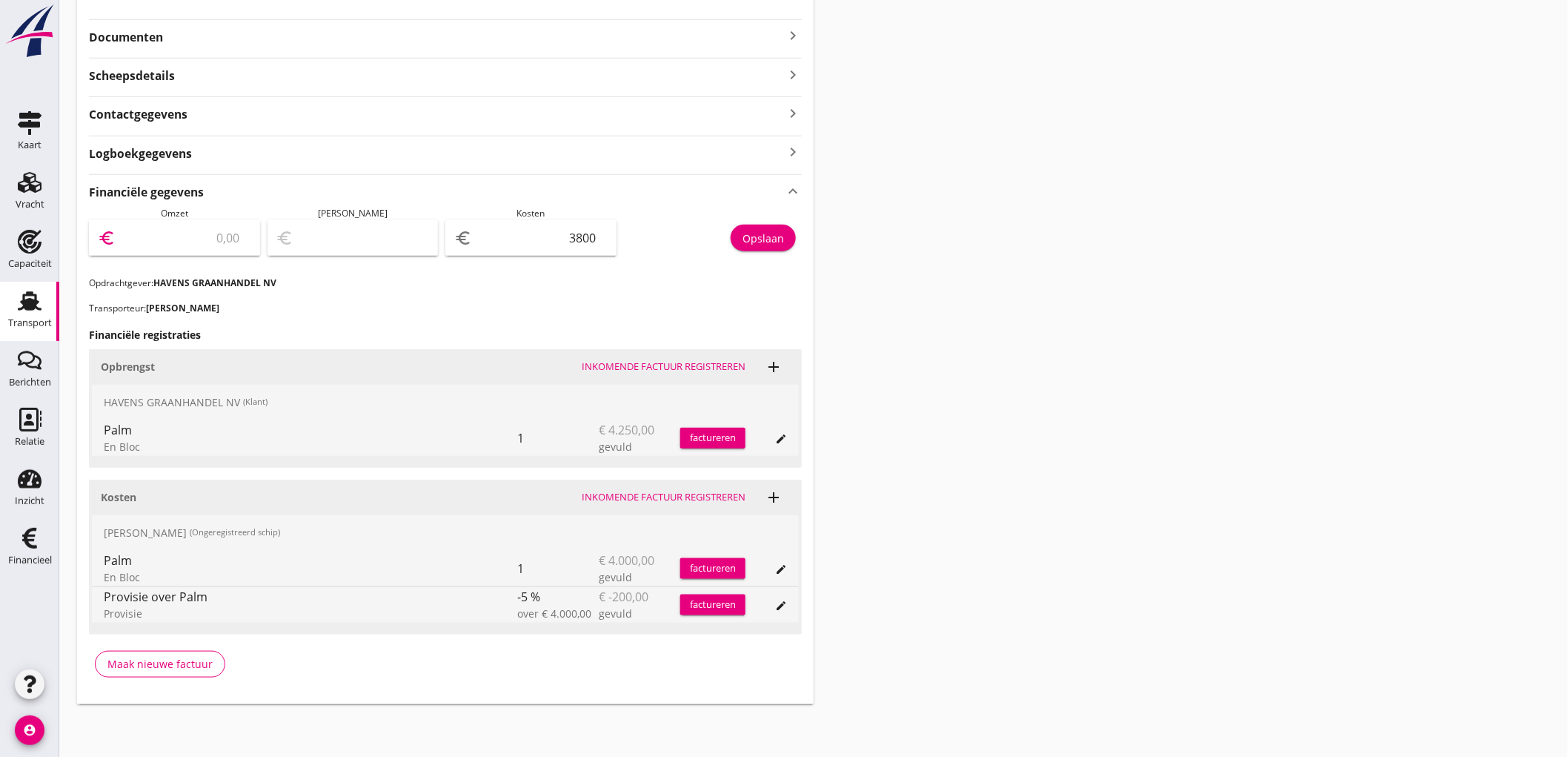
type input "-3795.00"
type input "50"
type input "-3750.00"
type input "507"
type input "-3293.00"
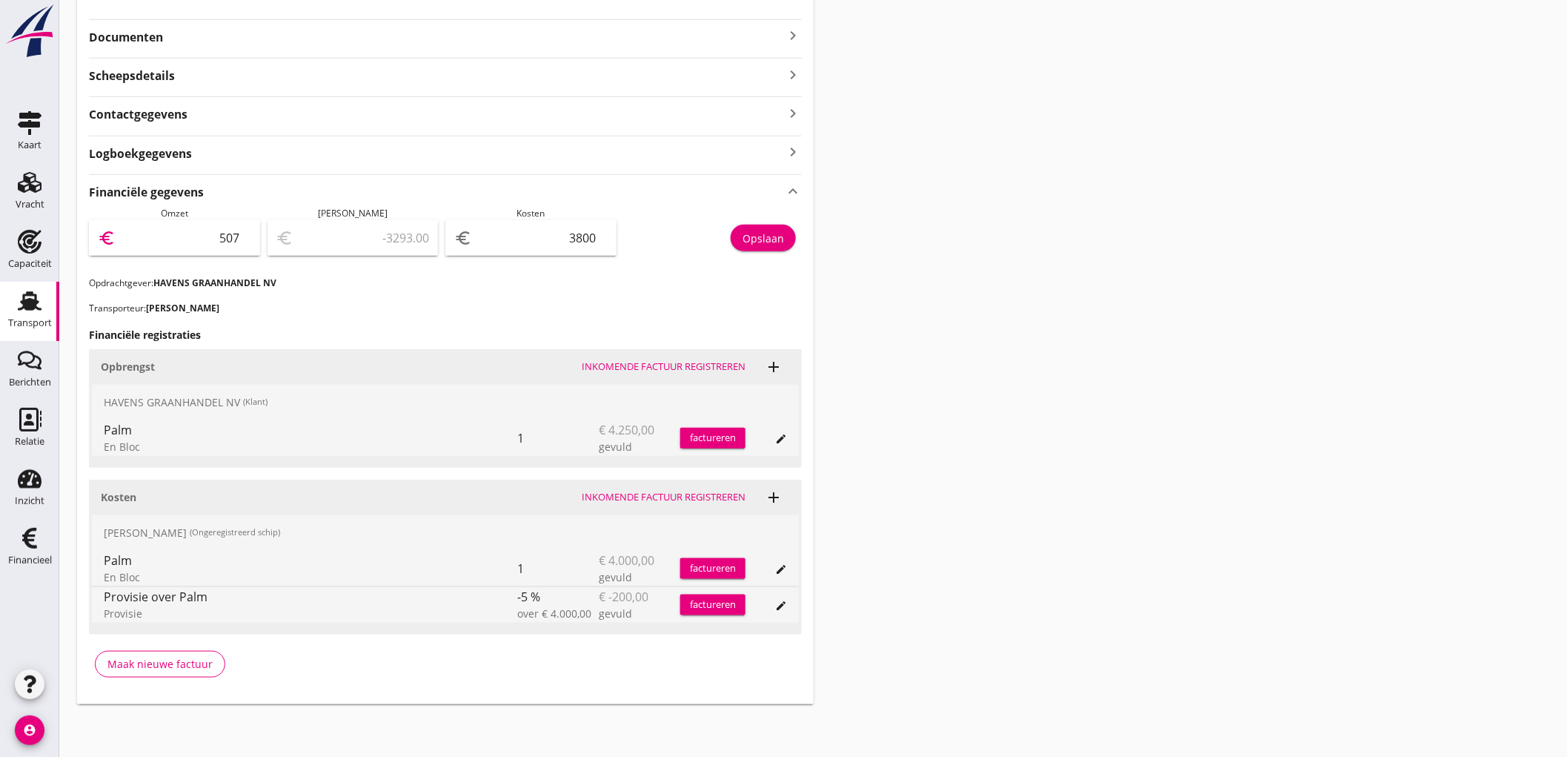
type input "5075"
type input "1275.00"
type input "5075"
type input "5071.00"
type input "4"
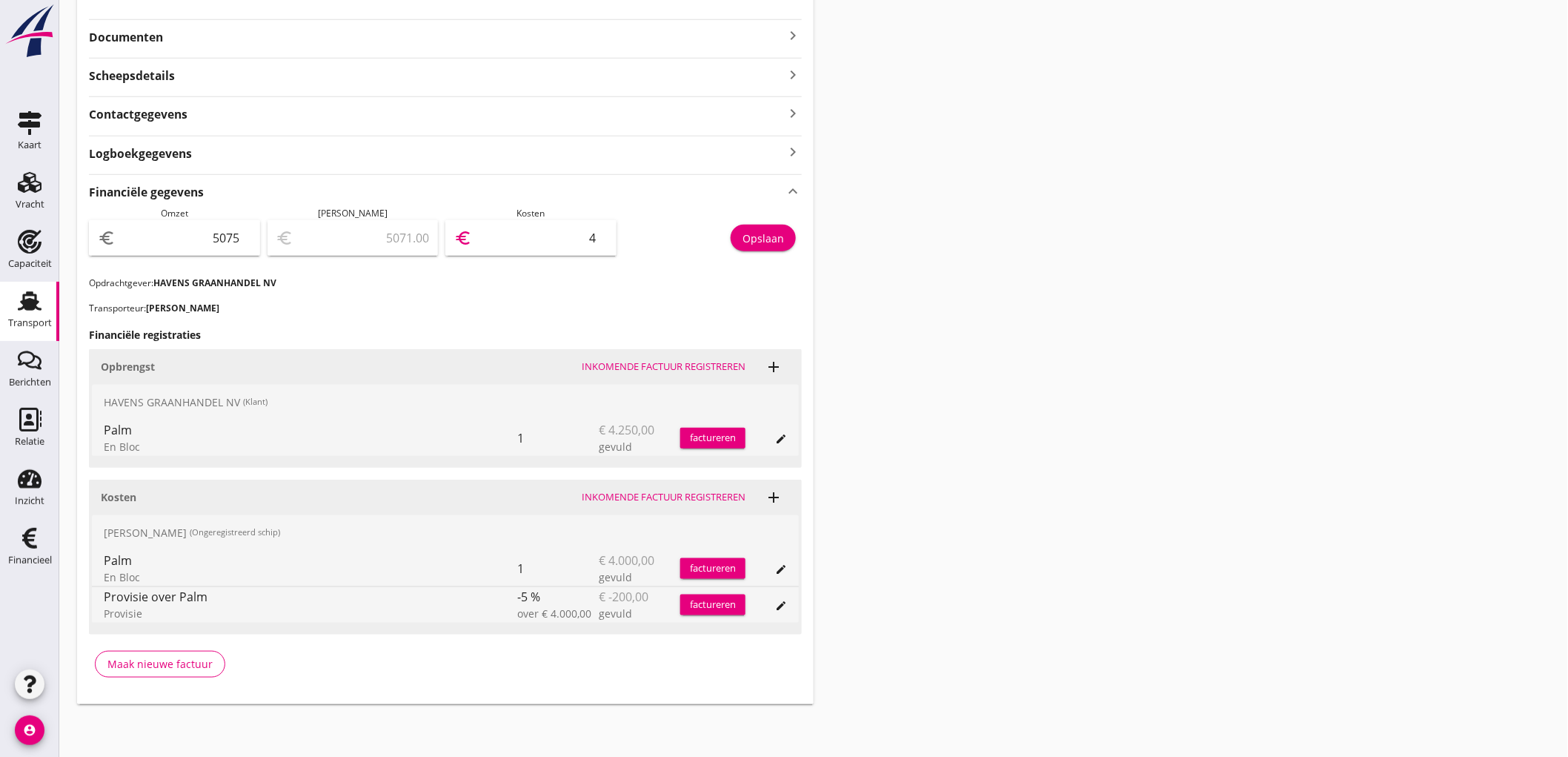
type input "5031.00"
type input "44"
type input "4628.00"
type input "447"
type input "600.00"
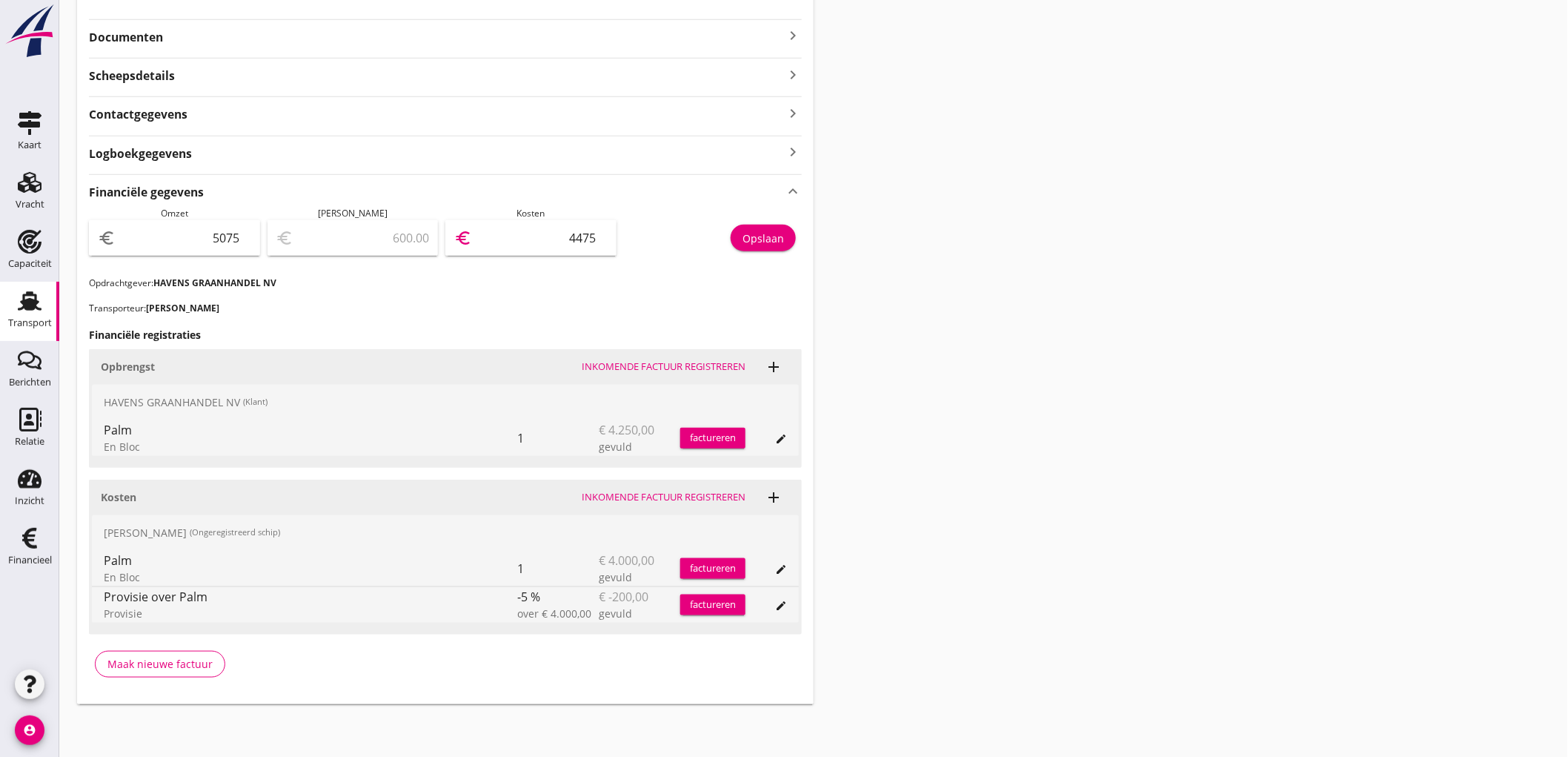
type input "4475"
click at [781, 239] on div "Opslaan" at bounding box center [763, 238] width 41 height 15
click at [33, 316] on div "Transport" at bounding box center [30, 323] width 44 height 21
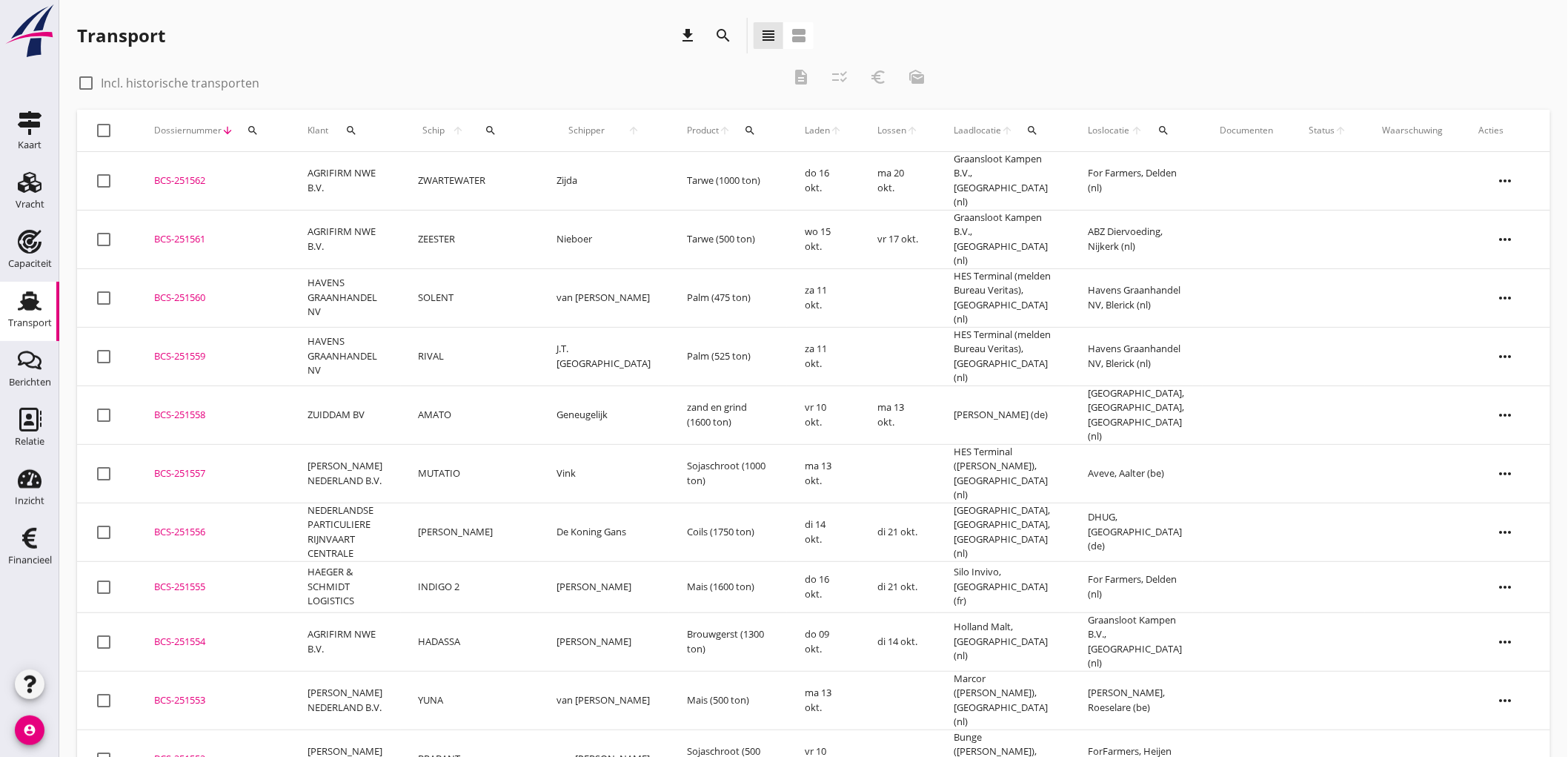
click at [401, 241] on td "AGRIFIRM NWE B.V." at bounding box center [345, 239] width 111 height 58
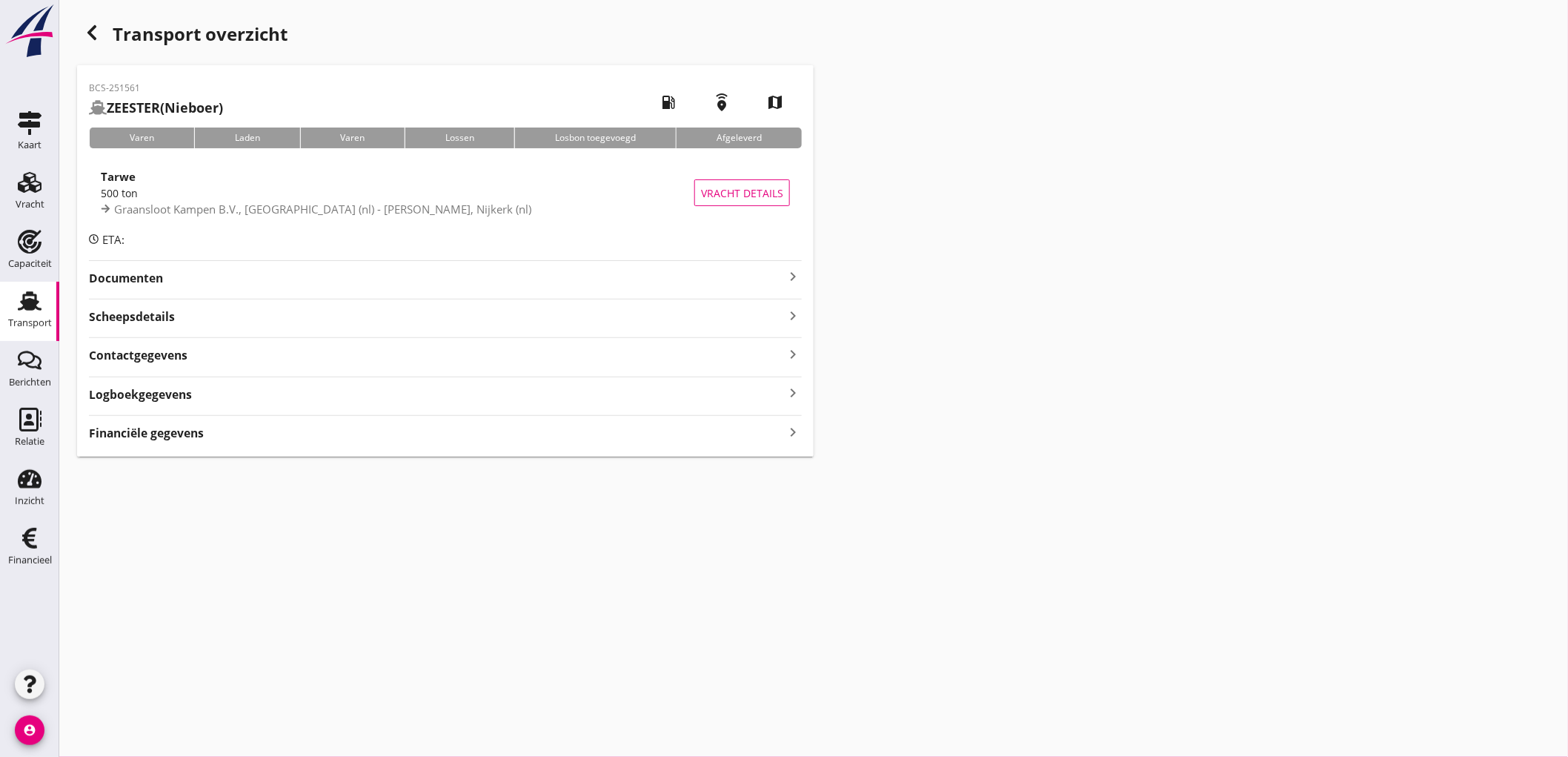
click at [195, 435] on strong "Financiële gegevens" at bounding box center [147, 434] width 115 height 17
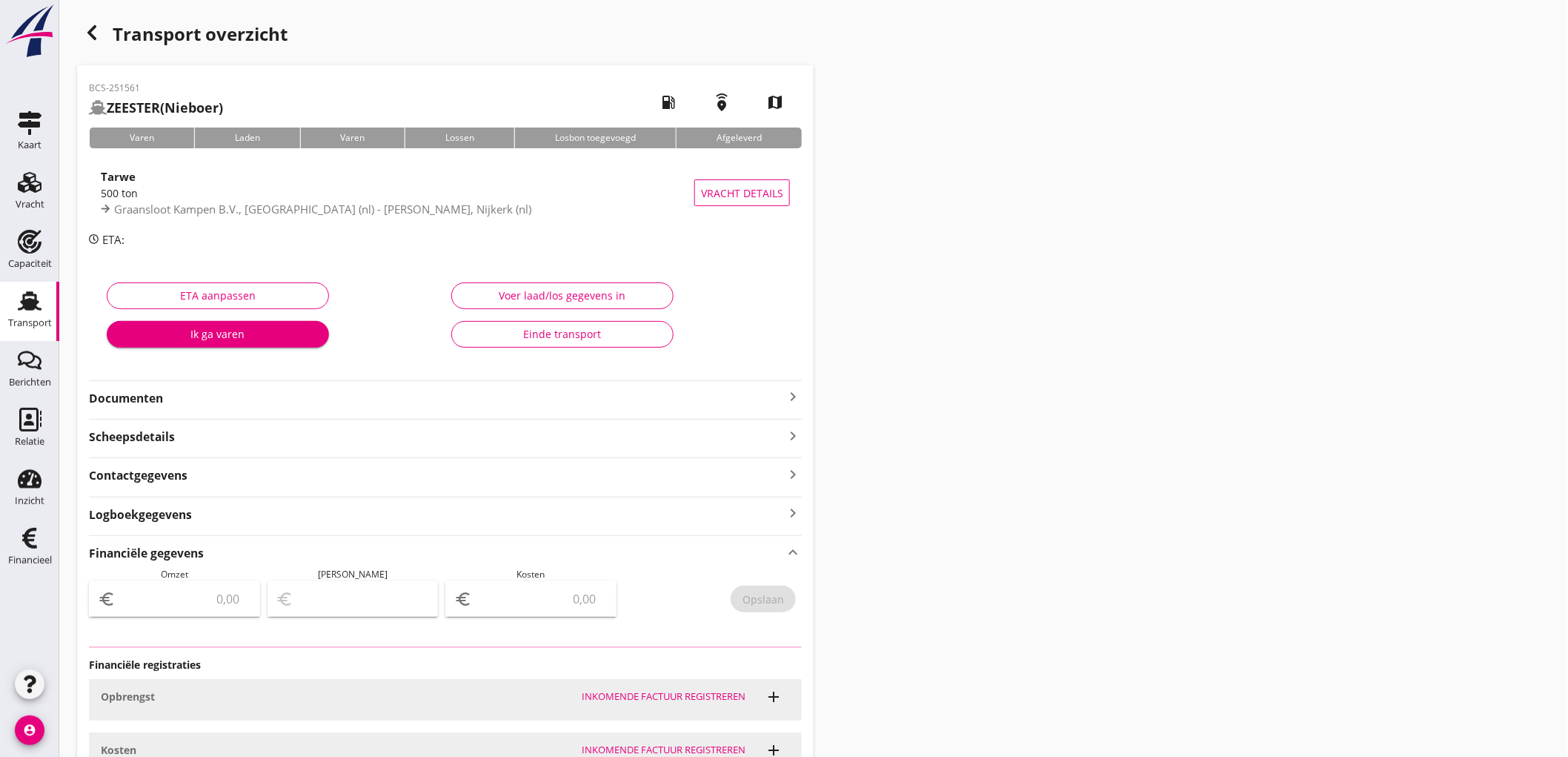
scroll to position [140, 0]
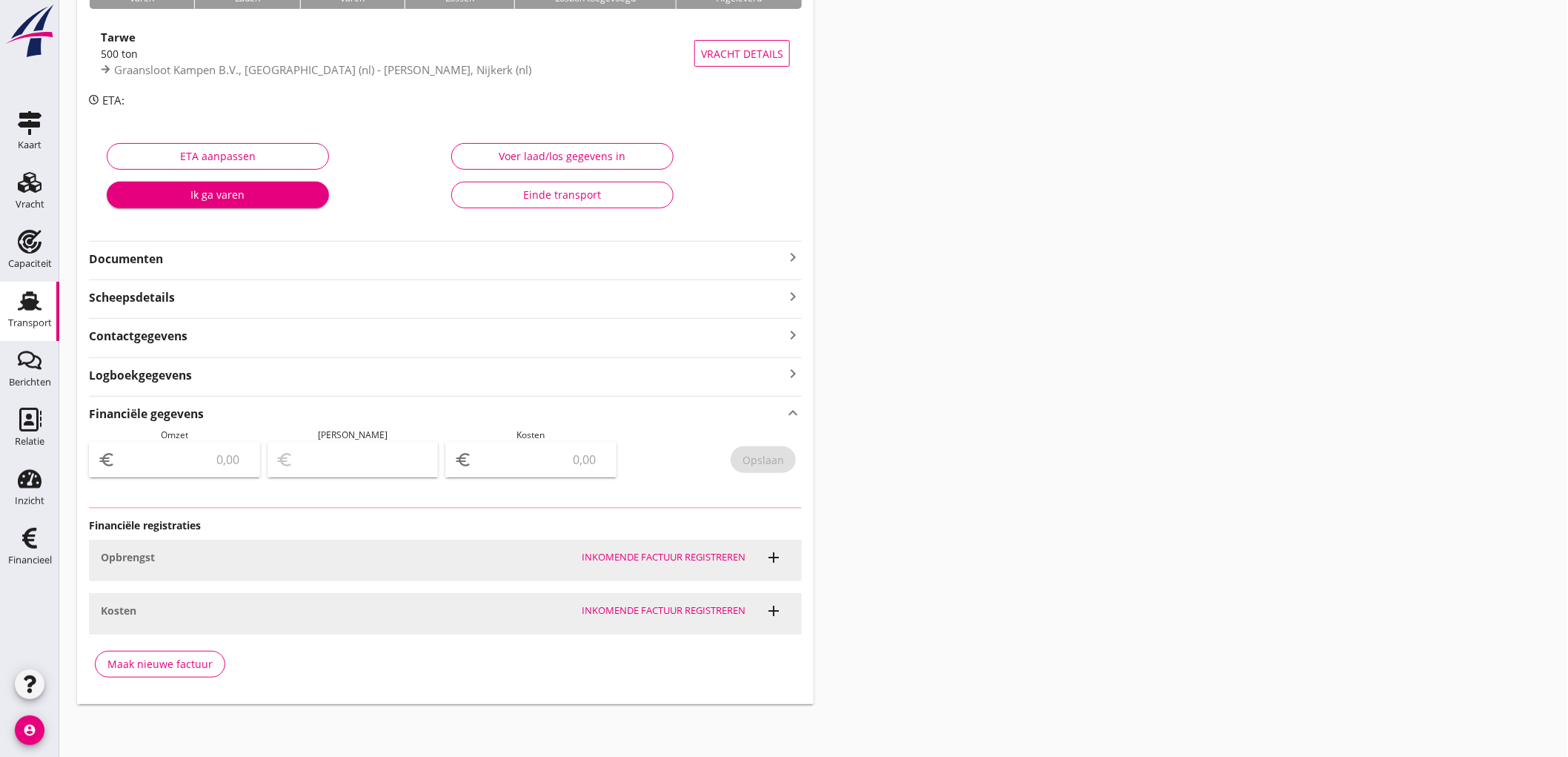
type input "3250"
type input "400.00"
type input "2850"
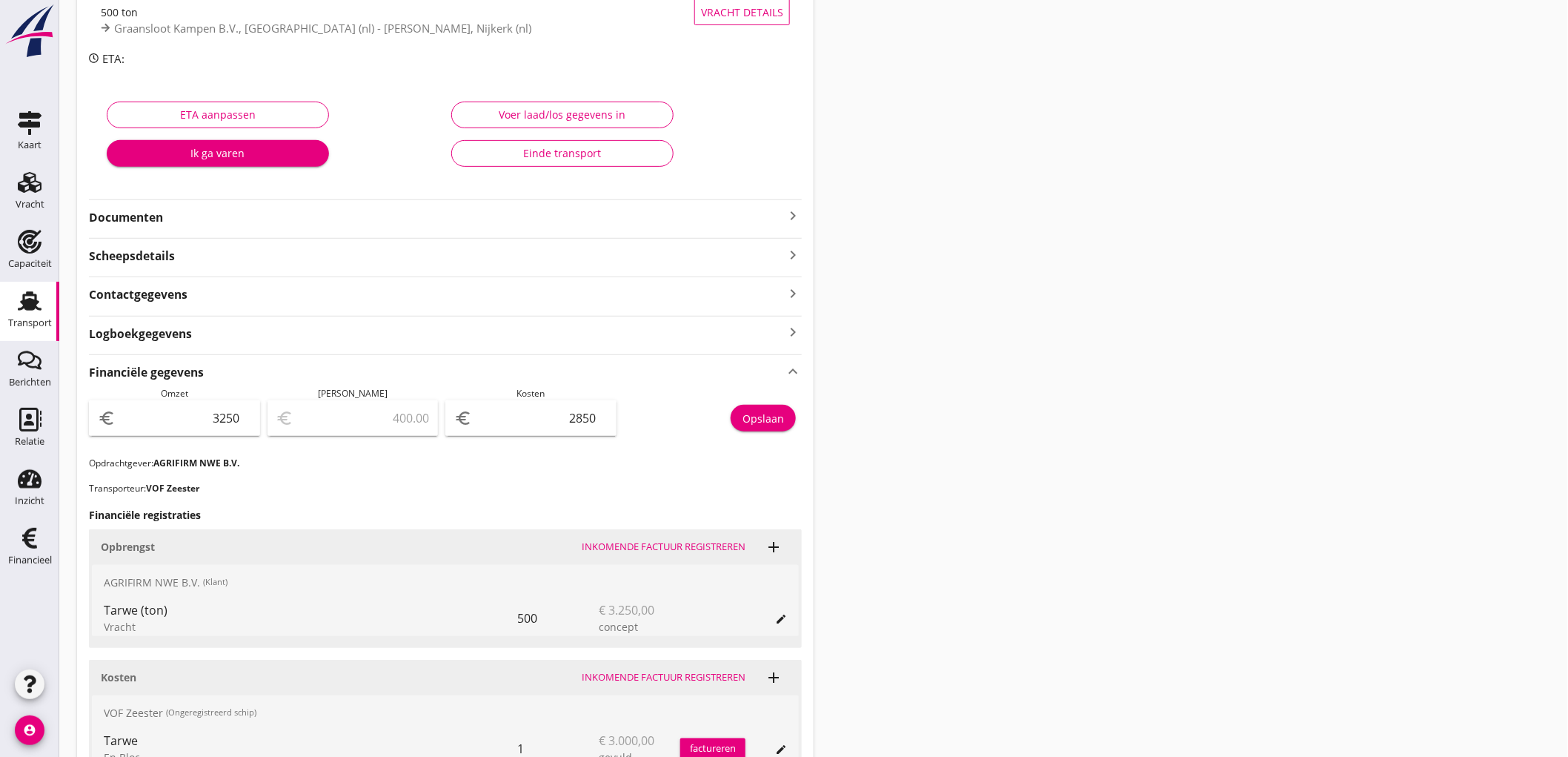
scroll to position [0, 0]
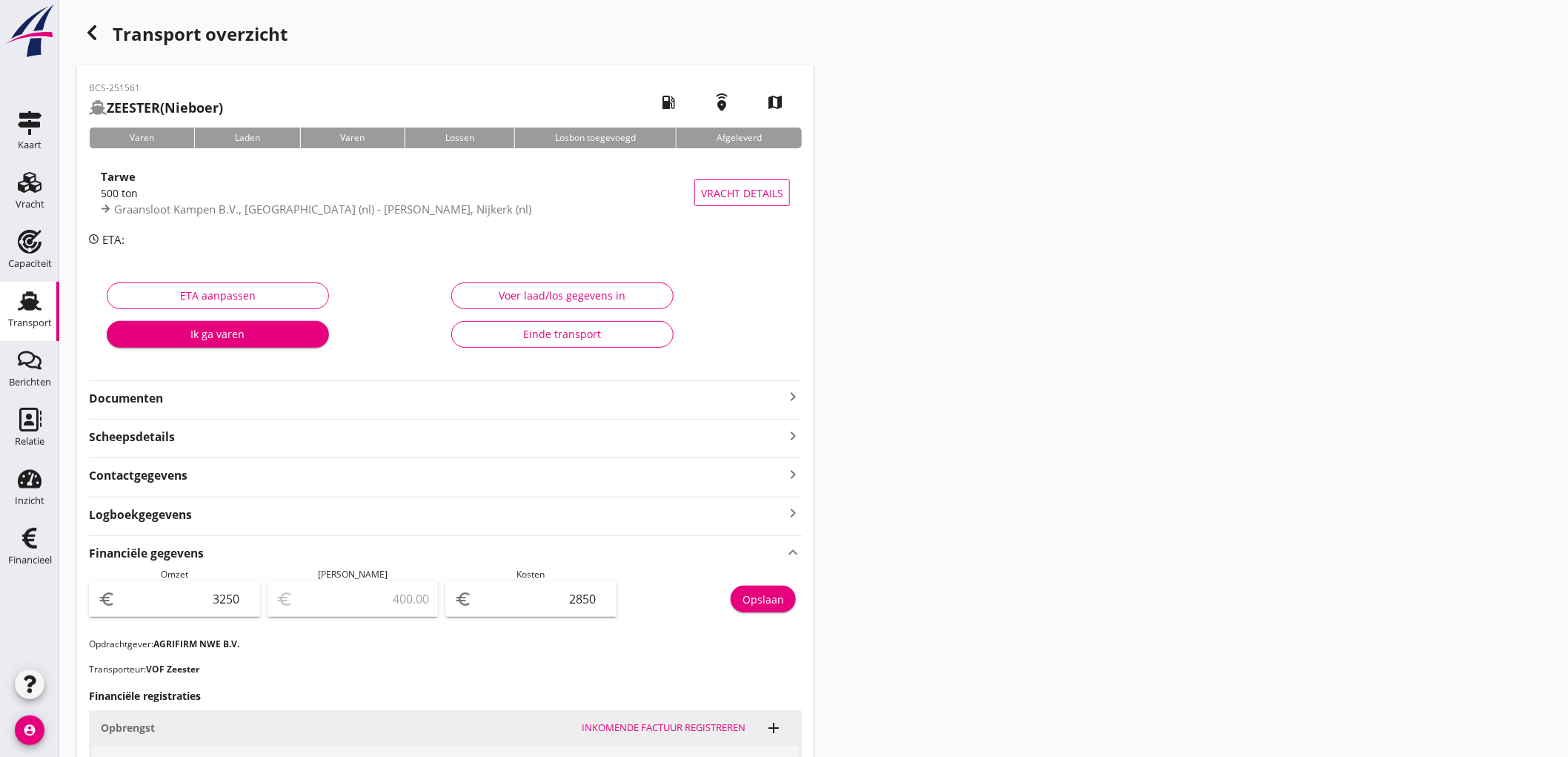
click at [25, 302] on use at bounding box center [30, 301] width 24 height 19
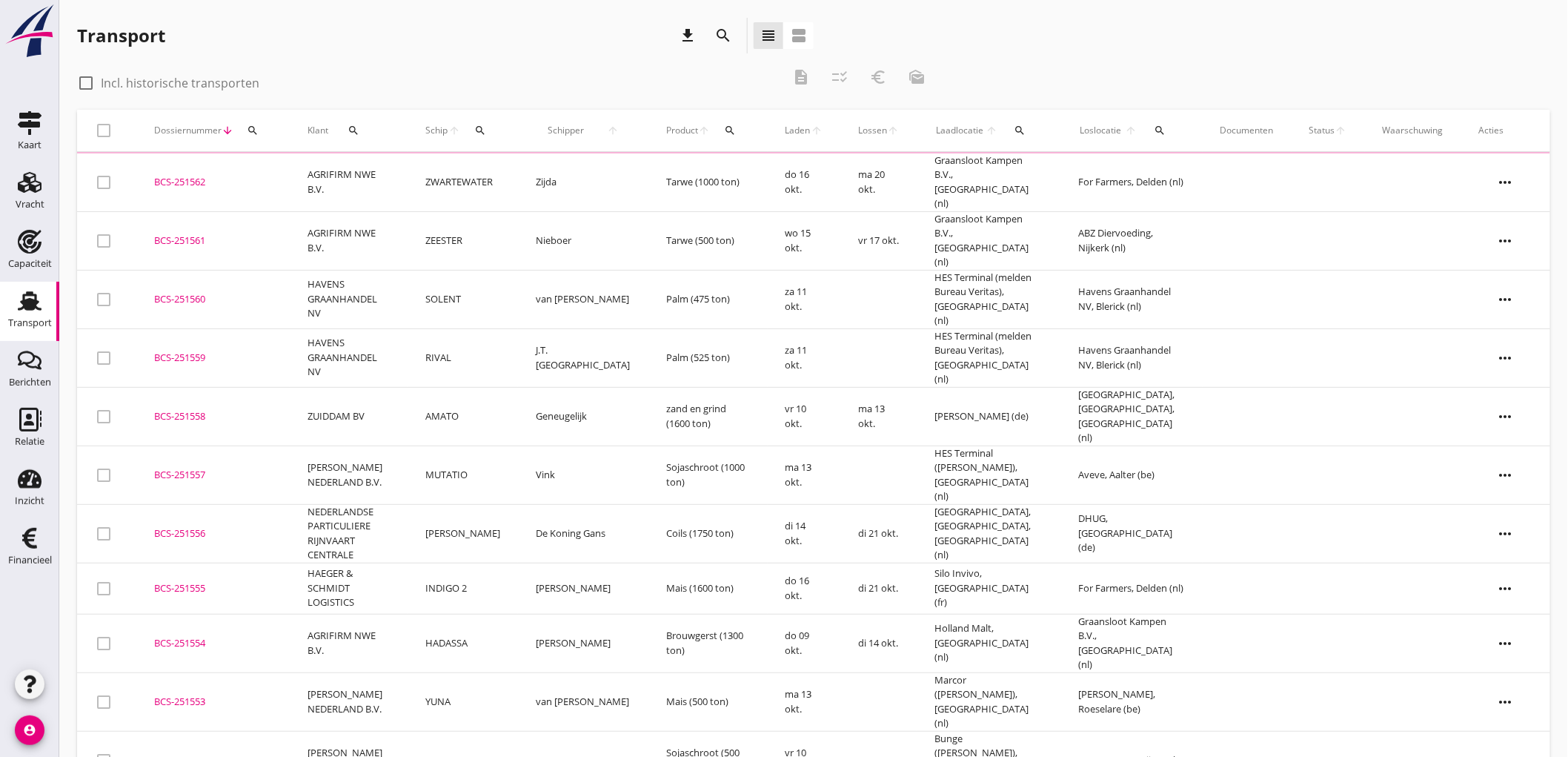
click at [447, 178] on td "ZWARTEWATER" at bounding box center [463, 183] width 111 height 58
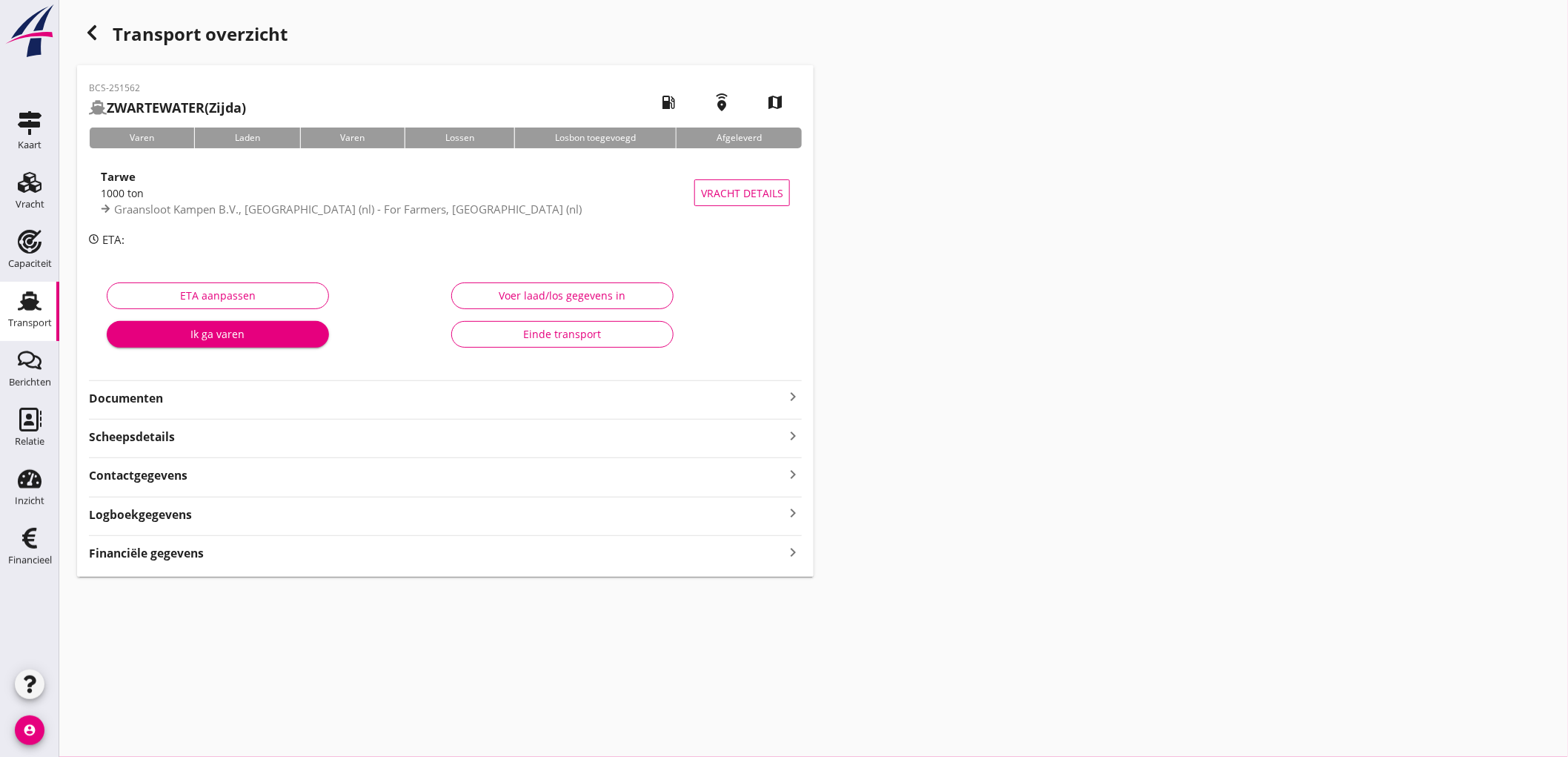
click at [227, 556] on div "Financiële gegevens keyboard_arrow_right" at bounding box center [446, 551] width 713 height 20
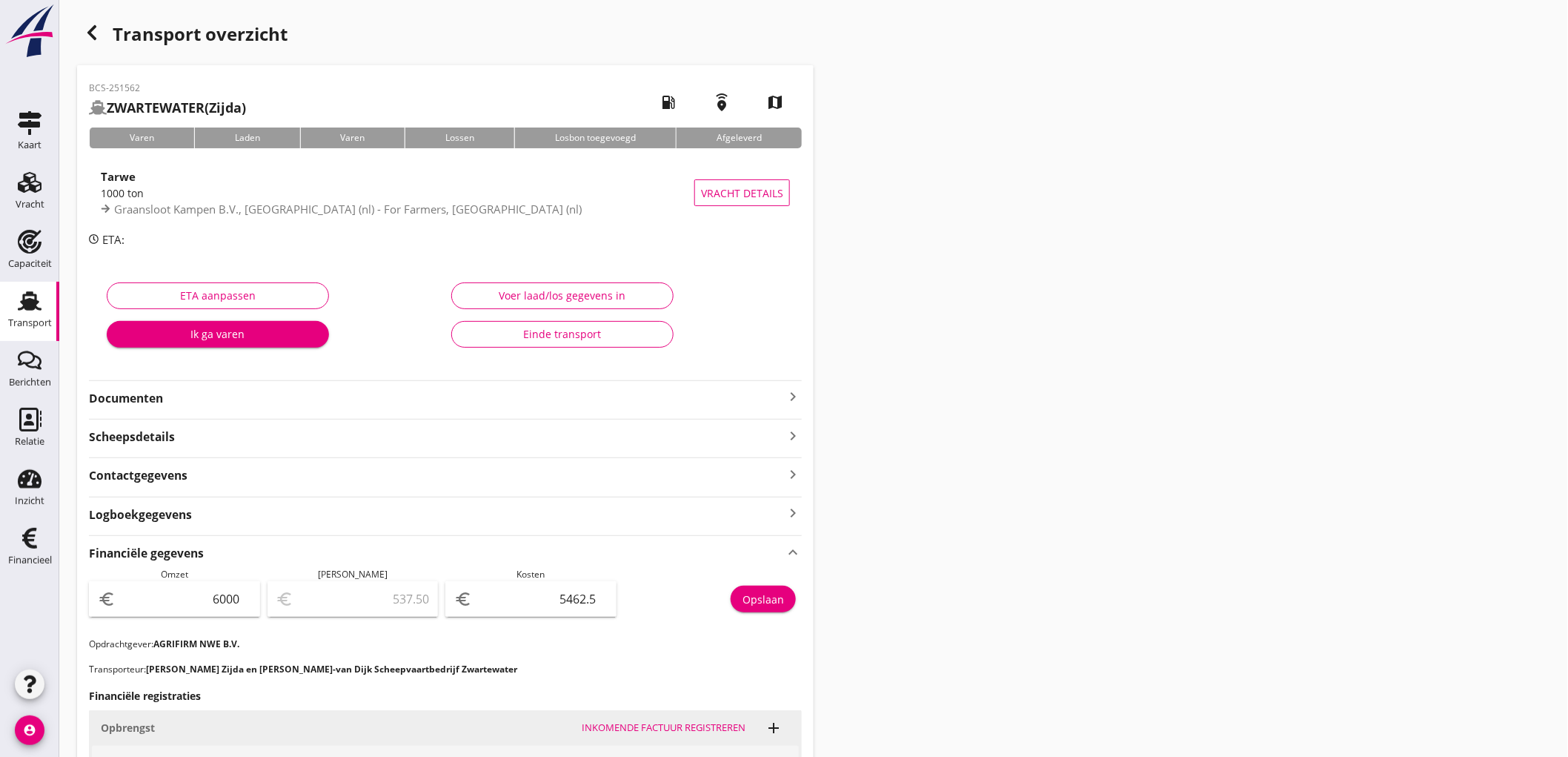
click at [6, 327] on link "Transport Transport" at bounding box center [29, 311] width 59 height 59
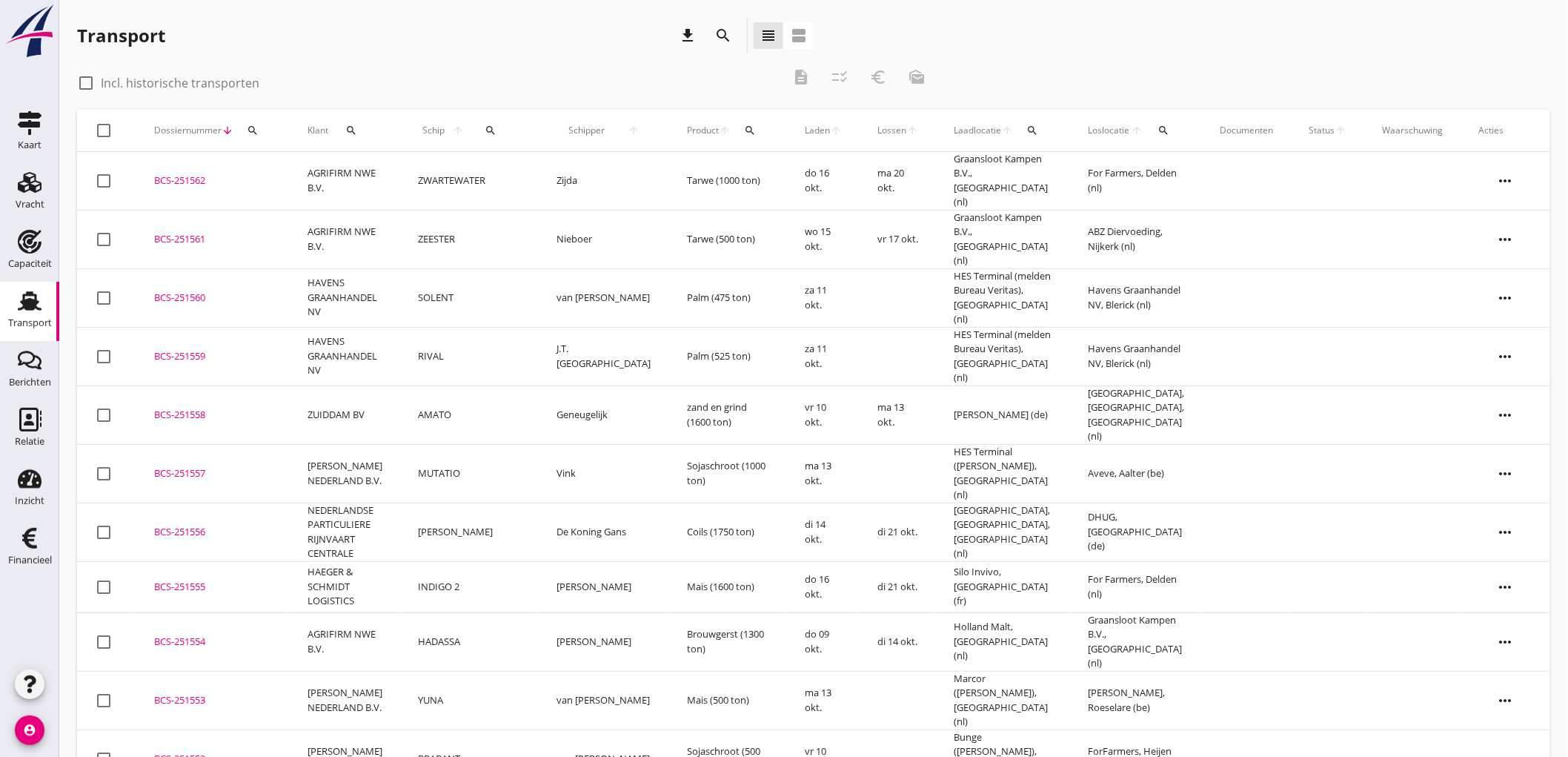
click at [1024, 129] on div "search" at bounding box center [1032, 130] width 27 height 12
click at [1061, 173] on input "text" at bounding box center [1101, 174] width 154 height 24
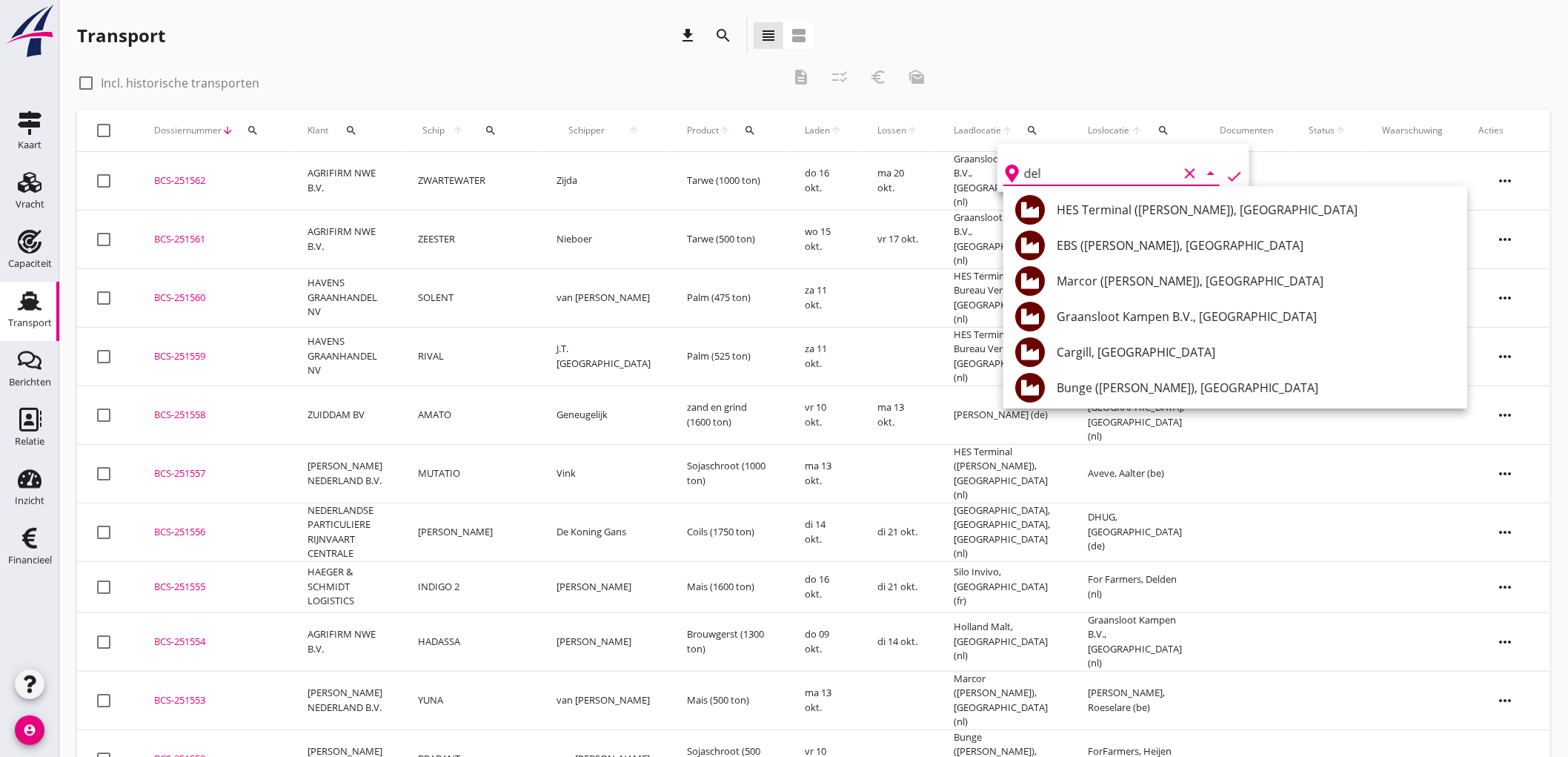
type input "delf"
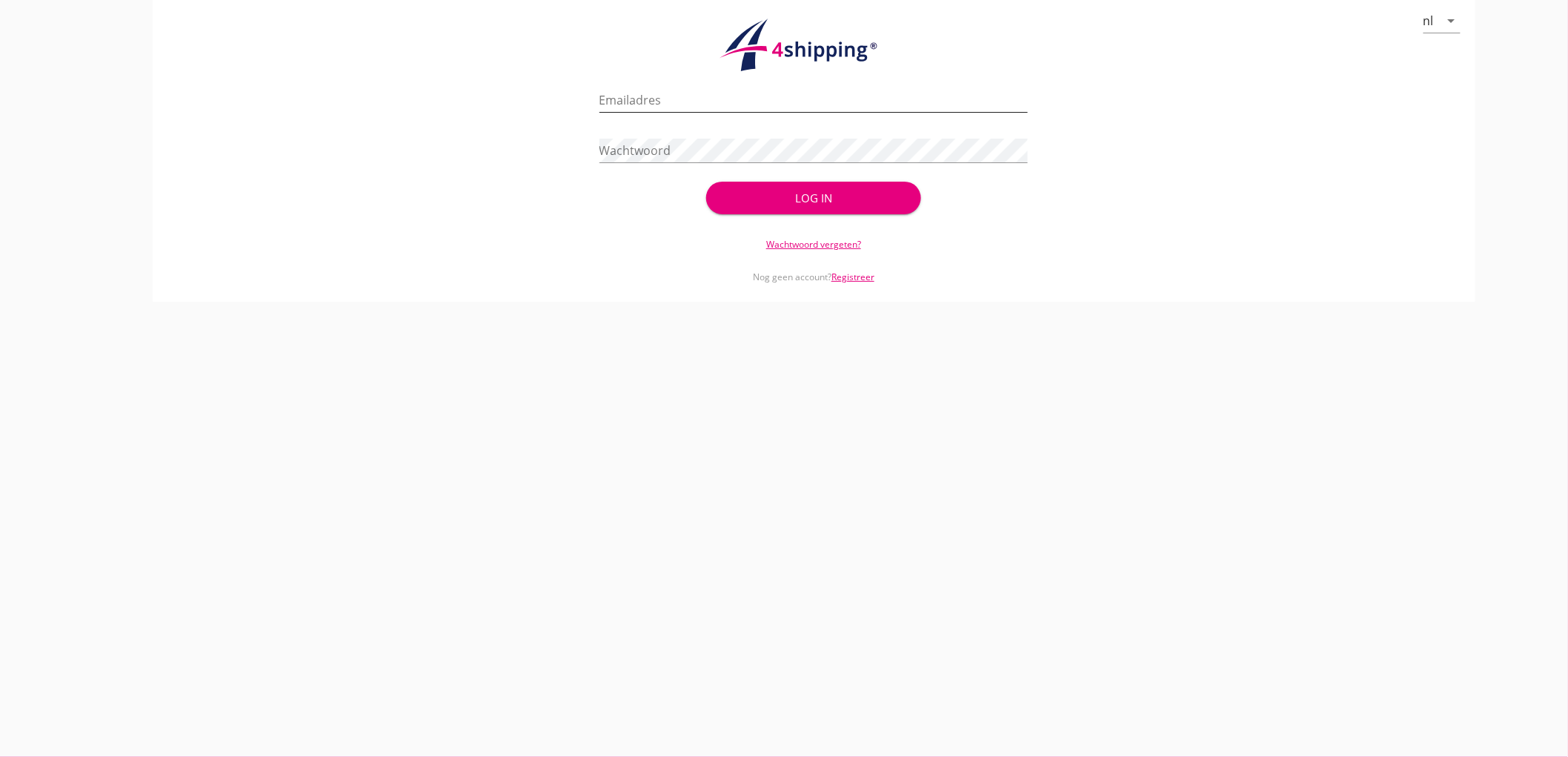
click at [692, 96] on input "Emailadres" at bounding box center [814, 100] width 429 height 24
type input "bouman@stoffersbevrachtingen.nl"
click at [706, 182] on button "Log in" at bounding box center [813, 198] width 214 height 33
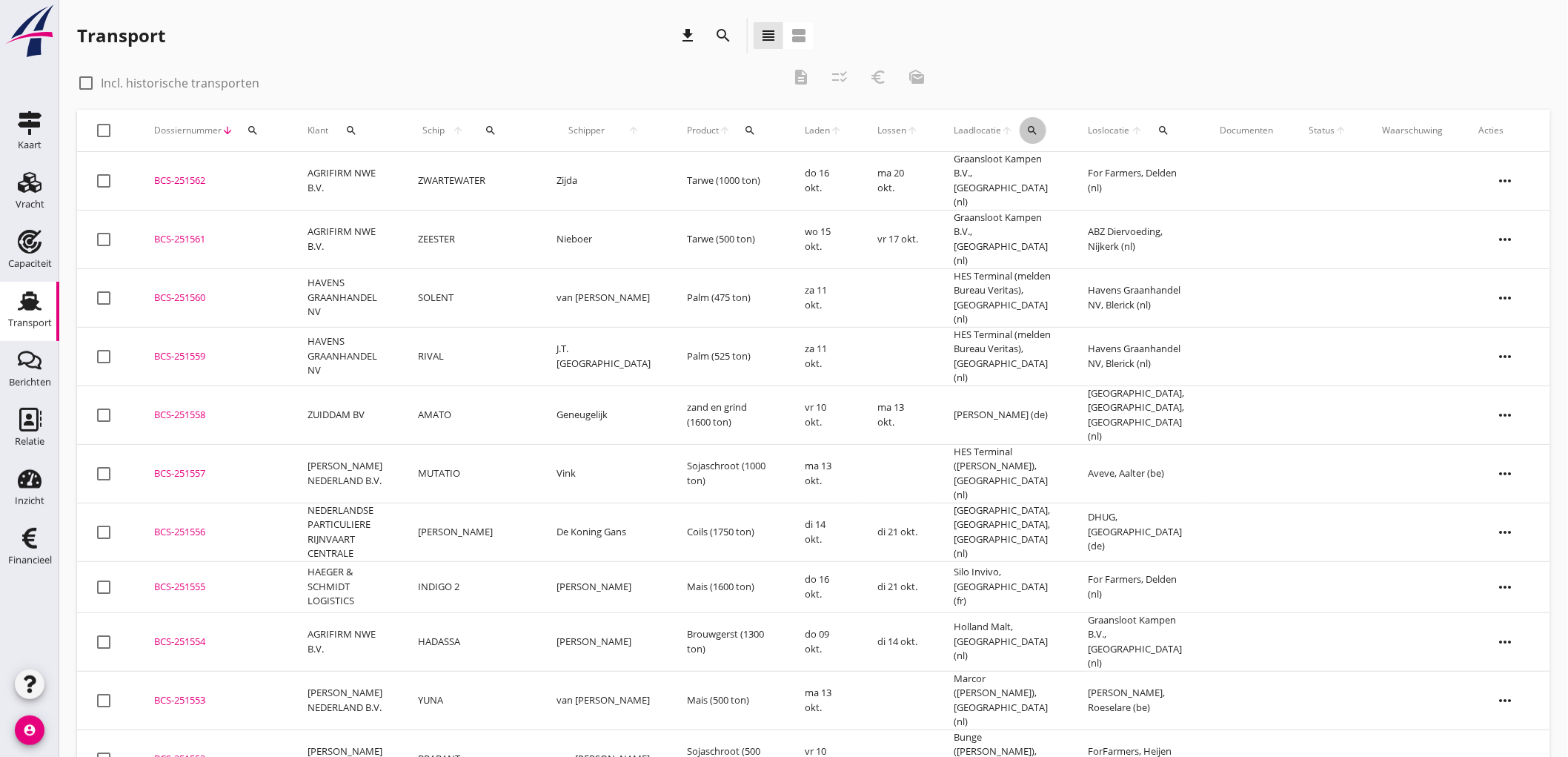
click at [1020, 136] on button "search" at bounding box center [1032, 130] width 27 height 27
click at [1056, 173] on input "text" at bounding box center [1101, 174] width 154 height 24
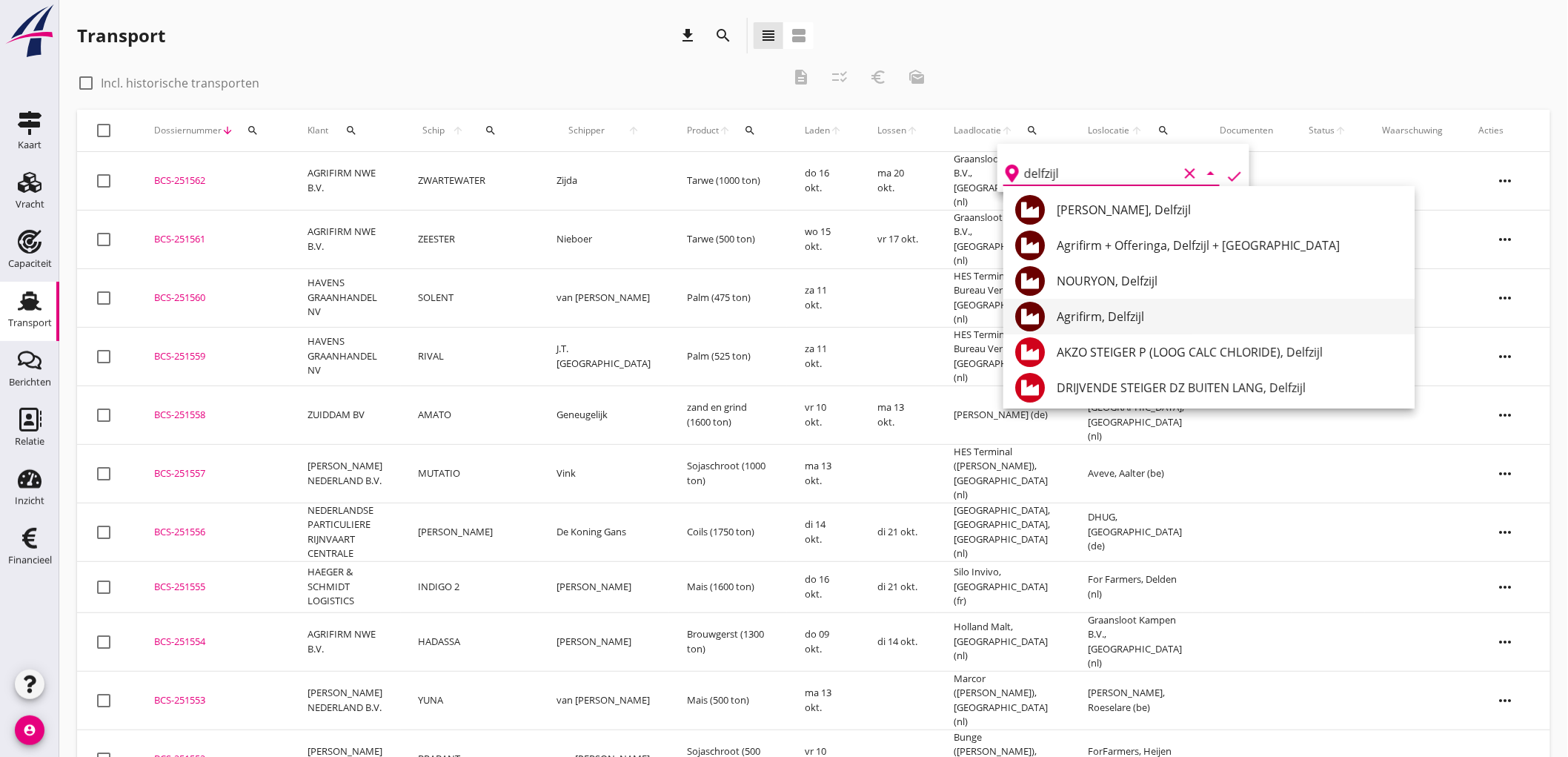
click at [1165, 315] on div "Agrifirm, Delfzijl" at bounding box center [1230, 316] width 346 height 18
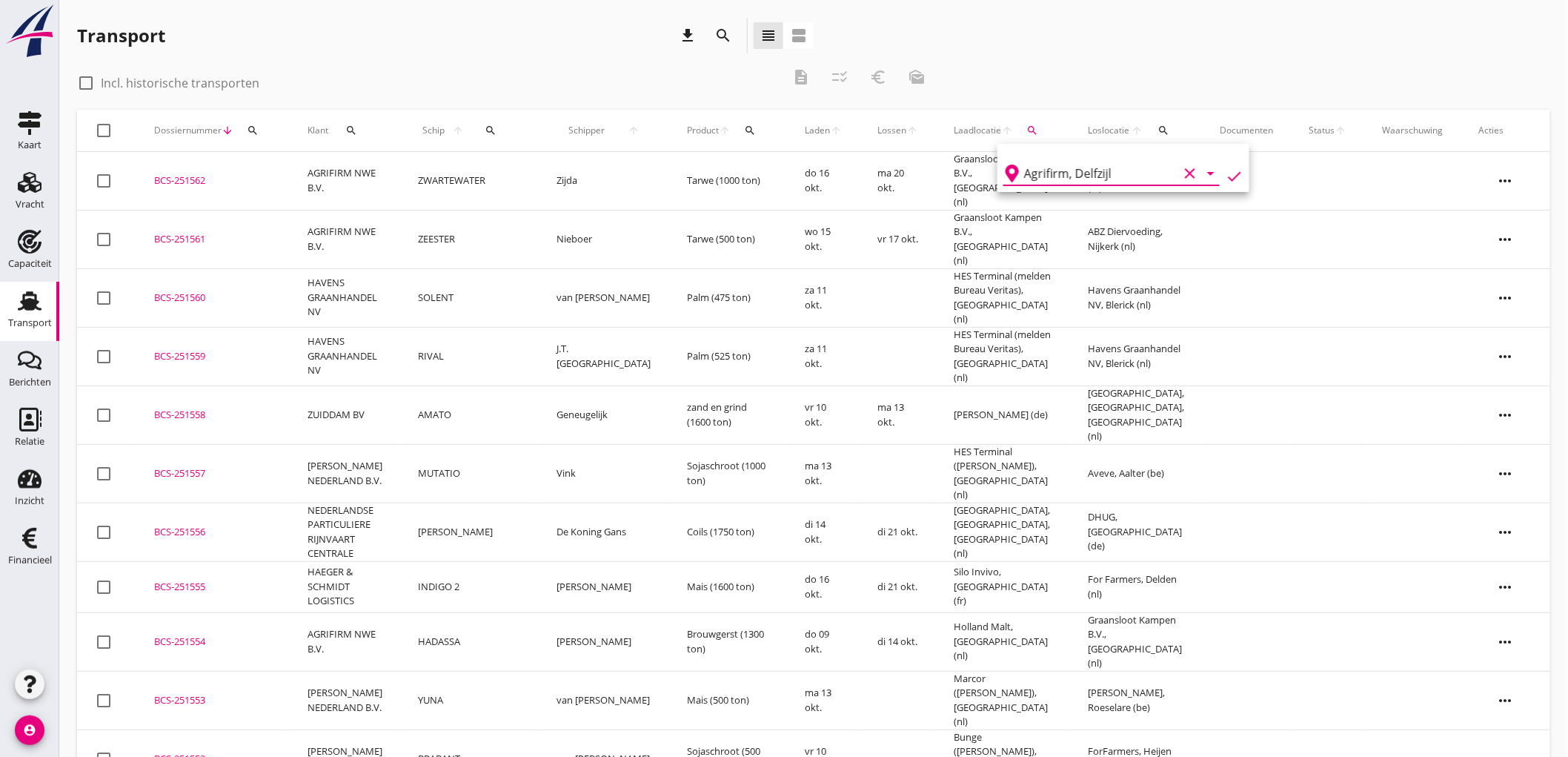
click at [1226, 176] on icon "check" at bounding box center [1235, 176] width 18 height 18
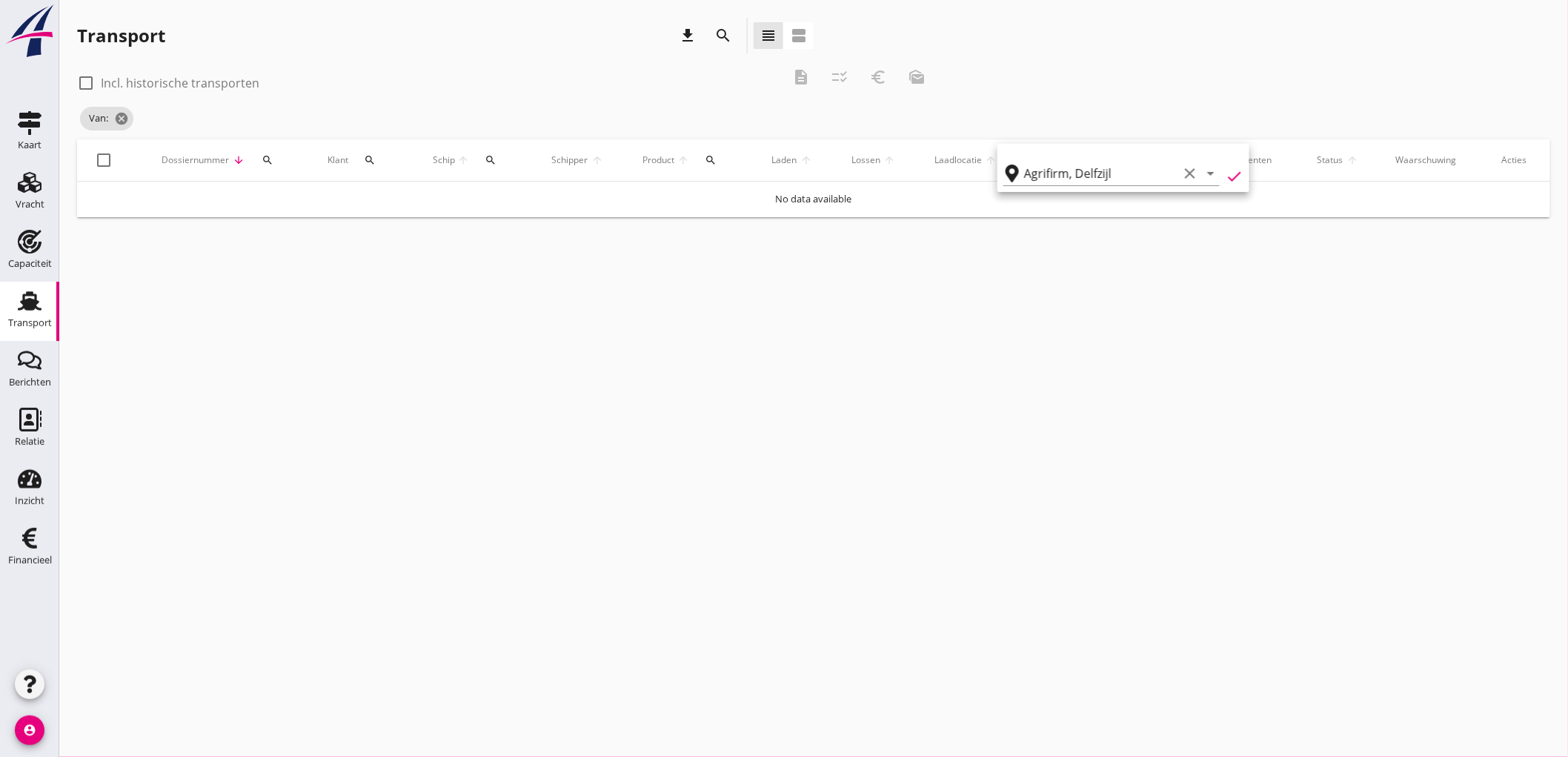
type input "Agrifirm"
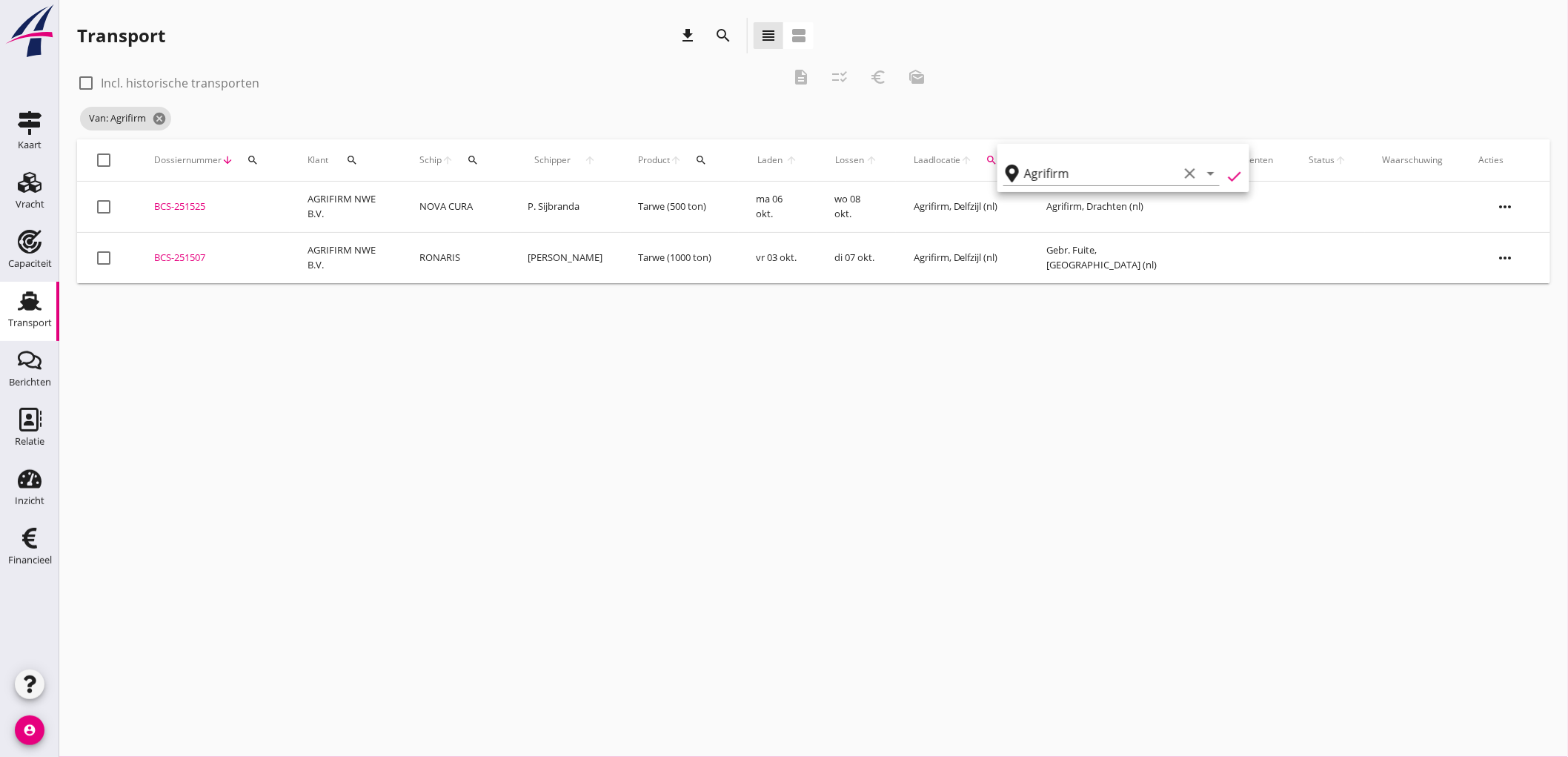
click at [138, 80] on label "Incl. historische transporten" at bounding box center [180, 82] width 159 height 15
checkbox input "true"
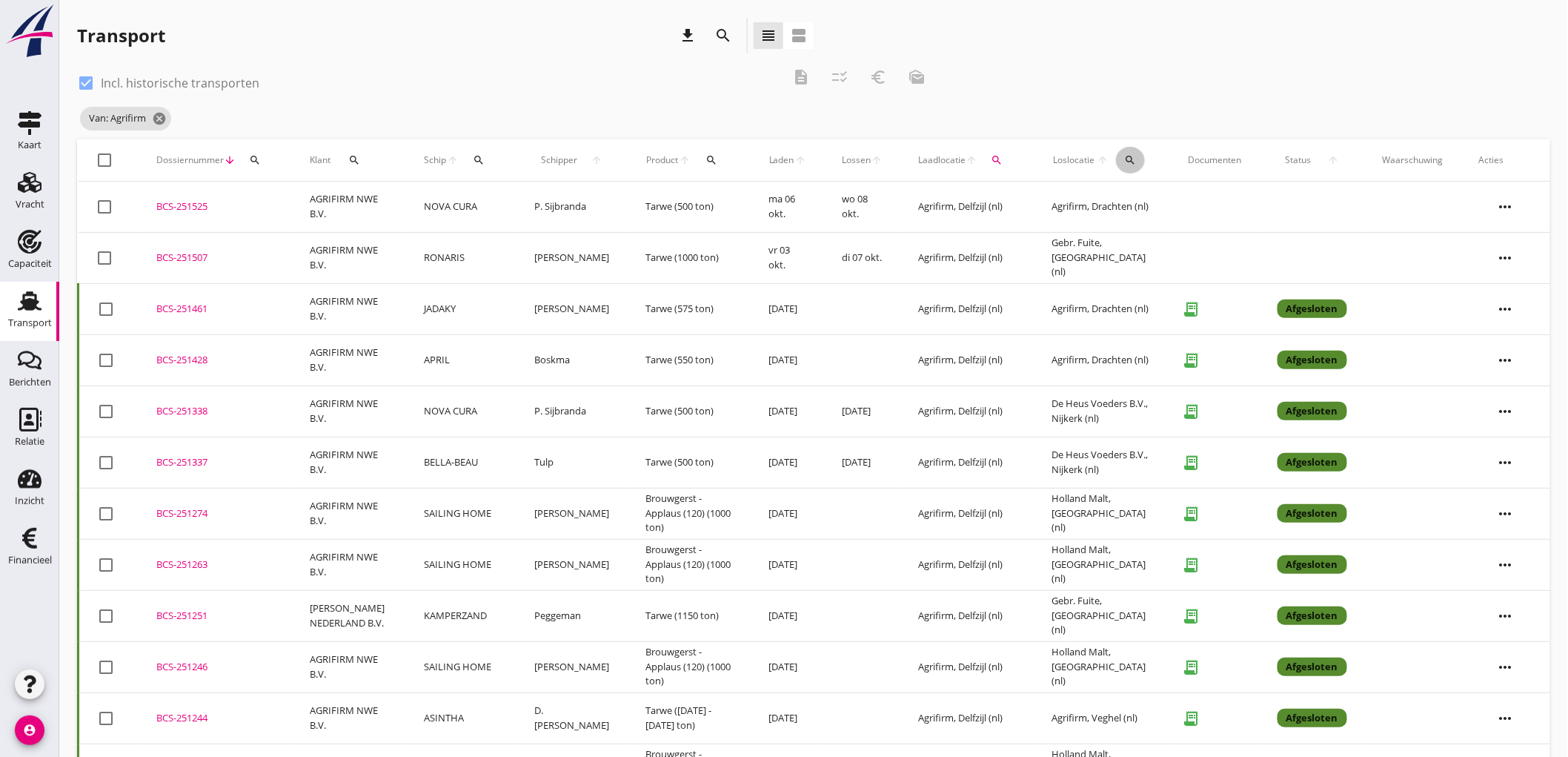
click at [1127, 156] on icon "search" at bounding box center [1130, 160] width 12 height 12
click at [1159, 195] on input "text" at bounding box center [1218, 203] width 154 height 24
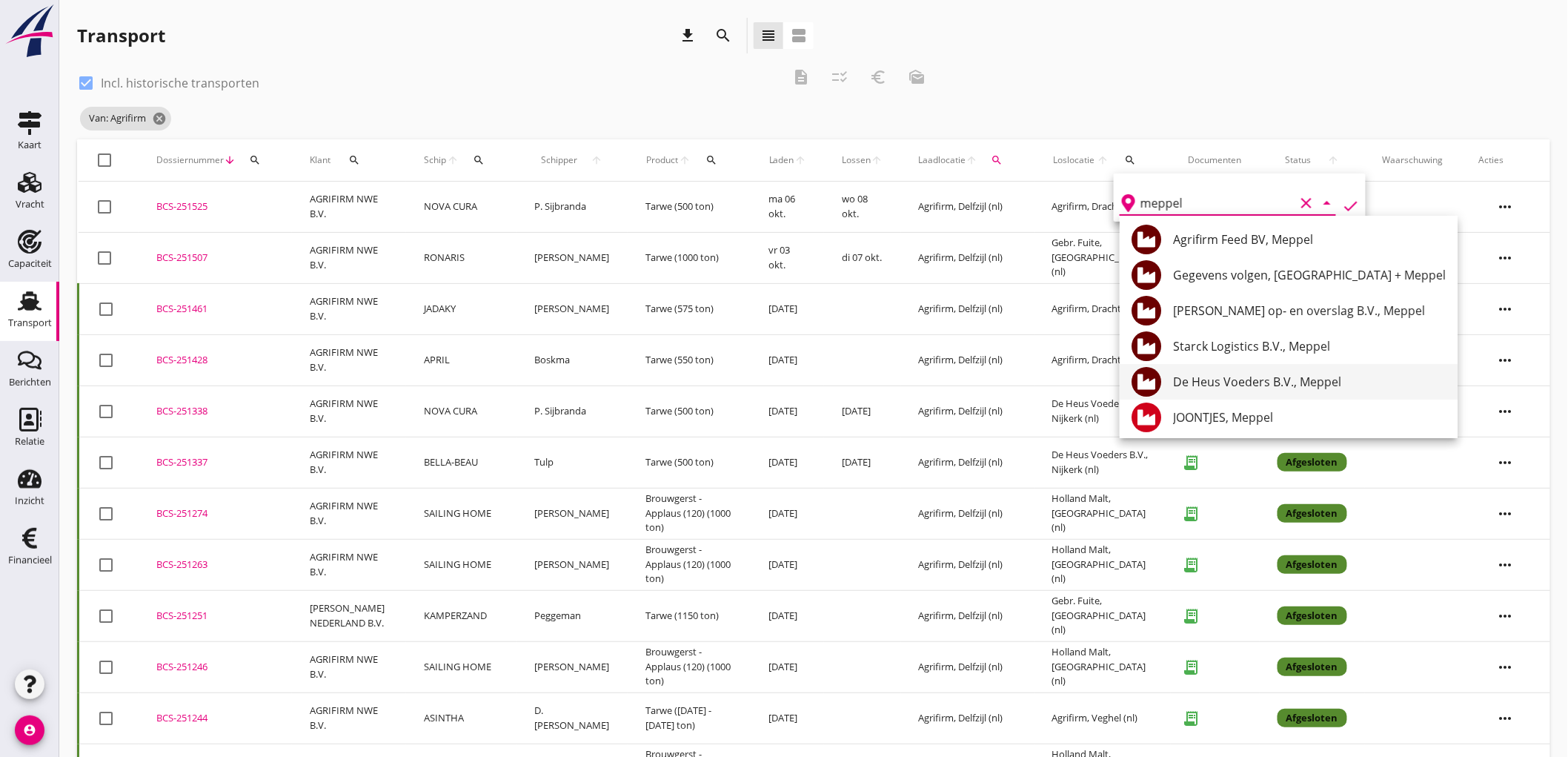
click at [1240, 375] on div "De Heus Voeders B.V., Meppel" at bounding box center [1309, 382] width 272 height 18
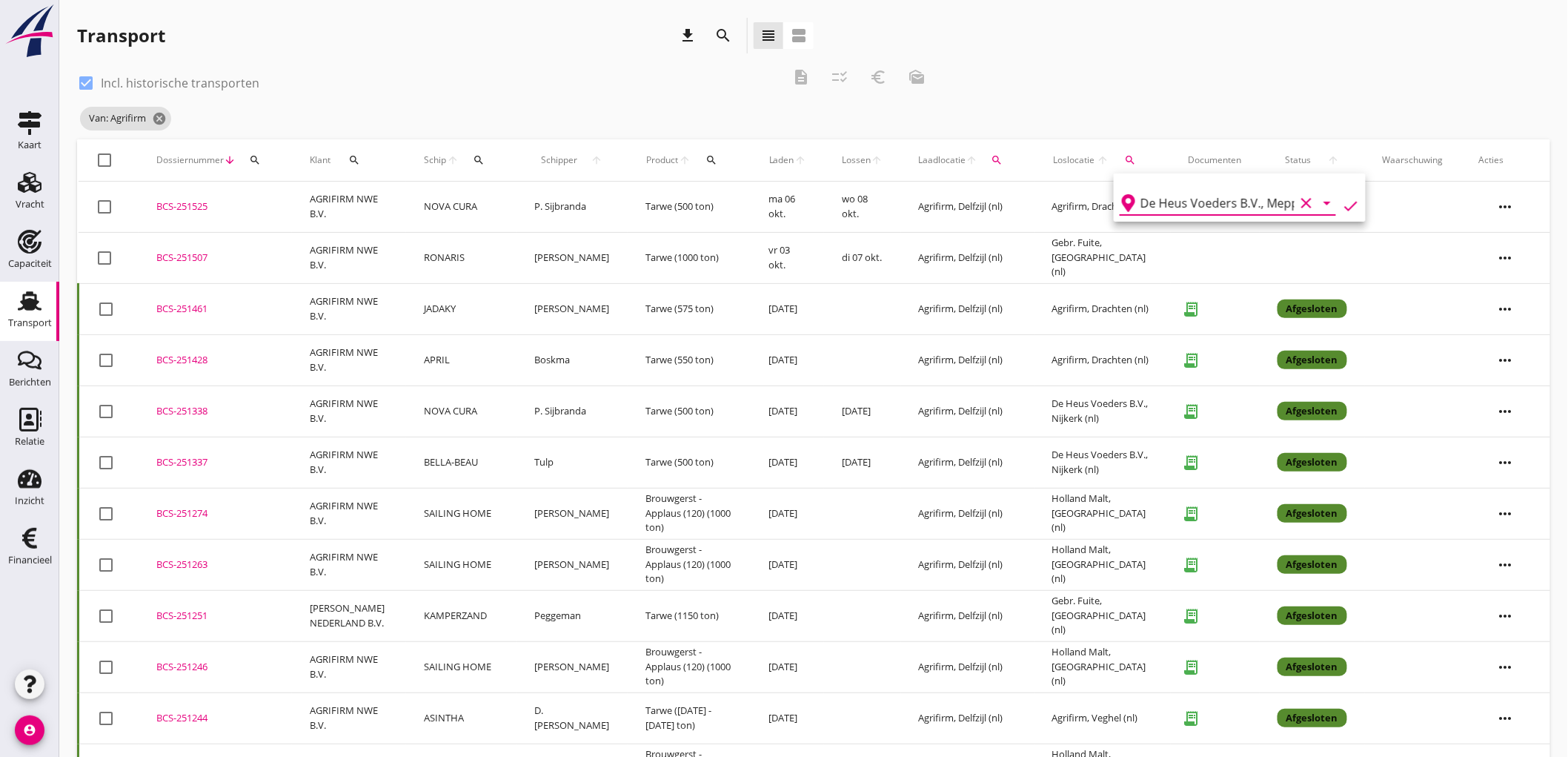
click at [1342, 210] on icon "check" at bounding box center [1350, 206] width 18 height 18
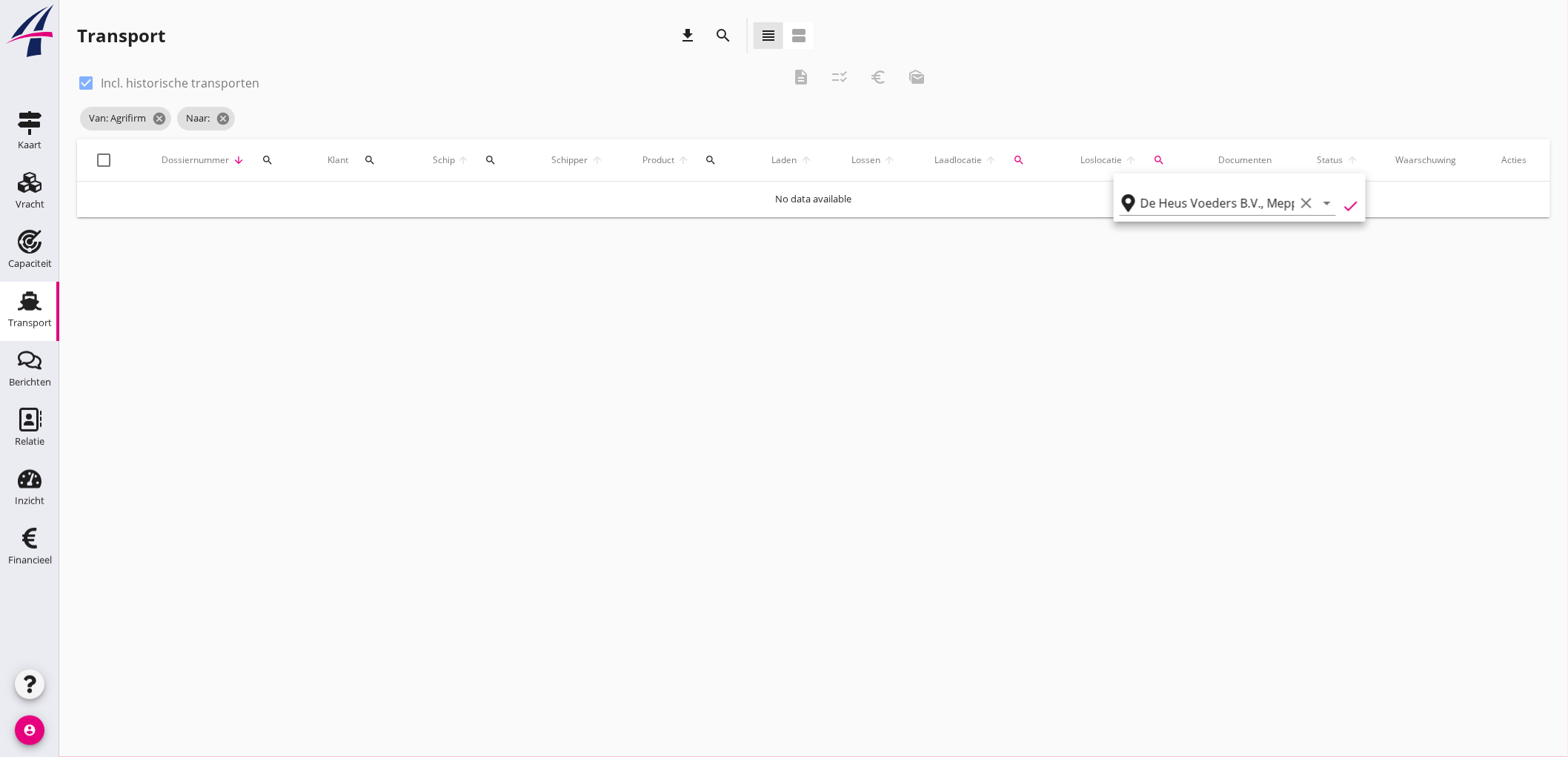
type input "De Heus Voeders B.V."
click at [326, 114] on icon "cancel" at bounding box center [319, 118] width 15 height 15
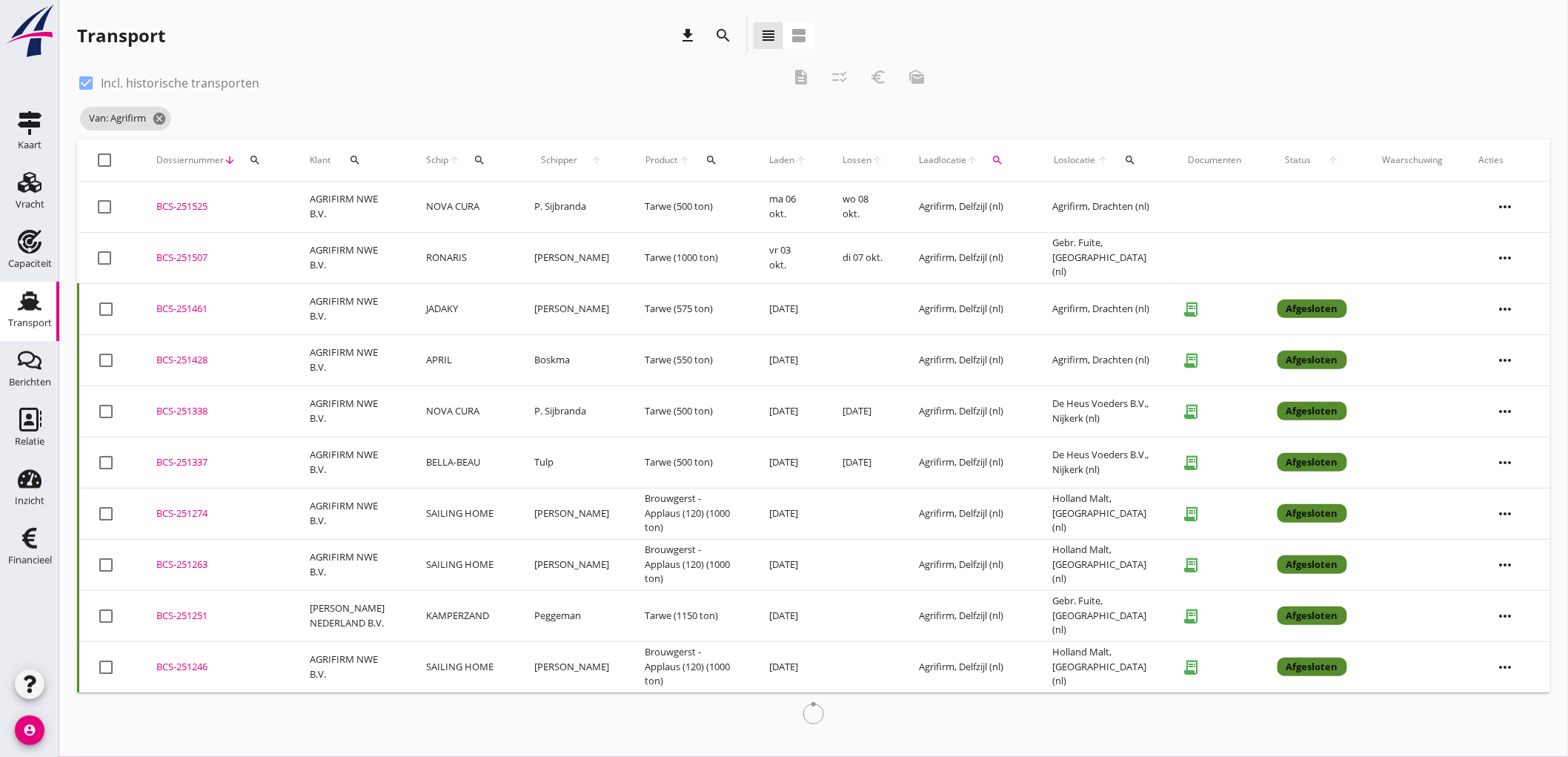
click at [1144, 165] on div "Loslocatie arrow_upward search" at bounding box center [1103, 160] width 100 height 36
click at [1137, 160] on div "search" at bounding box center [1131, 160] width 29 height 12
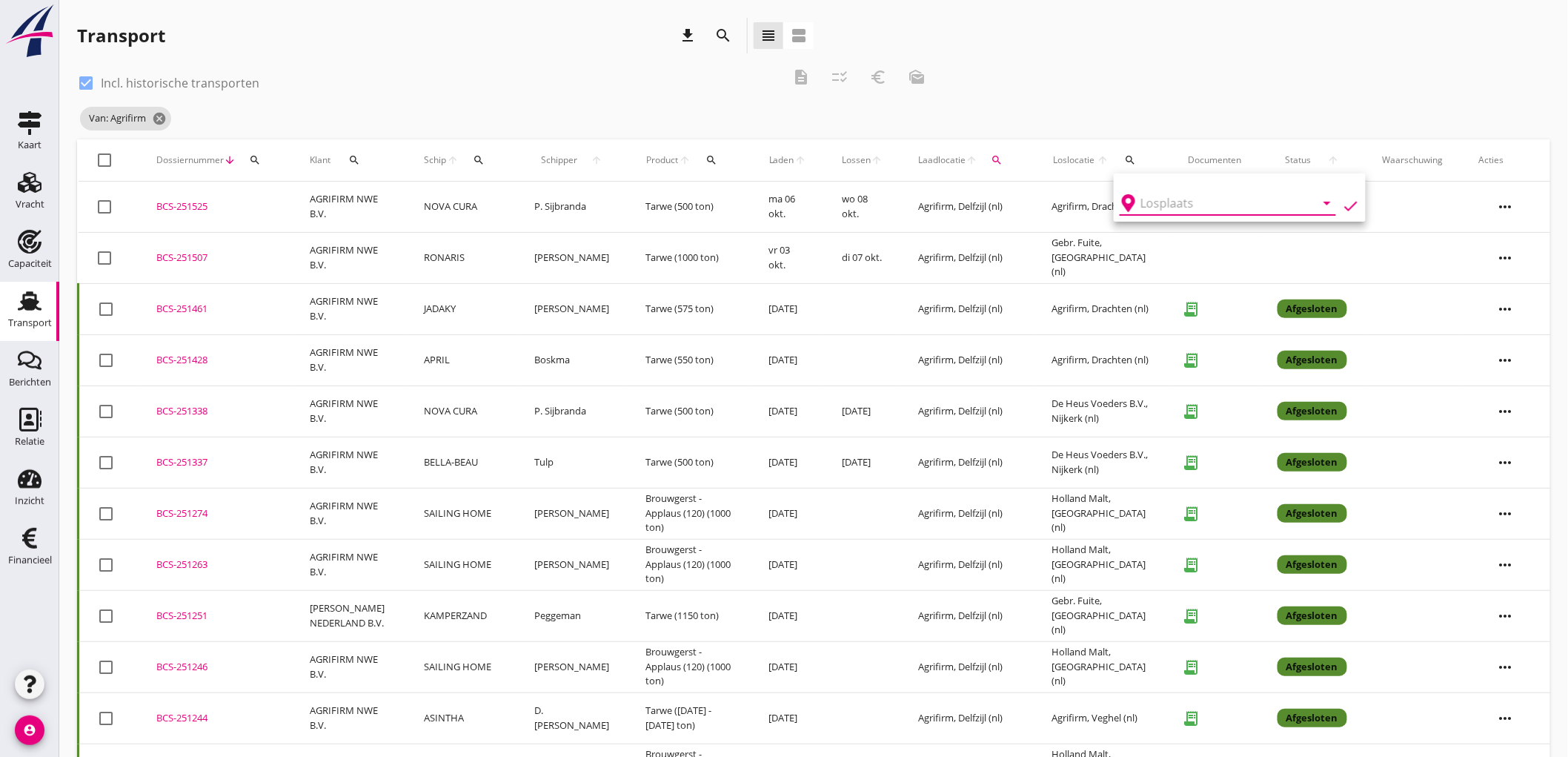
click at [1173, 203] on input "text" at bounding box center [1218, 203] width 154 height 24
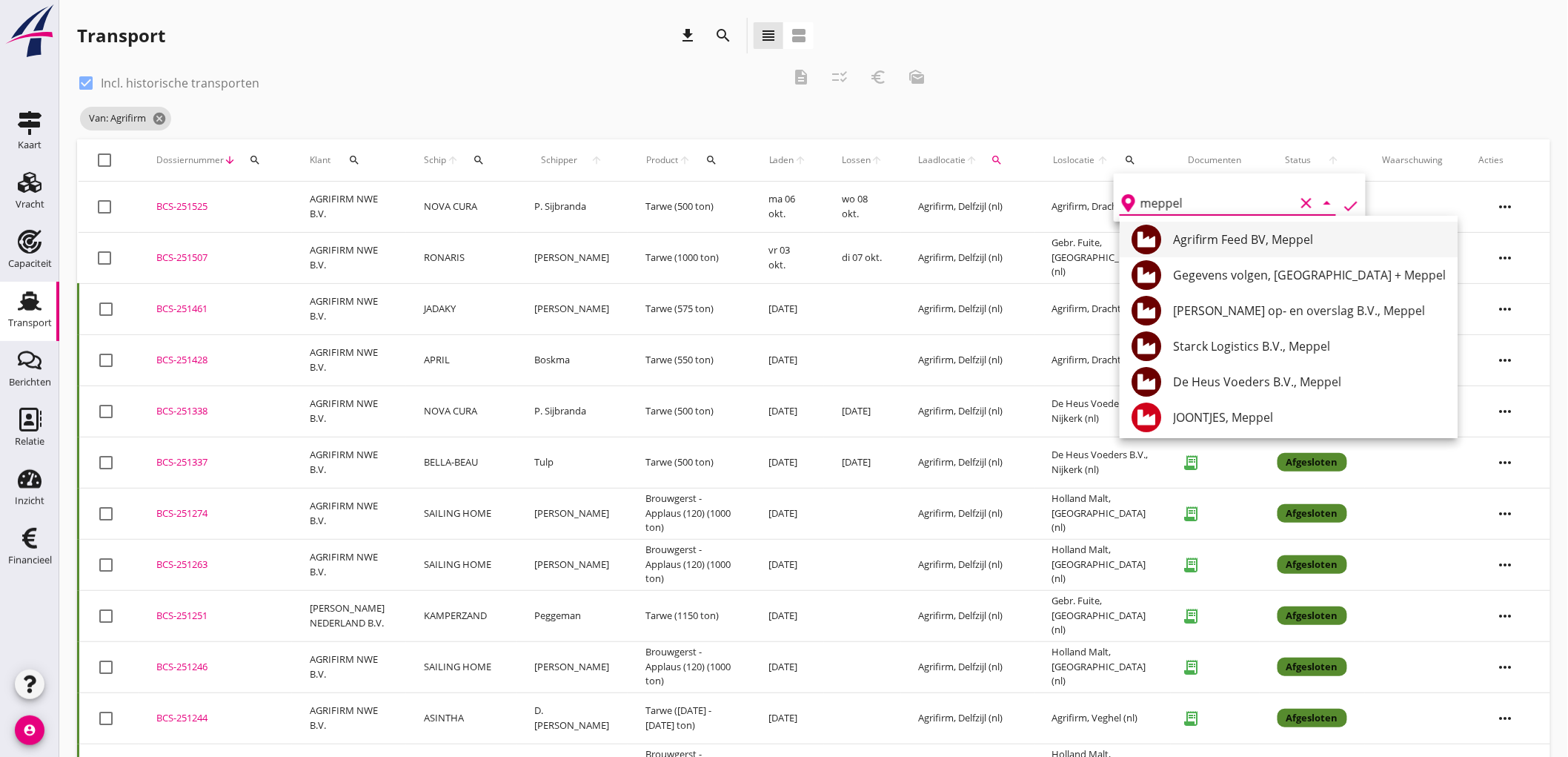
click at [1248, 239] on div "Agrifirm Feed BV, Meppel" at bounding box center [1309, 239] width 272 height 18
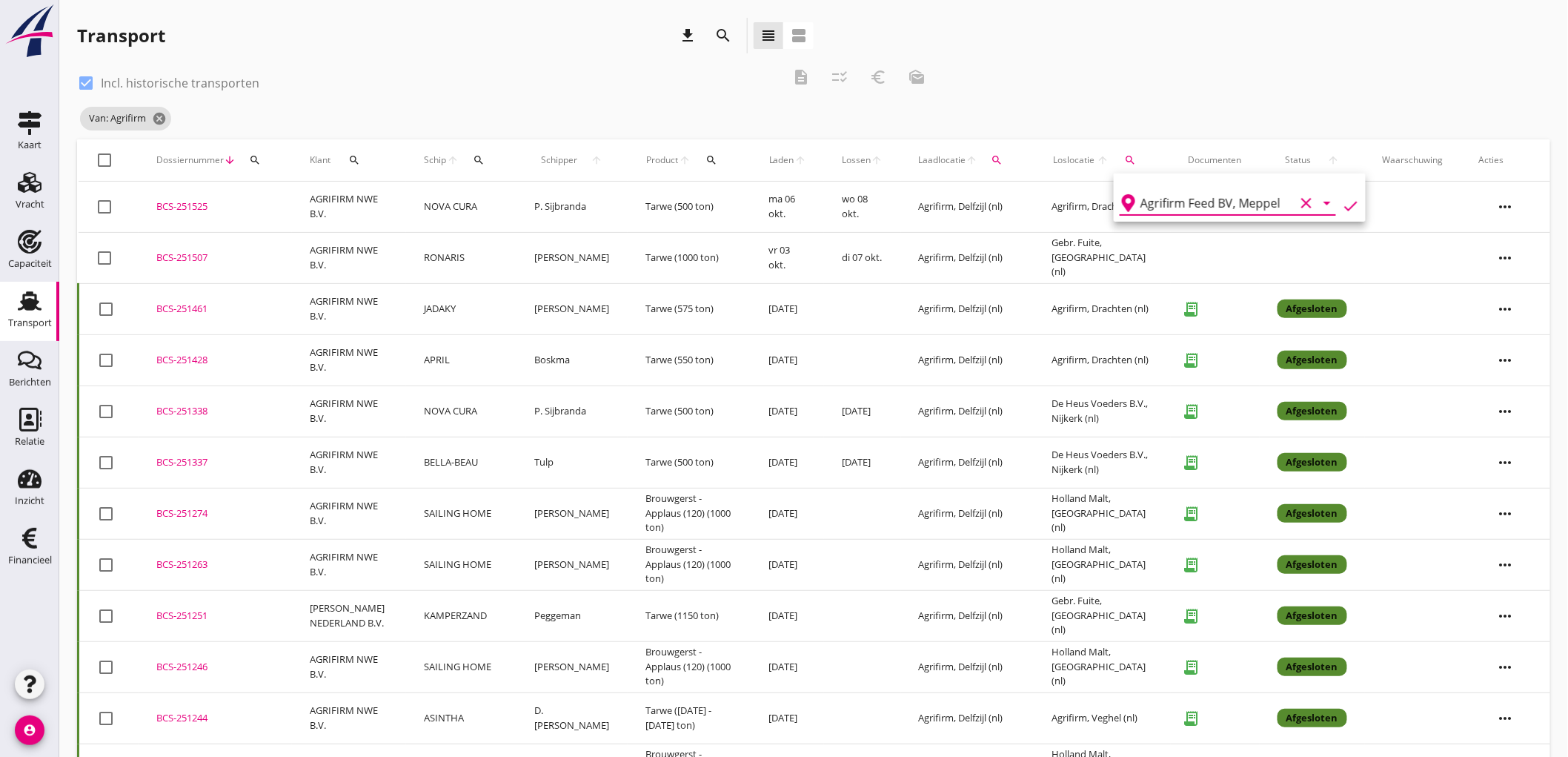
click at [1342, 207] on icon "check" at bounding box center [1350, 206] width 18 height 18
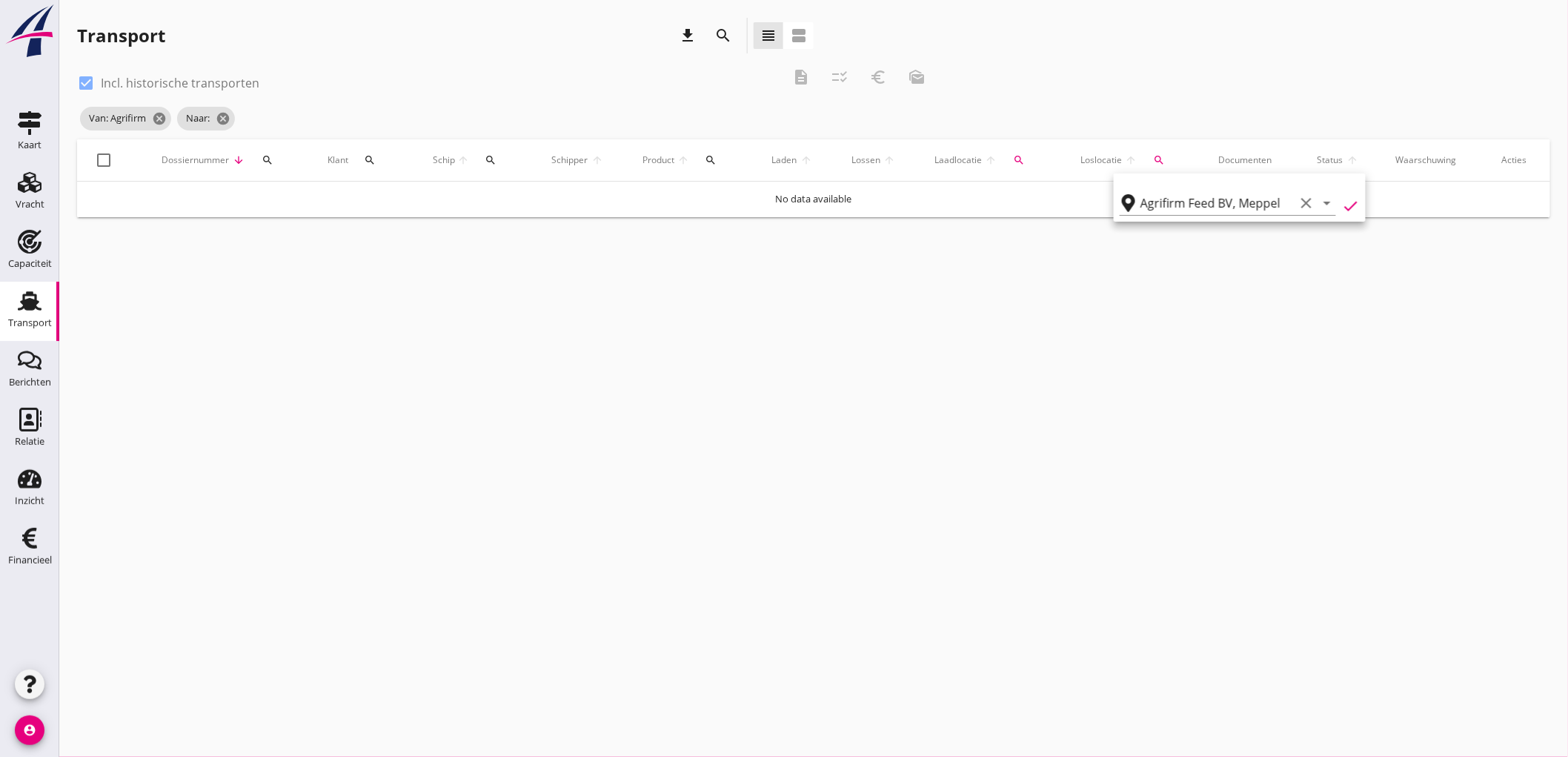
type input "Agrifirm Feed BV"
click at [1342, 205] on icon "check" at bounding box center [1350, 206] width 18 height 18
click at [218, 65] on div "check_box Incl. historische transporten description checklist_rtl euro_symbol m…" at bounding box center [506, 81] width 859 height 45
click at [218, 76] on label "Incl. historische transporten" at bounding box center [180, 82] width 159 height 15
checkbox input "false"
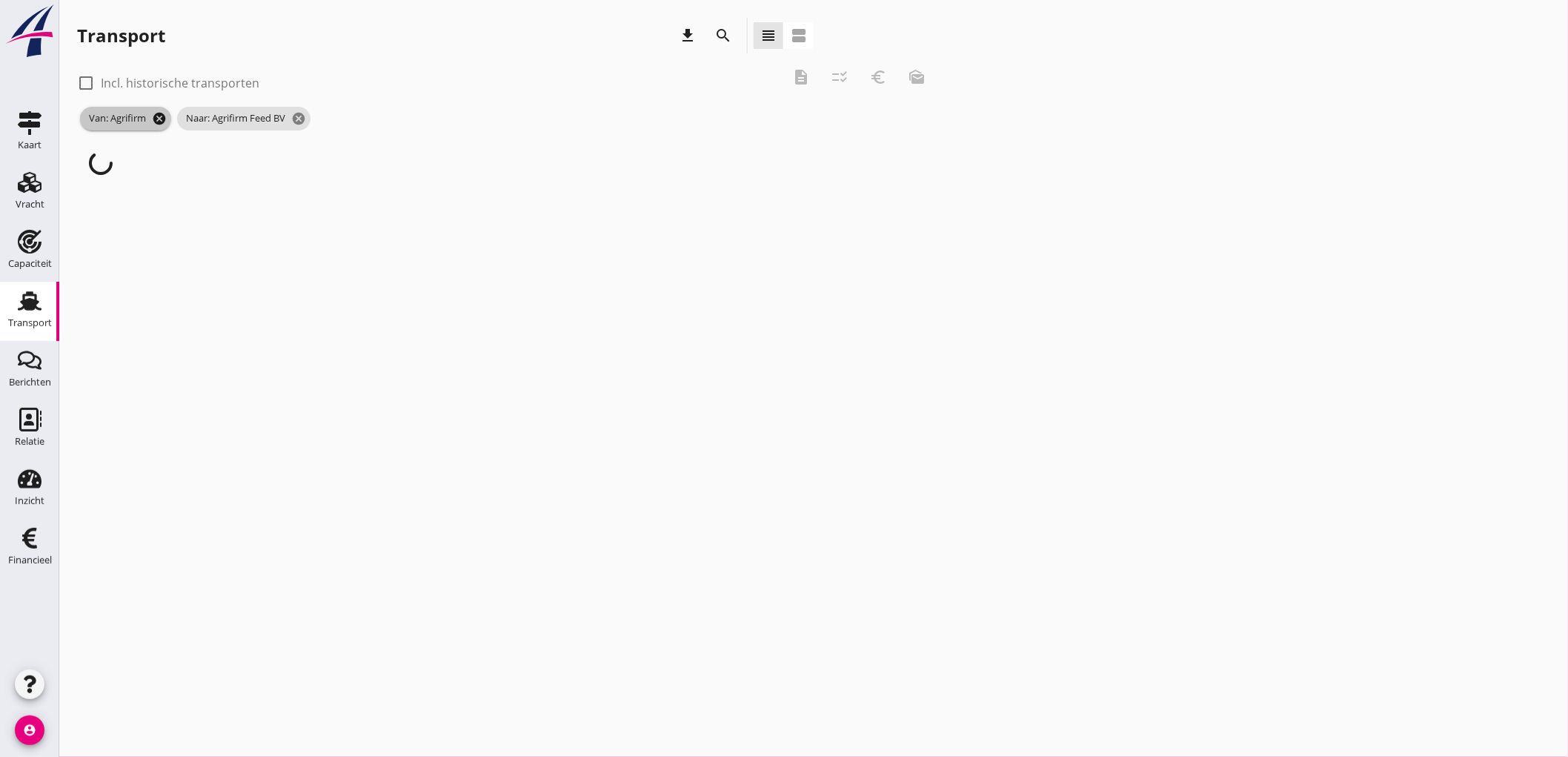
click at [163, 120] on icon "cancel" at bounding box center [159, 118] width 15 height 15
click at [205, 121] on icon "cancel" at bounding box center [201, 118] width 15 height 15
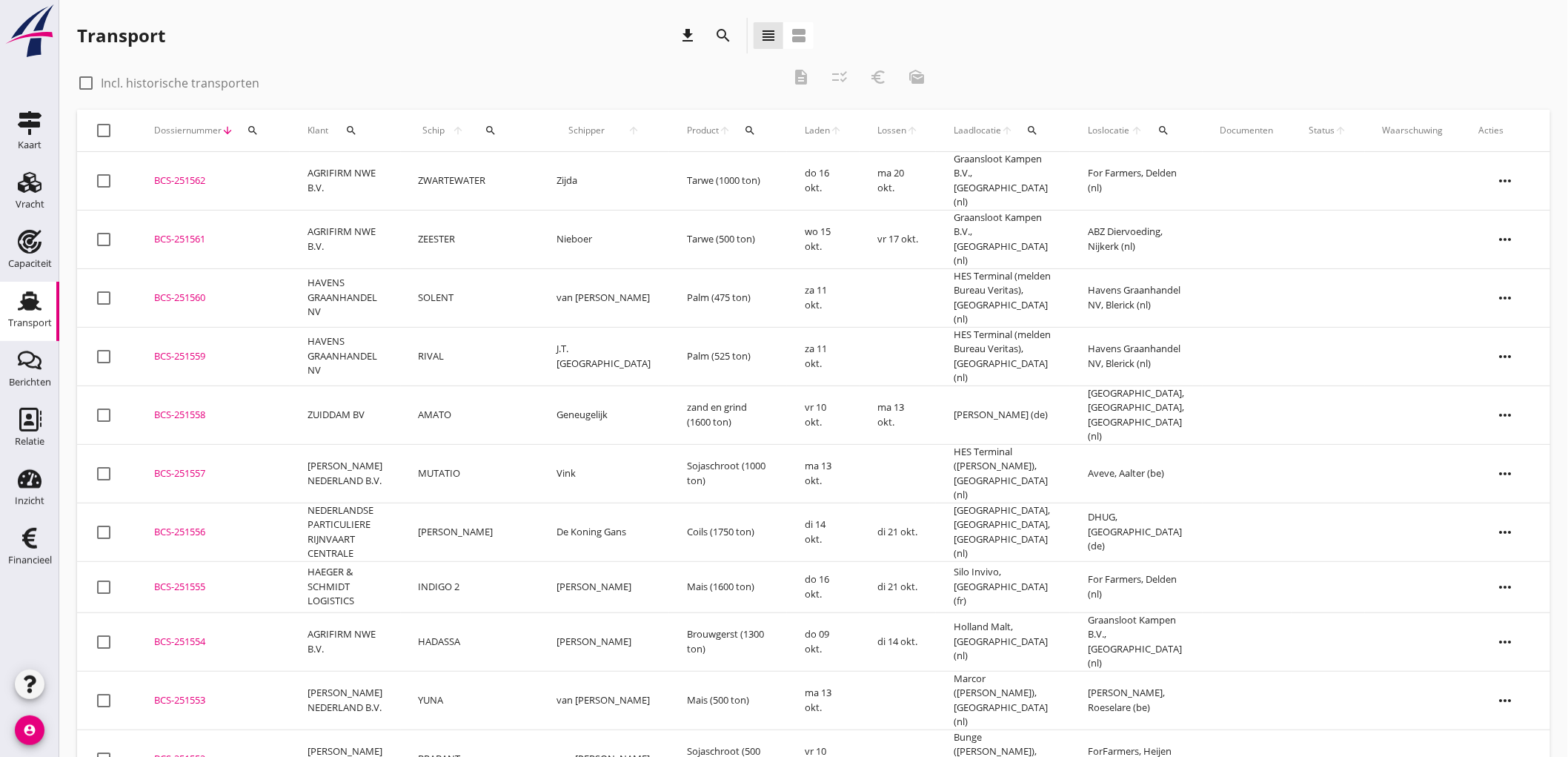
click at [679, 27] on icon "download" at bounding box center [687, 35] width 18 height 18
